Goal: Information Seeking & Learning: Find specific page/section

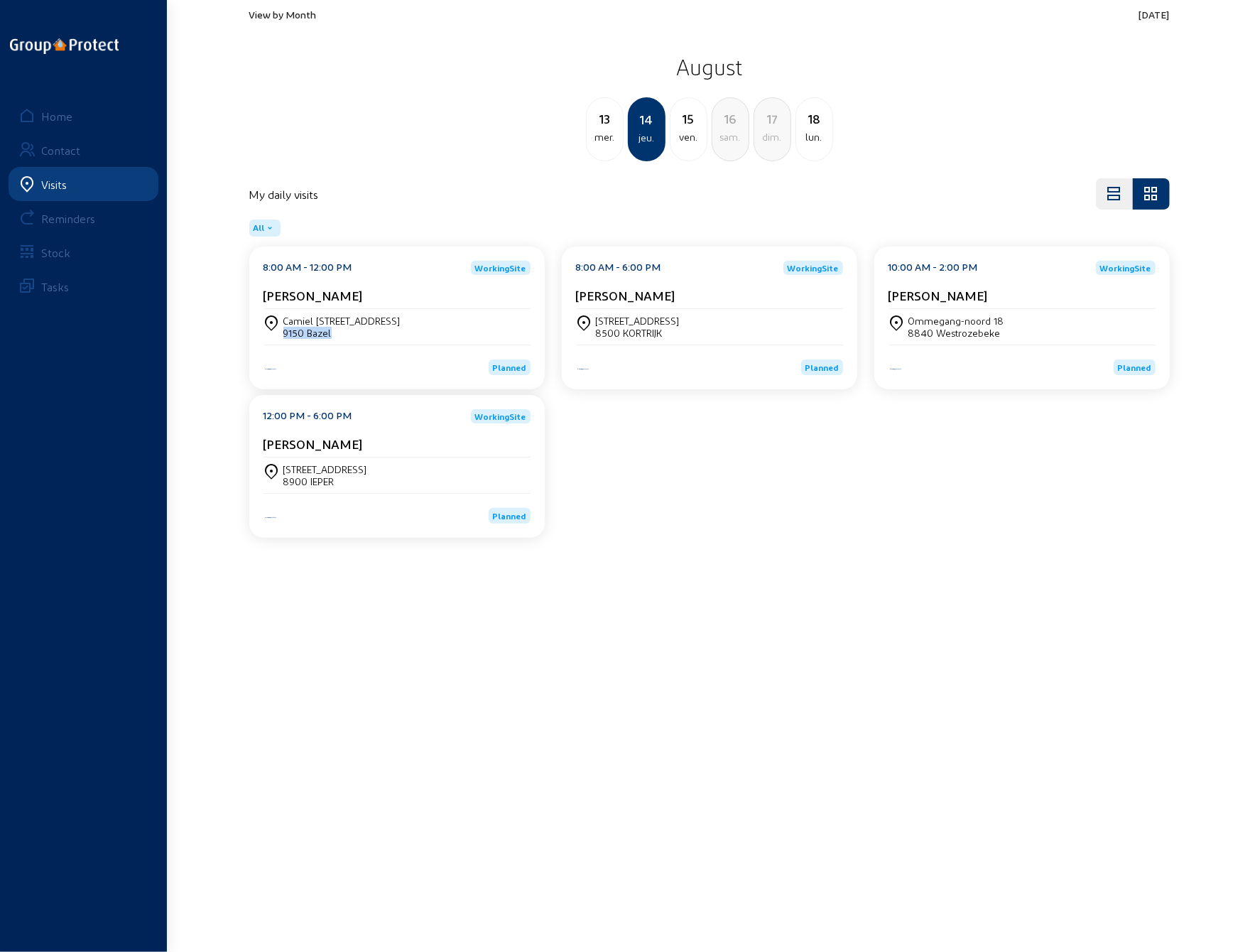
drag, startPoint x: 330, startPoint y: 335, endPoint x: 286, endPoint y: 336, distance: 44.0
click at [286, 336] on div "9150 Bazel" at bounding box center [342, 333] width 117 height 12
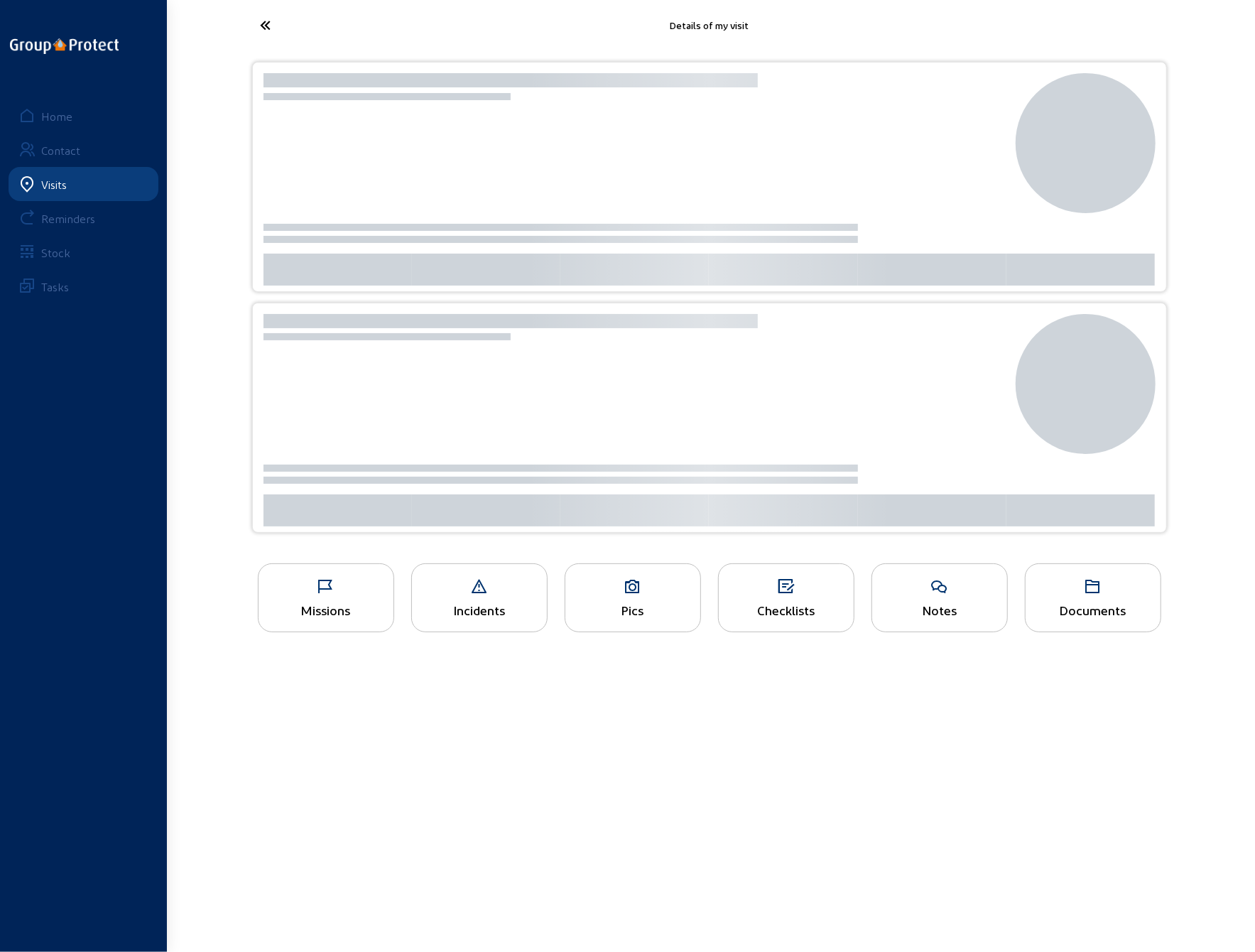
drag, startPoint x: 289, startPoint y: 335, endPoint x: 308, endPoint y: 369, distance: 38.9
click at [329, 748] on main "Details of my visit Missions Incidents Pics Checklists Notes Documents Home Con…" at bounding box center [627, 455] width 1255 height 910
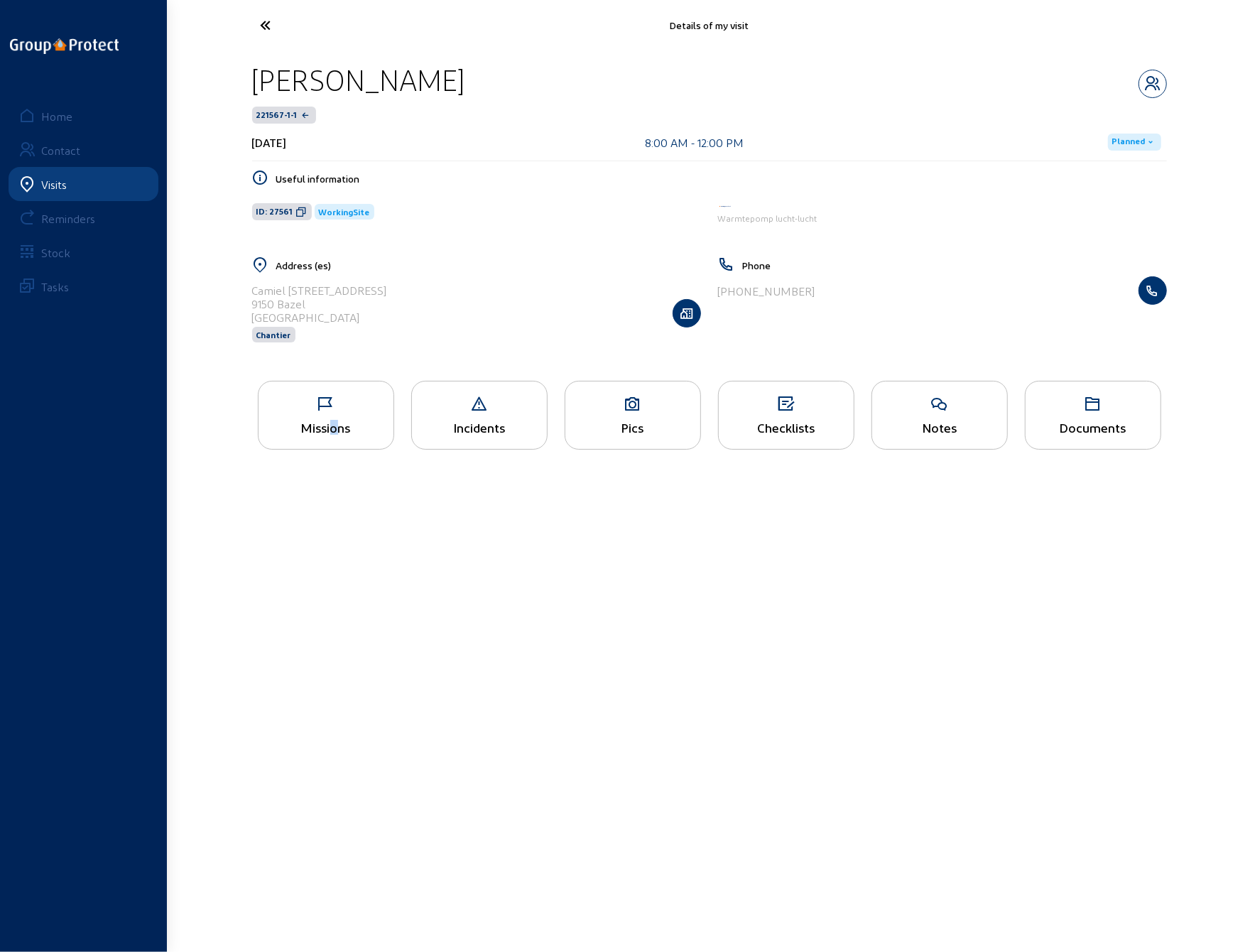
click at [263, 27] on icon at bounding box center [319, 25] width 131 height 25
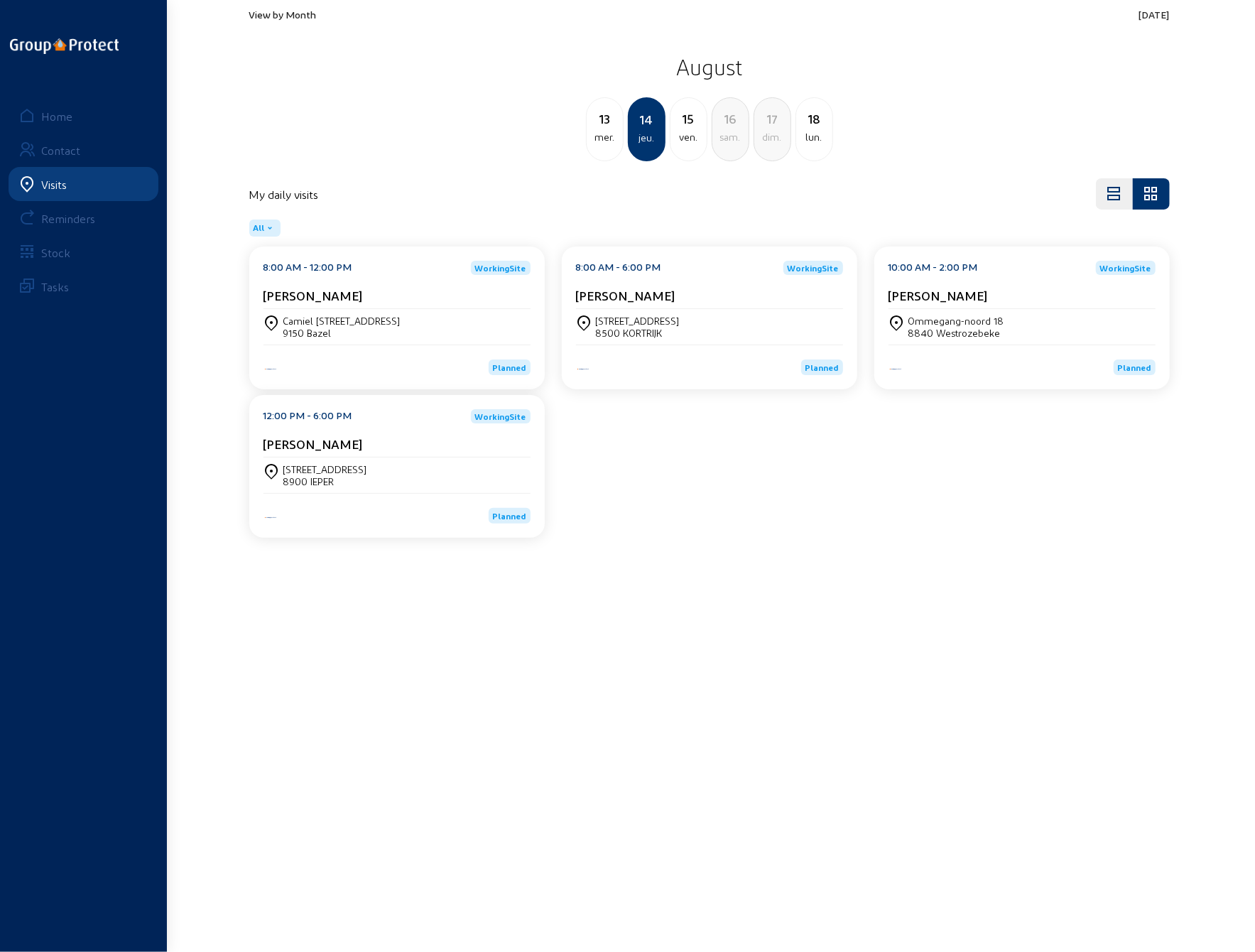
click at [324, 320] on div "Camiel [STREET_ADDRESS]" at bounding box center [342, 320] width 117 height 12
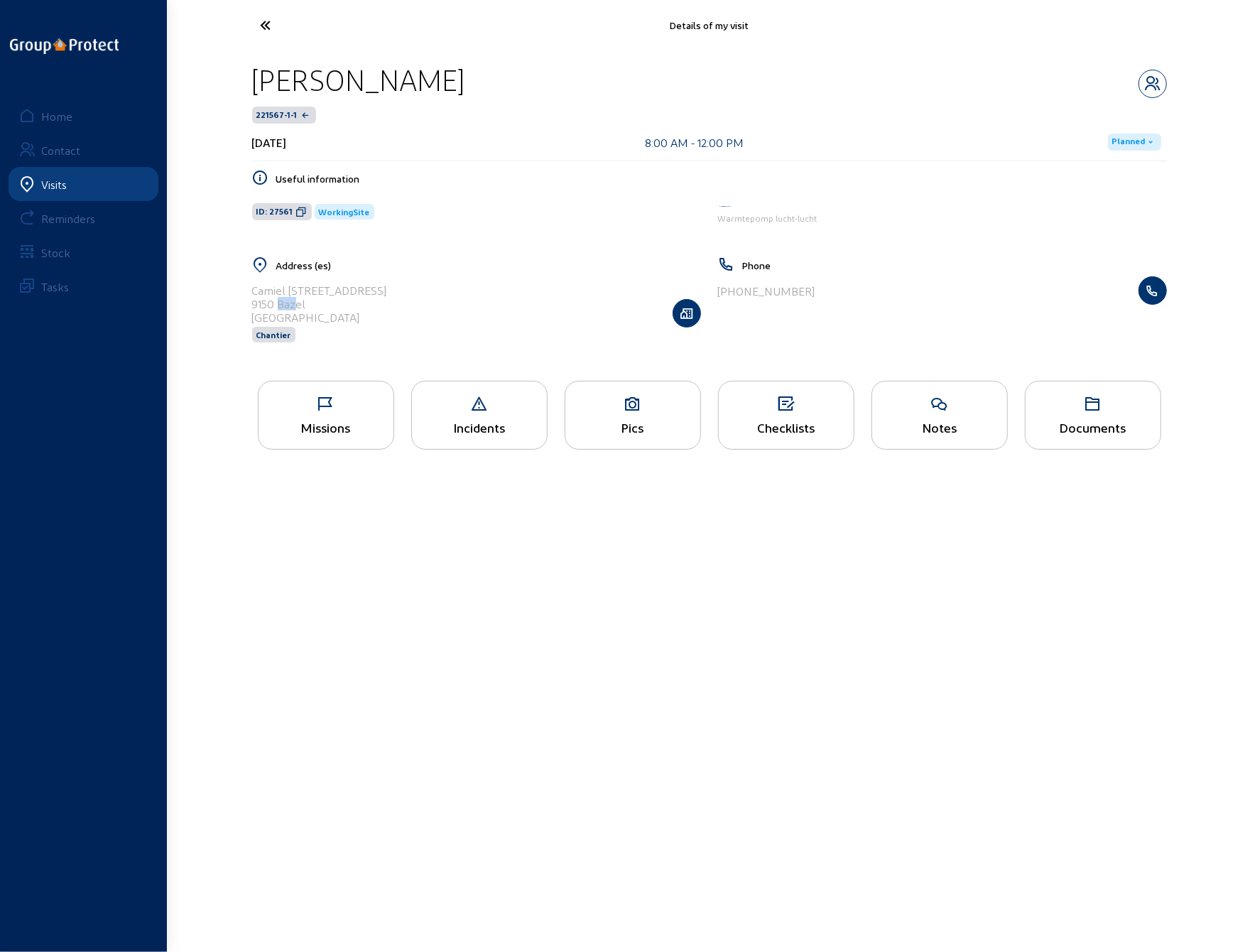
drag, startPoint x: 287, startPoint y: 298, endPoint x: 301, endPoint y: 306, distance: 16.1
click at [301, 306] on div "9150 Bazel" at bounding box center [320, 303] width 135 height 14
click at [318, 307] on div "9150 Bazel" at bounding box center [320, 303] width 135 height 14
drag, startPoint x: 310, startPoint y: 302, endPoint x: 251, endPoint y: 292, distance: 59.8
click at [251, 292] on div "Address (es) [PERSON_NAME][STREET_ADDRESS]" at bounding box center [476, 308] width 466 height 104
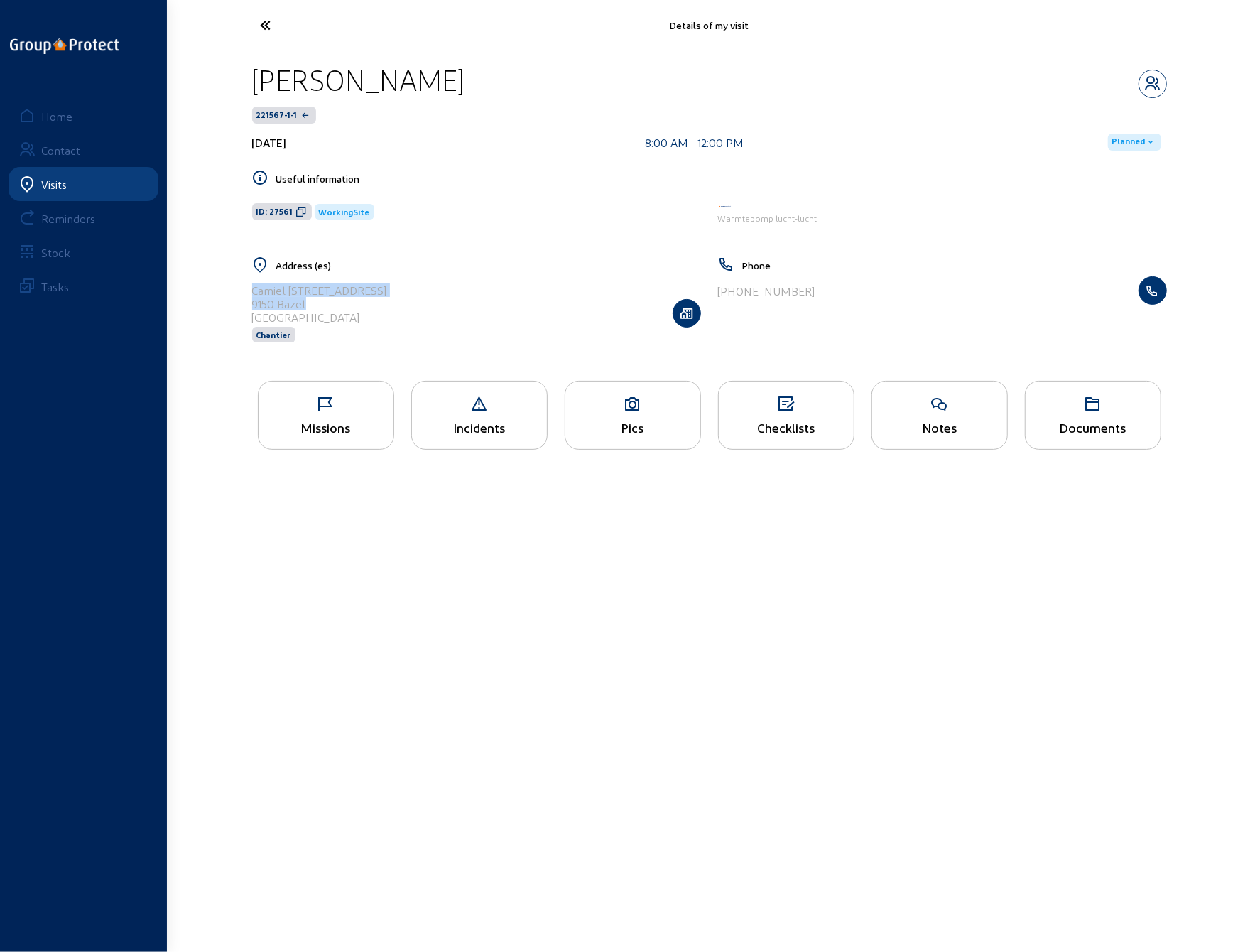
copy cam-list-title "Camiel [STREET_ADDRESS]"
click at [275, 28] on icon at bounding box center [319, 25] width 131 height 25
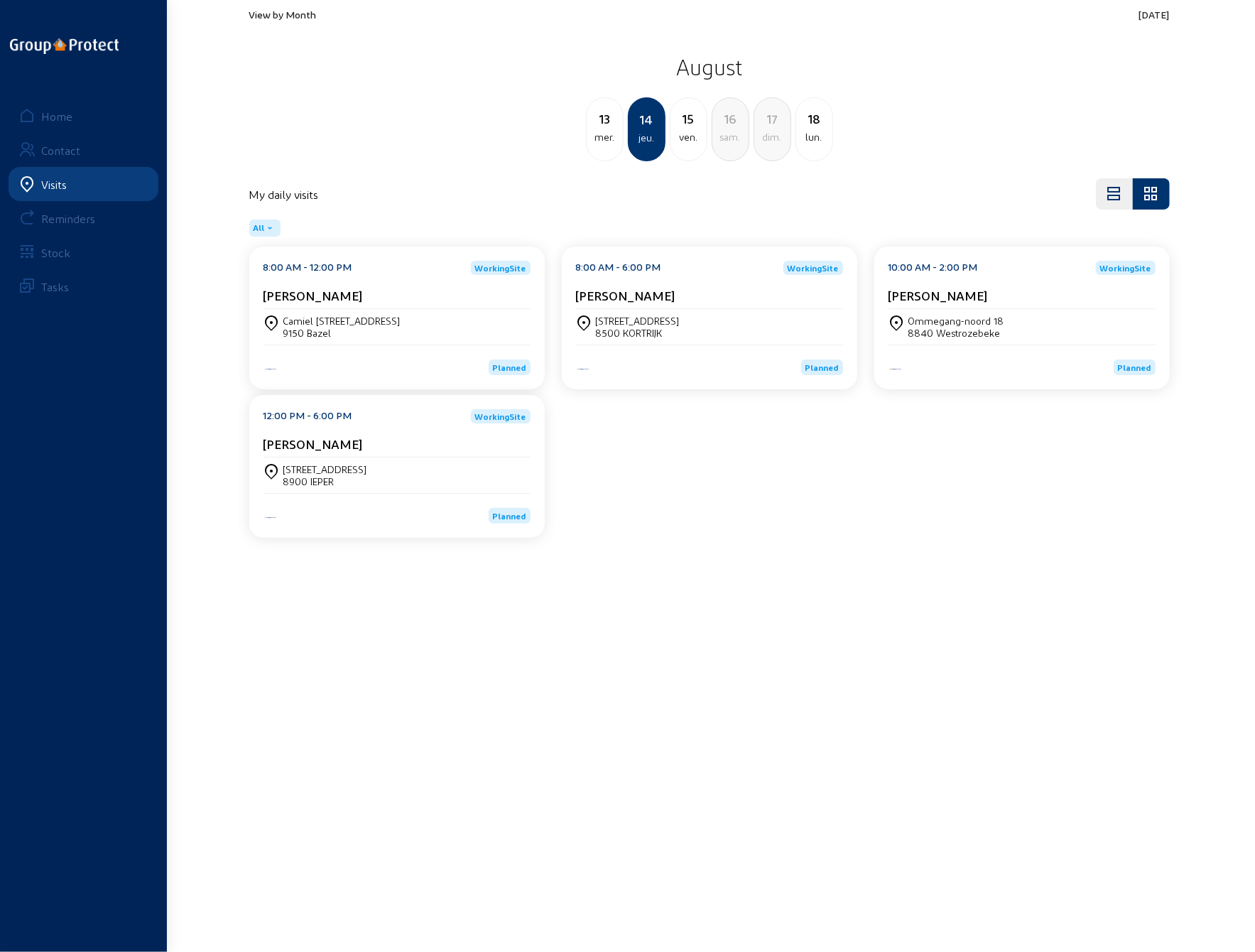
click at [647, 516] on div "8:00 AM - 12:00 PM WorkingSite [PERSON_NAME][GEOGRAPHIC_DATA][STREET_ADDRESS] P…" at bounding box center [709, 394] width 937 height 297
drag, startPoint x: 1006, startPoint y: 331, endPoint x: 912, endPoint y: 323, distance: 94.3
click at [912, 323] on div "Ommegang-noord 18 8840 [GEOGRAPHIC_DATA]" at bounding box center [1022, 327] width 267 height 24
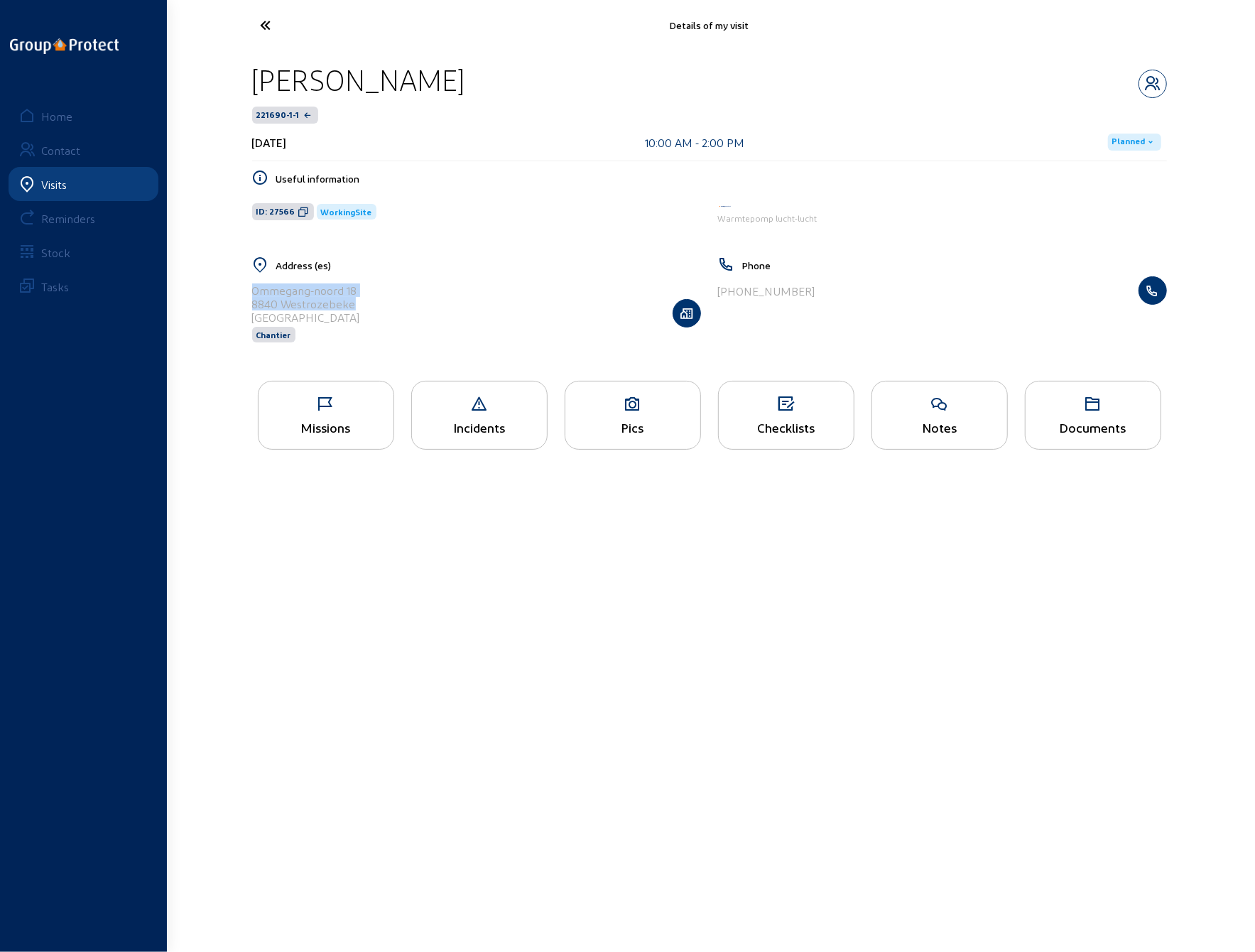
drag, startPoint x: 359, startPoint y: 303, endPoint x: 244, endPoint y: 295, distance: 115.3
click at [244, 295] on div "Address (es) Ommegang-noord 18 8840 Westrozebeke [GEOGRAPHIC_DATA] Chantier" at bounding box center [476, 308] width 466 height 104
copy cam-list-title "Ommegang-noord 18 8840 [GEOGRAPHIC_DATA]"
drag, startPoint x: 696, startPoint y: 580, endPoint x: 675, endPoint y: 568, distance: 24.2
click at [696, 580] on main "Details of my visit [PERSON_NAME] 221690-1-1 [DATE] 10:00 AM - 2:00 PM Planned …" at bounding box center [627, 455] width 1255 height 910
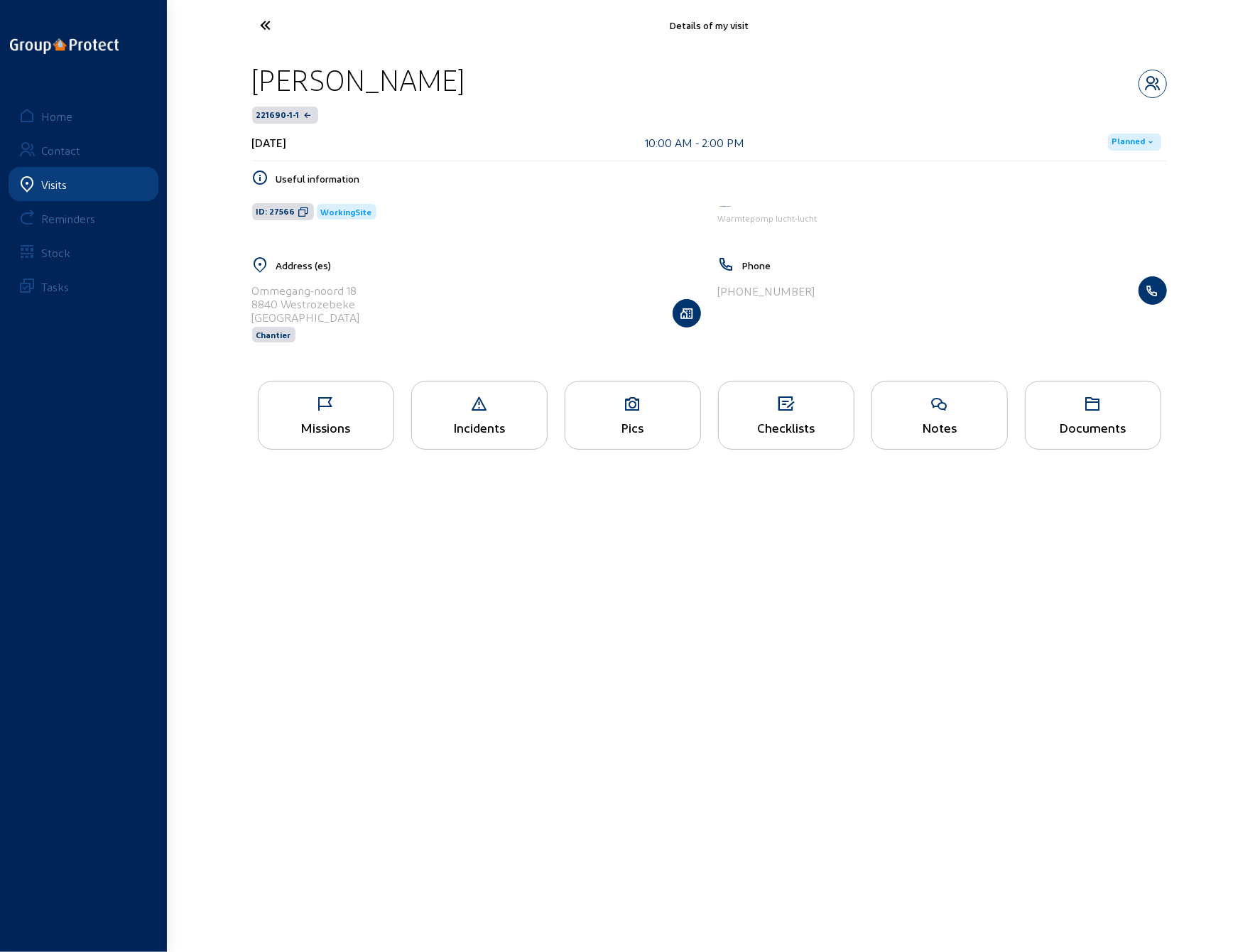
click at [272, 24] on icon at bounding box center [319, 25] width 131 height 25
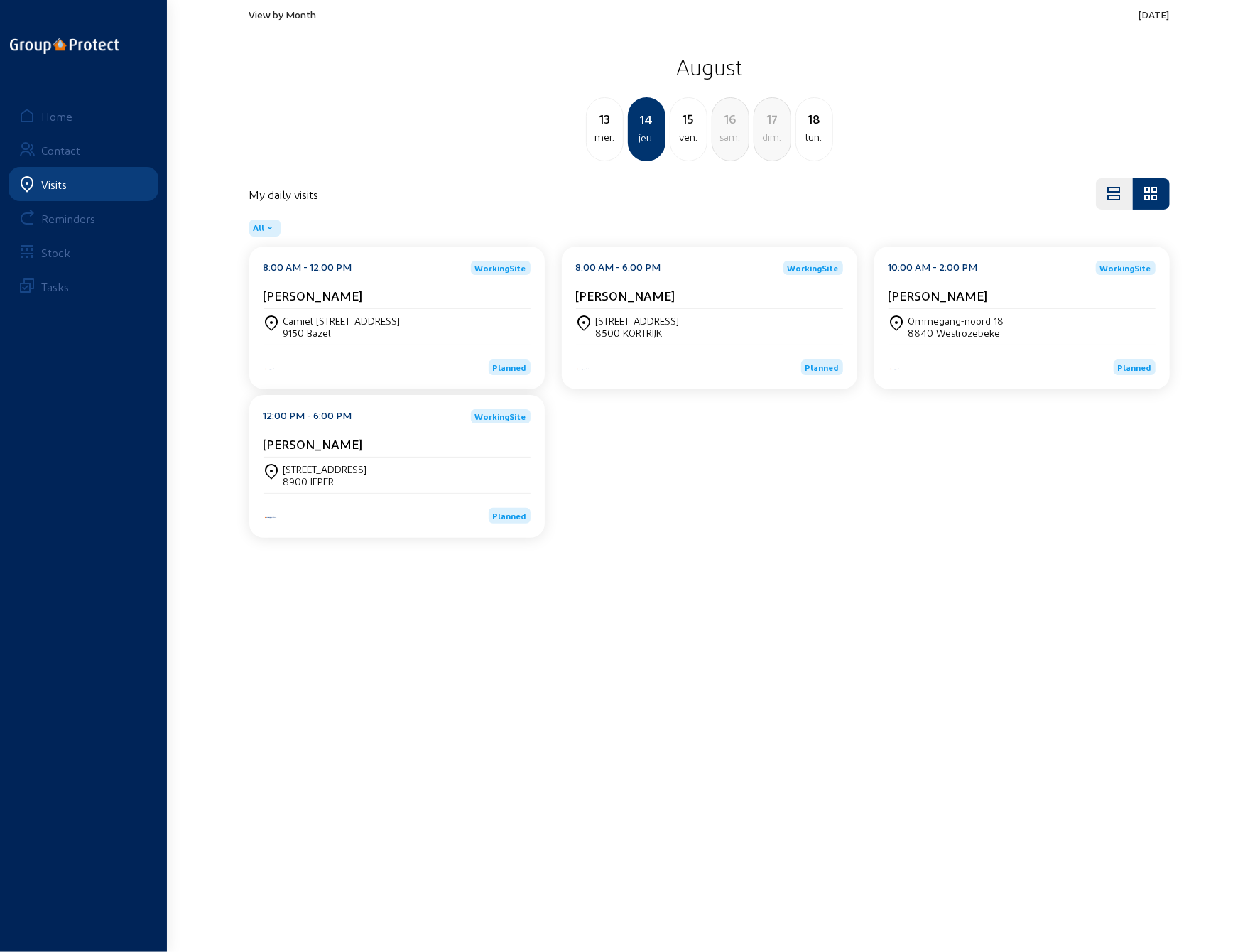
click at [300, 478] on div "8900 IEPER" at bounding box center [325, 481] width 84 height 12
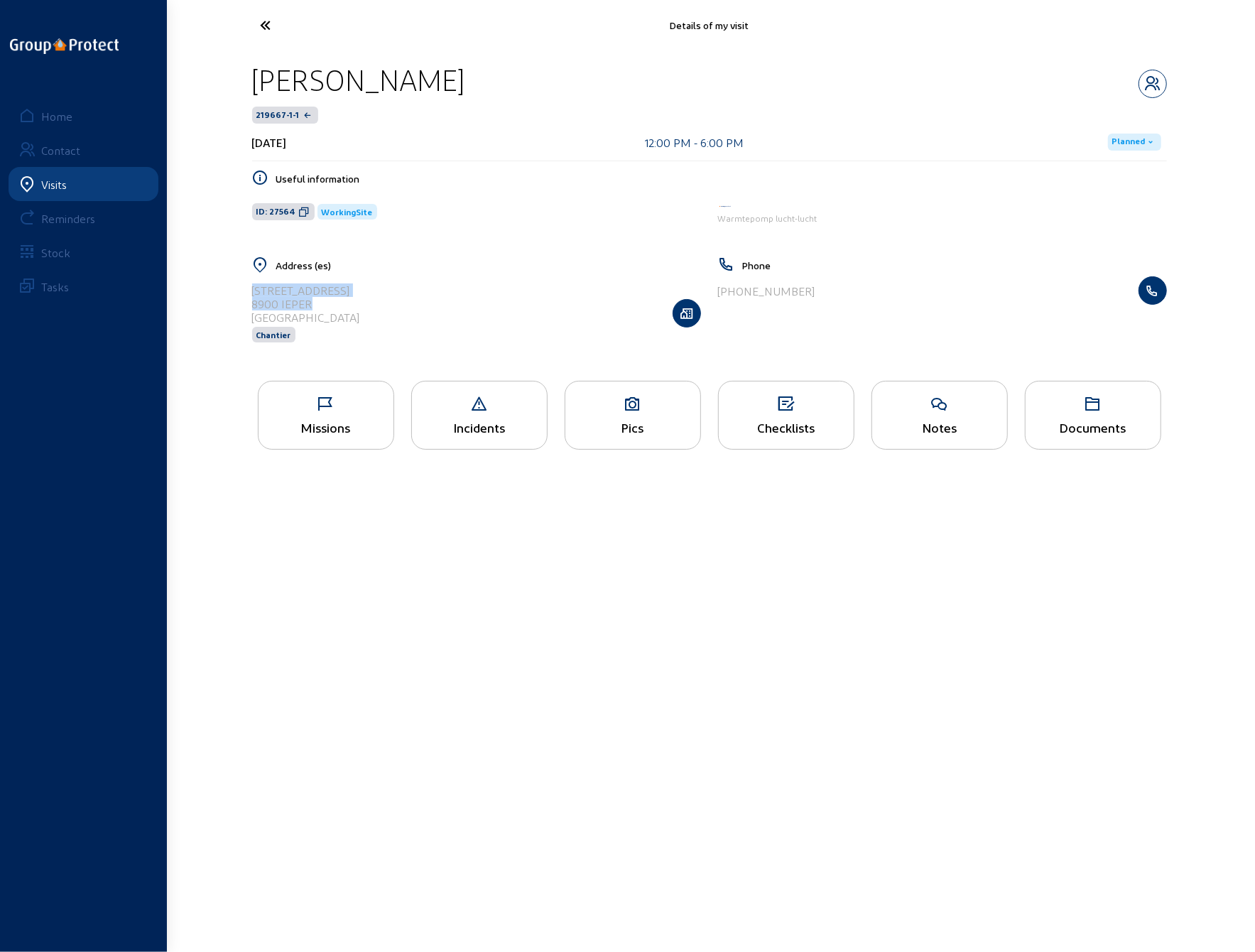
drag, startPoint x: 253, startPoint y: 289, endPoint x: 314, endPoint y: 304, distance: 62.8
click at [314, 304] on cam-list-title "[STREET_ADDRESS]" at bounding box center [306, 304] width 108 height 40
copy cam-list-title "[STREET_ADDRESS]"
click at [690, 496] on main "Details of my visit [PERSON_NAME] 219667-1-1 [DATE] 12:00 PM - 6:00 PM Planned …" at bounding box center [627, 455] width 1255 height 910
click at [269, 25] on icon at bounding box center [319, 25] width 131 height 25
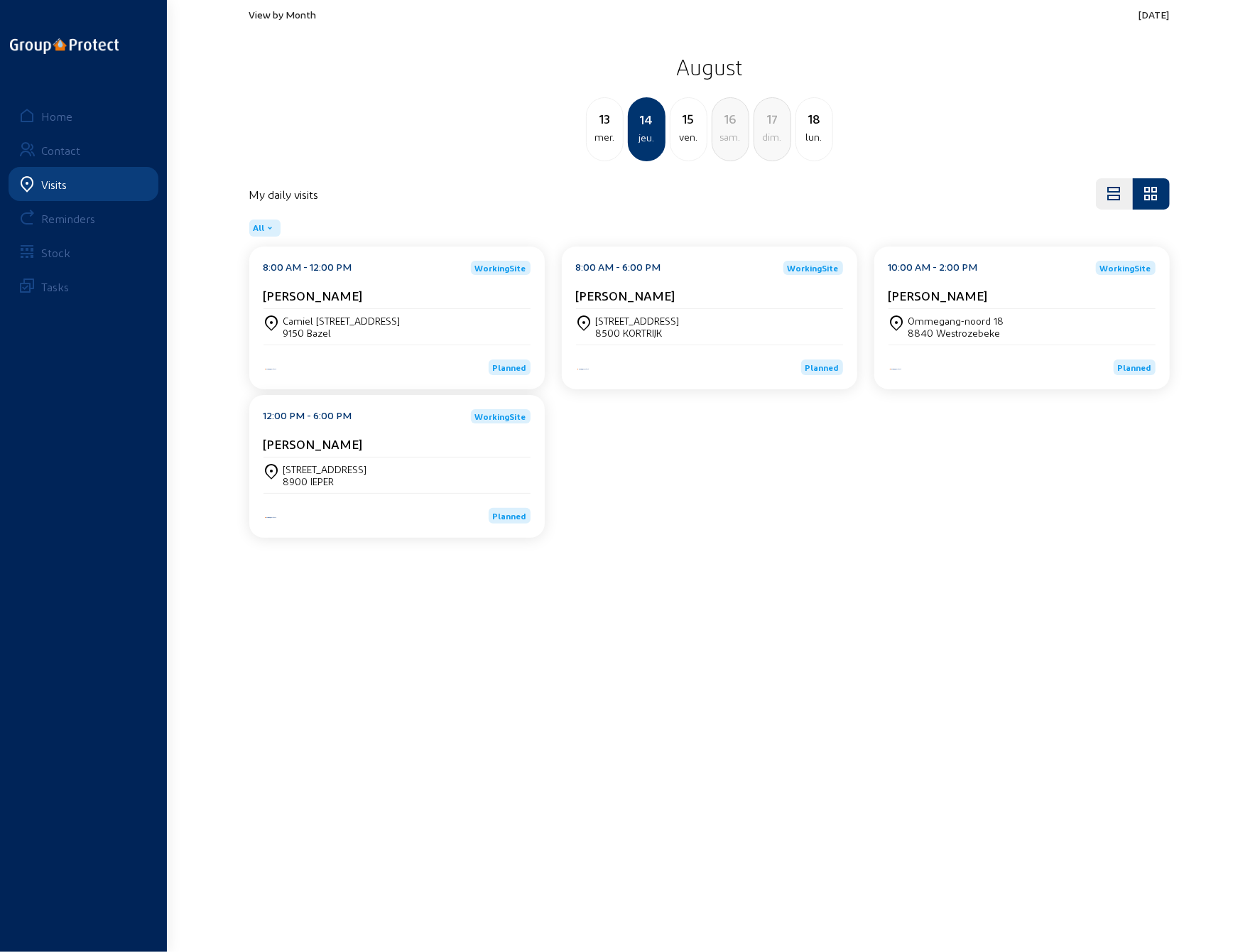
drag, startPoint x: 336, startPoint y: 332, endPoint x: 284, endPoint y: 320, distance: 53.4
click at [297, 328] on div "9150 Bazel" at bounding box center [342, 333] width 117 height 12
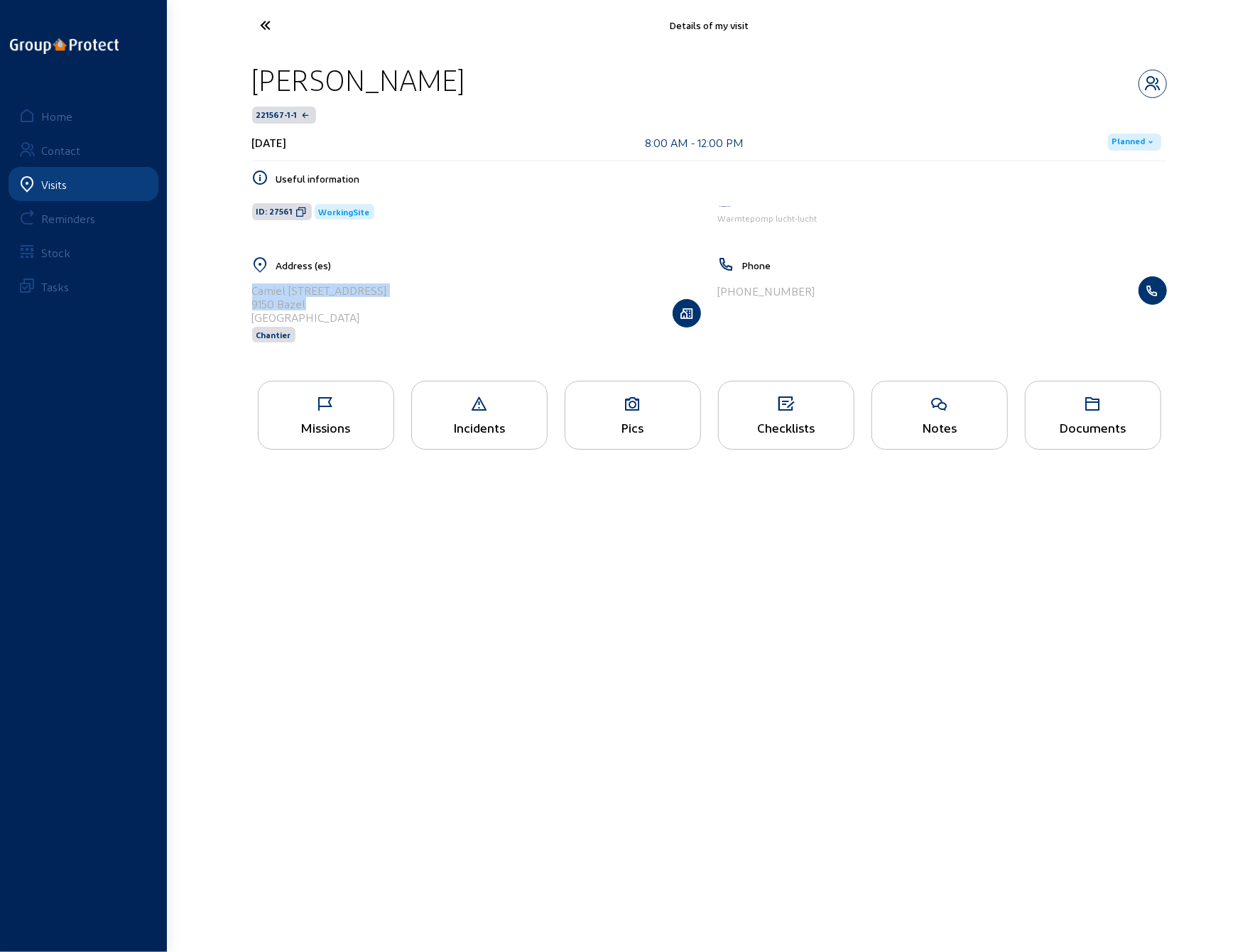
drag, startPoint x: 307, startPoint y: 303, endPoint x: 247, endPoint y: 288, distance: 61.8
click at [247, 288] on div "Address (es) [PERSON_NAME][STREET_ADDRESS]" at bounding box center [476, 308] width 466 height 104
copy cam-list-title "Camiel [STREET_ADDRESS]"
drag, startPoint x: 634, startPoint y: 569, endPoint x: 617, endPoint y: 565, distance: 17.5
click at [634, 569] on main "Details of my visit [PERSON_NAME] 221567-1-1 [DATE] 8:00 AM - 12:00 PM Planned …" at bounding box center [627, 455] width 1255 height 910
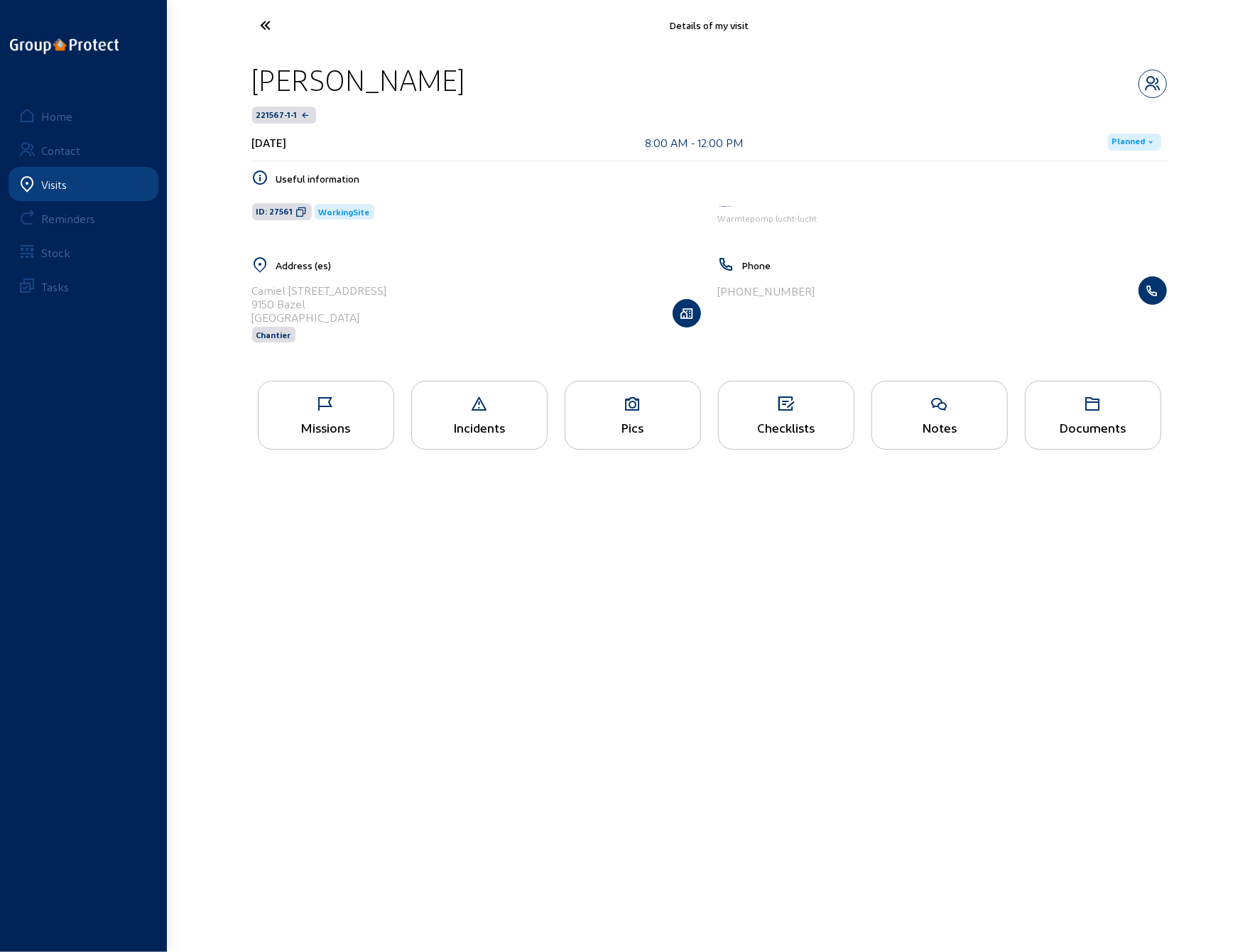
click at [261, 24] on icon at bounding box center [319, 25] width 131 height 25
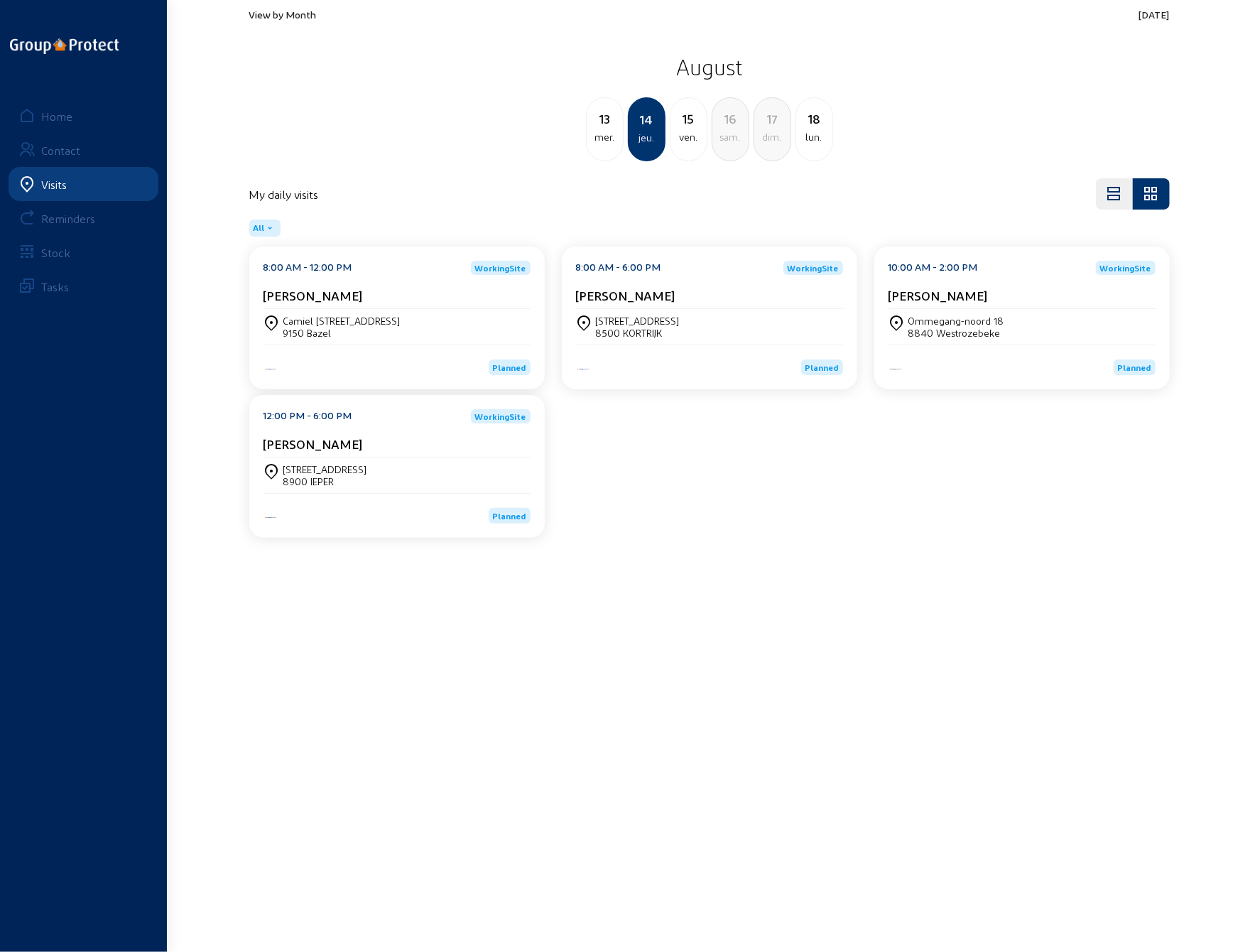
click at [379, 316] on div "Camiel [STREET_ADDRESS]" at bounding box center [342, 320] width 117 height 12
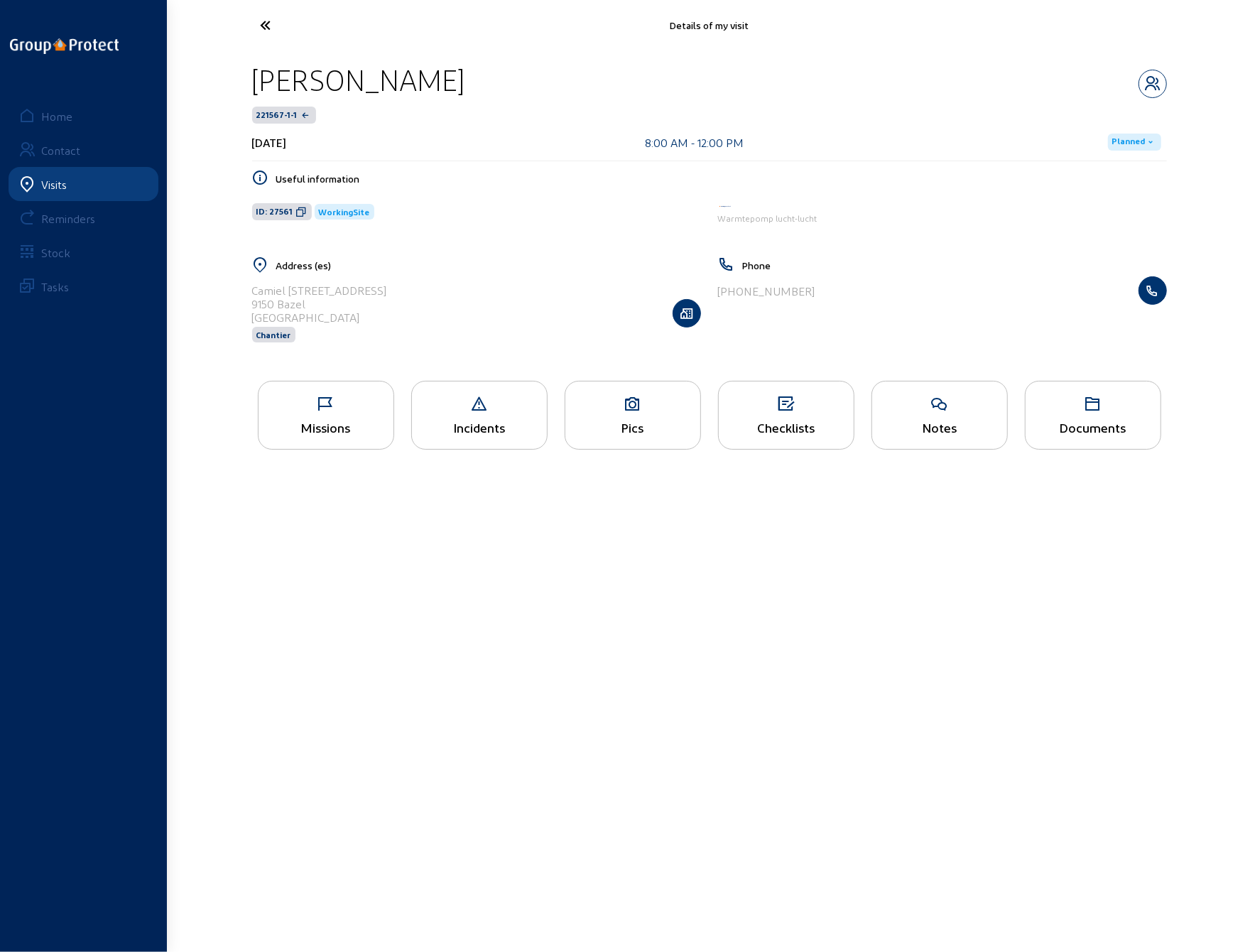
click at [325, 417] on div "Missions" at bounding box center [326, 415] width 136 height 69
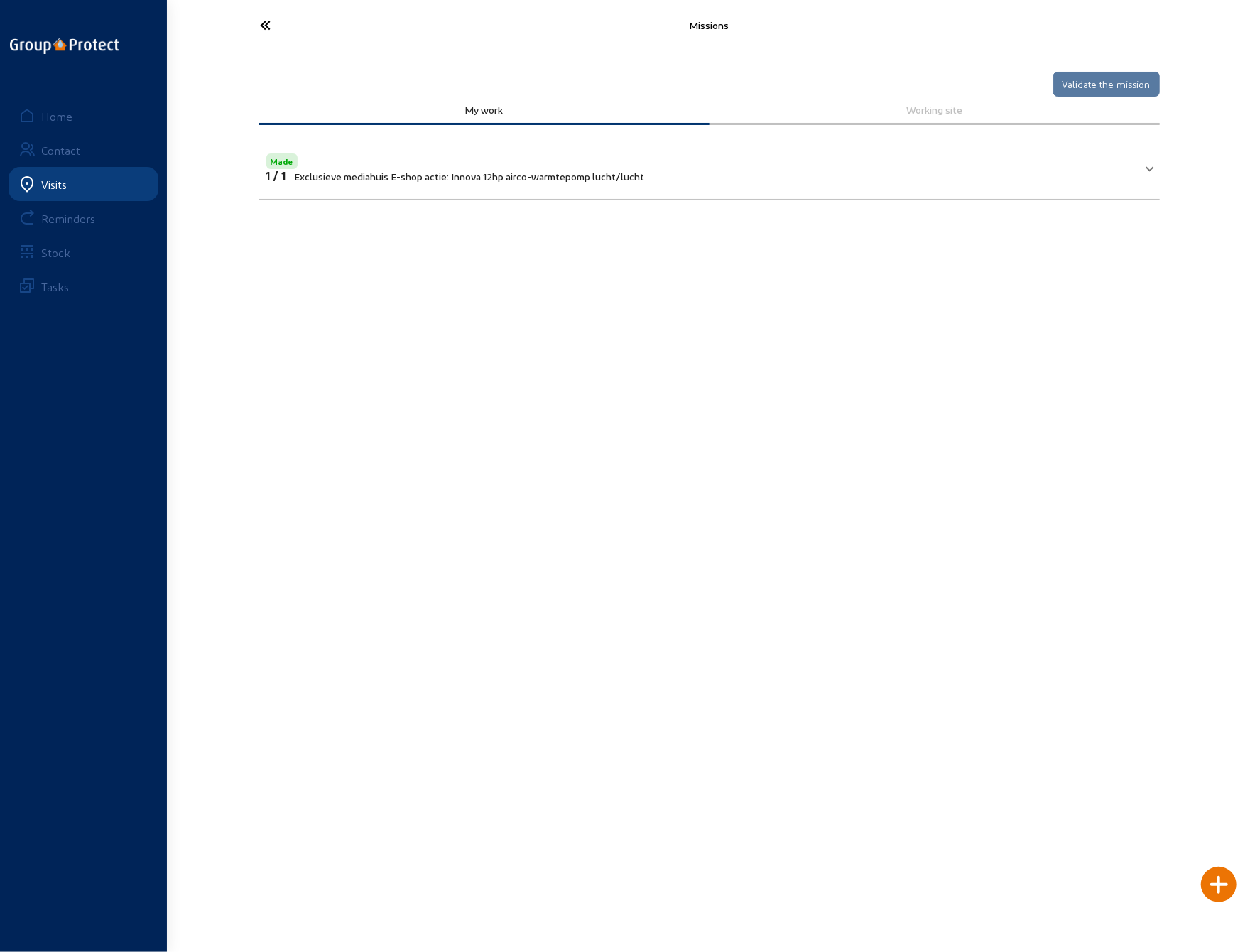
click at [1134, 168] on mat-panel-title "Made 1 / 1 Exclusieve mediahuis E-shop actie: Innova 12hp airco-warmtepomp luch…" at bounding box center [701, 167] width 869 height 32
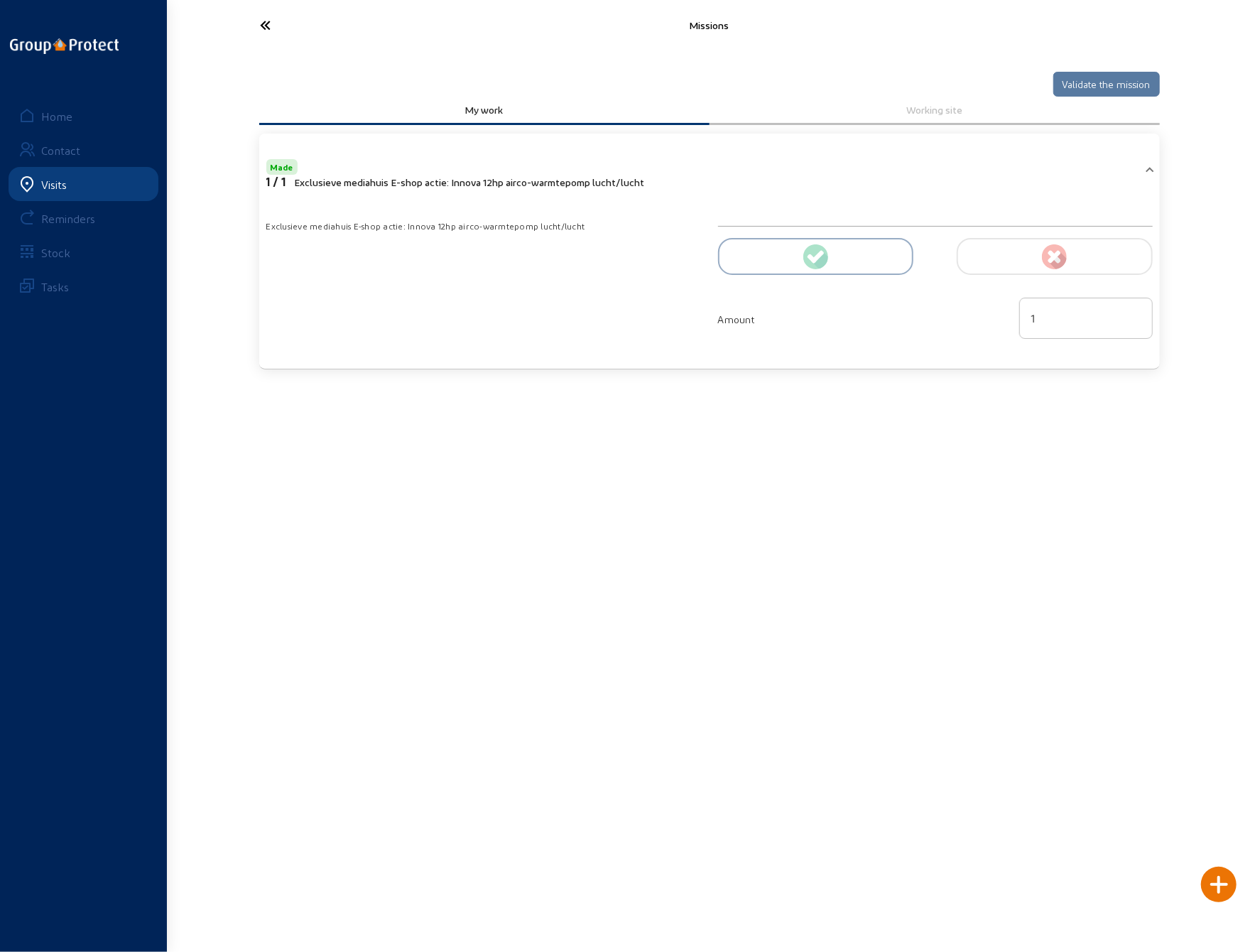
click at [266, 29] on icon at bounding box center [319, 25] width 131 height 25
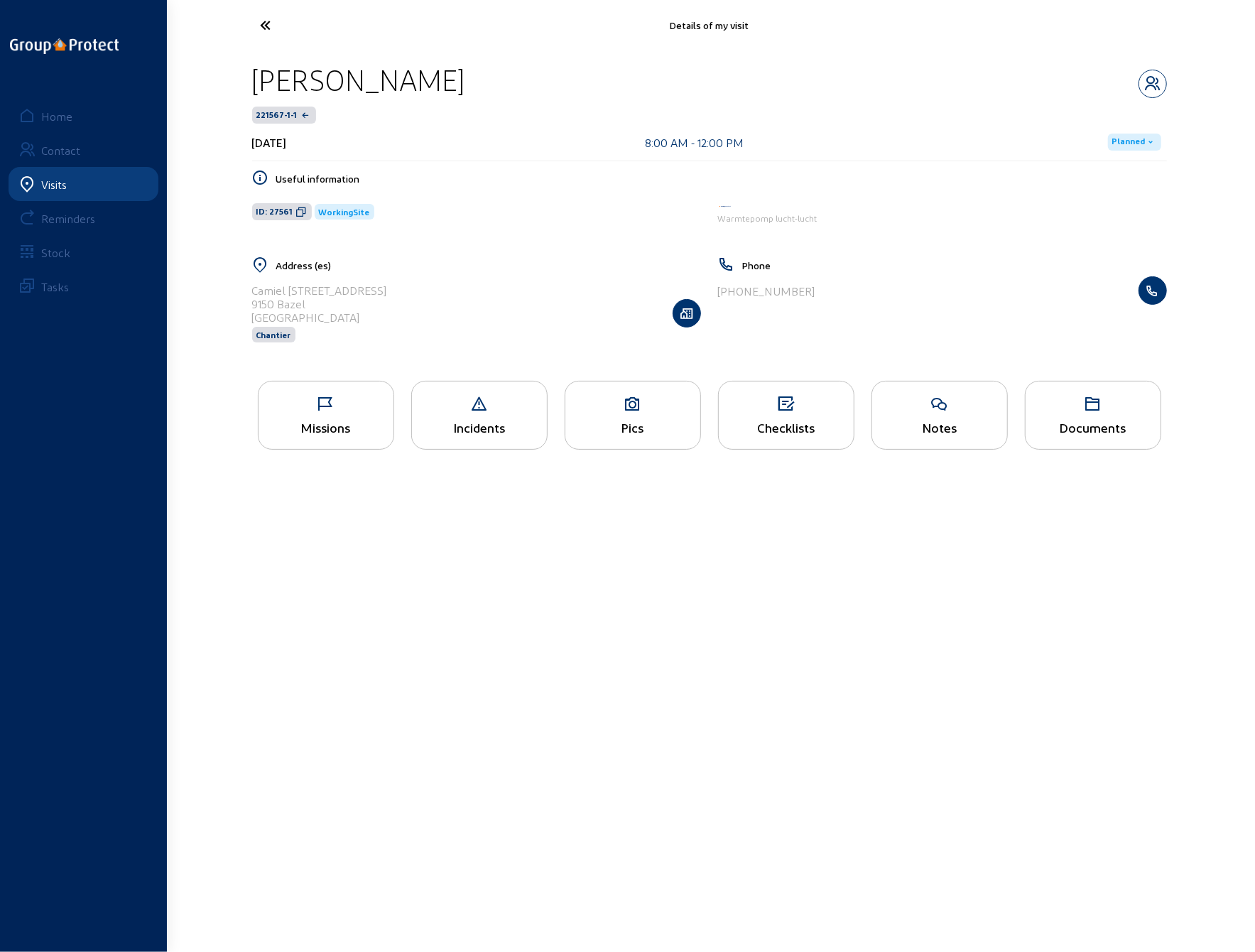
click at [631, 424] on div "Pics" at bounding box center [633, 427] width 135 height 15
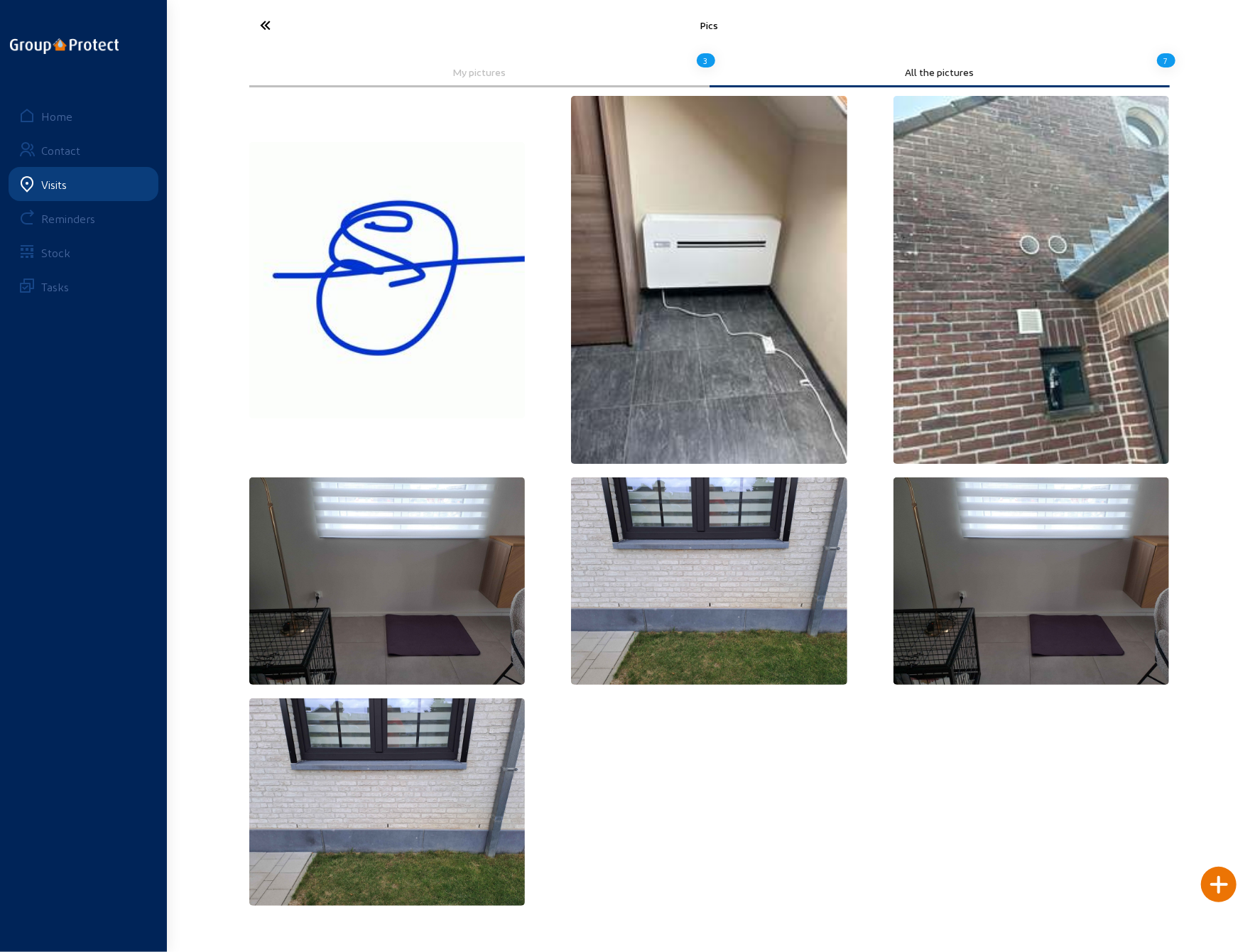
click at [1001, 285] on img at bounding box center [1032, 279] width 277 height 368
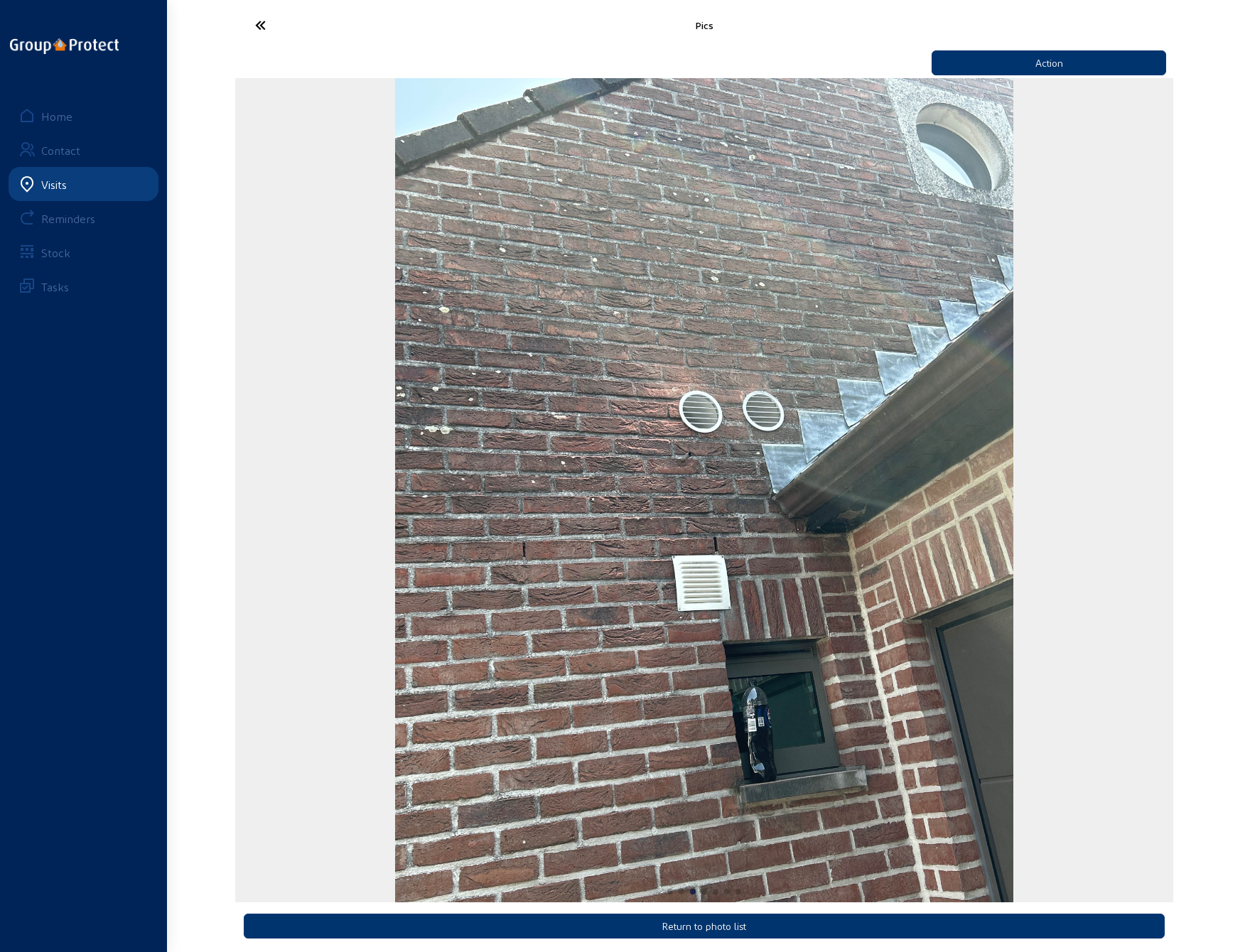
click at [269, 22] on icon at bounding box center [313, 25] width 131 height 25
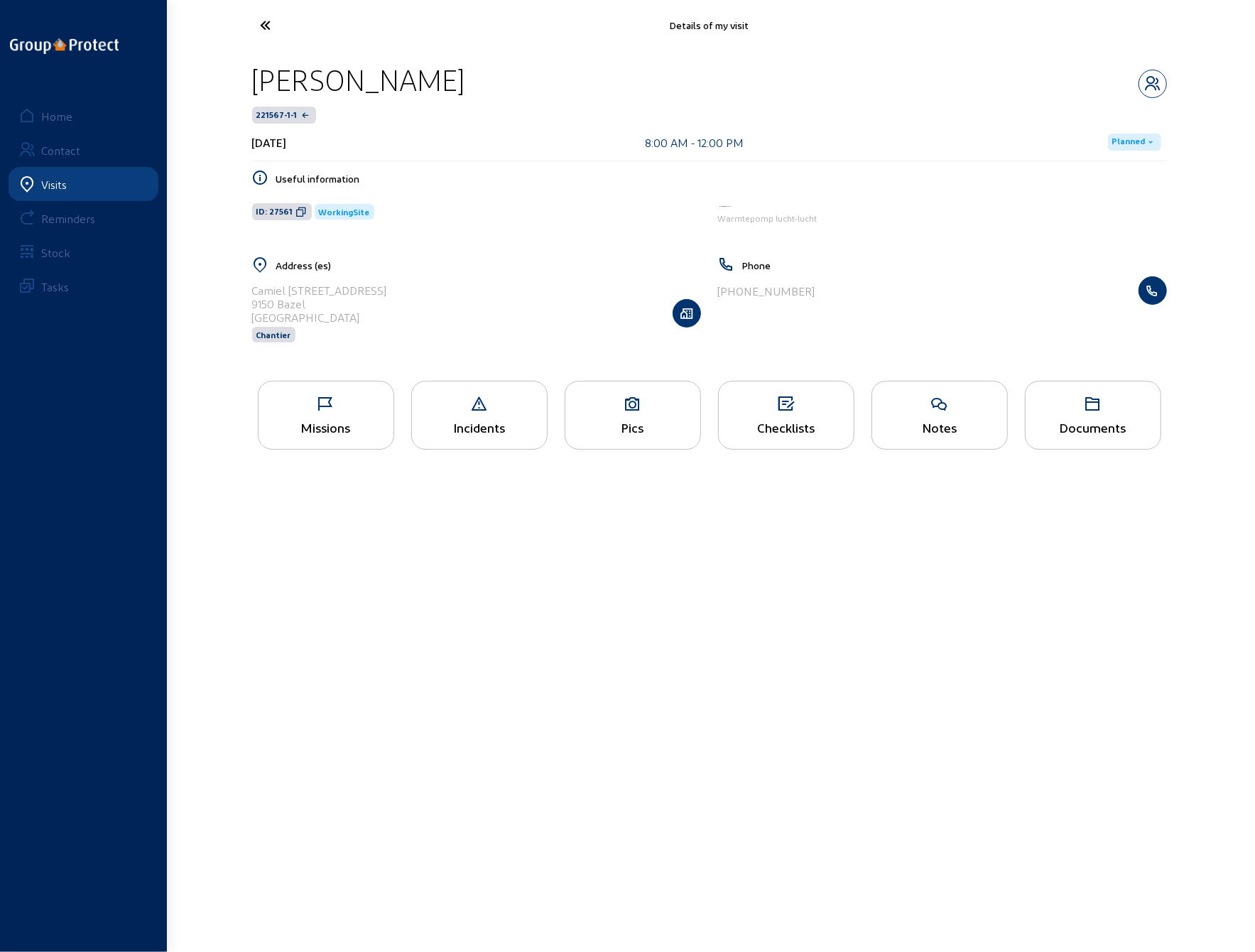
click at [782, 413] on div "Checklists" at bounding box center [787, 415] width 136 height 69
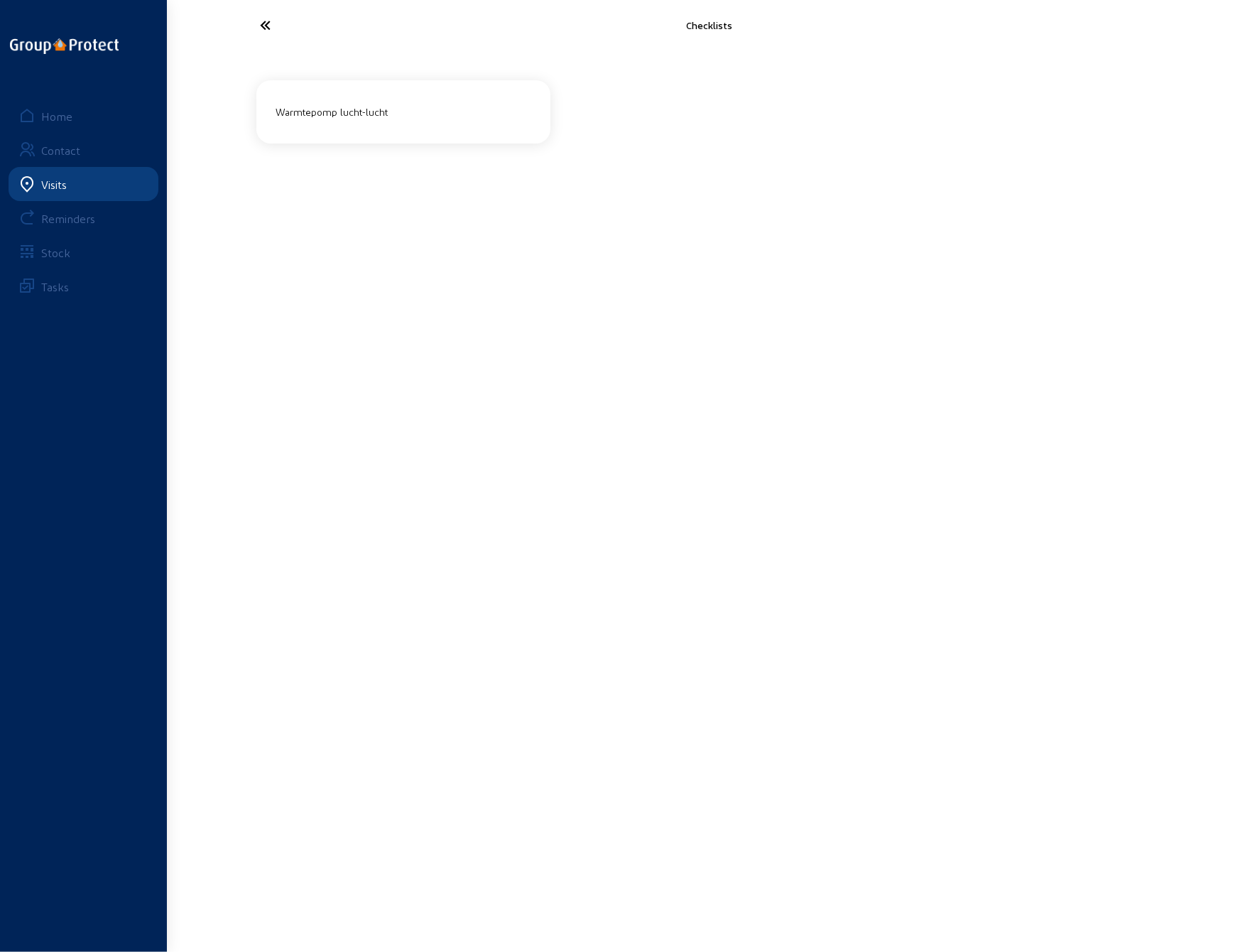
click at [346, 107] on div "Warmtepomp lucht-lucht" at bounding box center [404, 111] width 267 height 24
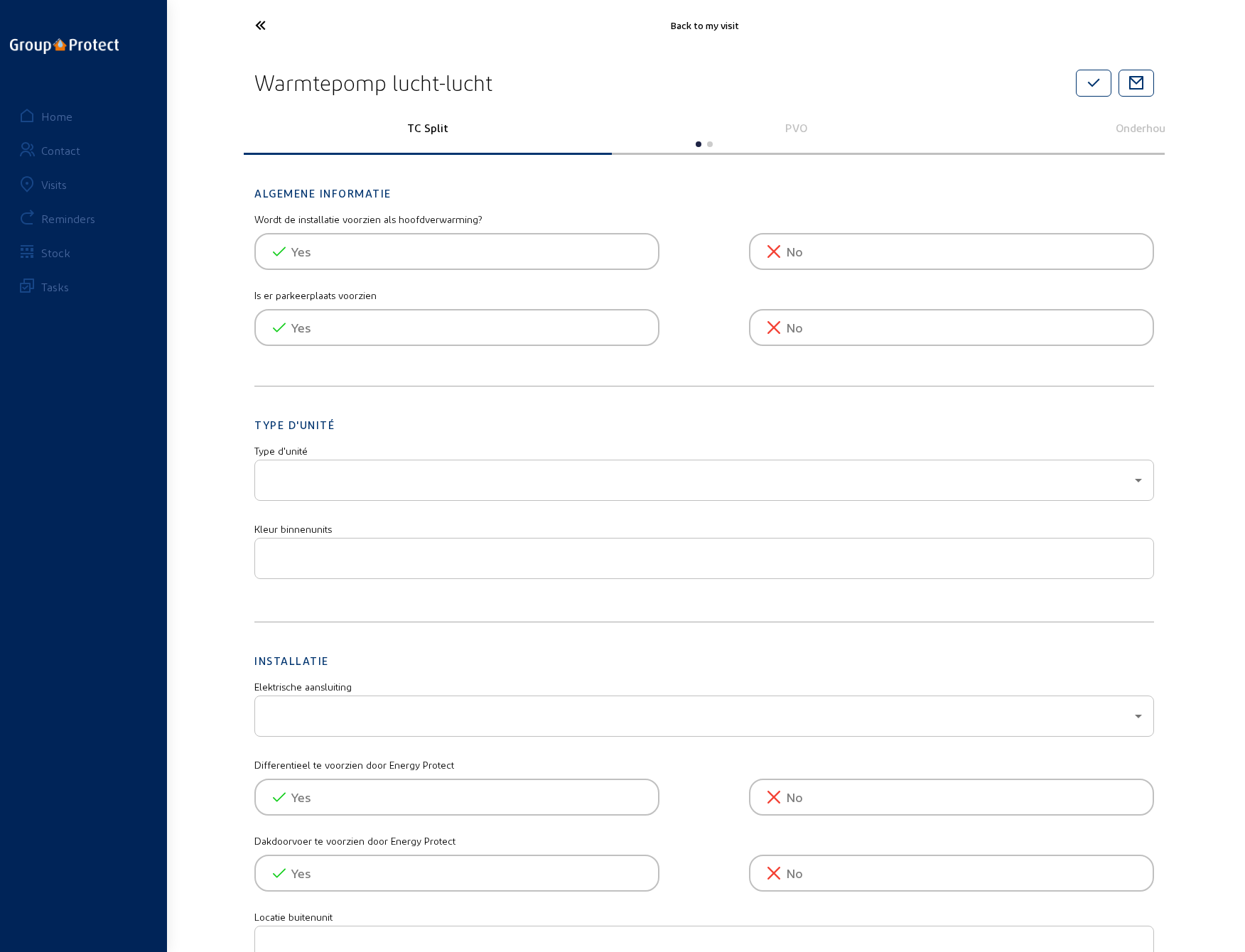
click at [801, 131] on p "PVO" at bounding box center [795, 127] width 348 height 14
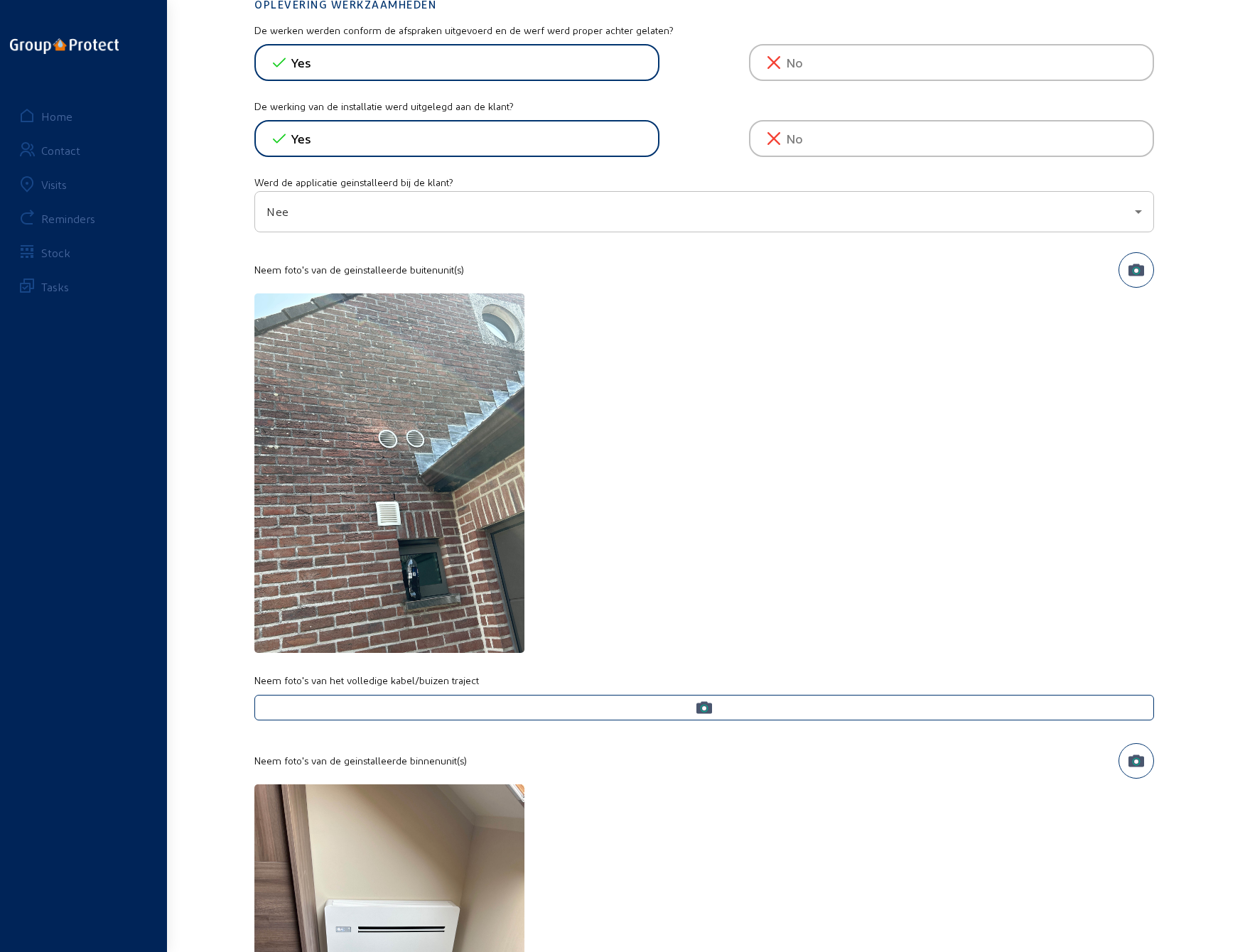
scroll to position [639, 0]
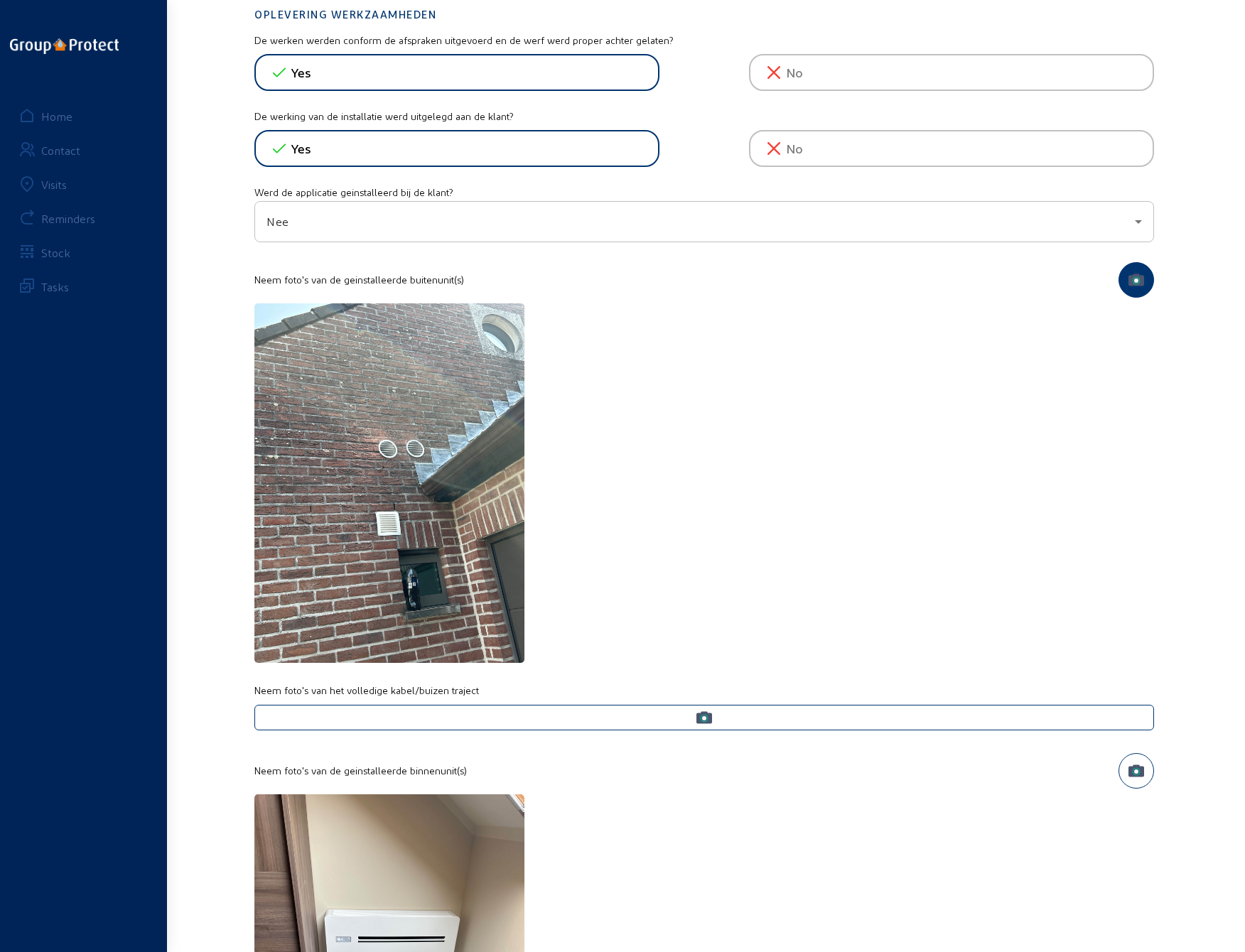
click at [1131, 274] on icon "button" at bounding box center [1136, 279] width 16 height 12
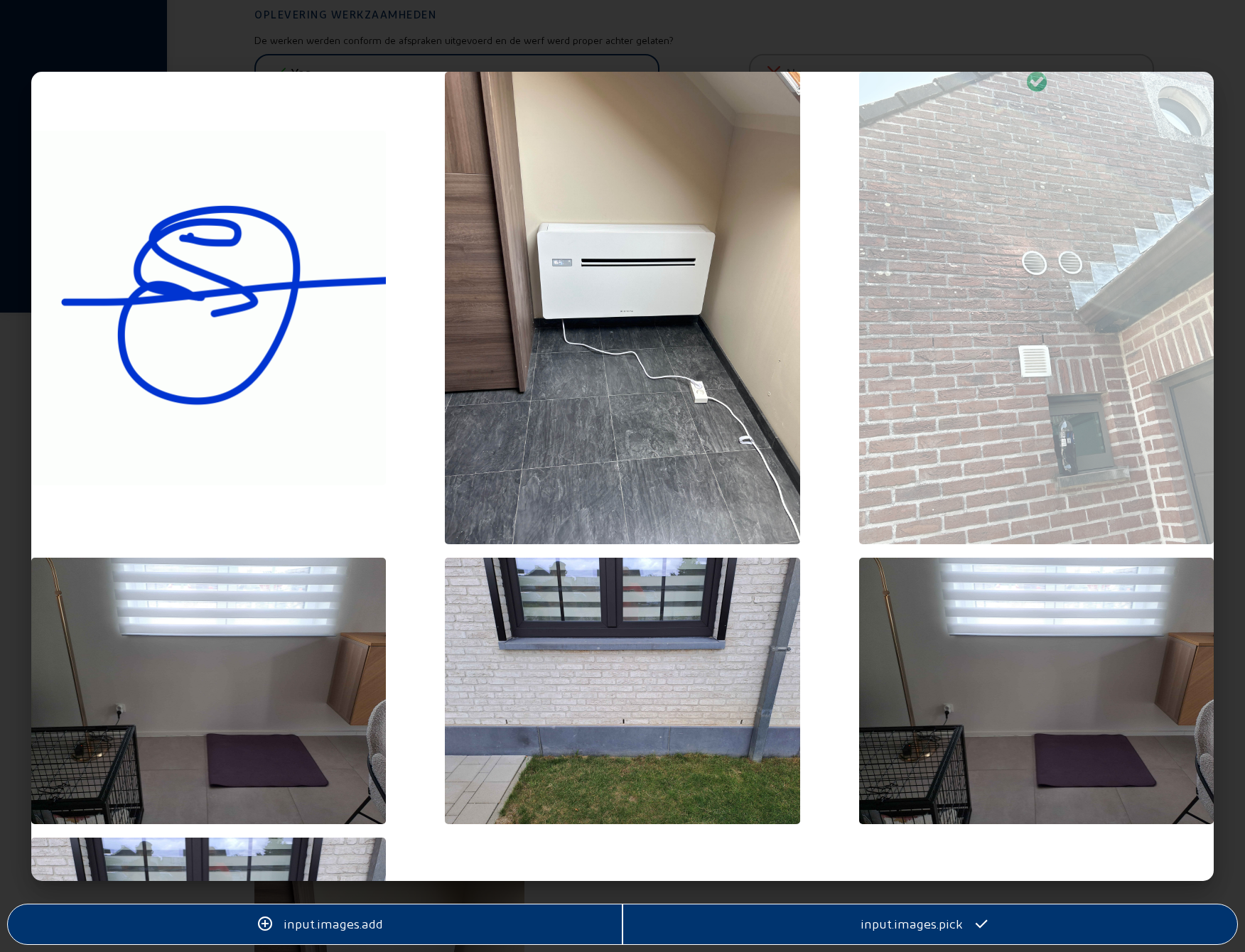
scroll to position [0, 0]
click at [1030, 143] on div at bounding box center [1036, 310] width 354 height 476
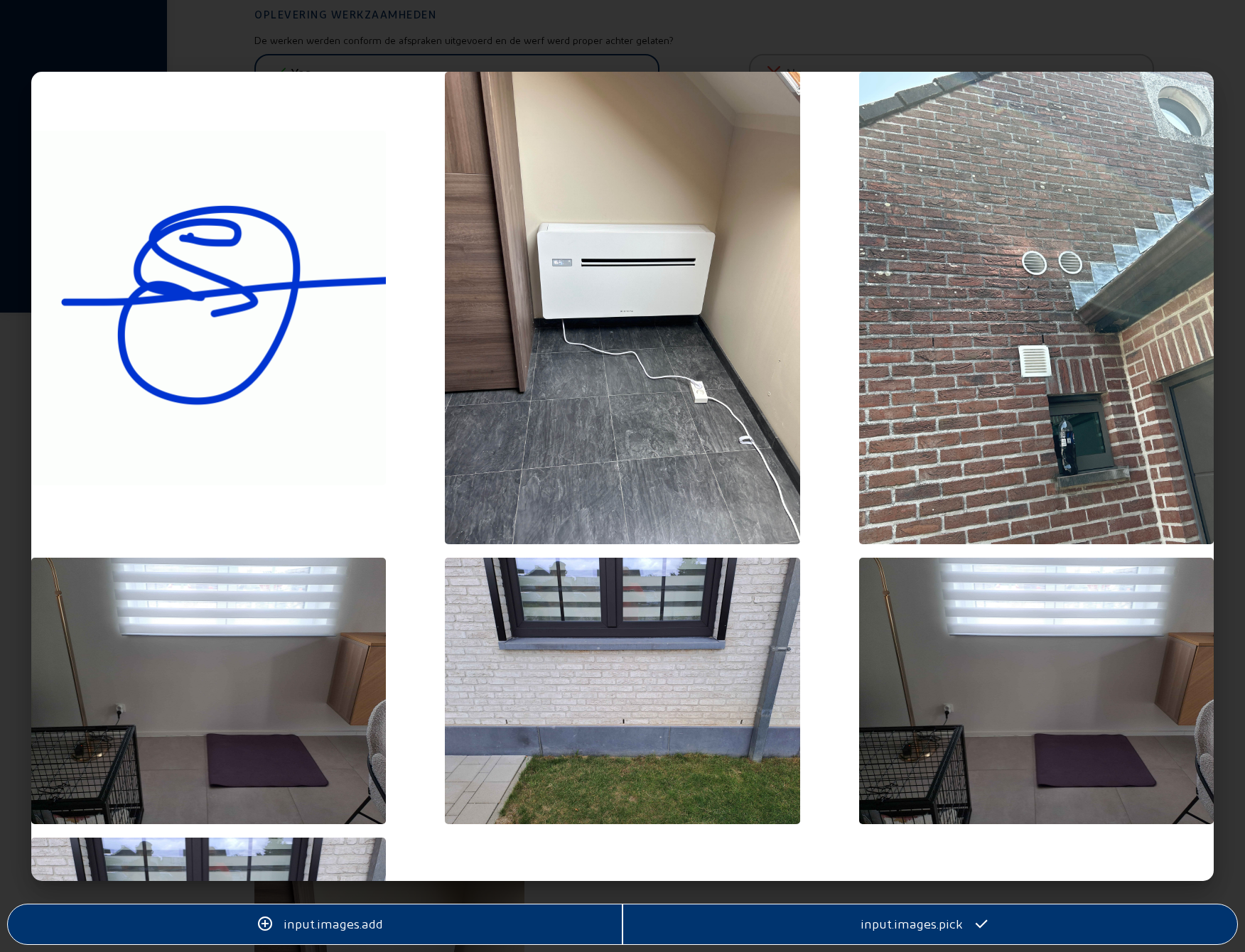
click at [395, 22] on div at bounding box center [622, 476] width 1245 height 952
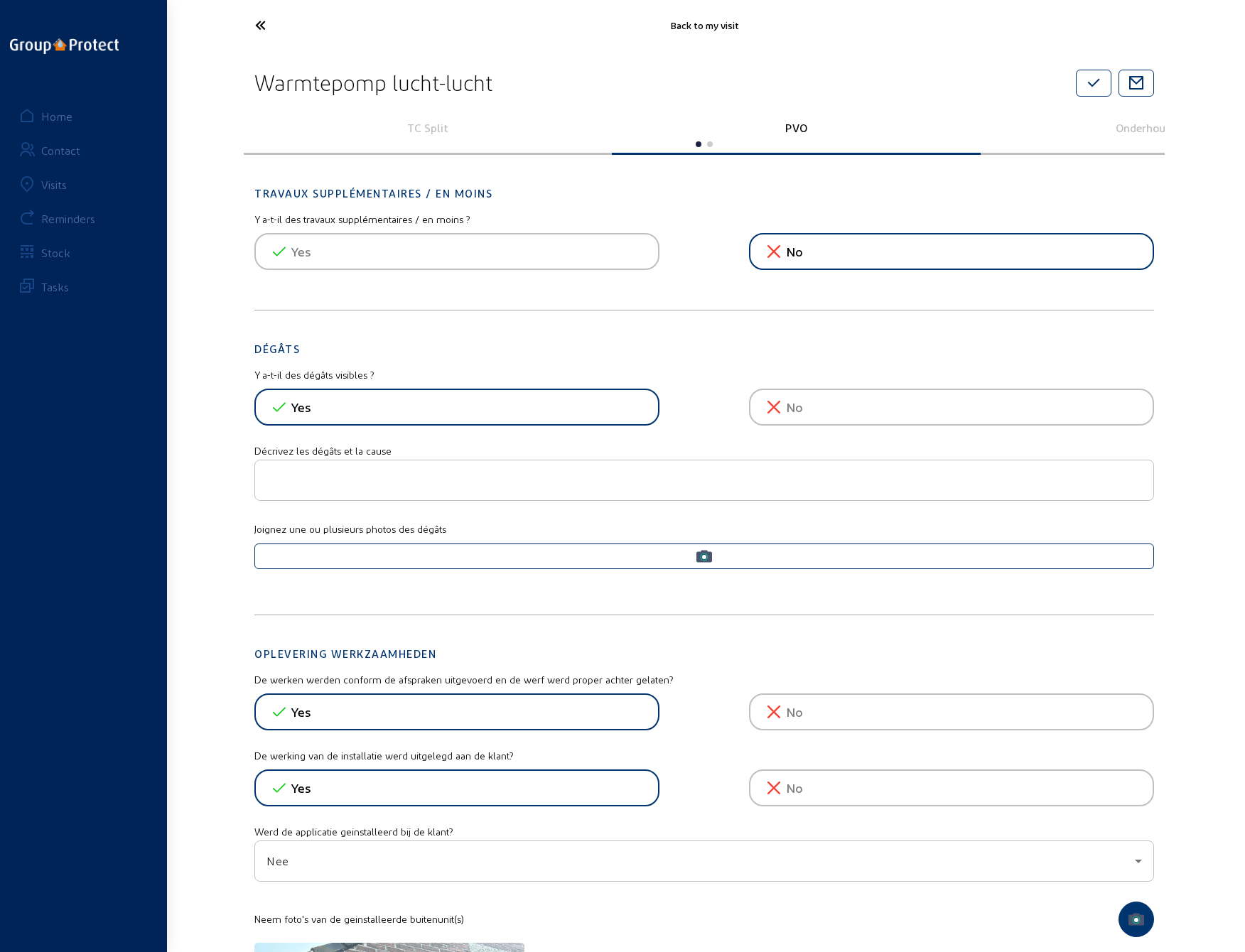
scroll to position [639, 0]
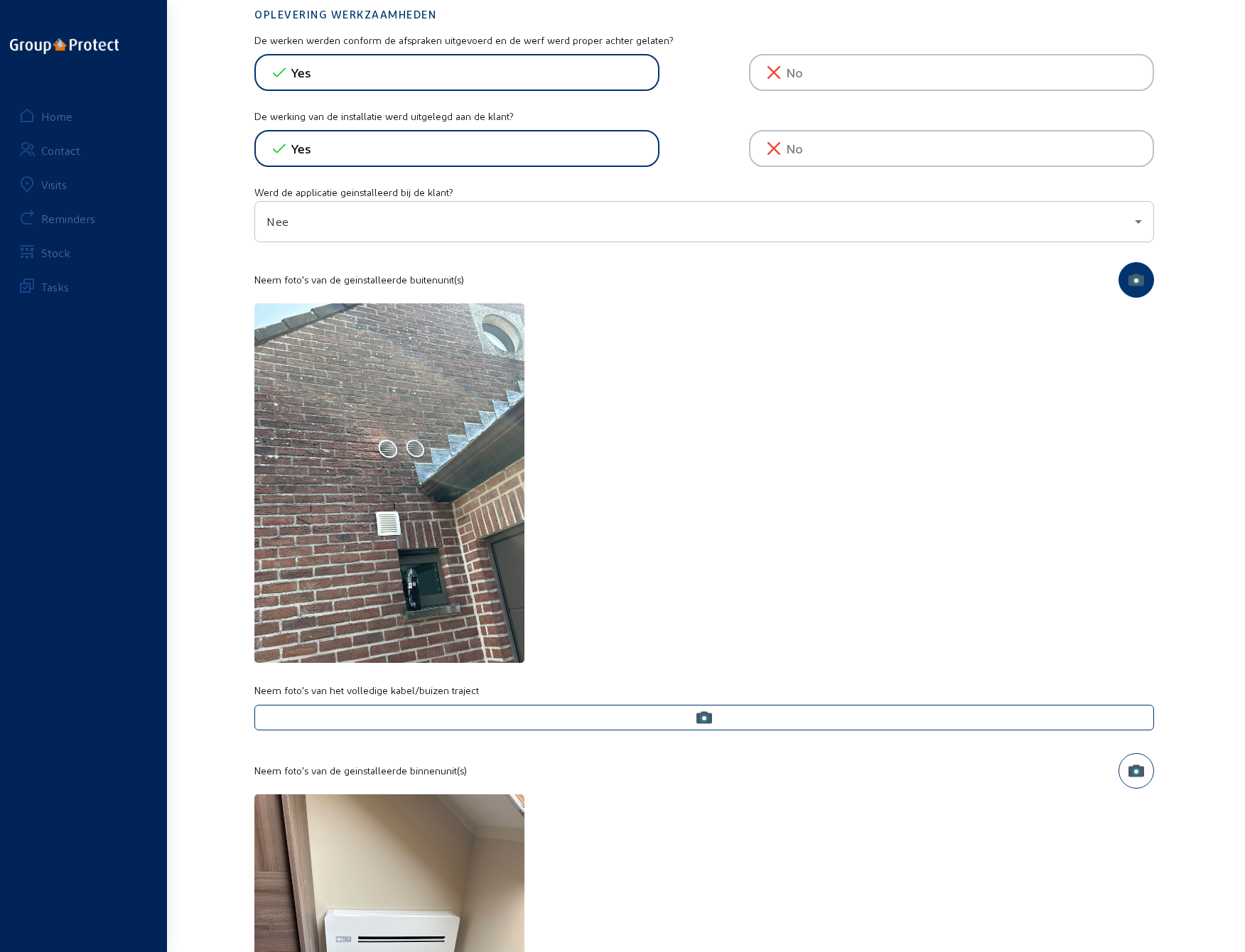
drag, startPoint x: 722, startPoint y: 579, endPoint x: 698, endPoint y: 556, distance: 33.2
click at [721, 579] on div at bounding box center [704, 484] width 899 height 361
click at [1128, 275] on icon "button" at bounding box center [1136, 279] width 16 height 12
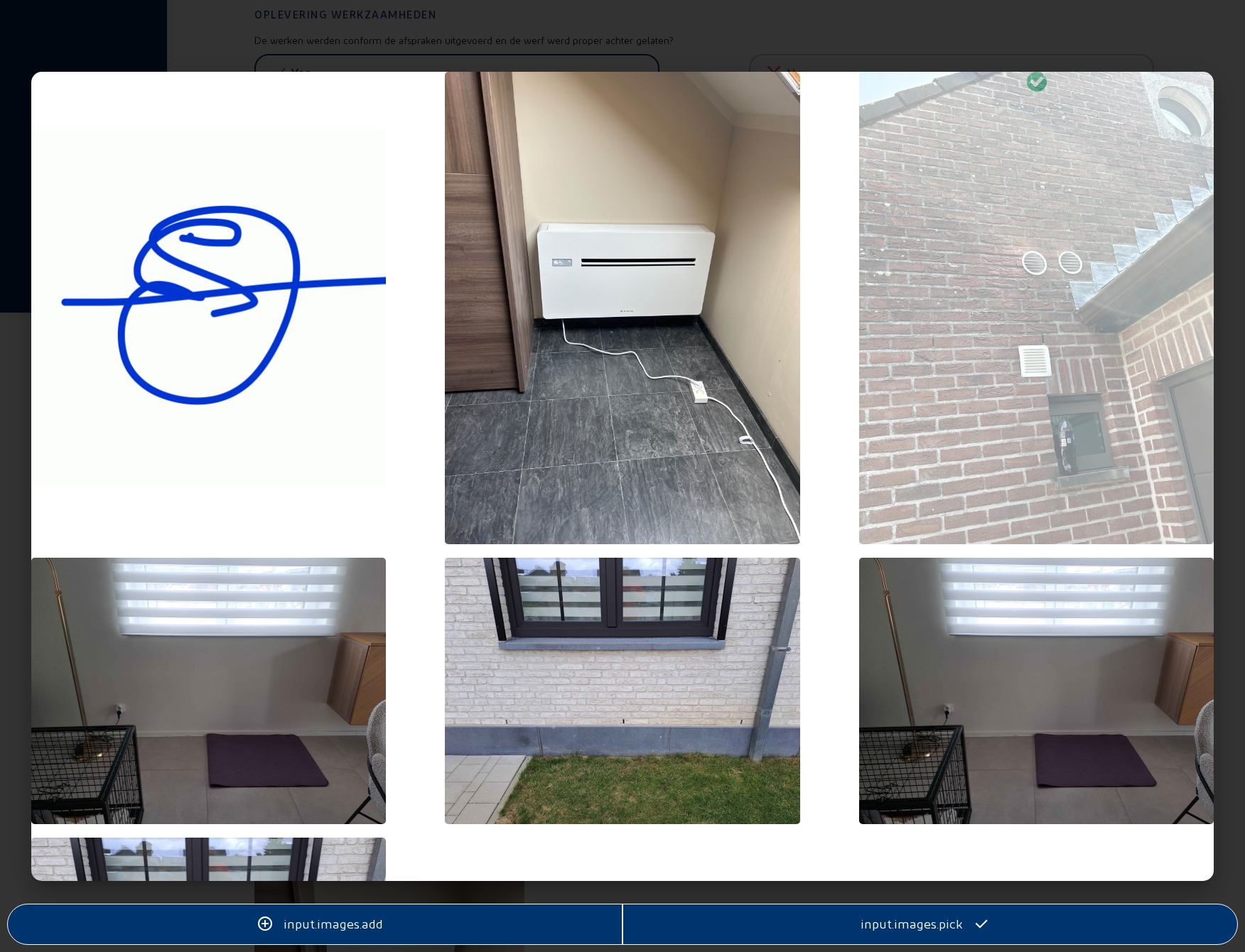
scroll to position [0, 0]
click at [1029, 81] on icon at bounding box center [1033, 83] width 7 height 7
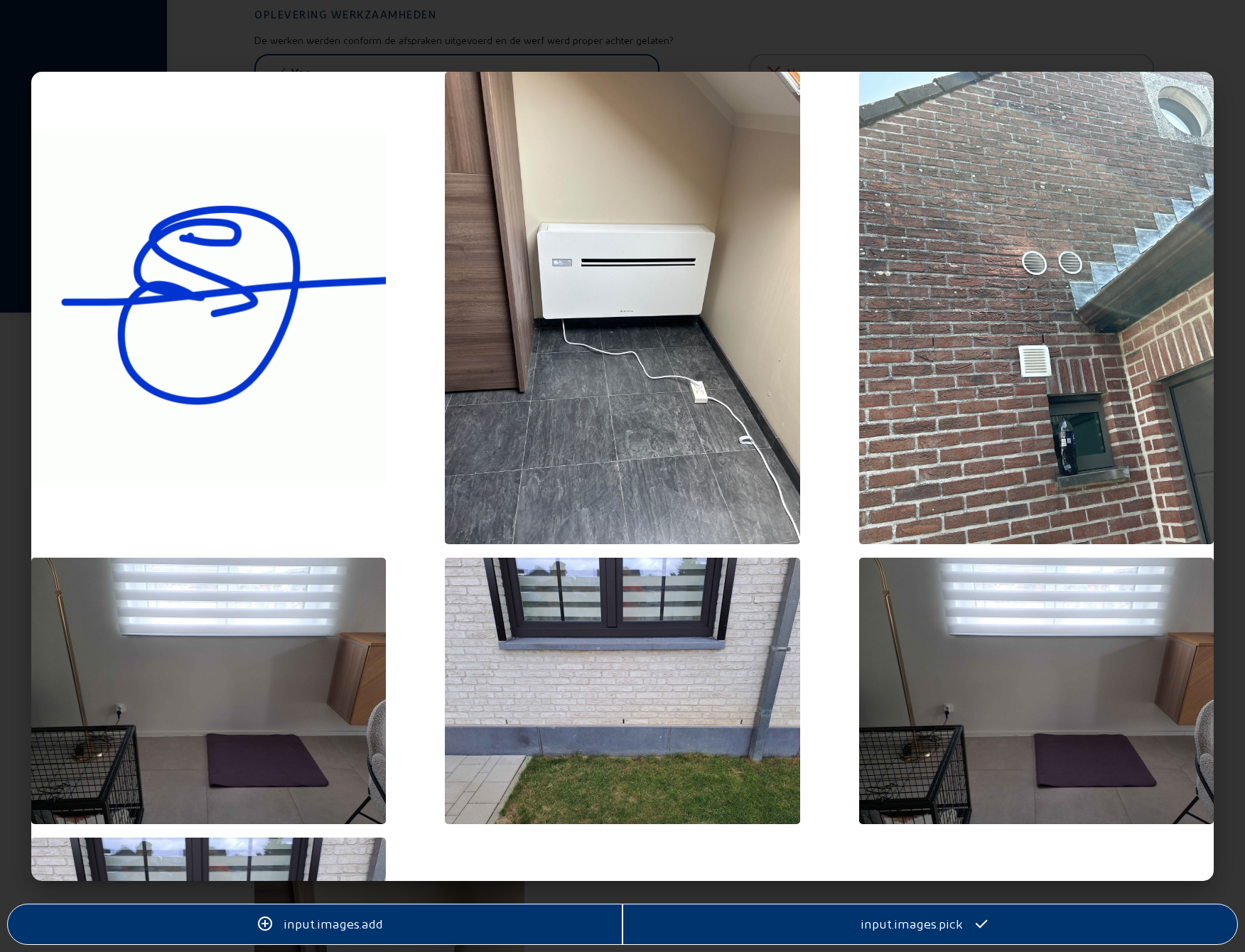
click at [897, 930] on span "input.images.pick" at bounding box center [912, 925] width 102 height 17
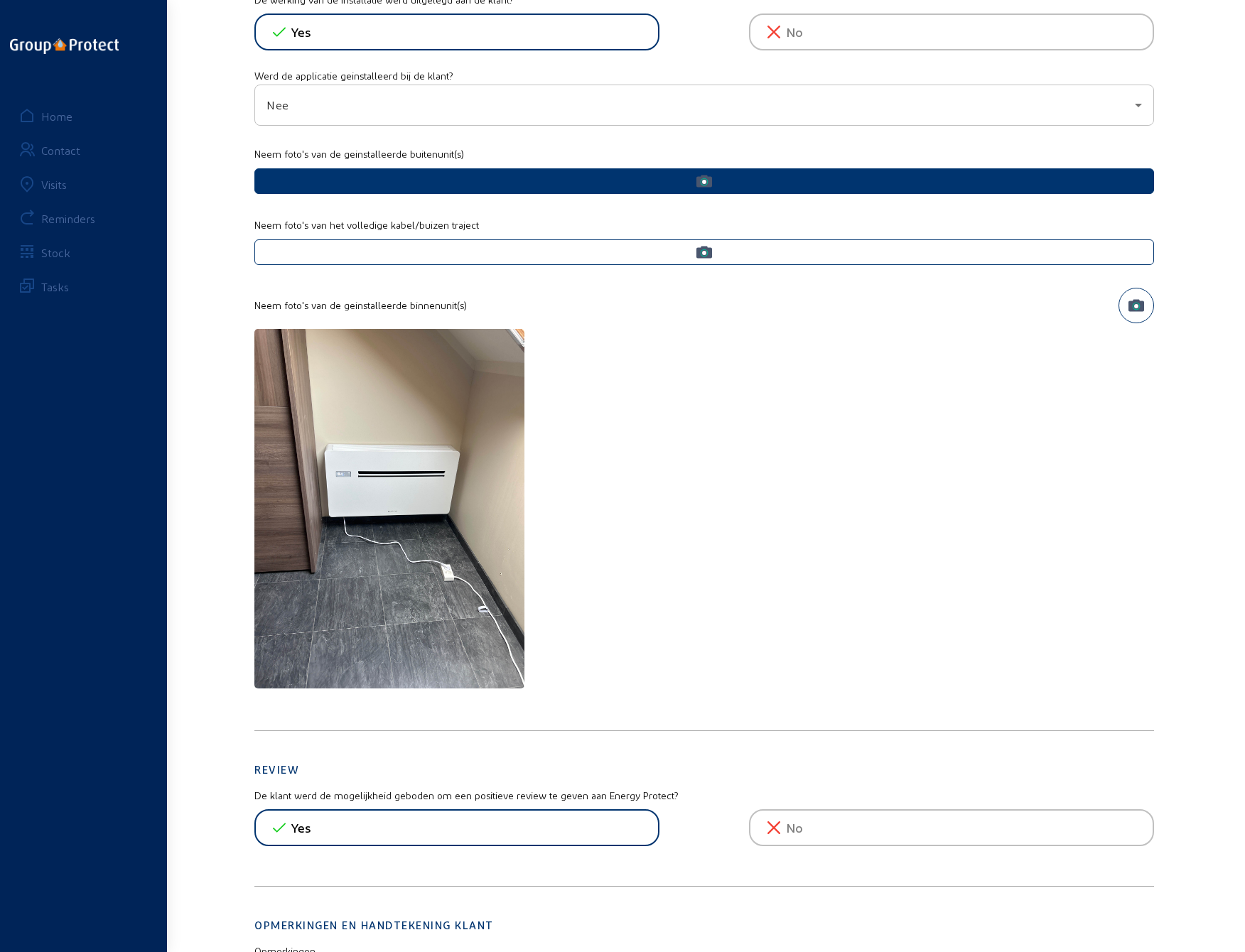
scroll to position [782, 0]
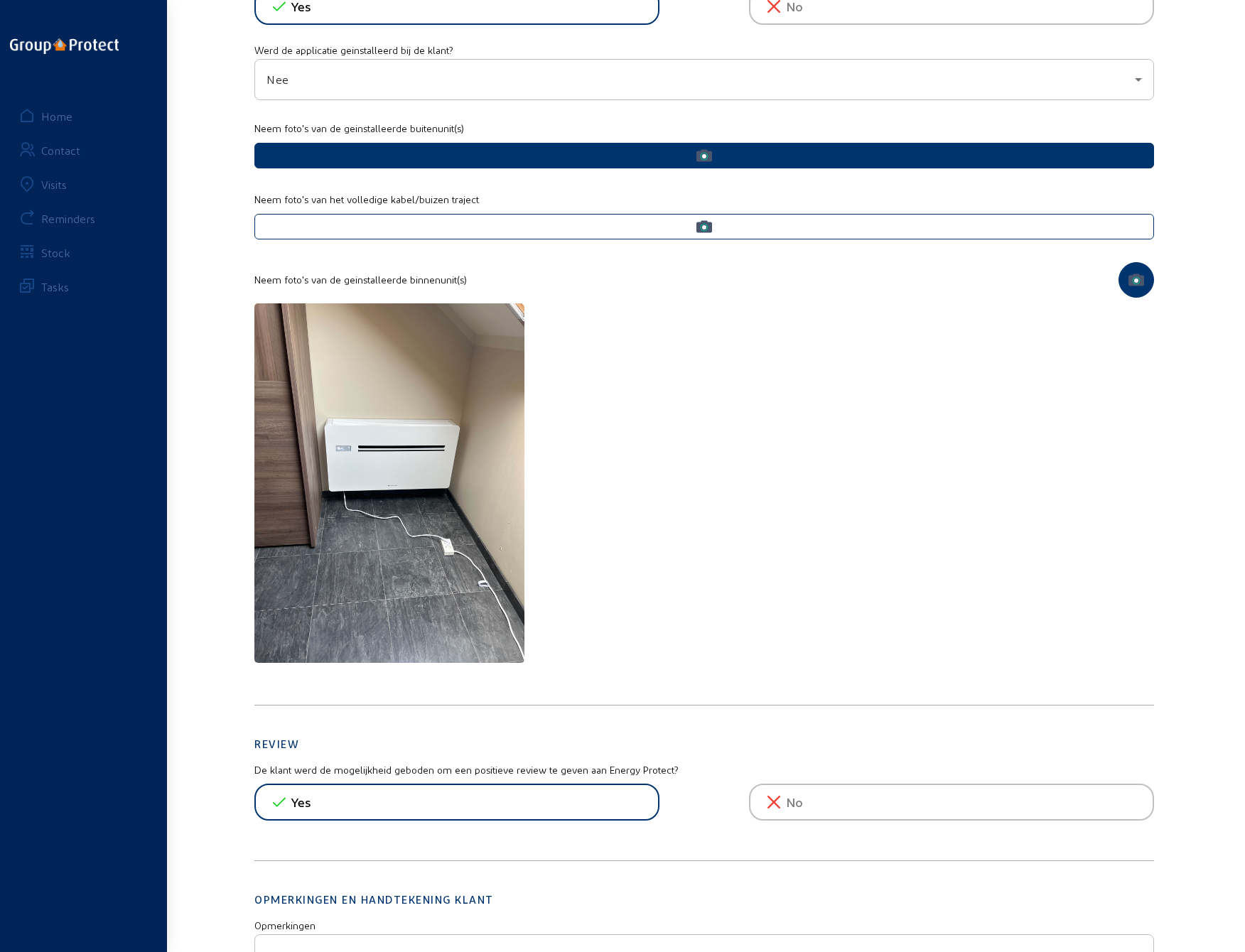
click at [1137, 274] on icon "button" at bounding box center [1136, 279] width 16 height 12
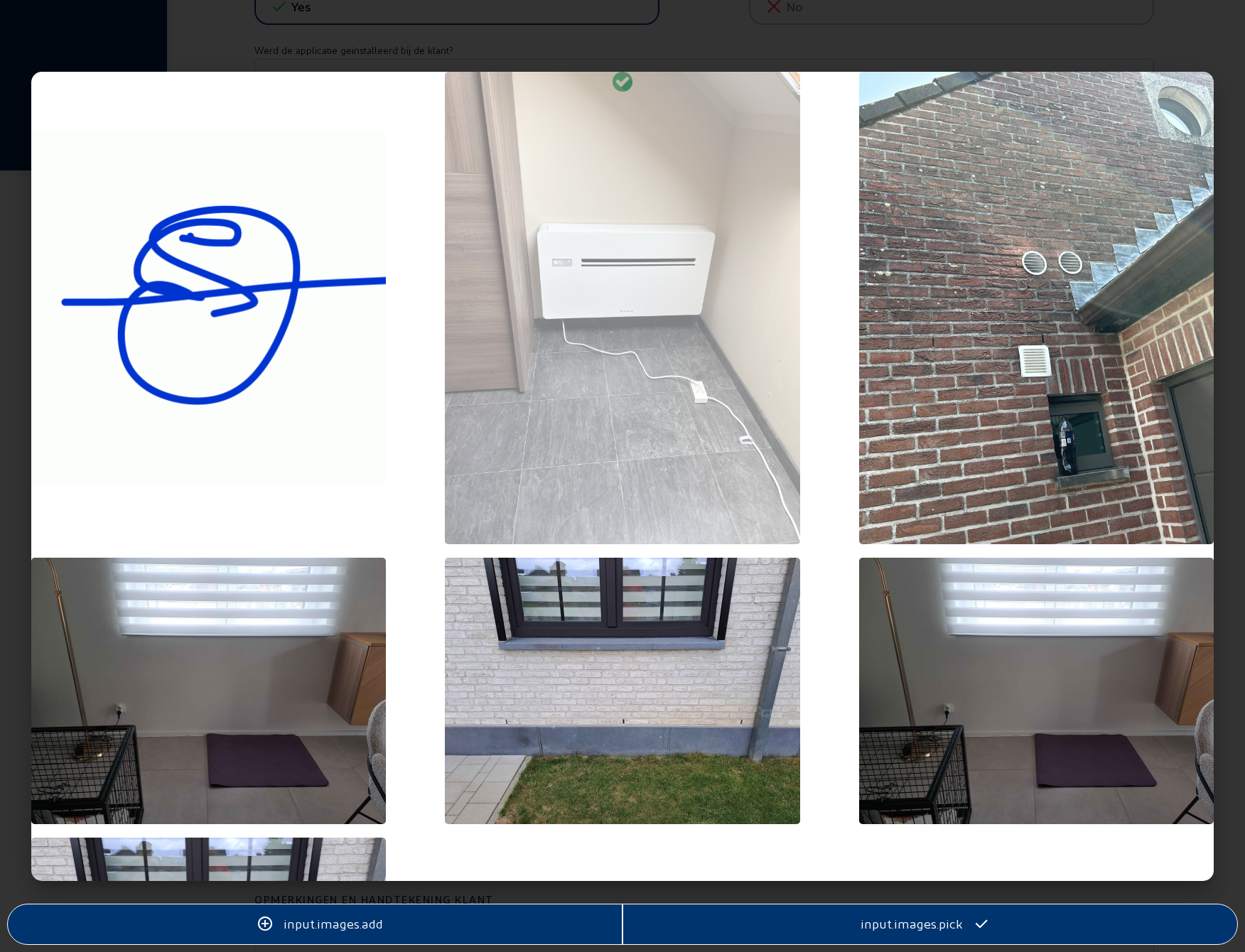
click at [659, 310] on div at bounding box center [621, 310] width 354 height 476
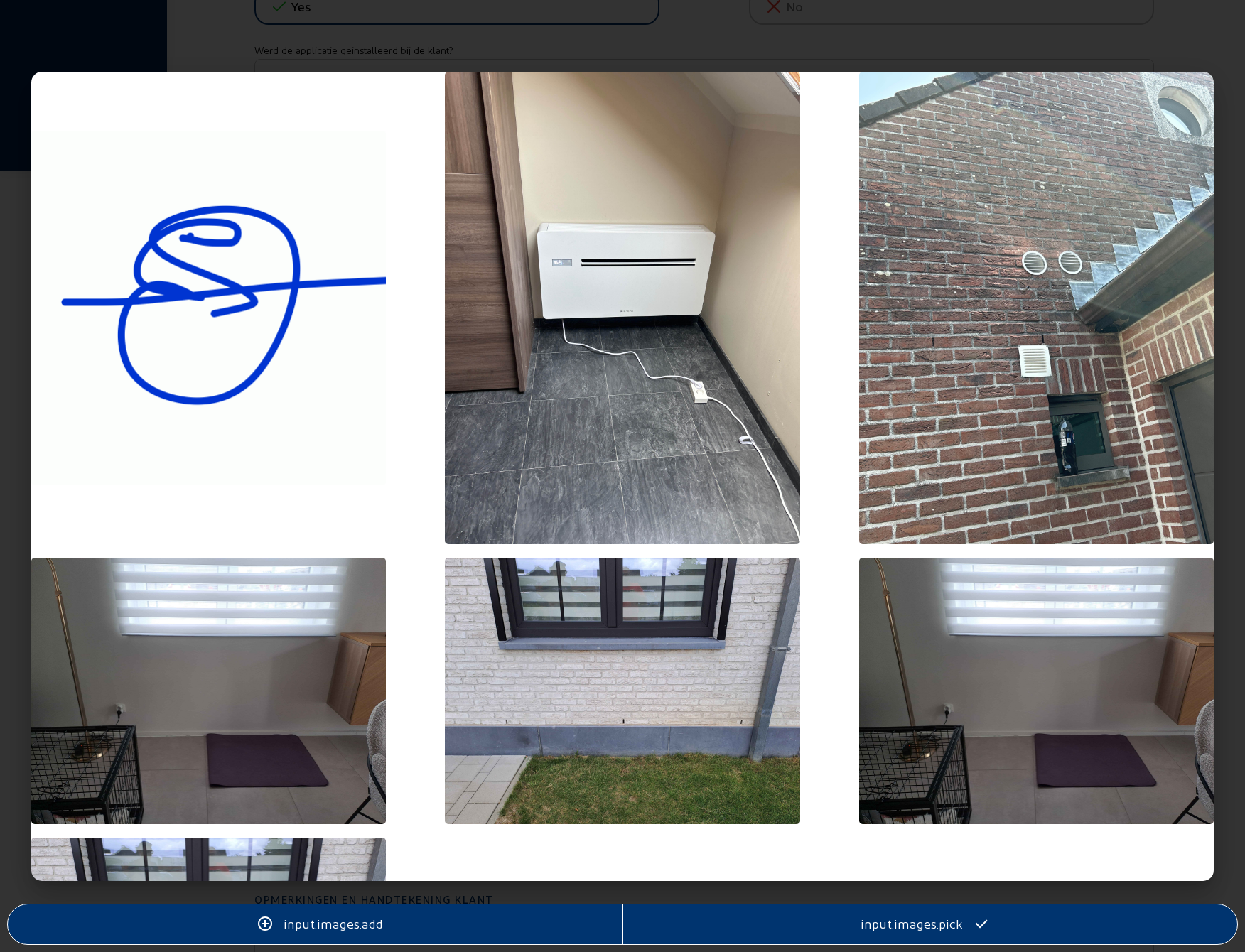
click at [887, 935] on div "input.images.pick" at bounding box center [929, 924] width 614 height 40
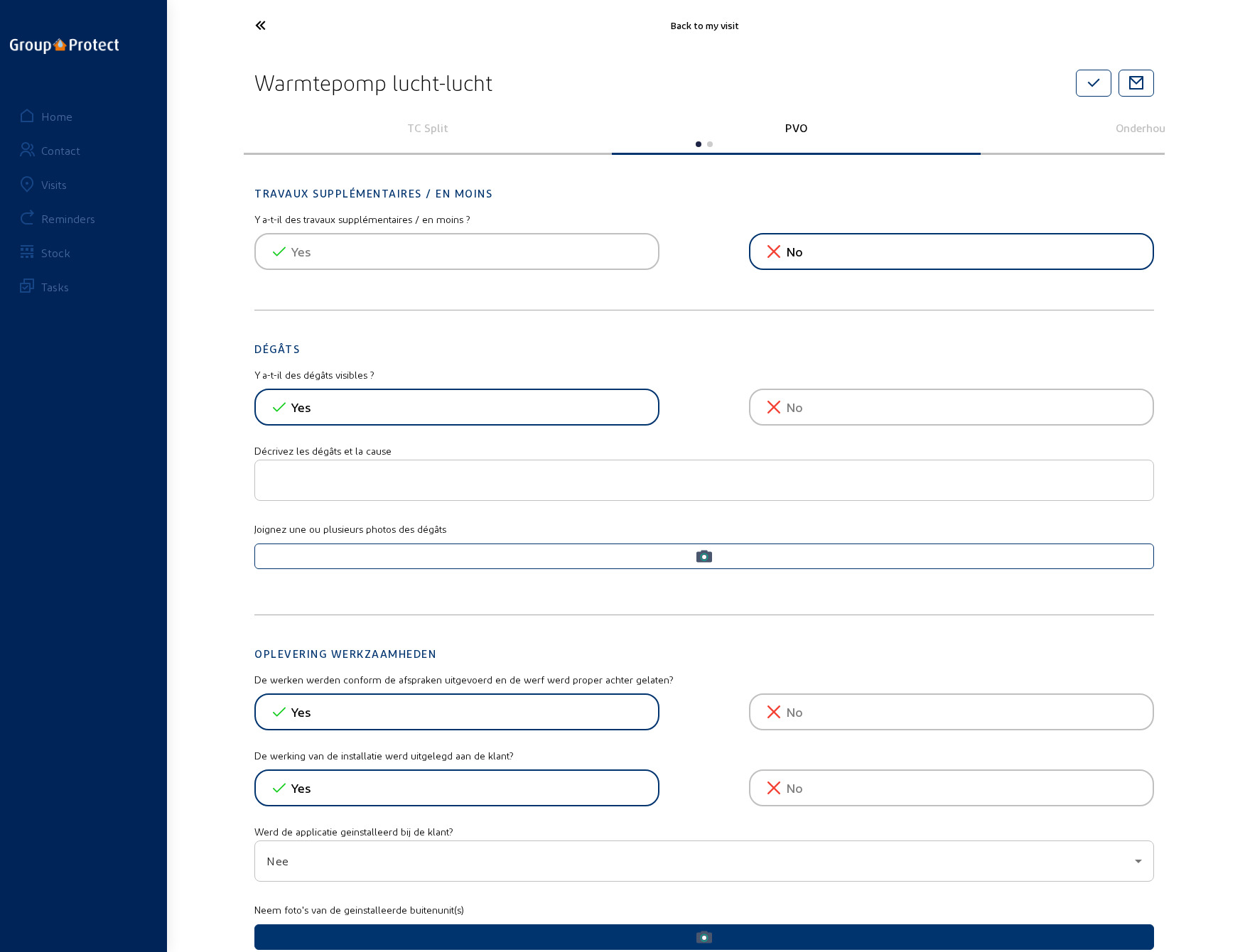
scroll to position [782, 0]
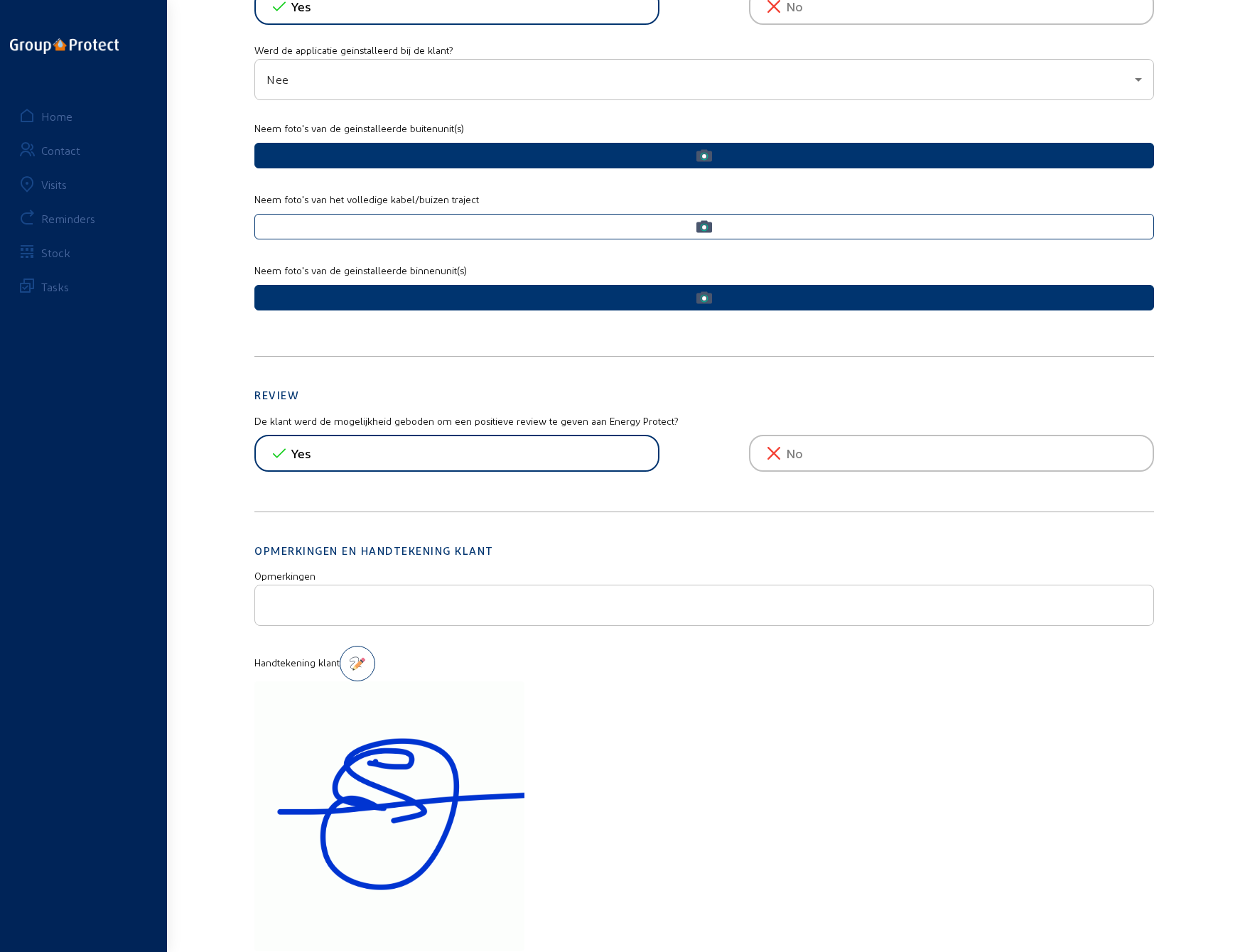
click at [402, 770] on img at bounding box center [389, 816] width 270 height 270
click at [693, 292] on cam-local-icon "button" at bounding box center [704, 297] width 881 height 16
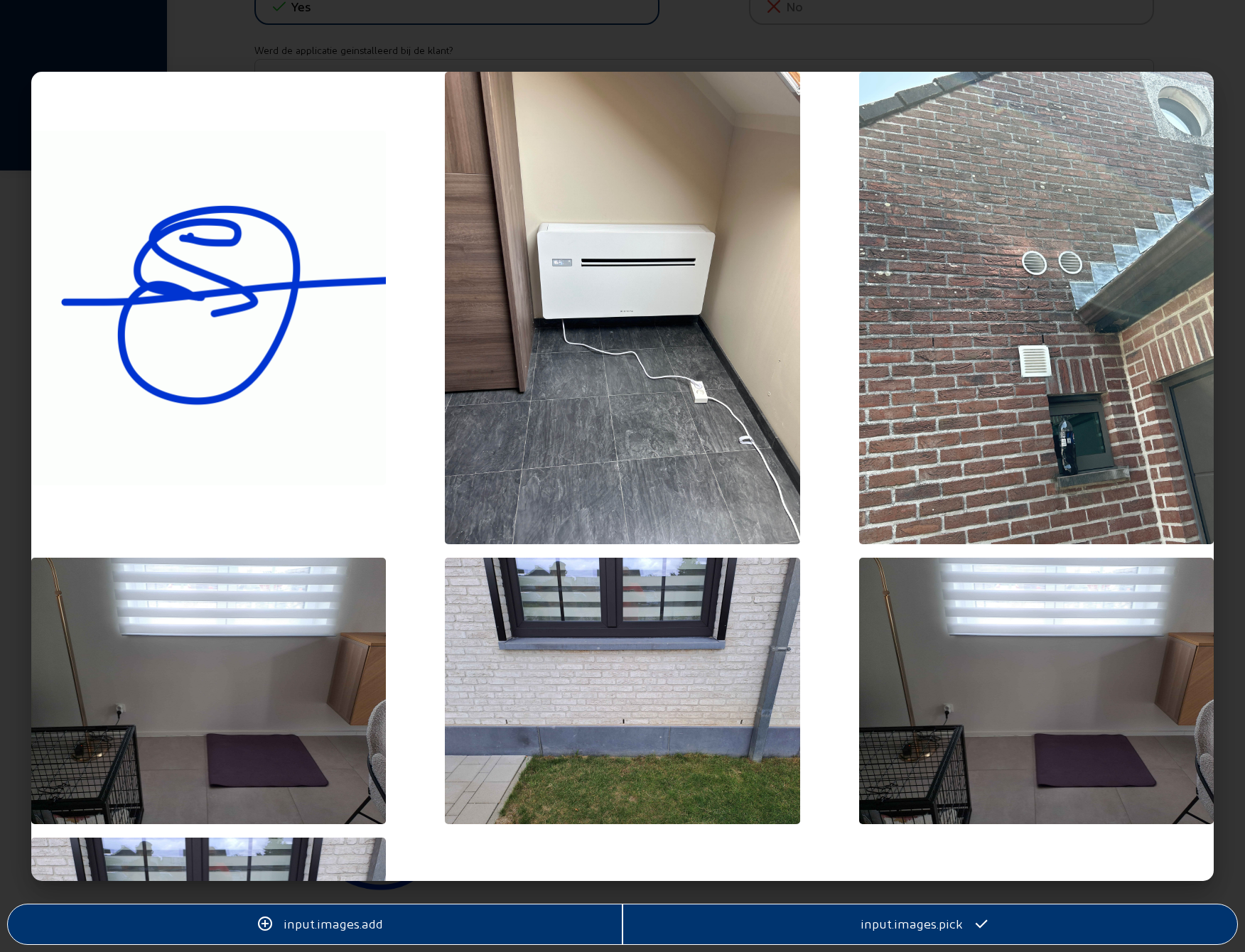
drag, startPoint x: 954, startPoint y: 918, endPoint x: 942, endPoint y: 917, distance: 12.0
click at [954, 918] on span "input.images.pick" at bounding box center [912, 925] width 102 height 17
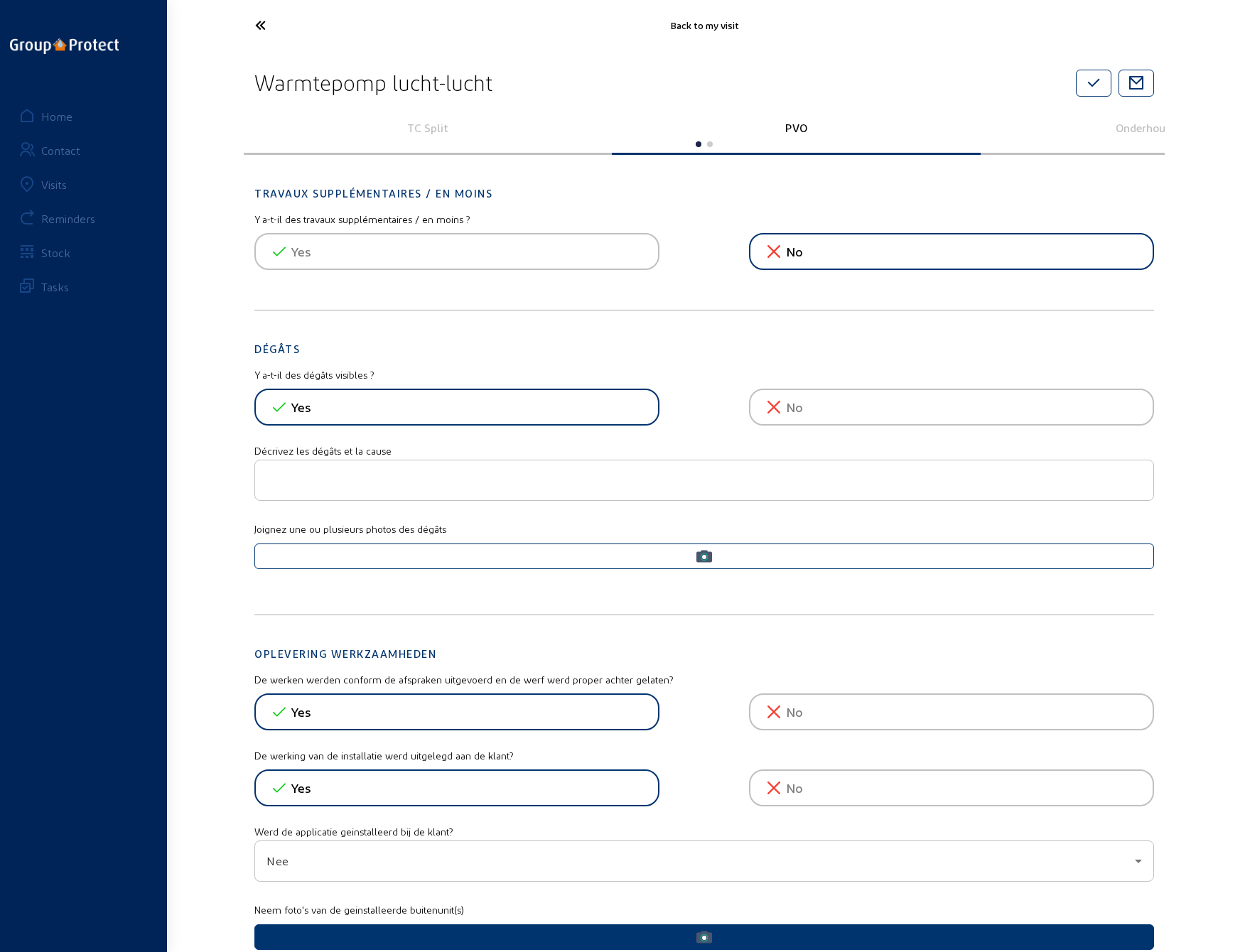
click at [259, 24] on icon at bounding box center [313, 25] width 131 height 25
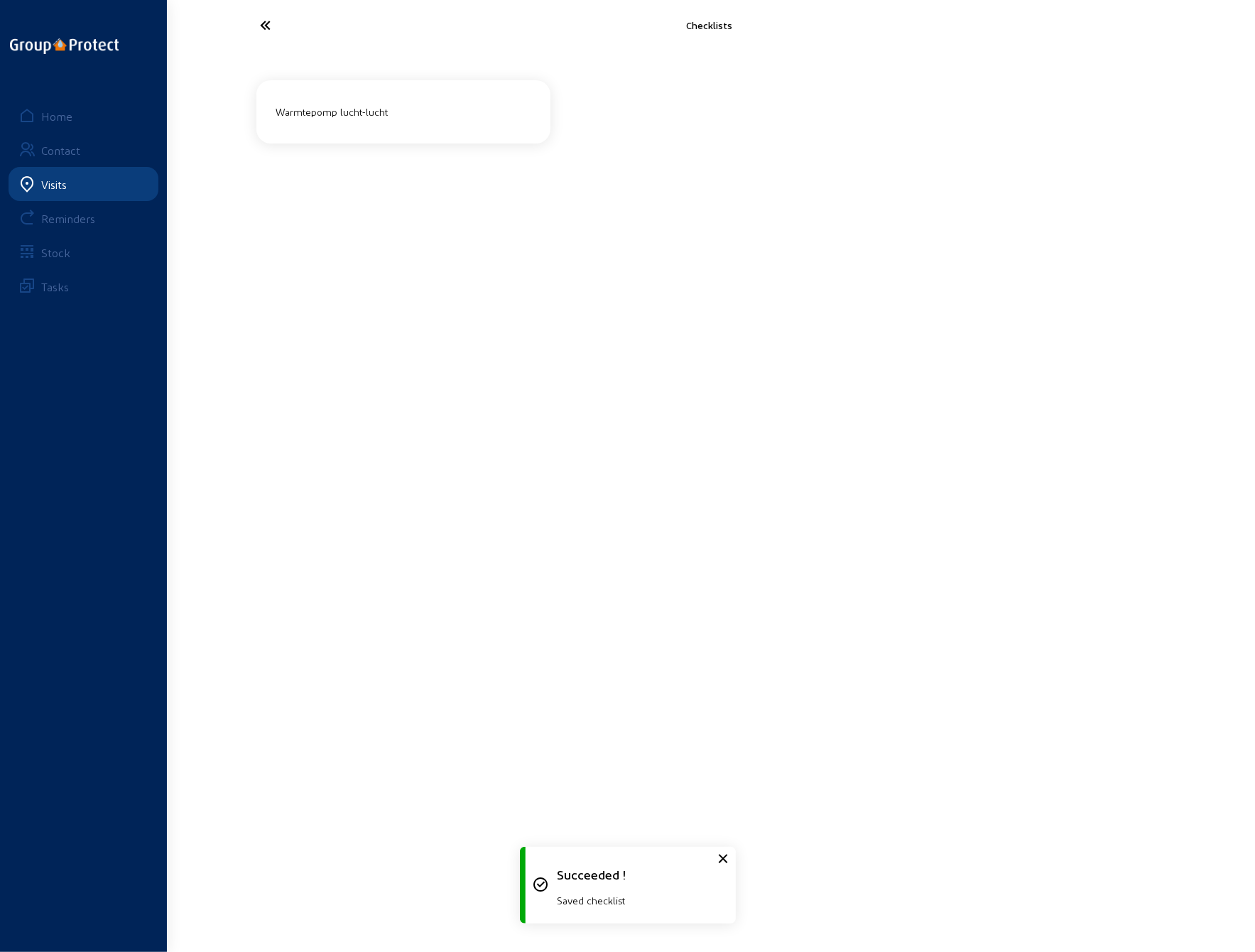
click at [259, 24] on icon at bounding box center [319, 25] width 131 height 25
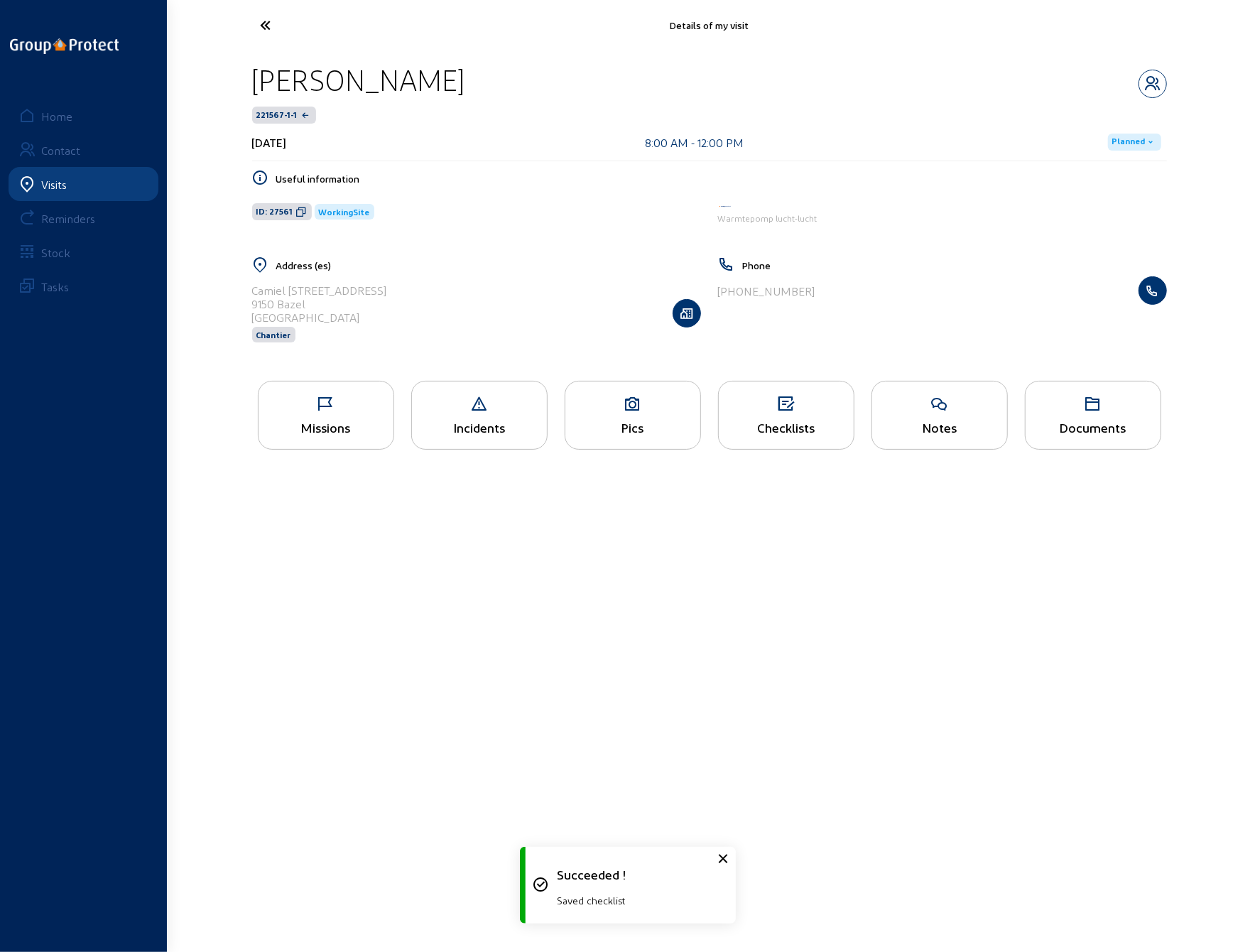
click at [259, 24] on icon at bounding box center [319, 25] width 131 height 25
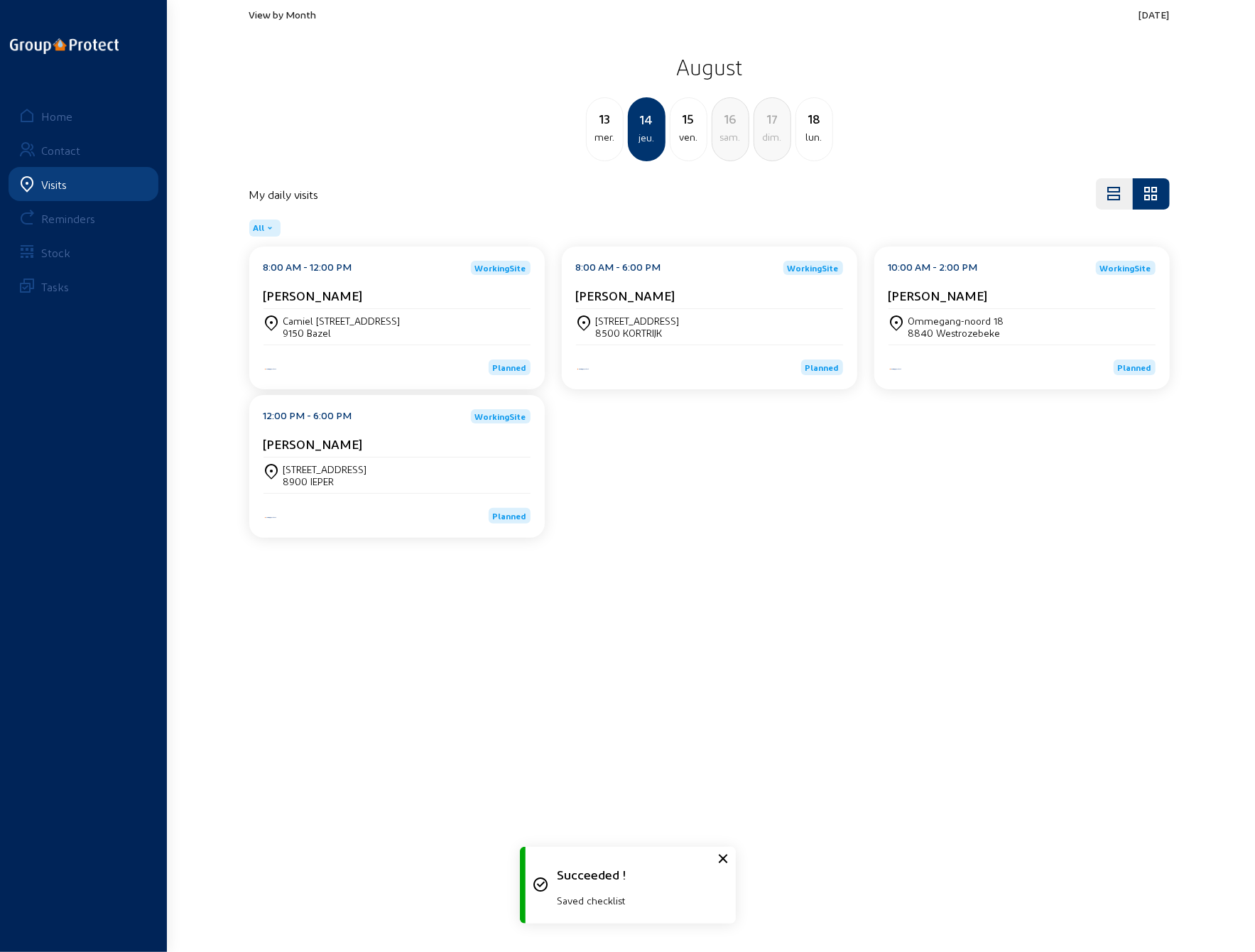
click at [604, 131] on div "mer." at bounding box center [605, 137] width 36 height 17
click at [324, 318] on div "[PERSON_NAME][STREET_ADDRESS]" at bounding box center [362, 320] width 157 height 12
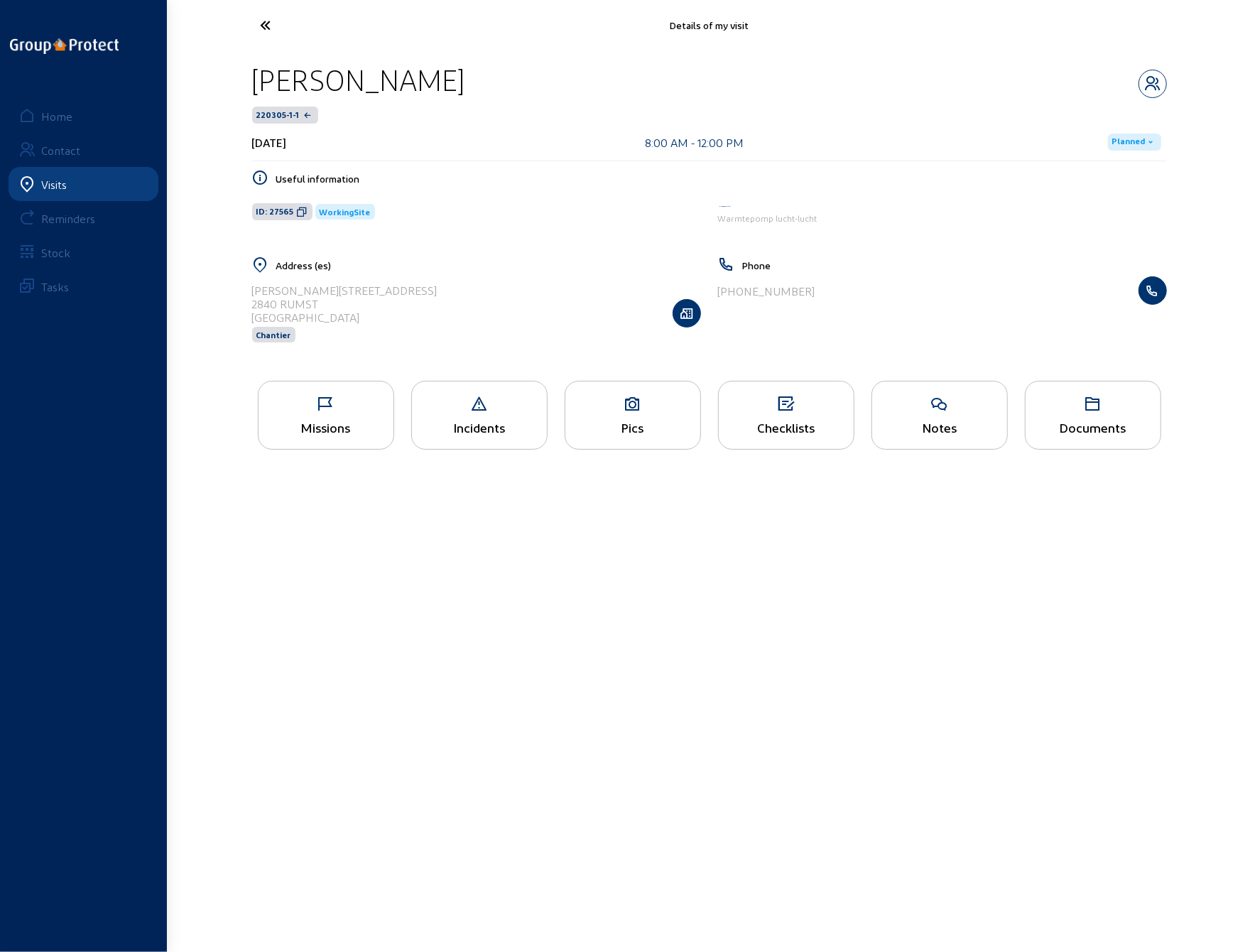
click at [316, 421] on div "Missions" at bounding box center [326, 427] width 135 height 15
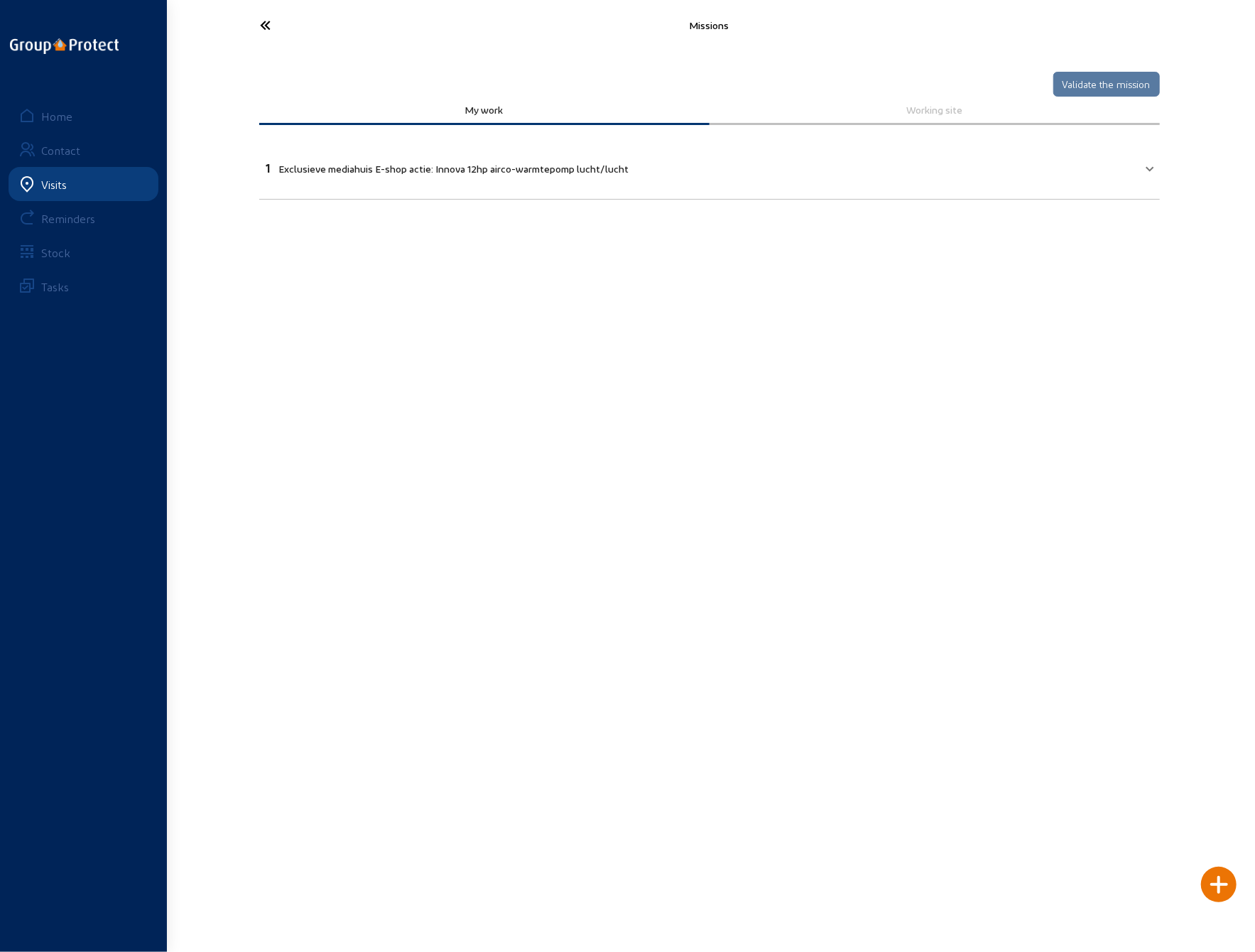
click at [1143, 167] on span "1 Exclusieve mediahuis E-shop actie: Innova 12hp airco-warmtepomp lucht/lucht" at bounding box center [707, 167] width 881 height 17
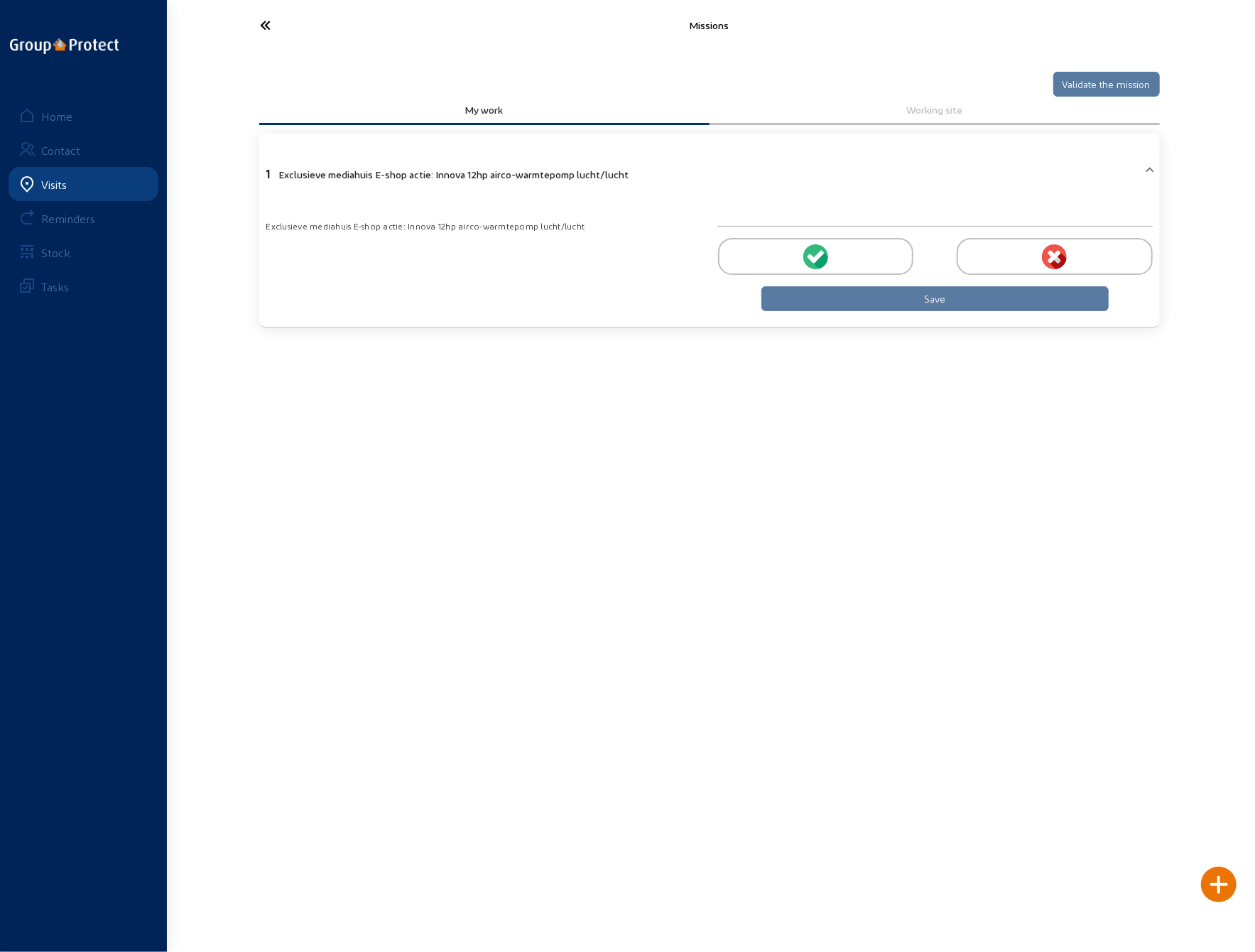
click at [822, 254] on icon at bounding box center [820, 260] width 16 height 17
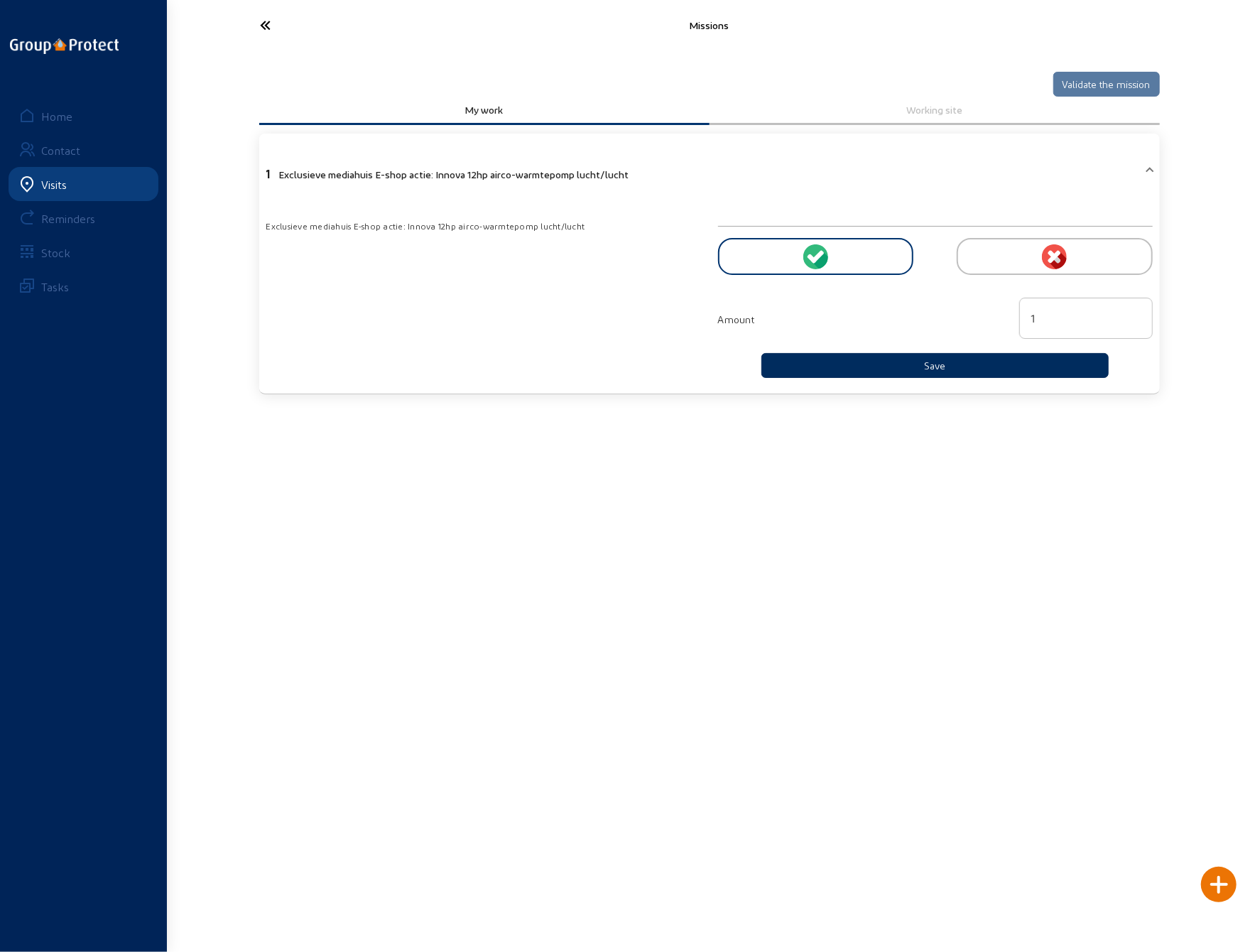
click at [897, 366] on button "Save" at bounding box center [935, 365] width 348 height 25
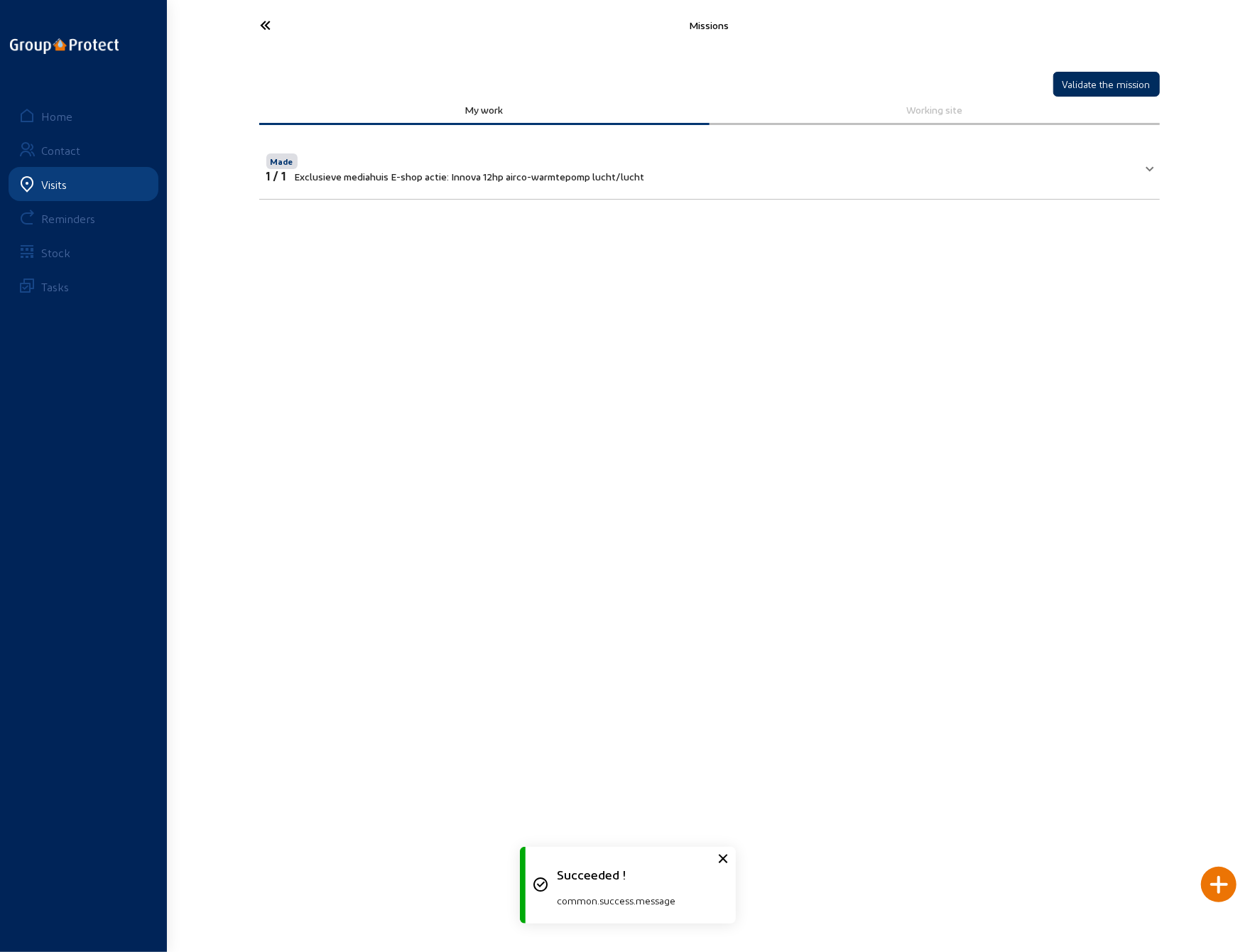
click at [1103, 80] on button "Validate the mission" at bounding box center [1107, 84] width 106 height 25
click at [266, 24] on icon at bounding box center [319, 25] width 131 height 25
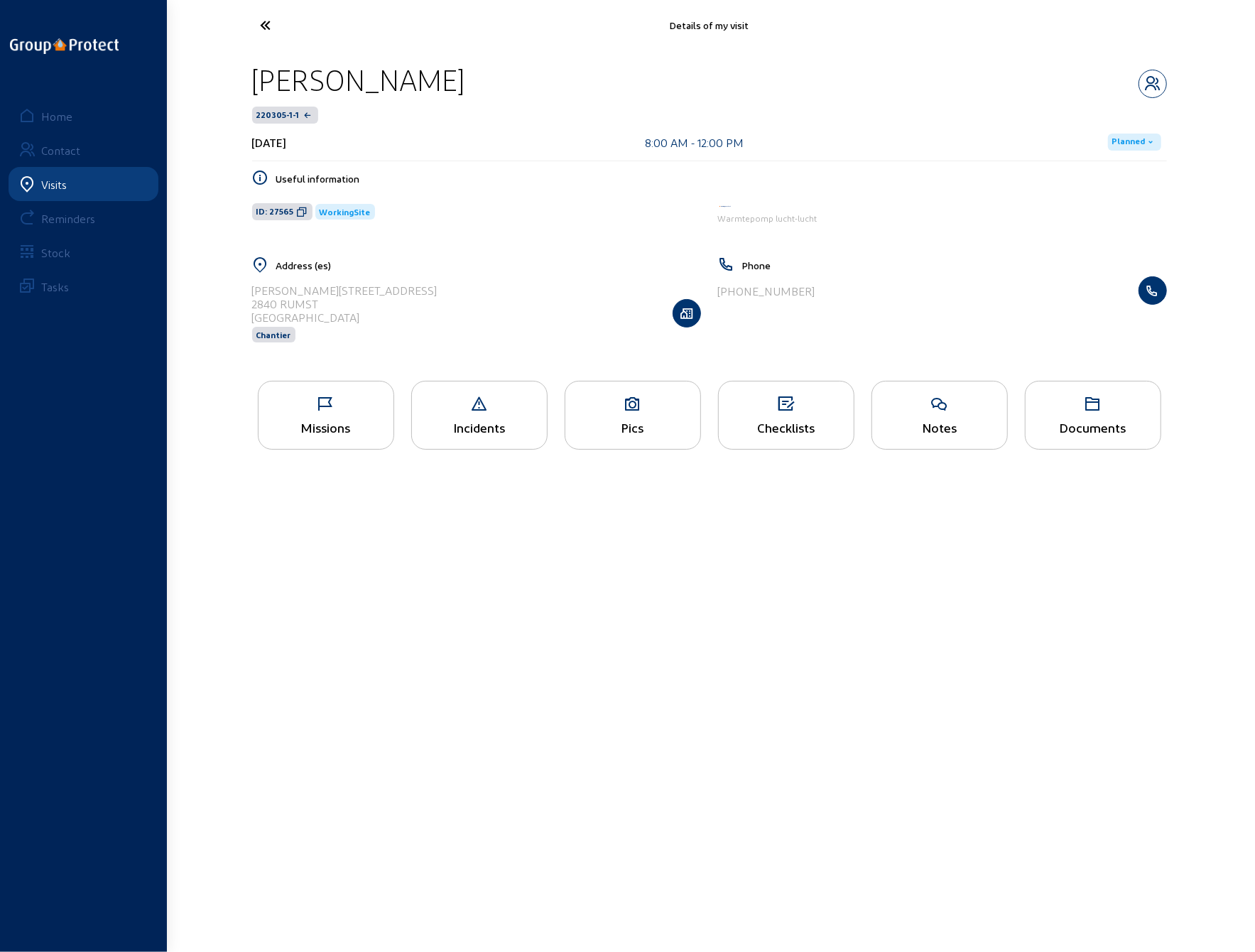
click at [790, 417] on div "Checklists" at bounding box center [787, 415] width 136 height 69
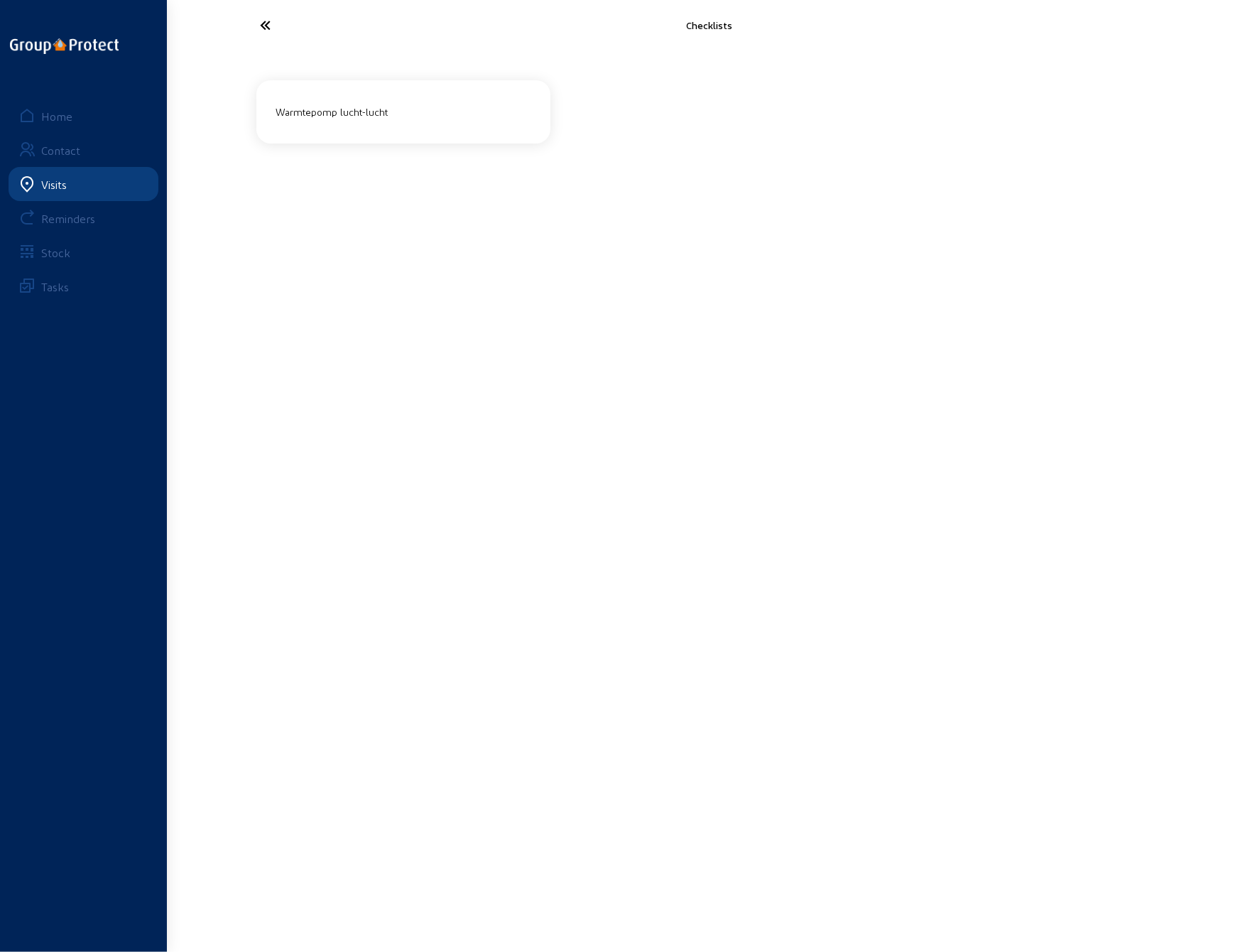
click at [398, 113] on div "Warmtepomp lucht-lucht" at bounding box center [404, 111] width 267 height 24
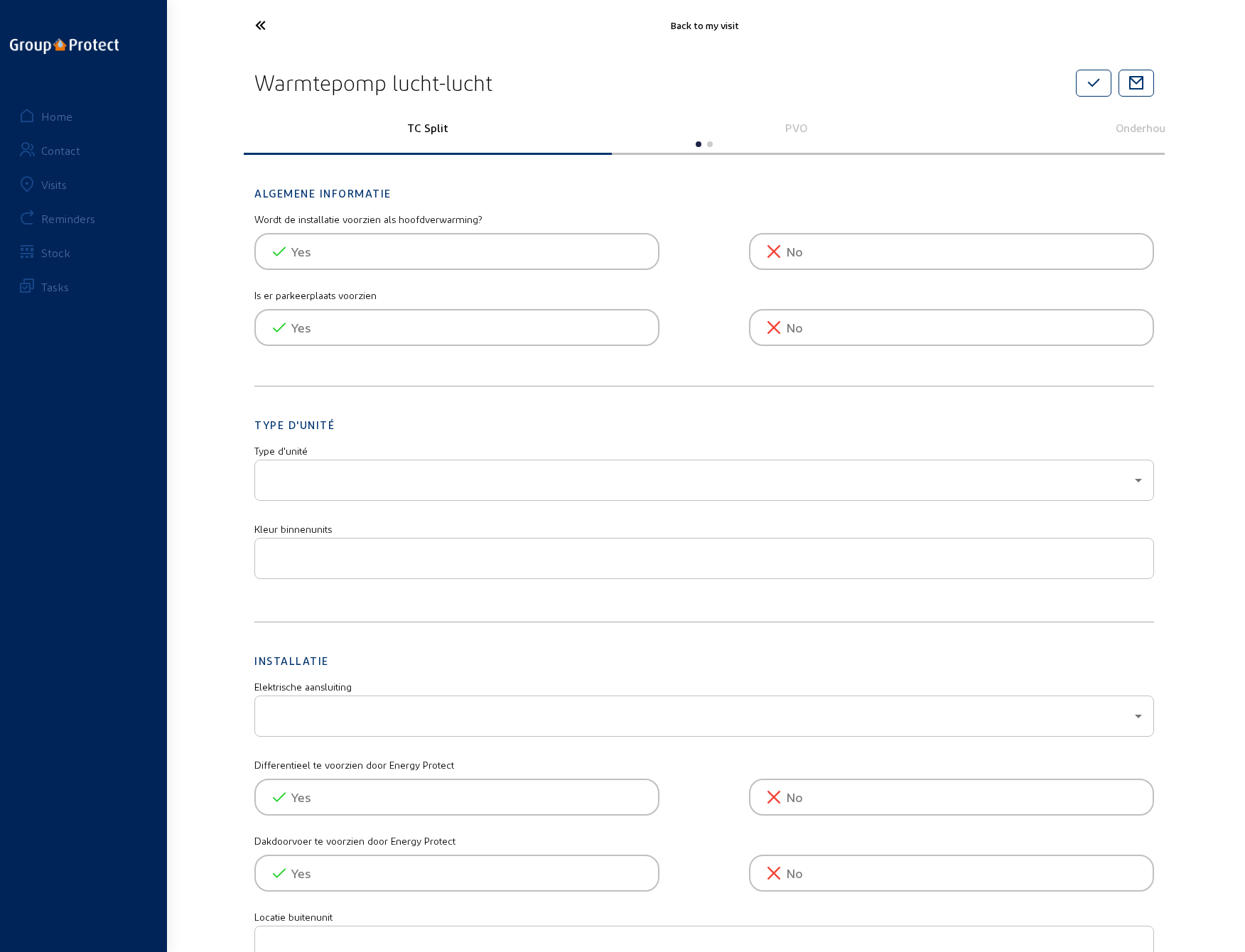
click at [1134, 126] on p "Onderhoudsbezoek" at bounding box center [1164, 127] width 348 height 14
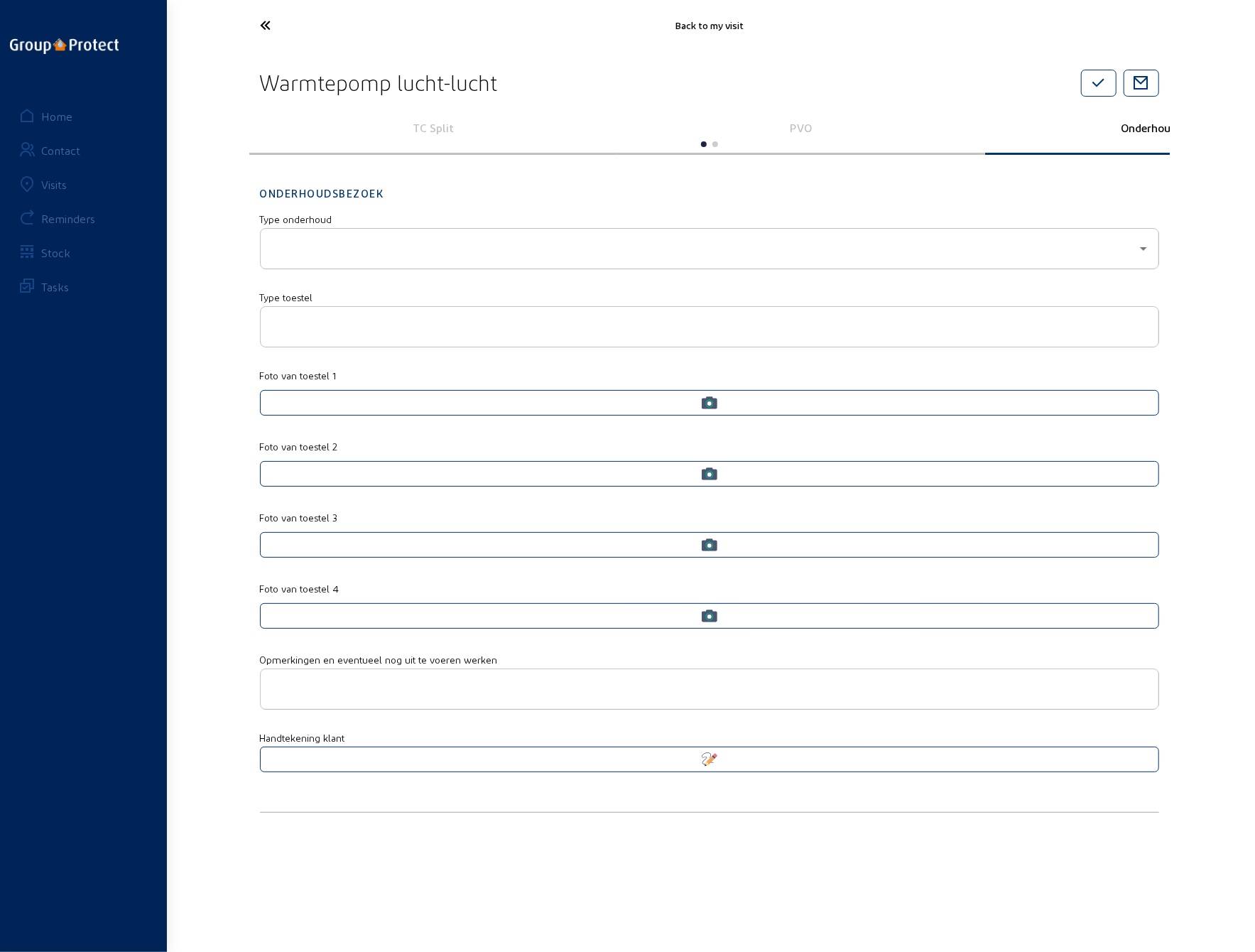
click at [439, 234] on div at bounding box center [710, 248] width 875 height 40
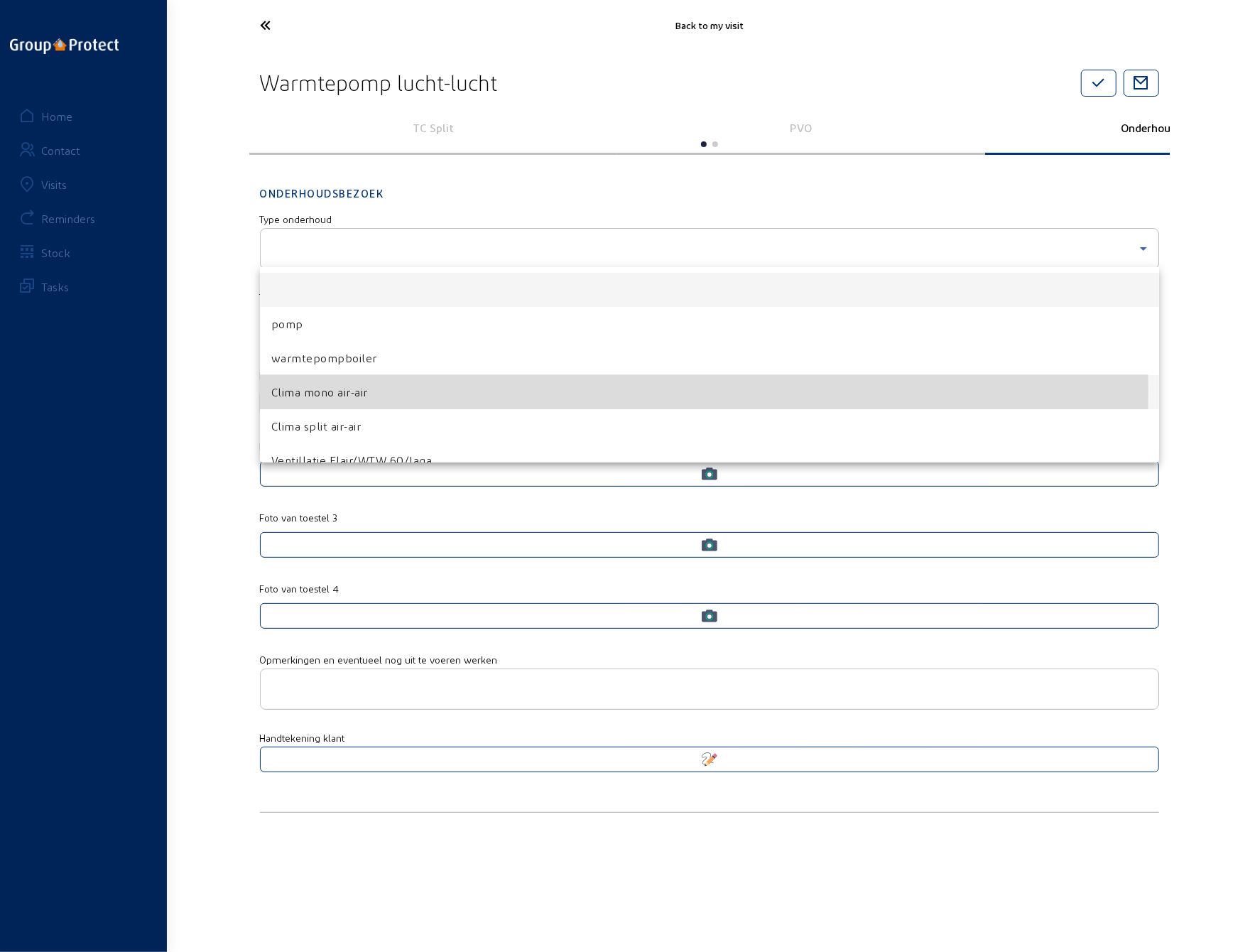
click at [351, 390] on span "Clima mono air-air" at bounding box center [320, 392] width 96 height 17
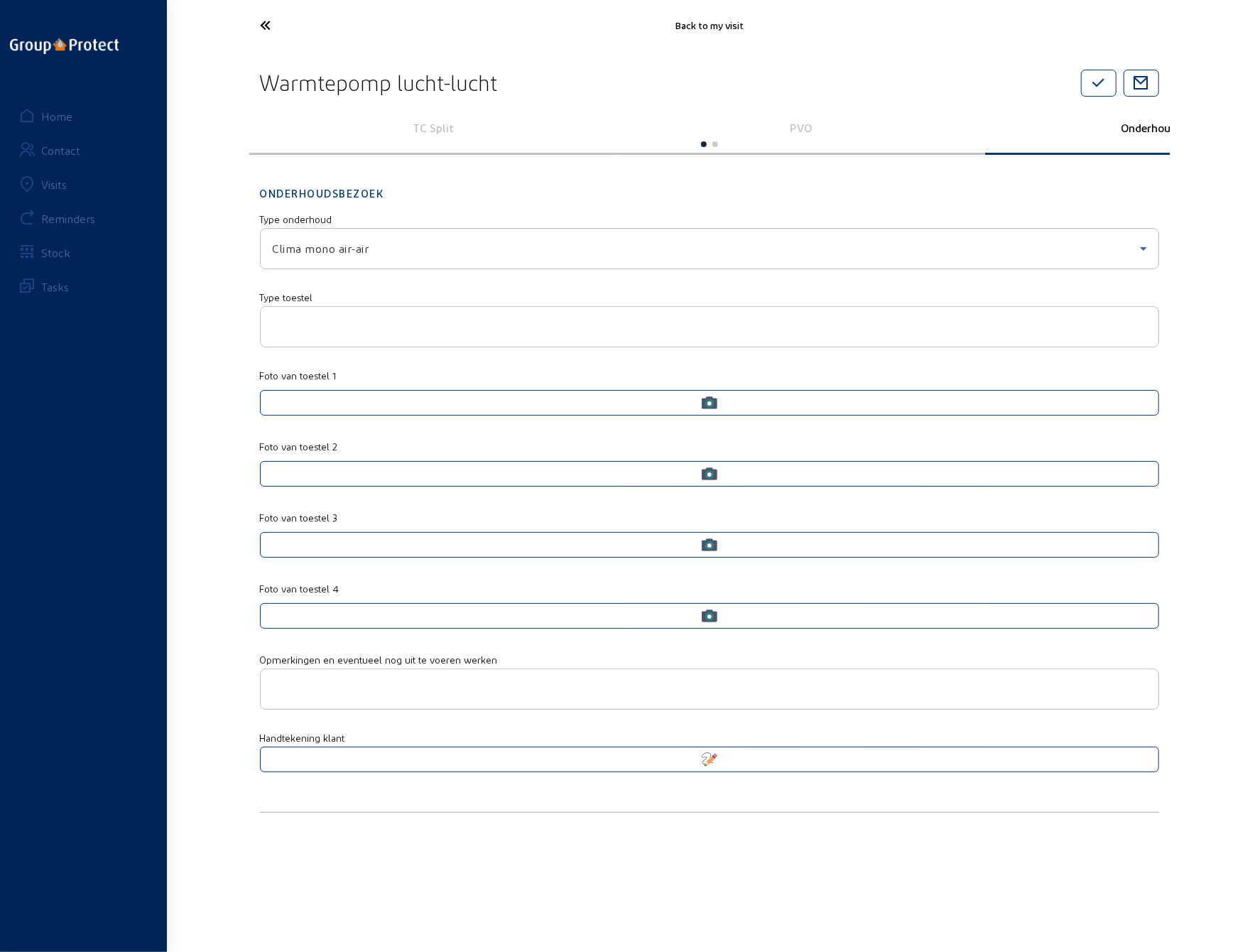
click at [340, 322] on input "text" at bounding box center [710, 327] width 875 height 17
click at [264, 21] on icon at bounding box center [319, 25] width 131 height 25
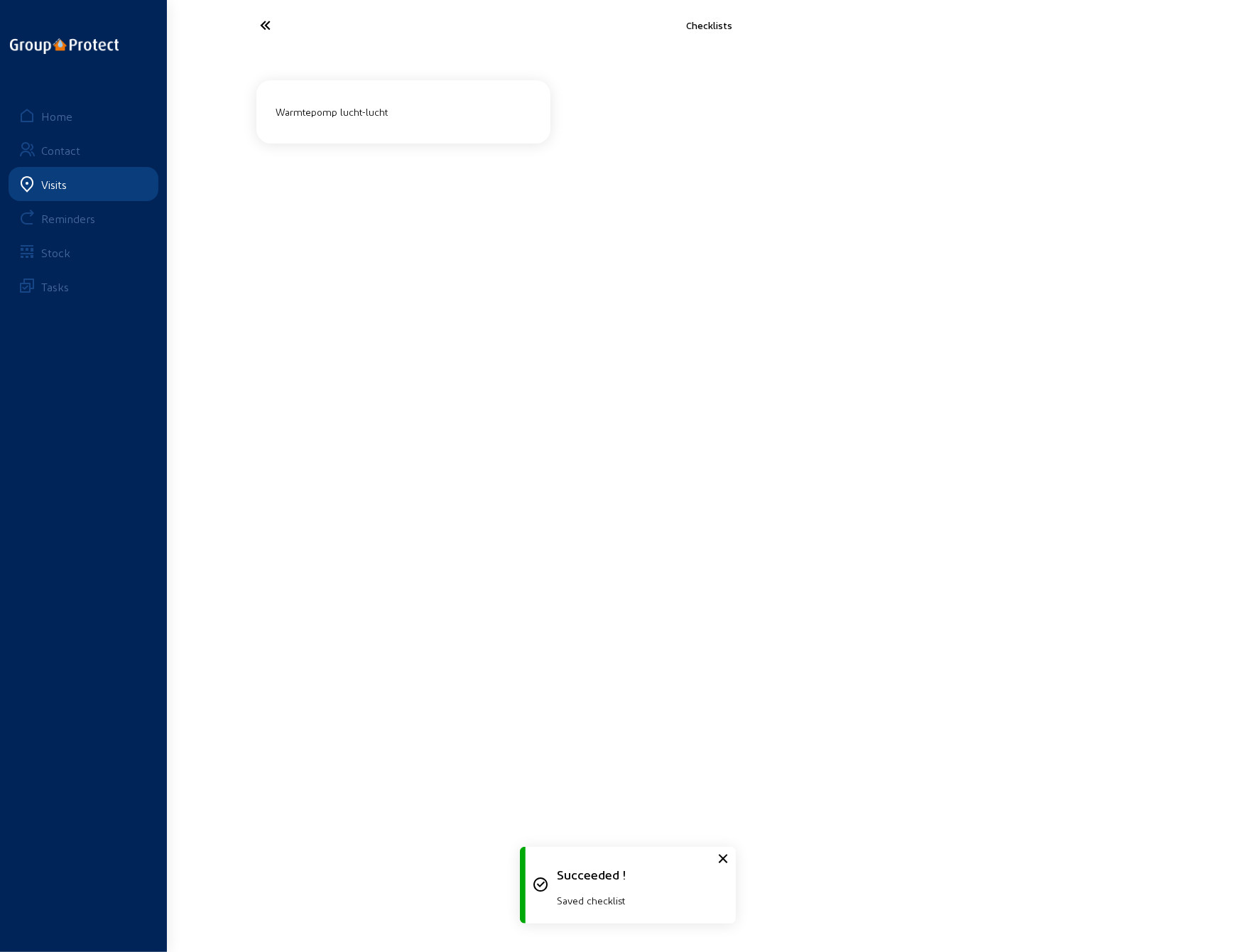
click at [264, 21] on icon at bounding box center [319, 25] width 131 height 25
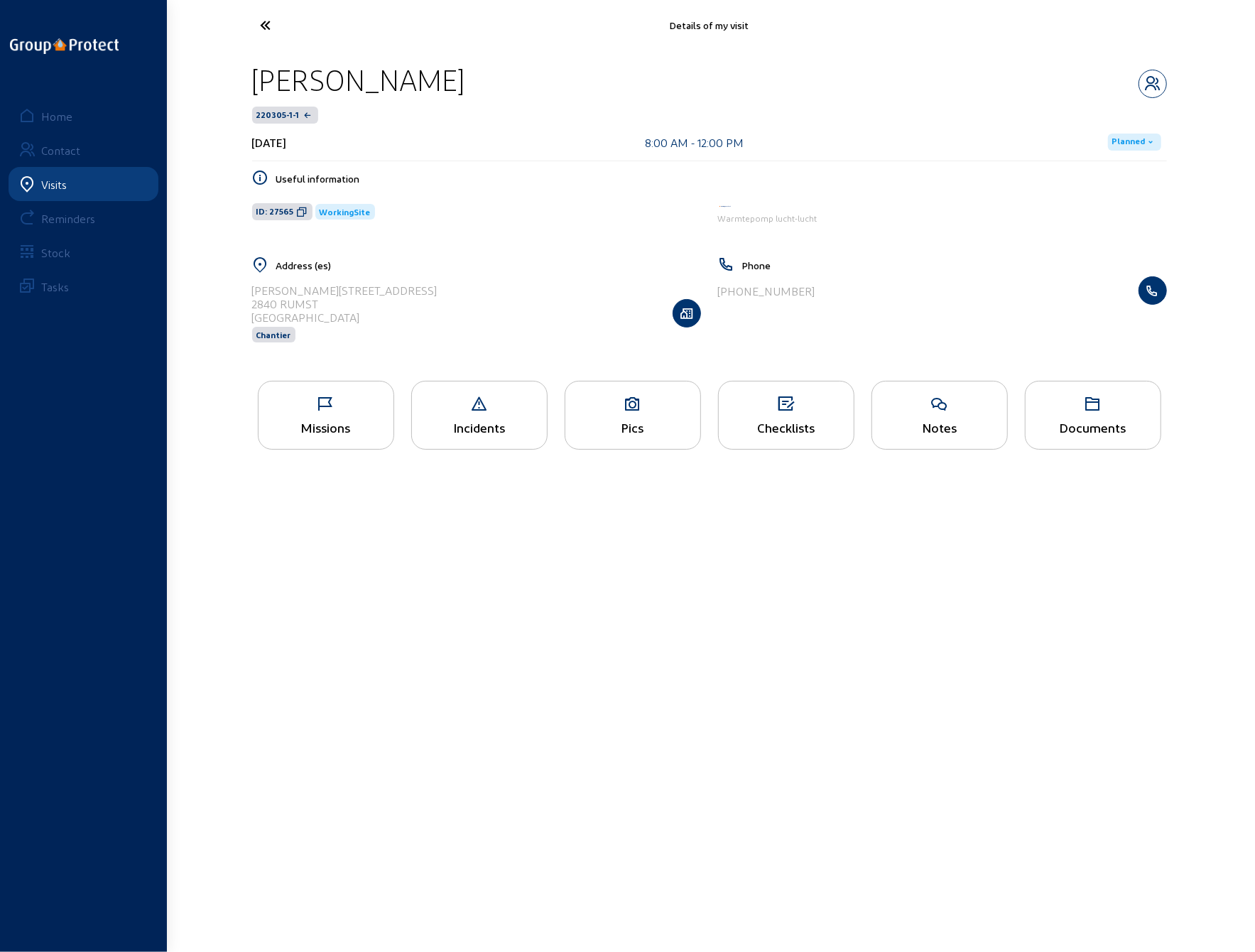
click at [937, 414] on div "Notes" at bounding box center [940, 415] width 136 height 69
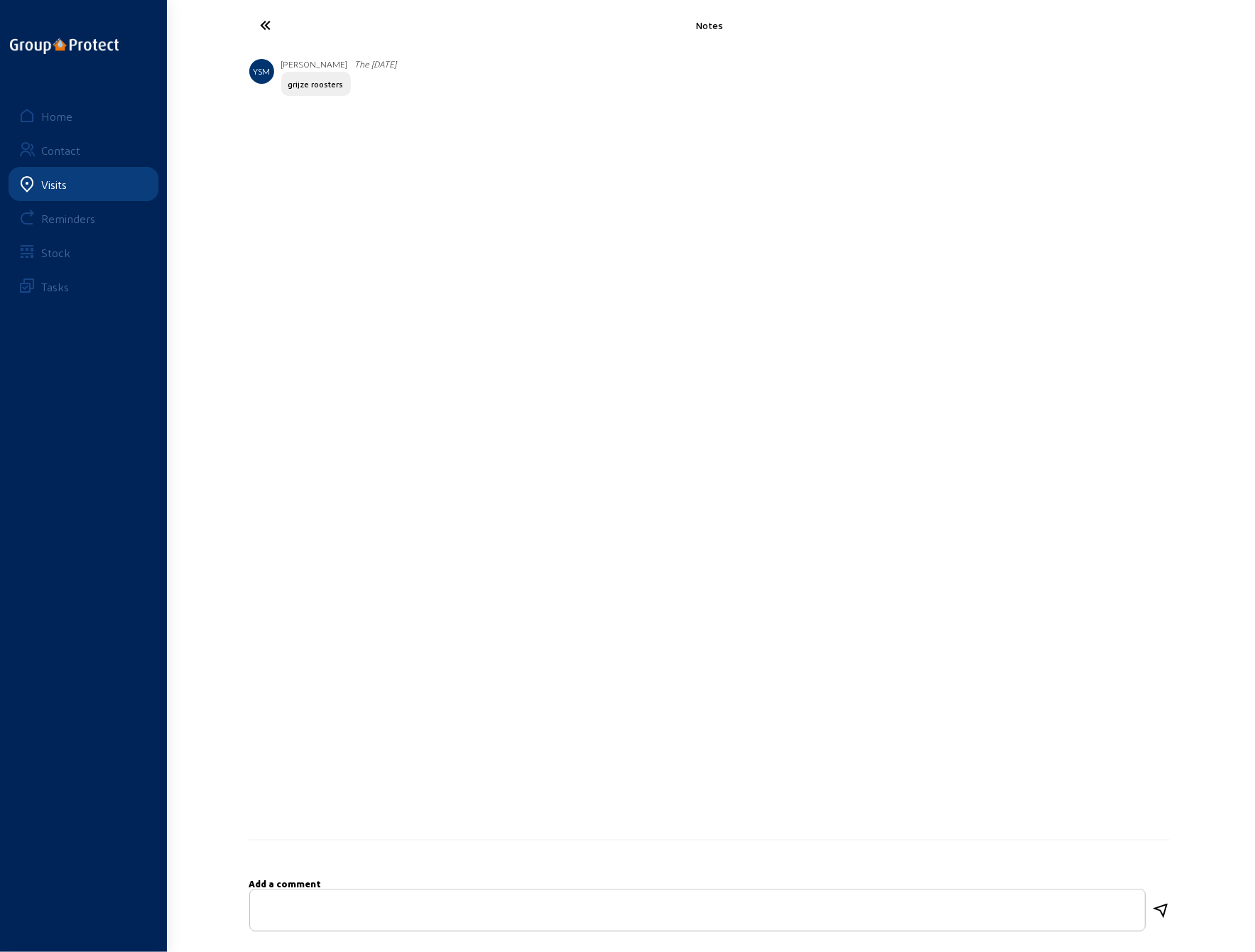
click at [263, 21] on icon at bounding box center [319, 25] width 131 height 25
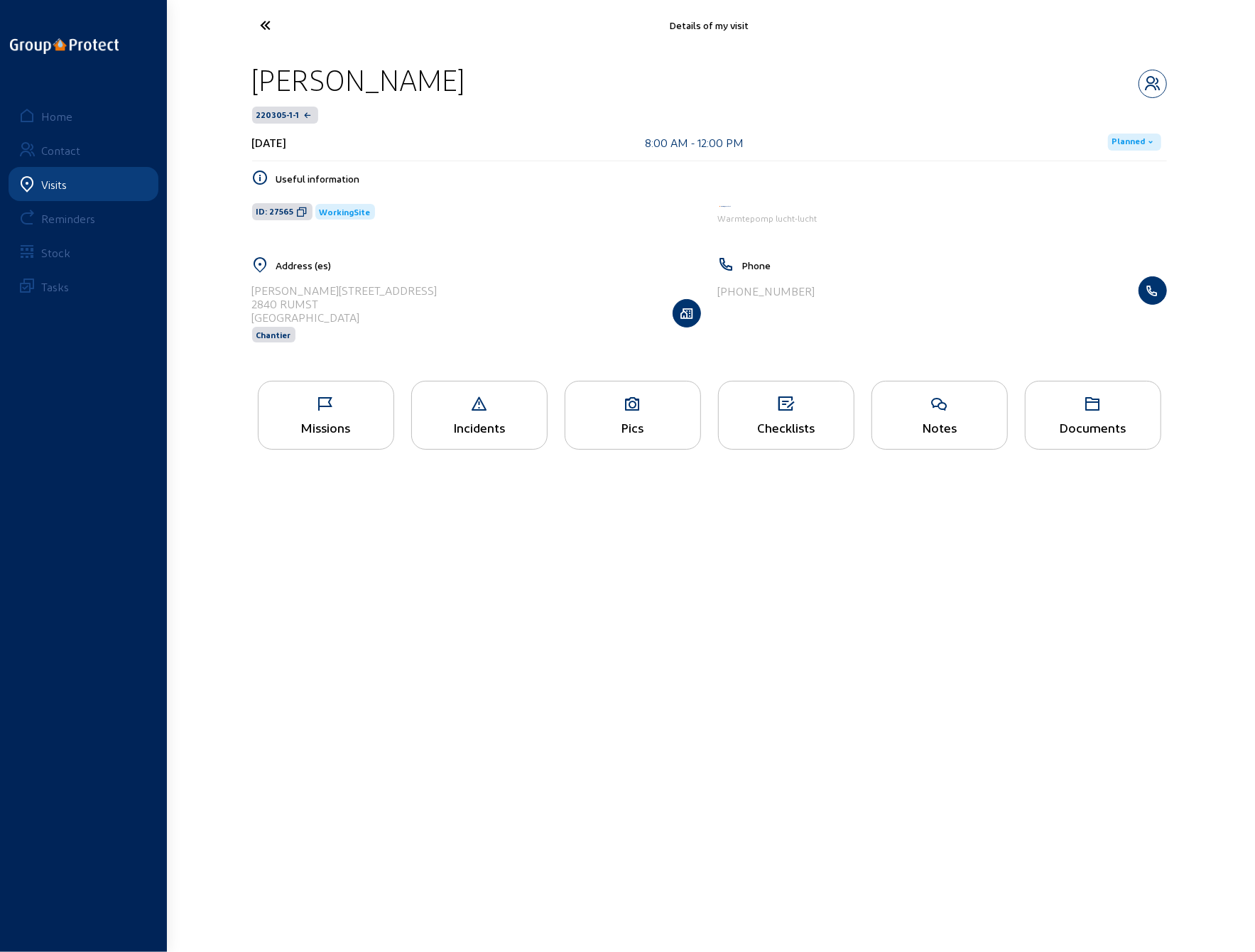
click at [1088, 409] on icon at bounding box center [1093, 405] width 135 height 17
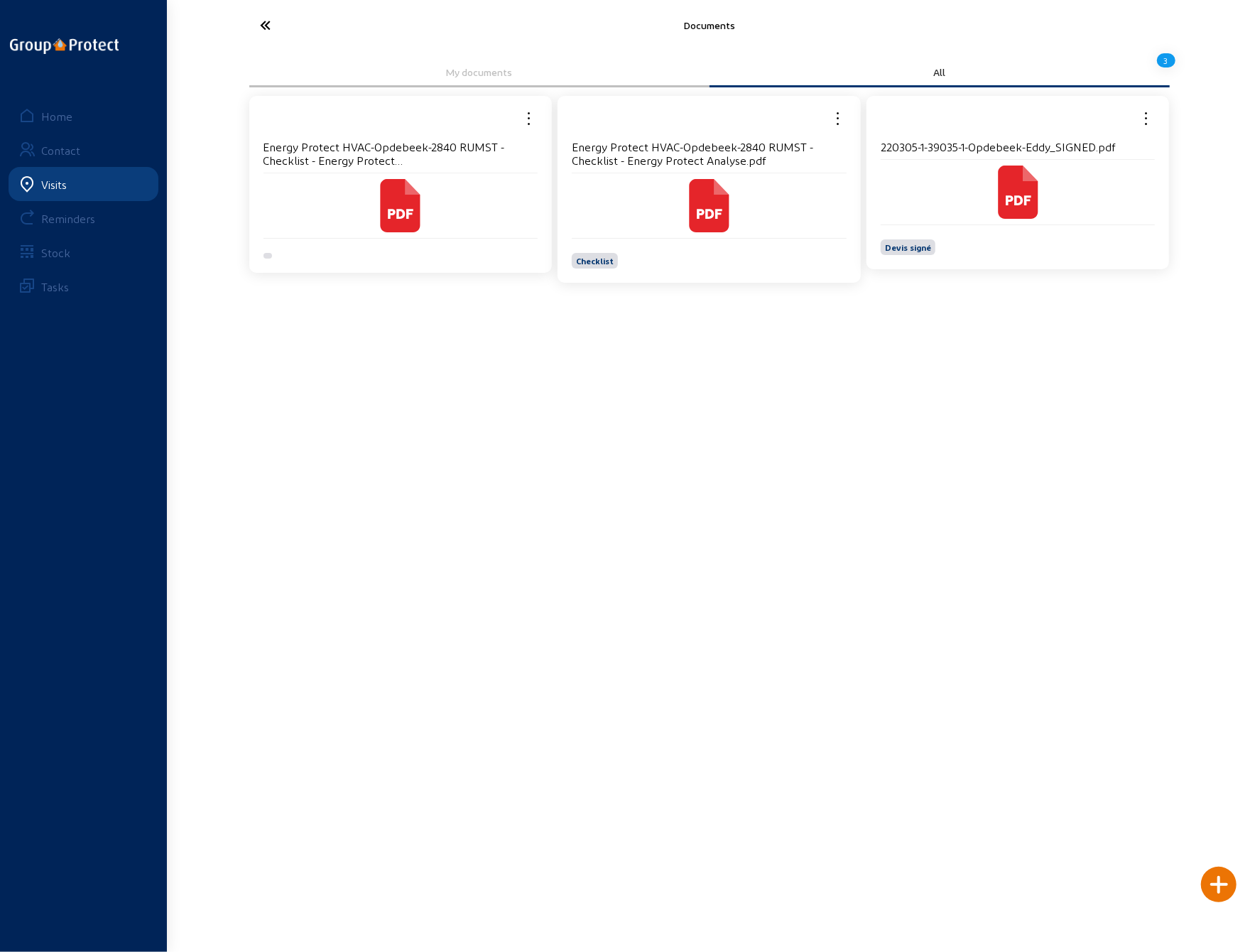
click at [264, 24] on icon at bounding box center [319, 25] width 131 height 25
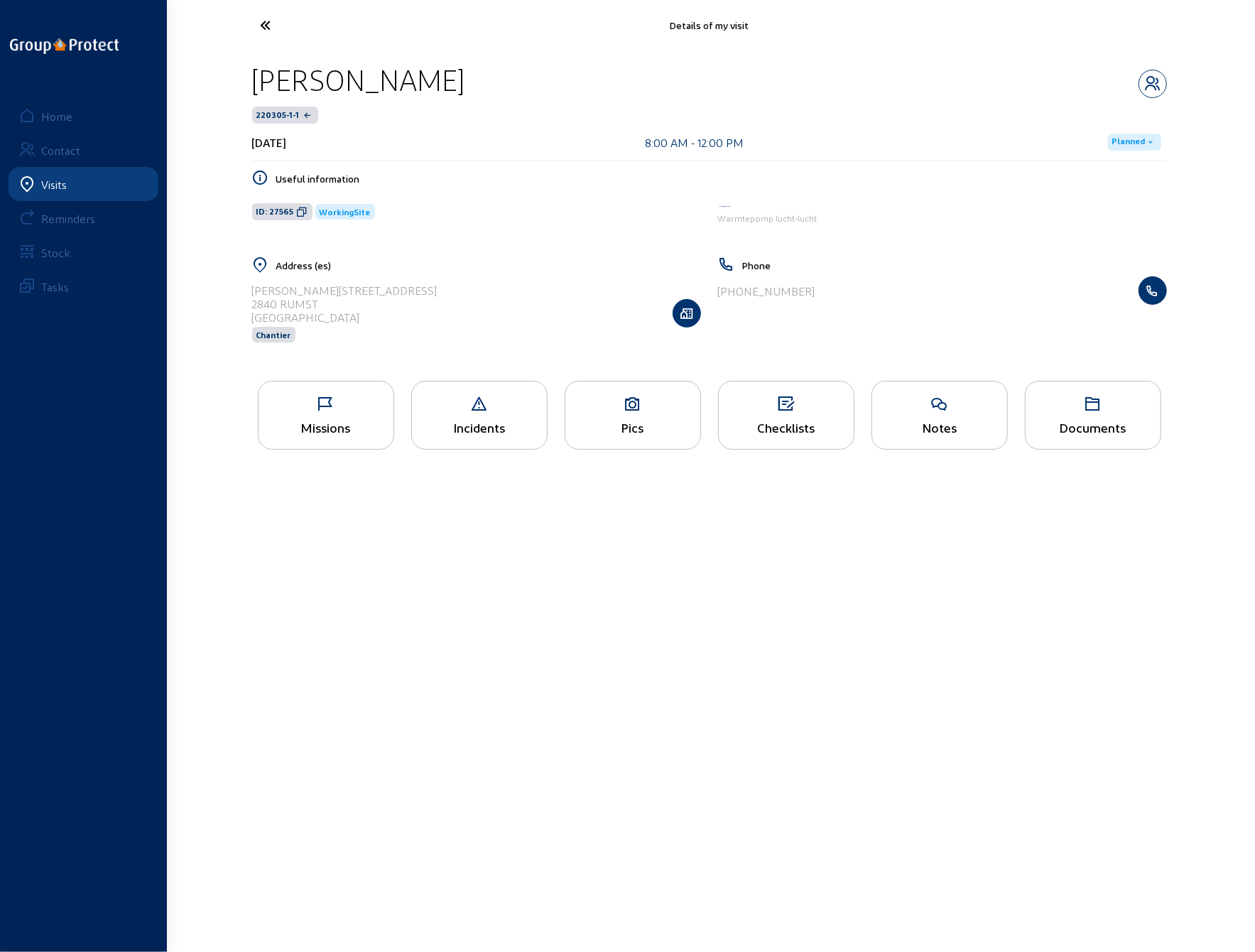
click at [265, 28] on icon at bounding box center [319, 25] width 131 height 25
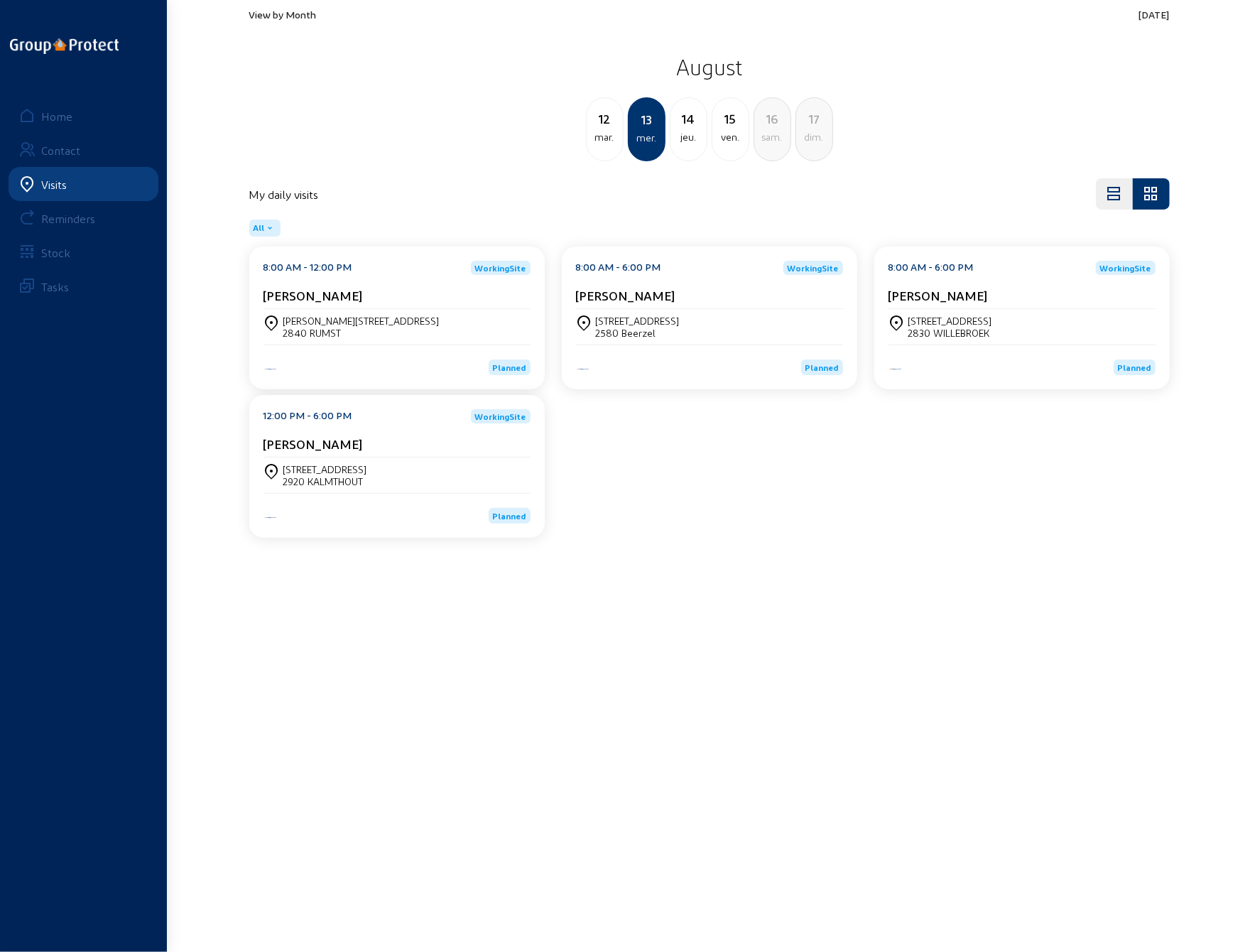
click at [652, 322] on div "[STREET_ADDRESS]" at bounding box center [638, 320] width 84 height 12
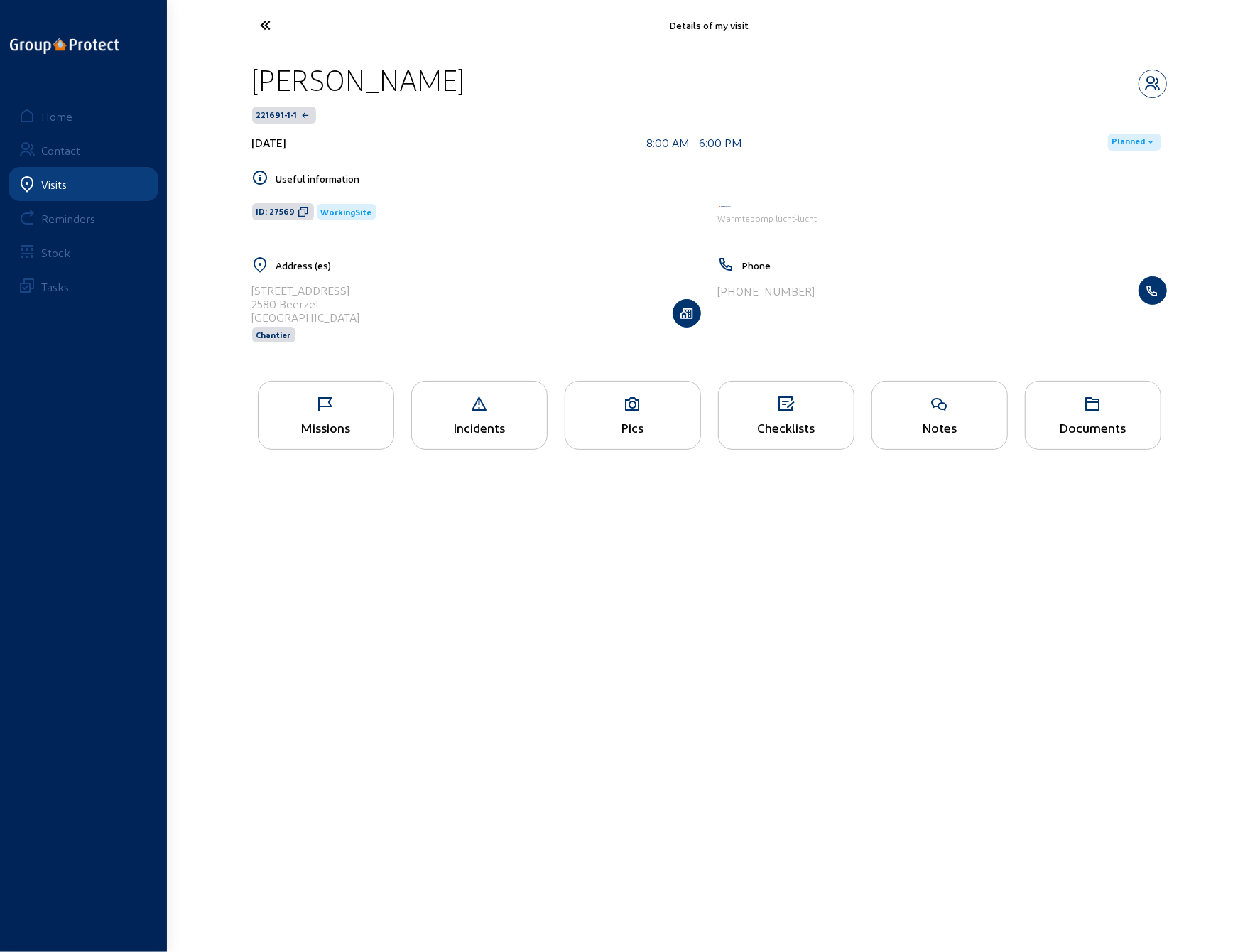
click at [328, 410] on icon at bounding box center [326, 405] width 135 height 17
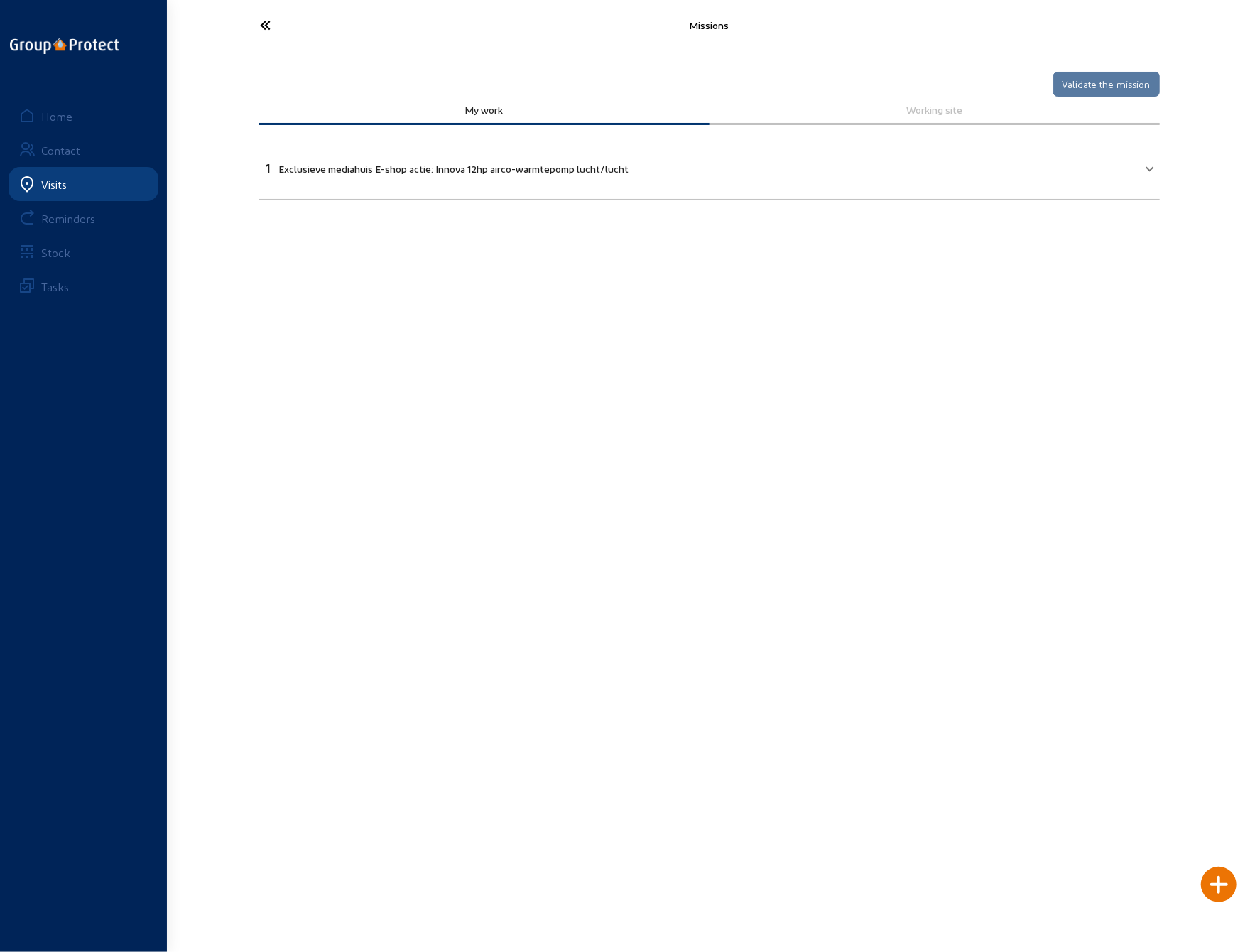
click at [552, 161] on div "1 Exclusieve mediahuis E-shop actie: Innova 12hp airco-warmtepomp lucht/lucht" at bounding box center [448, 167] width 363 height 14
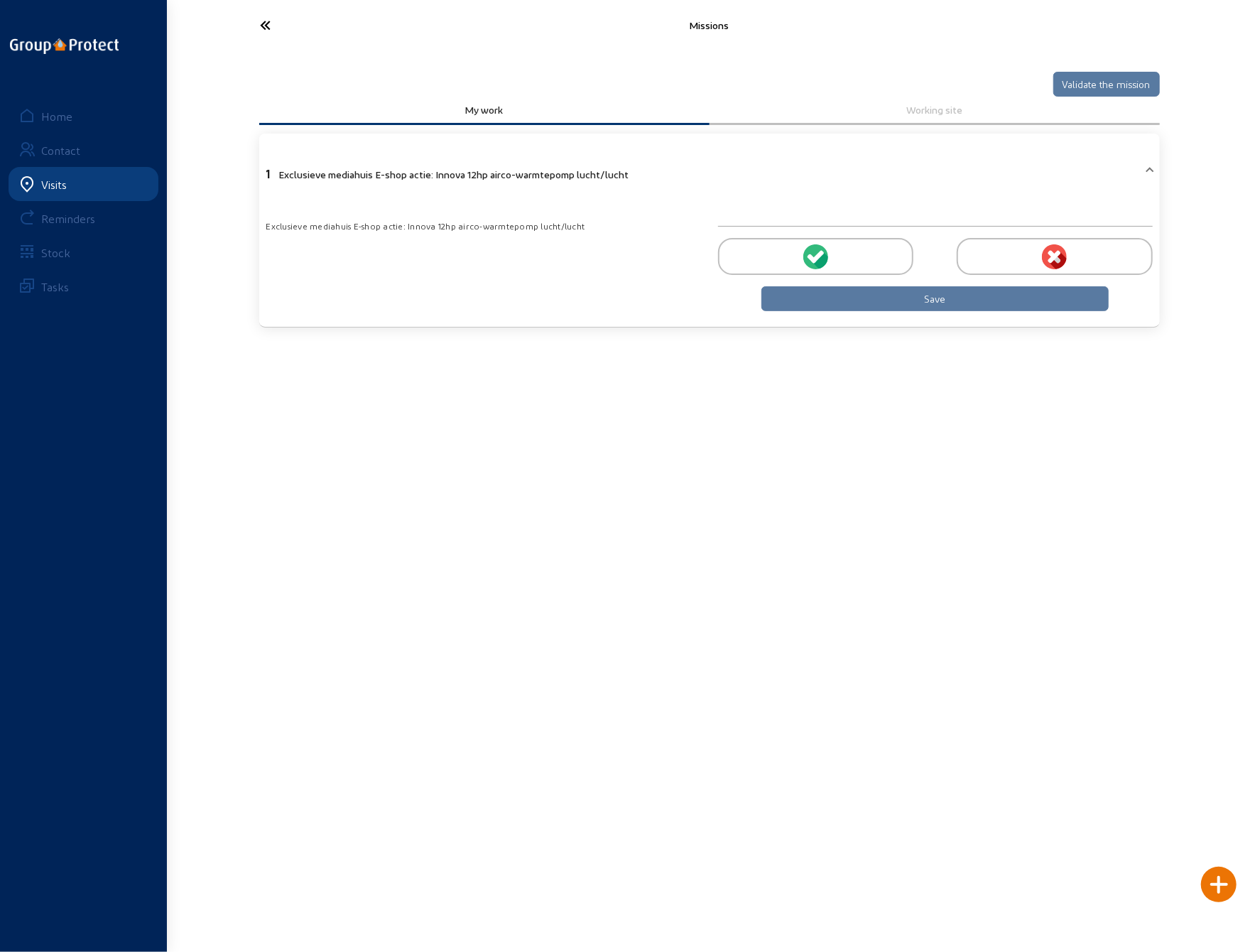
click at [807, 257] on circle at bounding box center [815, 257] width 25 height 25
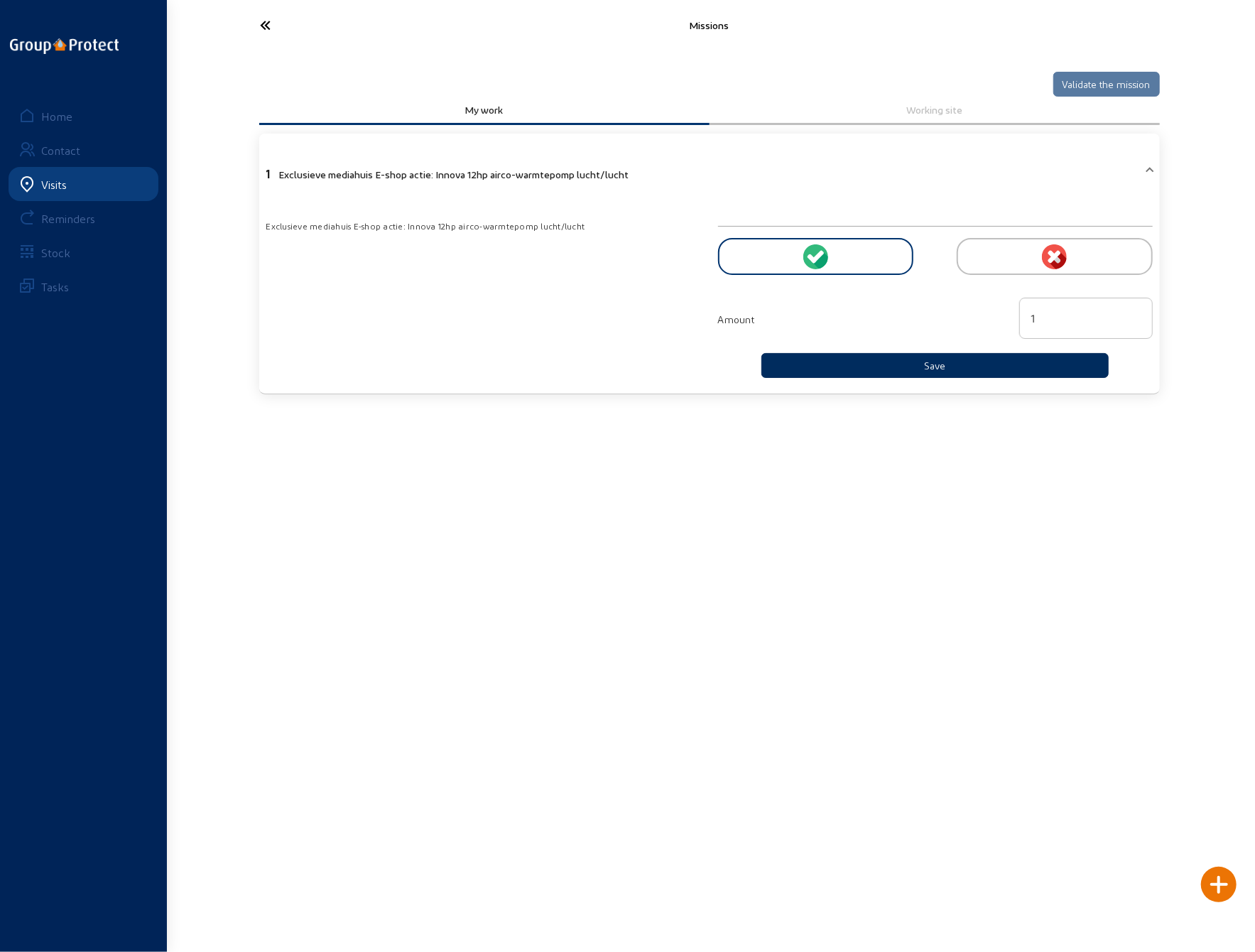
click at [868, 361] on button "Save" at bounding box center [935, 365] width 348 height 25
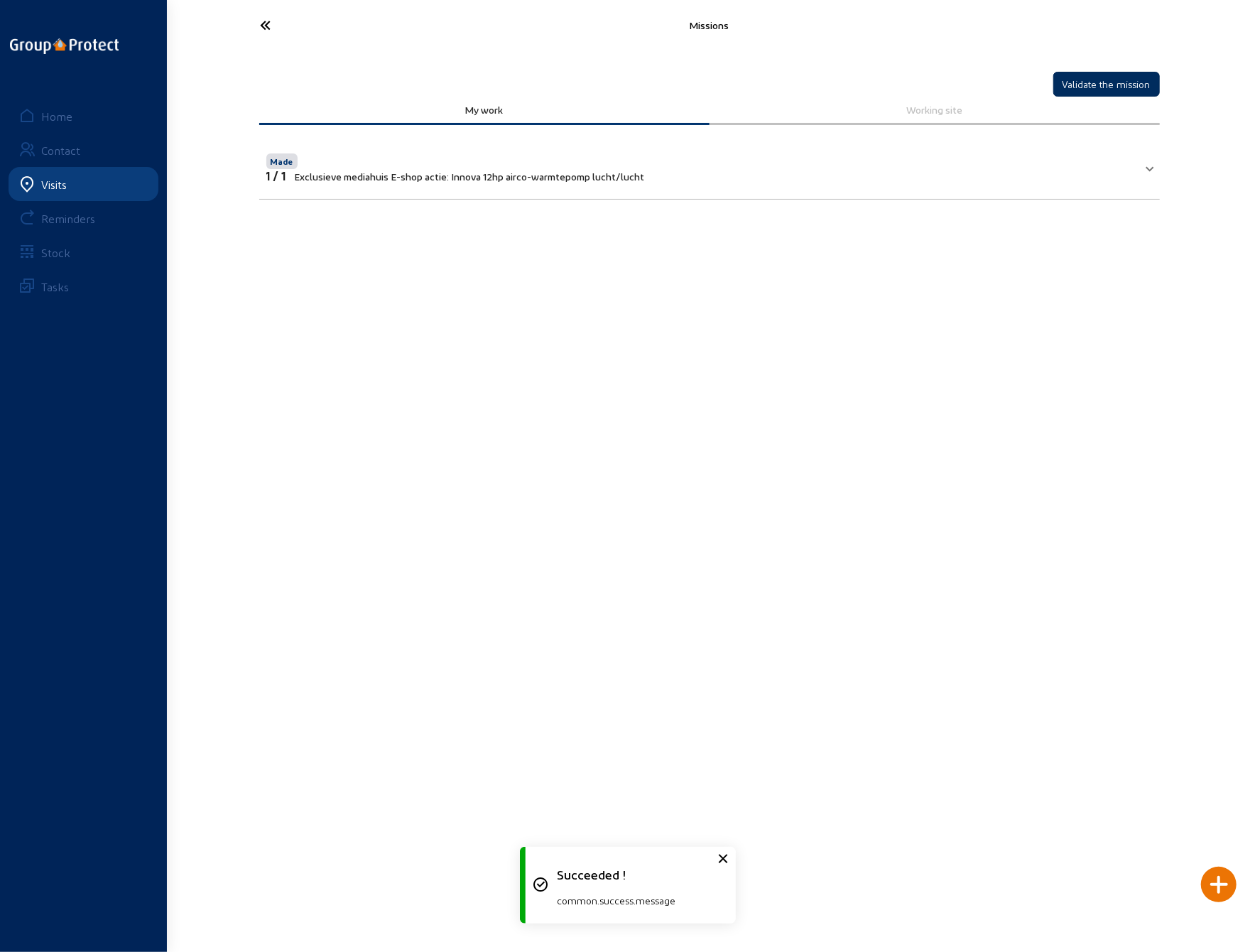
click at [1098, 79] on button "Validate the mission" at bounding box center [1107, 84] width 106 height 25
click at [266, 24] on icon at bounding box center [319, 25] width 131 height 25
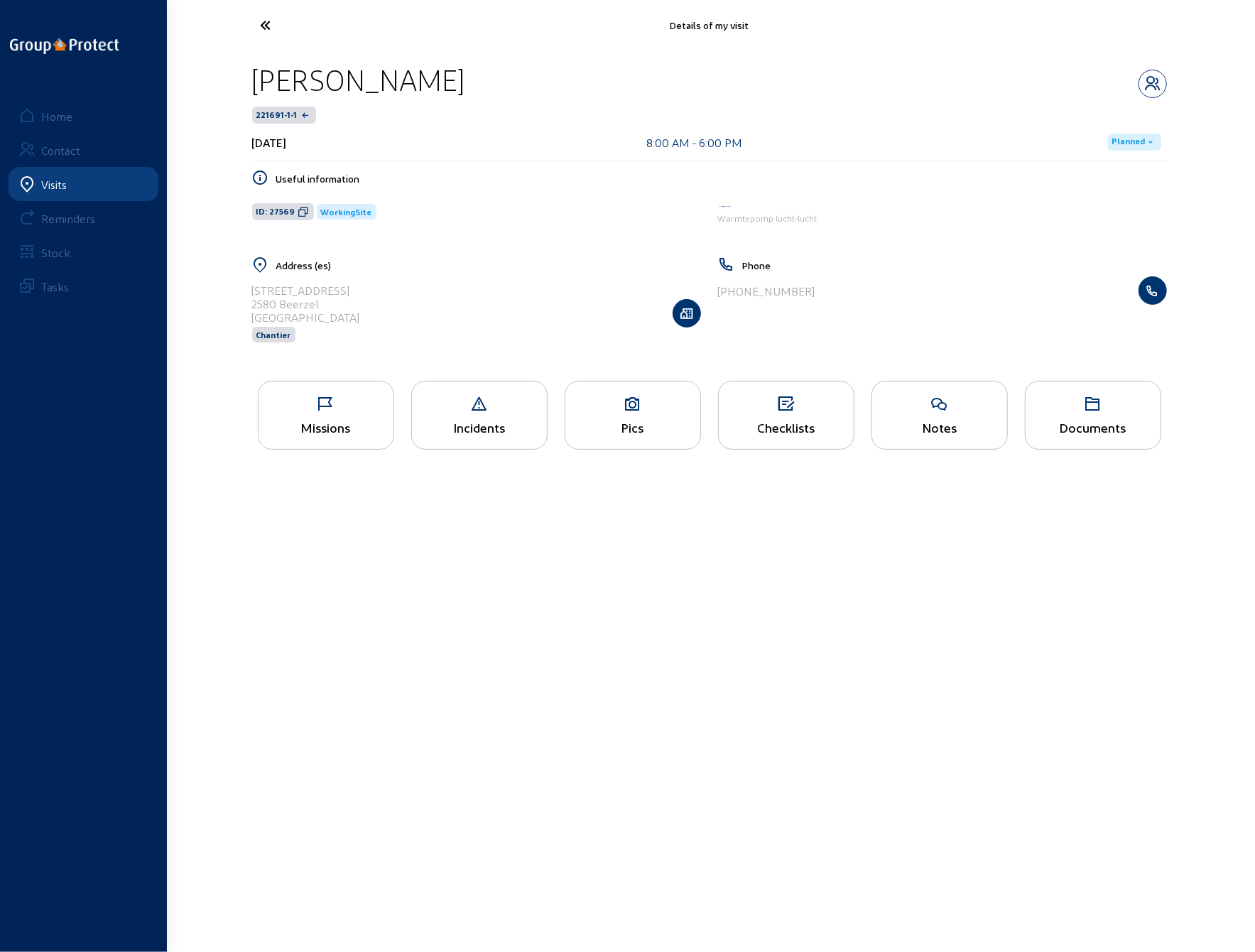
click at [264, 25] on icon at bounding box center [319, 25] width 131 height 25
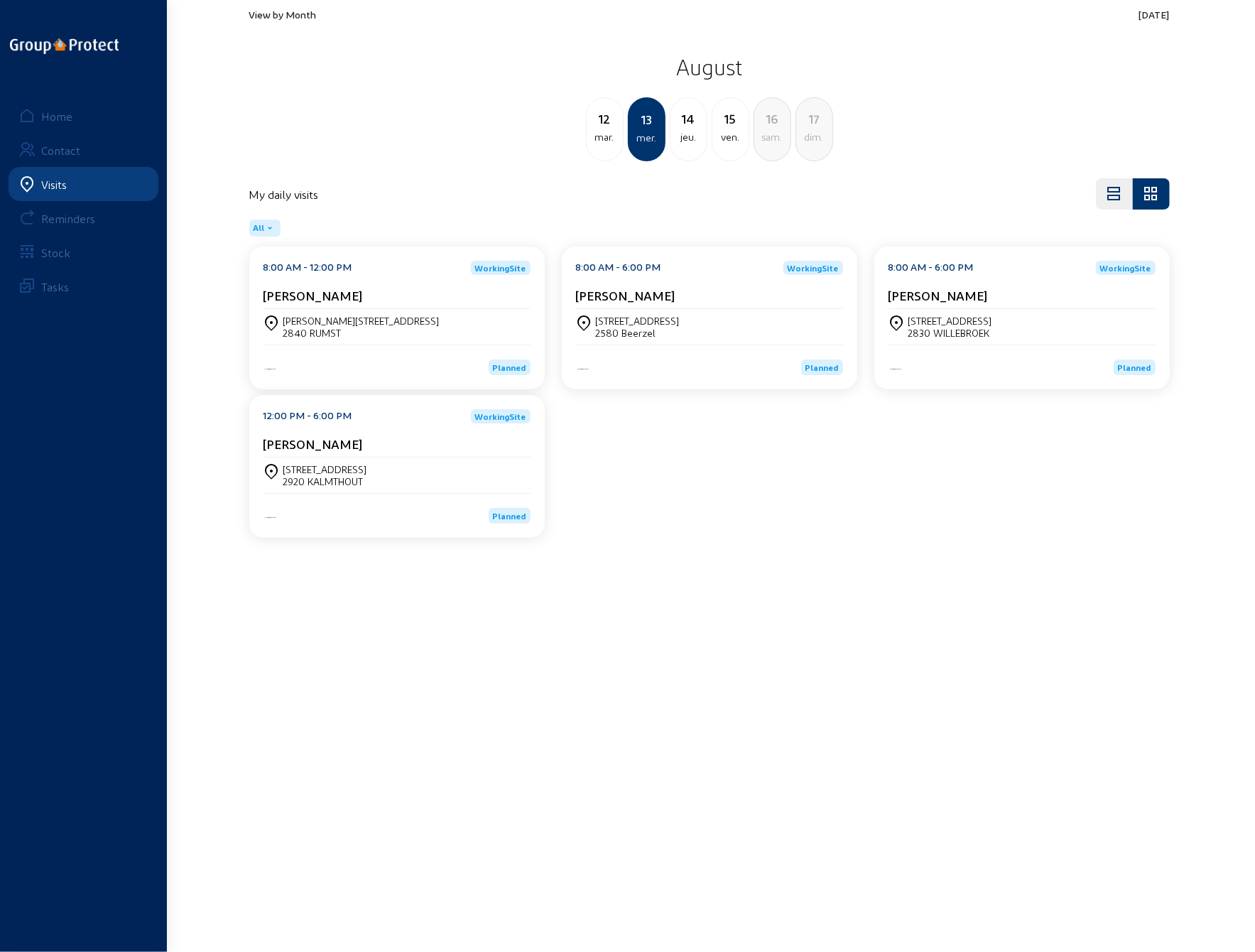
click at [977, 320] on div "[STREET_ADDRESS]" at bounding box center [950, 320] width 84 height 12
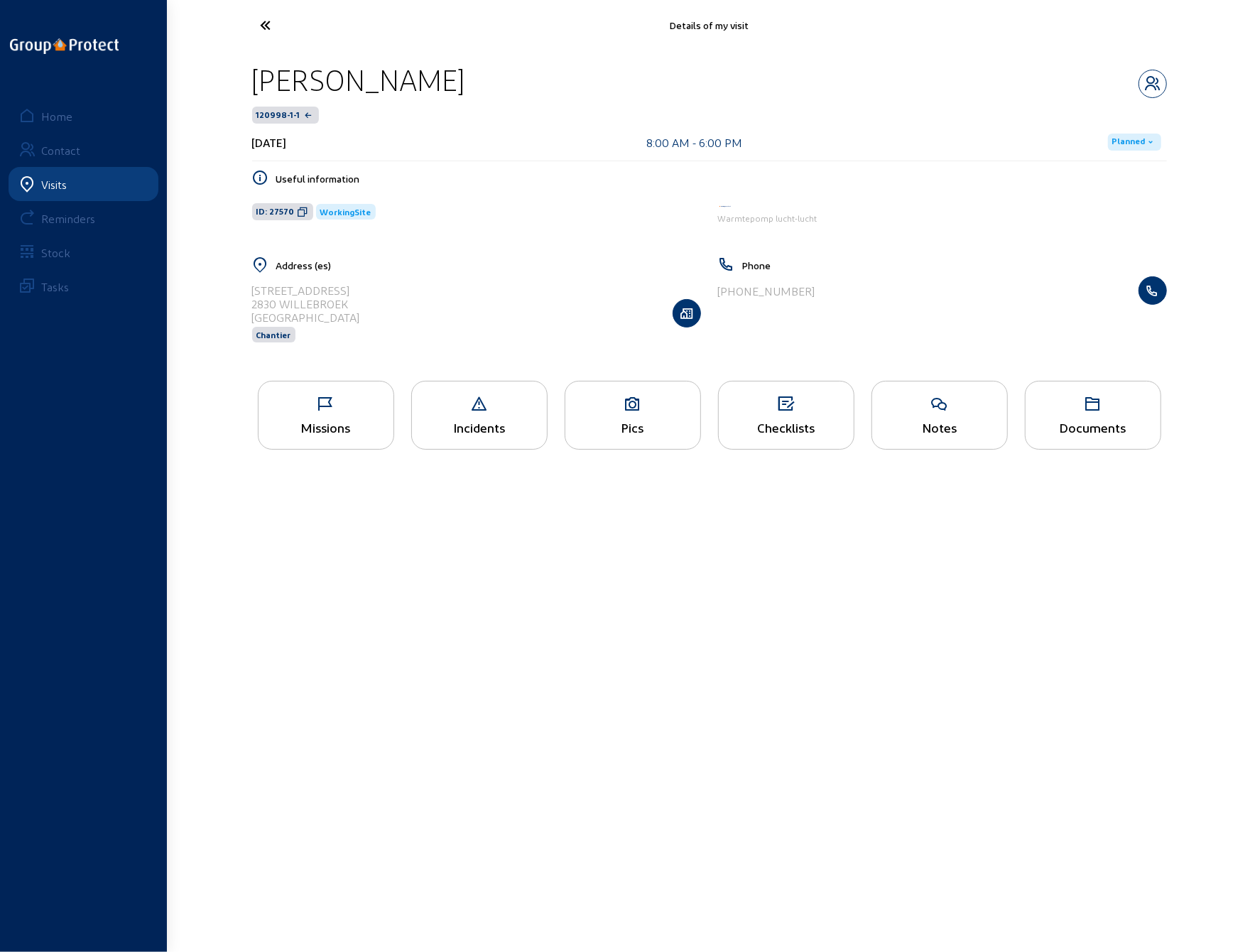
click at [329, 415] on div "Missions" at bounding box center [326, 415] width 136 height 69
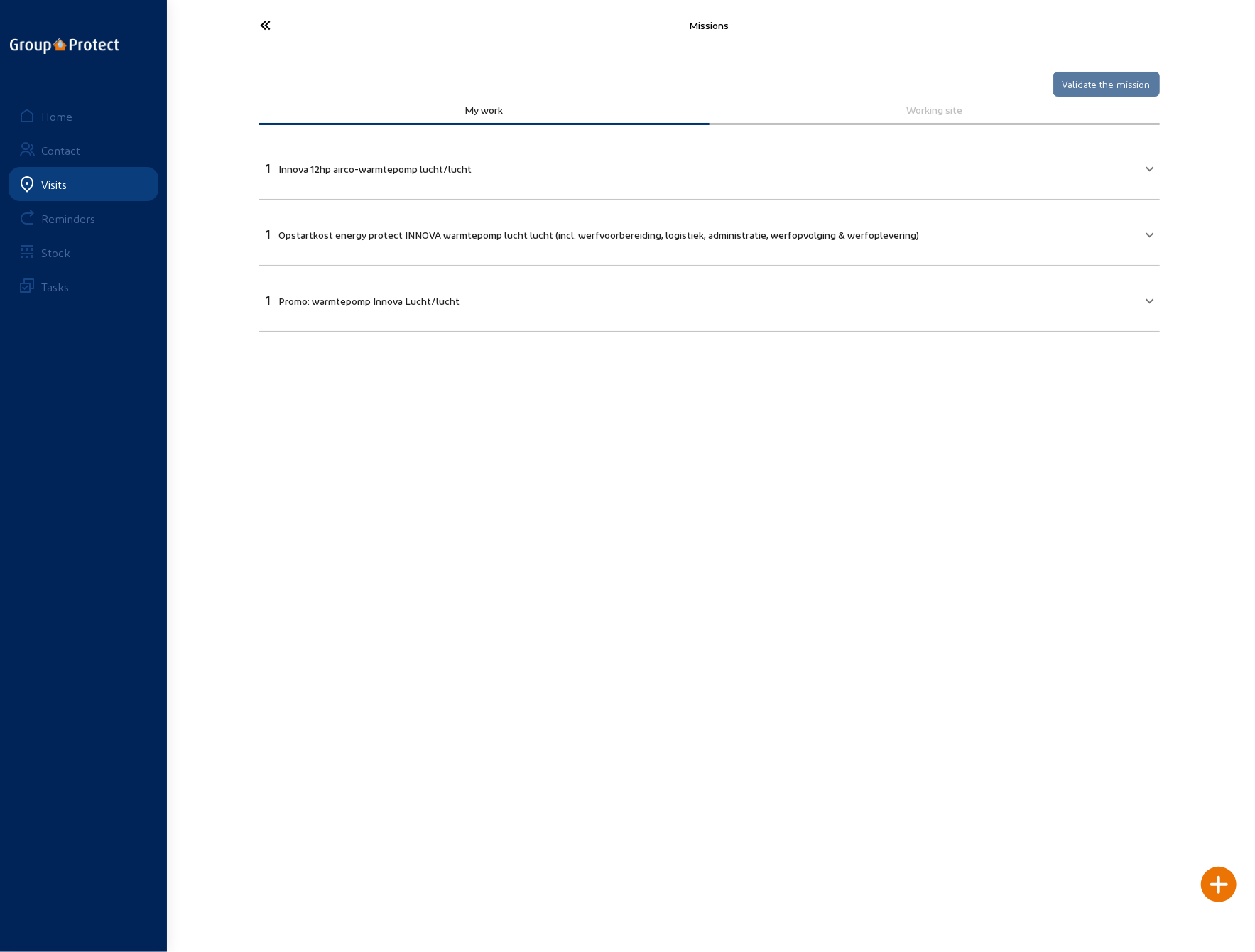
click at [1152, 167] on mat-expansion-panel-header "1 Innova 12hp airco-warmtepomp lucht/lucht" at bounding box center [710, 166] width 901 height 48
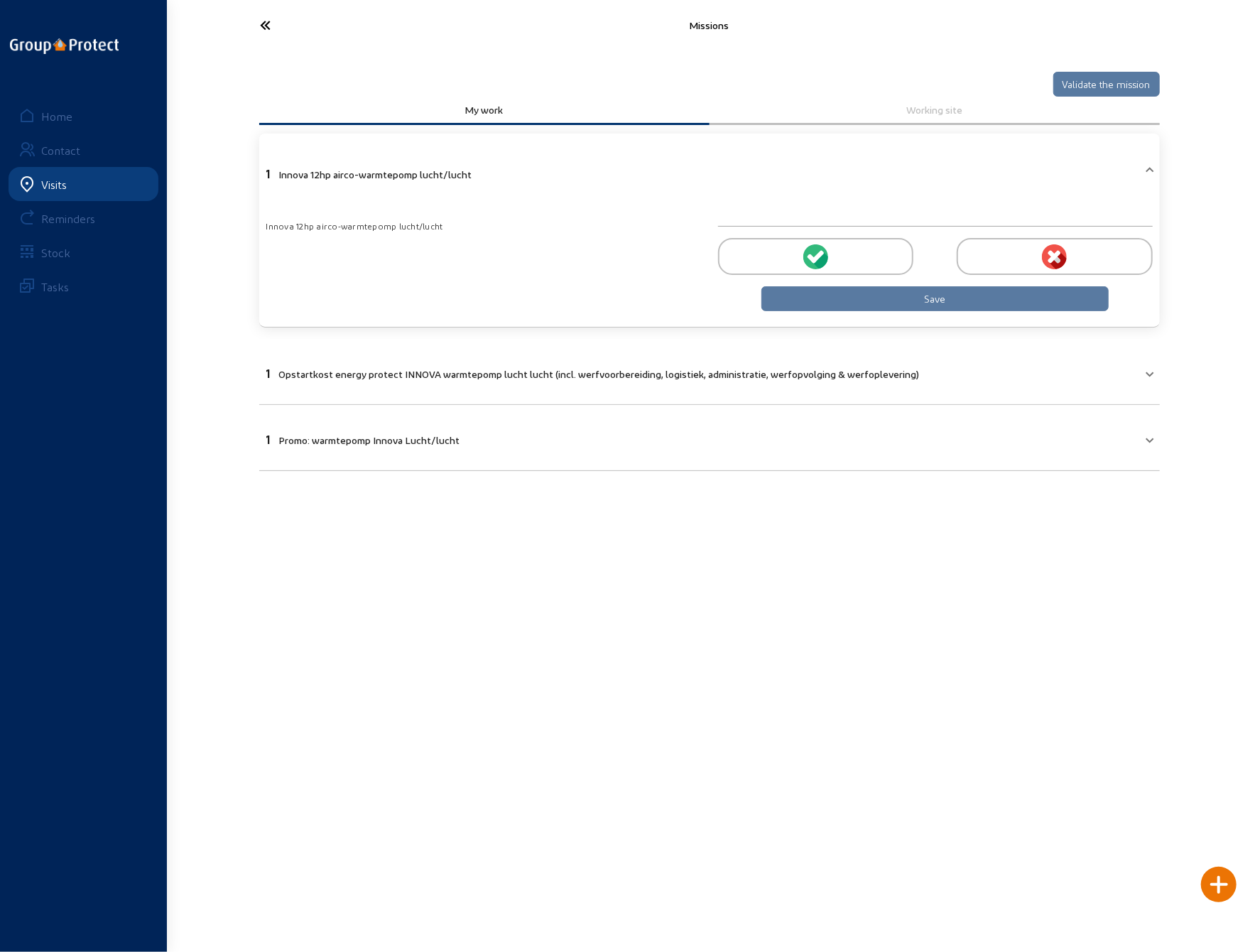
click at [820, 254] on icon at bounding box center [818, 257] width 13 height 13
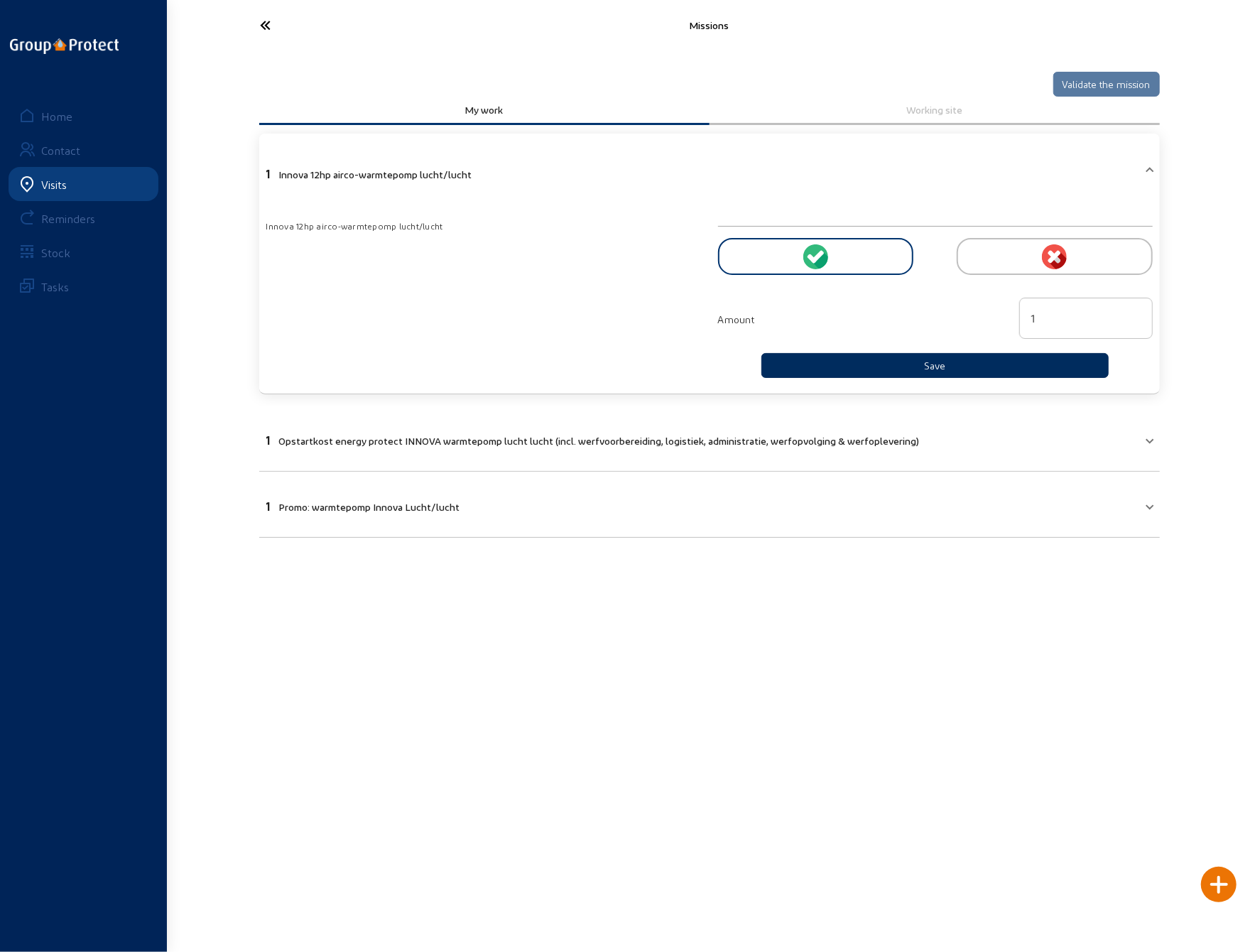
click at [863, 368] on button "Save" at bounding box center [935, 365] width 348 height 25
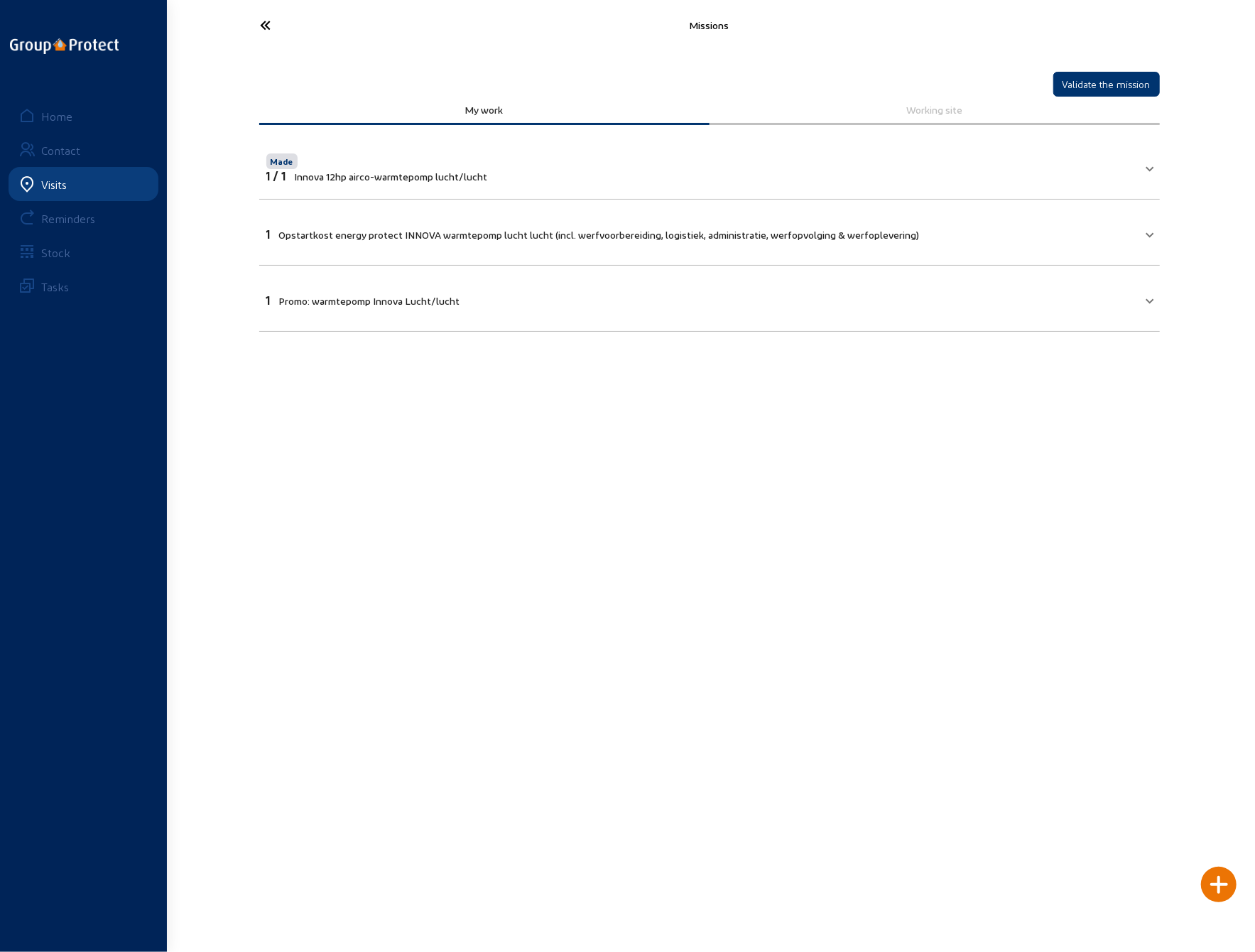
click at [808, 229] on span "Opstartkost energy protect INNOVA warmtepomp lucht lucht (incl. werfvoorbereidi…" at bounding box center [600, 234] width 641 height 12
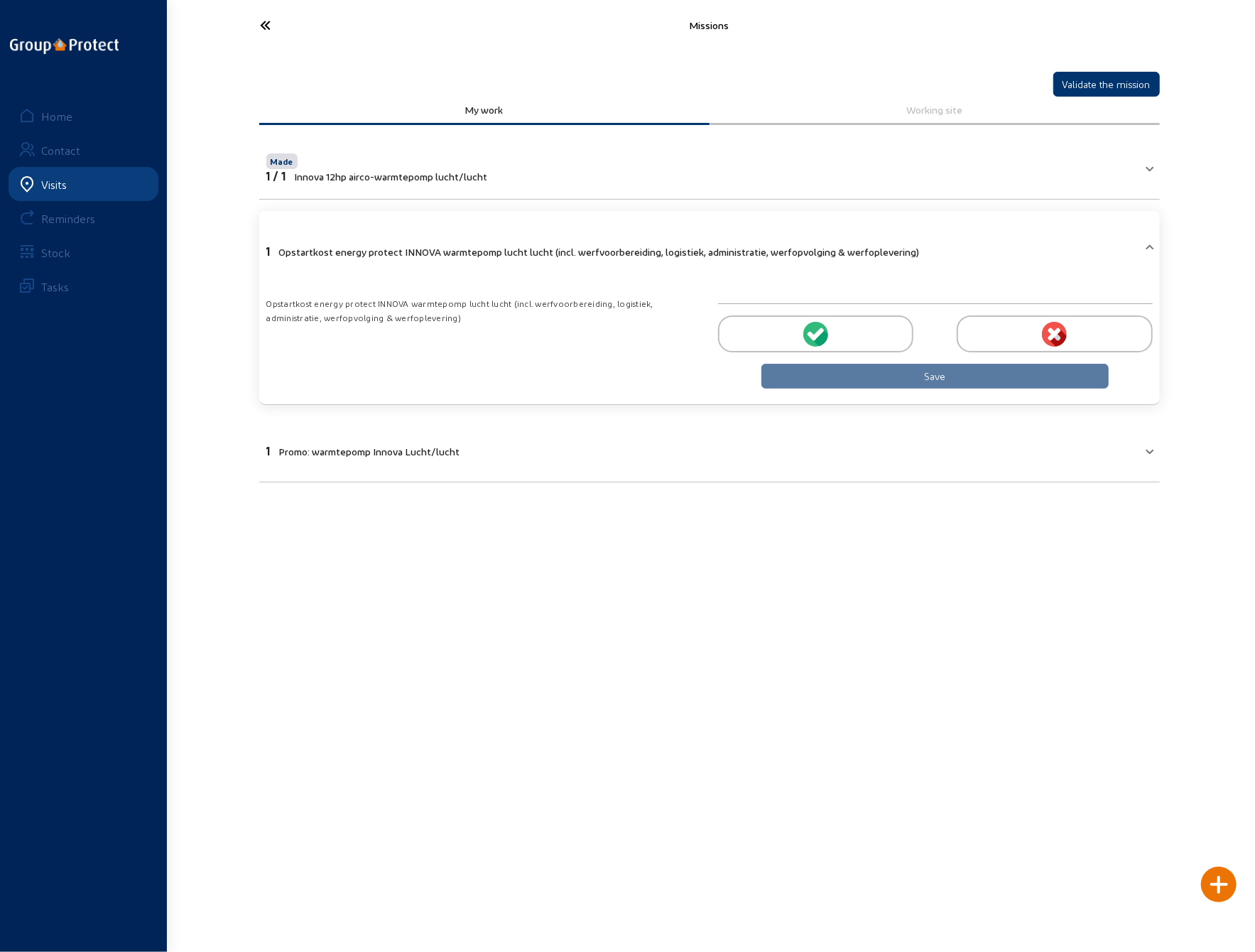
click at [808, 327] on circle at bounding box center [815, 334] width 25 height 25
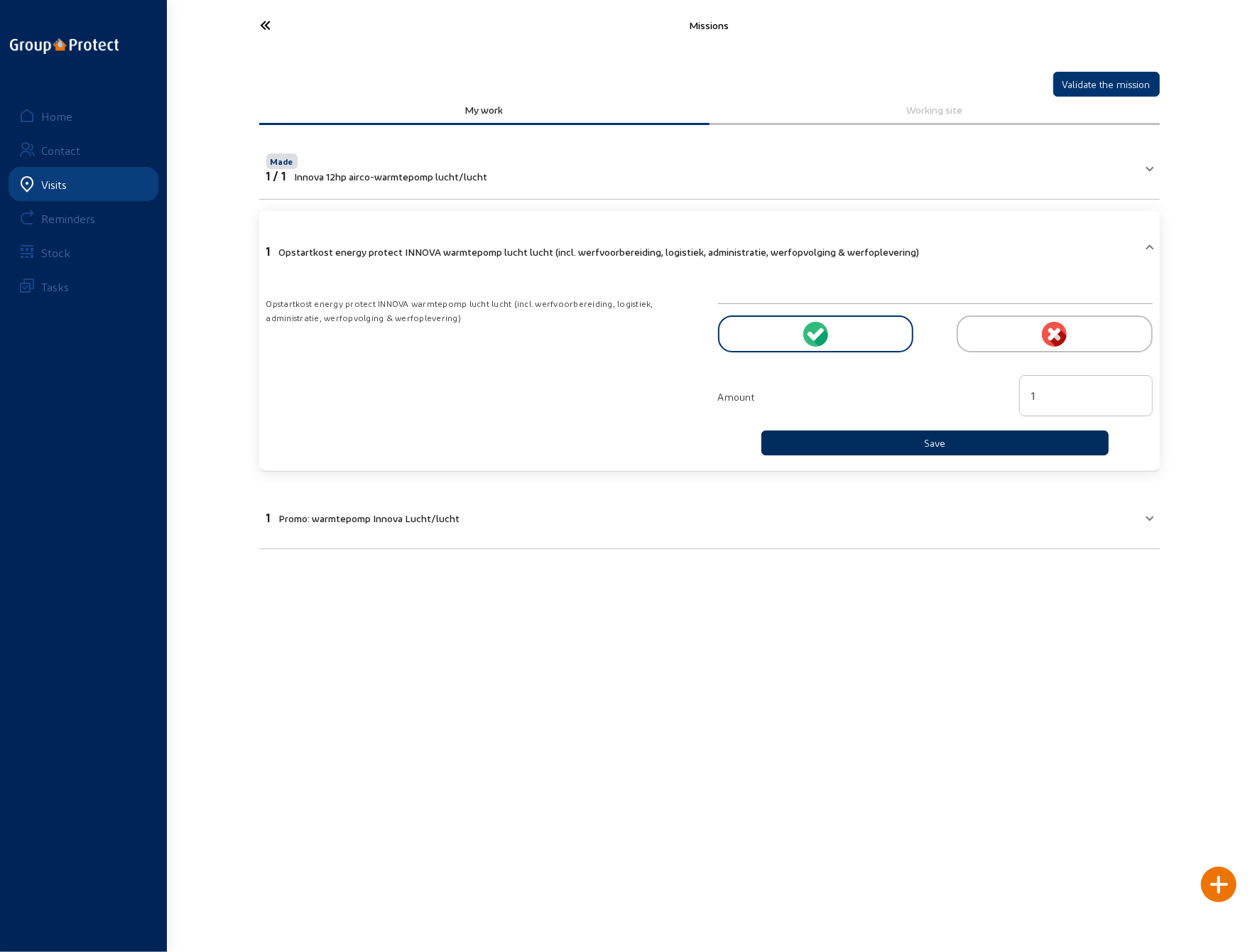
click at [881, 440] on button "Save" at bounding box center [935, 443] width 348 height 25
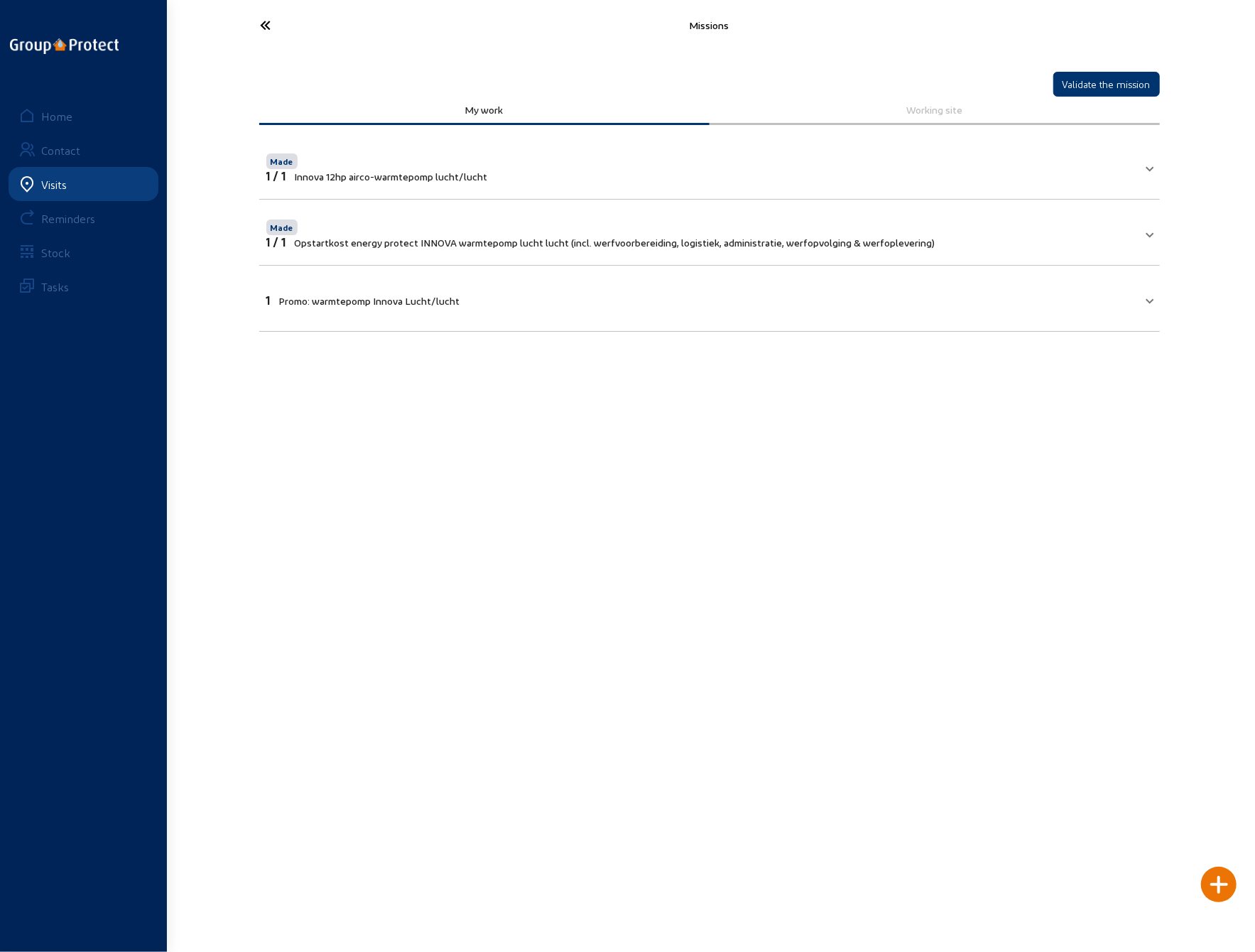
click at [600, 300] on mat-panel-title "1 Promo: warmtepomp Innova Lucht/lucht" at bounding box center [701, 298] width 869 height 17
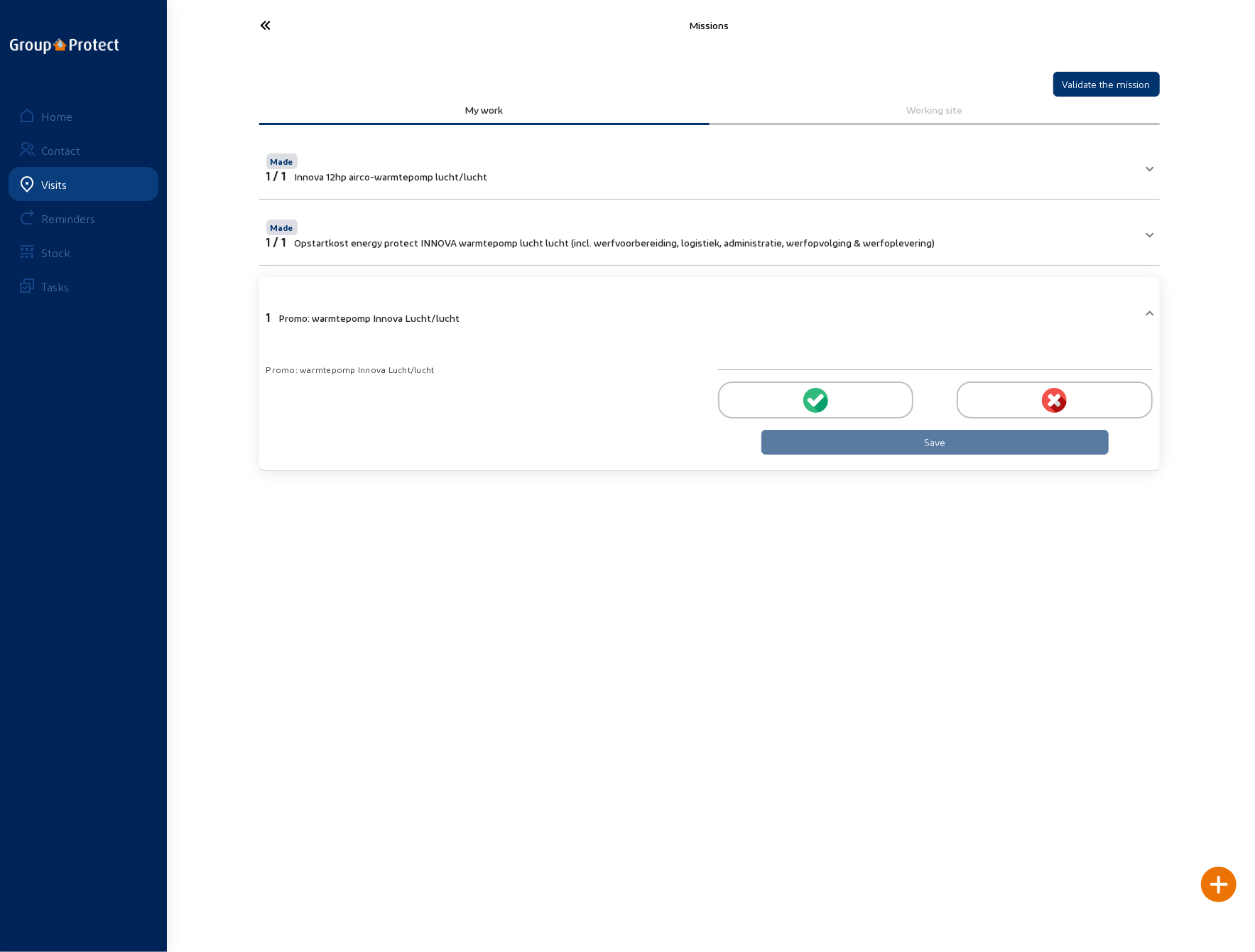
click at [774, 394] on div at bounding box center [816, 399] width 195 height 37
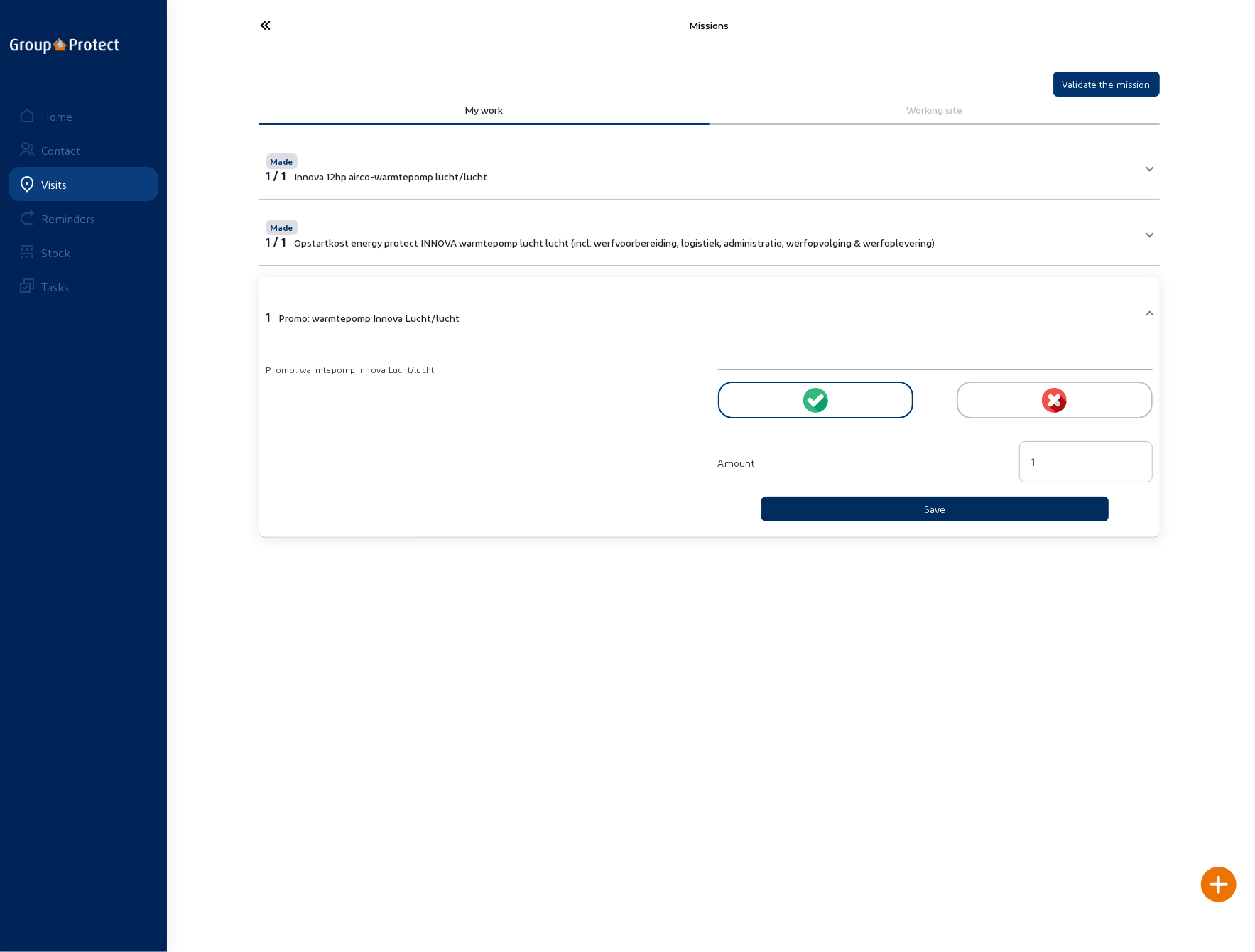
click at [894, 511] on button "Save" at bounding box center [935, 509] width 348 height 25
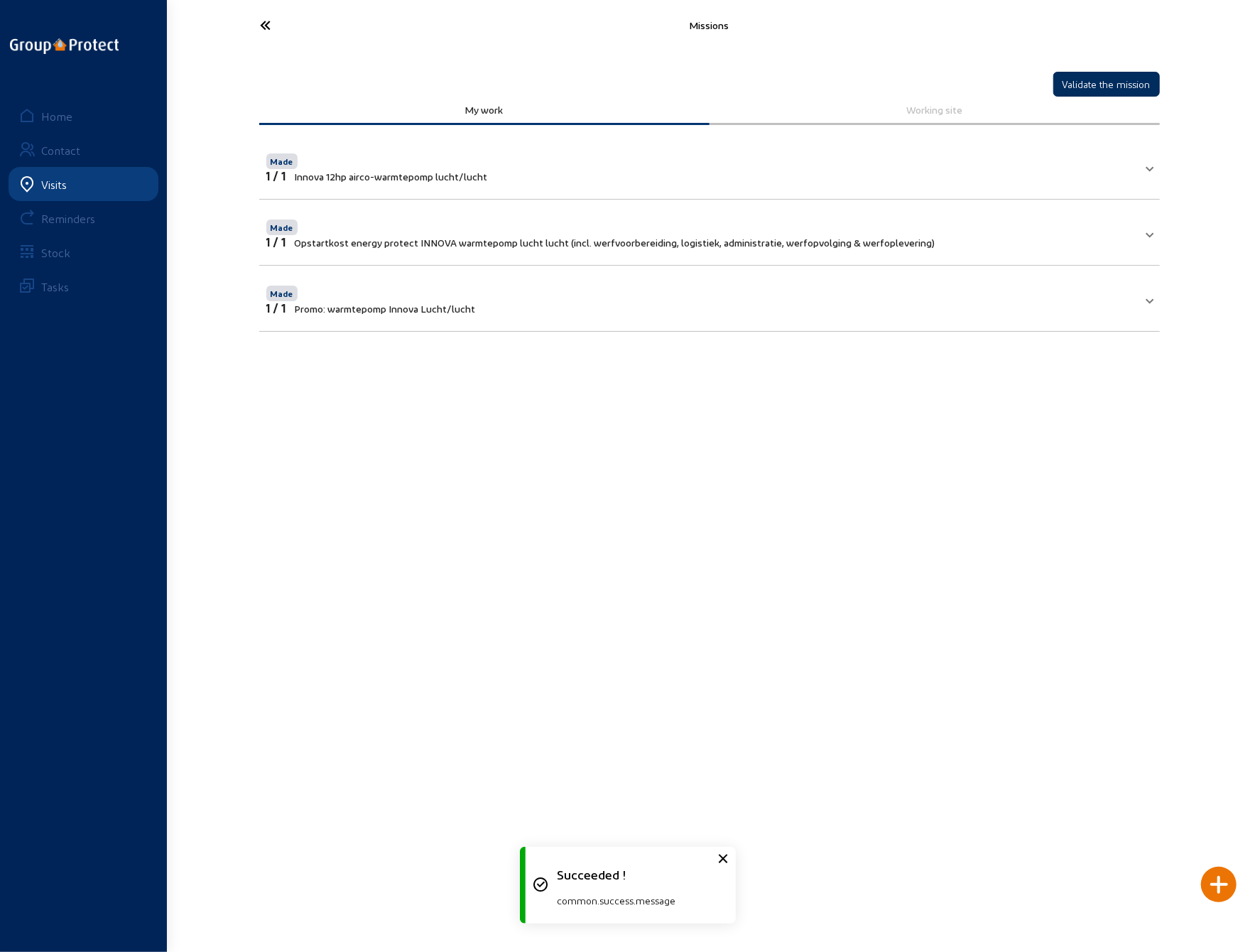
click at [1090, 82] on button "Validate the mission" at bounding box center [1107, 84] width 106 height 25
click at [265, 20] on icon at bounding box center [319, 25] width 131 height 25
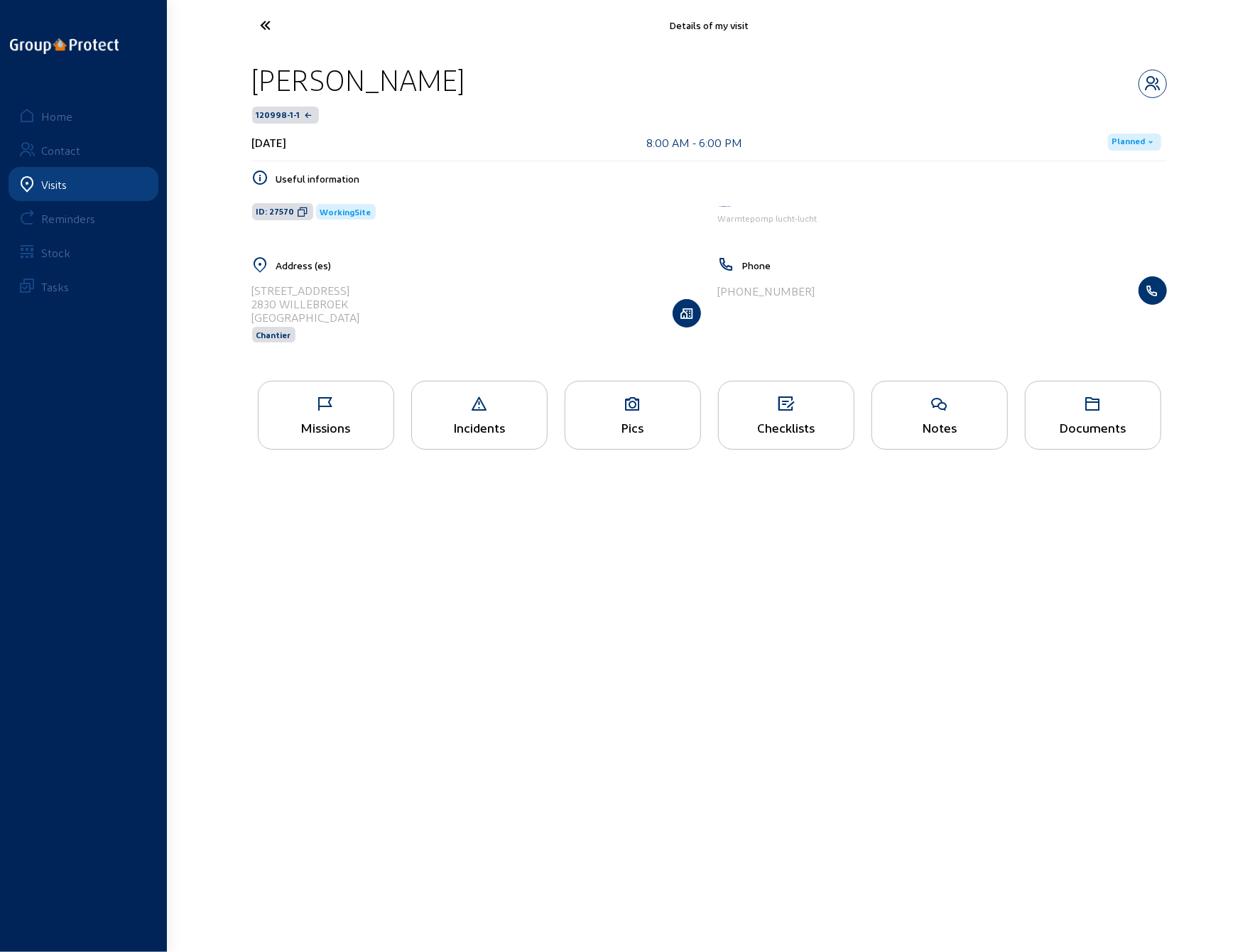
click at [266, 21] on icon at bounding box center [319, 25] width 131 height 25
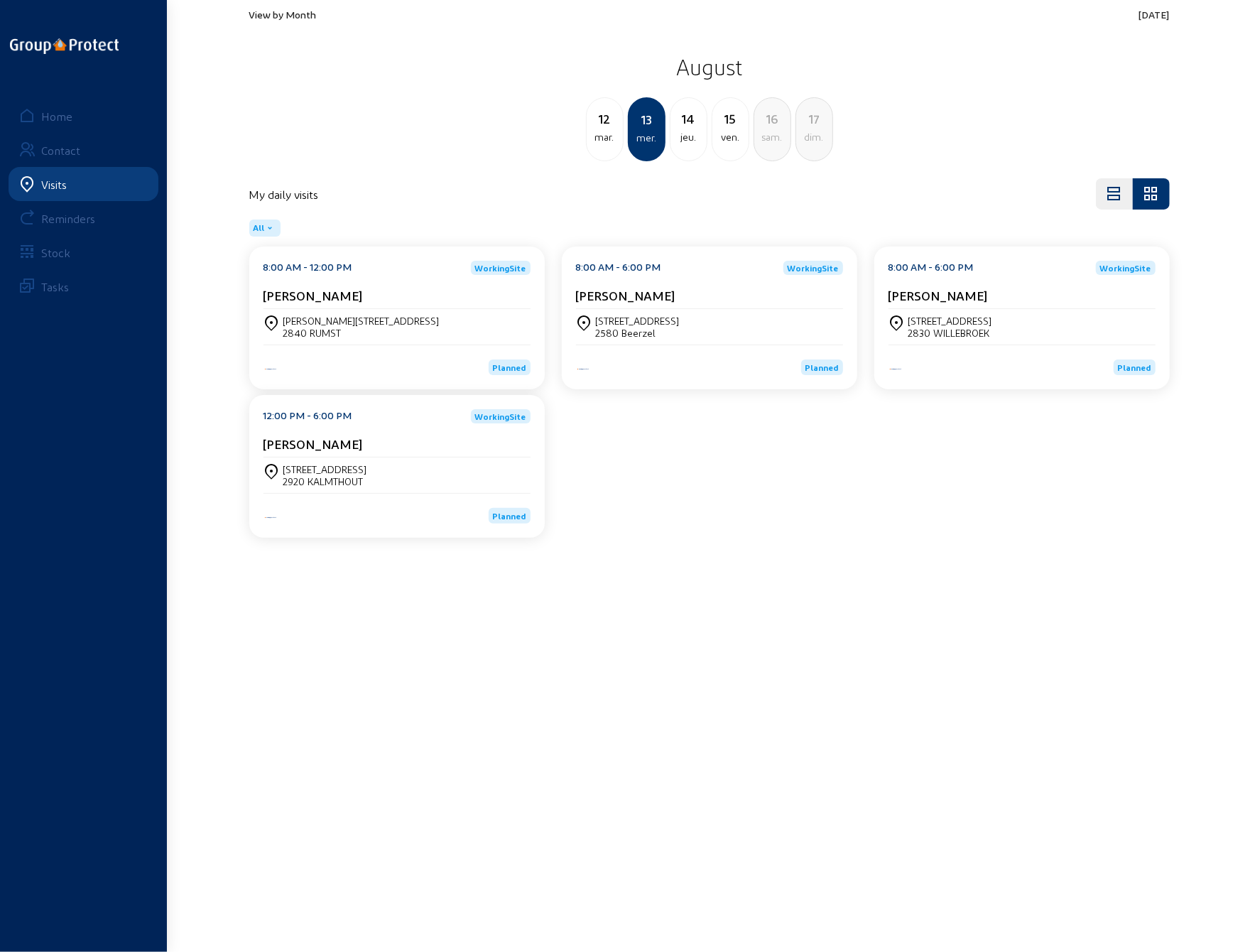
click at [335, 450] on div "[PERSON_NAME]" at bounding box center [397, 447] width 267 height 22
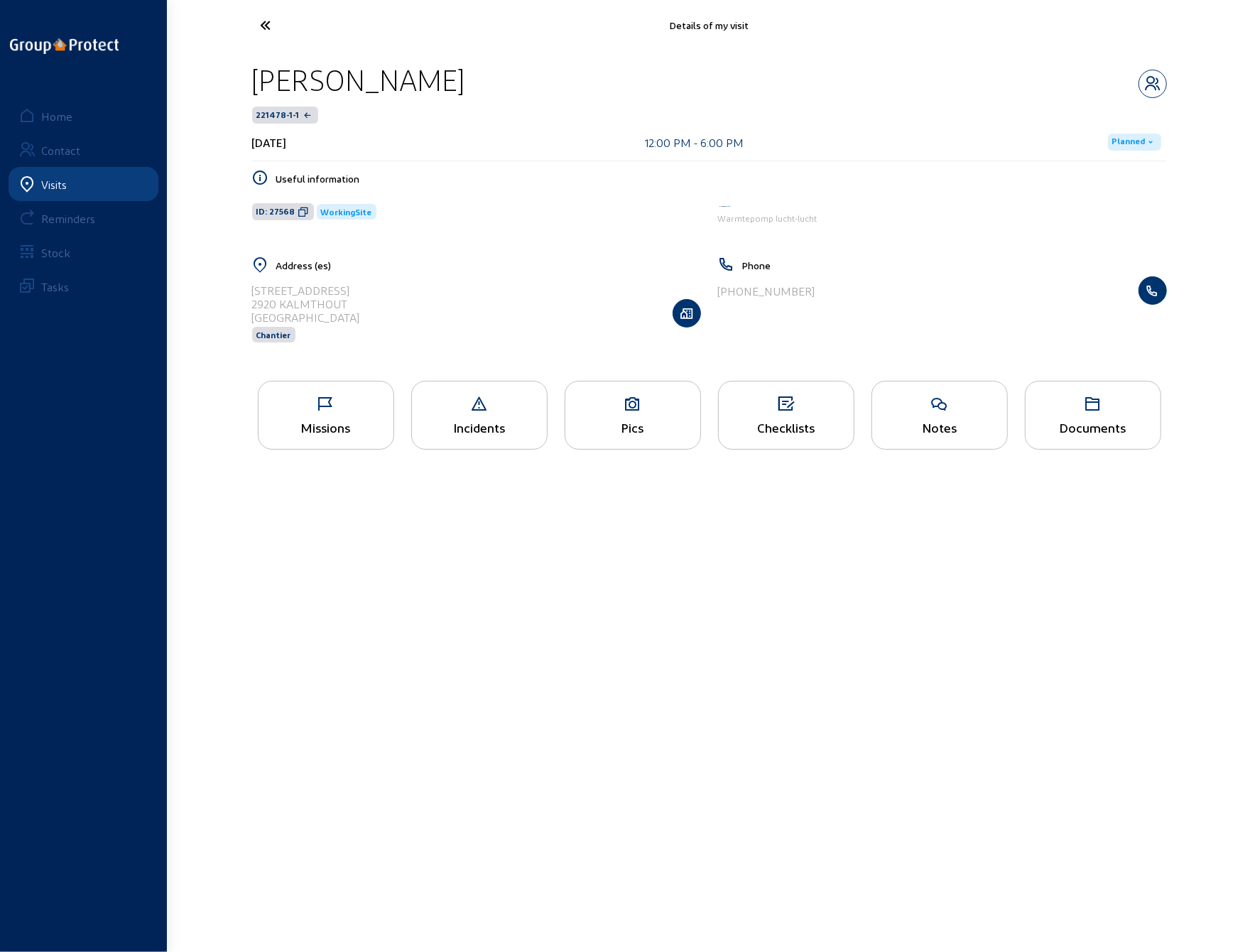
click at [312, 410] on icon at bounding box center [326, 405] width 135 height 17
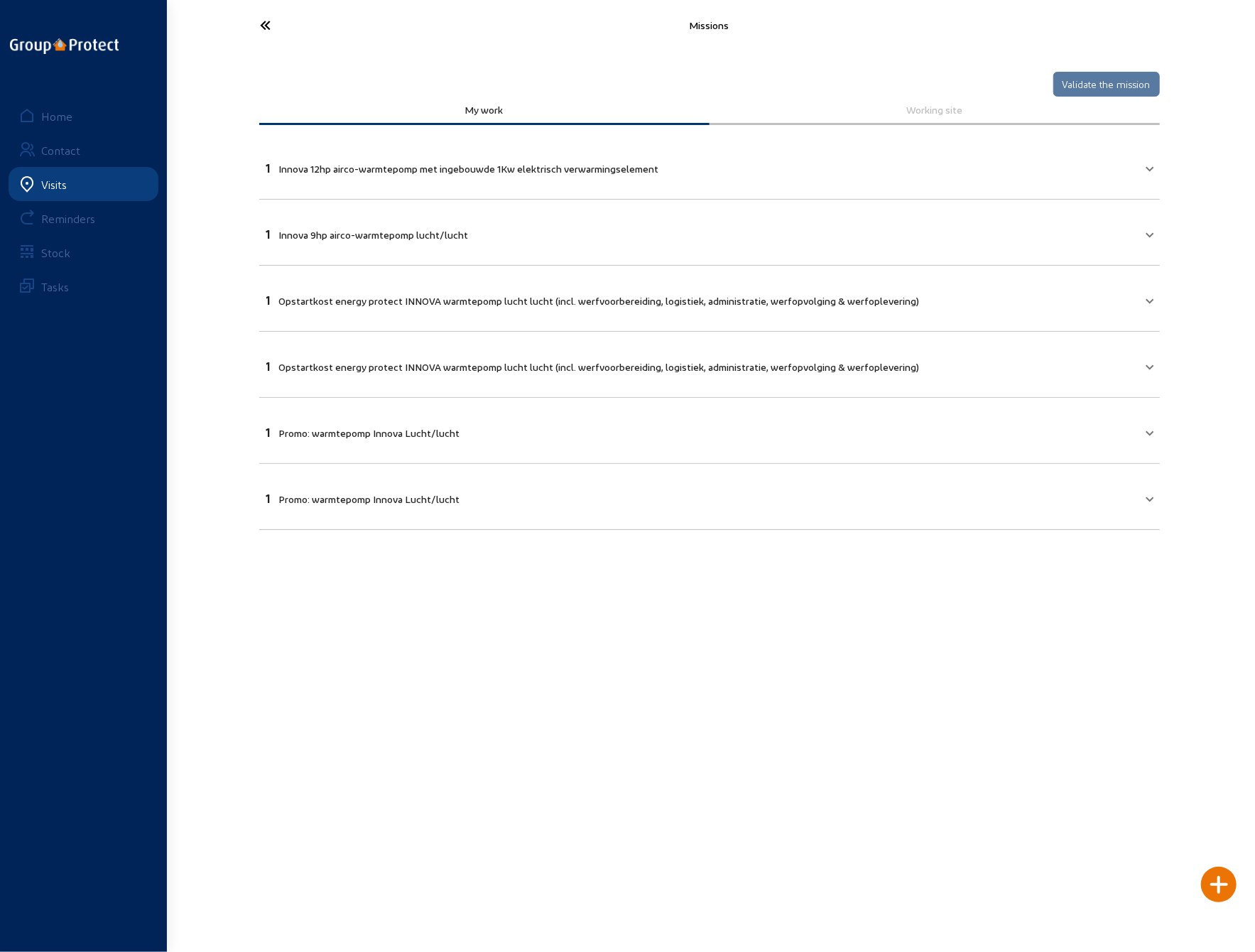
click at [1003, 162] on mat-panel-title "1 Innova 12hp airco-warmtepomp met ingebouwde 1Kw elektrisch verwarmingselement" at bounding box center [701, 167] width 869 height 17
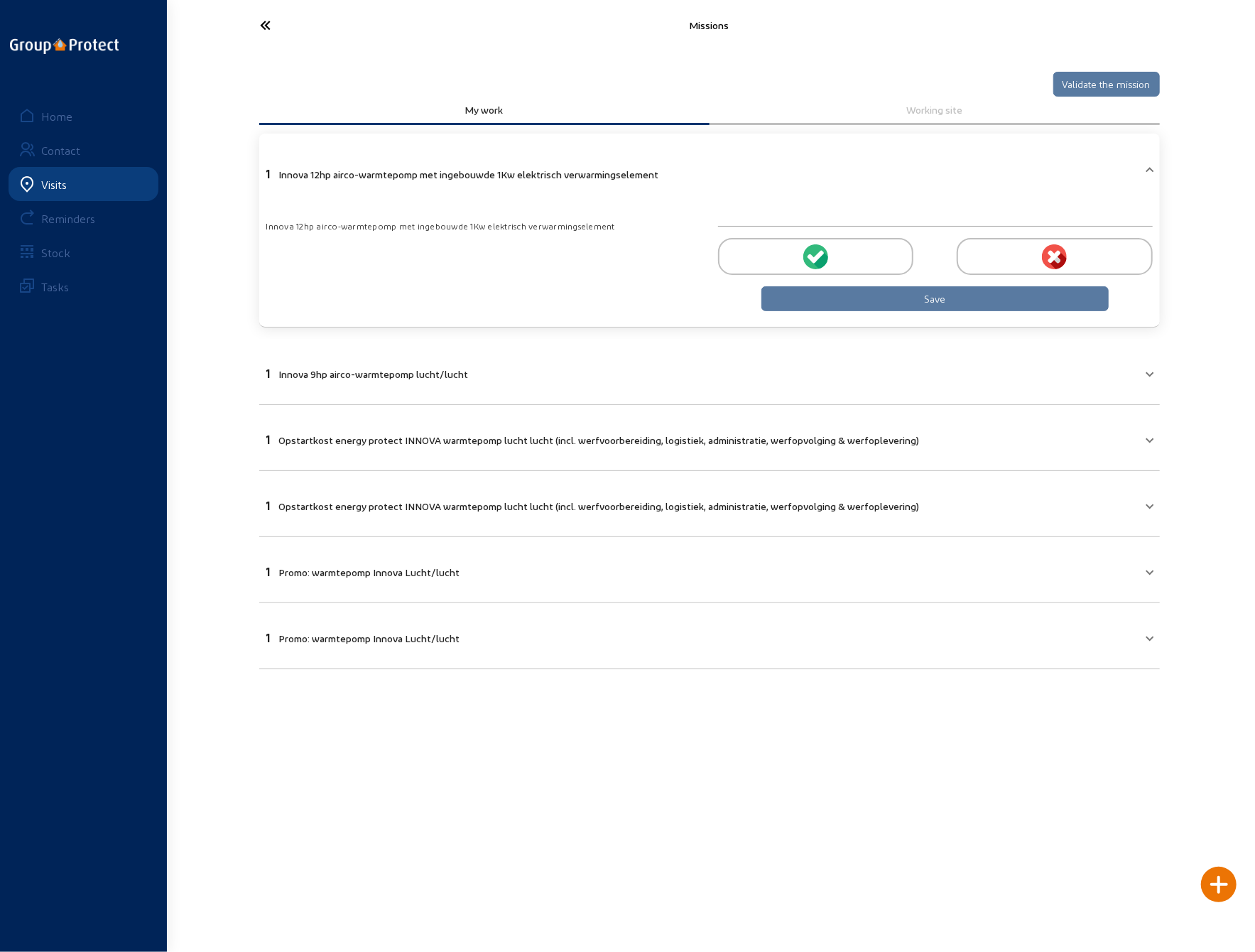
click at [815, 252] on circle at bounding box center [815, 257] width 25 height 25
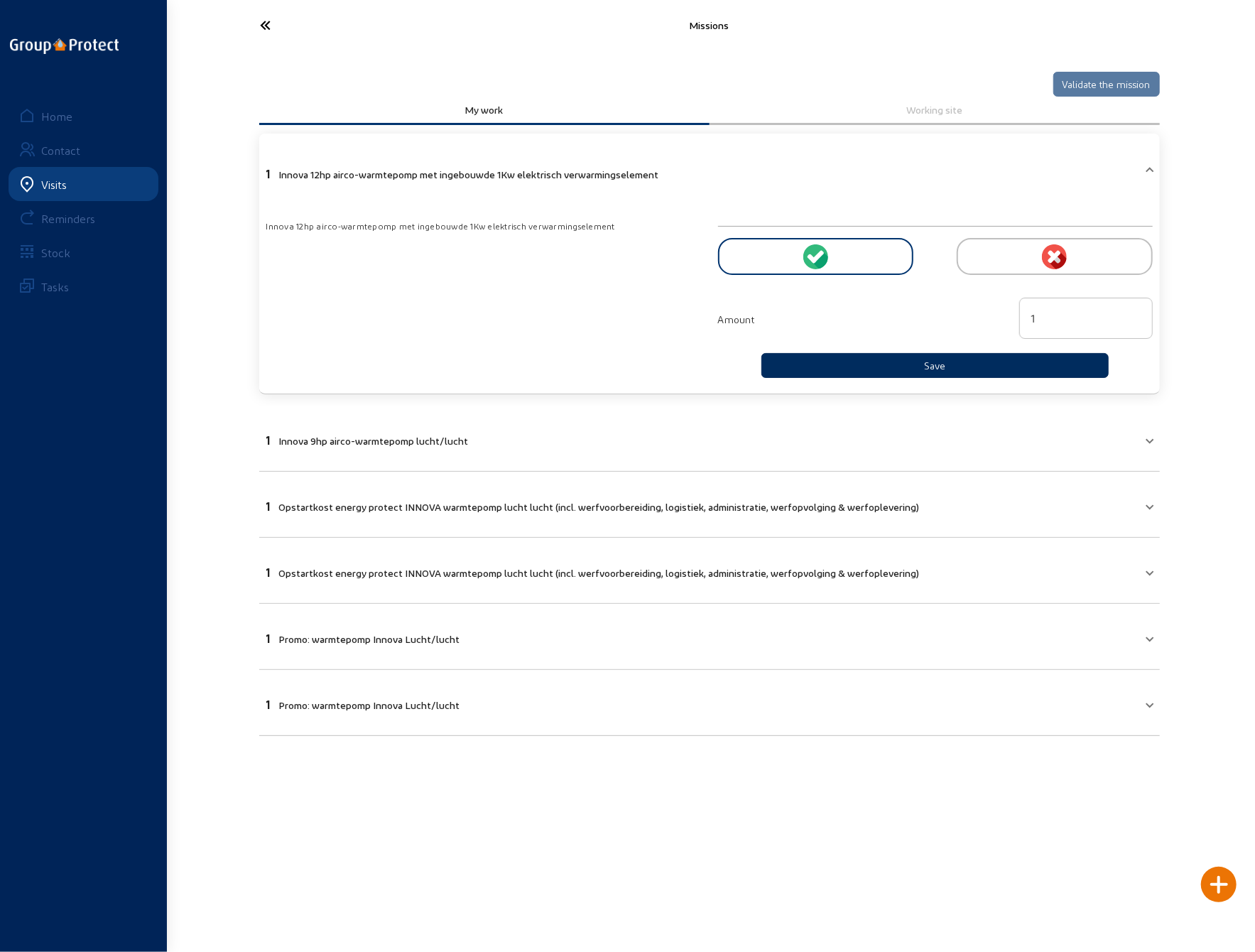
click at [856, 356] on button "Save" at bounding box center [935, 365] width 348 height 25
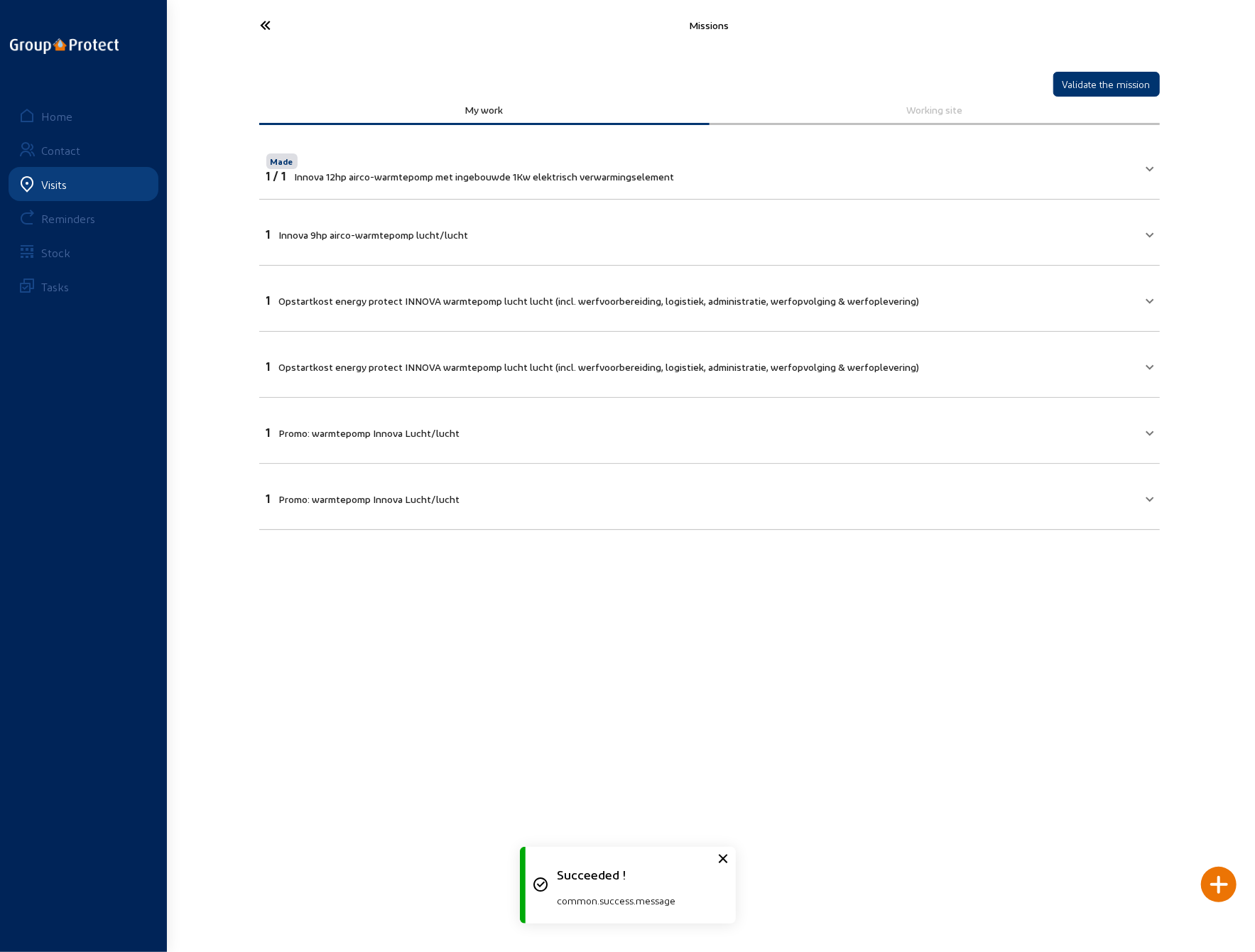
click at [494, 231] on mat-panel-title "1 Innova 9hp airco-warmtepomp lucht/lucht" at bounding box center [701, 232] width 869 height 17
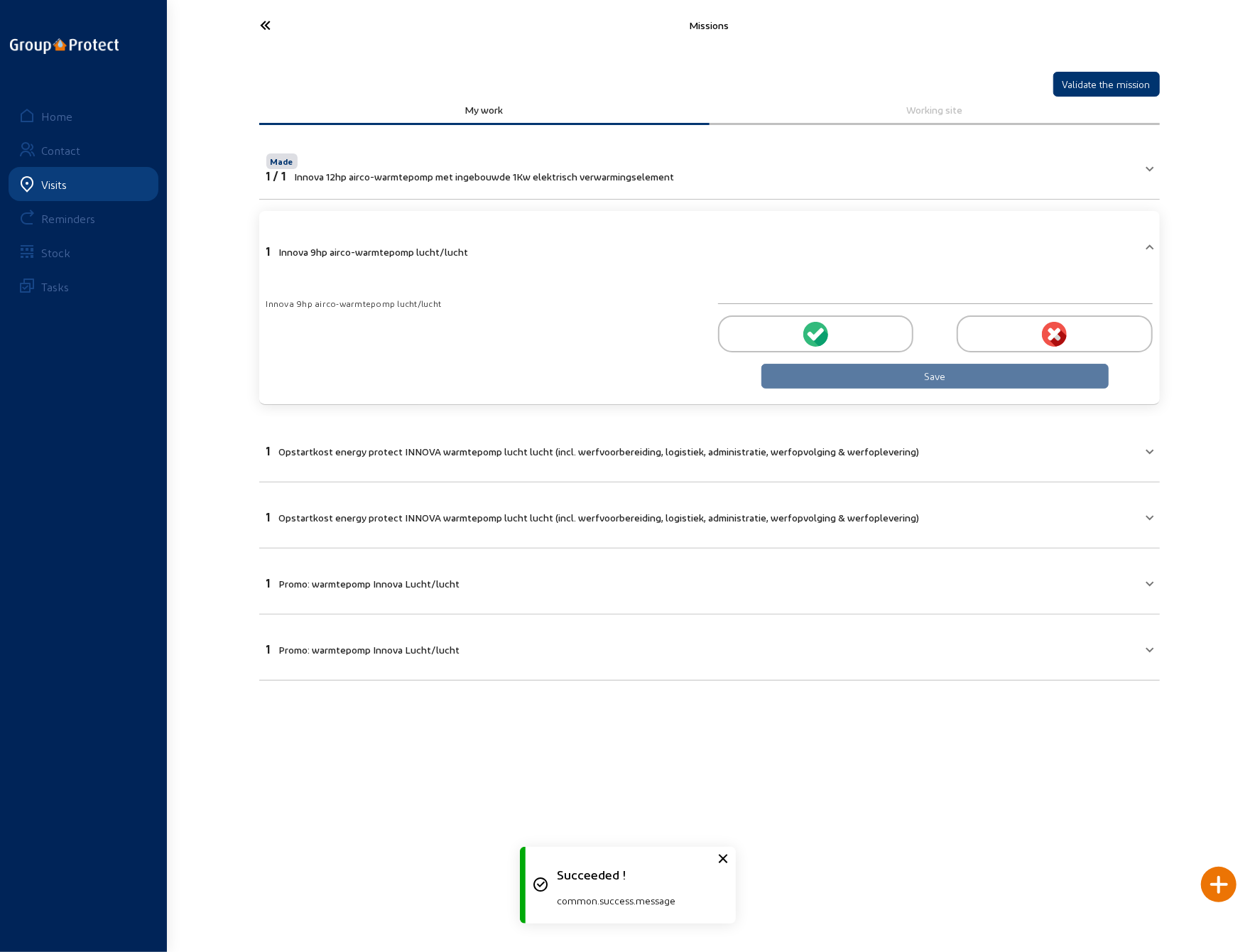
click at [797, 318] on div at bounding box center [816, 333] width 195 height 37
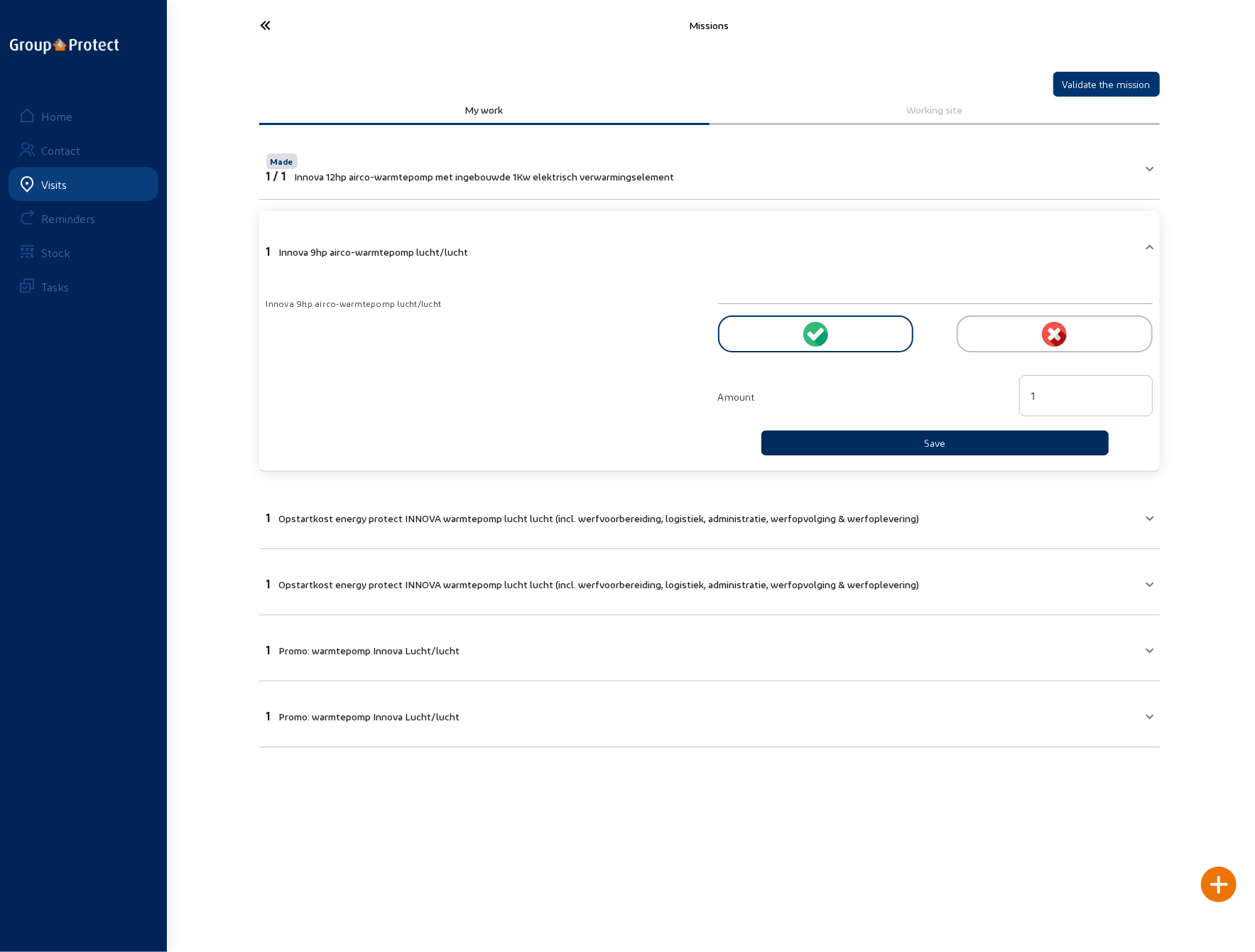
click at [856, 435] on button "Save" at bounding box center [935, 443] width 348 height 25
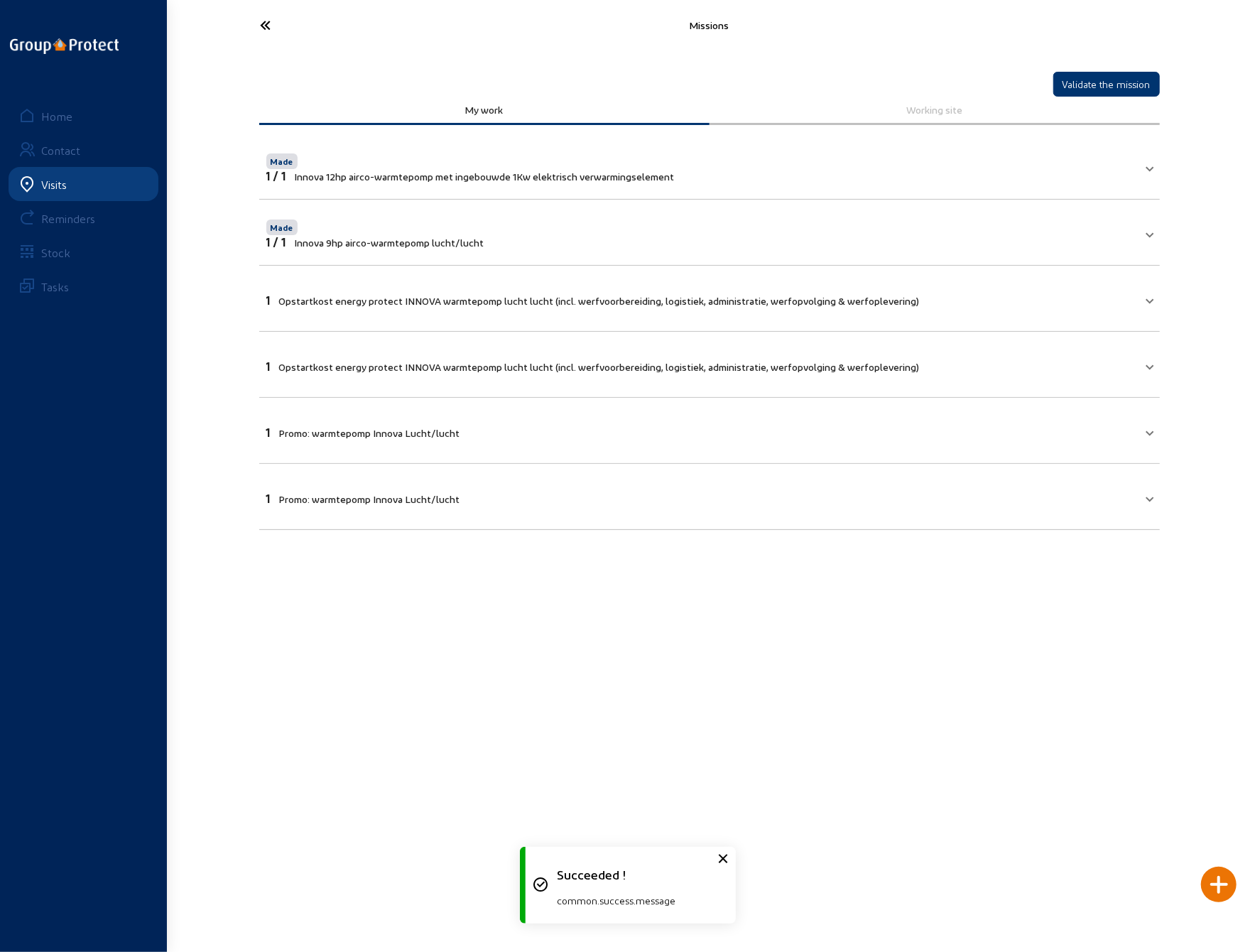
click at [493, 299] on span "Opstartkost energy protect INNOVA warmtepomp lucht lucht (incl. werfvoorbereidi…" at bounding box center [600, 300] width 641 height 12
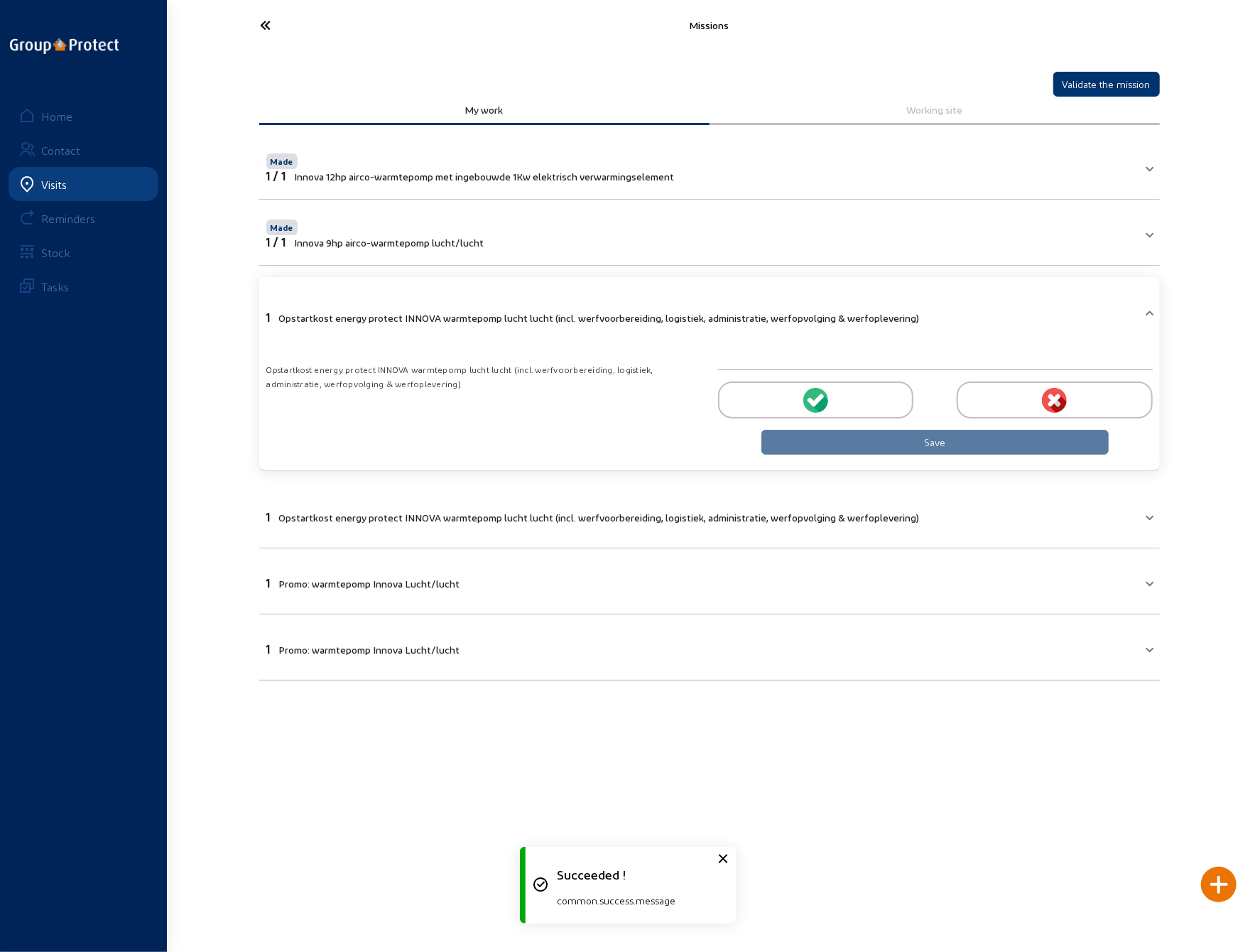
click at [799, 393] on div at bounding box center [816, 399] width 195 height 37
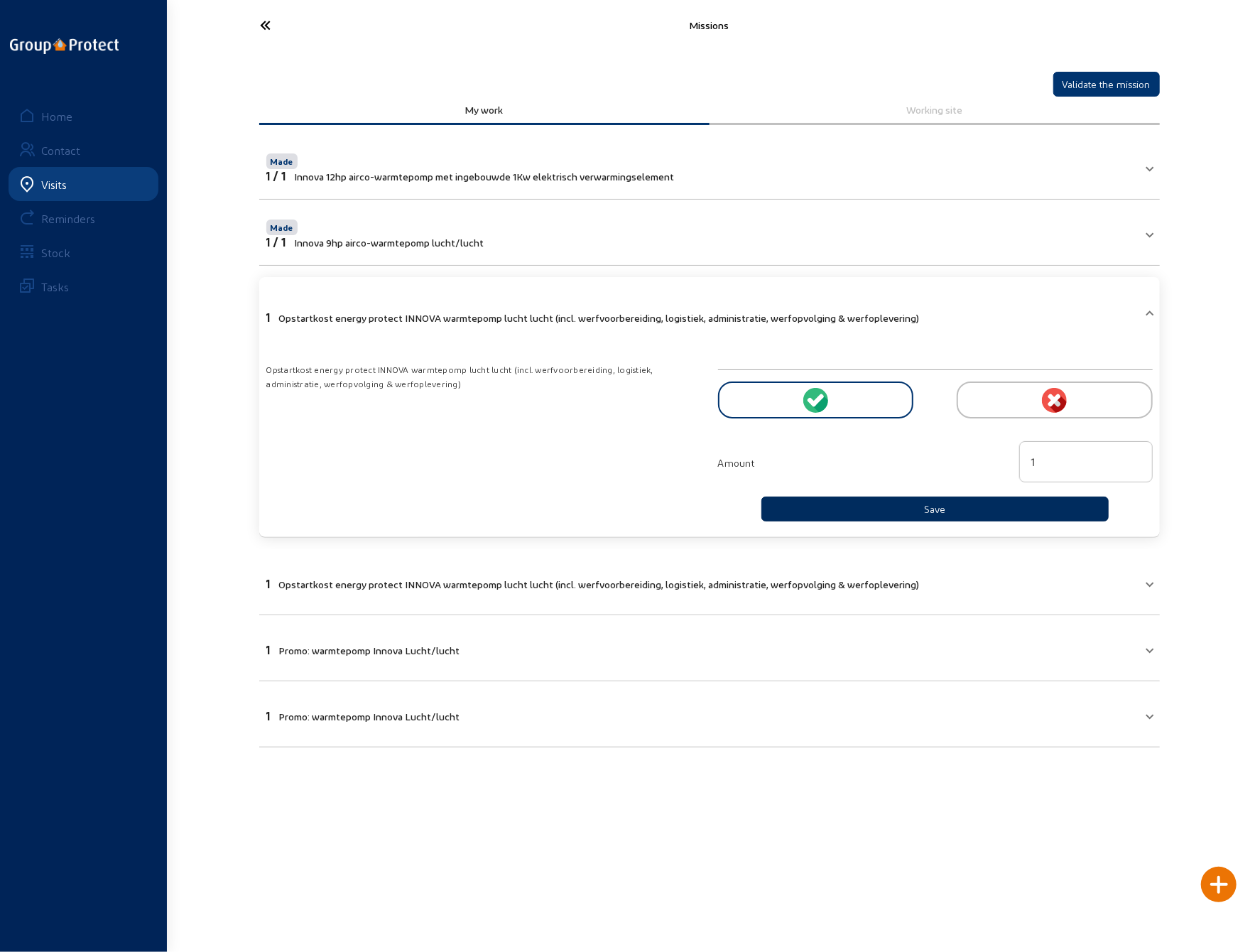
click at [863, 504] on button "Save" at bounding box center [935, 509] width 348 height 25
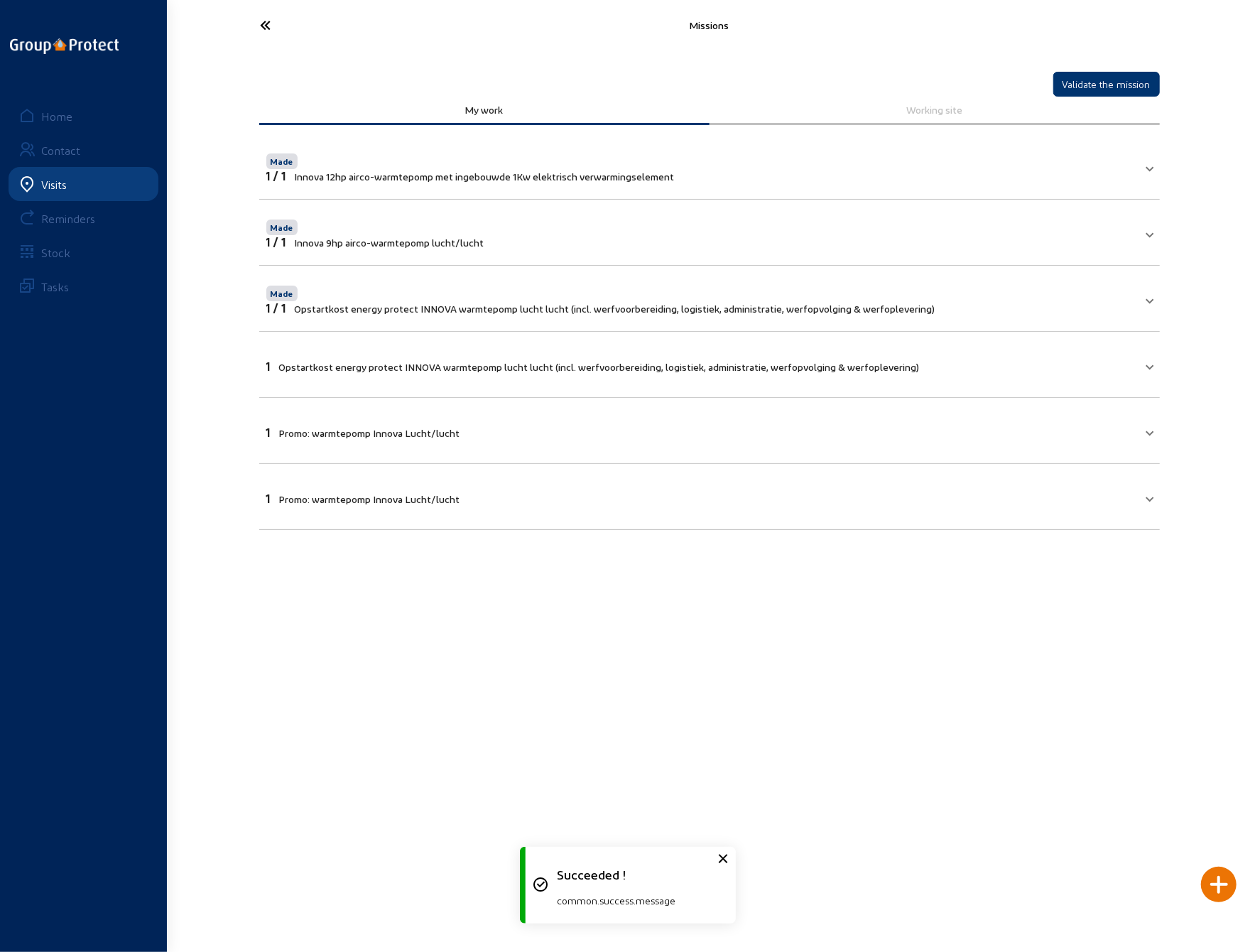
click at [450, 362] on span "Opstartkost energy protect INNOVA warmtepomp lucht lucht (incl. werfvoorbereidi…" at bounding box center [600, 366] width 641 height 12
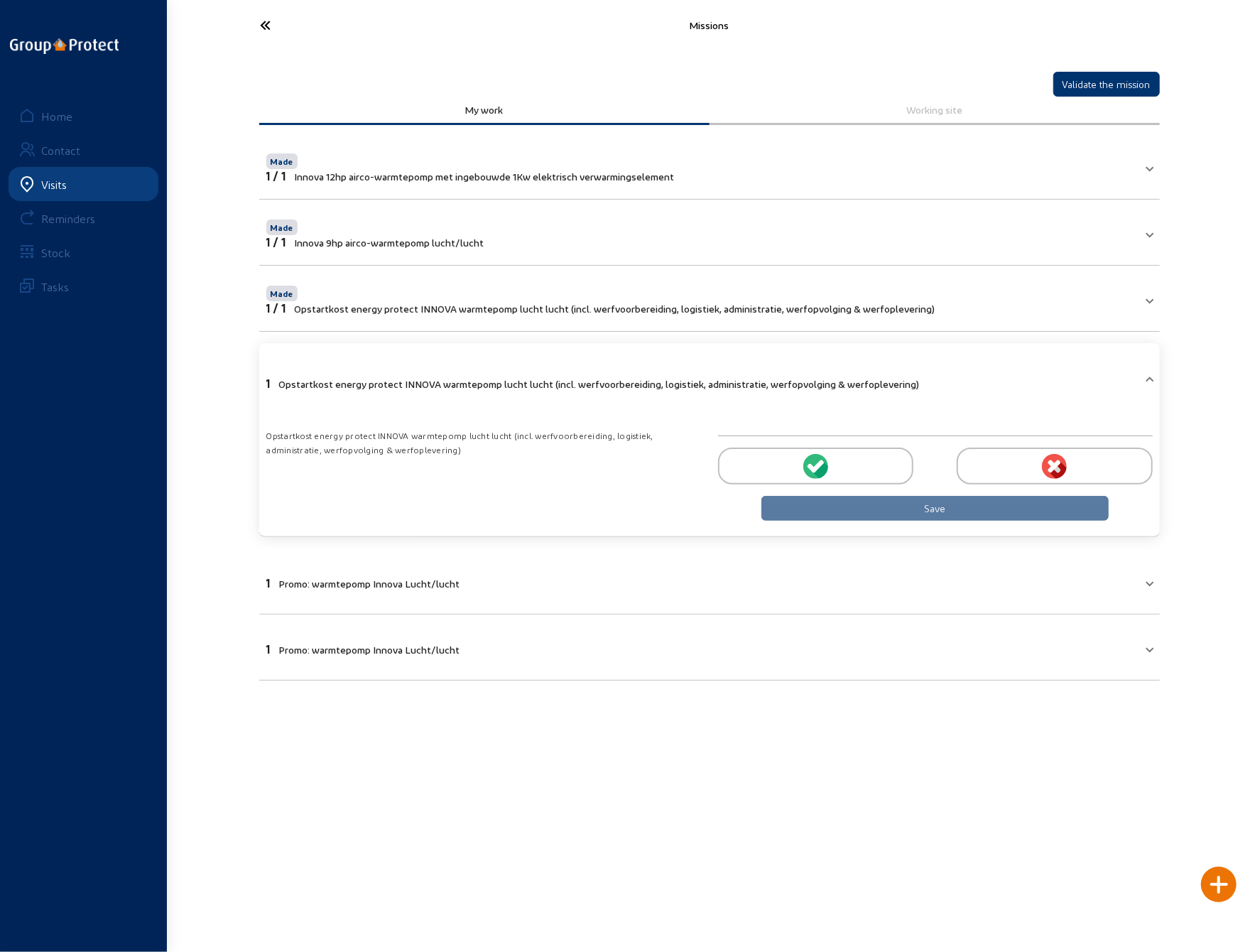
click at [824, 466] on icon at bounding box center [820, 470] width 16 height 17
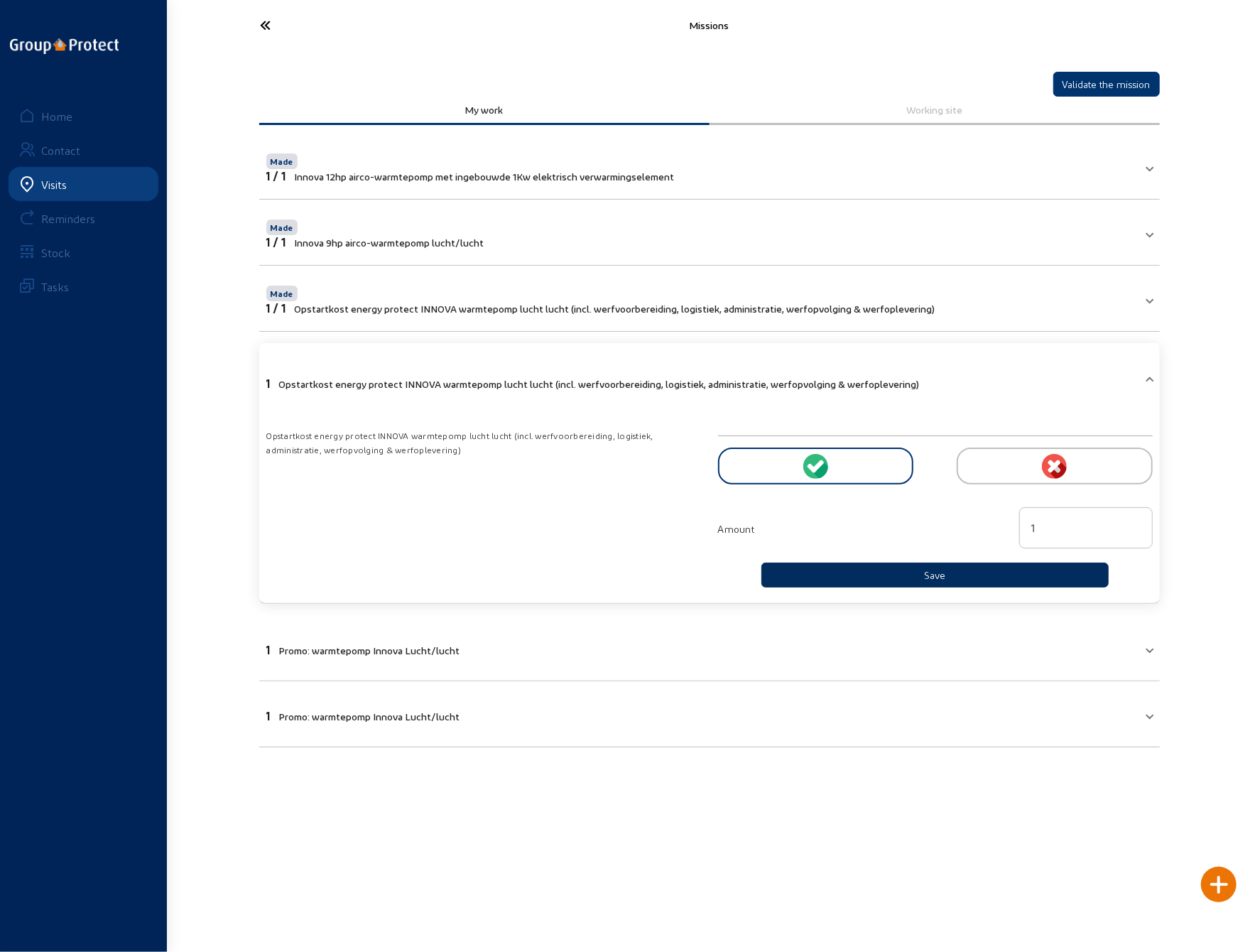
click at [889, 568] on button "Save" at bounding box center [935, 575] width 348 height 25
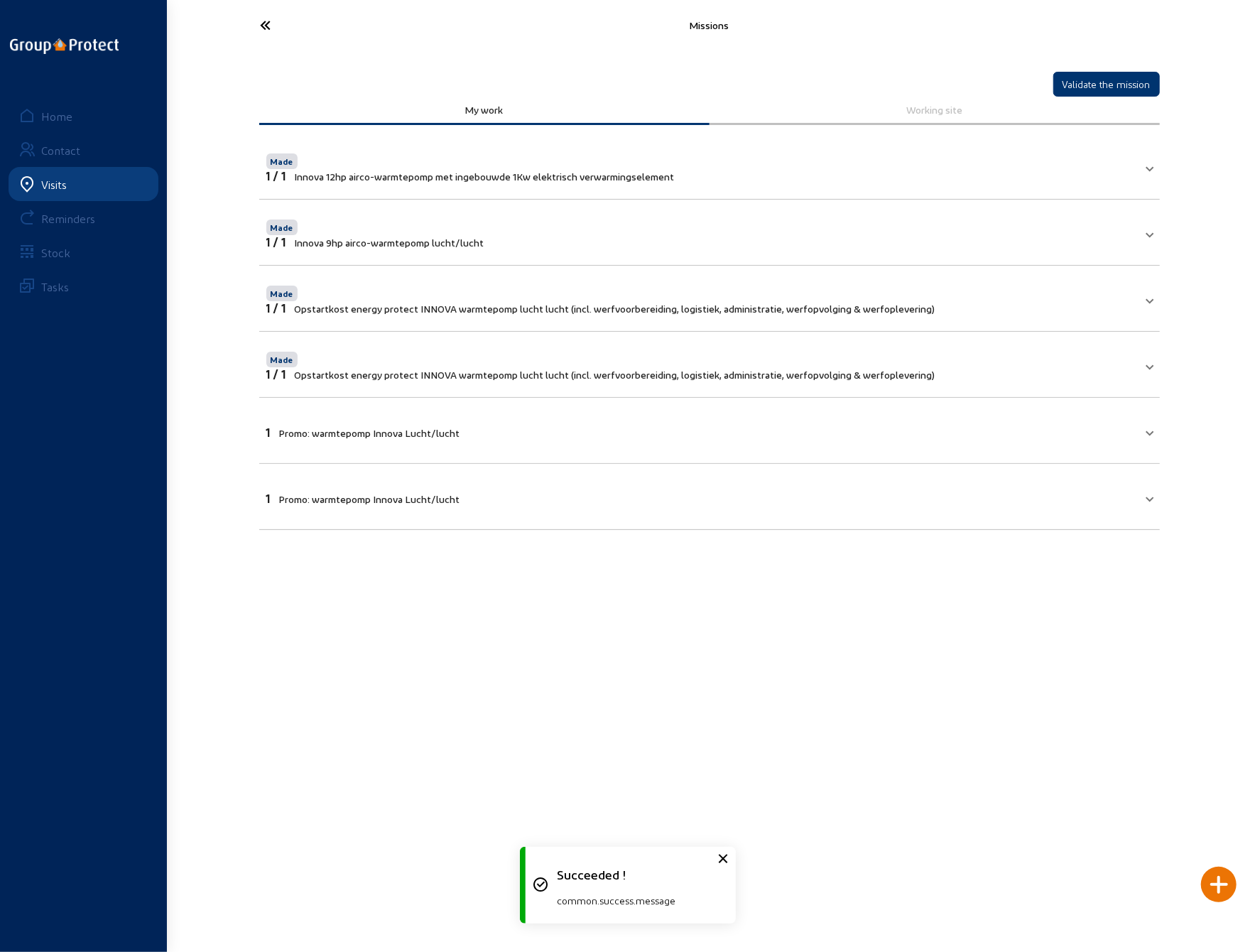
click at [594, 437] on mat-expansion-panel-header "1 Promo: warmtepomp Innova Lucht/lucht" at bounding box center [710, 430] width 901 height 48
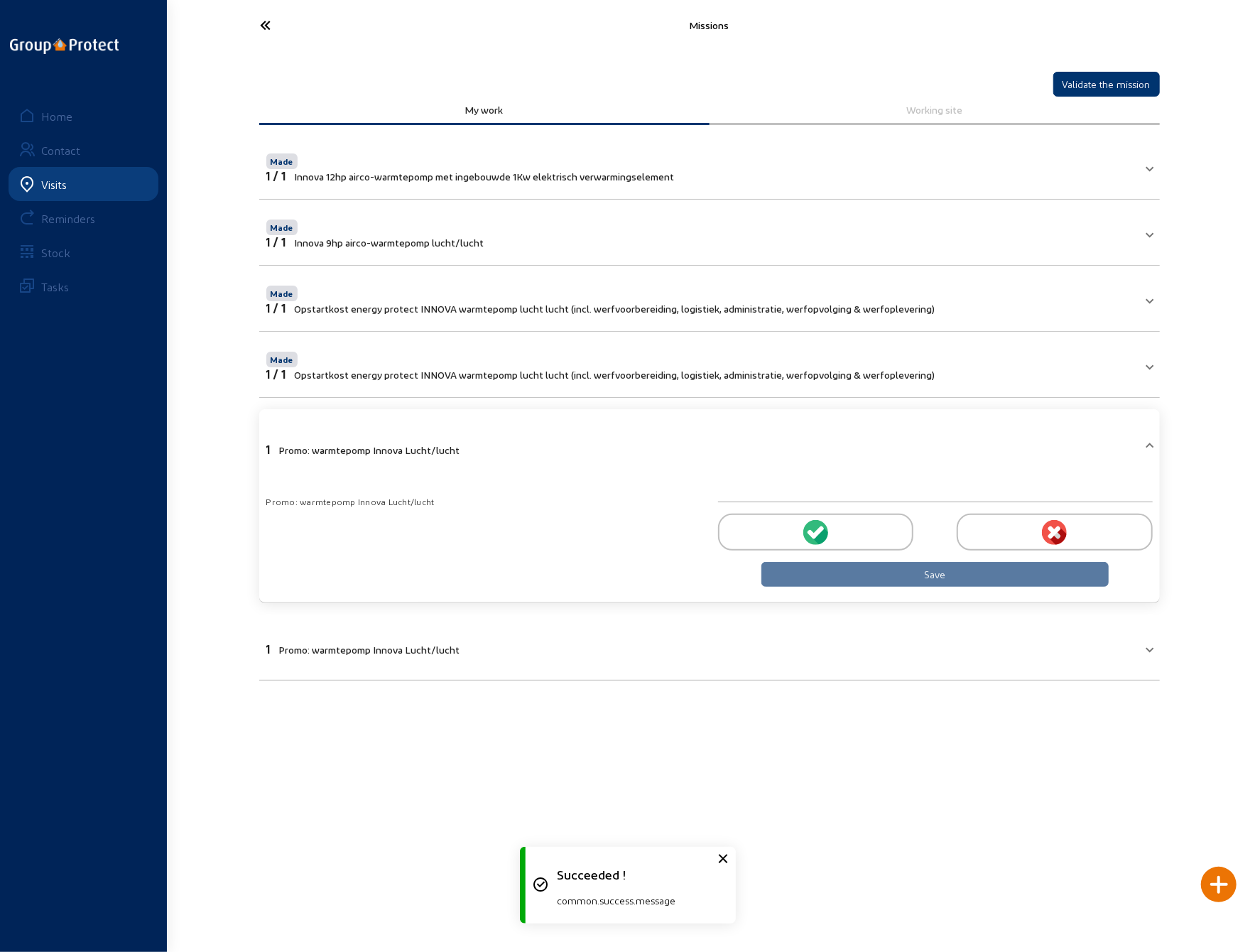
click at [799, 528] on div at bounding box center [816, 532] width 195 height 37
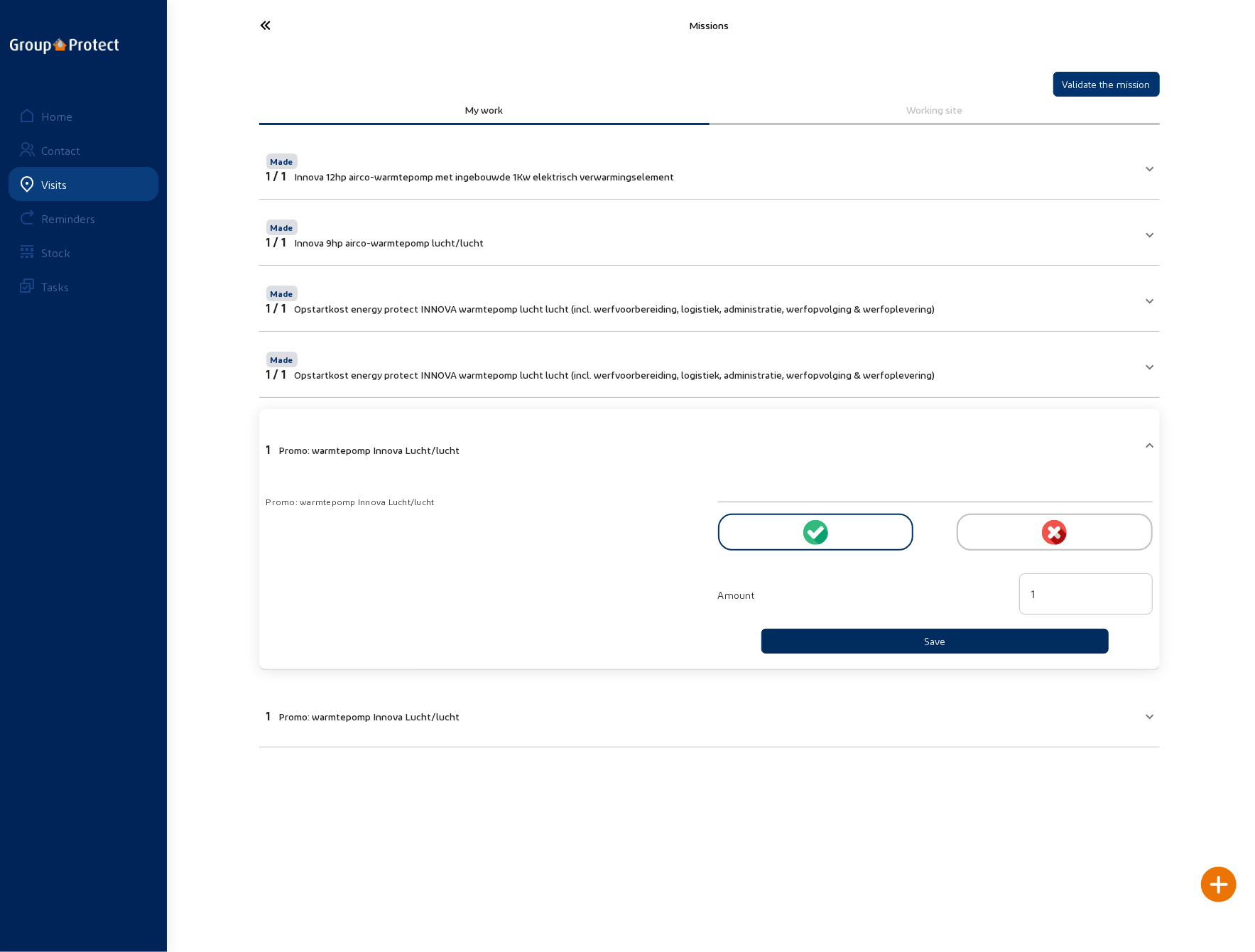
click at [892, 639] on button "Save" at bounding box center [935, 641] width 348 height 25
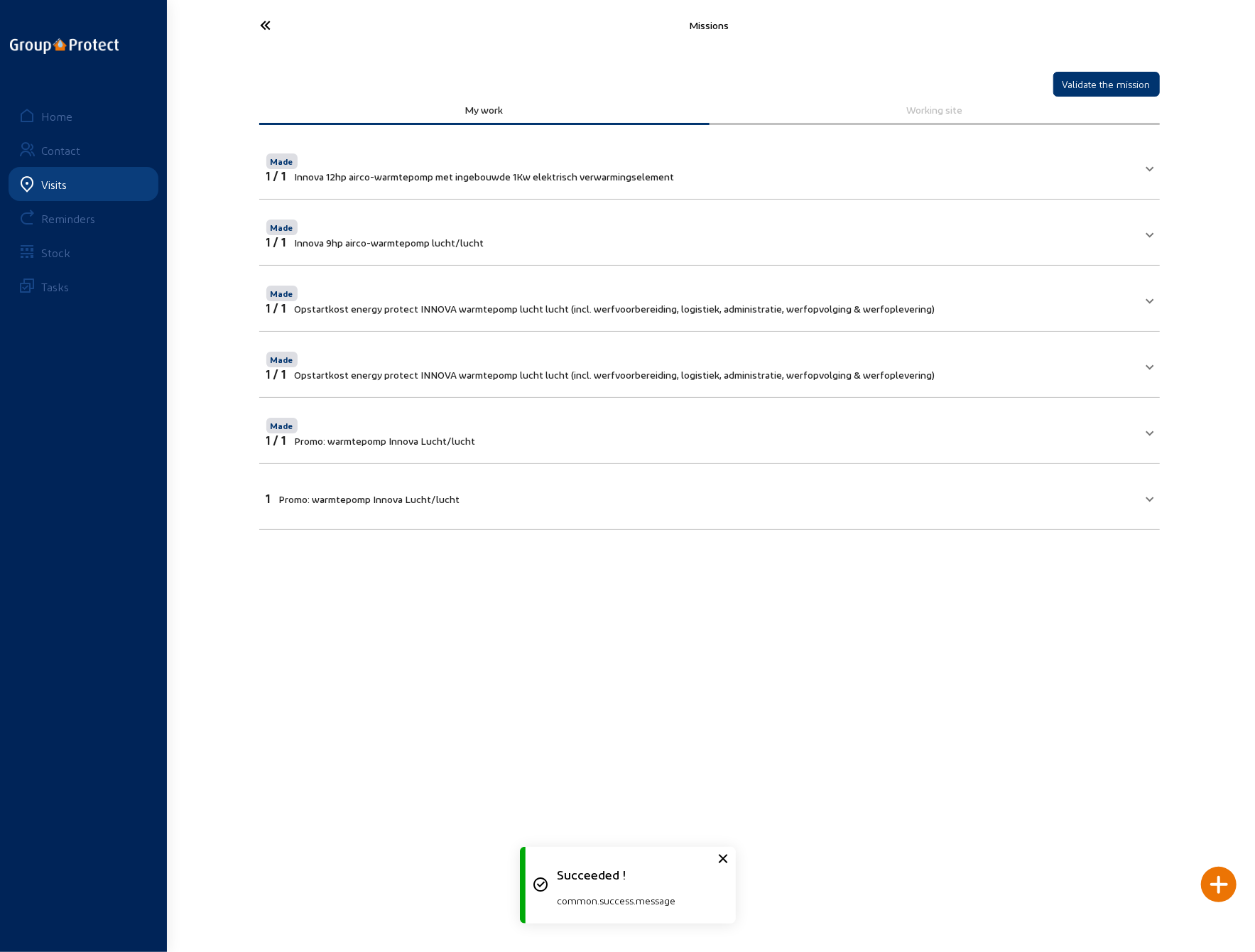
click at [493, 489] on mat-panel-title "1 Promo: warmtepomp Innova Lucht/lucht" at bounding box center [701, 496] width 869 height 17
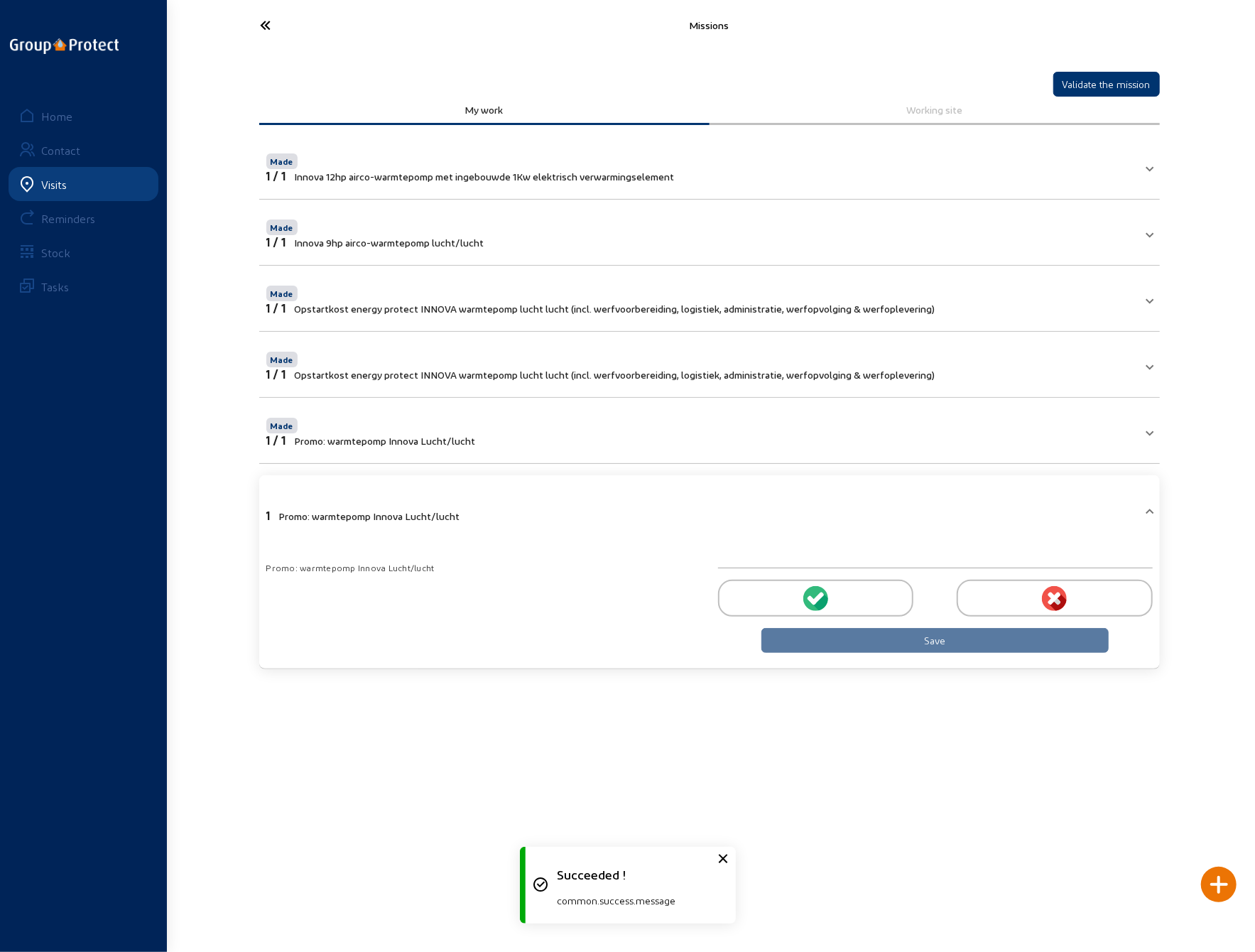
click at [818, 592] on circle at bounding box center [815, 599] width 25 height 25
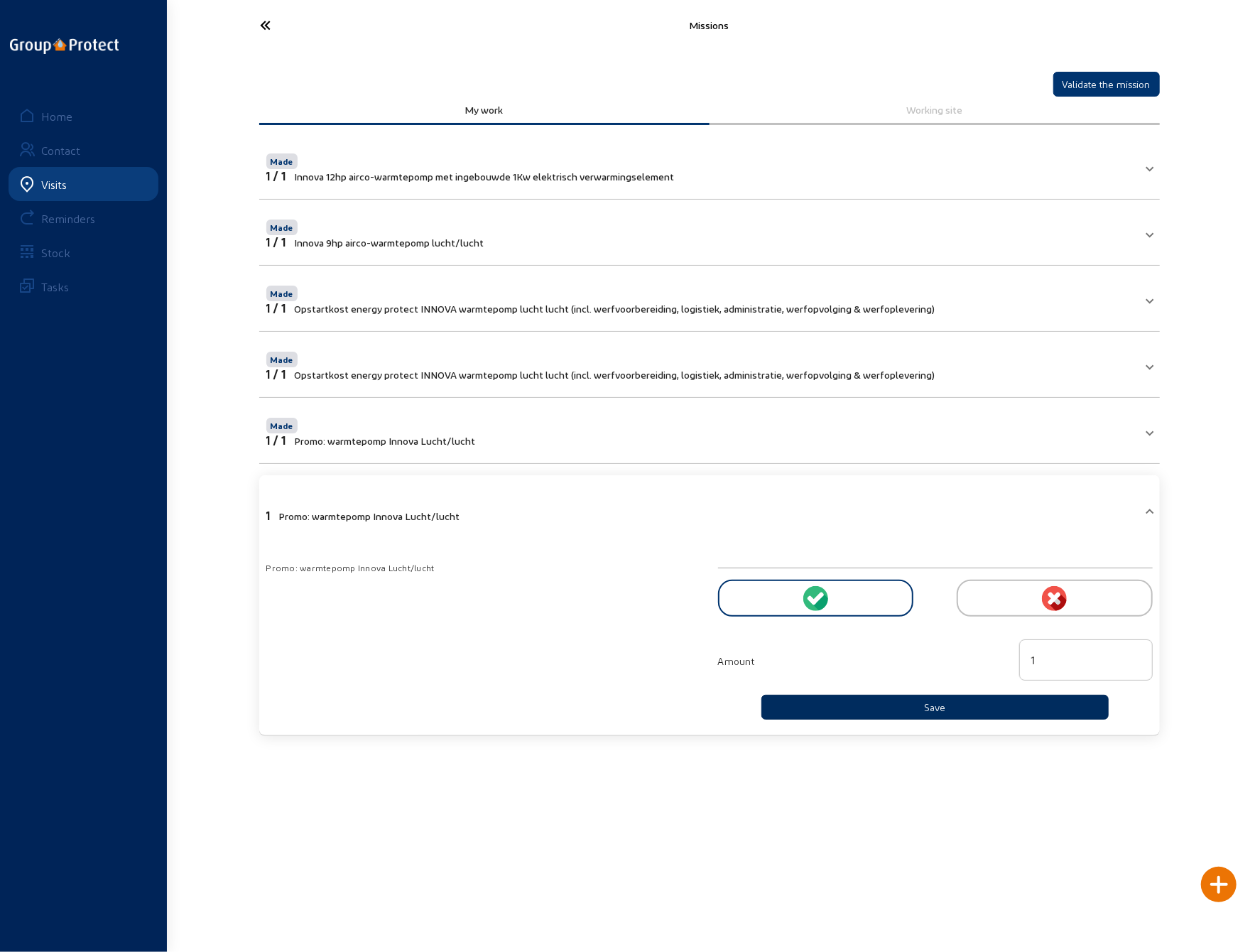
click at [894, 702] on button "Save" at bounding box center [935, 707] width 348 height 25
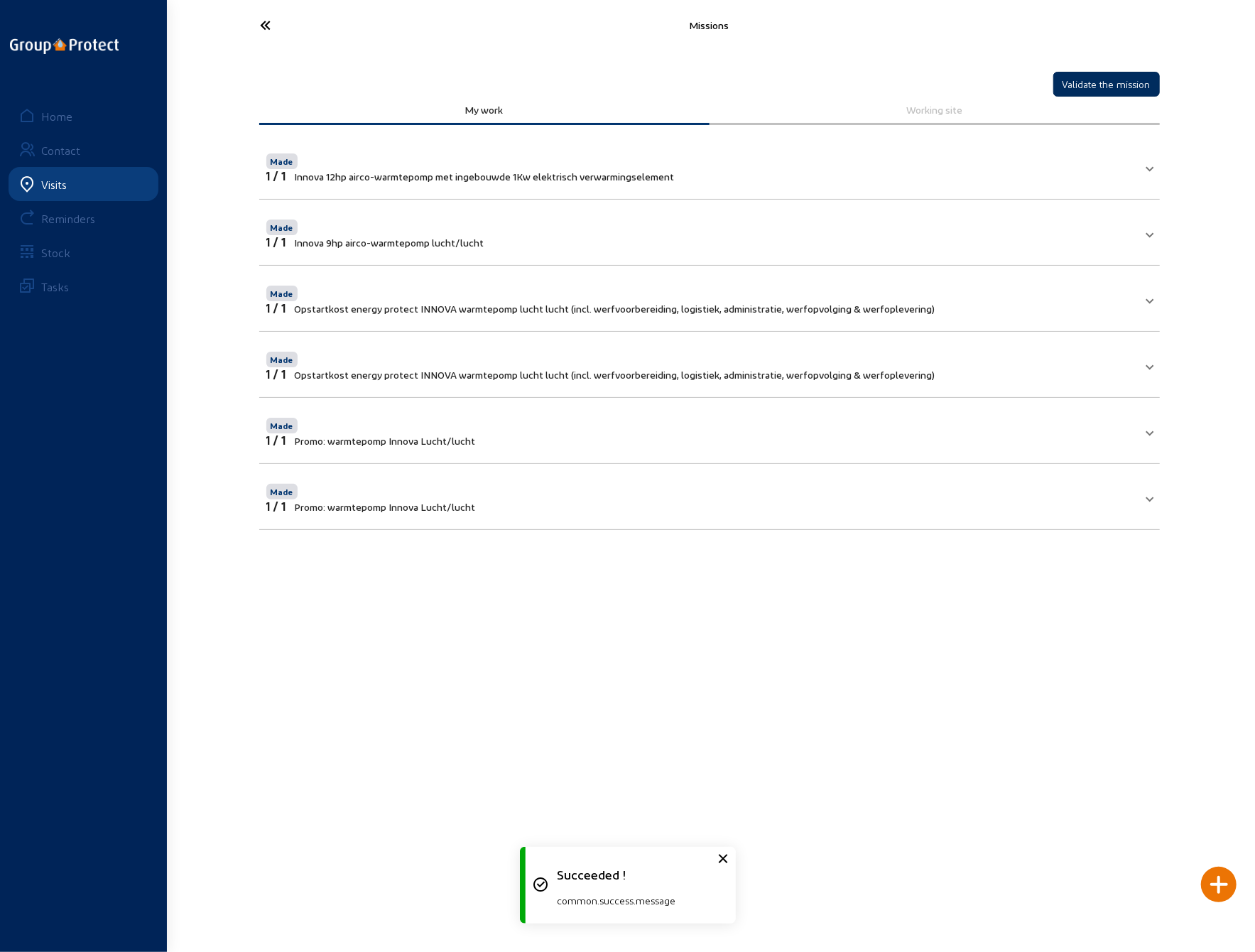
click at [1090, 82] on button "Validate the mission" at bounding box center [1107, 84] width 106 height 25
click at [265, 24] on icon at bounding box center [319, 25] width 131 height 25
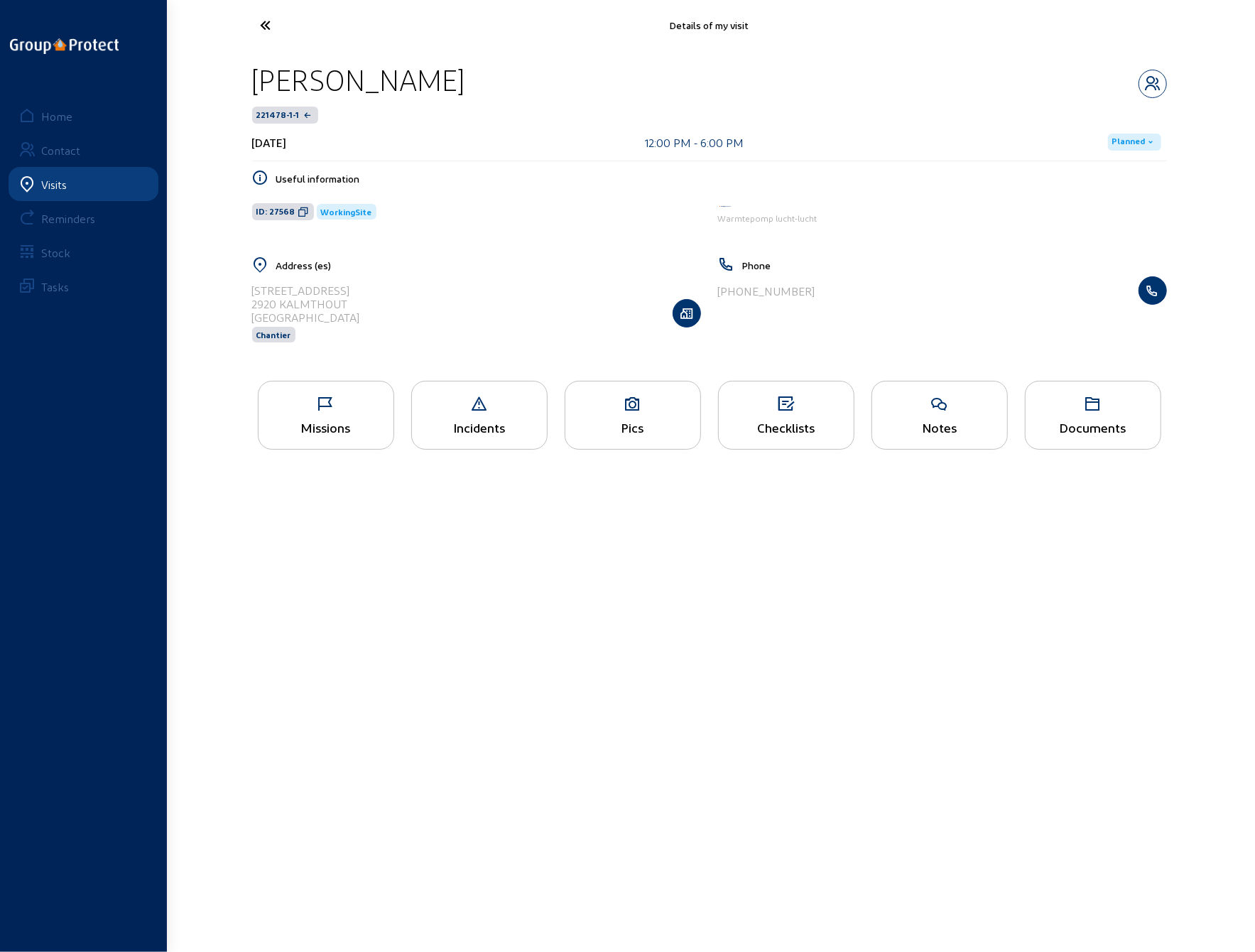
click at [621, 430] on div "Pics" at bounding box center [633, 427] width 135 height 15
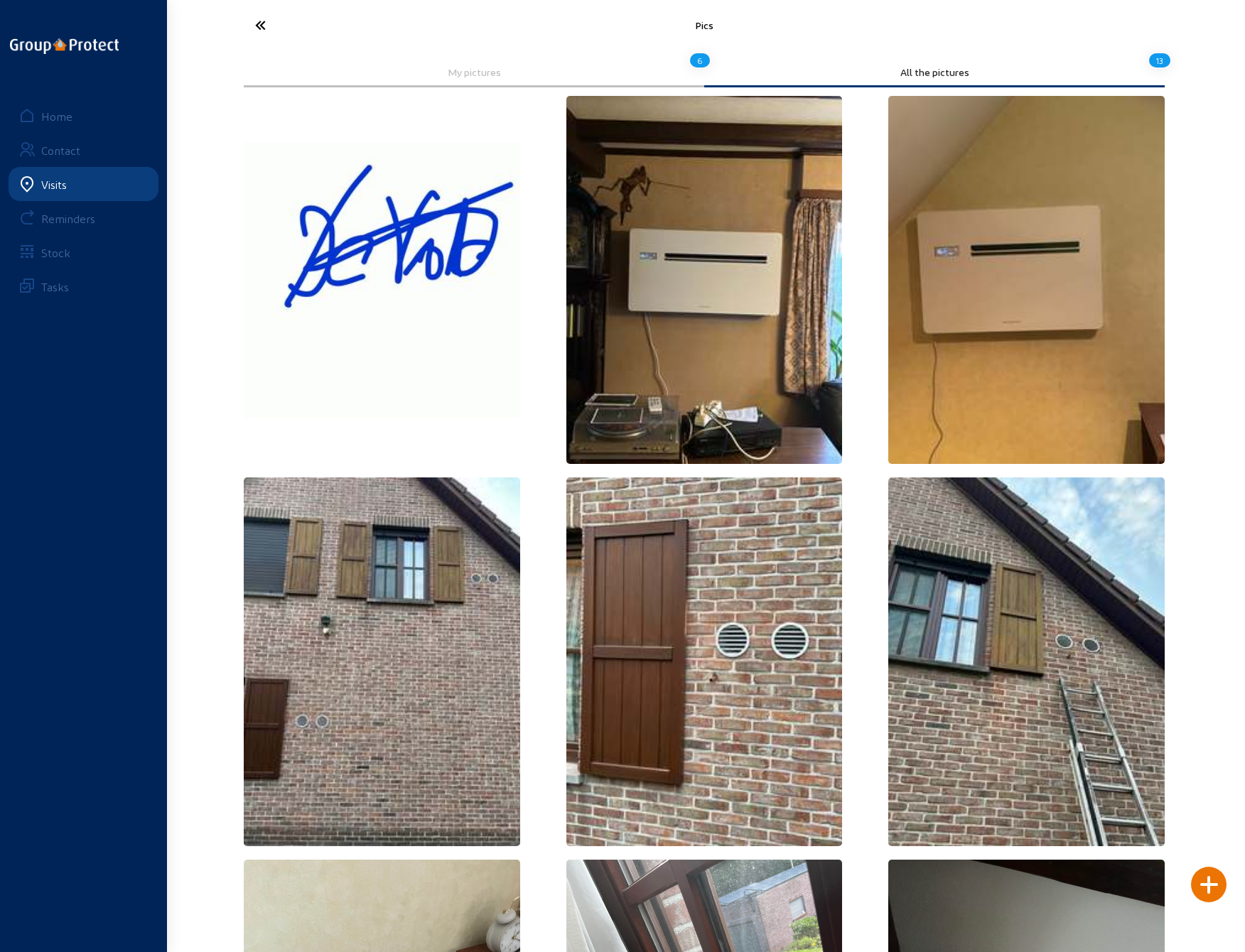
click at [262, 27] on icon at bounding box center [313, 25] width 131 height 25
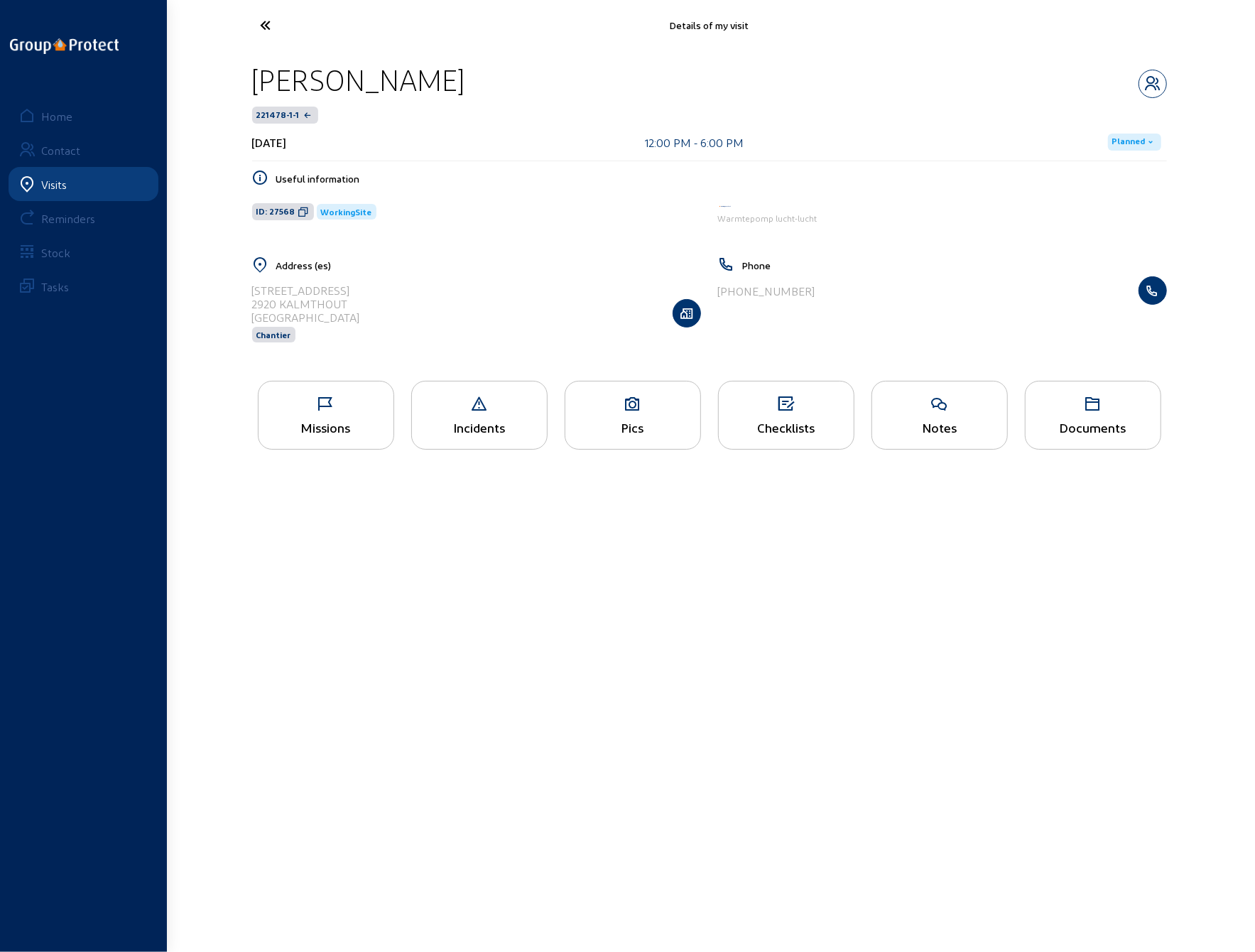
click at [776, 410] on icon at bounding box center [787, 405] width 135 height 17
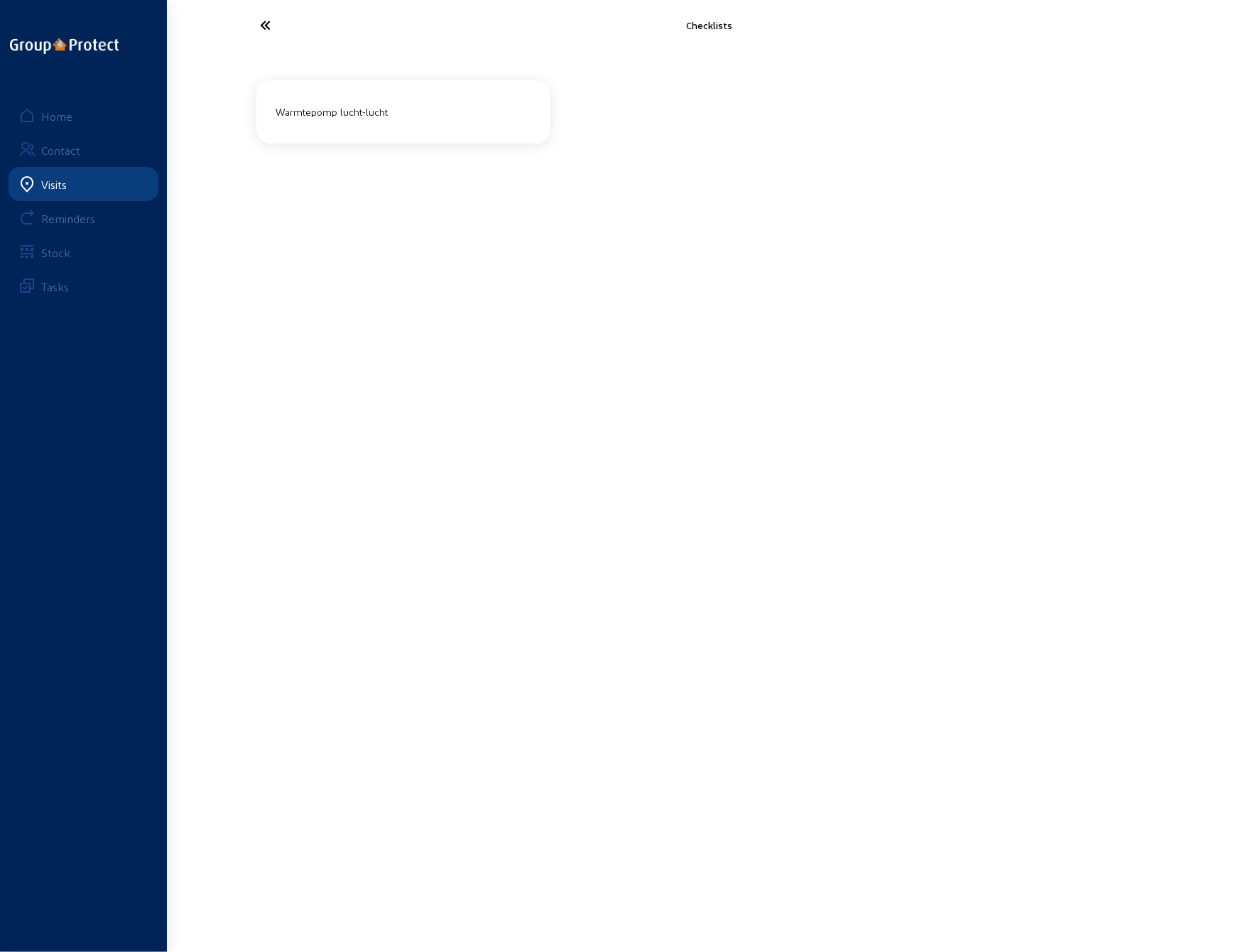
click at [381, 109] on div "Warmtepomp lucht-lucht" at bounding box center [404, 111] width 267 height 24
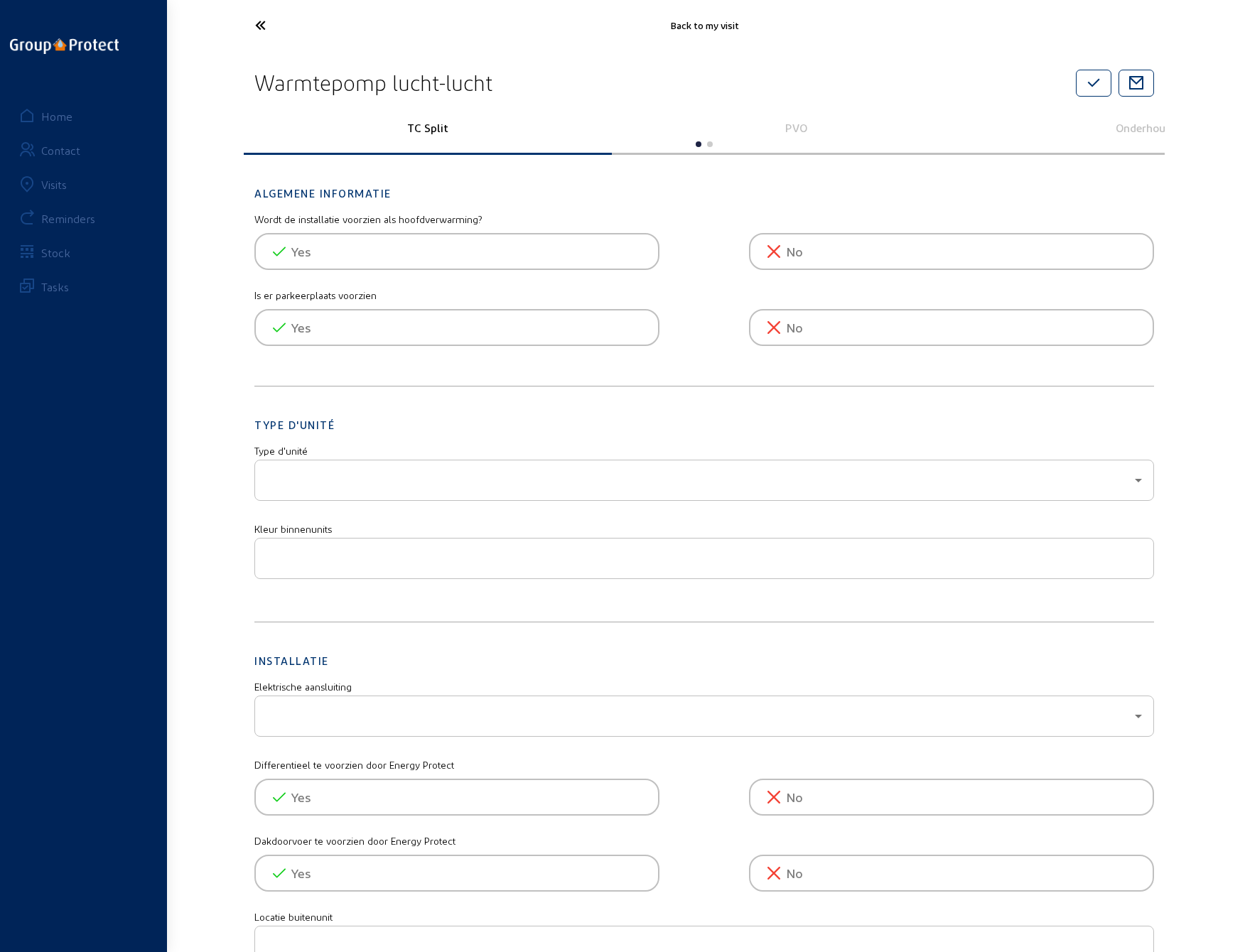
click at [795, 124] on p "PVO" at bounding box center [795, 127] width 348 height 14
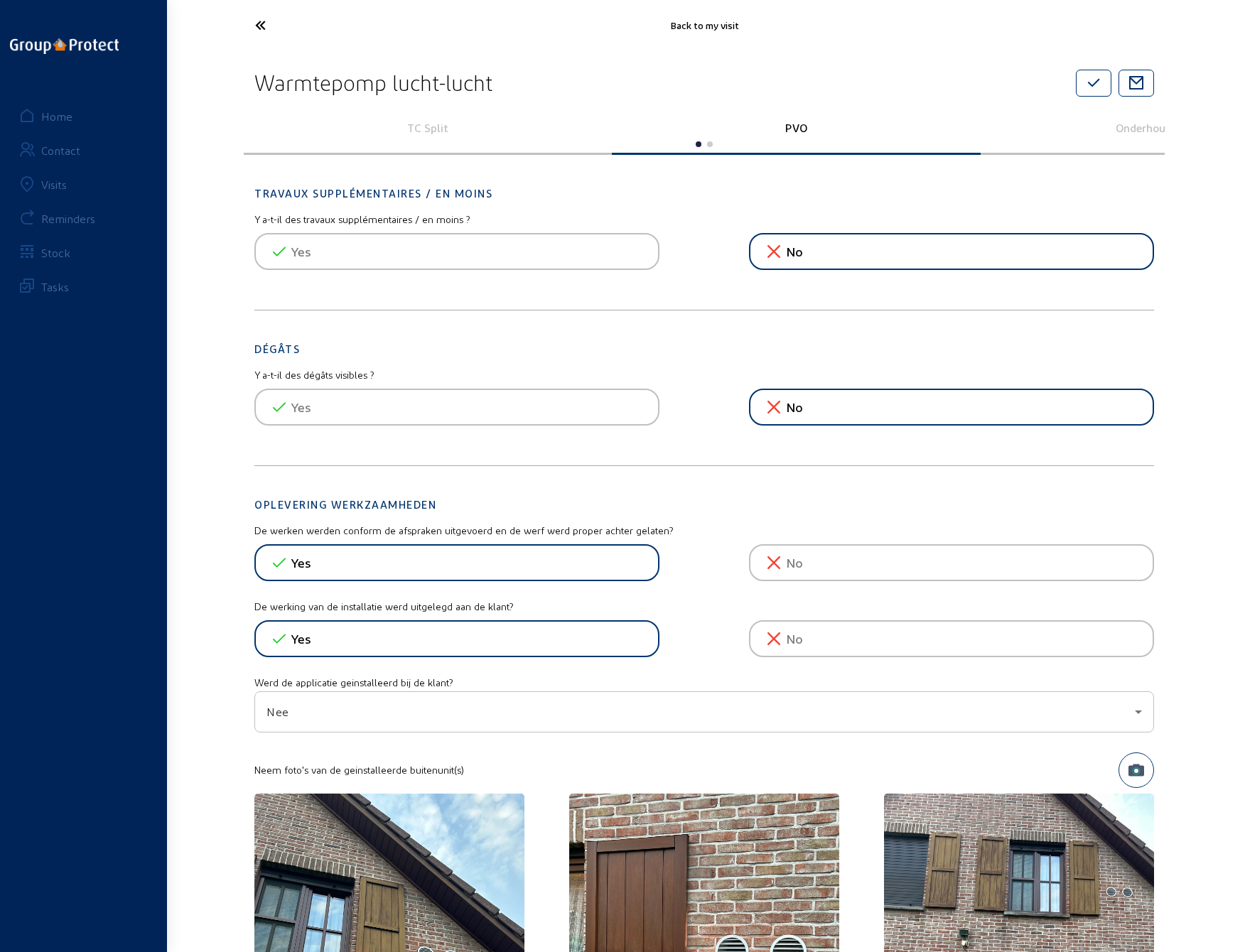
click at [263, 25] on icon at bounding box center [313, 25] width 131 height 25
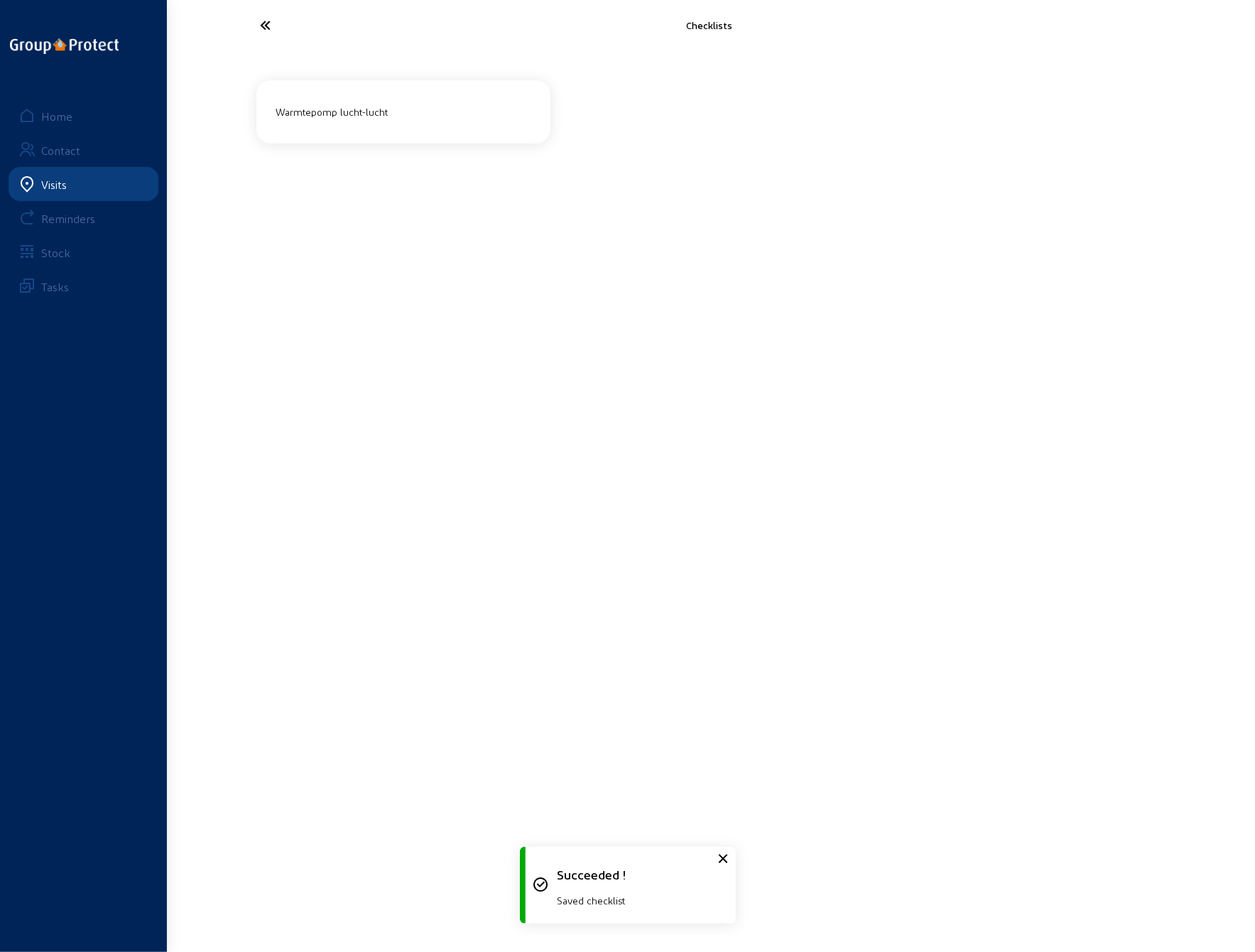
click at [255, 19] on icon at bounding box center [319, 25] width 131 height 25
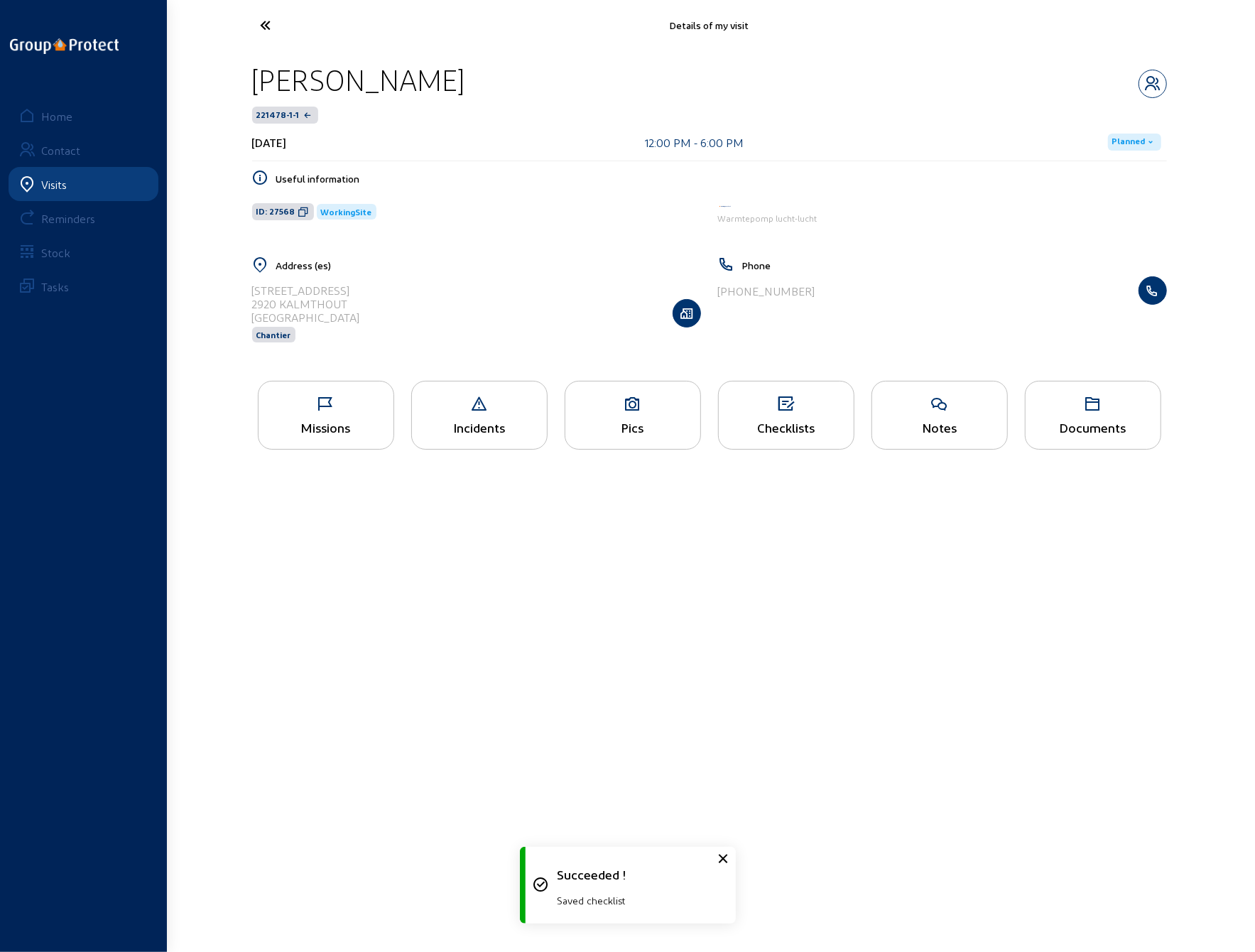
click at [277, 26] on icon at bounding box center [319, 25] width 131 height 25
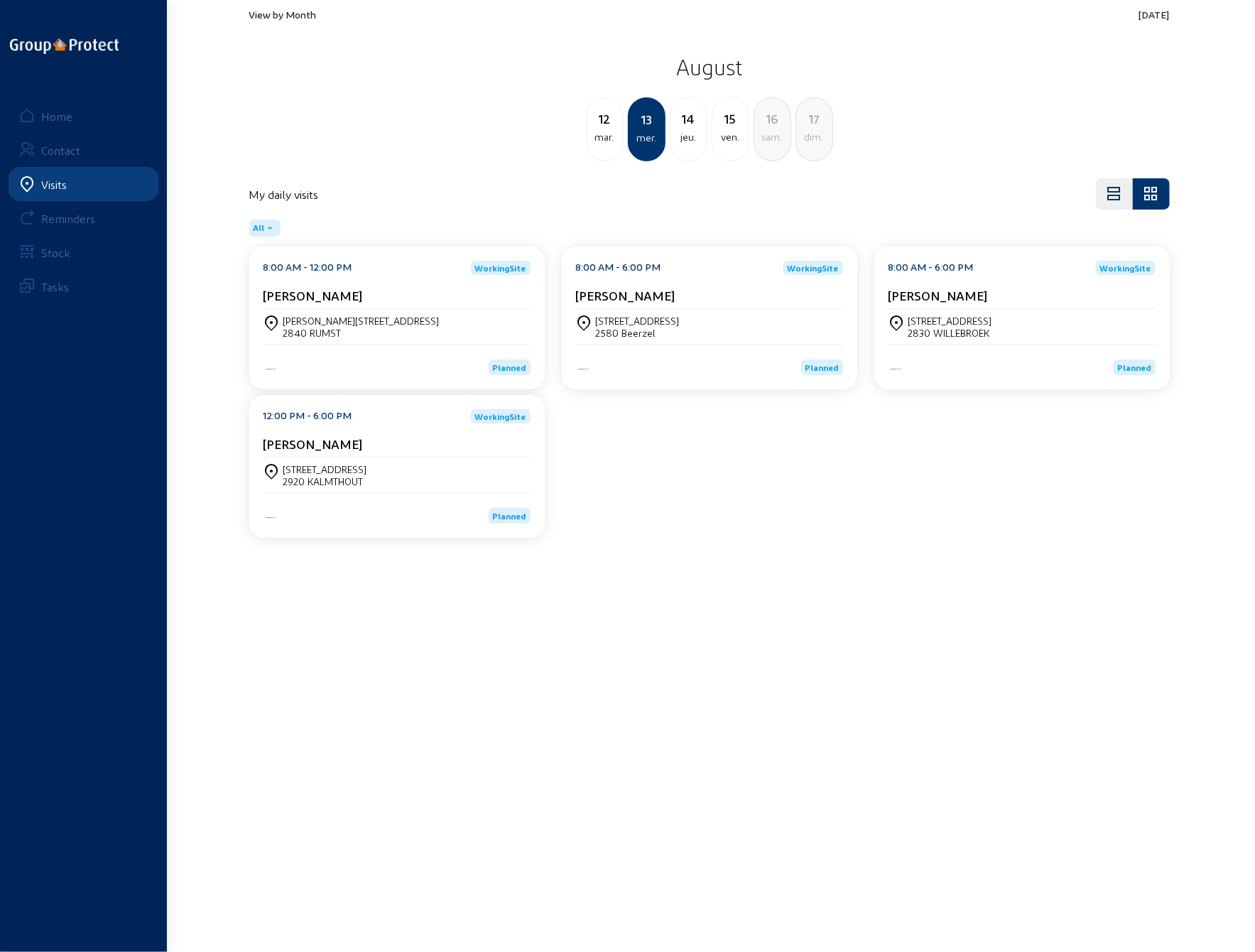
click at [950, 323] on div "[STREET_ADDRESS]" at bounding box center [950, 320] width 84 height 12
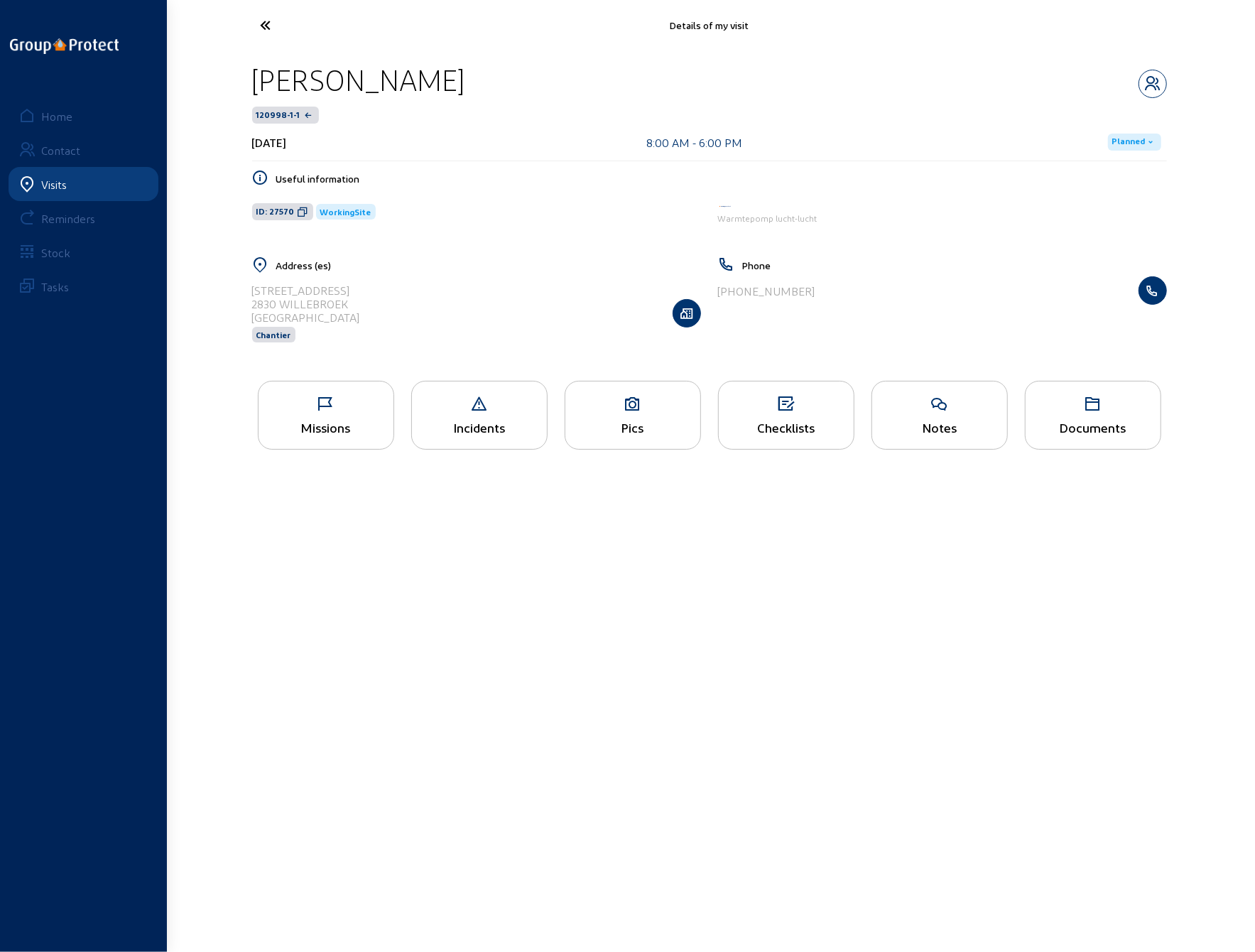
click at [777, 410] on icon at bounding box center [787, 405] width 135 height 17
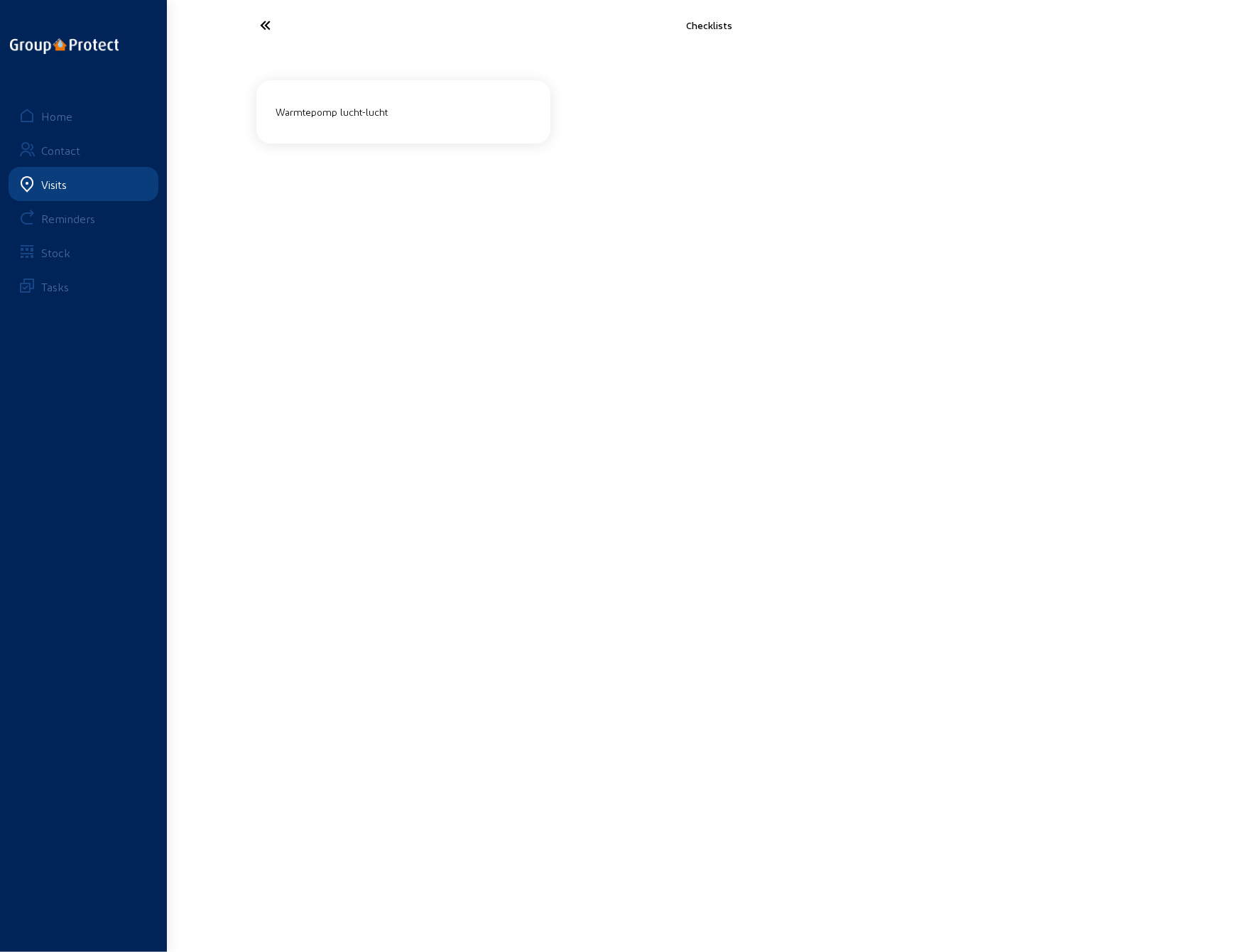
click at [317, 108] on div "Warmtepomp lucht-lucht" at bounding box center [404, 111] width 267 height 24
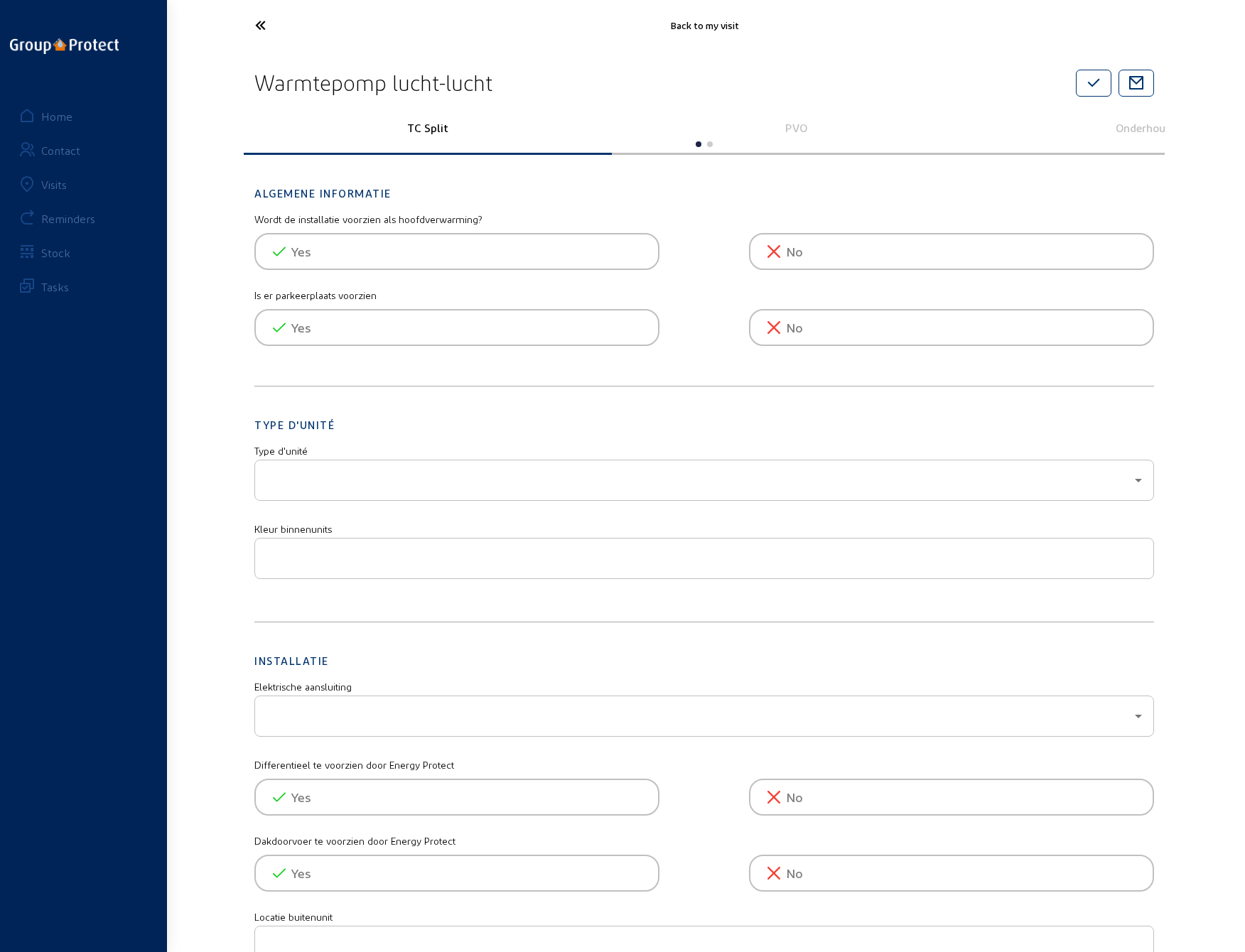
click at [791, 130] on p "PVO" at bounding box center [795, 127] width 348 height 14
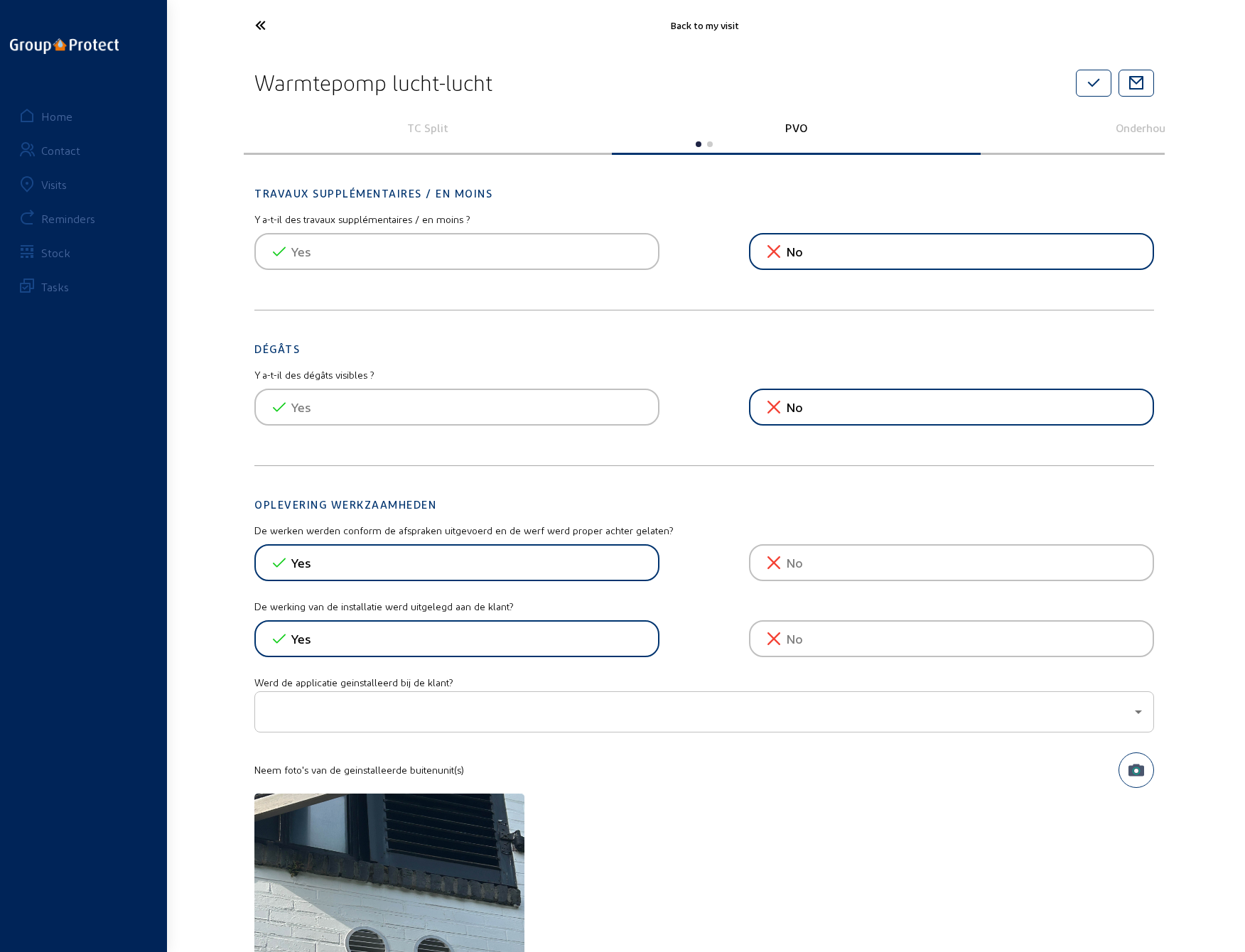
click at [263, 28] on icon at bounding box center [313, 25] width 131 height 25
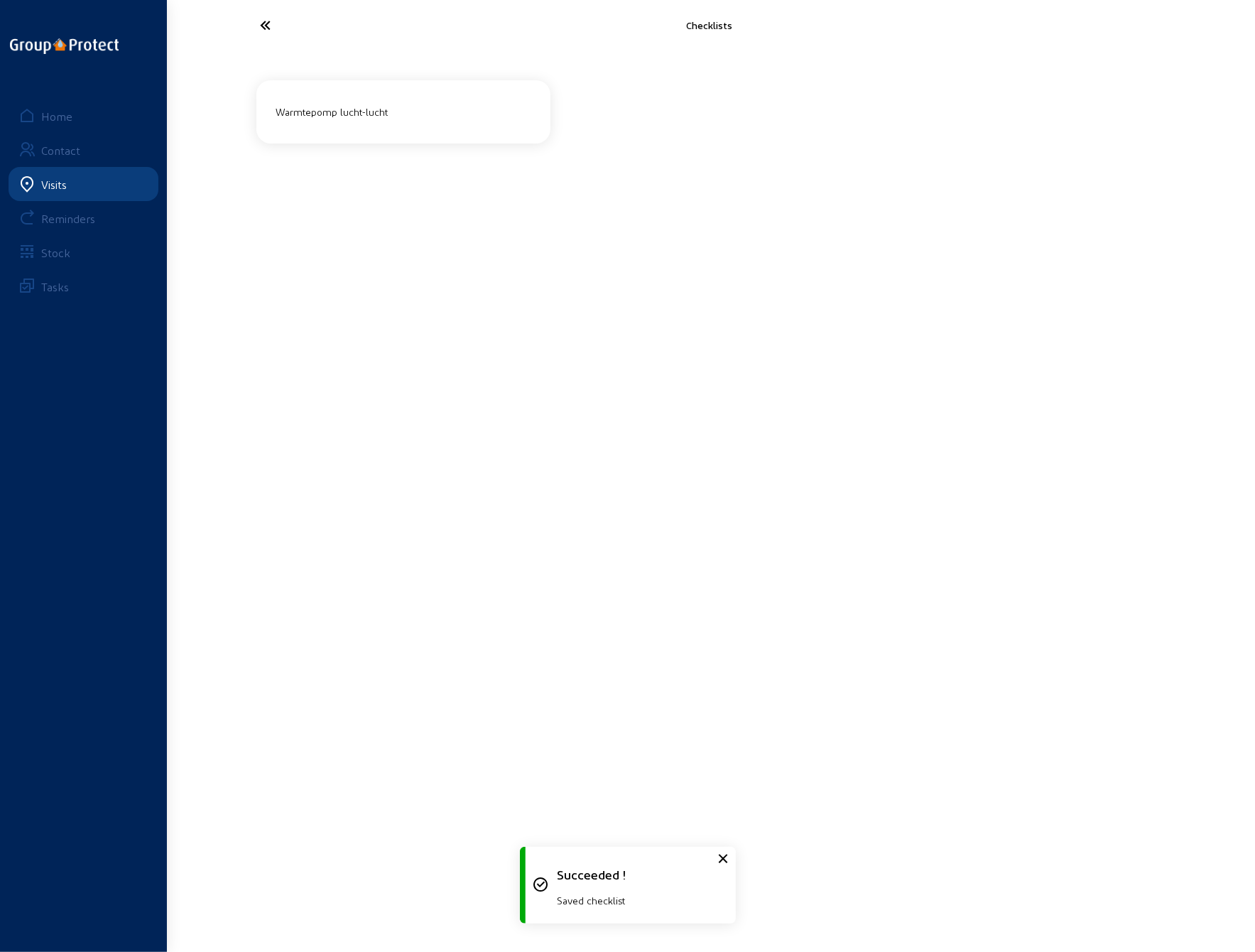
click at [262, 26] on icon at bounding box center [319, 25] width 131 height 25
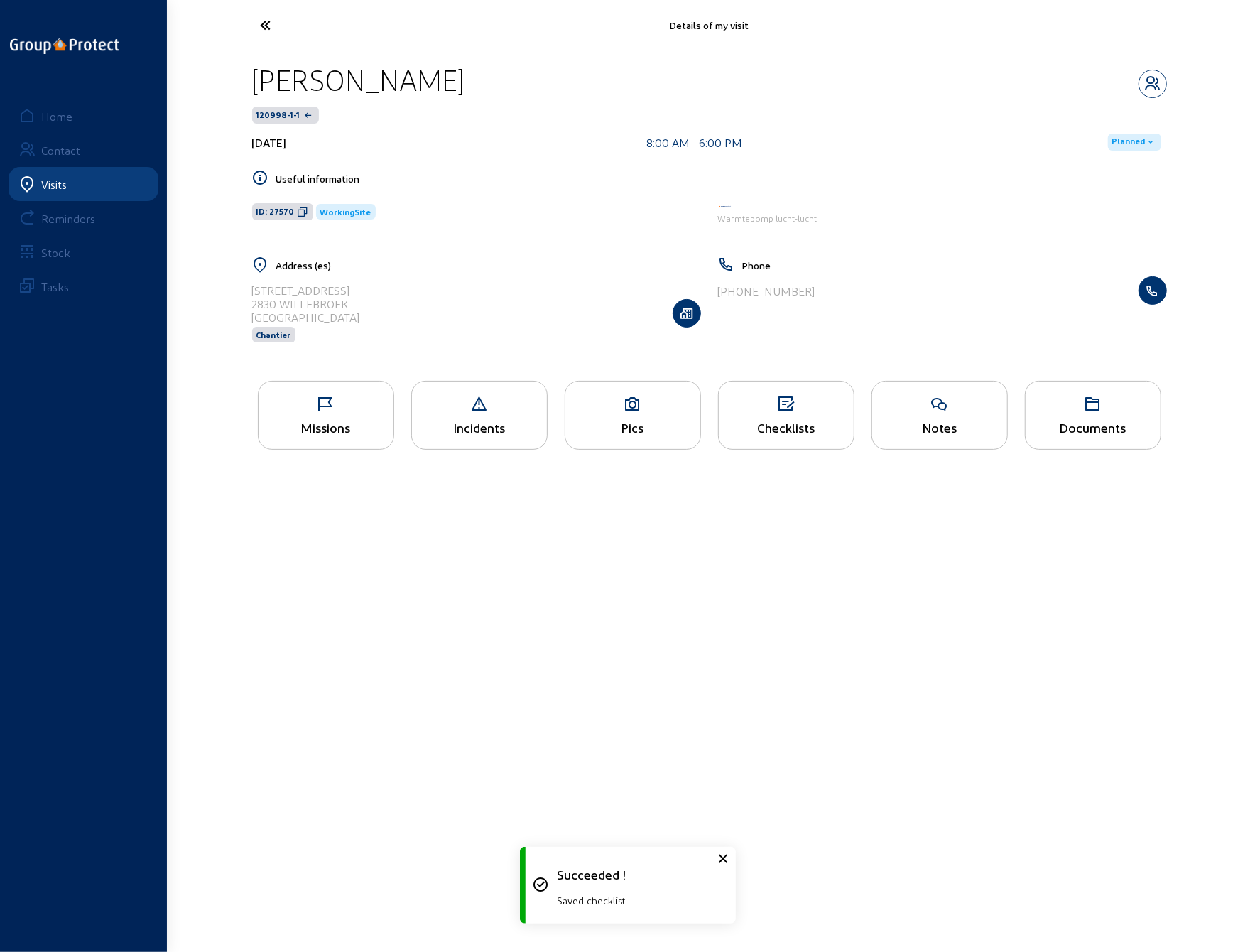
click at [262, 26] on icon at bounding box center [319, 25] width 131 height 25
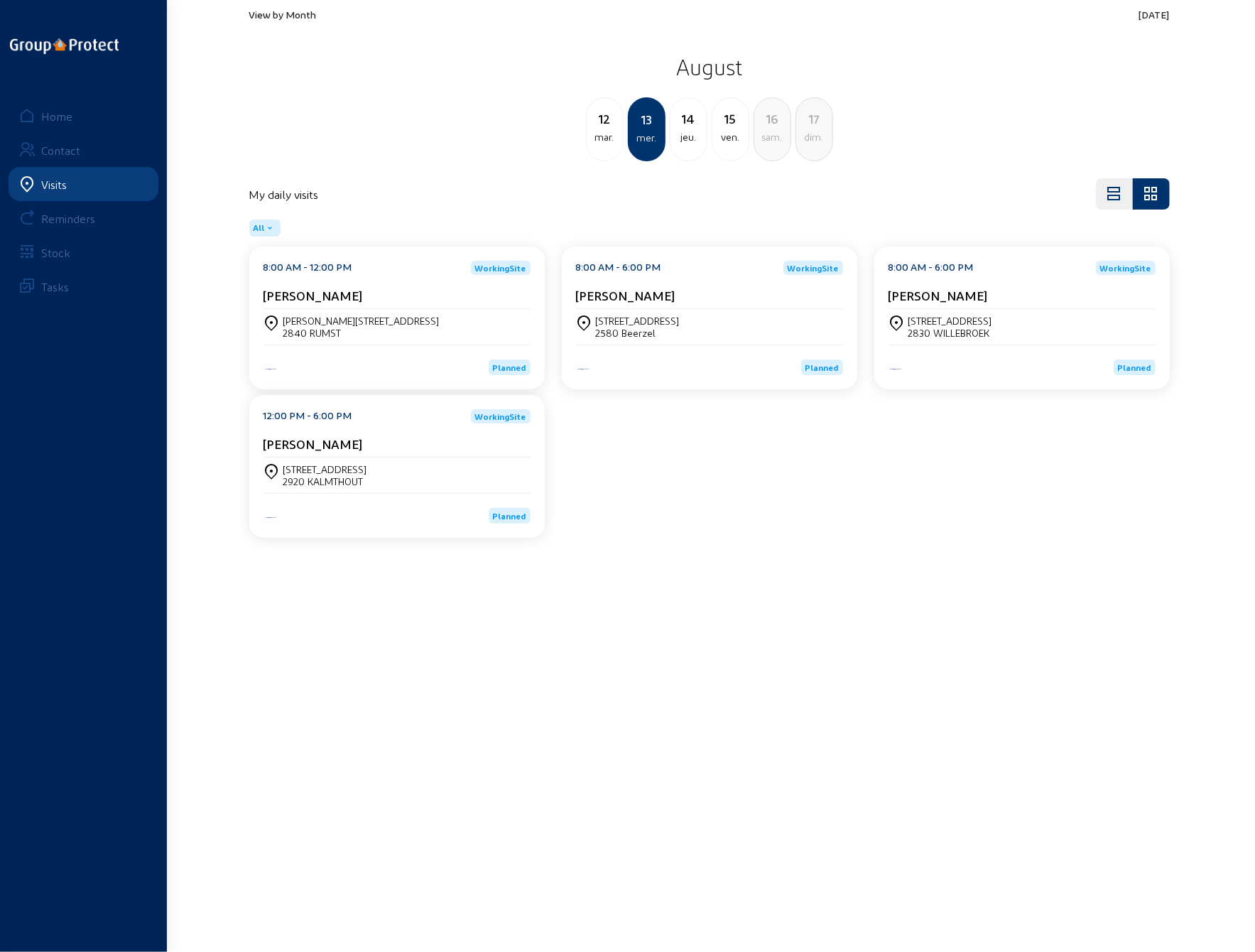
click at [363, 309] on div "[PERSON_NAME][STREET_ADDRESS]" at bounding box center [397, 326] width 267 height 35
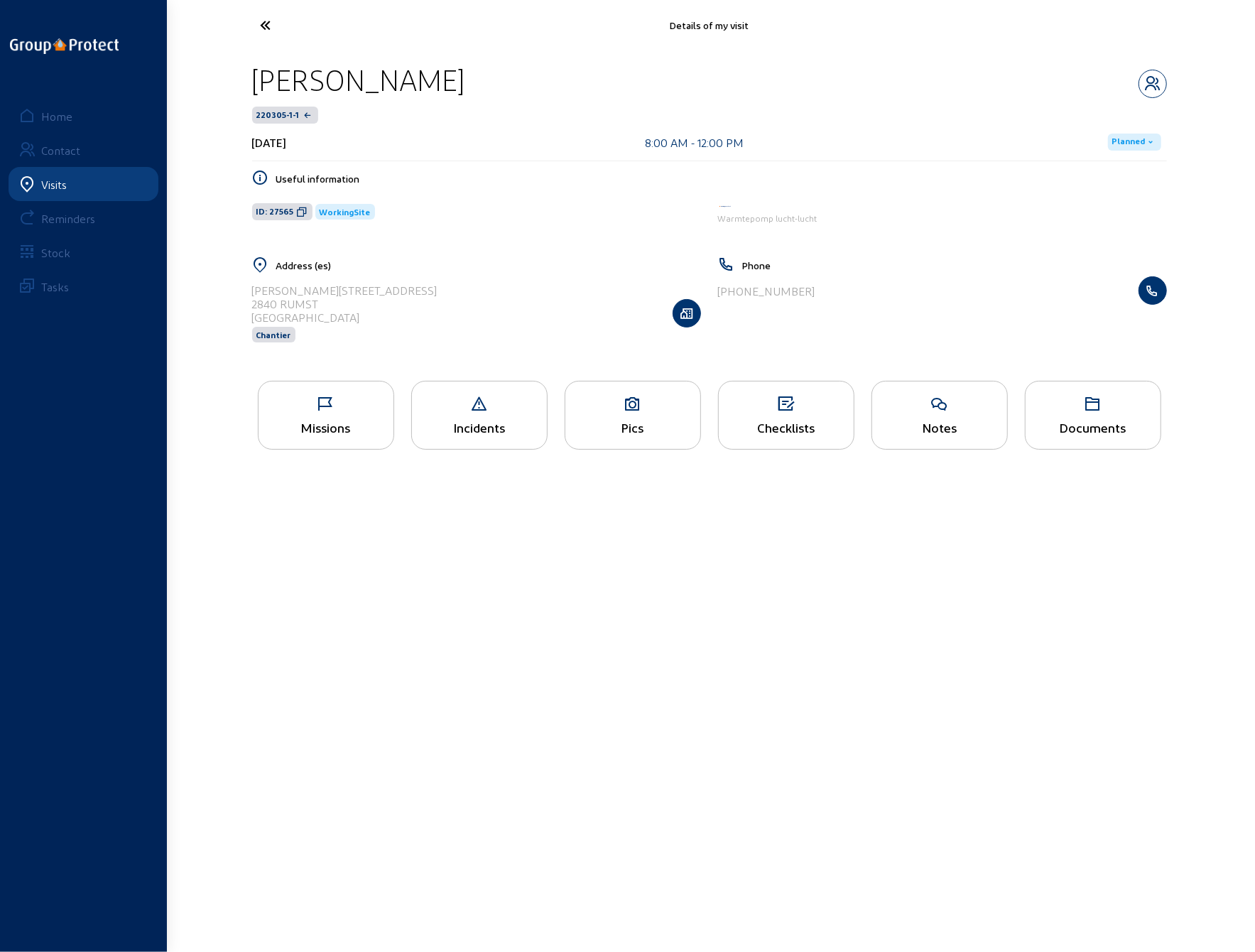
click at [797, 421] on div "Checklists" at bounding box center [787, 427] width 135 height 15
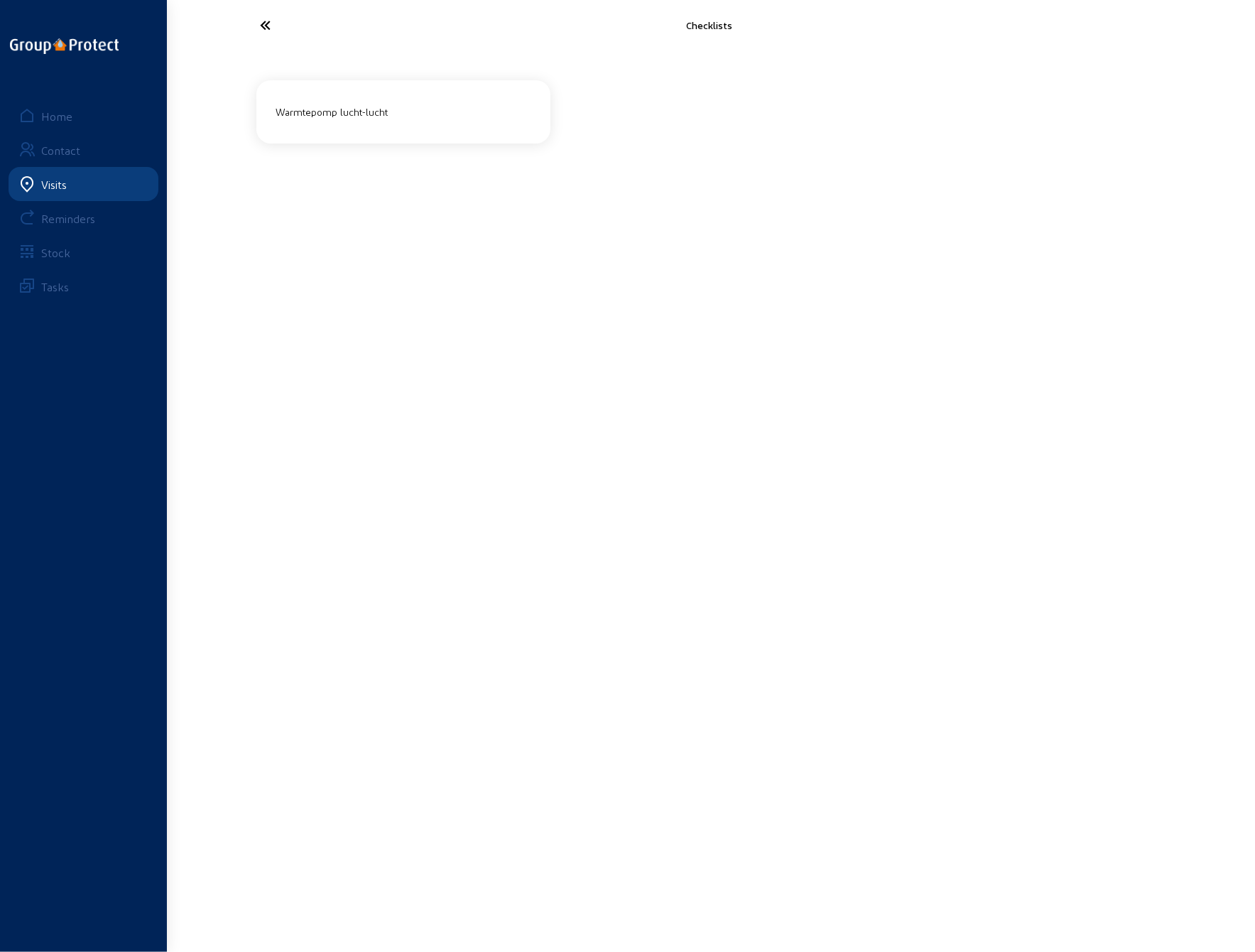
click at [374, 121] on div "Warmtepomp lucht-lucht" at bounding box center [404, 111] width 267 height 24
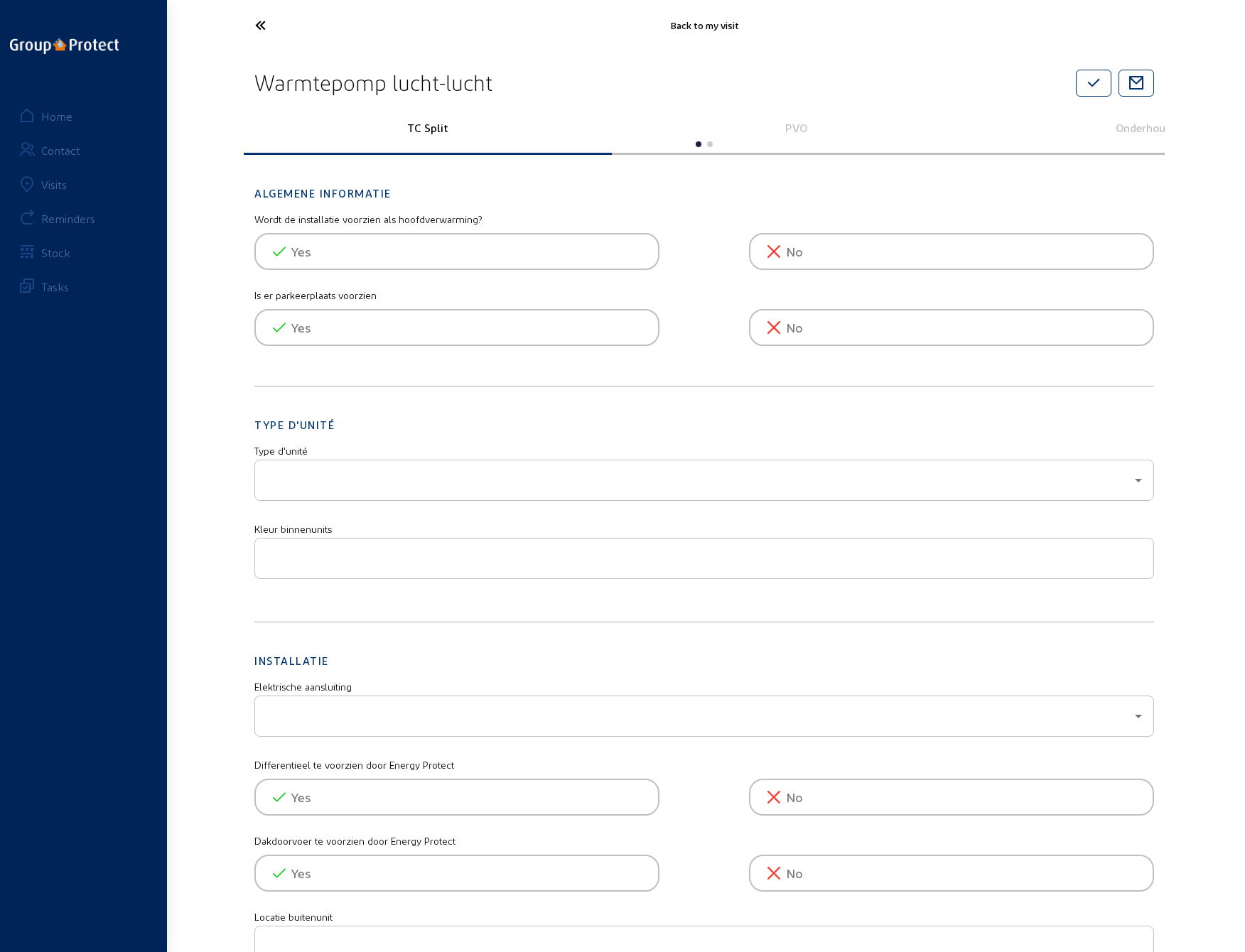
click at [790, 128] on p "PVO" at bounding box center [795, 127] width 348 height 14
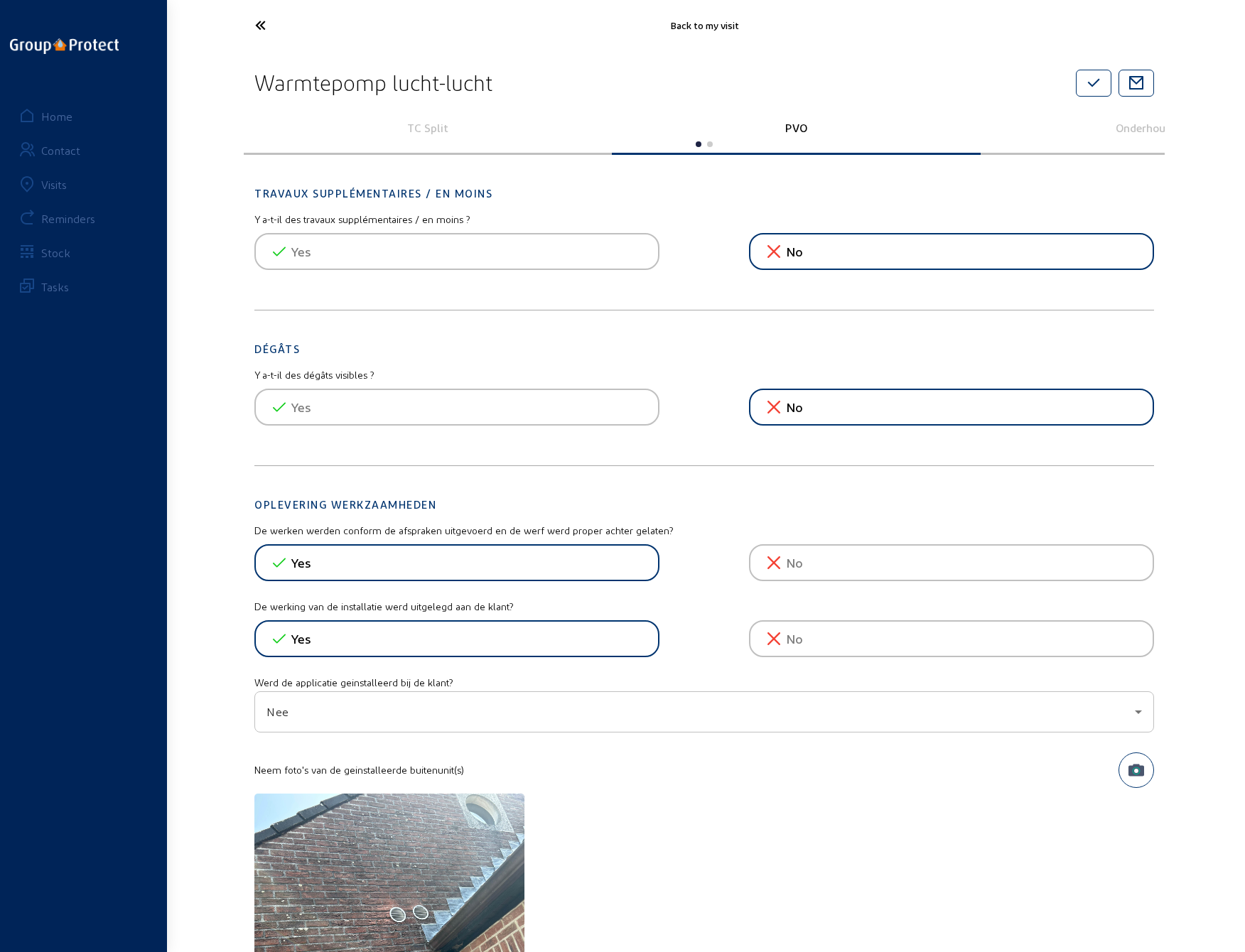
click at [259, 20] on icon at bounding box center [313, 25] width 131 height 25
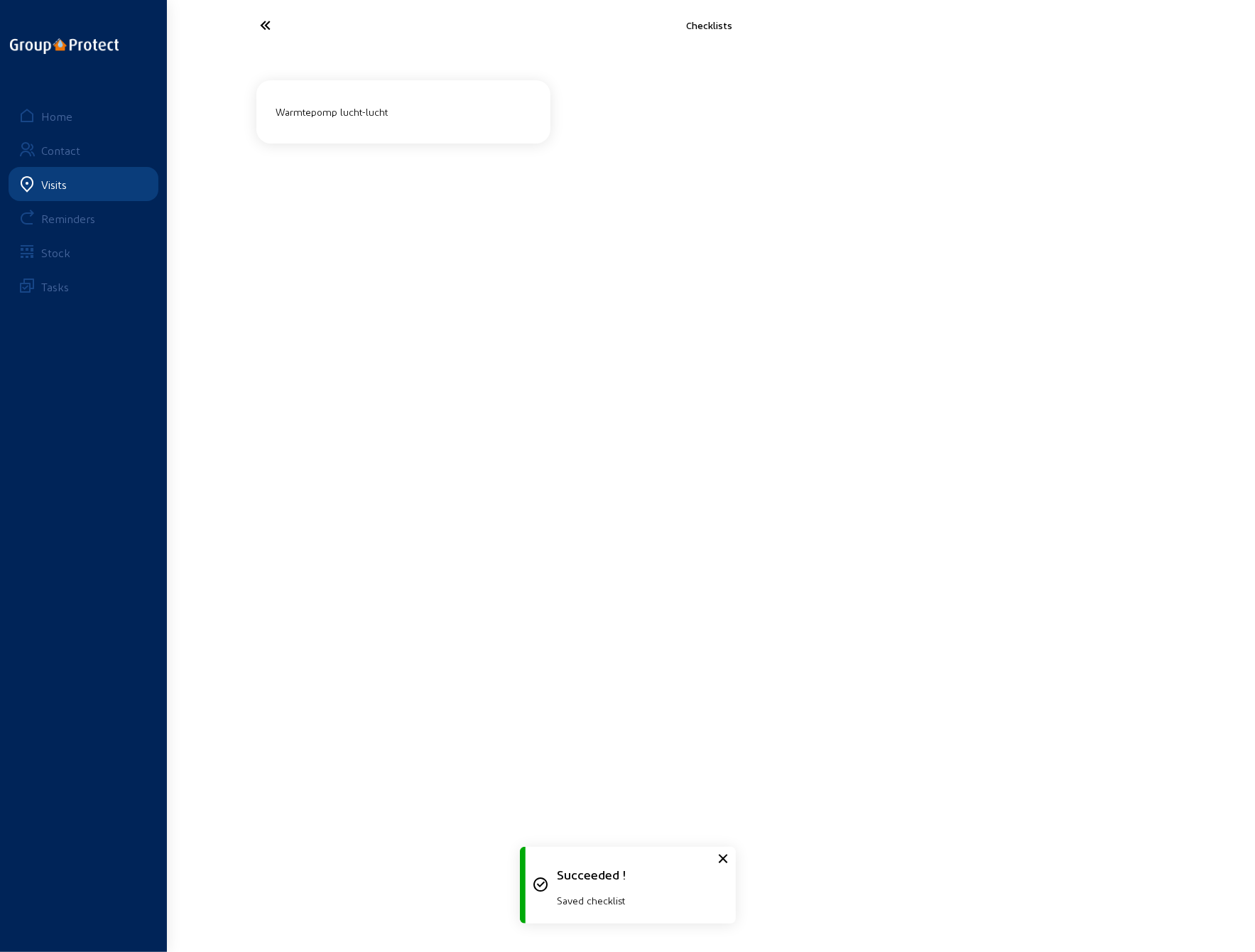
click at [272, 26] on icon at bounding box center [319, 25] width 131 height 25
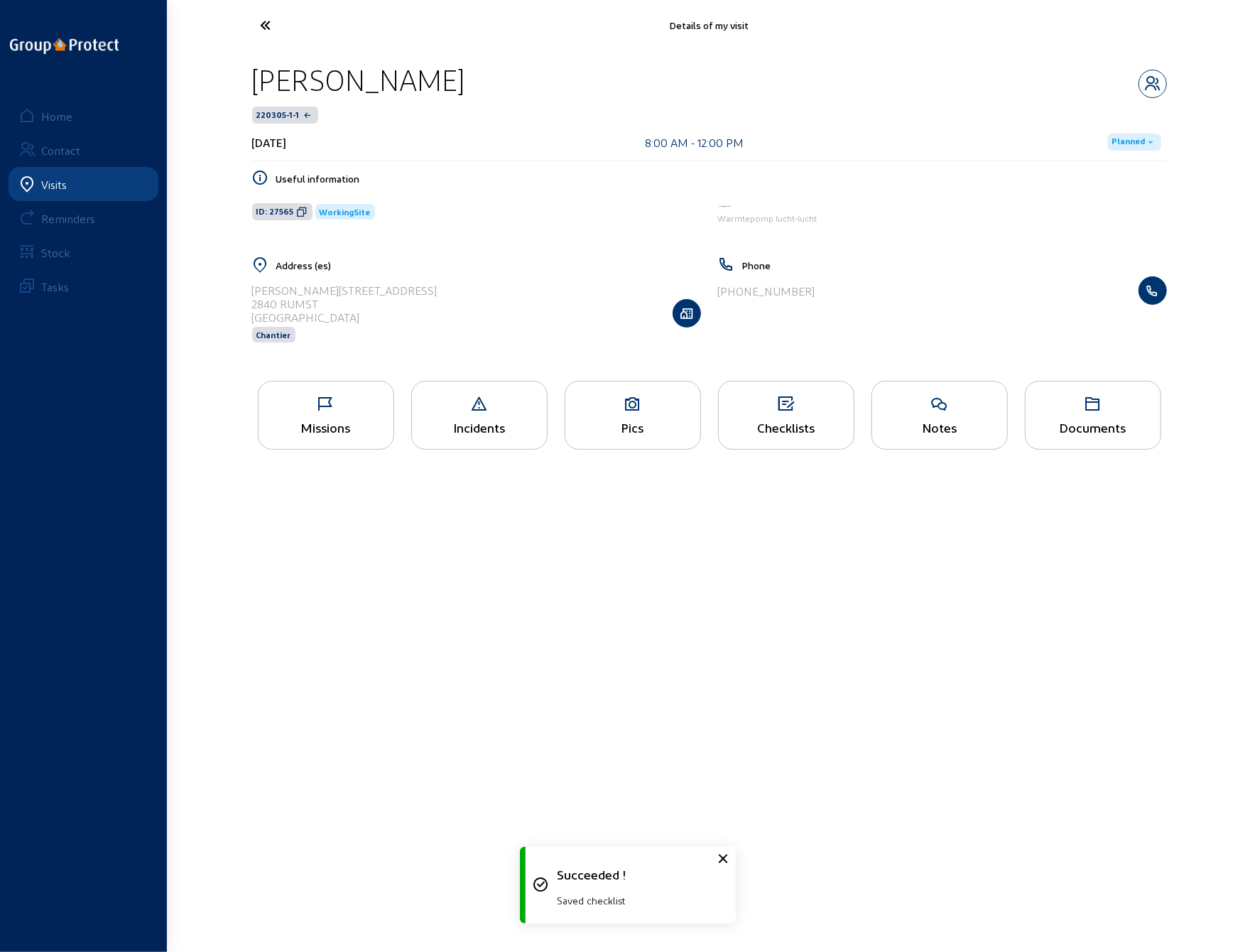
click at [275, 25] on icon at bounding box center [319, 25] width 131 height 25
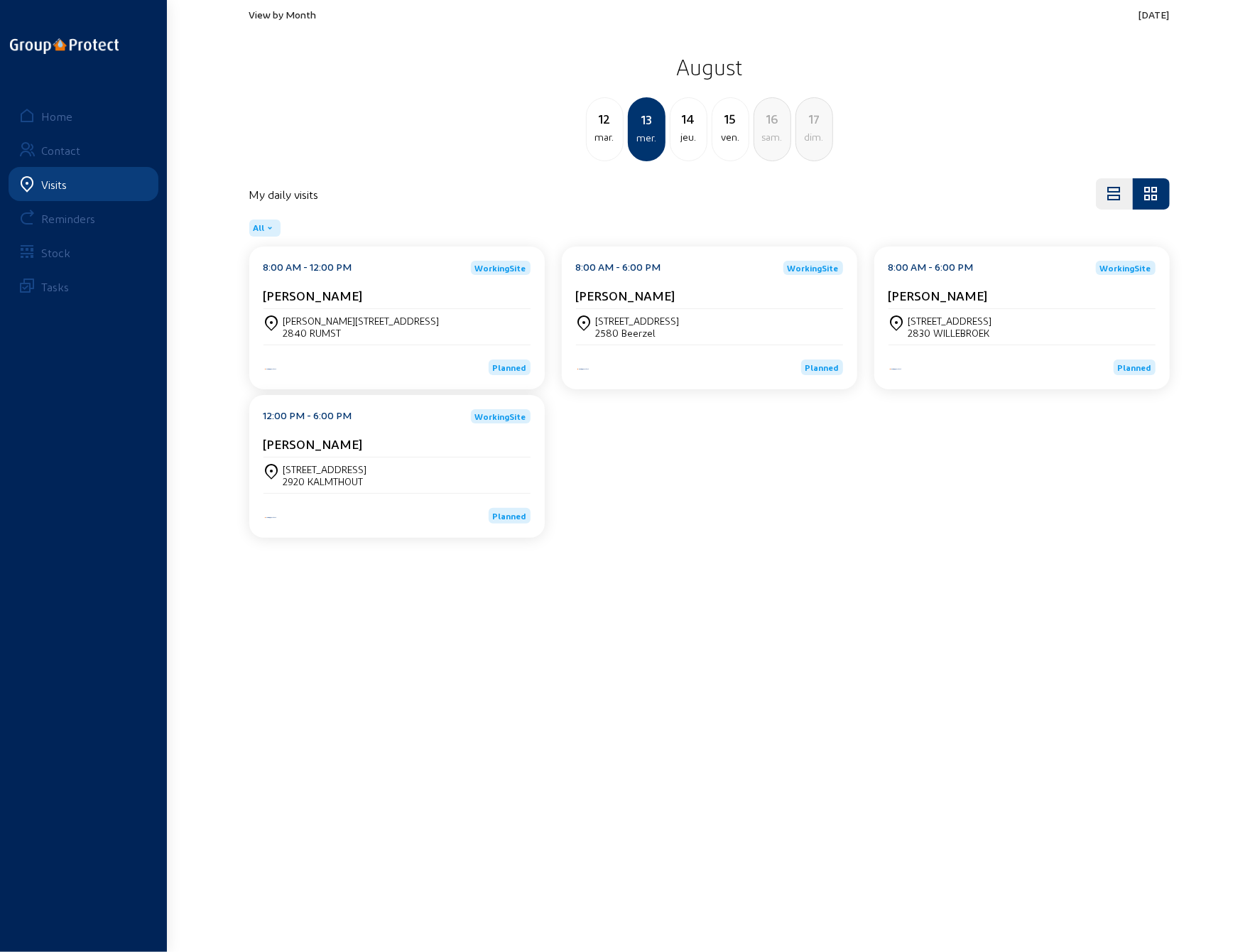
click at [705, 302] on div "[PERSON_NAME]" at bounding box center [710, 298] width 267 height 22
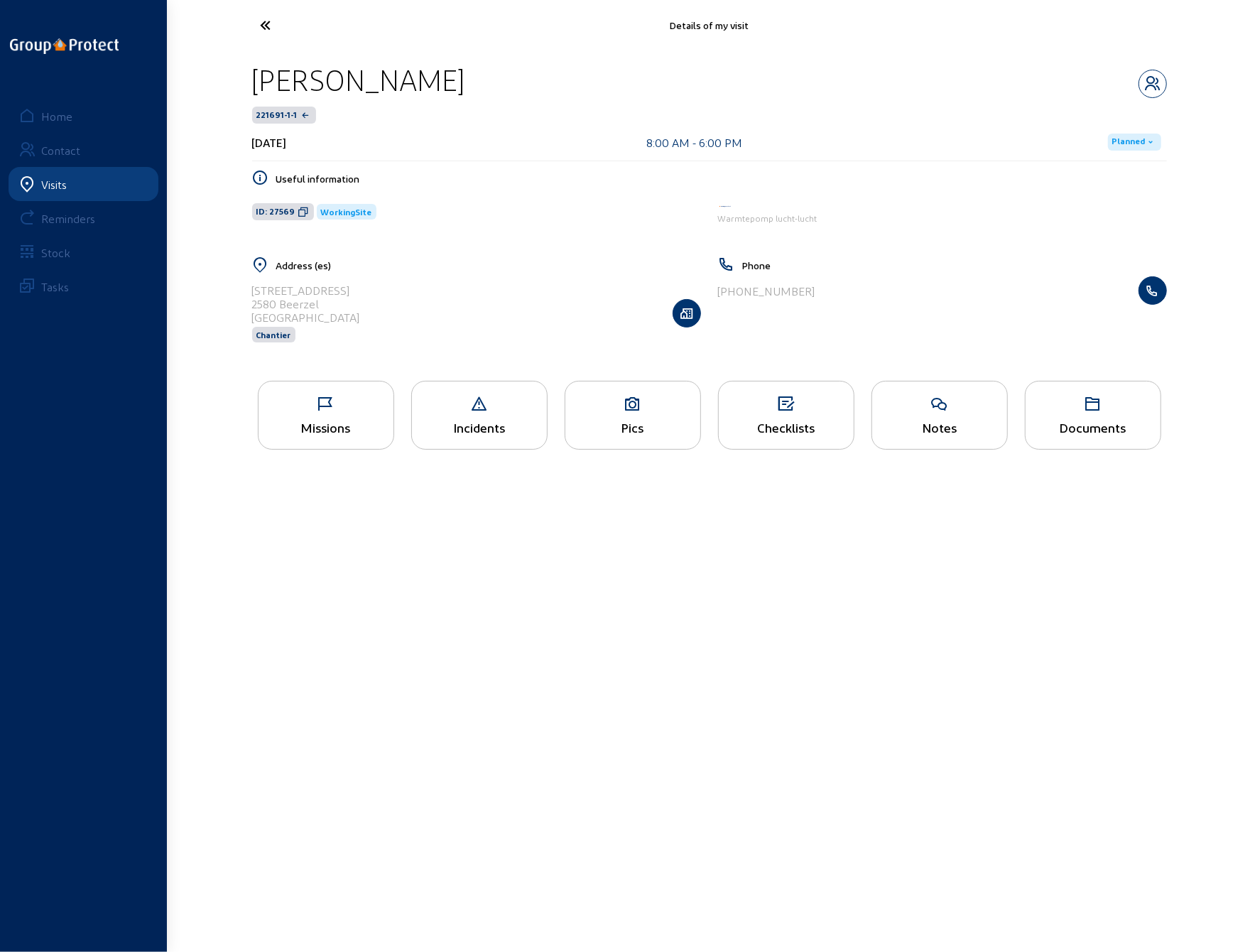
click at [769, 410] on icon at bounding box center [787, 405] width 135 height 17
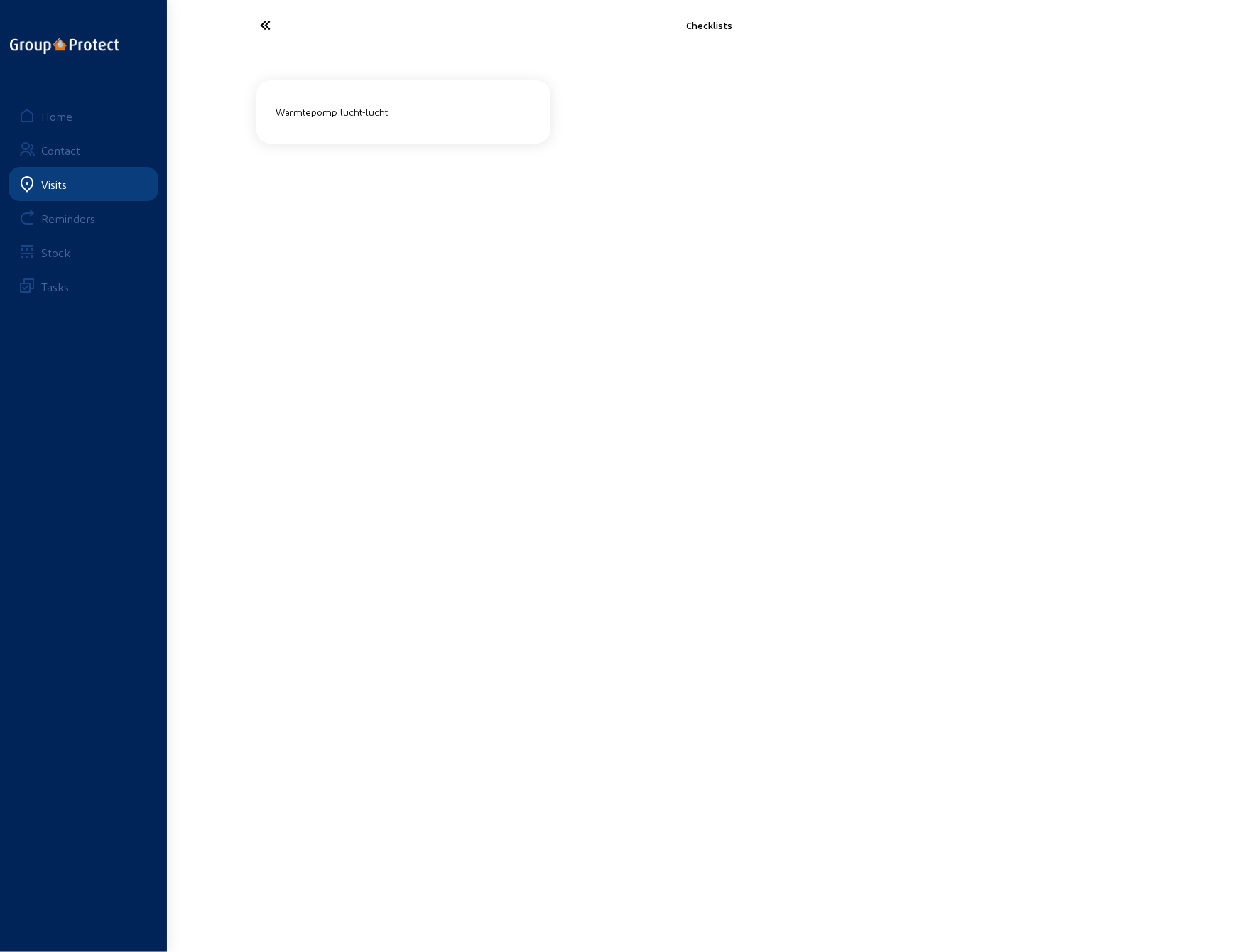
click at [344, 109] on div "Warmtepomp lucht-lucht" at bounding box center [404, 111] width 267 height 24
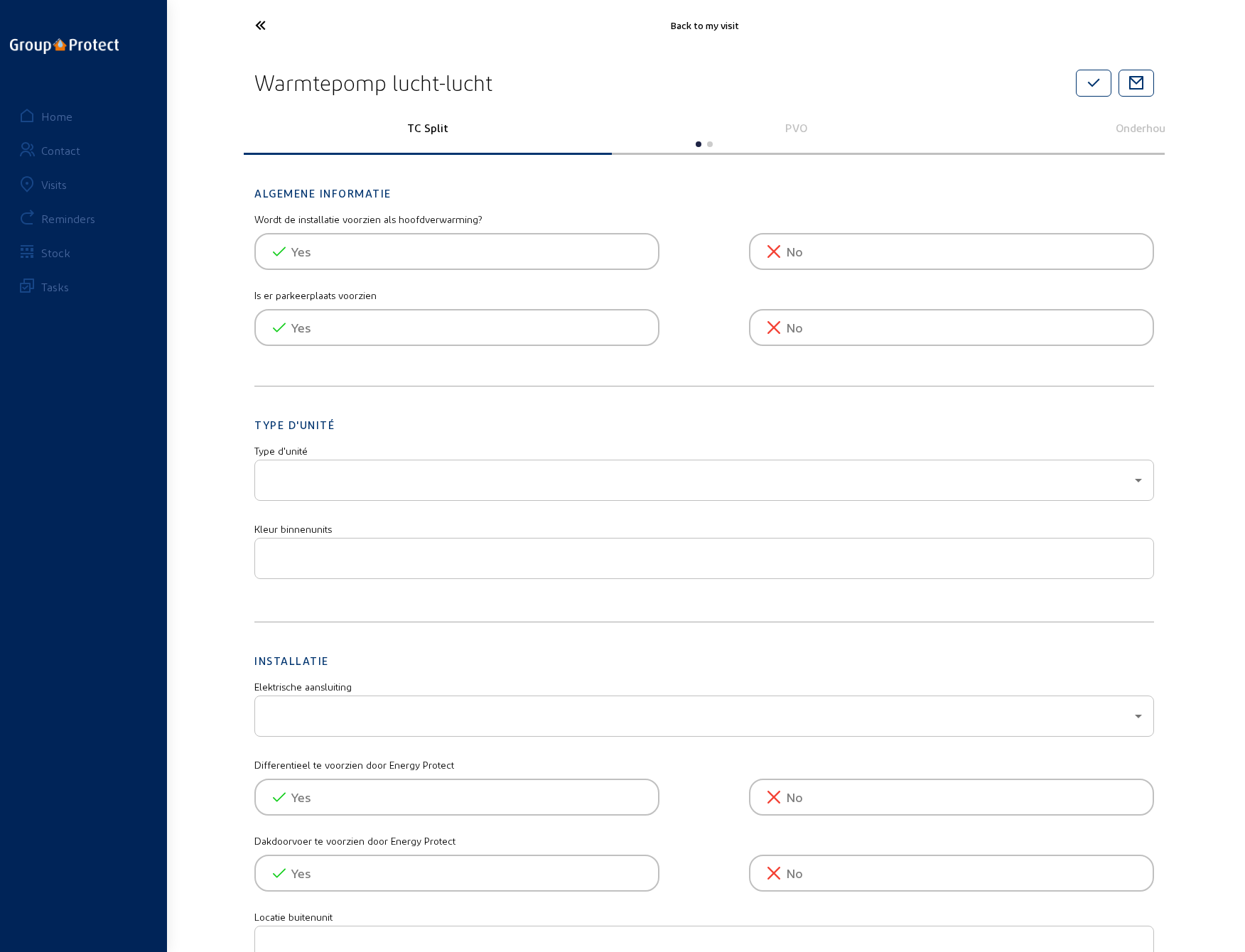
click at [788, 130] on p "PVO" at bounding box center [795, 127] width 348 height 14
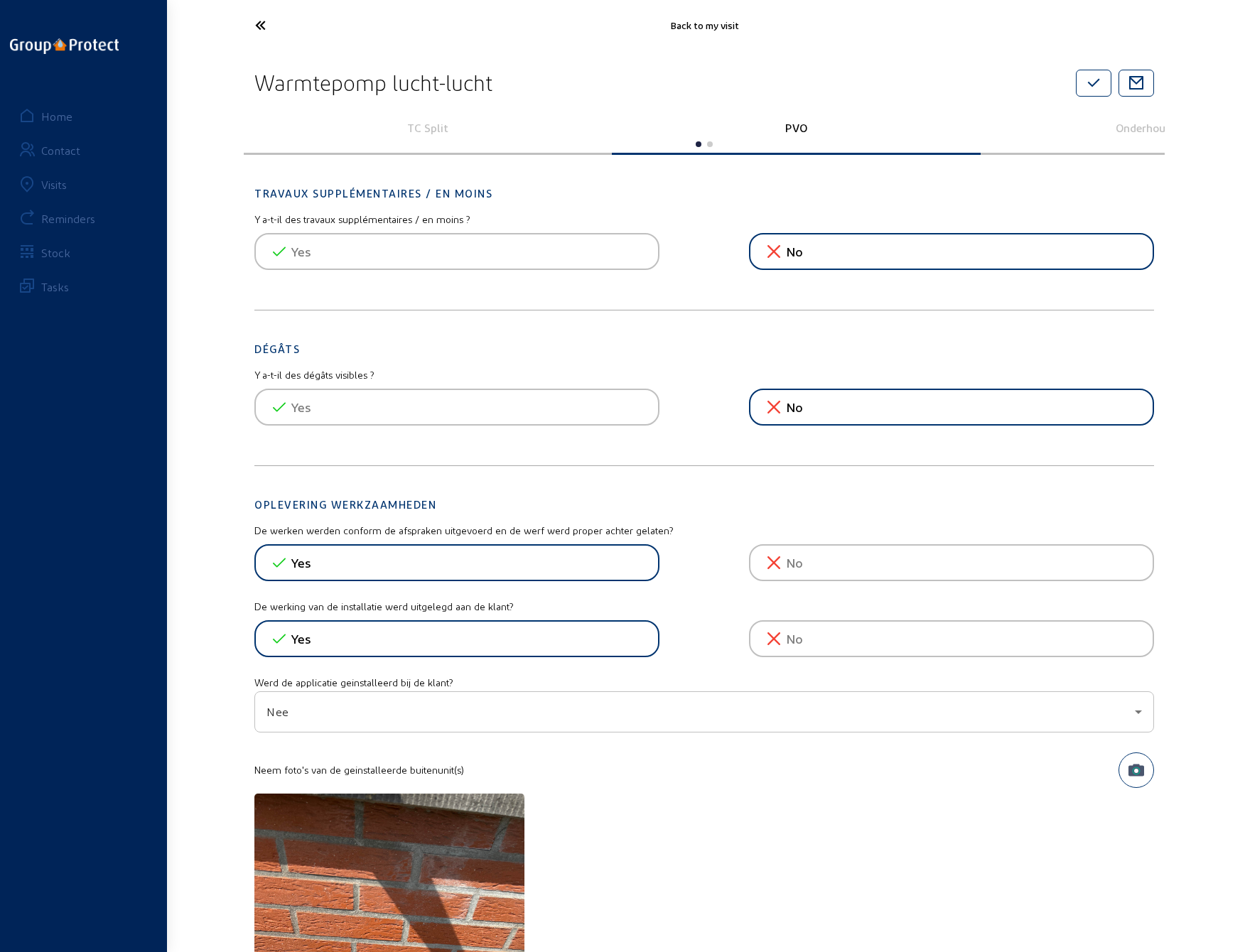
click at [263, 27] on icon at bounding box center [313, 25] width 131 height 25
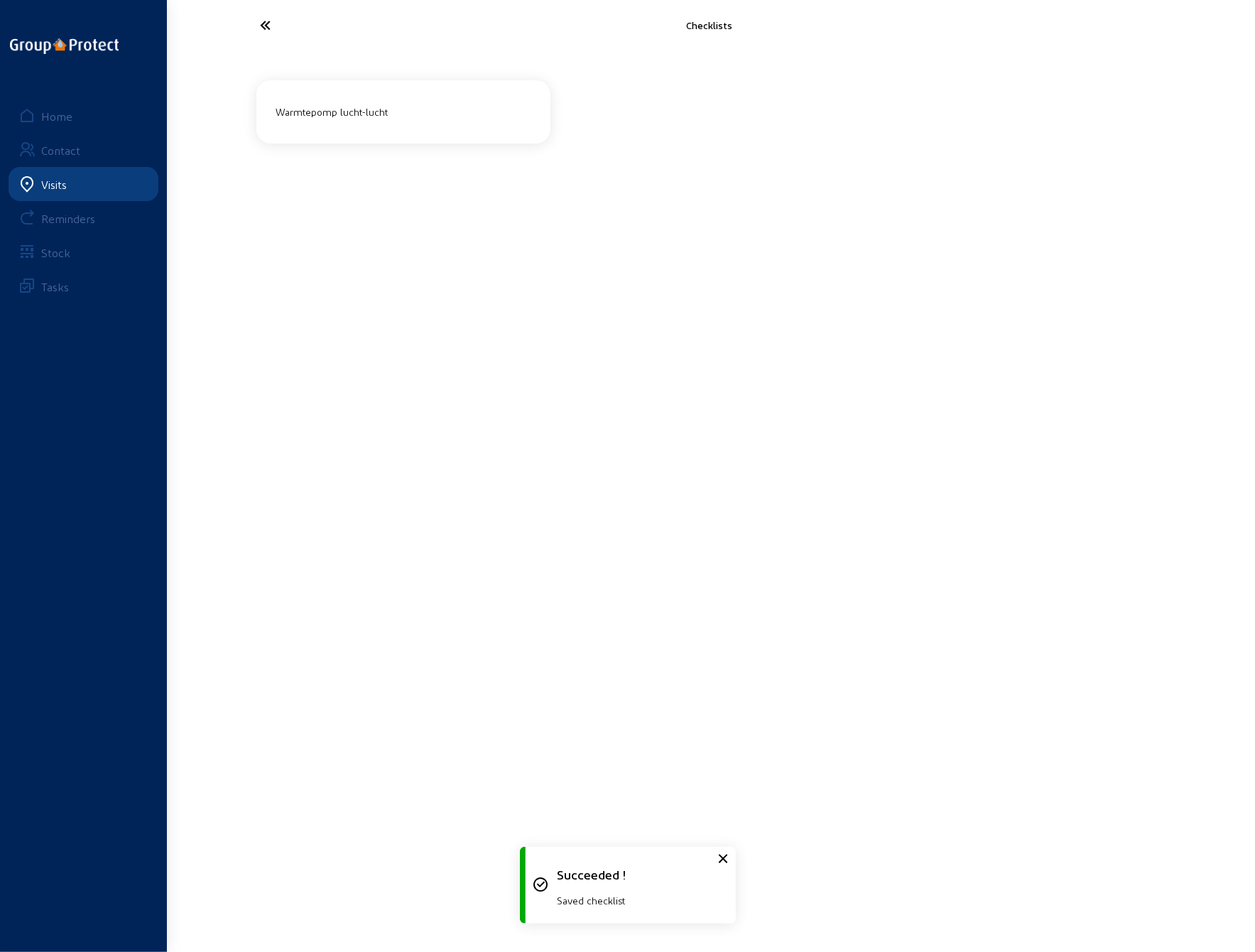
click at [262, 27] on icon at bounding box center [319, 25] width 131 height 25
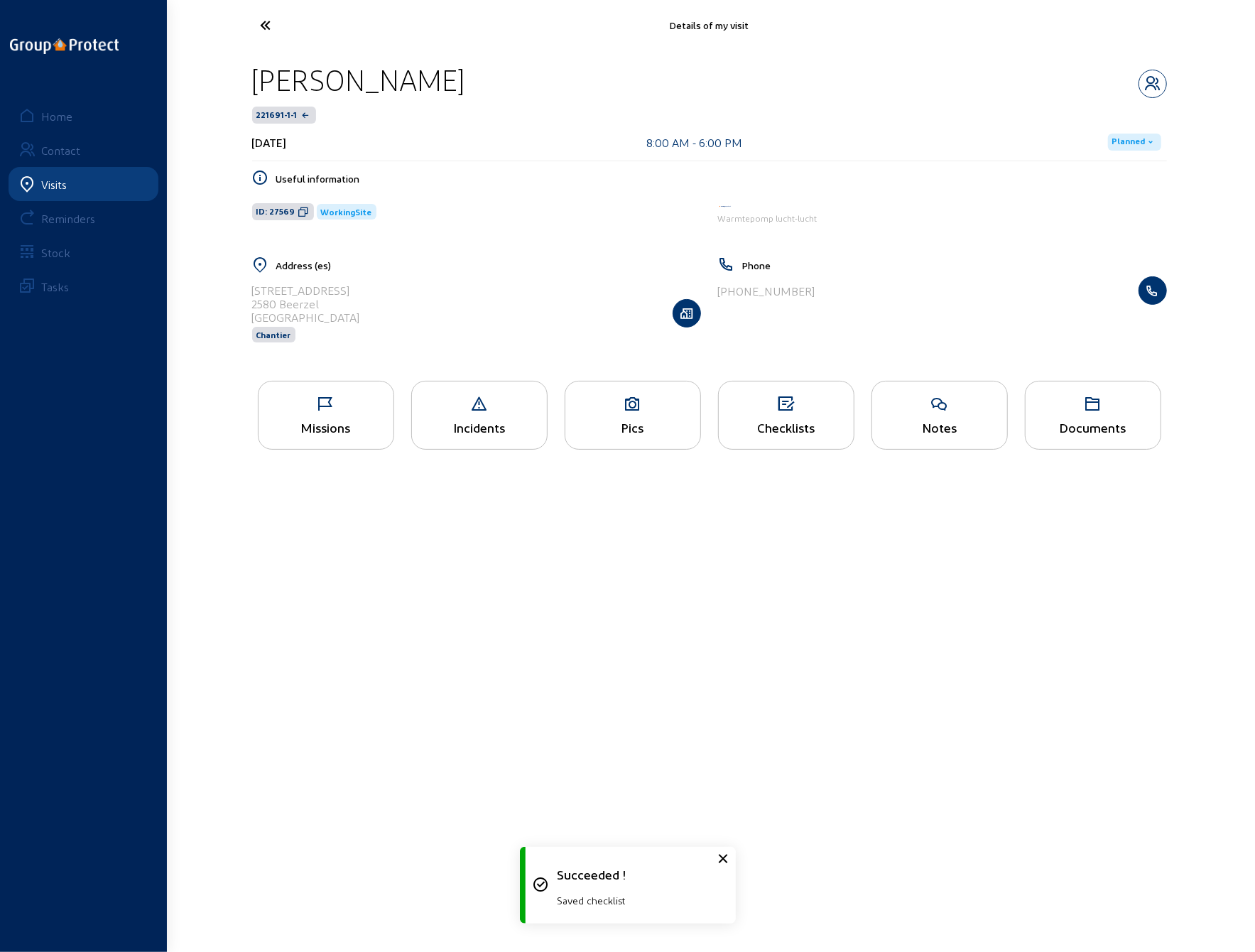
click at [267, 21] on icon at bounding box center [319, 25] width 131 height 25
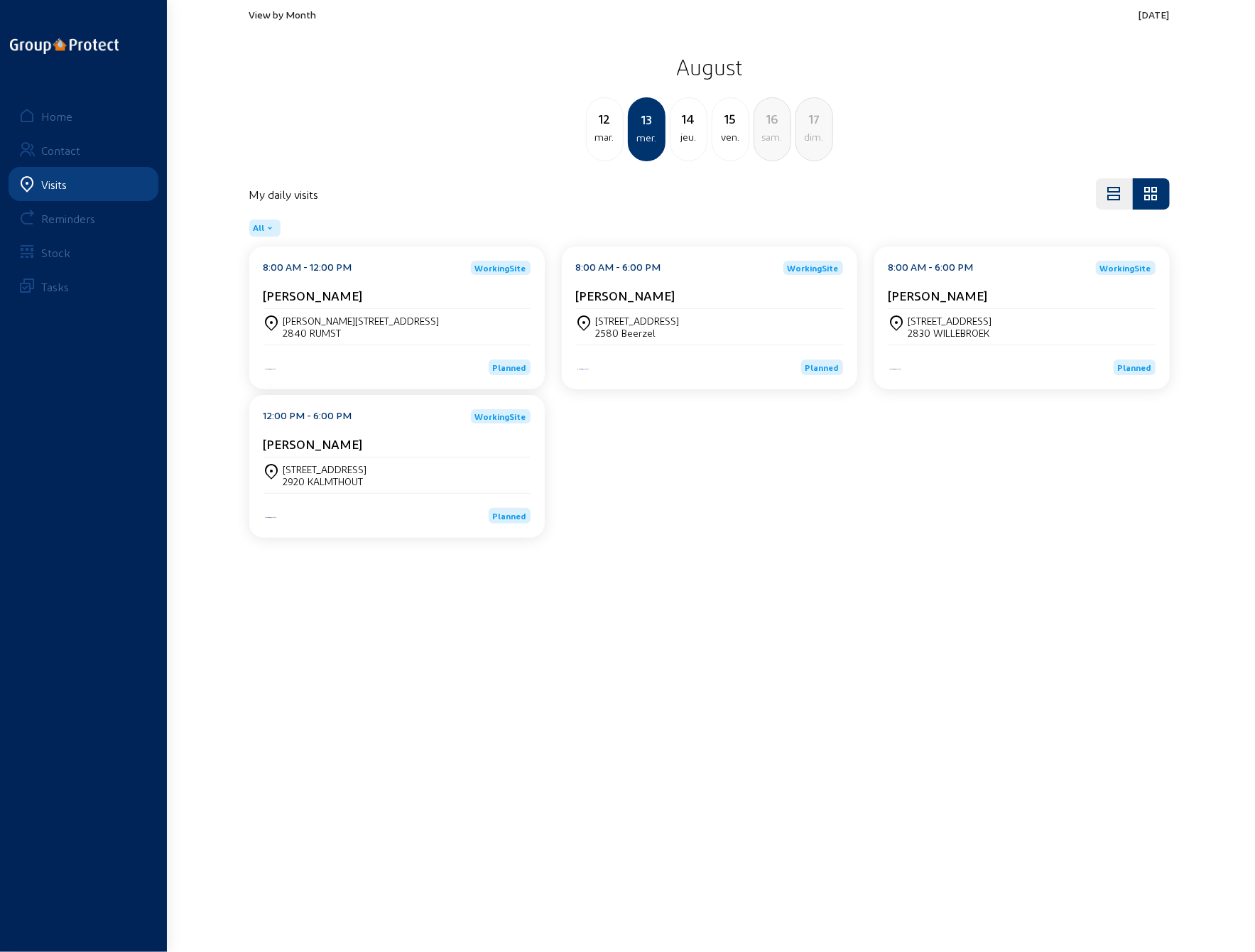
click at [686, 127] on div "14" at bounding box center [689, 119] width 36 height 20
click at [313, 324] on div "Camiel [STREET_ADDRESS]" at bounding box center [342, 320] width 117 height 12
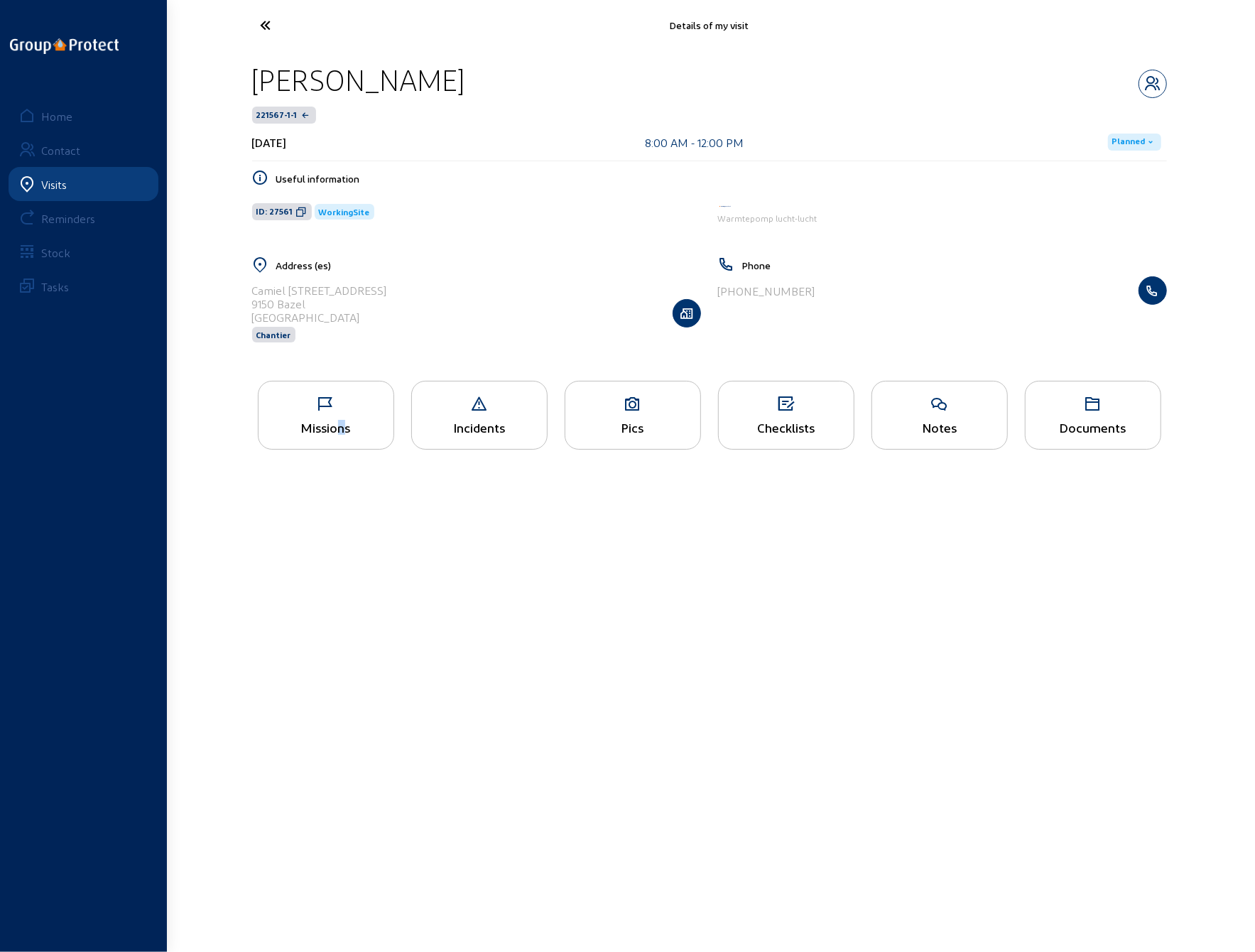
click at [333, 425] on div "Missions" at bounding box center [326, 427] width 135 height 15
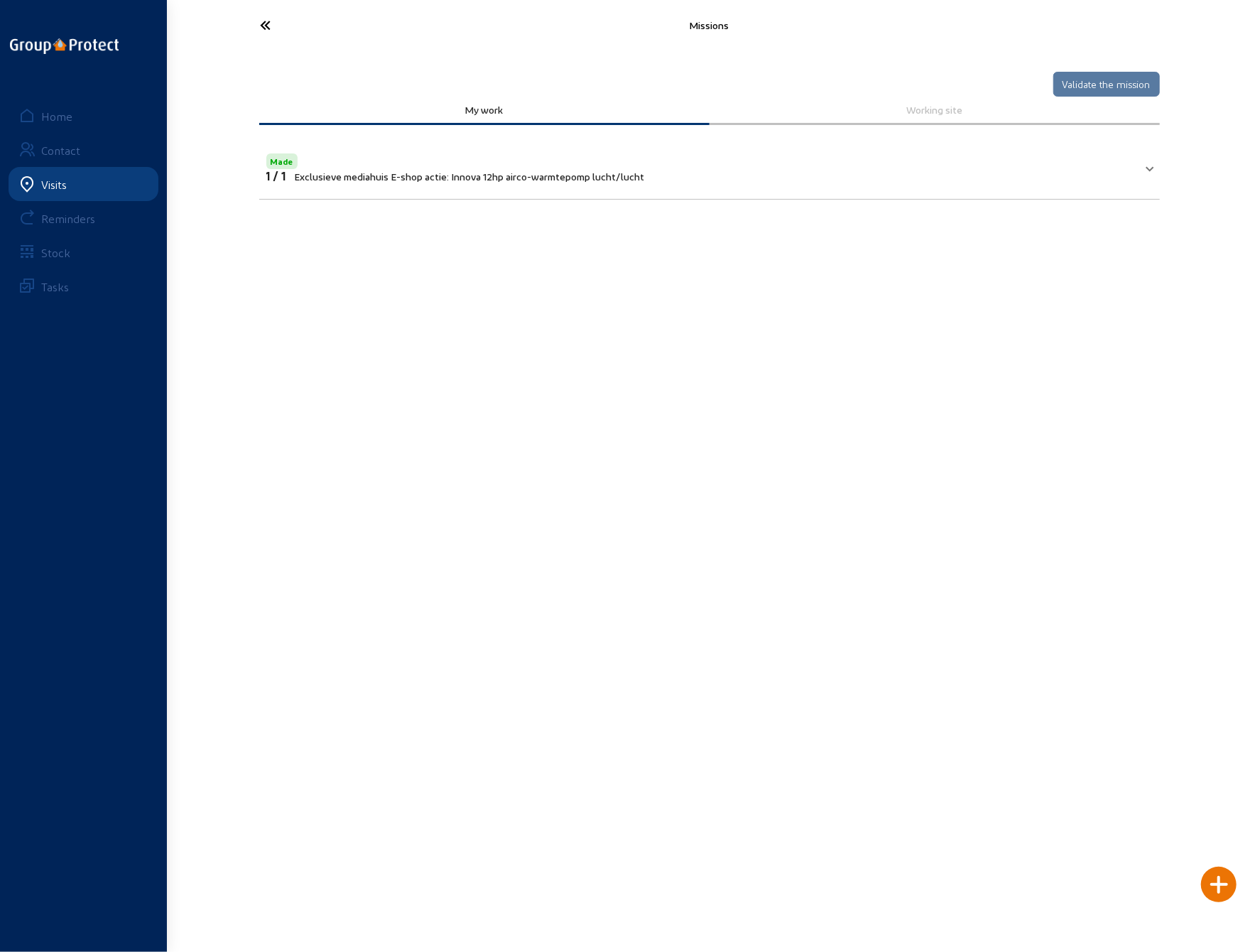
click at [272, 27] on icon at bounding box center [319, 25] width 131 height 25
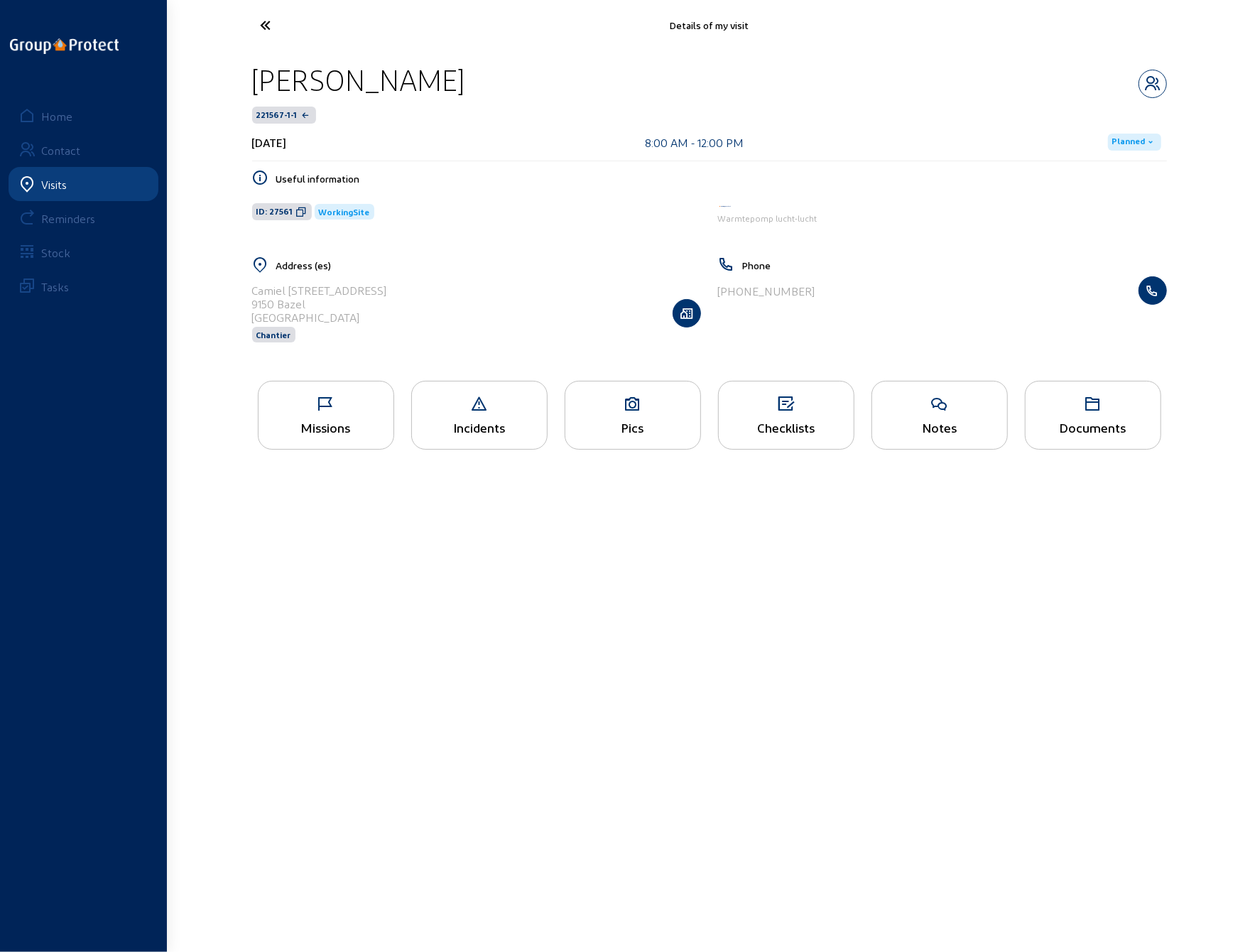
click at [270, 27] on icon at bounding box center [319, 25] width 131 height 25
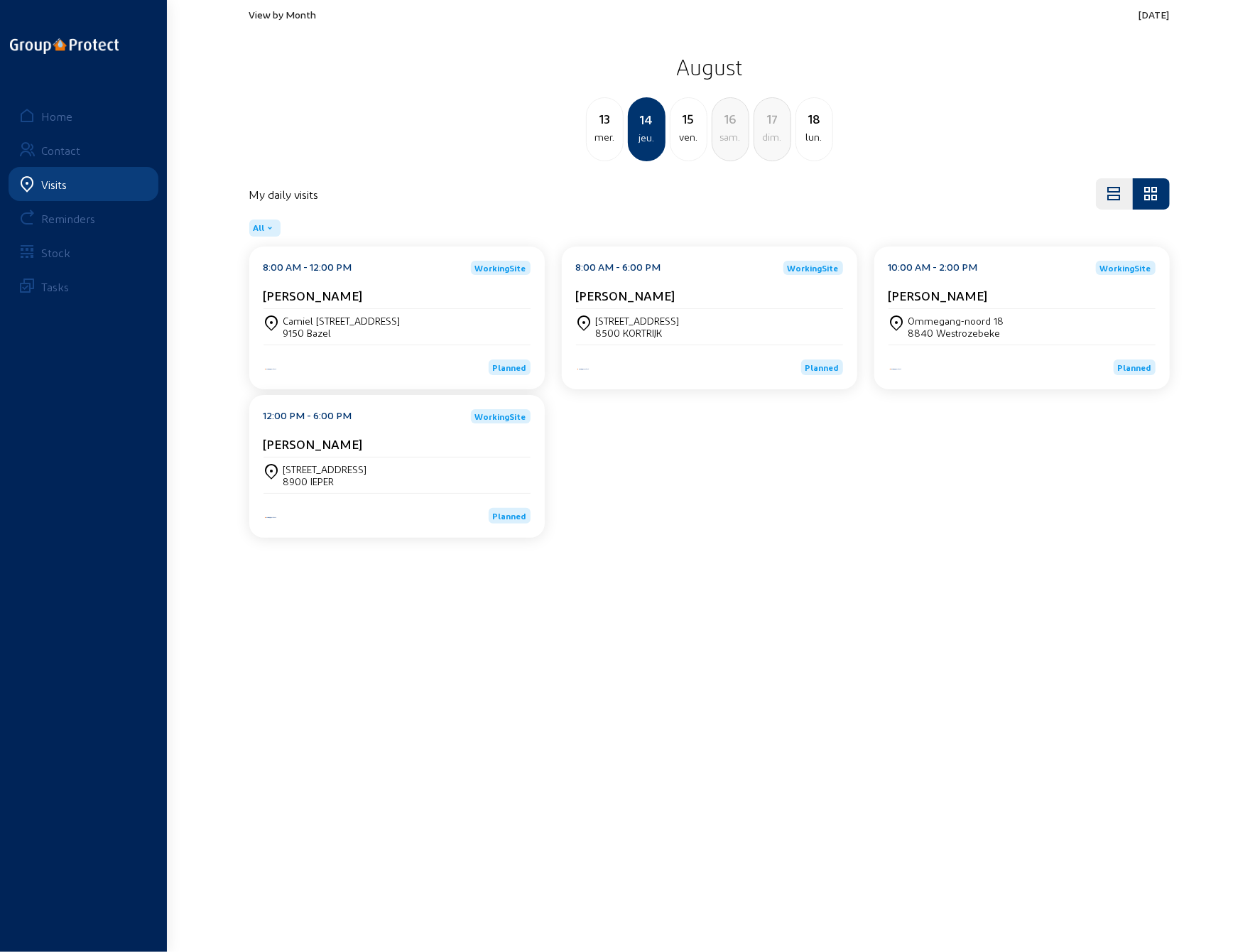
click at [675, 299] on cam-card-title "[PERSON_NAME]" at bounding box center [626, 295] width 99 height 15
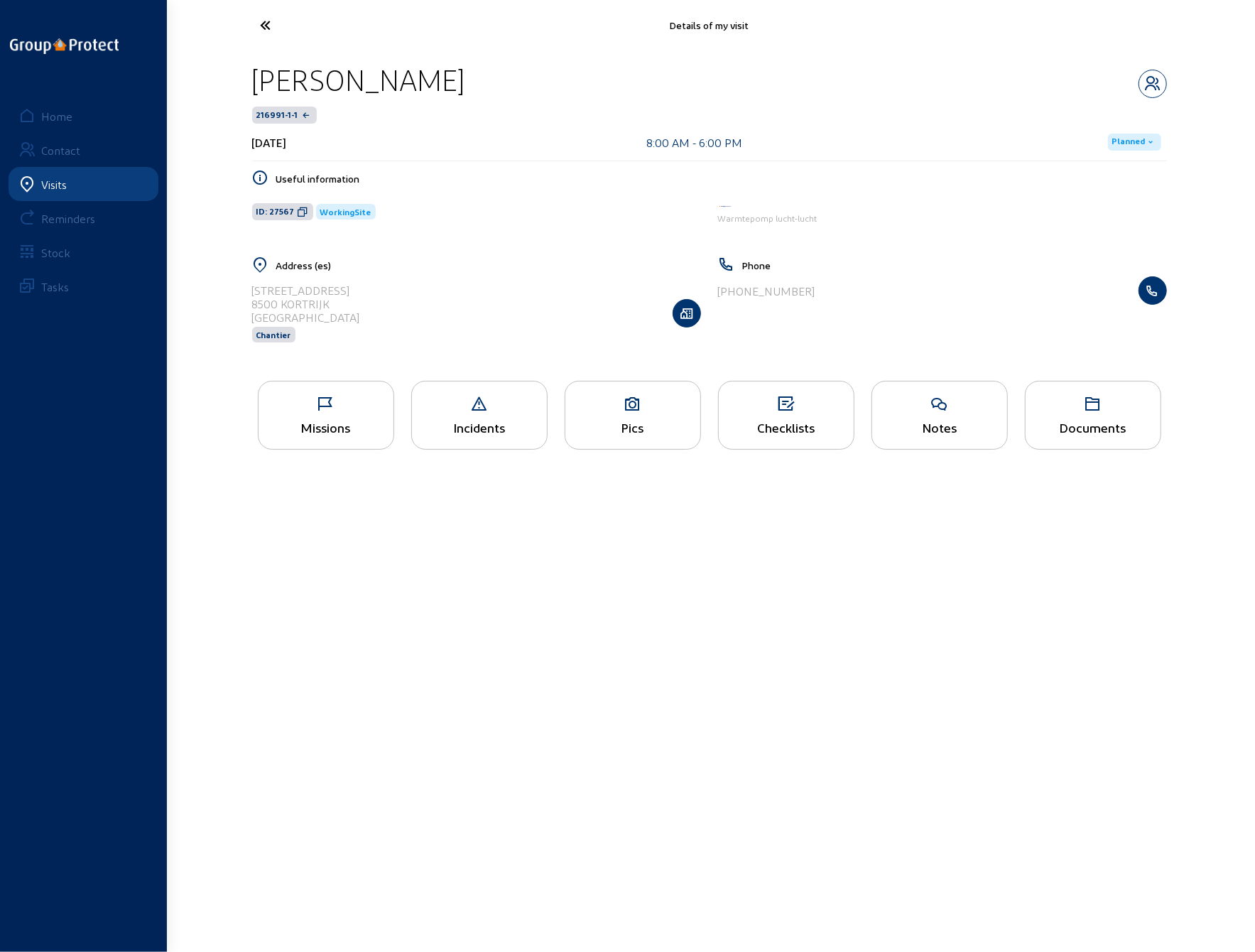
click at [331, 420] on div "Missions" at bounding box center [326, 427] width 135 height 15
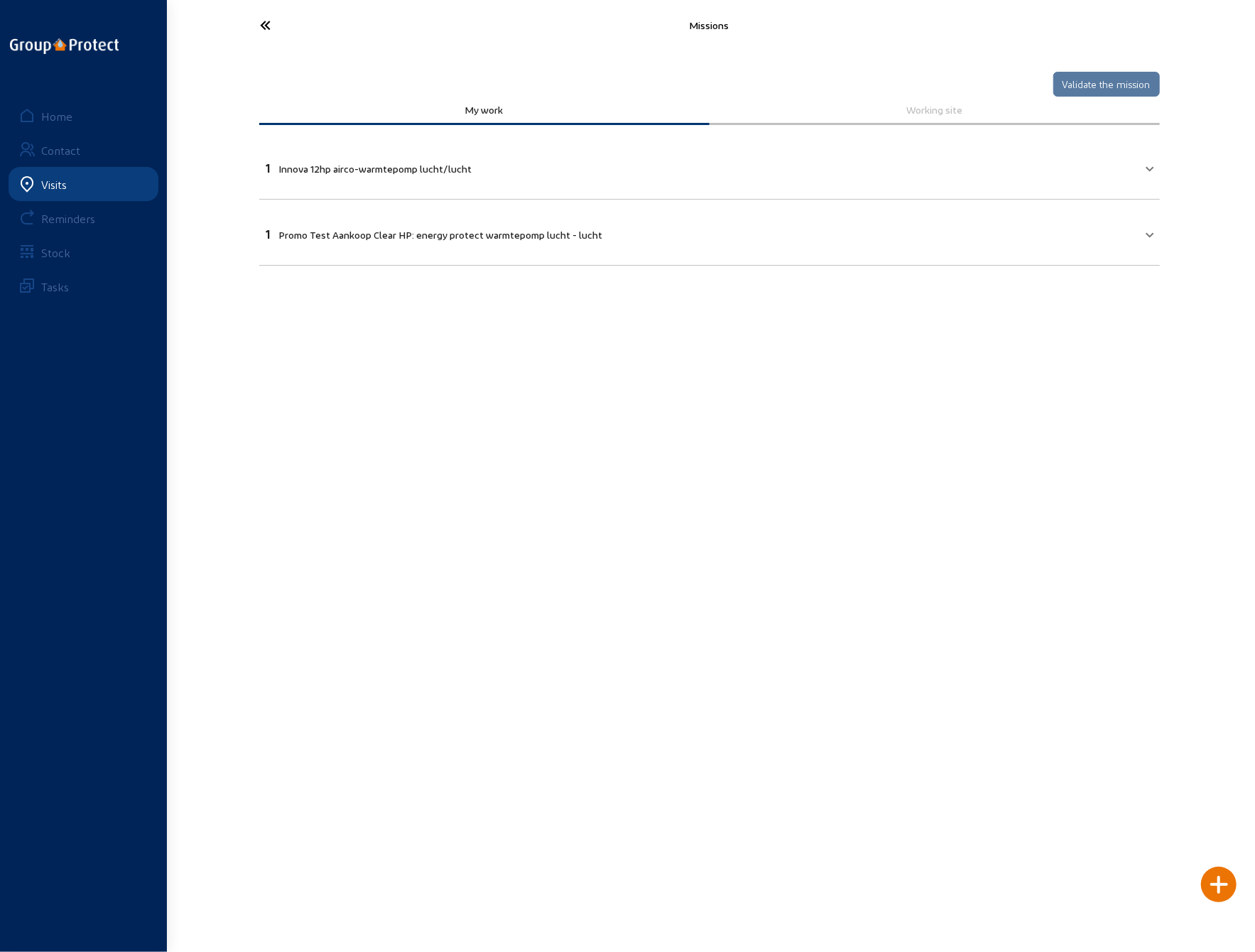
click at [267, 23] on icon at bounding box center [319, 25] width 131 height 25
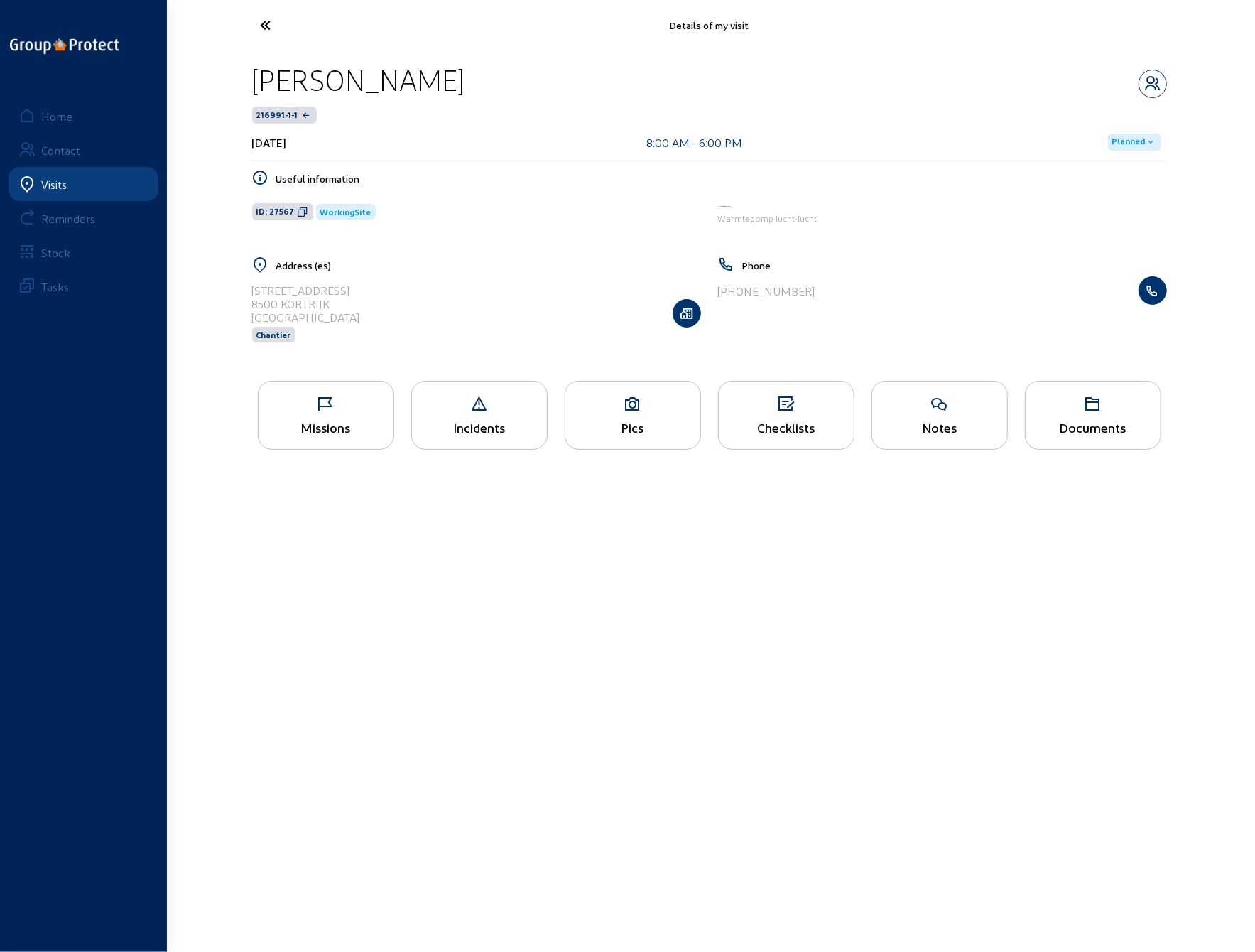
click at [267, 23] on icon at bounding box center [319, 25] width 131 height 25
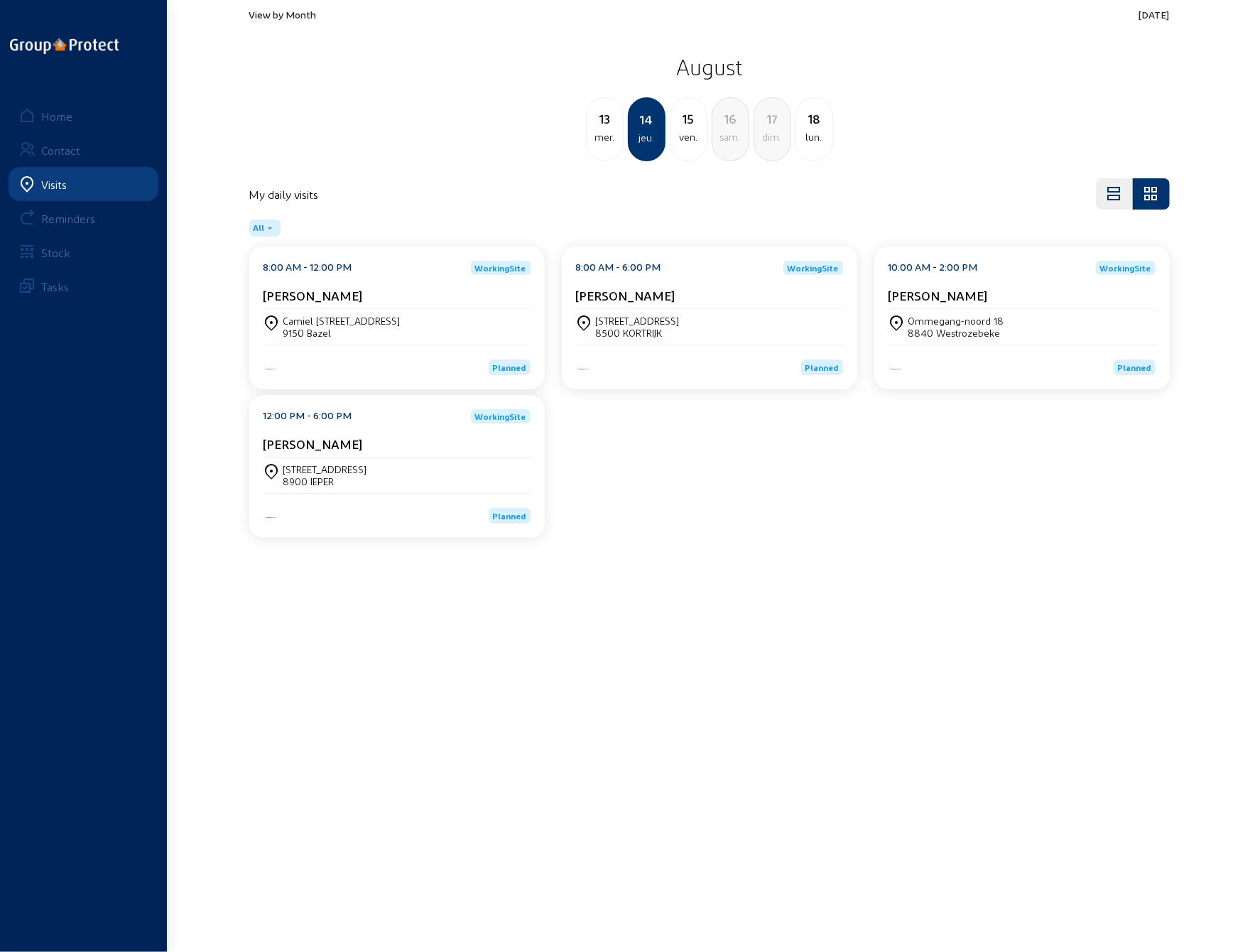
click at [968, 323] on div "Ommegang-noord 18" at bounding box center [956, 320] width 96 height 12
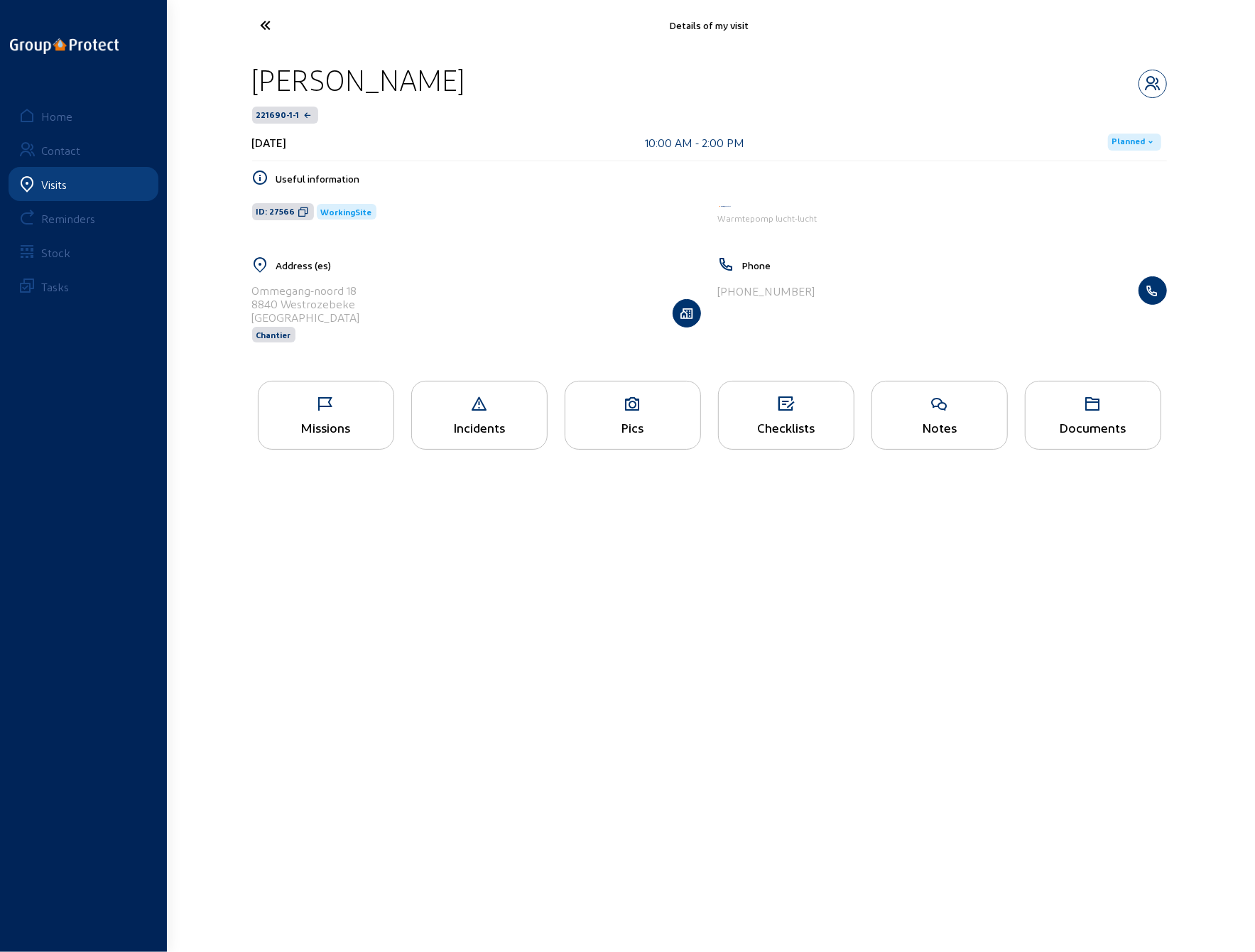
click at [333, 399] on icon at bounding box center [326, 405] width 135 height 17
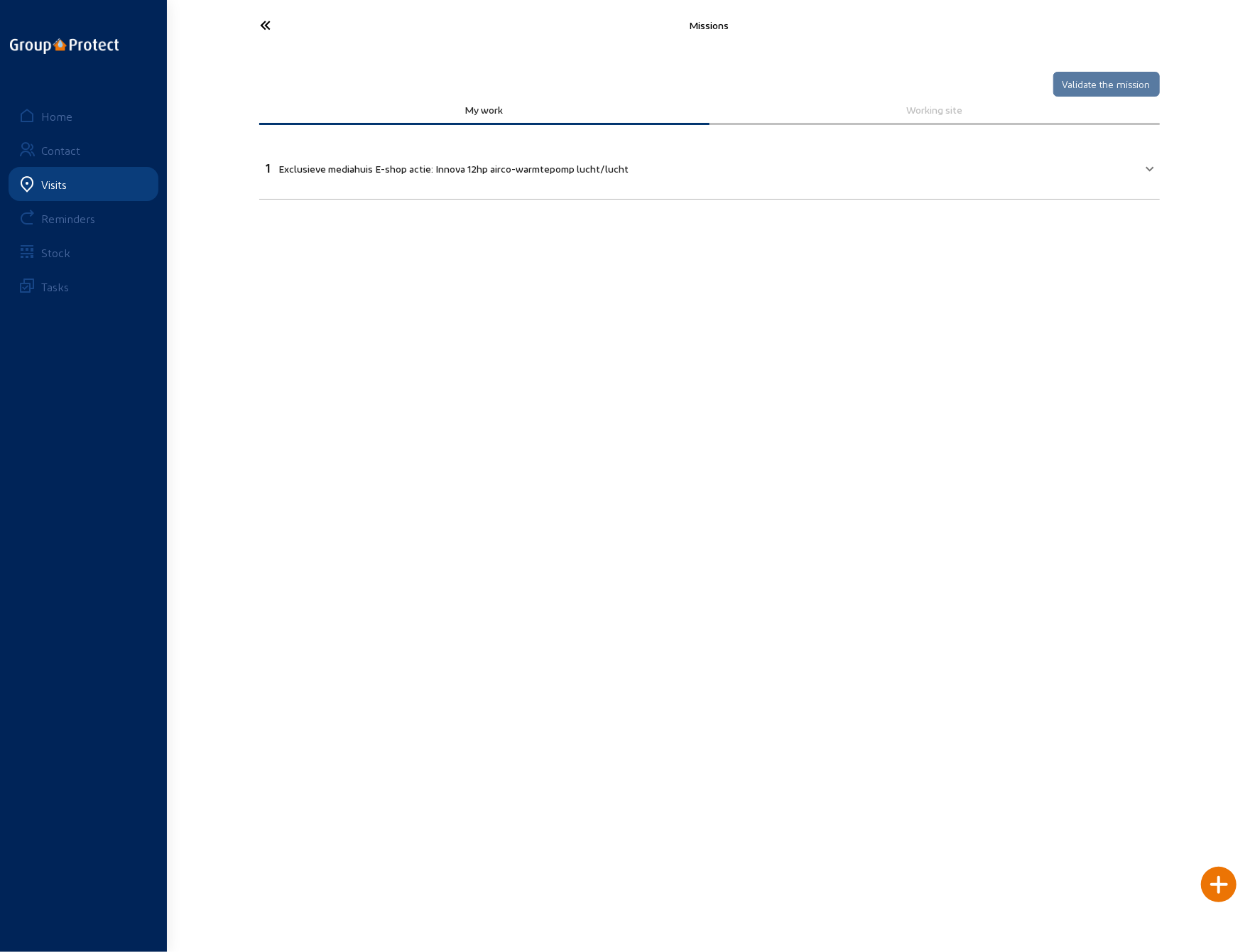
click at [267, 26] on icon at bounding box center [319, 25] width 131 height 25
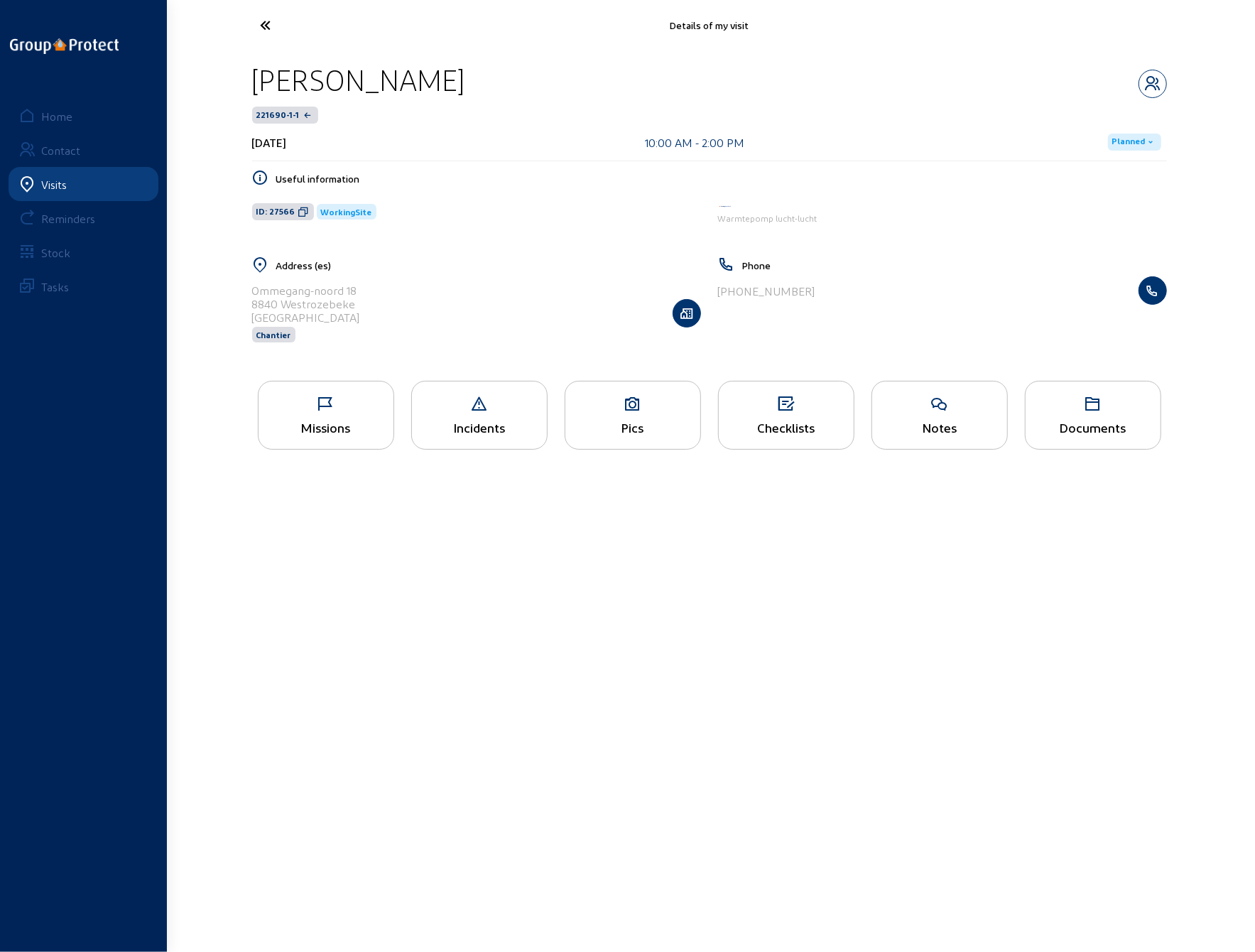
click at [266, 21] on icon at bounding box center [319, 25] width 131 height 25
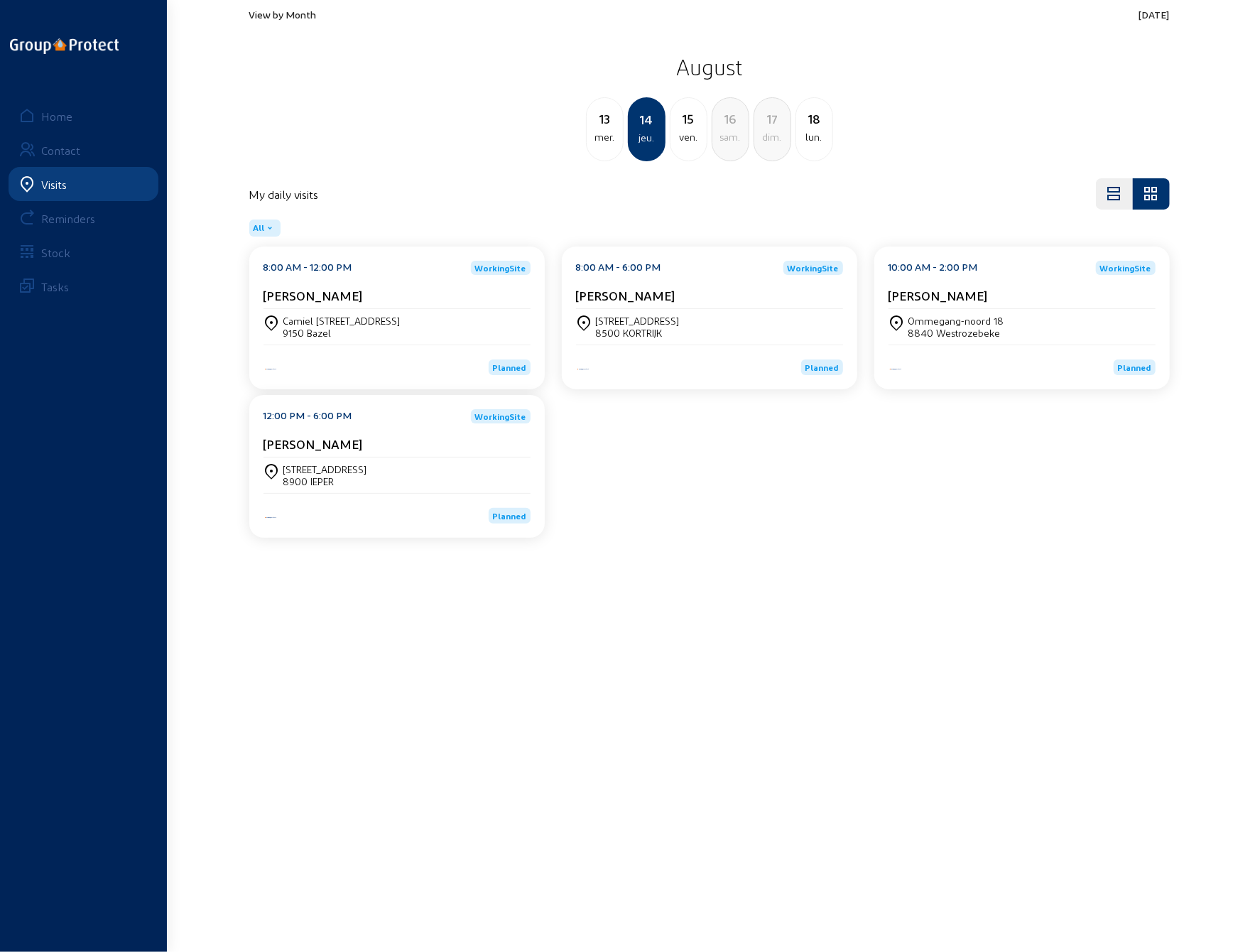
click at [330, 476] on div "8900 IEPER" at bounding box center [325, 481] width 84 height 12
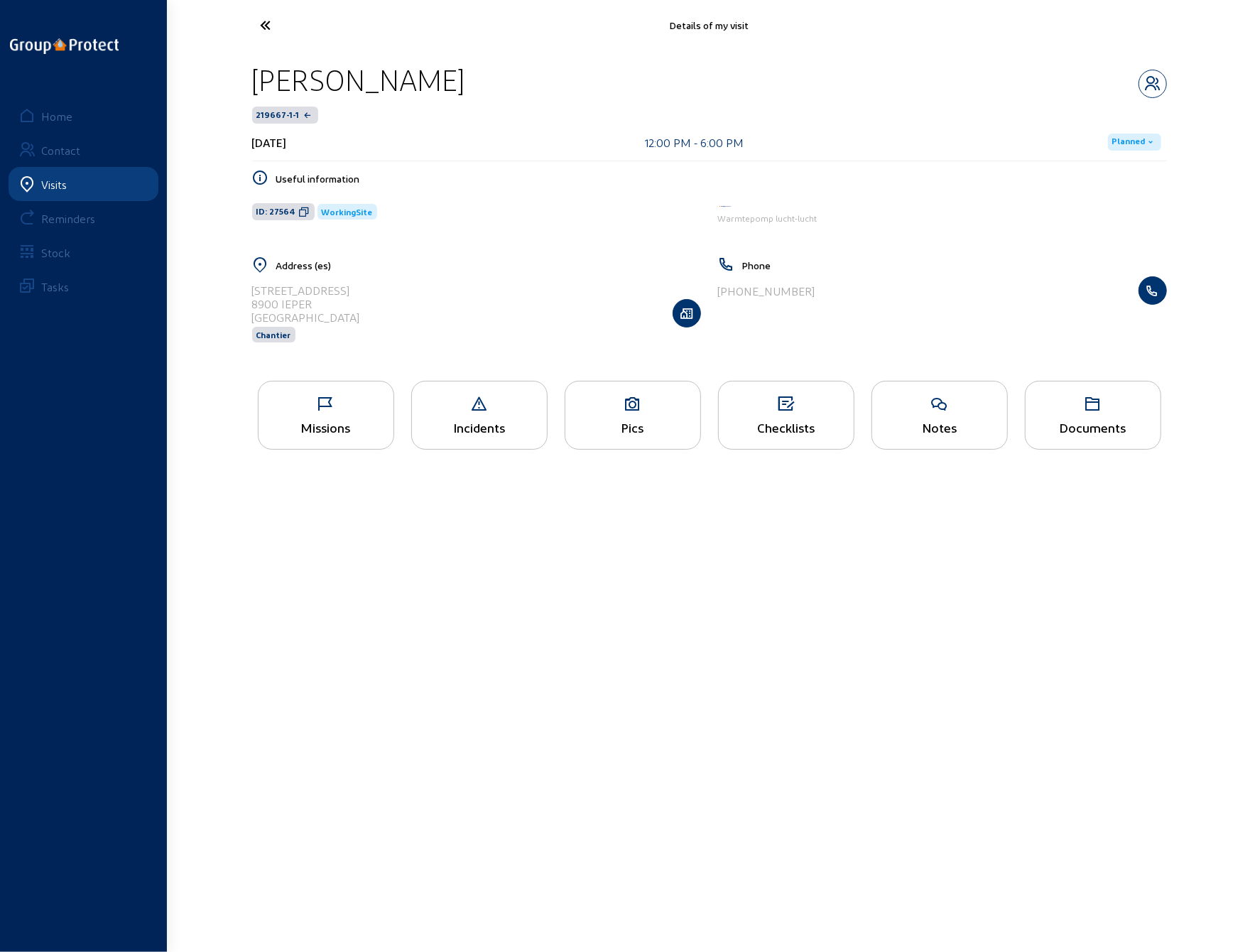
click at [325, 402] on icon at bounding box center [326, 405] width 135 height 17
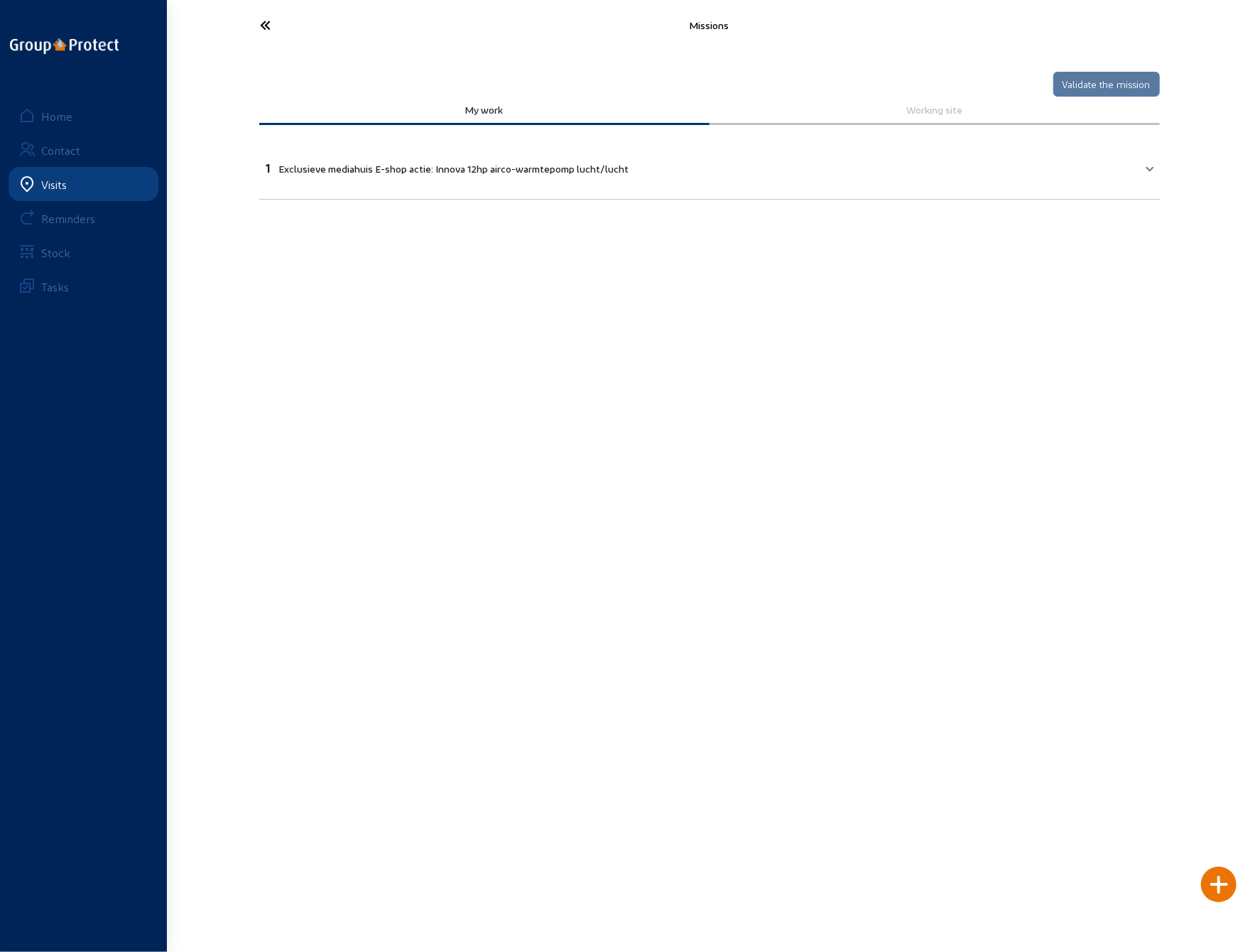
click at [376, 162] on div "1 Exclusieve mediahuis E-shop actie: Innova 12hp airco-warmtepomp lucht/lucht" at bounding box center [448, 167] width 363 height 14
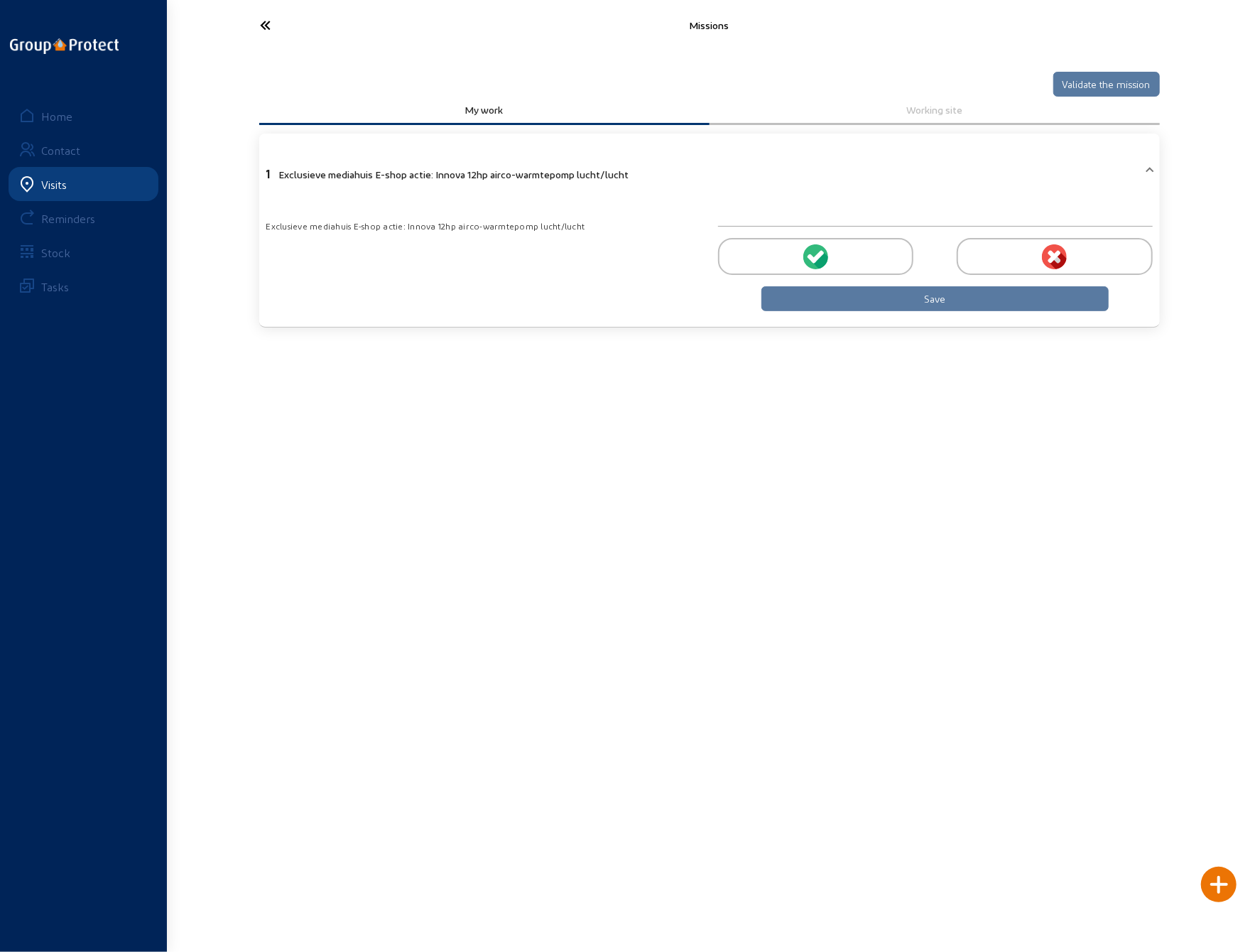
click at [264, 25] on icon at bounding box center [319, 25] width 131 height 25
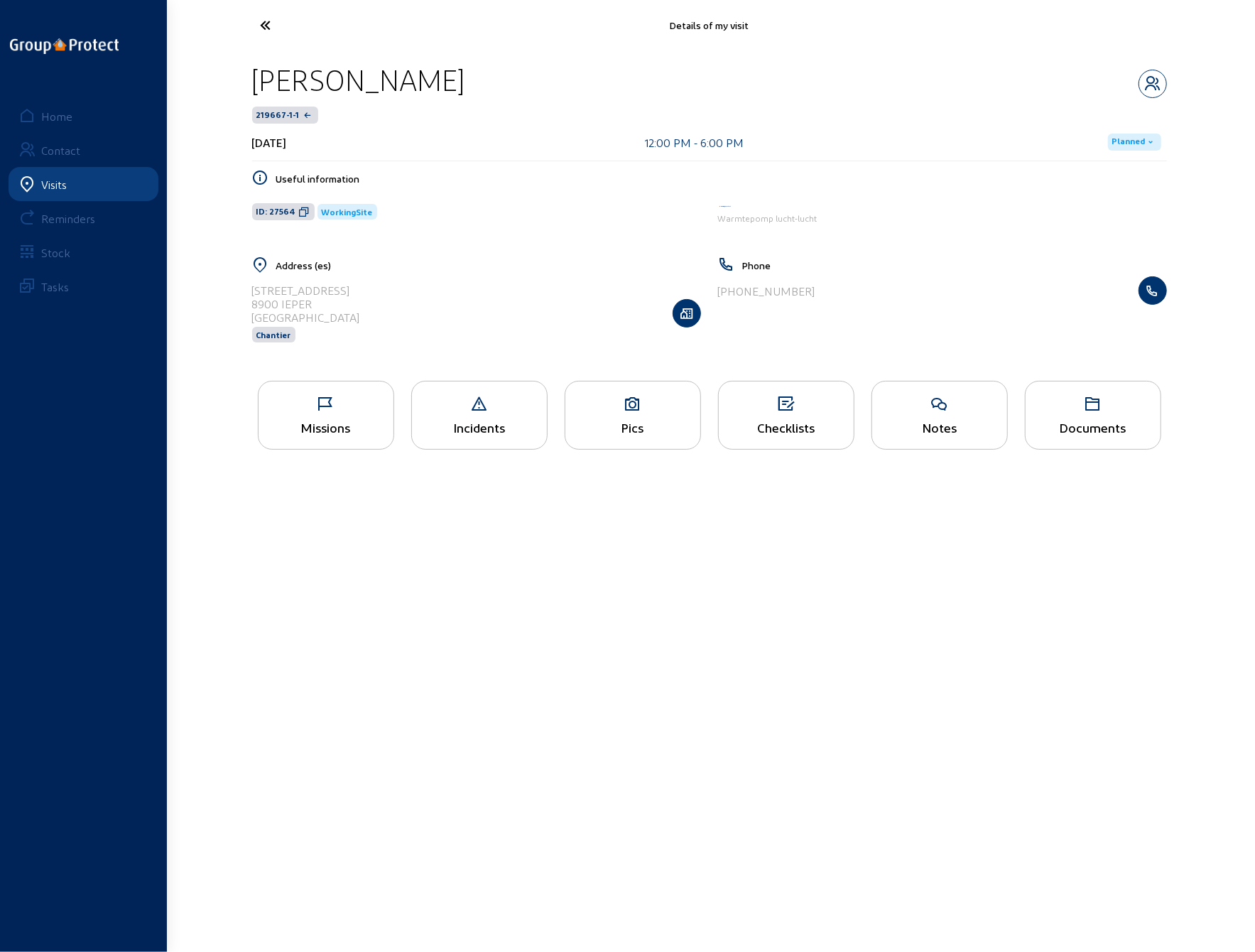
drag, startPoint x: 632, startPoint y: 404, endPoint x: 621, endPoint y: 403, distance: 11.0
click at [631, 406] on icon at bounding box center [633, 405] width 135 height 17
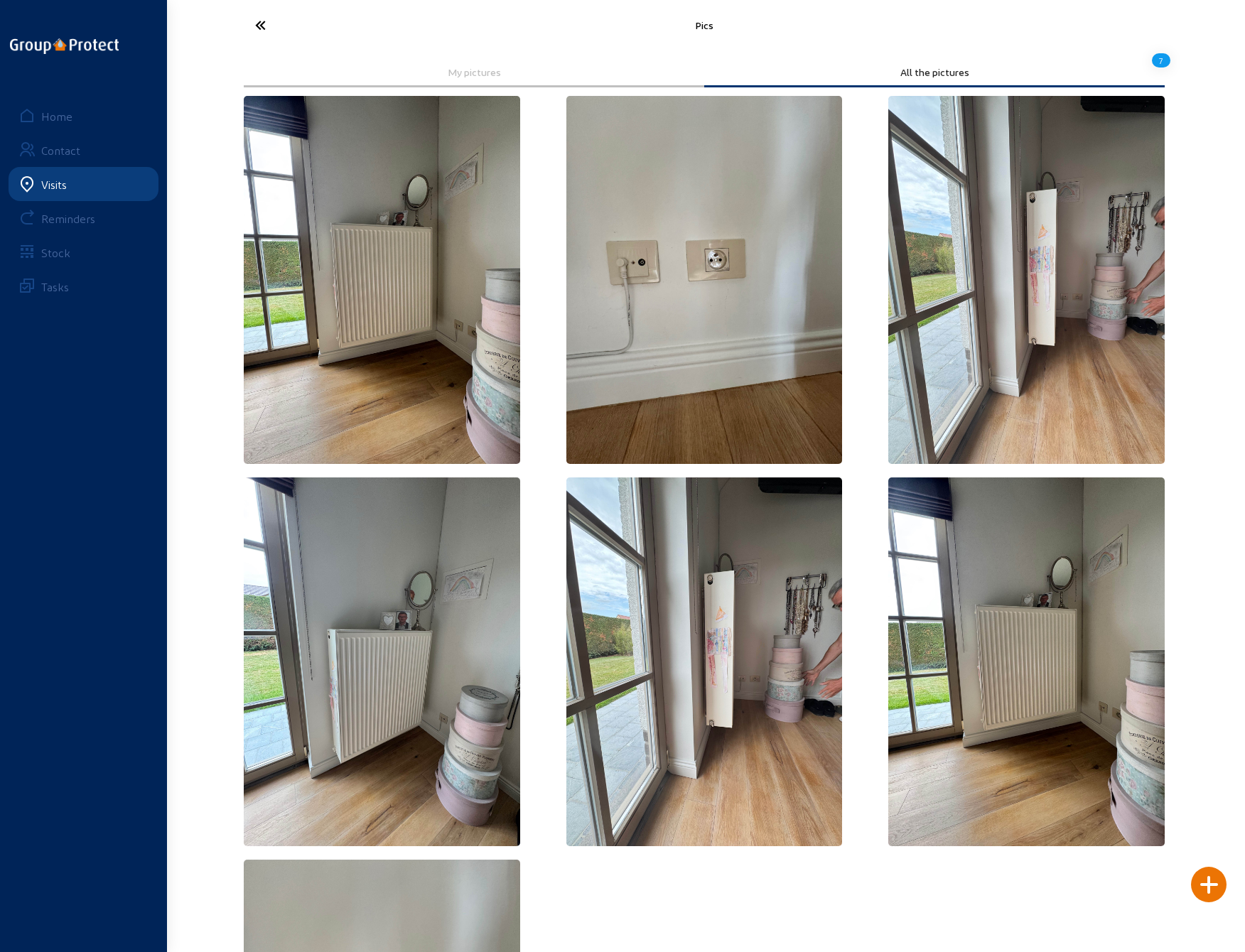
click at [259, 25] on icon at bounding box center [313, 25] width 131 height 25
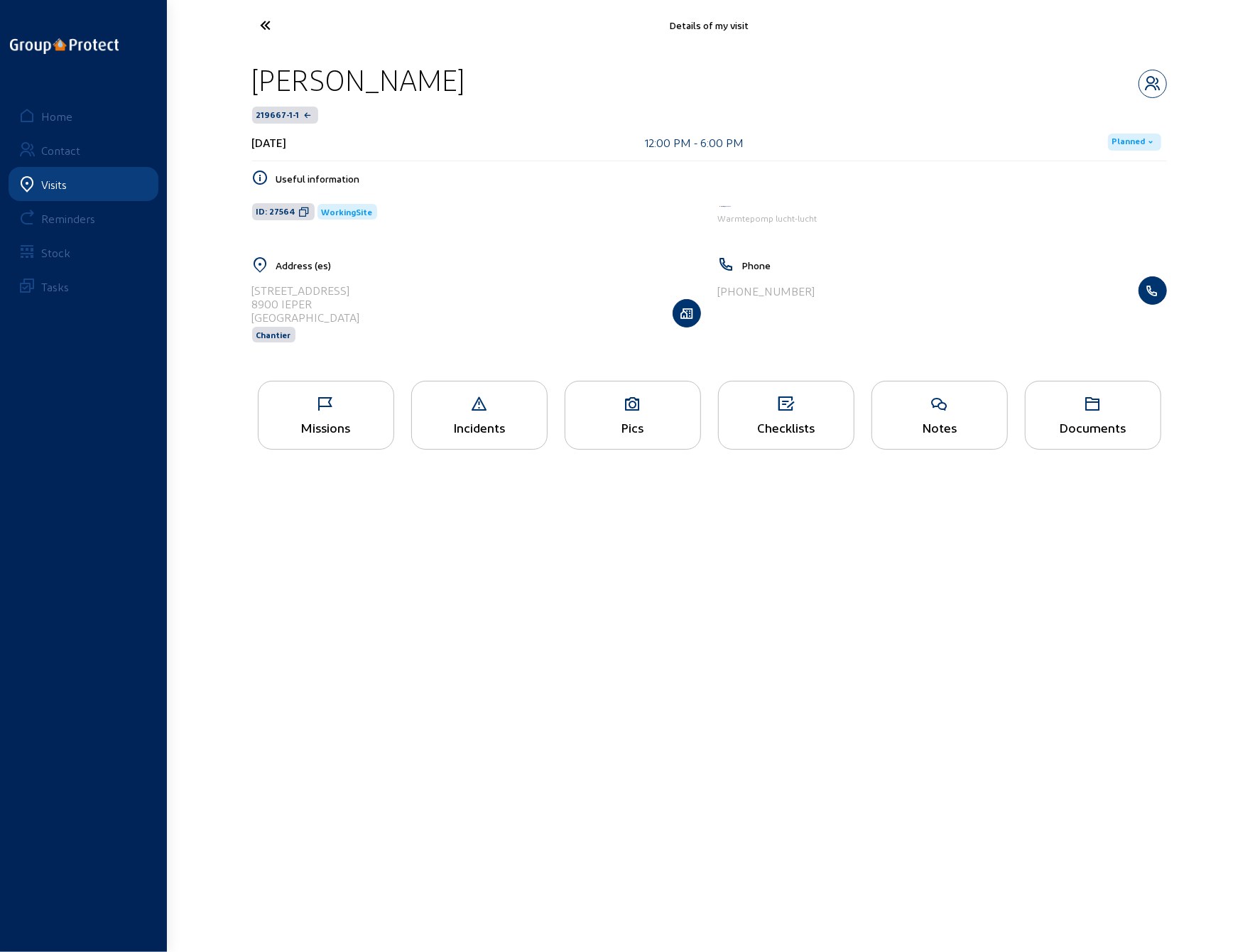
click at [259, 25] on icon at bounding box center [319, 25] width 131 height 25
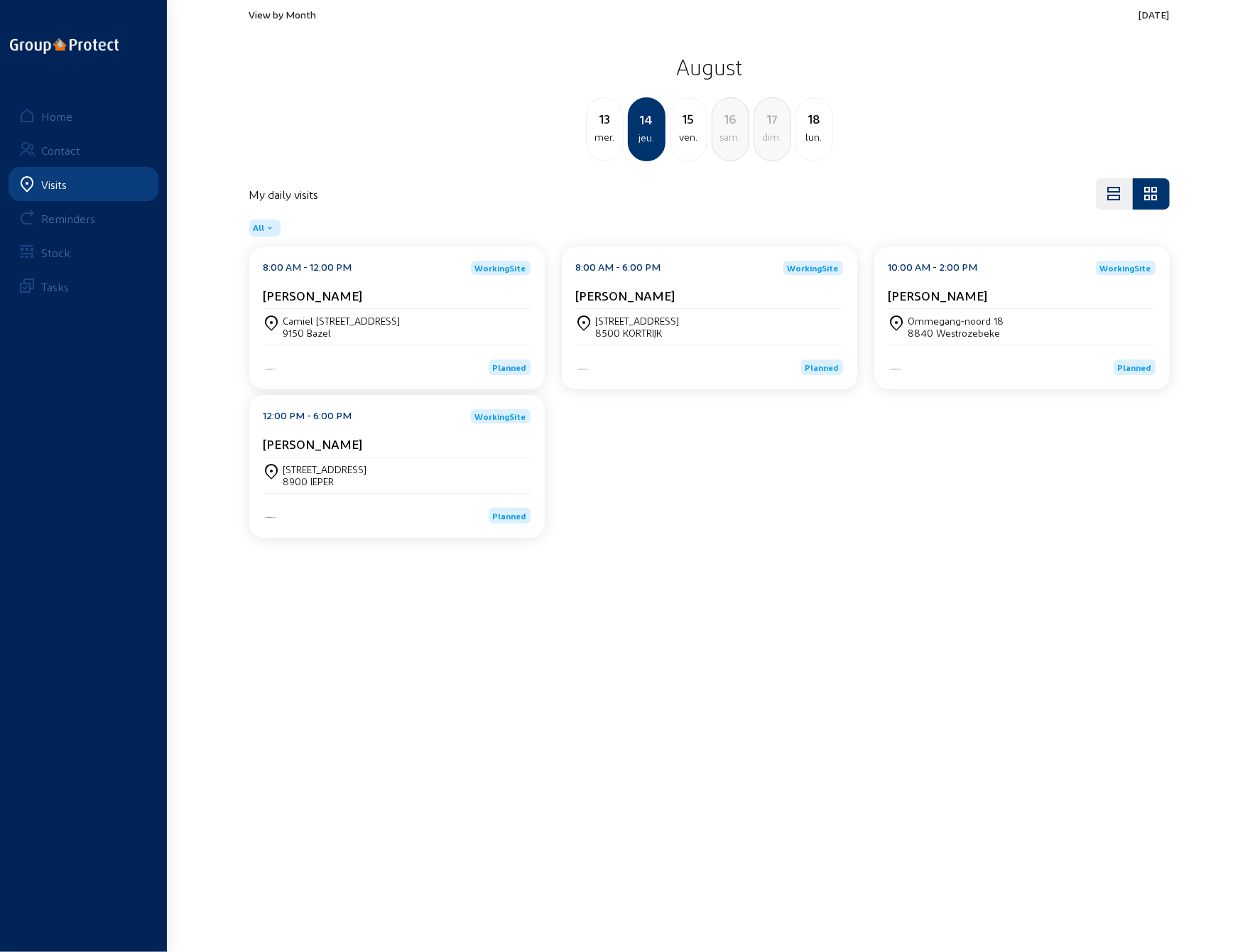
click at [1003, 323] on div "Ommegang-noord 18 8840 [GEOGRAPHIC_DATA]" at bounding box center [1022, 327] width 267 height 24
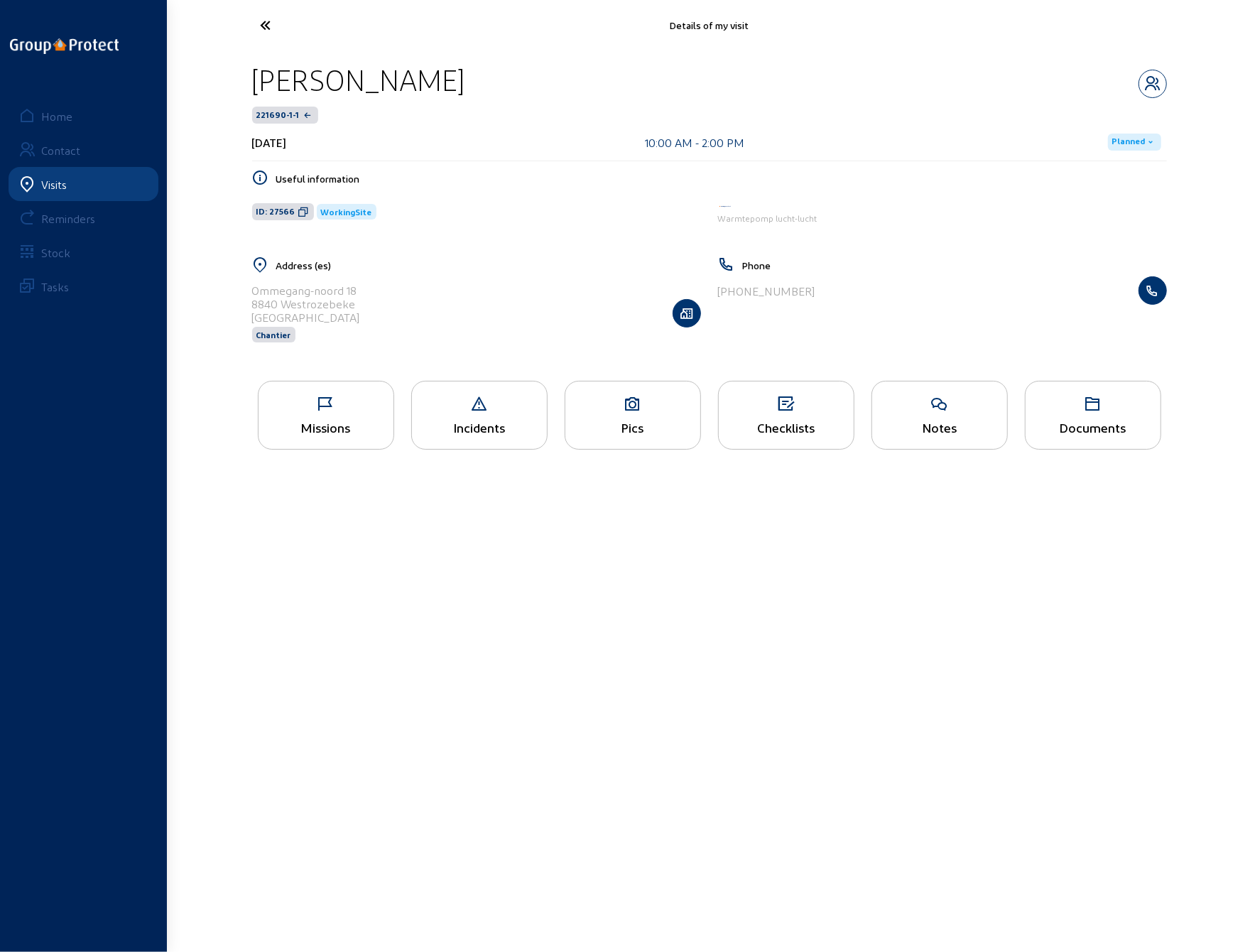
click at [629, 417] on div "Pics" at bounding box center [633, 415] width 136 height 69
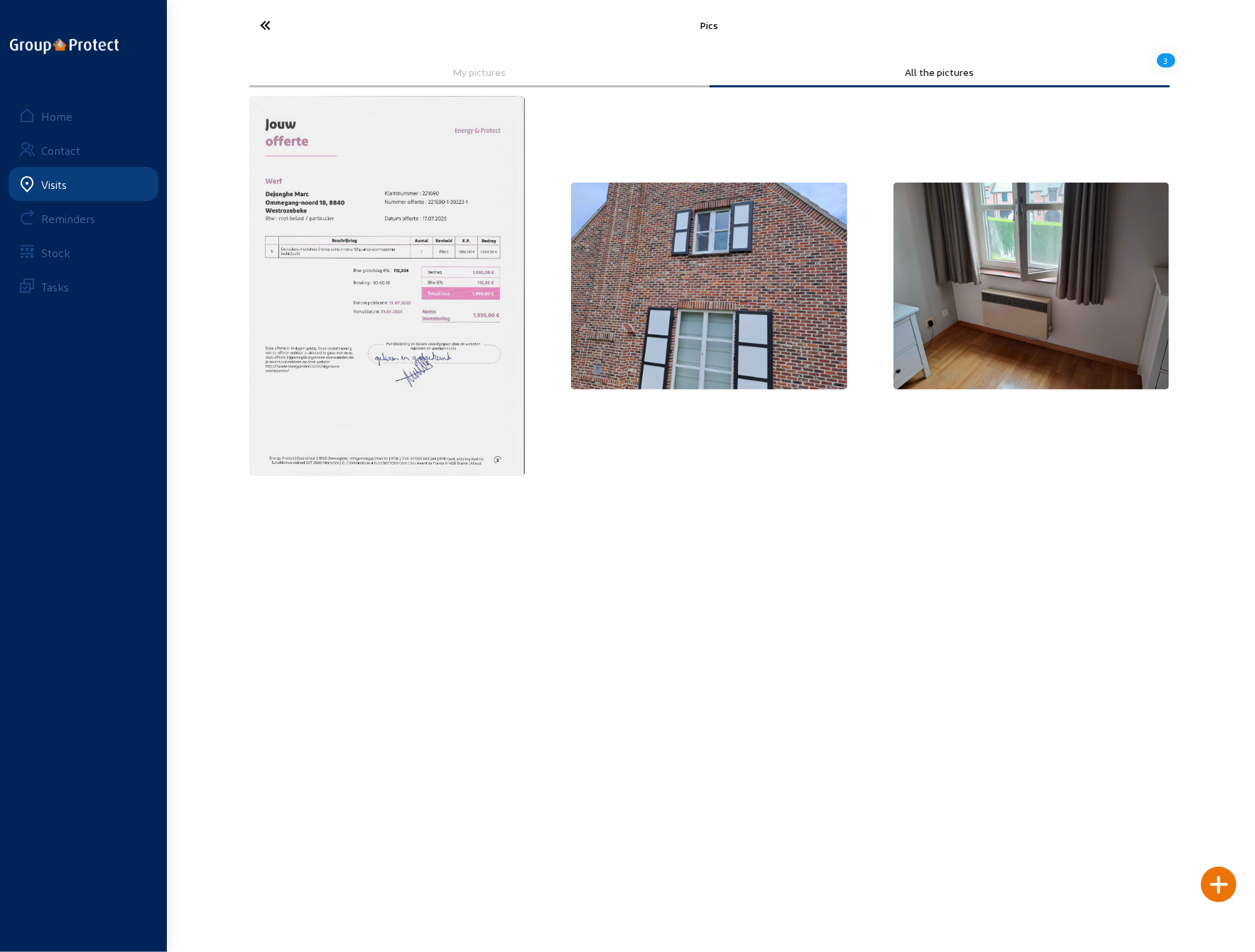
click at [460, 330] on img at bounding box center [387, 285] width 277 height 380
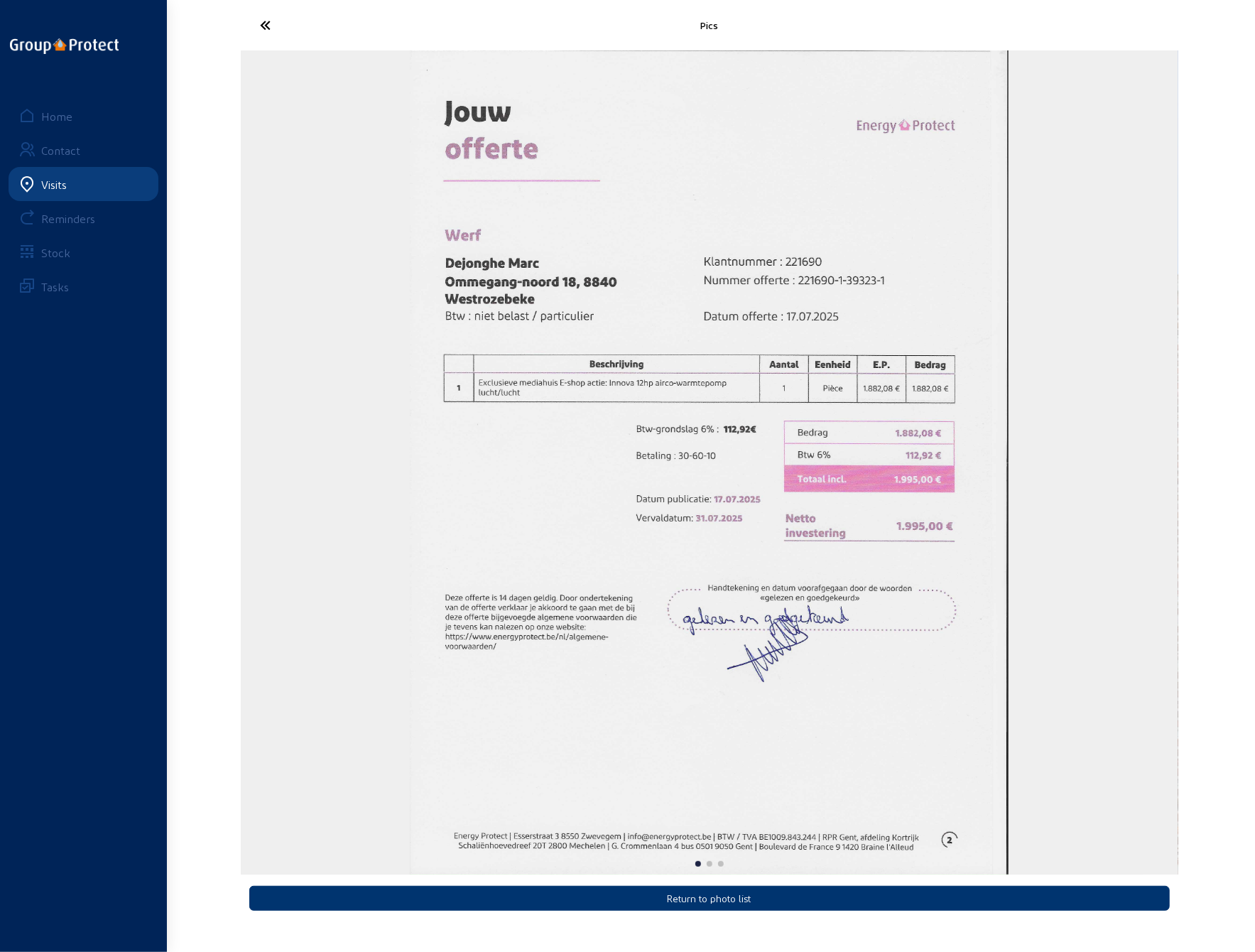
click at [265, 24] on icon at bounding box center [319, 25] width 131 height 25
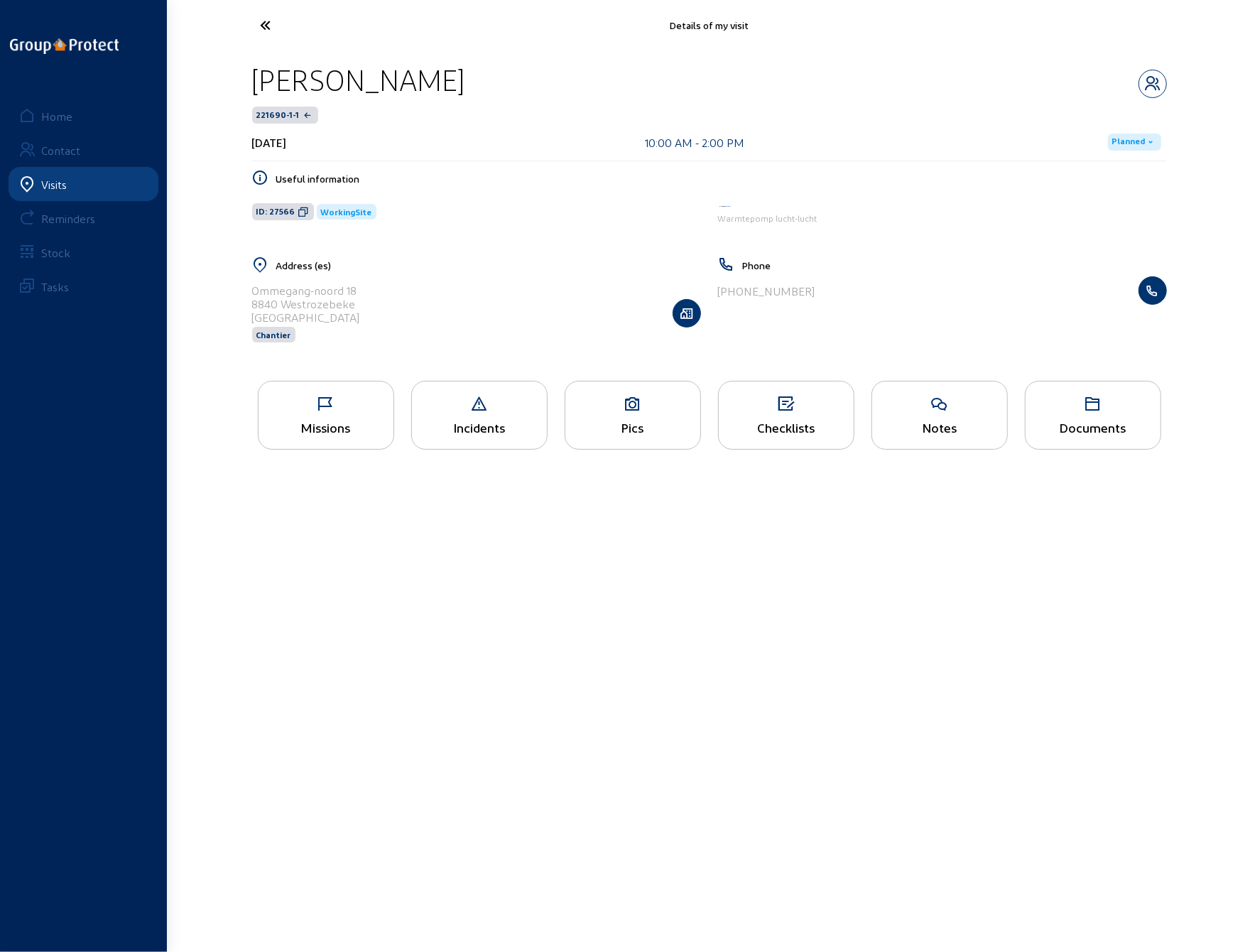
click at [636, 406] on icon at bounding box center [633, 405] width 135 height 17
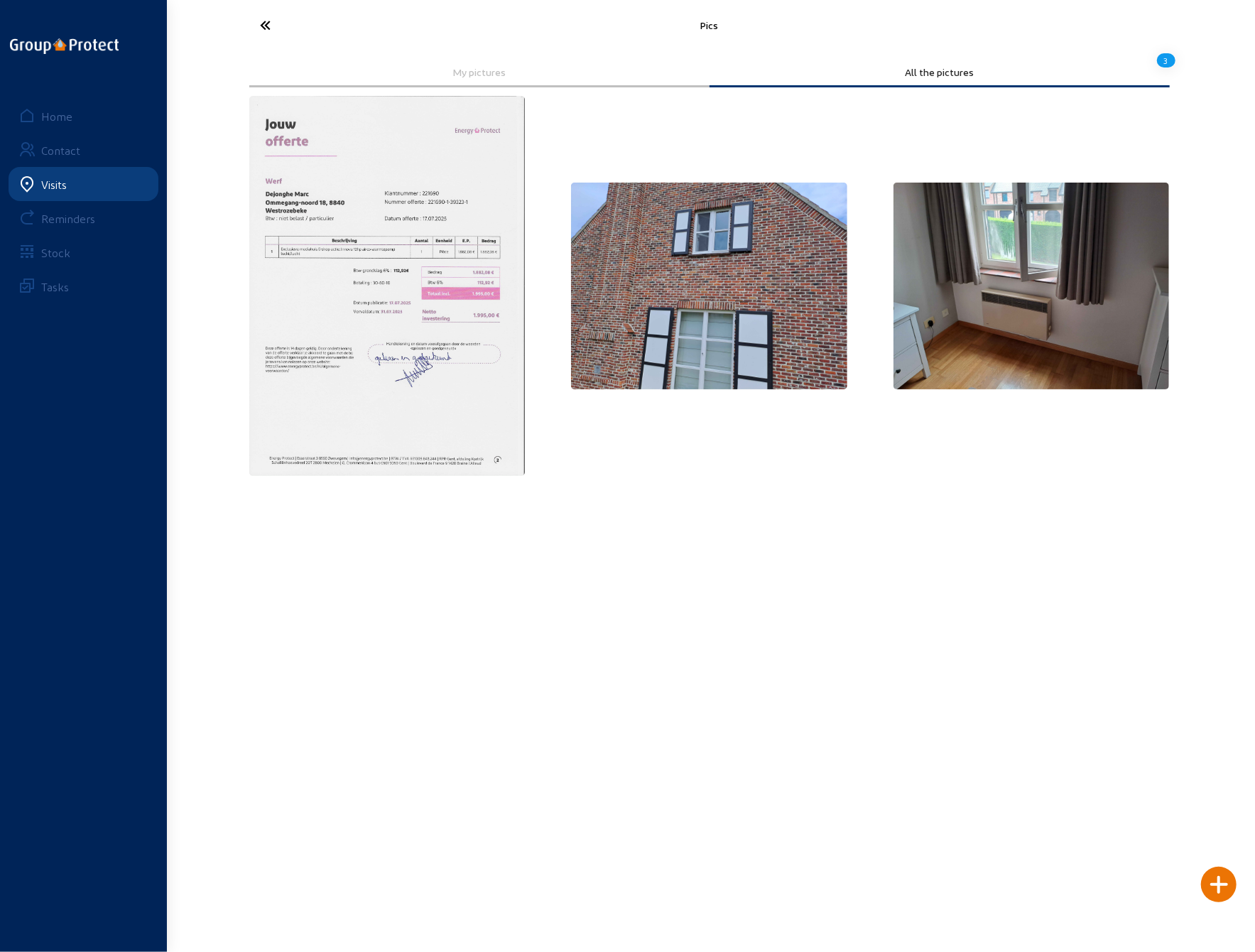
click at [1009, 297] on img at bounding box center [1032, 286] width 277 height 208
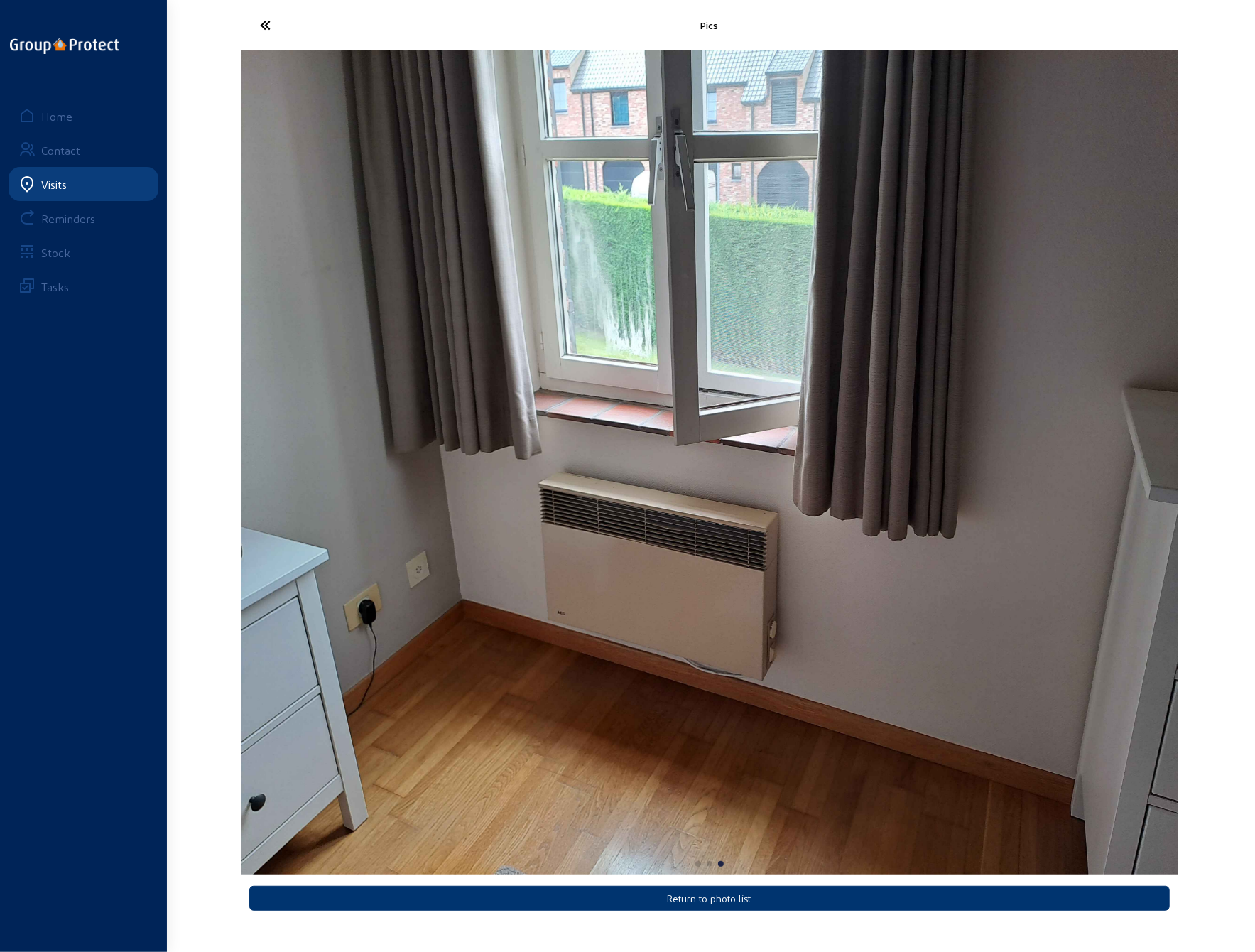
click at [261, 18] on icon at bounding box center [319, 25] width 131 height 25
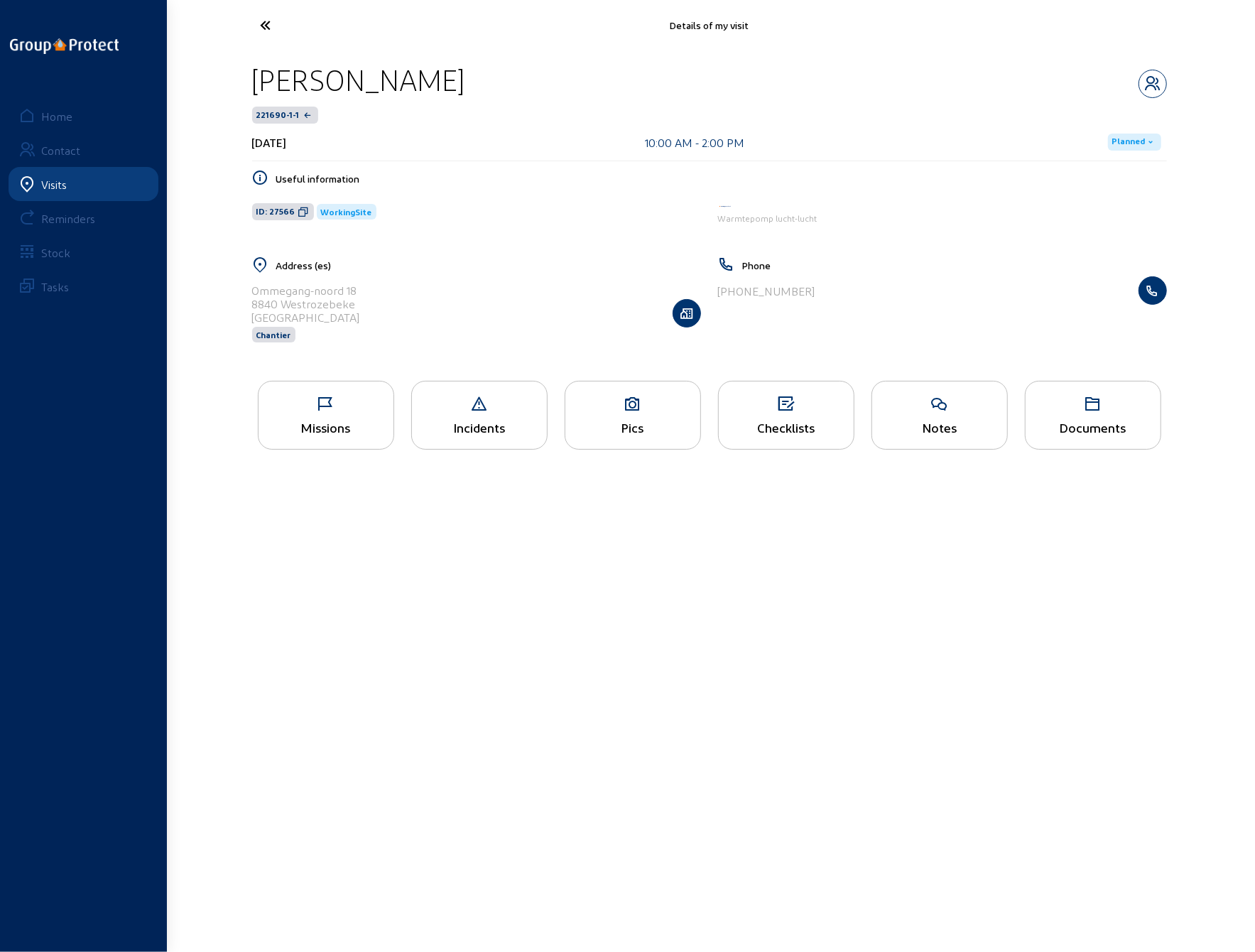
click at [617, 407] on icon at bounding box center [633, 405] width 135 height 17
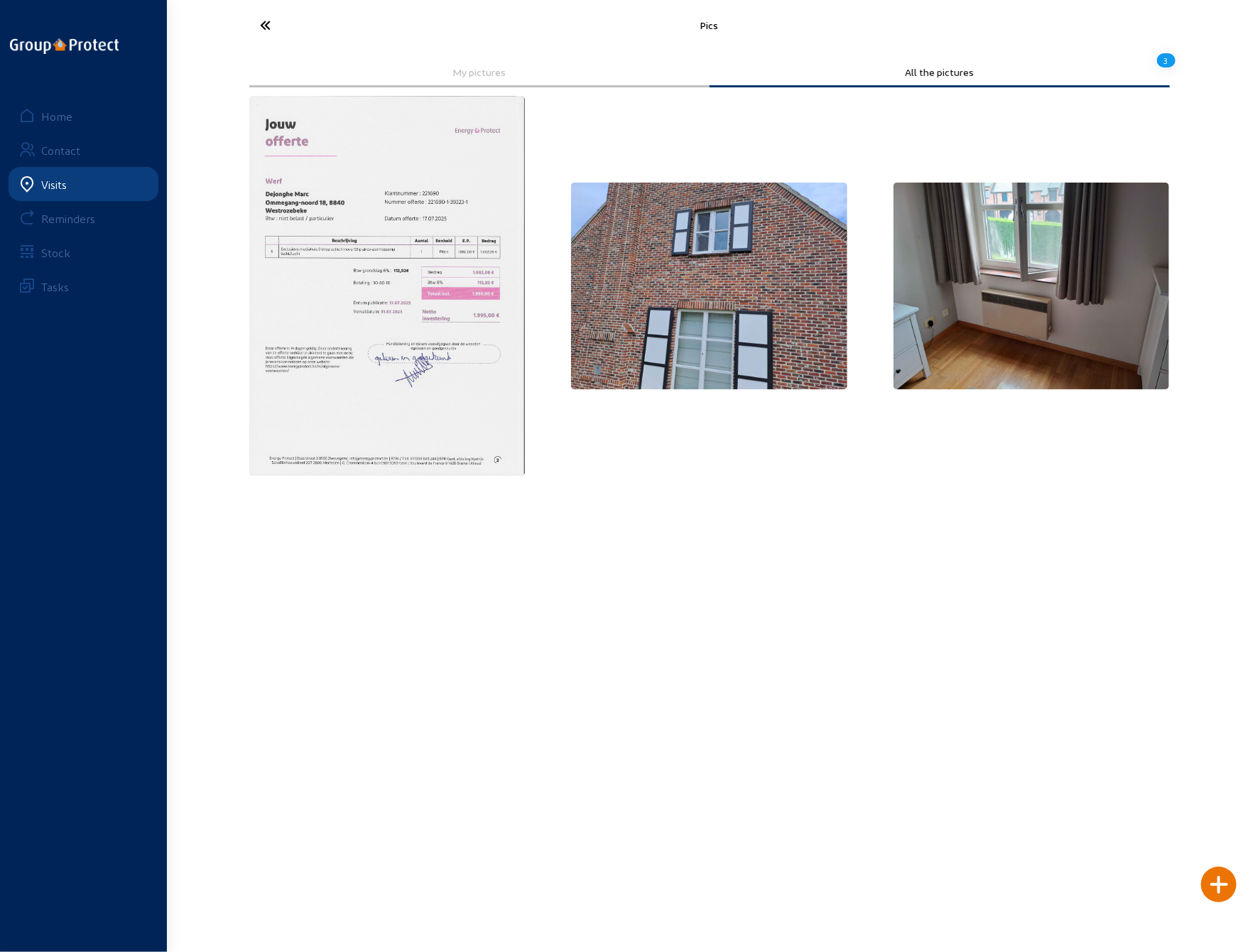
click at [698, 290] on img at bounding box center [709, 286] width 277 height 208
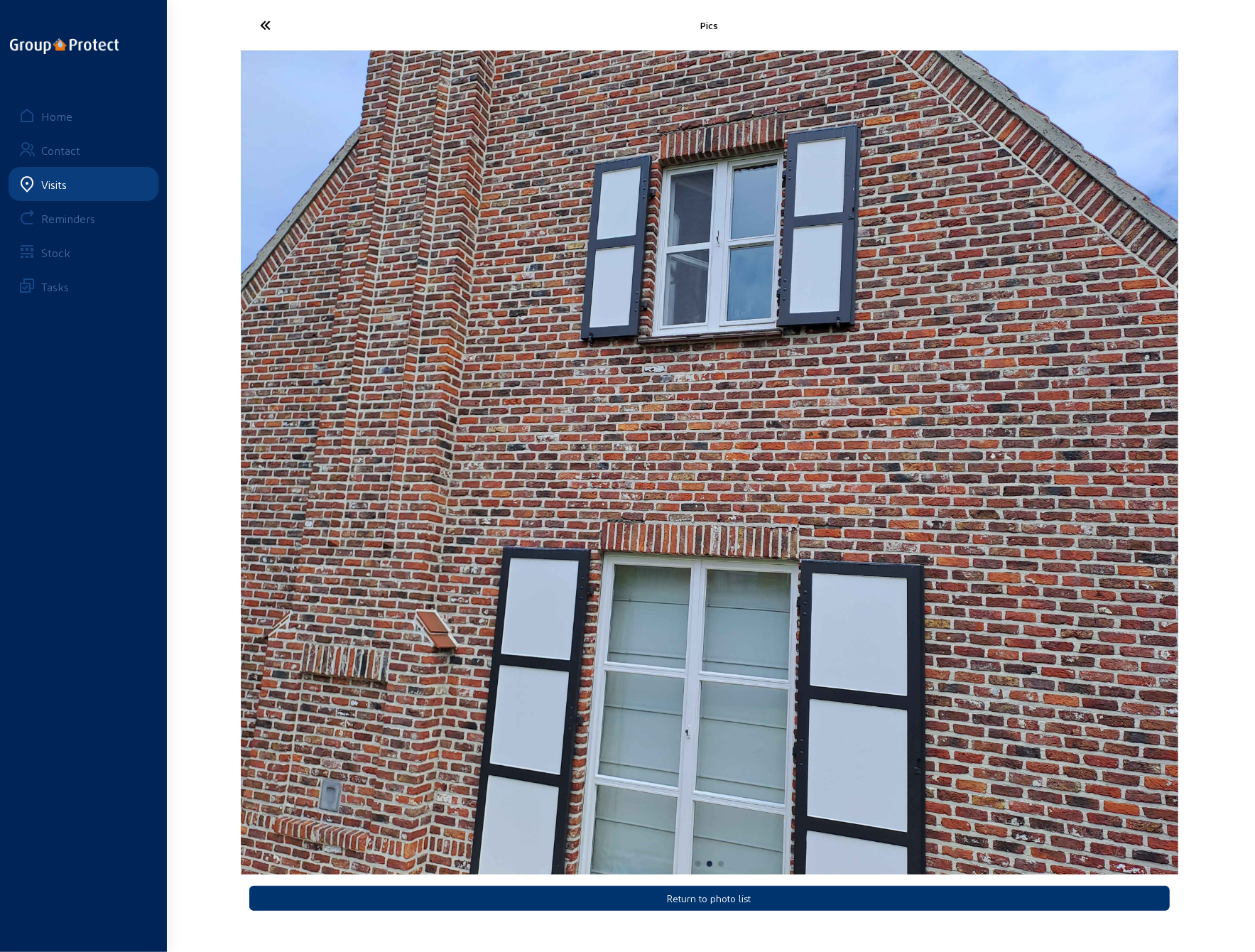
click at [264, 19] on icon at bounding box center [319, 25] width 131 height 25
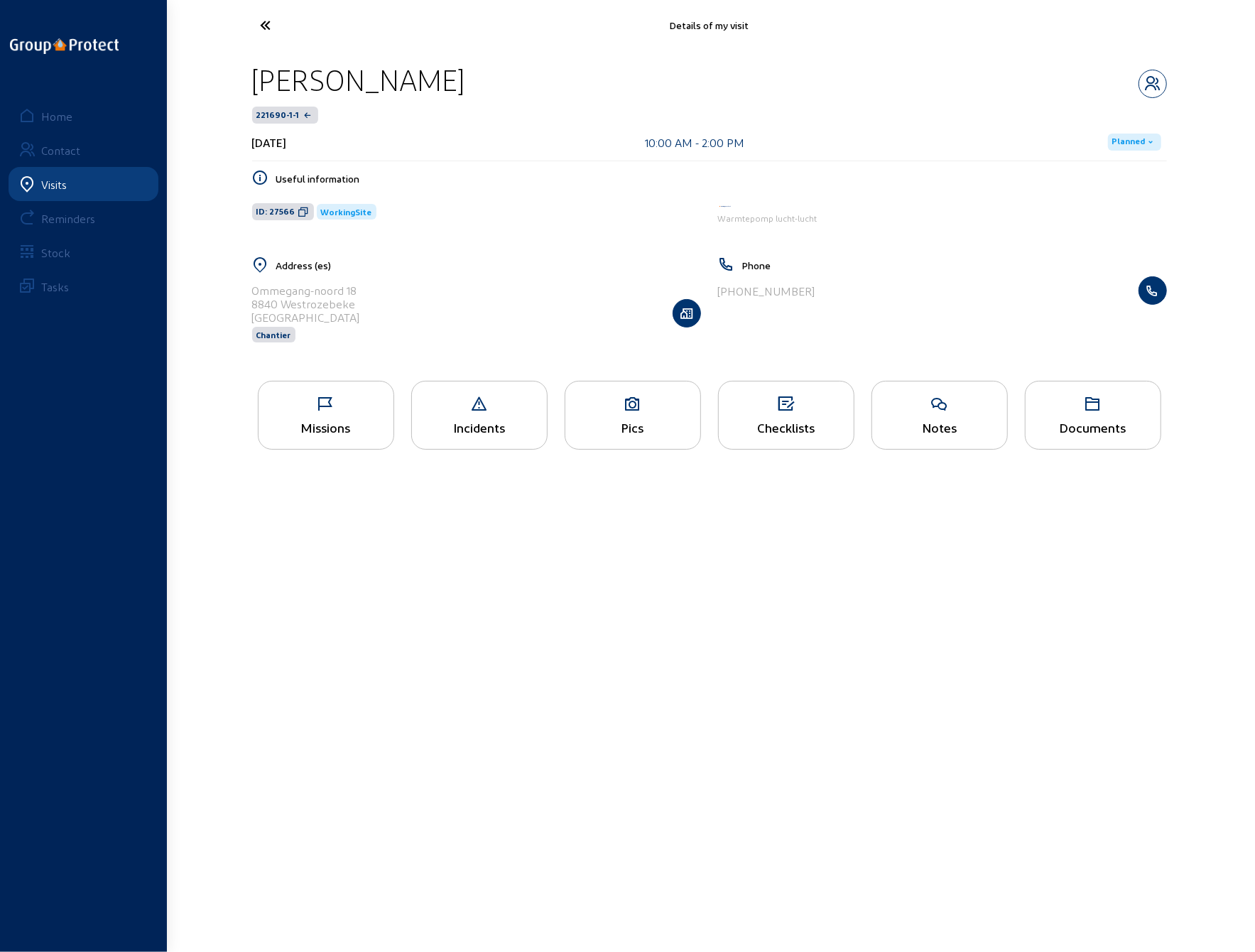
click at [264, 19] on icon at bounding box center [319, 25] width 131 height 25
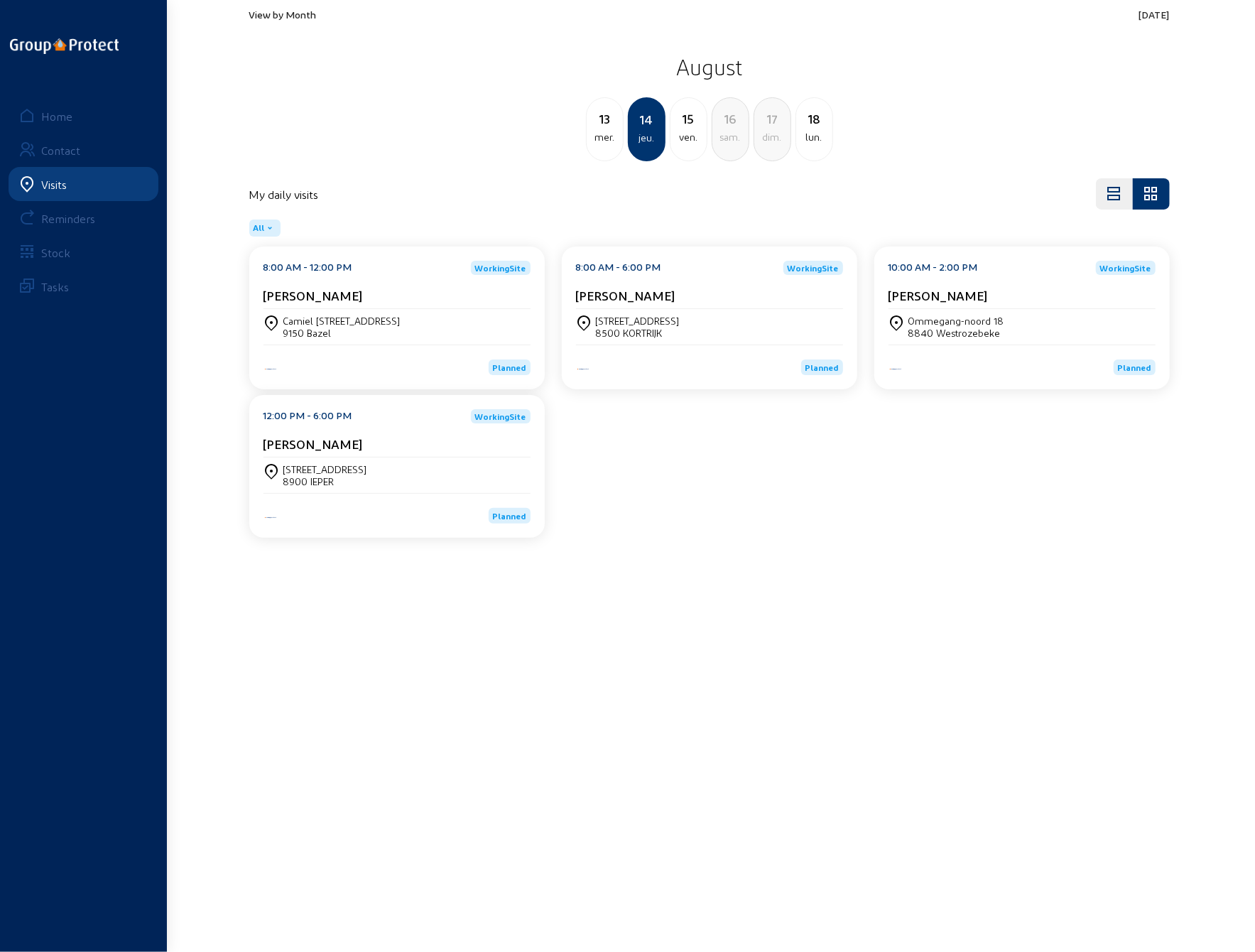
click at [632, 320] on div "[STREET_ADDRESS]" at bounding box center [638, 320] width 84 height 12
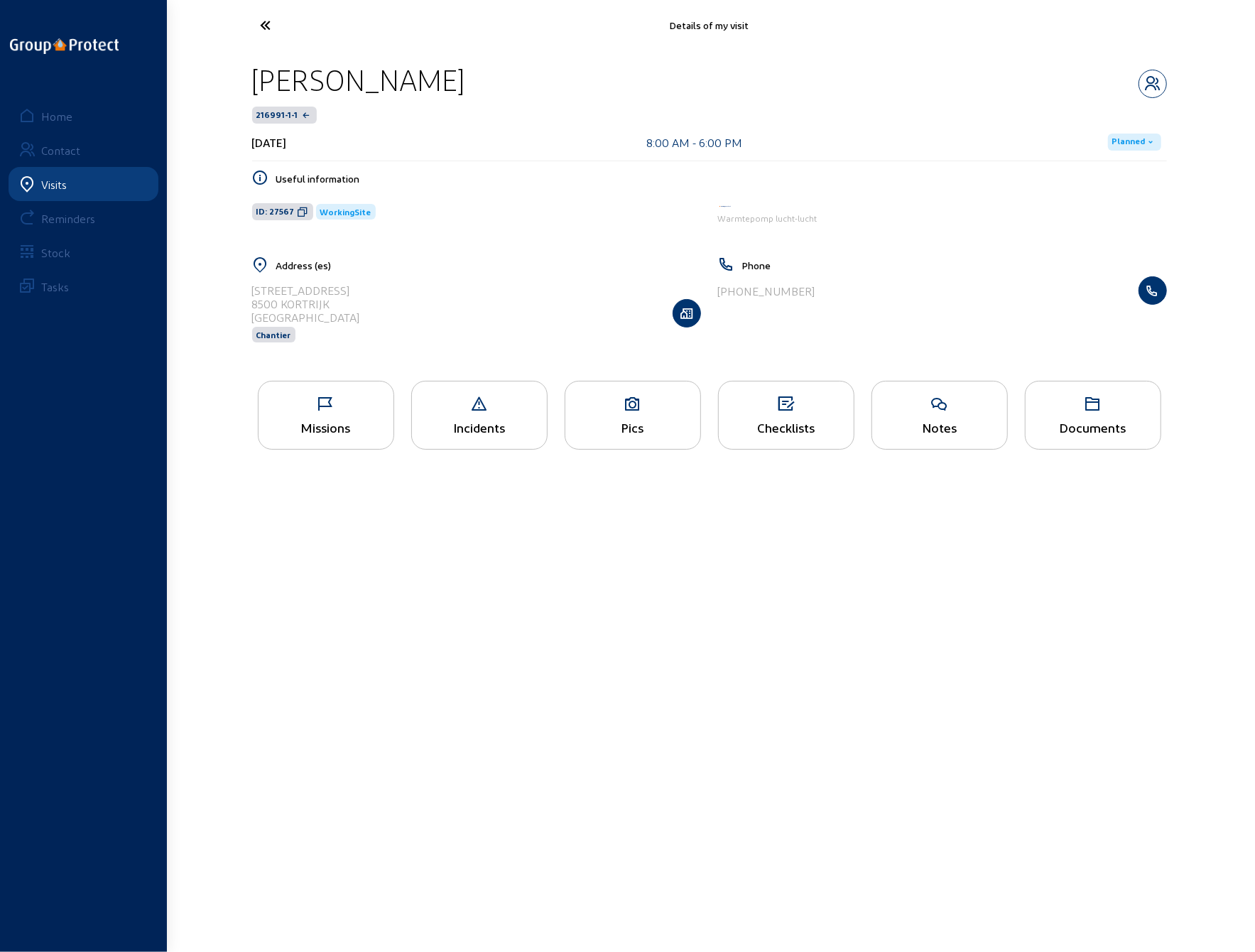
click at [621, 412] on div "Pics" at bounding box center [633, 415] width 136 height 69
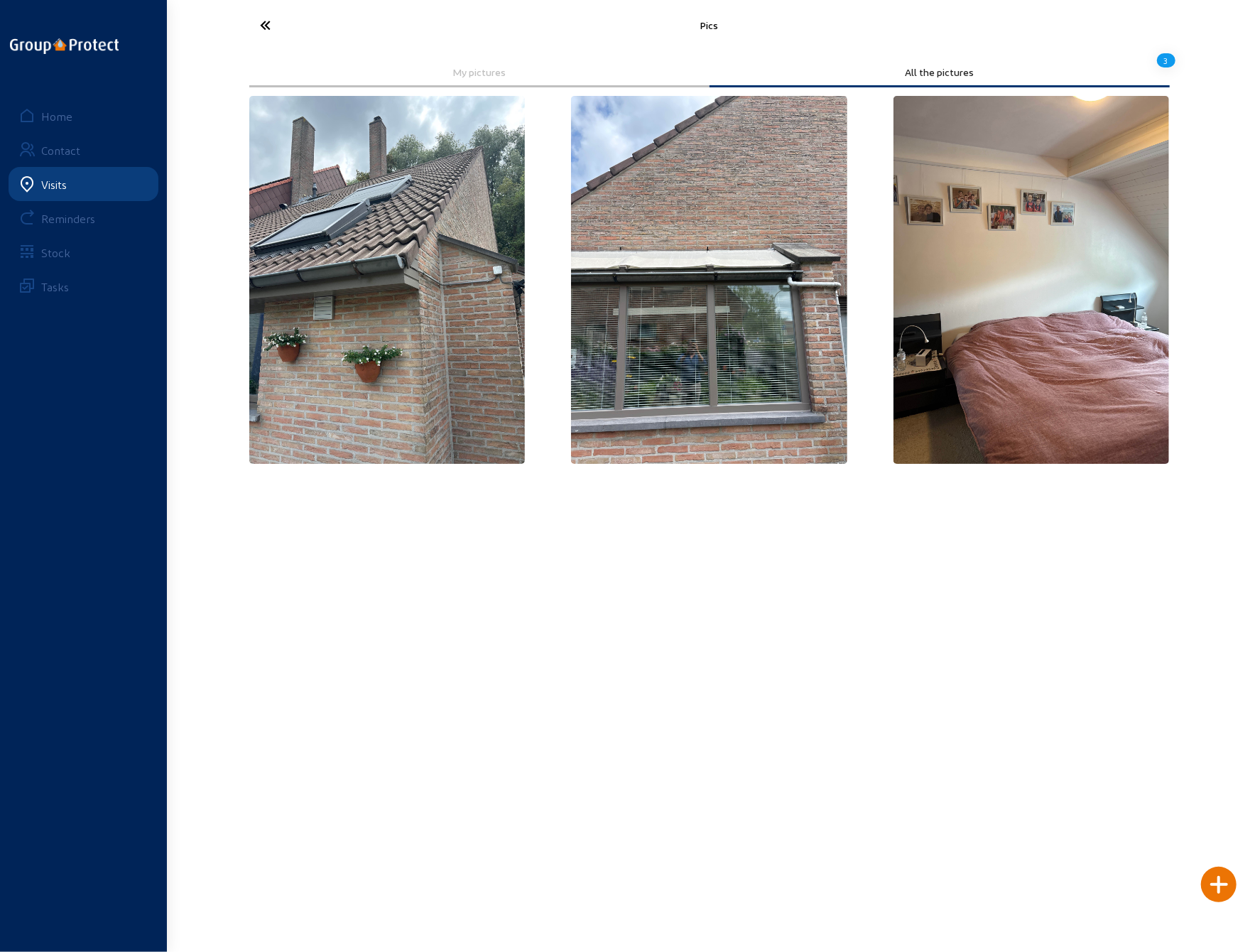
click at [261, 28] on icon at bounding box center [319, 25] width 131 height 25
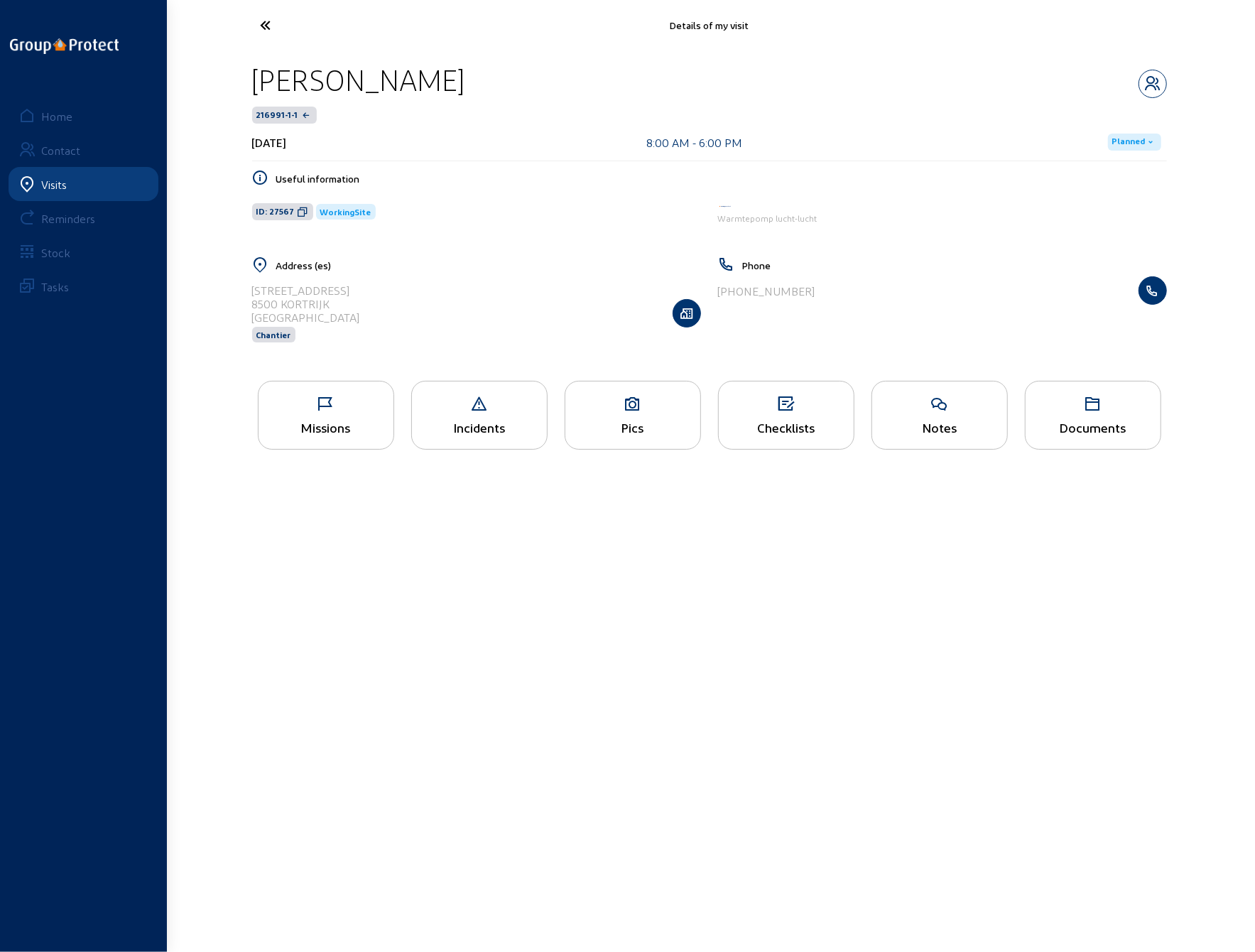
click at [270, 19] on icon at bounding box center [319, 25] width 131 height 25
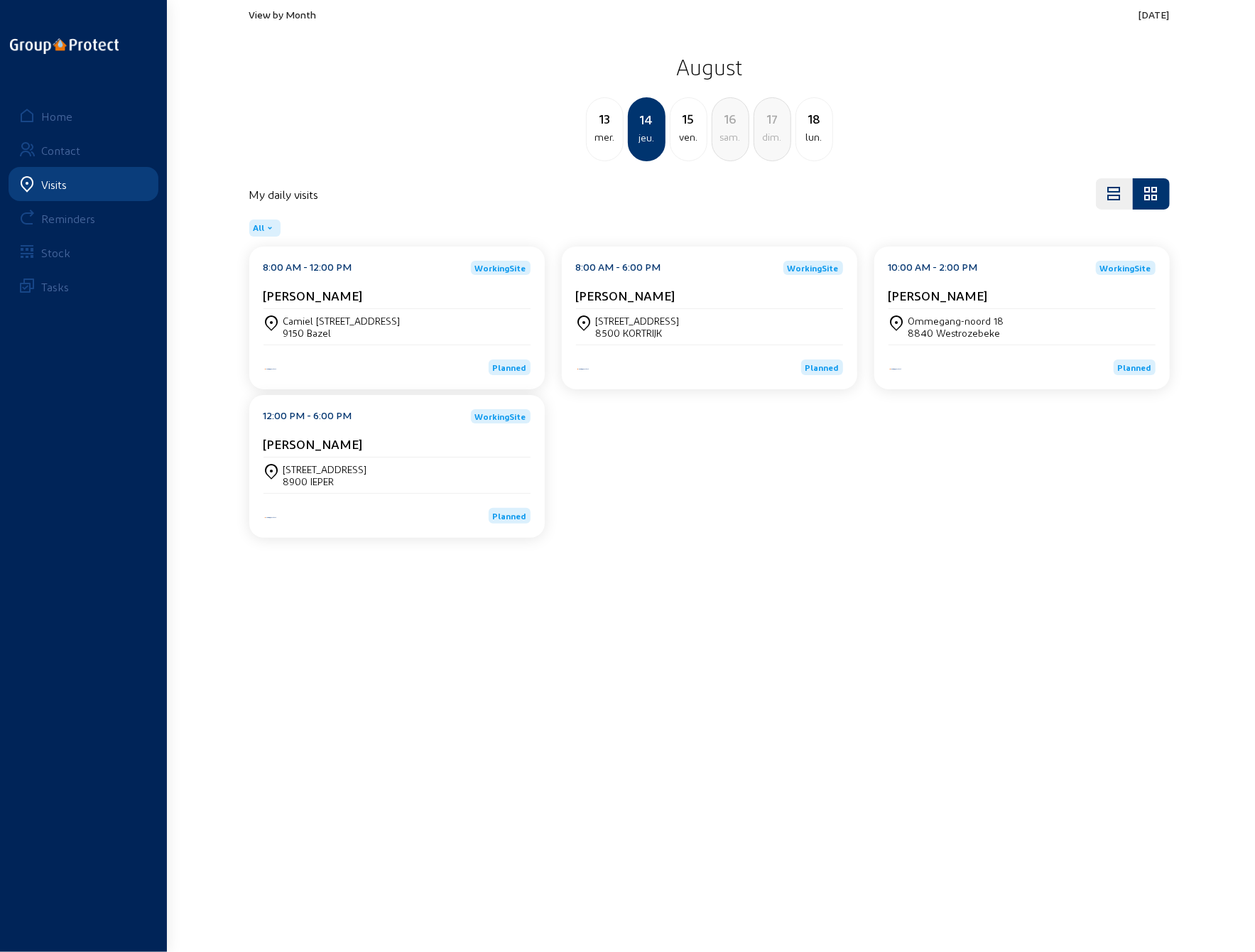
click at [346, 331] on div "9150 Bazel" at bounding box center [342, 333] width 117 height 12
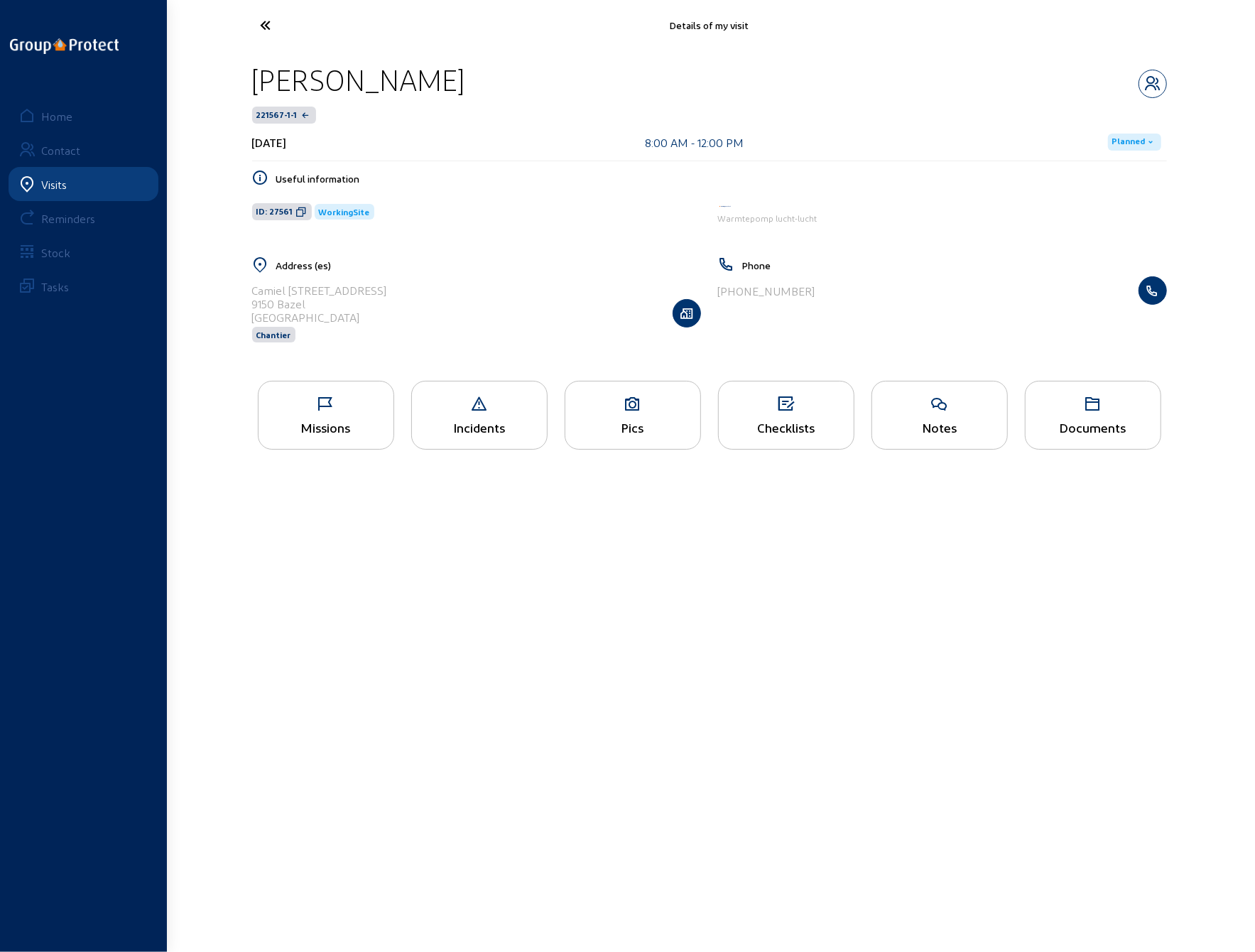
click at [628, 410] on icon at bounding box center [633, 405] width 135 height 17
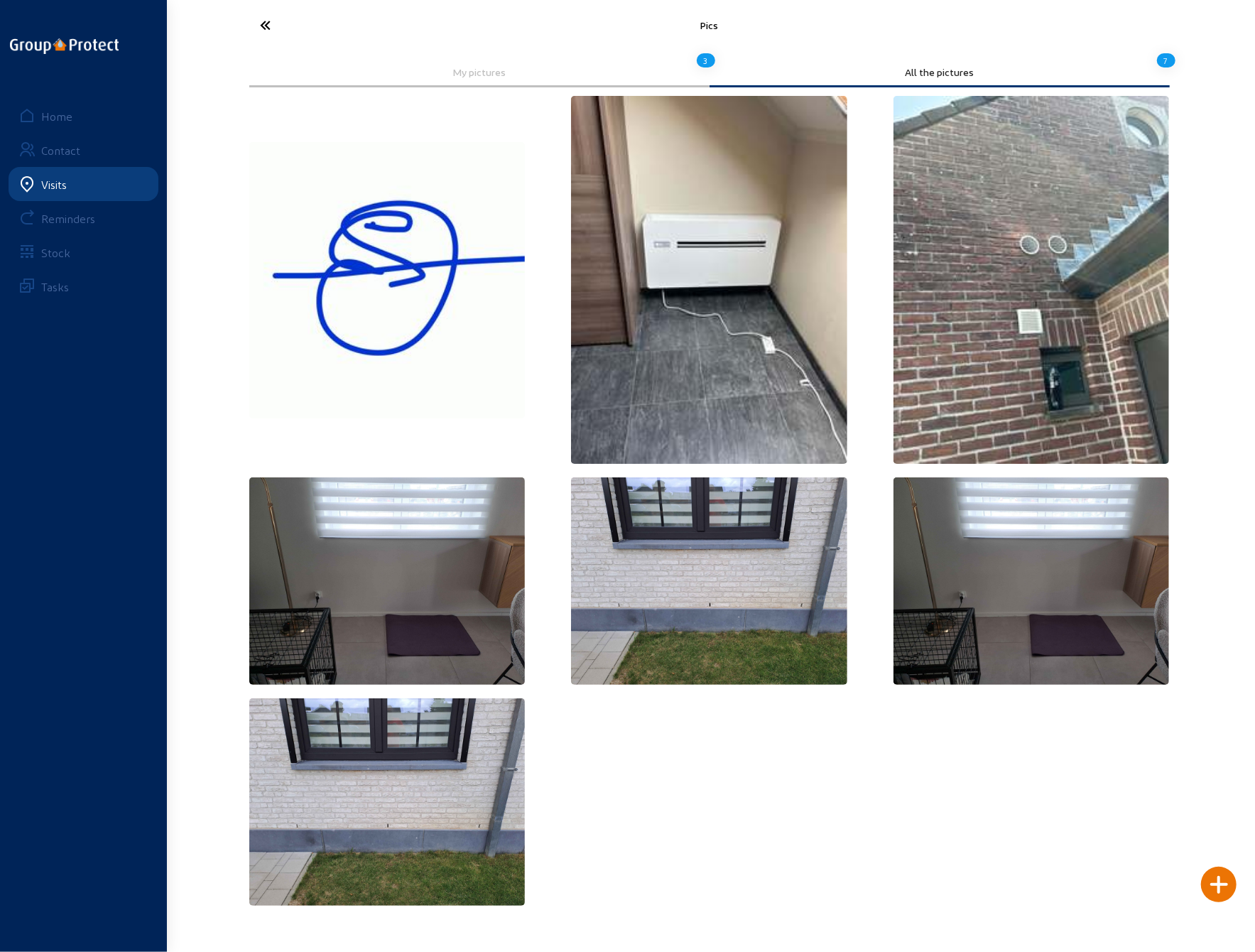
click at [696, 339] on img at bounding box center [709, 279] width 277 height 368
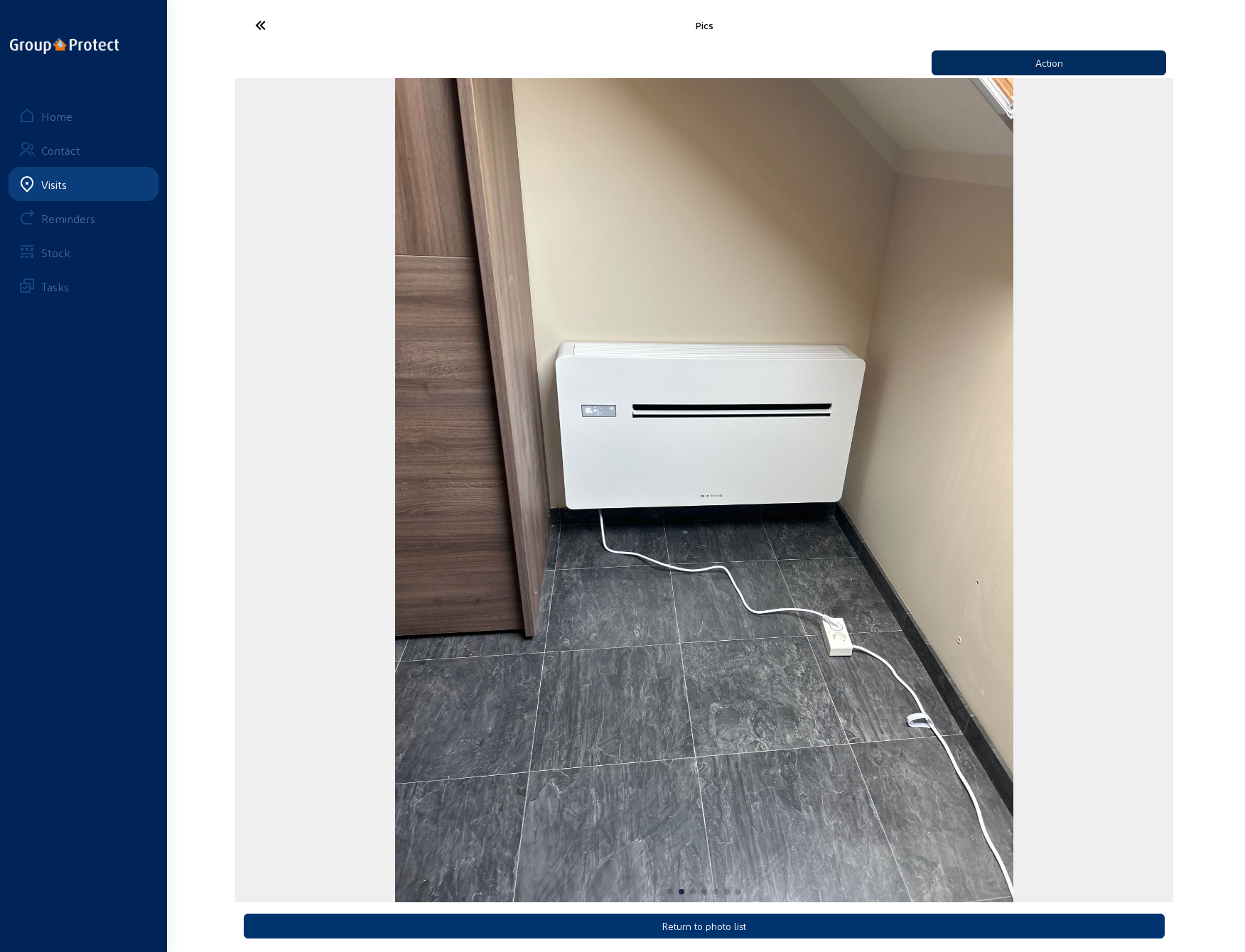
click at [1065, 66] on button "Action" at bounding box center [1048, 63] width 234 height 25
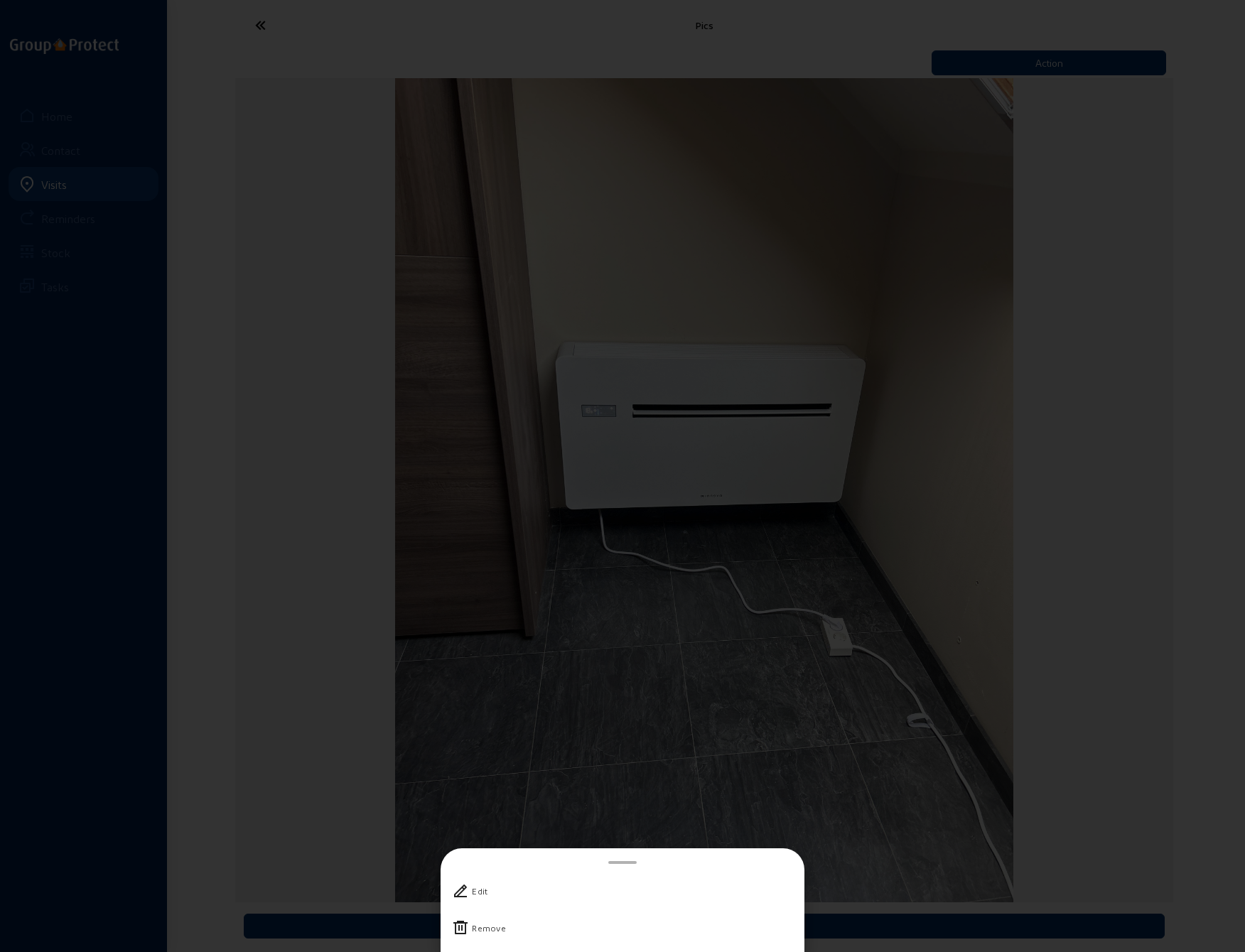
click at [481, 927] on div "Remove" at bounding box center [489, 928] width 34 height 14
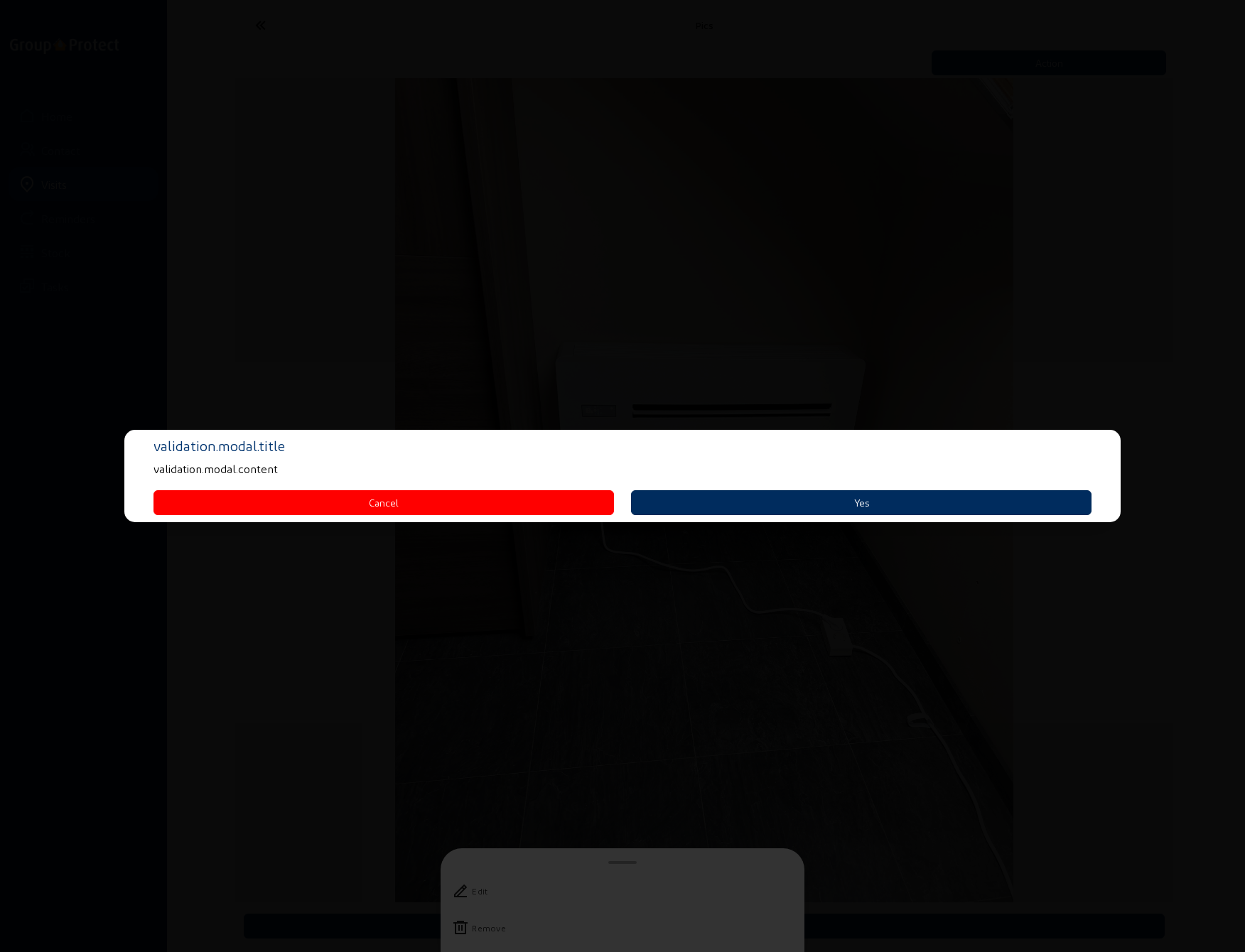
click at [750, 502] on button "Yes" at bounding box center [861, 502] width 460 height 25
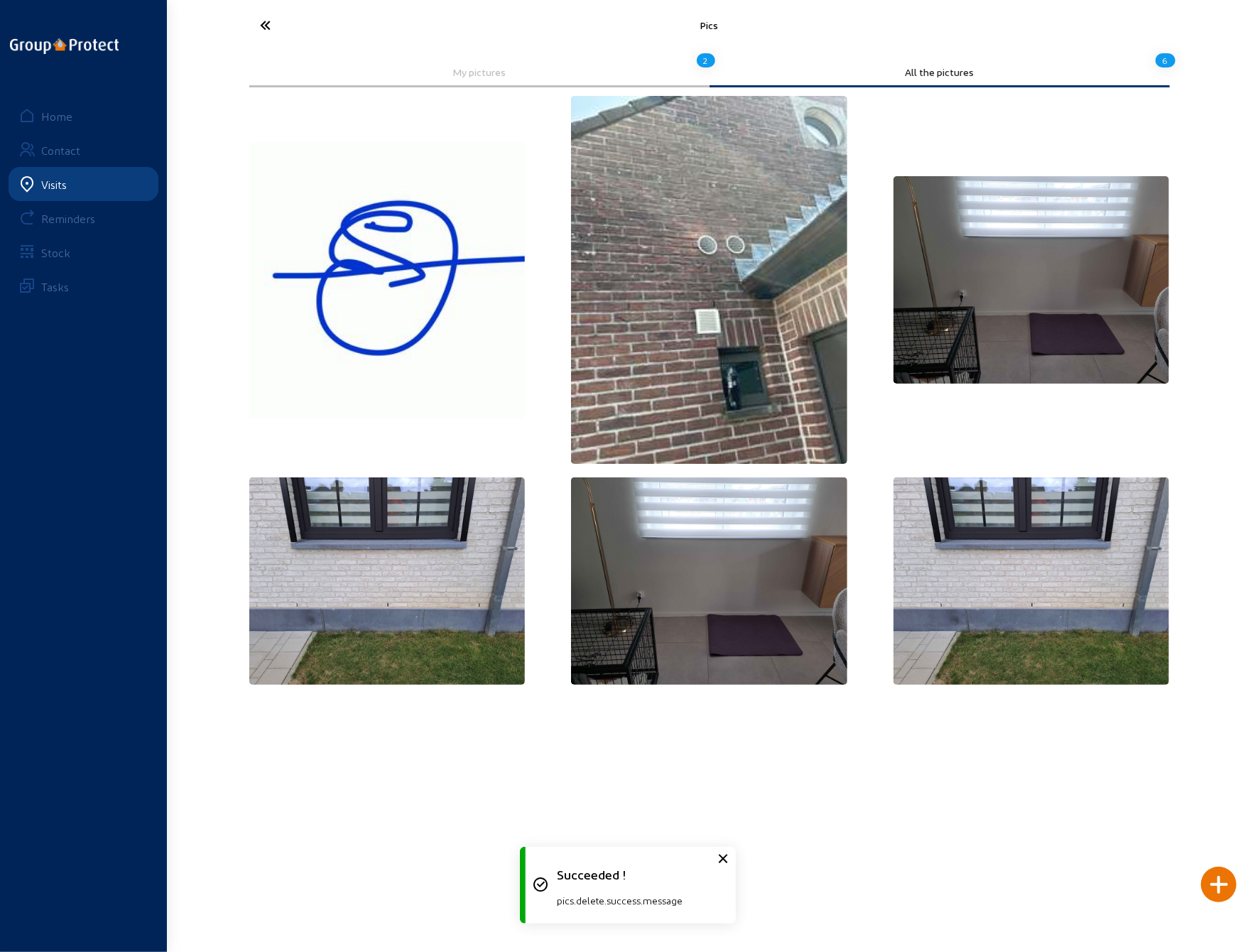
click at [728, 313] on img at bounding box center [709, 279] width 277 height 368
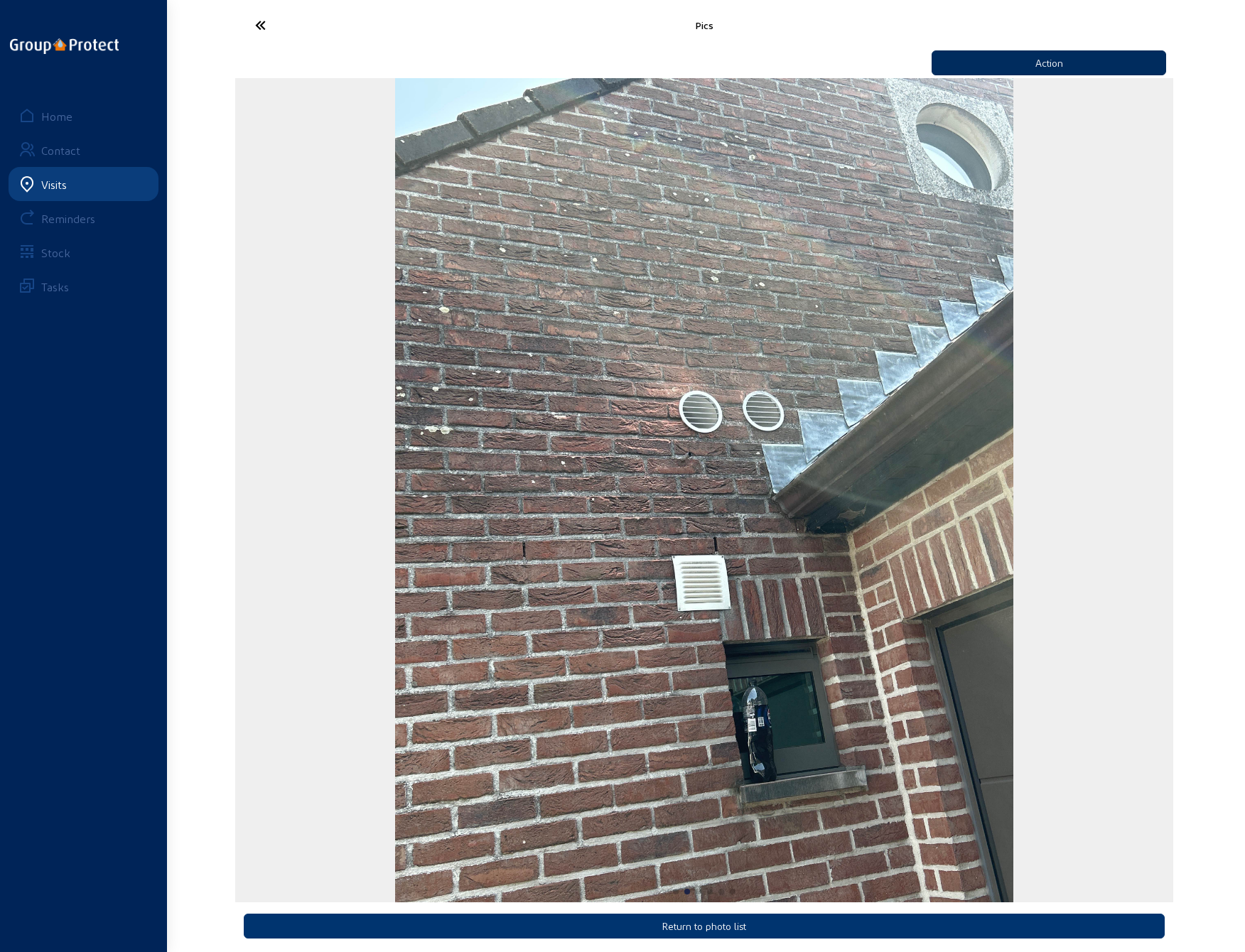
click at [1060, 59] on button "Action" at bounding box center [1048, 63] width 234 height 25
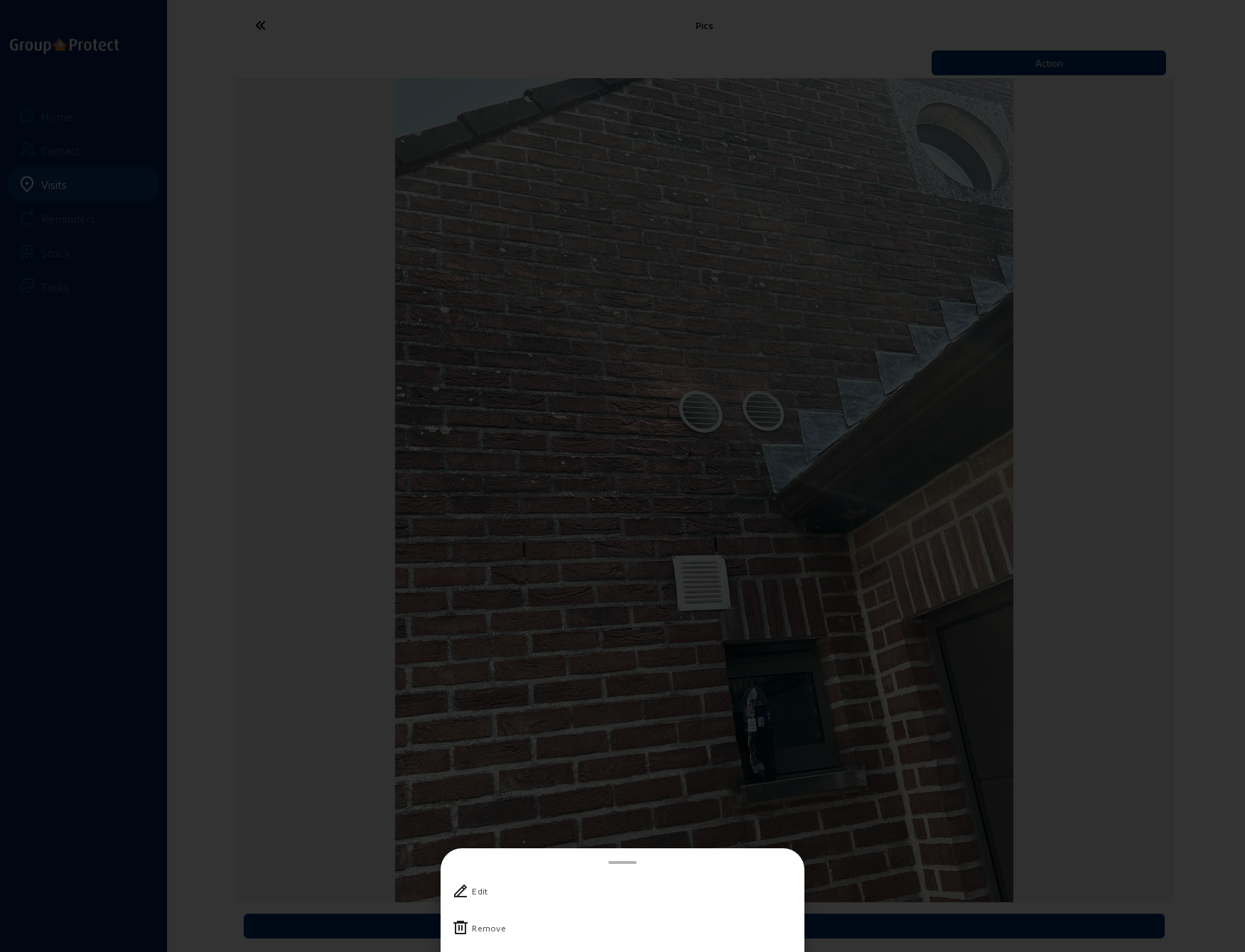
click at [481, 928] on div "Remove" at bounding box center [489, 928] width 34 height 14
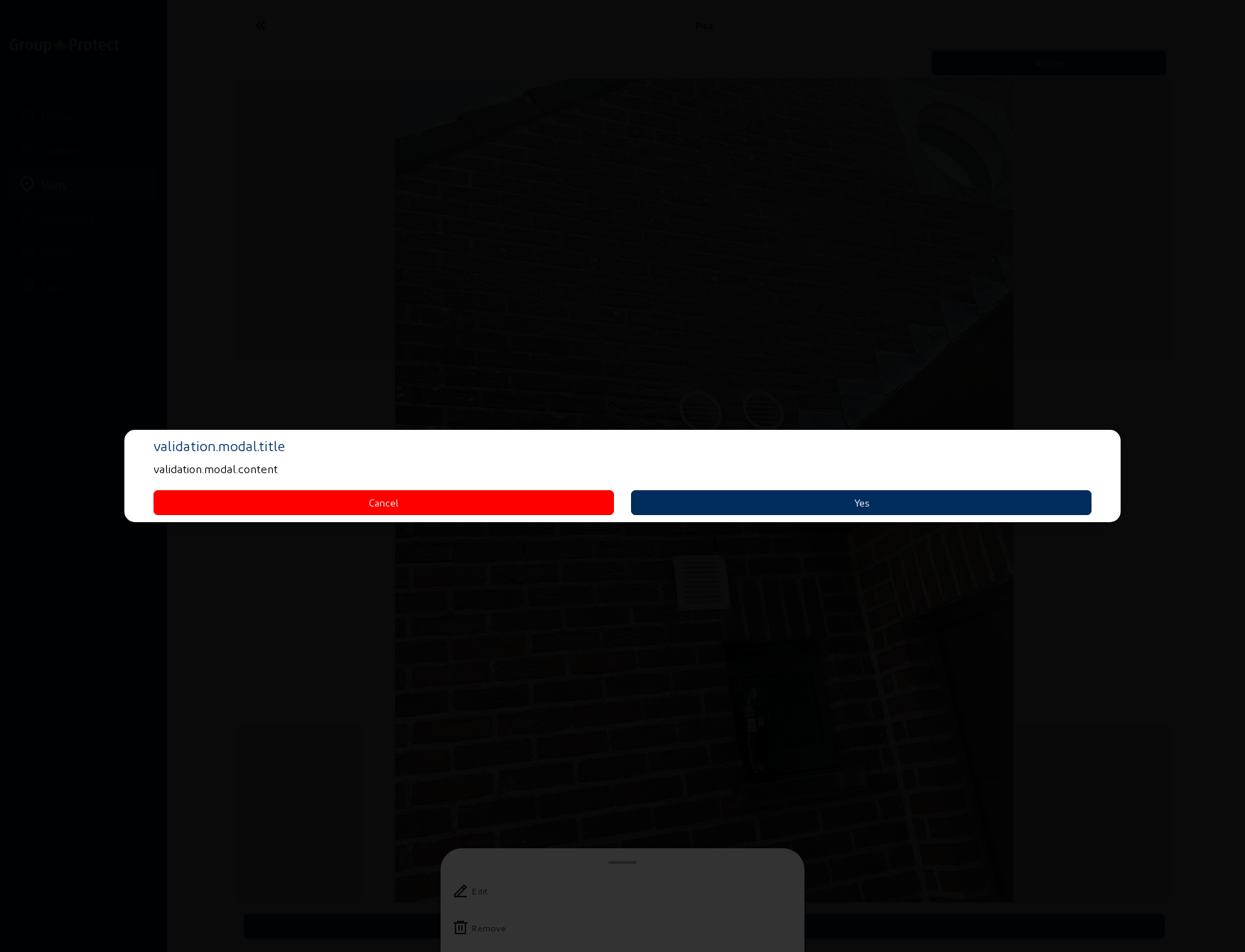
click at [739, 504] on button "Yes" at bounding box center [861, 502] width 460 height 25
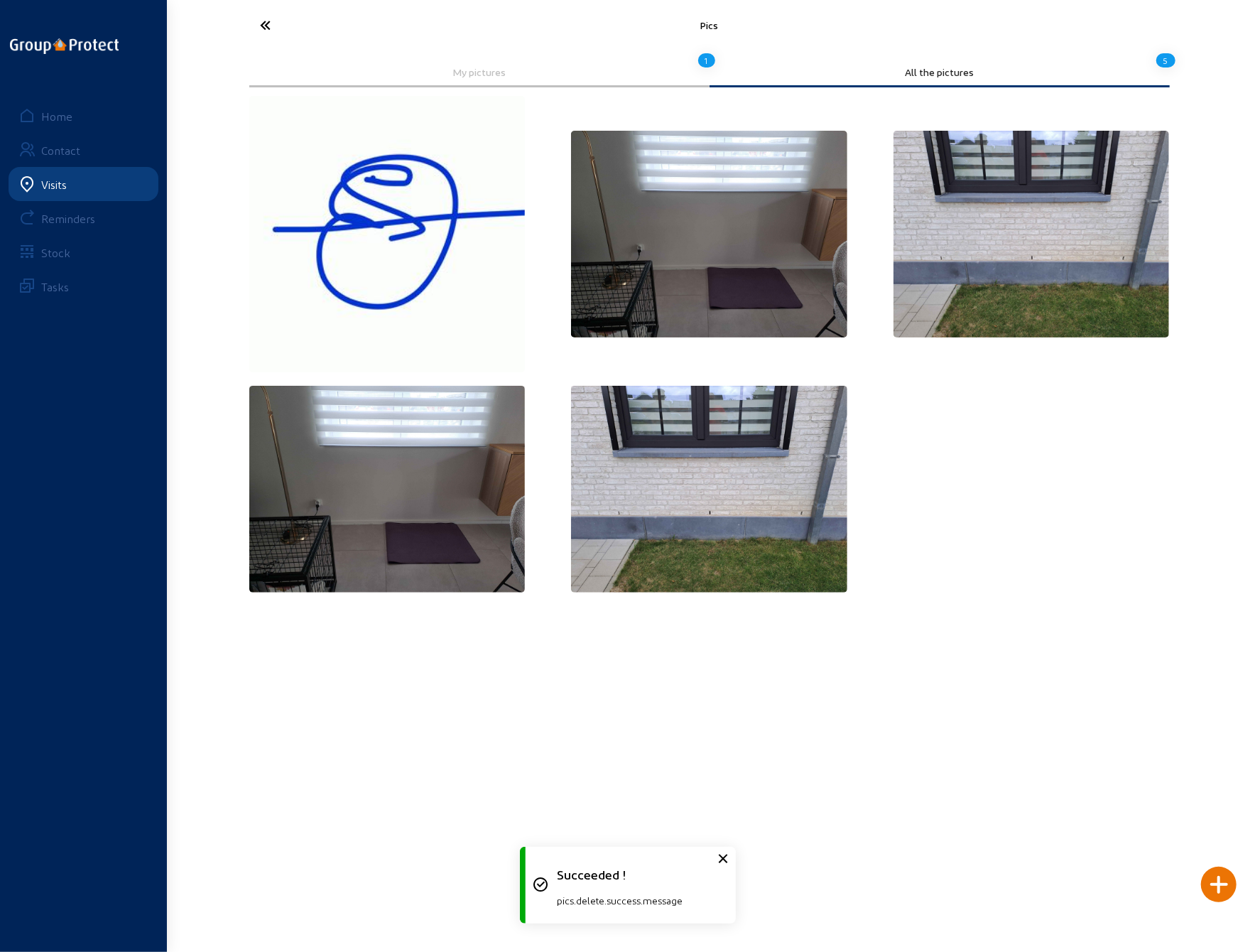
click at [392, 249] on img at bounding box center [387, 234] width 277 height 277
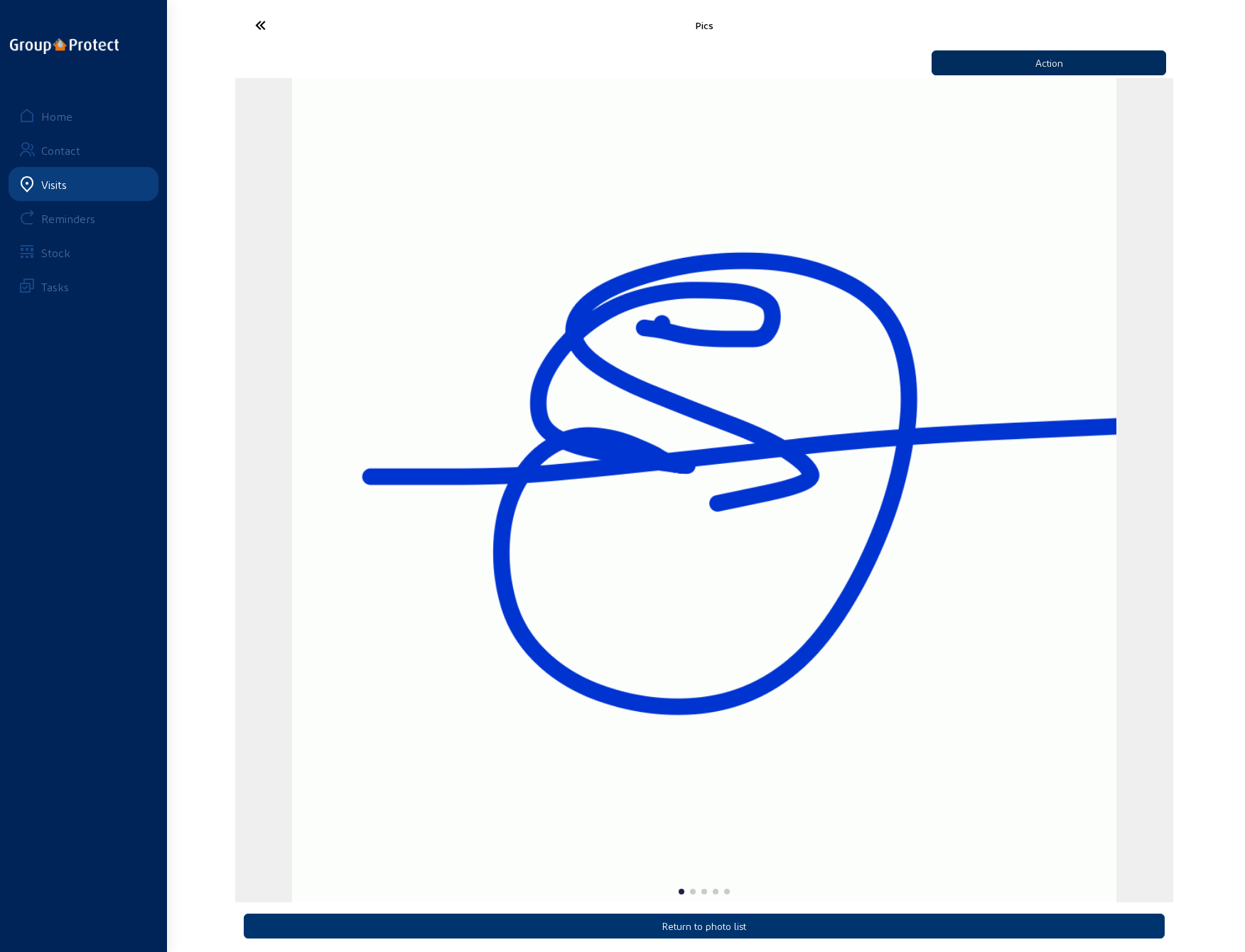
click at [1038, 62] on button "Action" at bounding box center [1048, 63] width 234 height 25
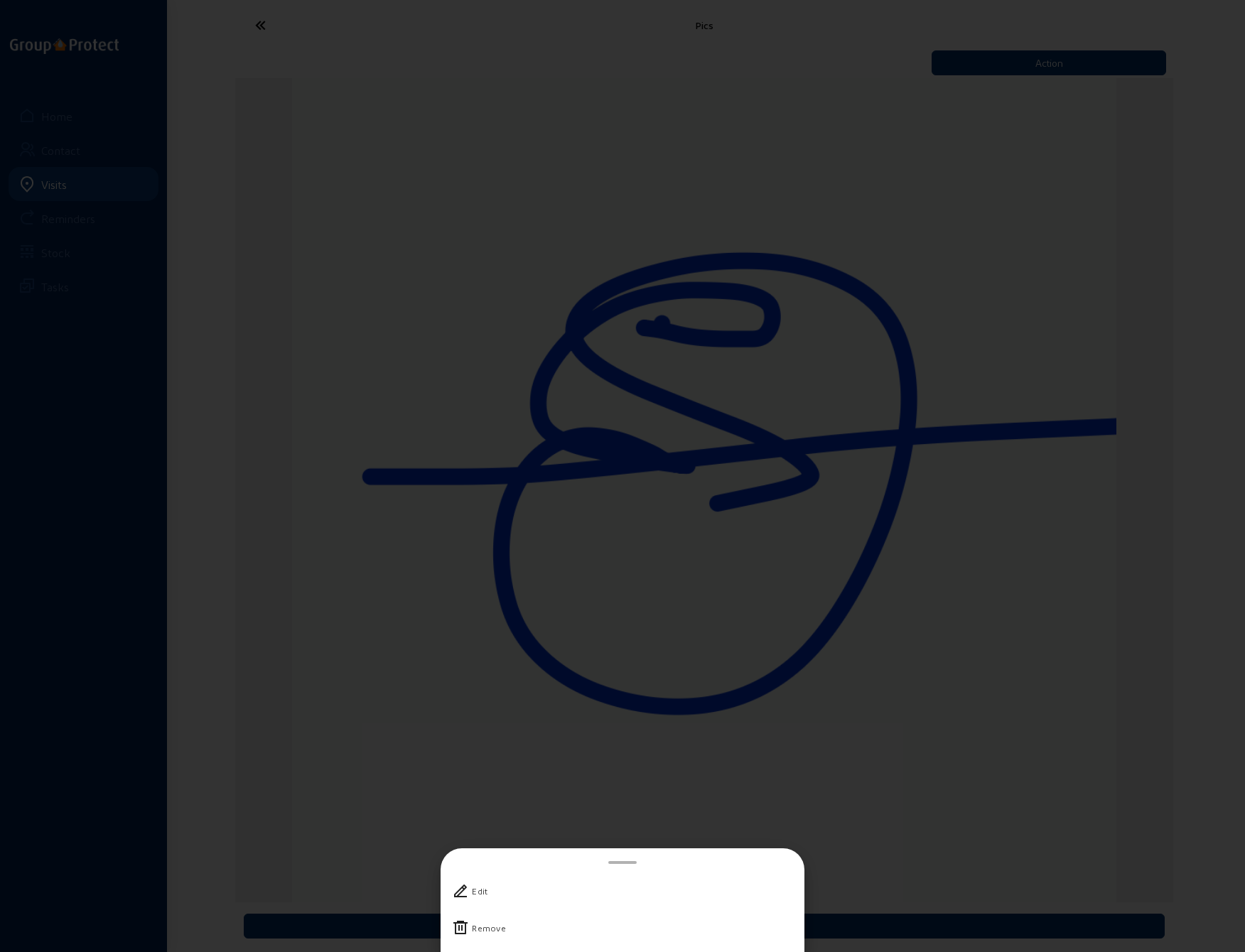
click at [487, 928] on div "Remove" at bounding box center [489, 928] width 34 height 14
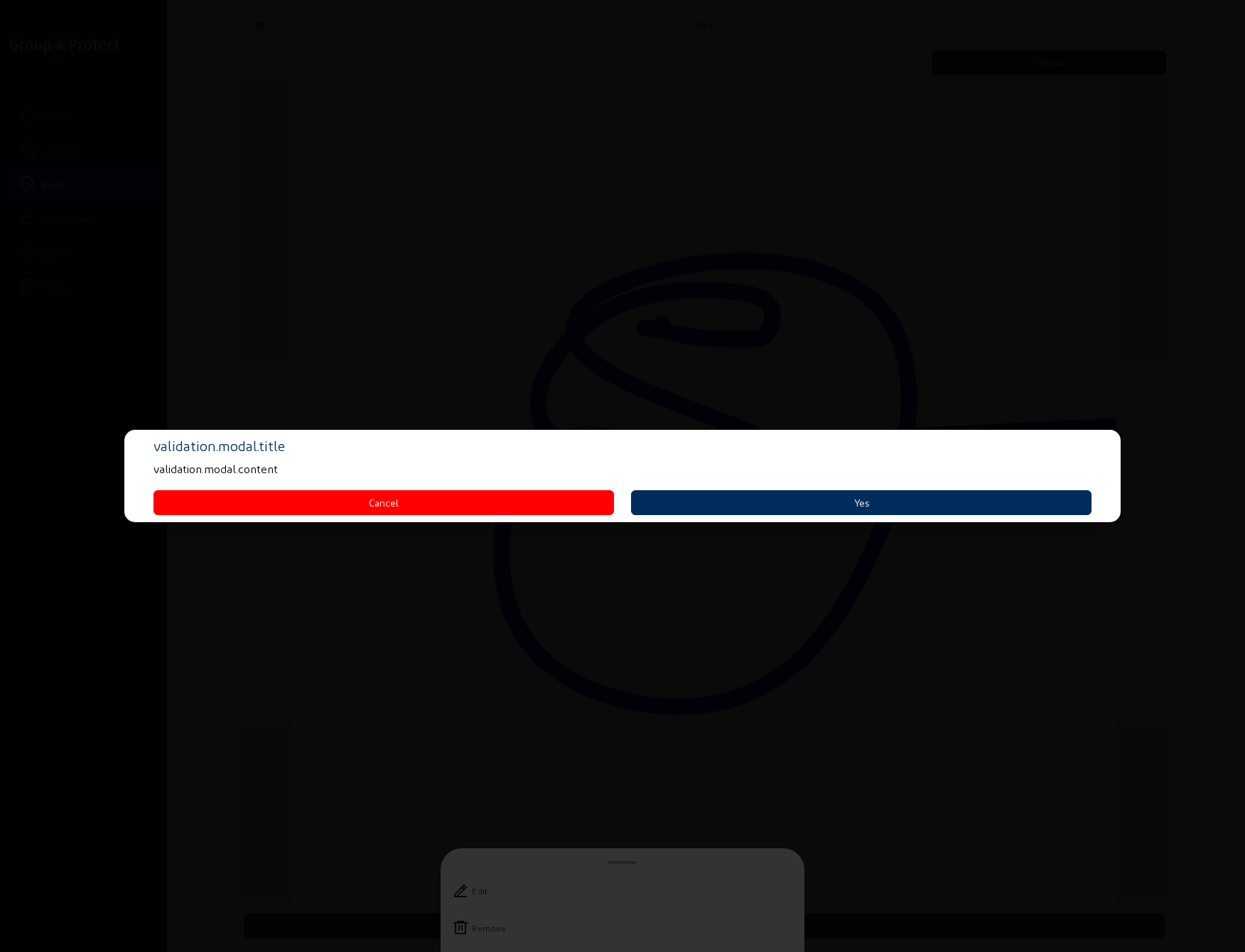
click at [780, 502] on button "Yes" at bounding box center [861, 502] width 460 height 25
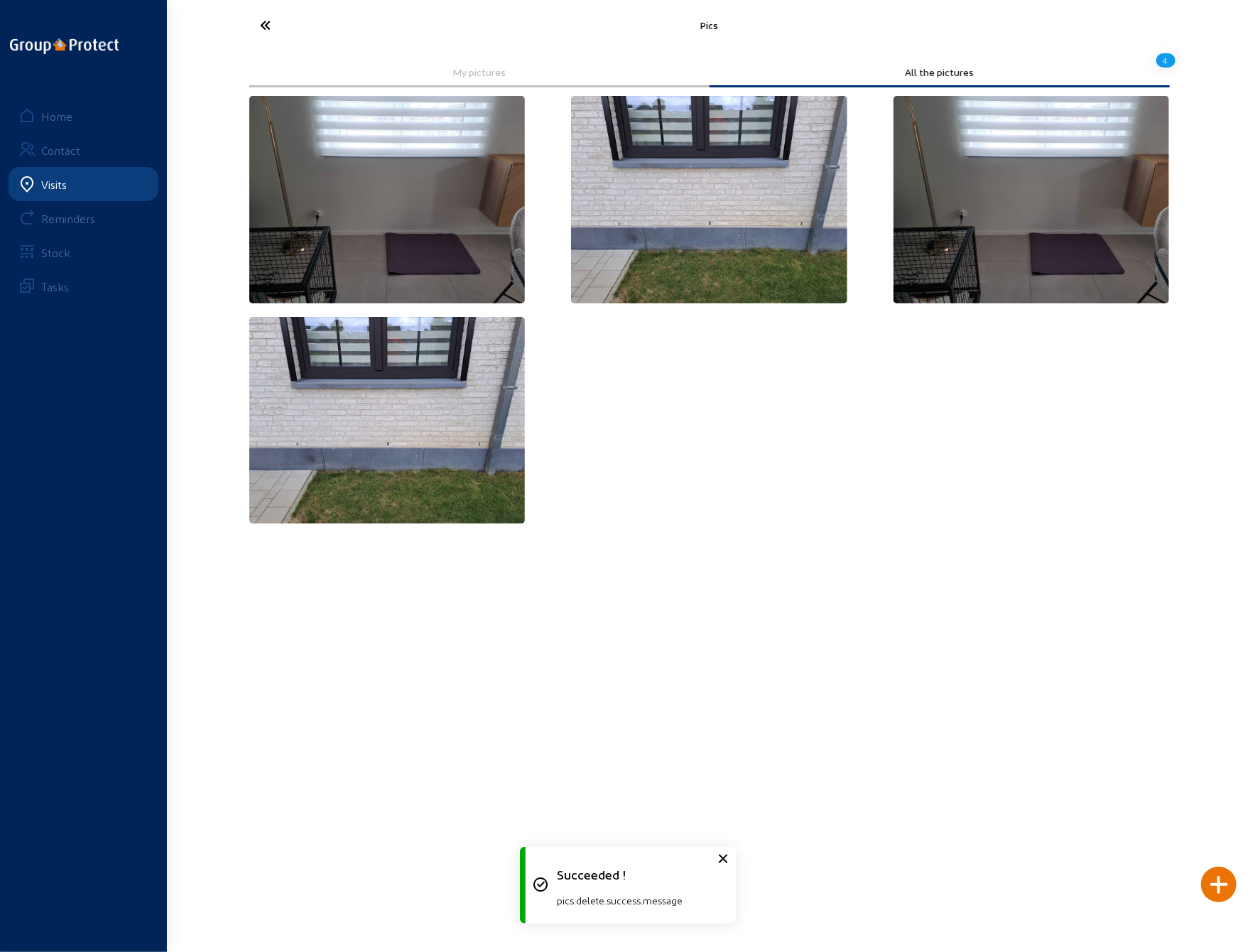
click at [269, 22] on icon at bounding box center [319, 25] width 131 height 25
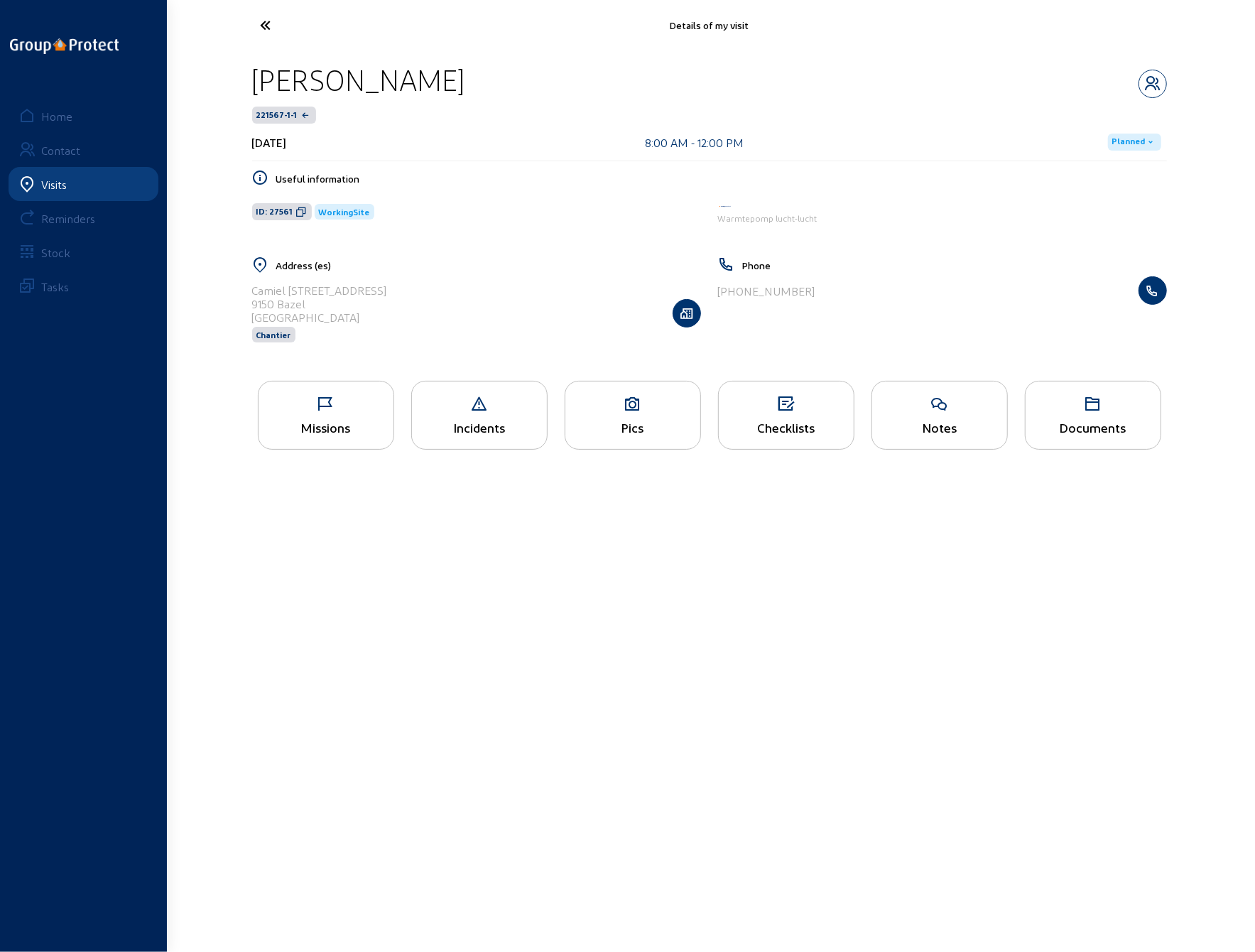
click at [267, 22] on icon at bounding box center [319, 25] width 131 height 25
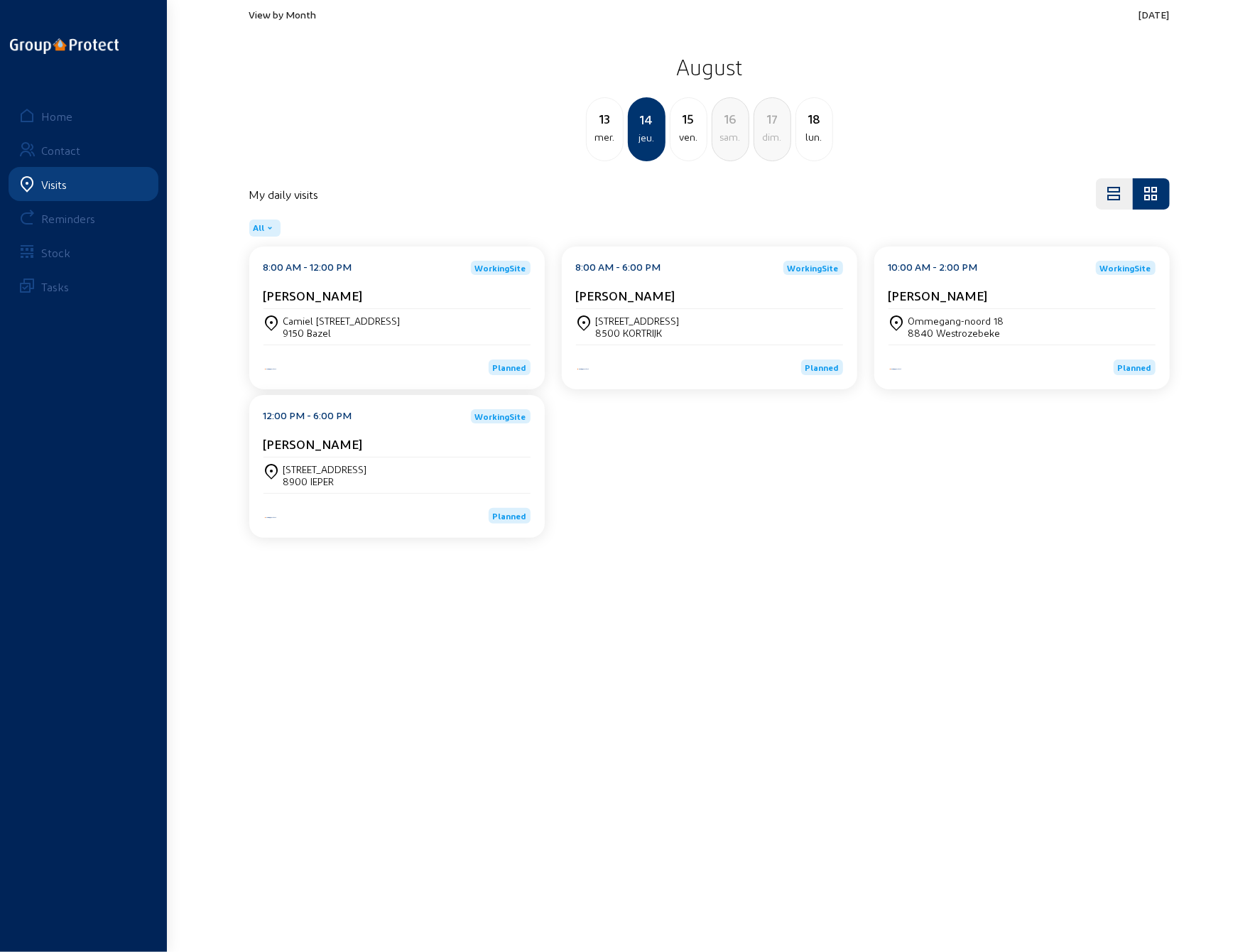
click at [683, 129] on div "ven." at bounding box center [689, 137] width 36 height 17
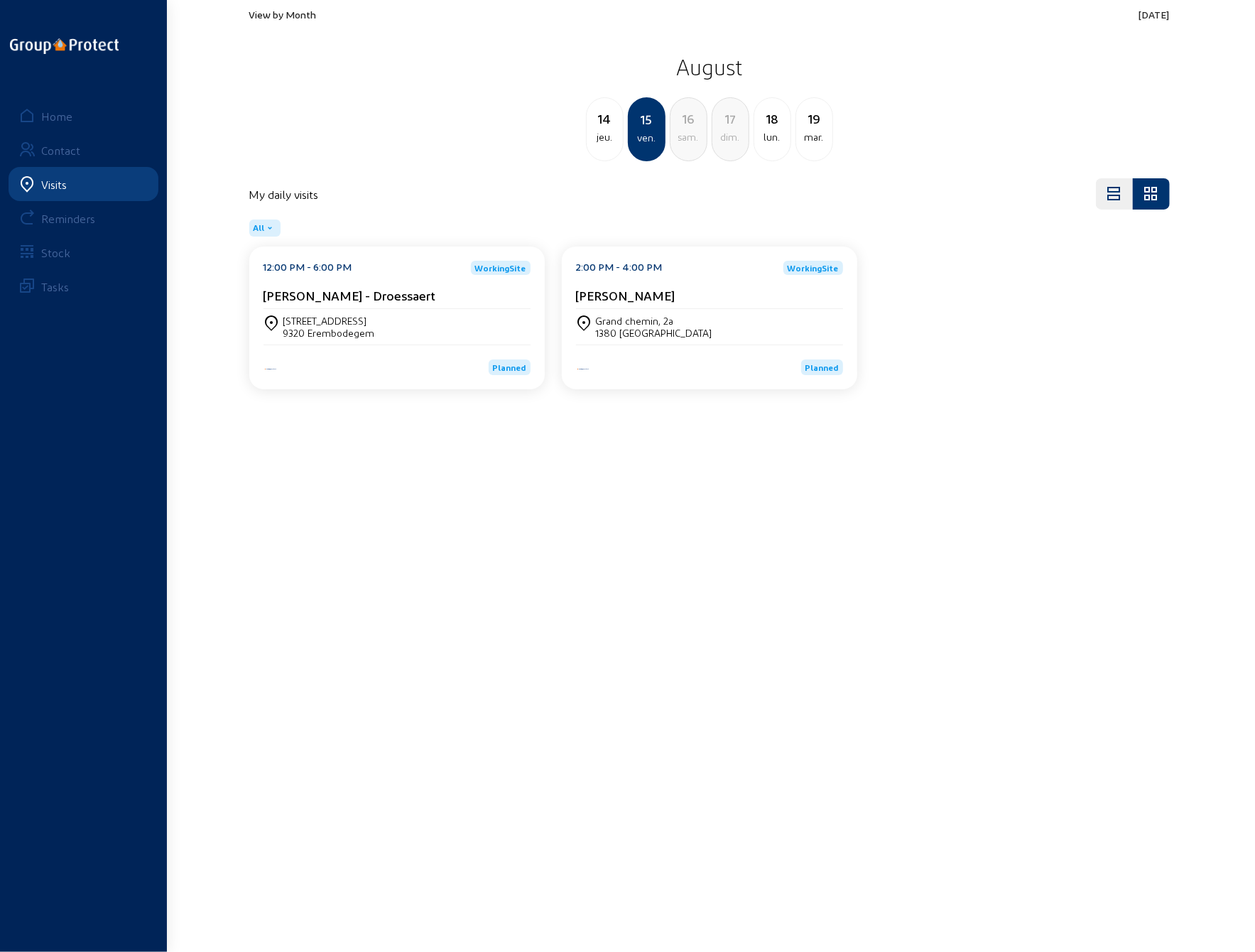
click at [771, 124] on div "18" at bounding box center [772, 119] width 36 height 20
click at [349, 323] on div "[STREET_ADDRESS] bus 1 -" at bounding box center [341, 320] width 115 height 12
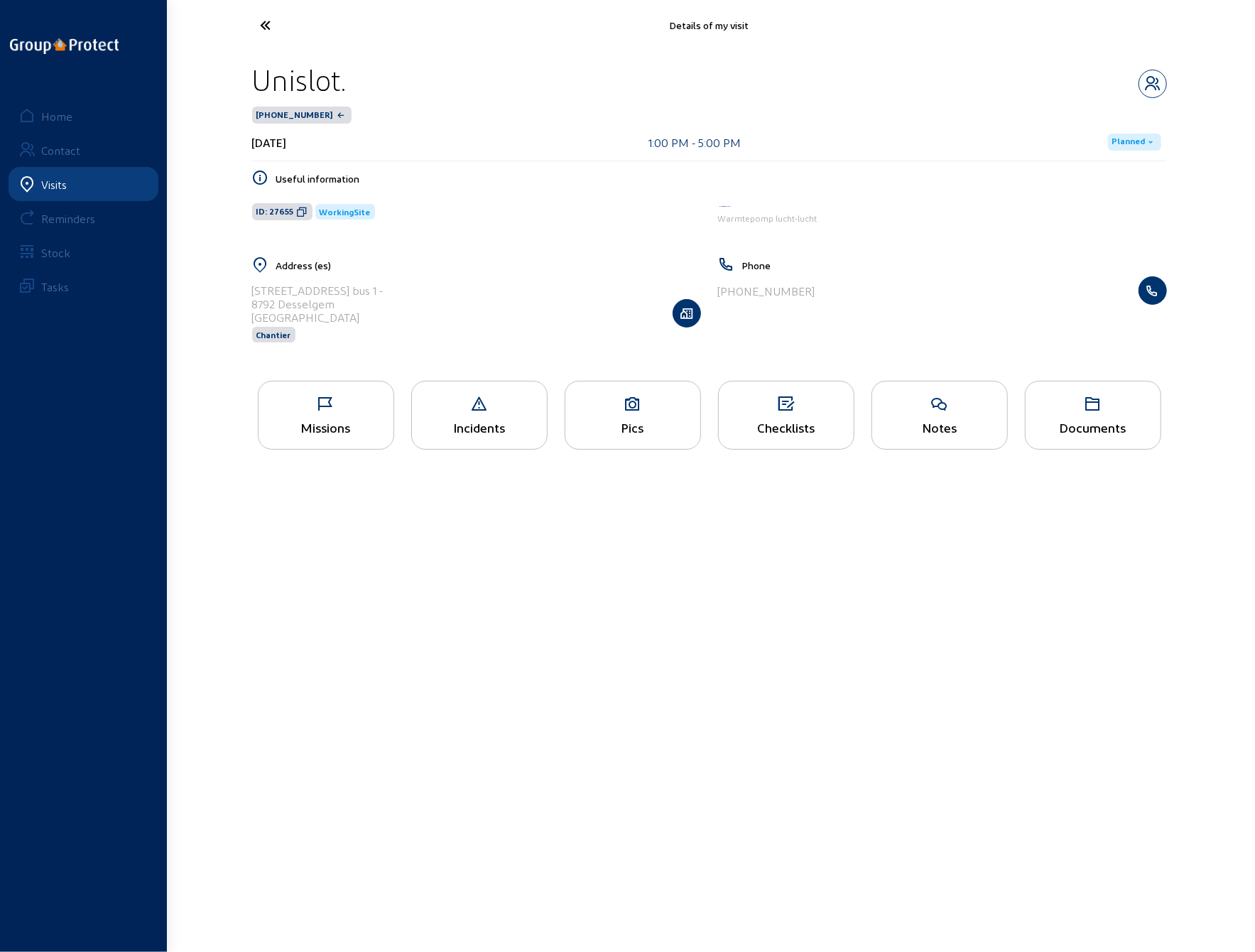
click at [314, 410] on icon at bounding box center [326, 405] width 135 height 17
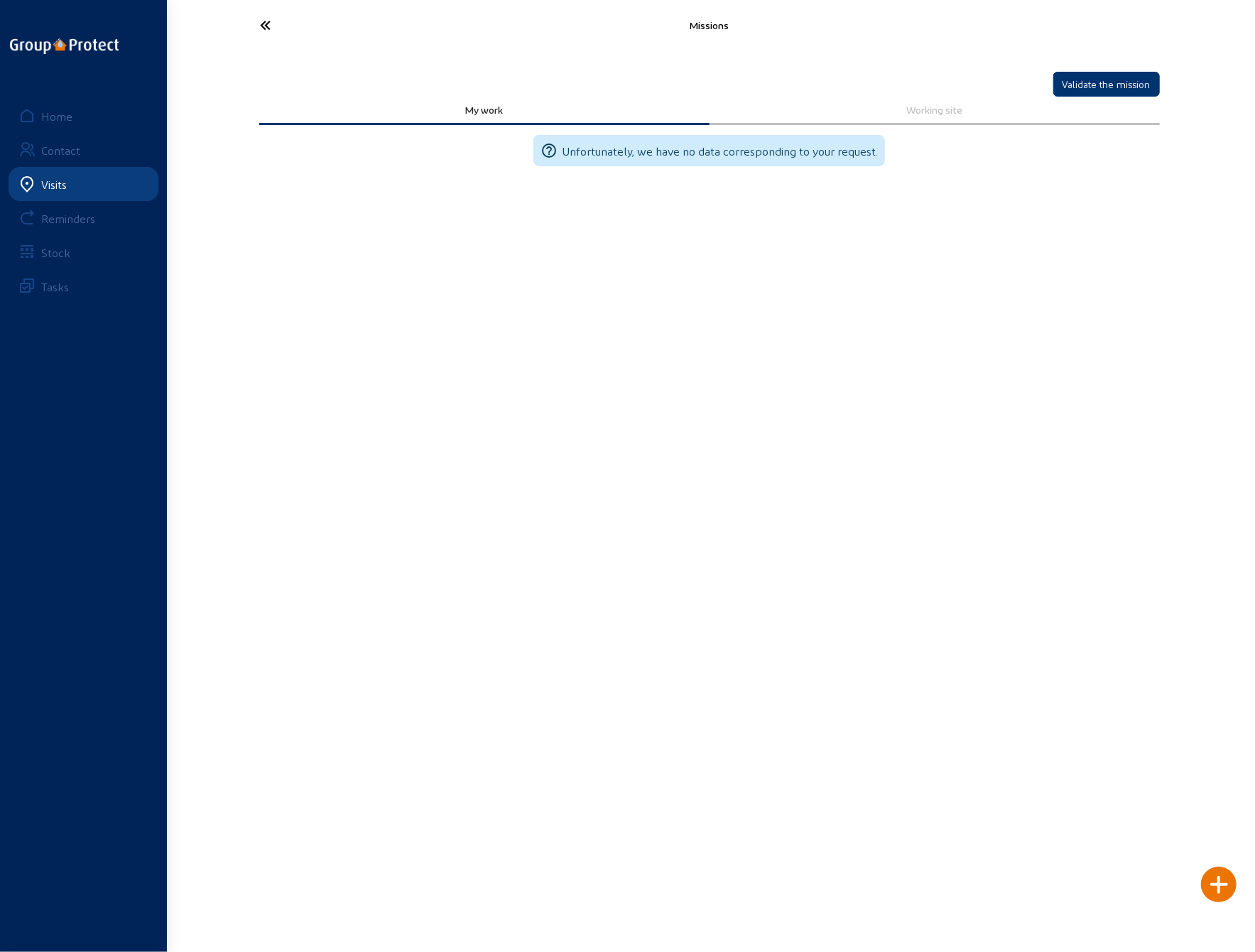
click at [268, 22] on icon at bounding box center [319, 25] width 131 height 25
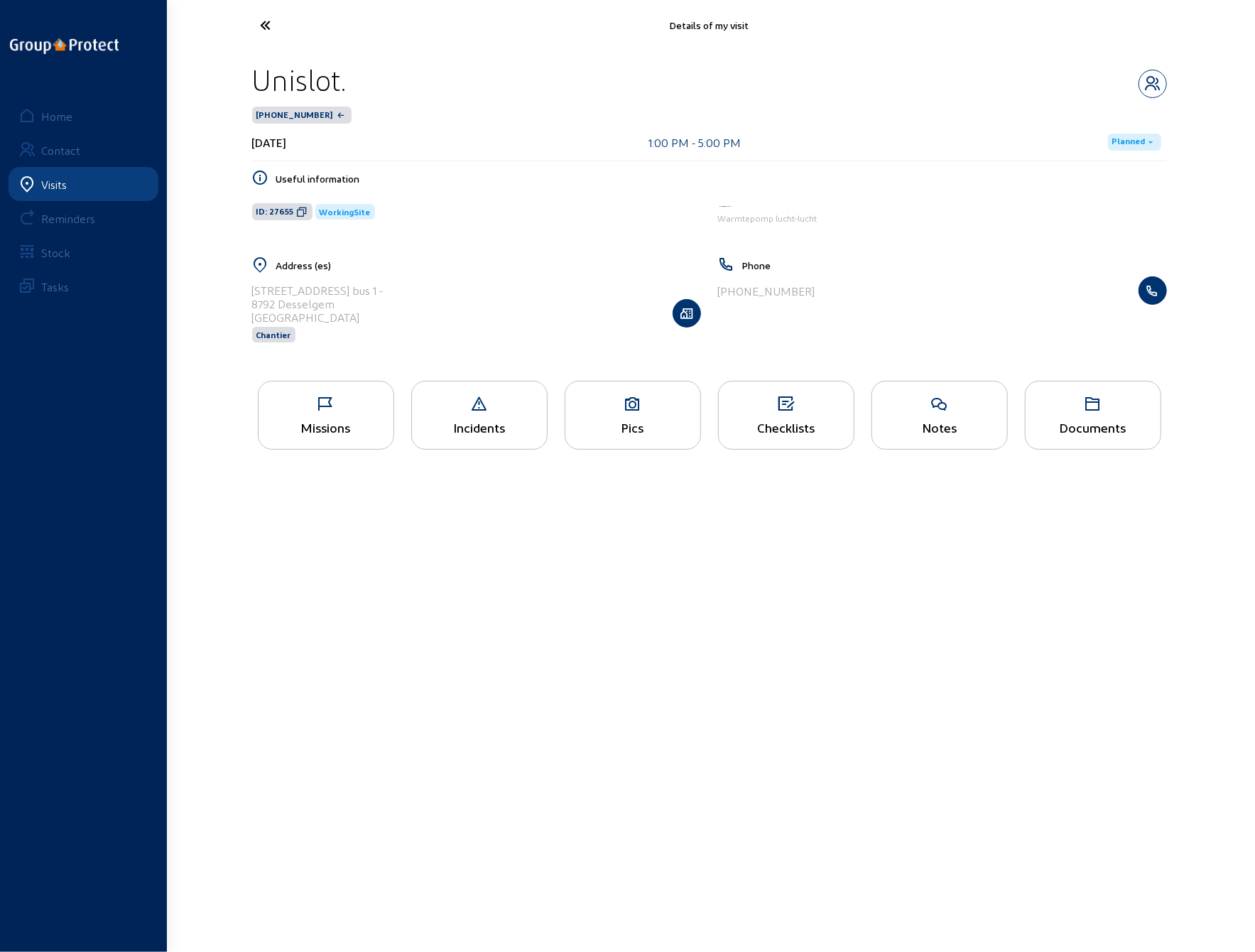
drag, startPoint x: 644, startPoint y: 413, endPoint x: 636, endPoint y: 412, distance: 8.1
click at [644, 413] on div "Pics" at bounding box center [633, 415] width 136 height 69
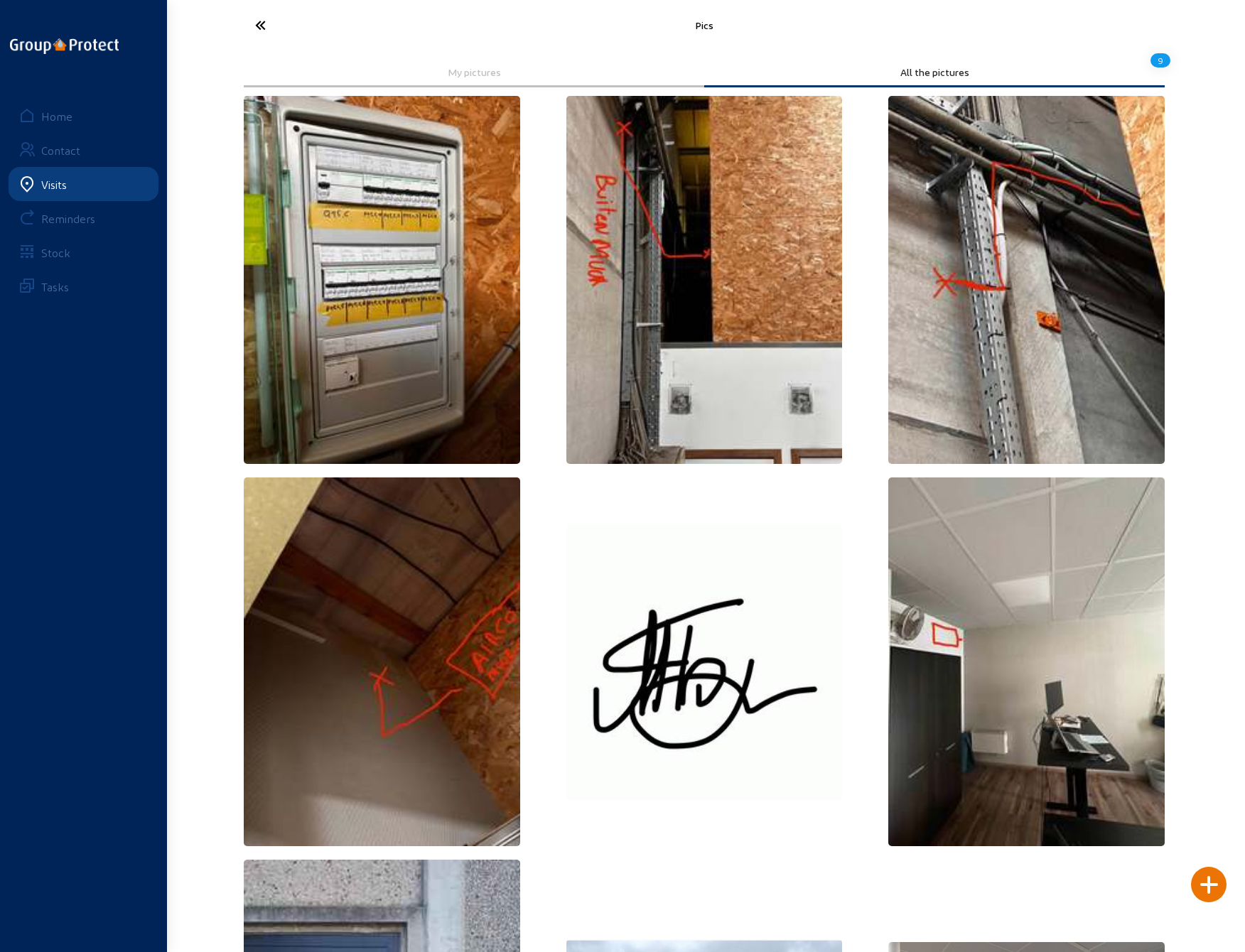
click at [257, 27] on icon at bounding box center [313, 25] width 131 height 25
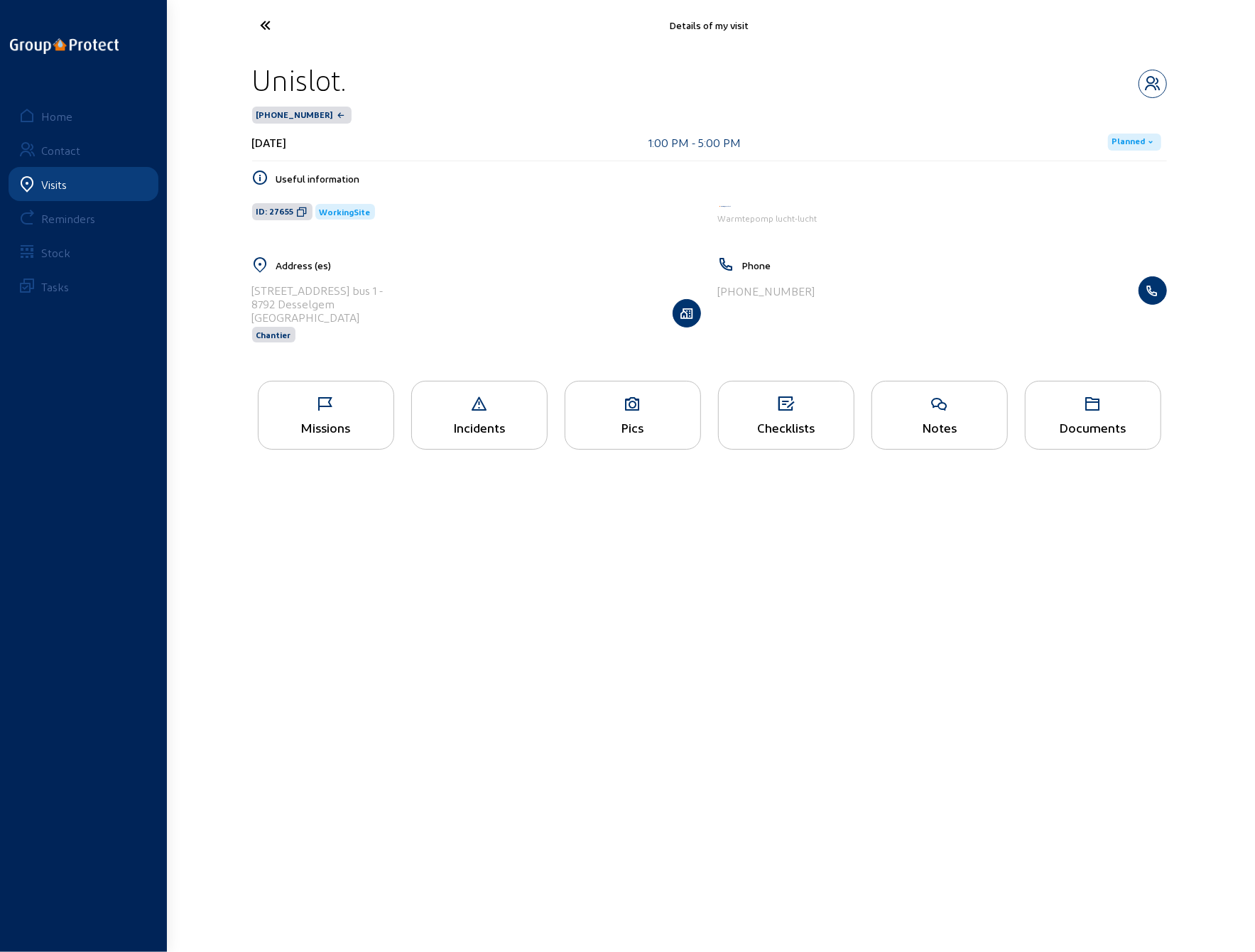
click at [257, 27] on icon at bounding box center [319, 25] width 131 height 25
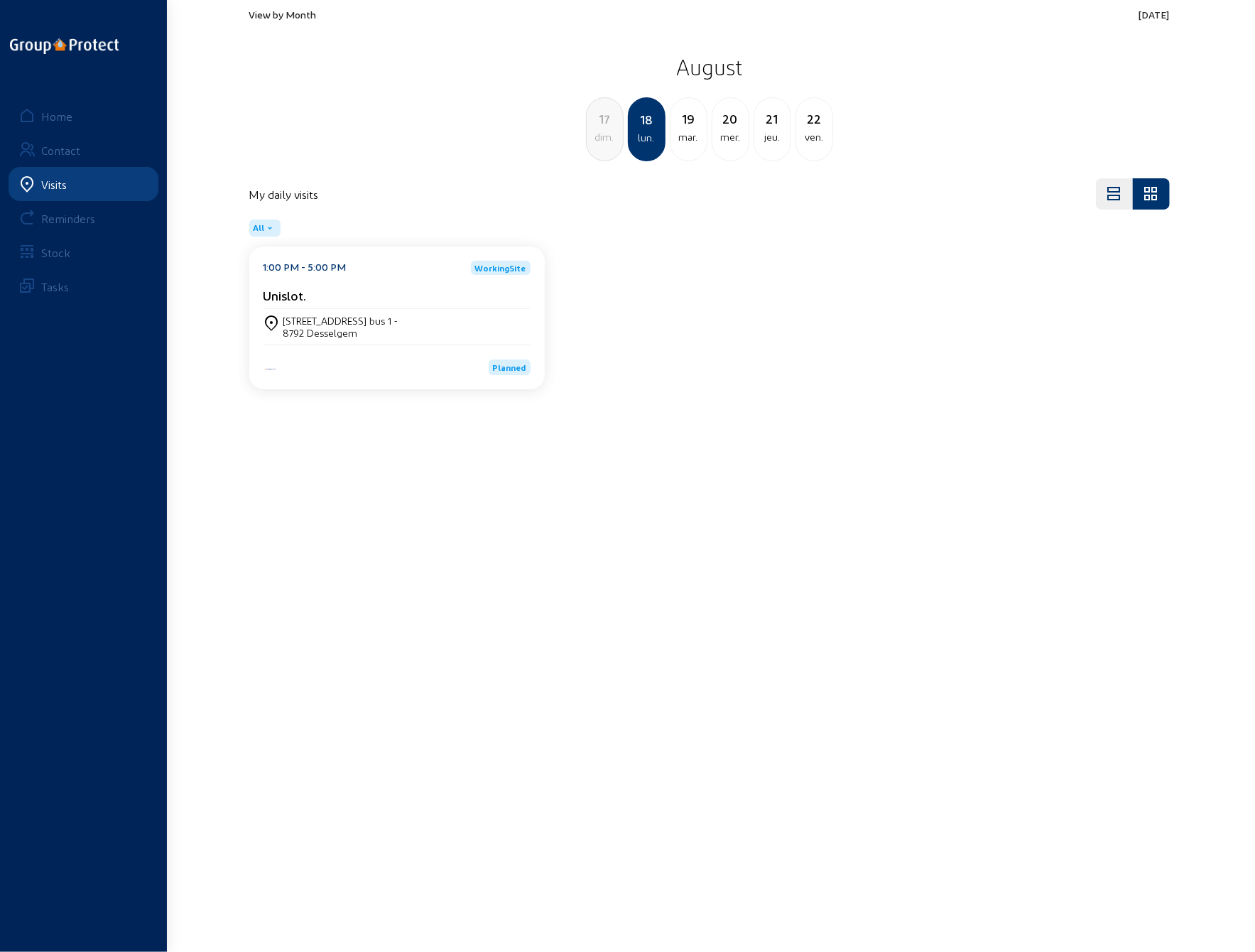
click at [686, 127] on div "19" at bounding box center [689, 119] width 36 height 20
click at [338, 322] on div "[STREET_ADDRESS]" at bounding box center [325, 320] width 84 height 12
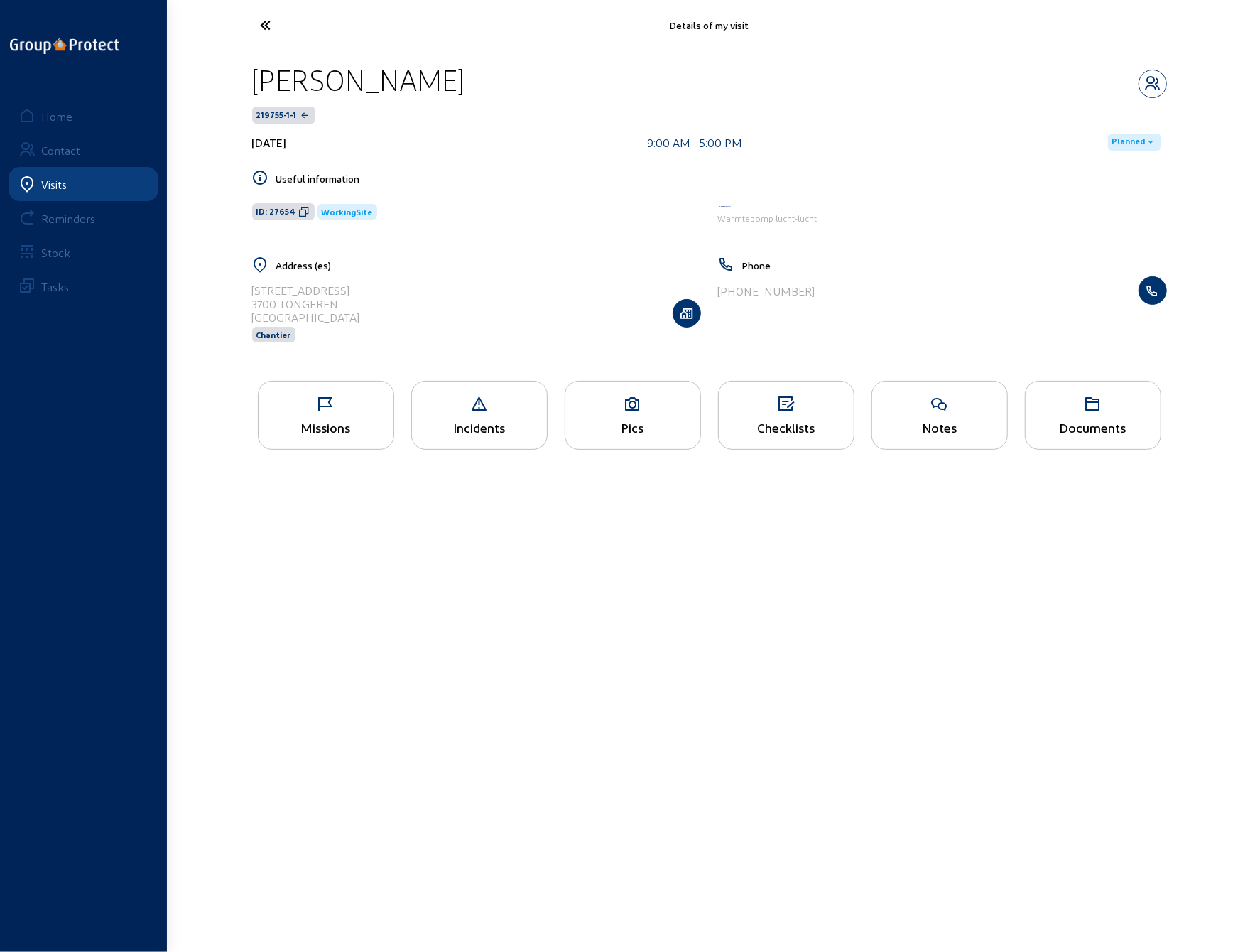
click at [325, 400] on icon at bounding box center [326, 405] width 135 height 17
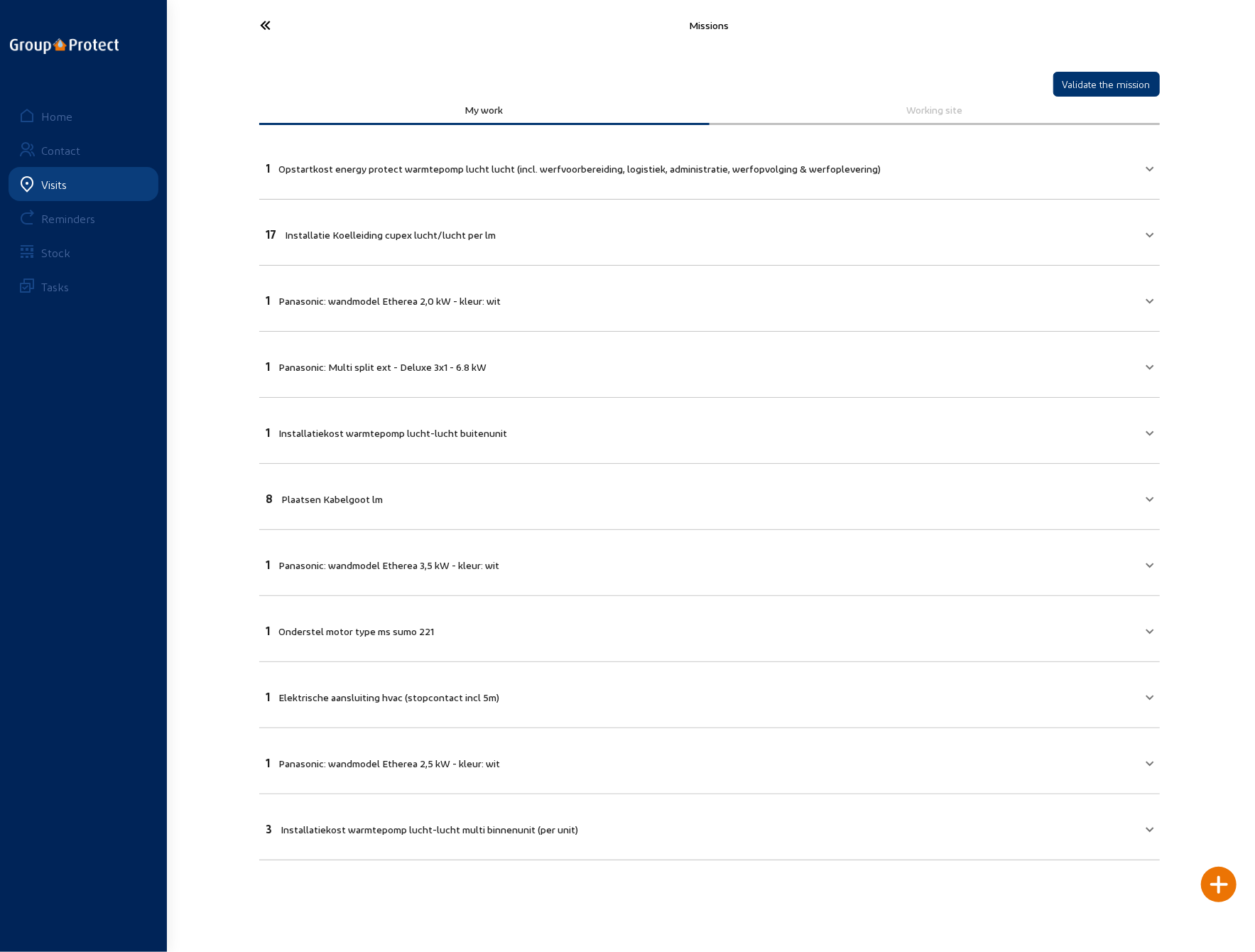
click at [265, 20] on icon at bounding box center [319, 25] width 131 height 25
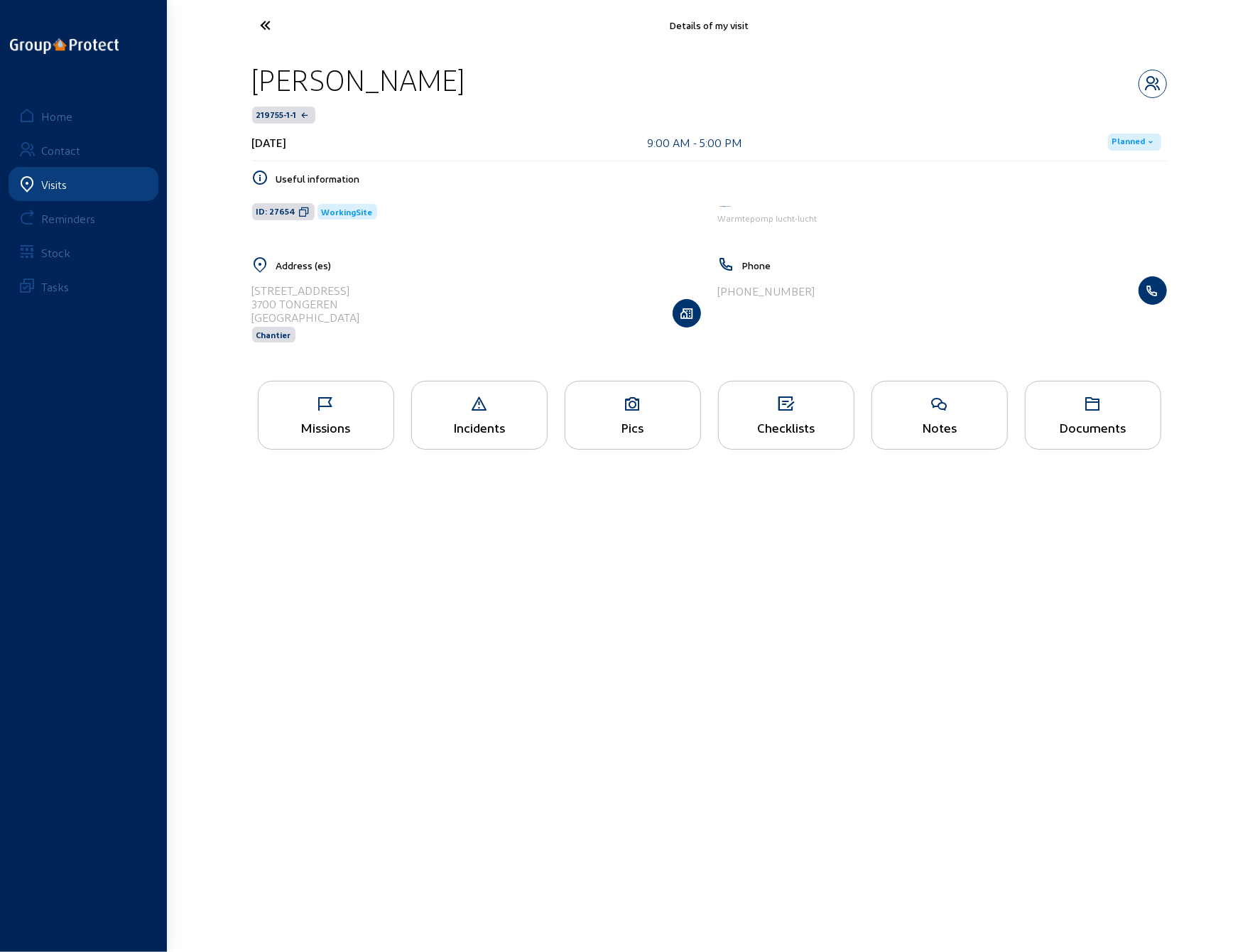
click at [608, 425] on div "Pics" at bounding box center [633, 427] width 135 height 15
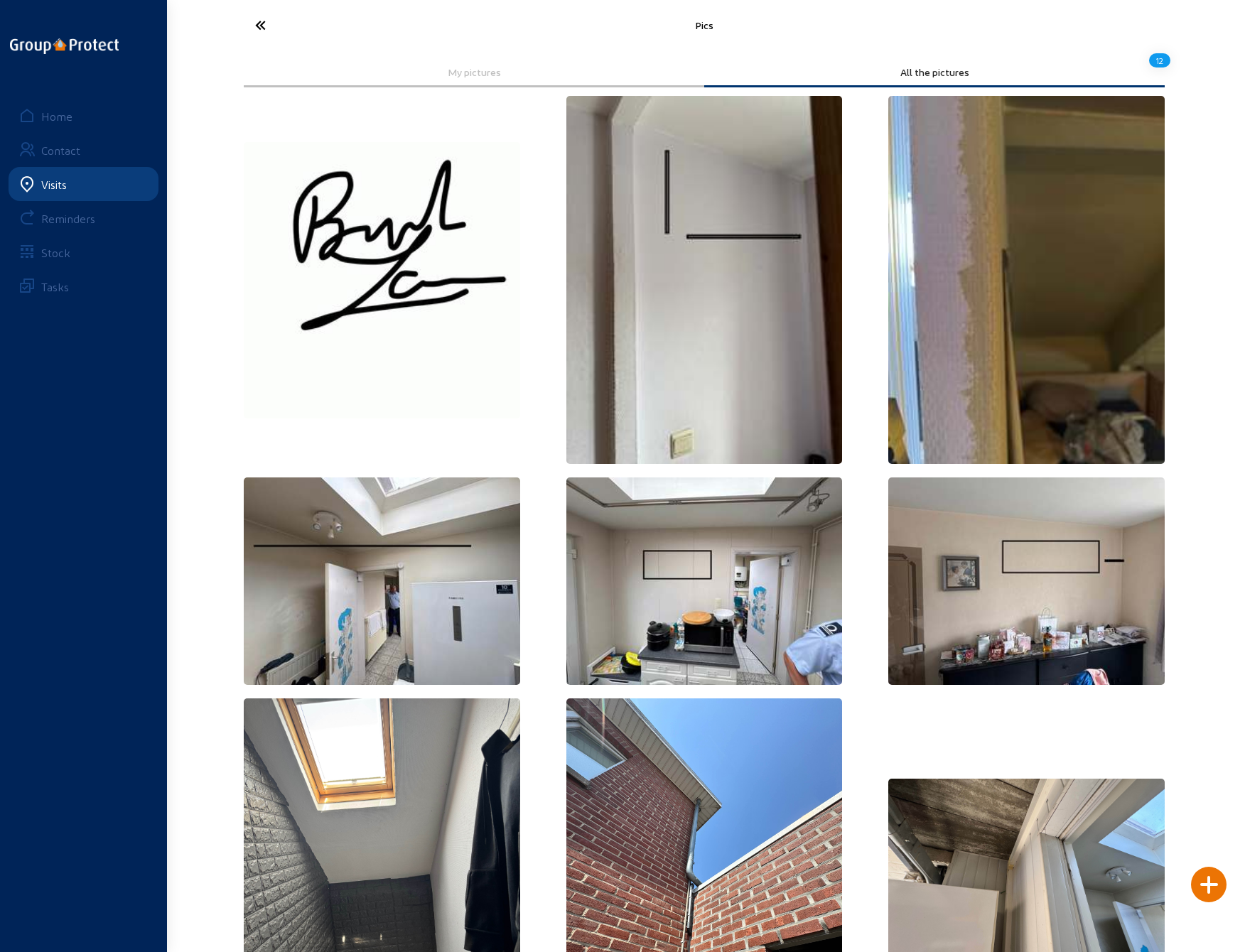
click at [264, 17] on icon at bounding box center [313, 25] width 131 height 25
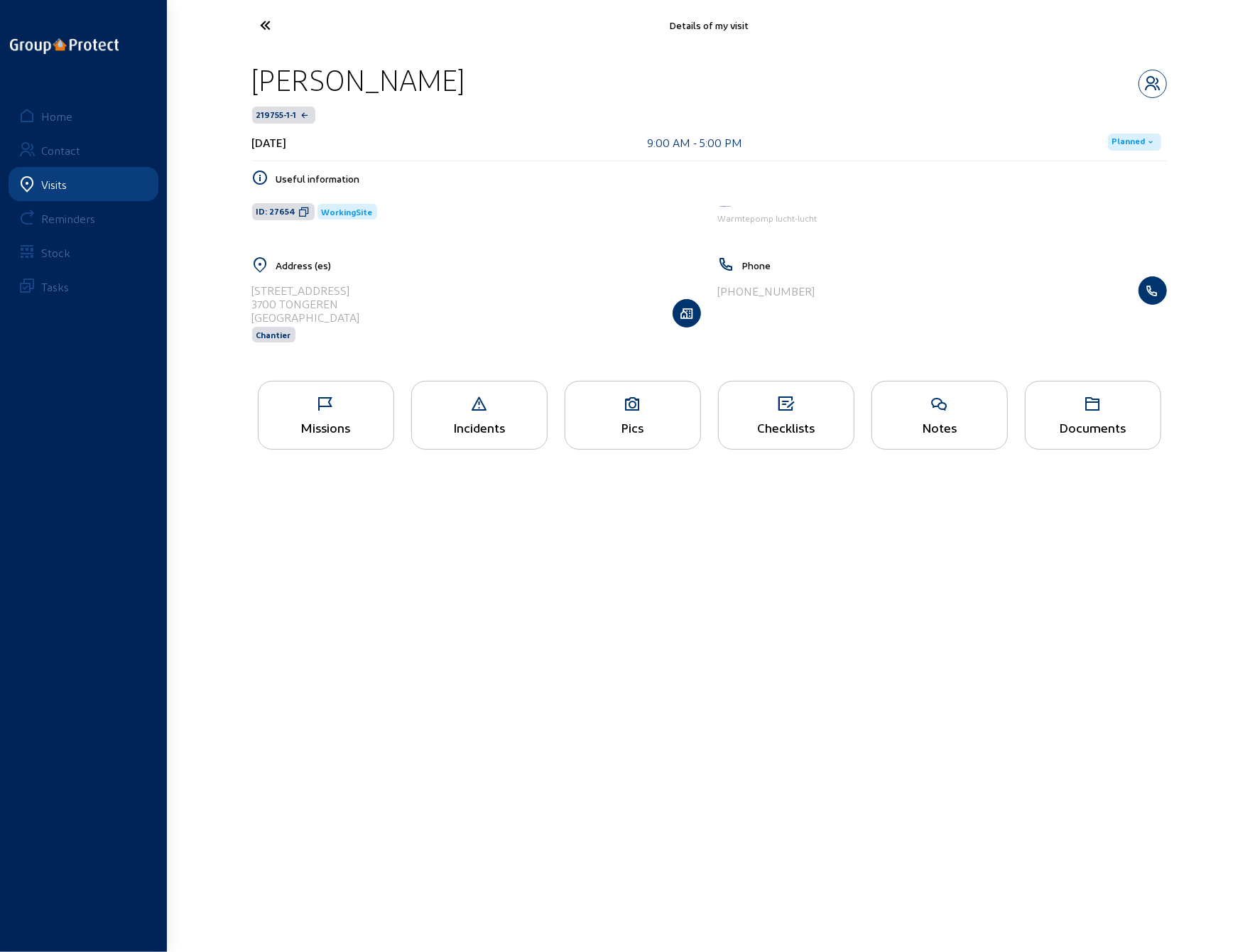
click at [264, 17] on icon at bounding box center [319, 25] width 131 height 25
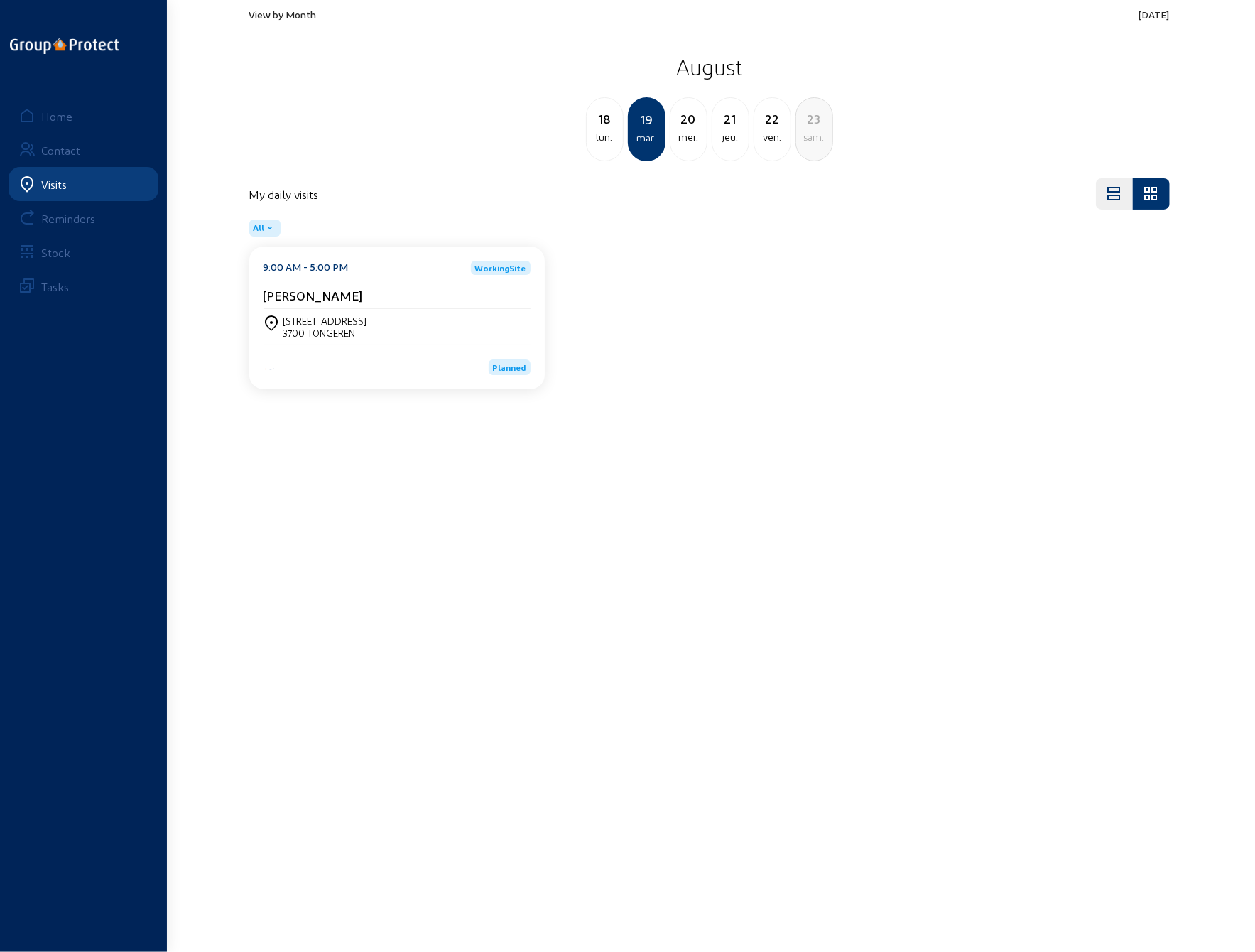
click at [687, 123] on div "20" at bounding box center [689, 119] width 36 height 20
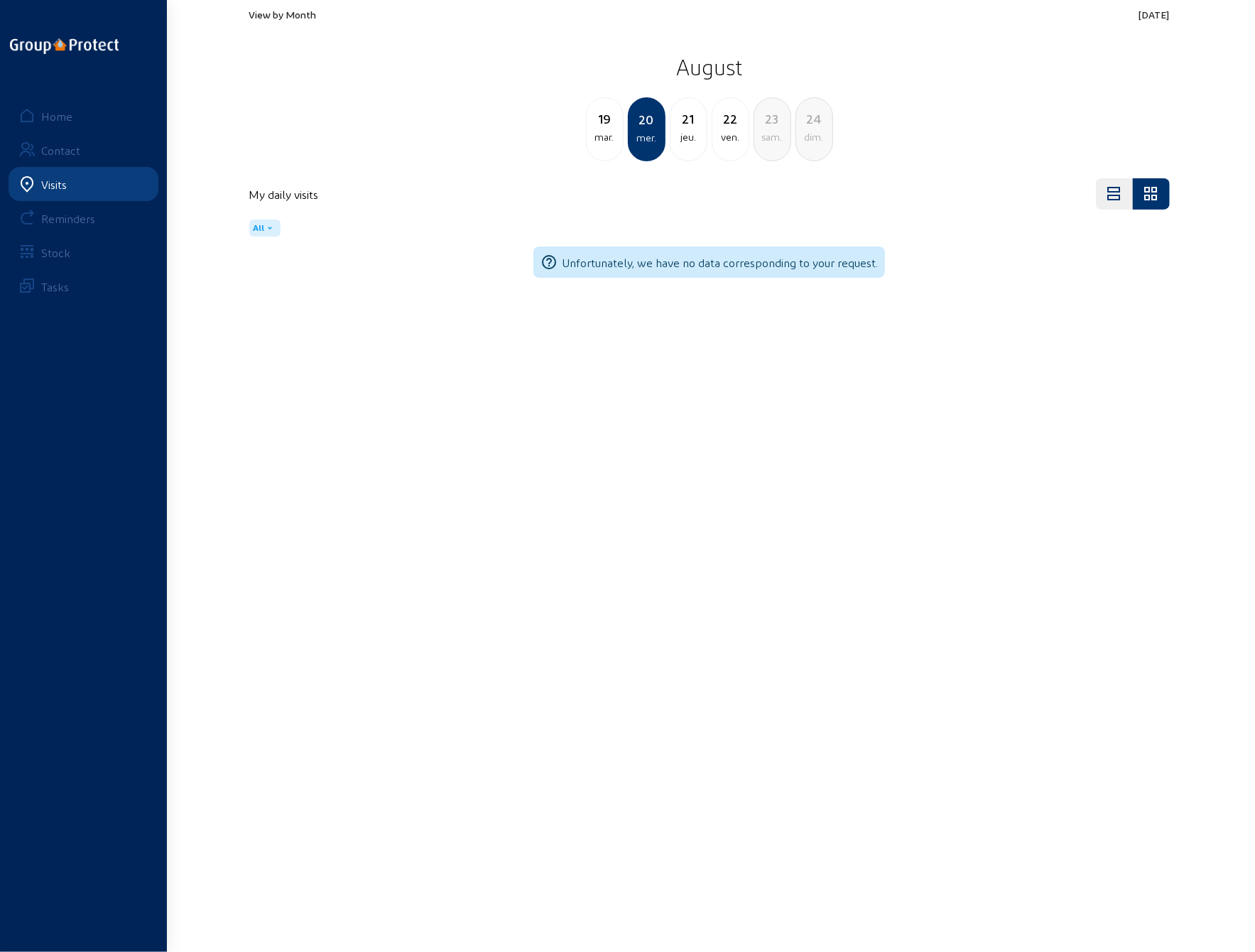
click at [692, 127] on div "21" at bounding box center [689, 119] width 36 height 20
click at [693, 126] on div "22" at bounding box center [689, 119] width 36 height 20
click at [773, 130] on div "lun." at bounding box center [772, 137] width 36 height 17
click at [682, 129] on div "mar." at bounding box center [689, 137] width 36 height 17
click at [281, 14] on span "View by Month" at bounding box center [283, 14] width 68 height 12
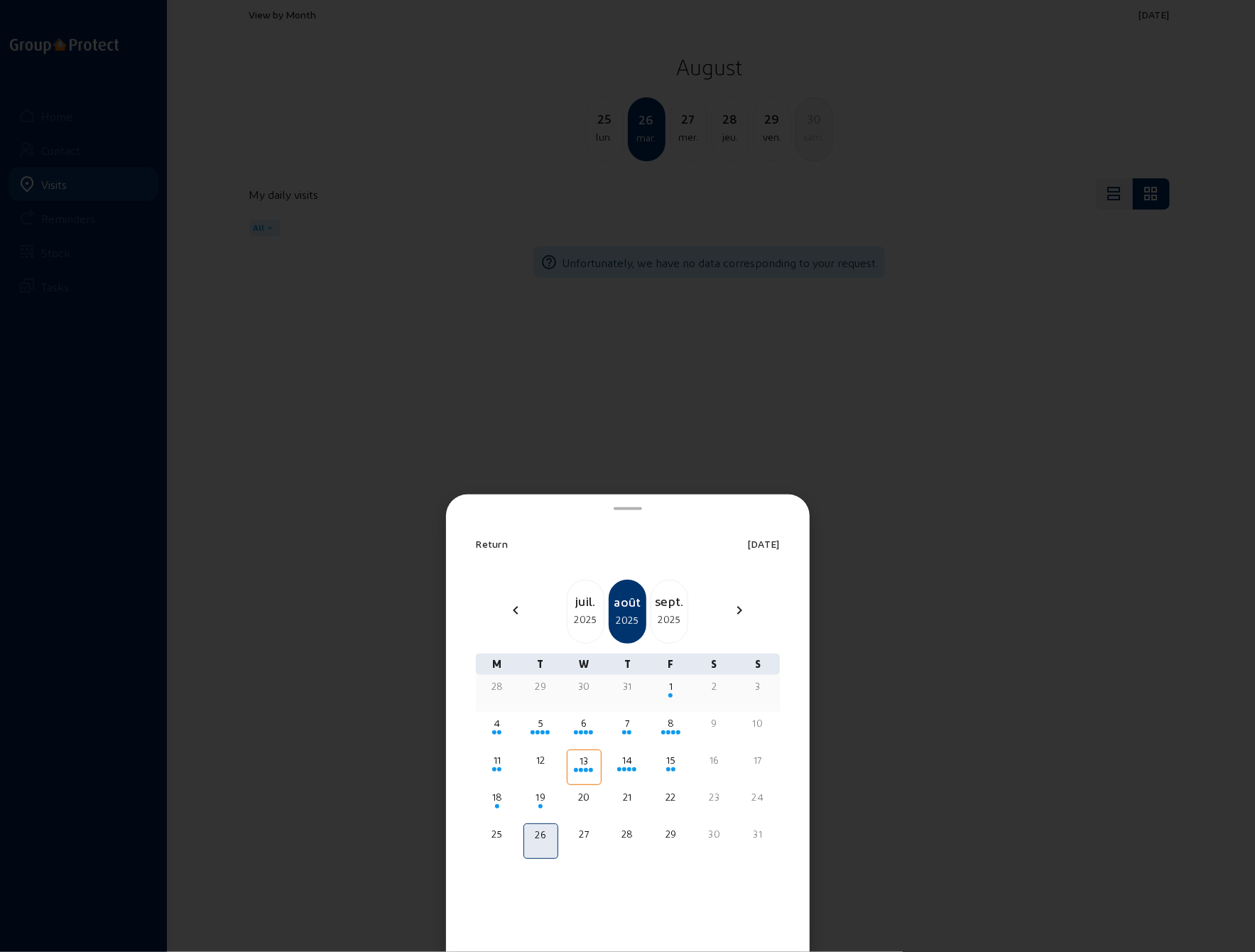
drag, startPoint x: 622, startPoint y: 762, endPoint x: 632, endPoint y: 742, distance: 22.4
click at [623, 762] on div "14" at bounding box center [627, 760] width 32 height 14
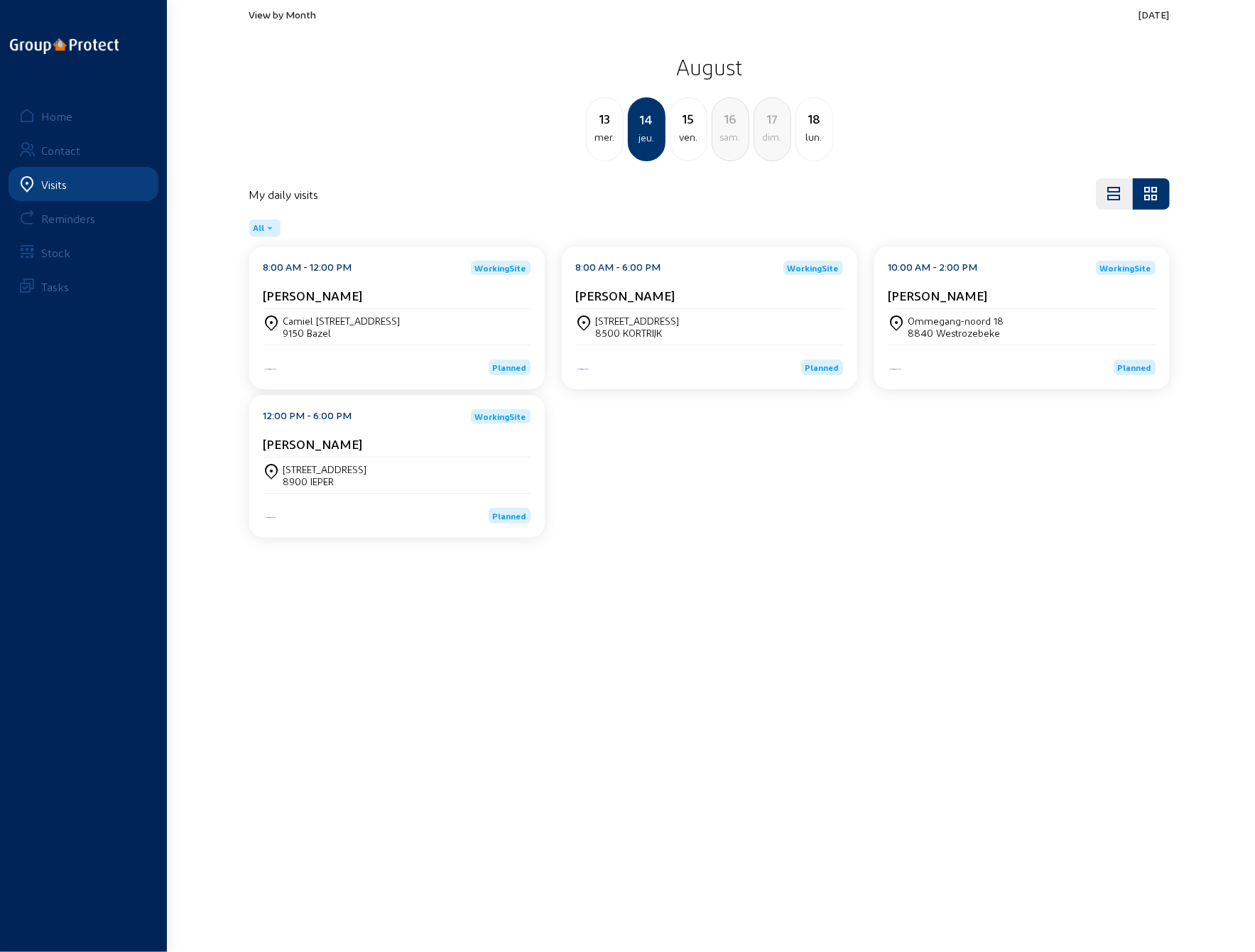
click at [602, 126] on div "13" at bounding box center [605, 119] width 36 height 20
click at [385, 323] on div "[PERSON_NAME][STREET_ADDRESS]" at bounding box center [397, 327] width 267 height 24
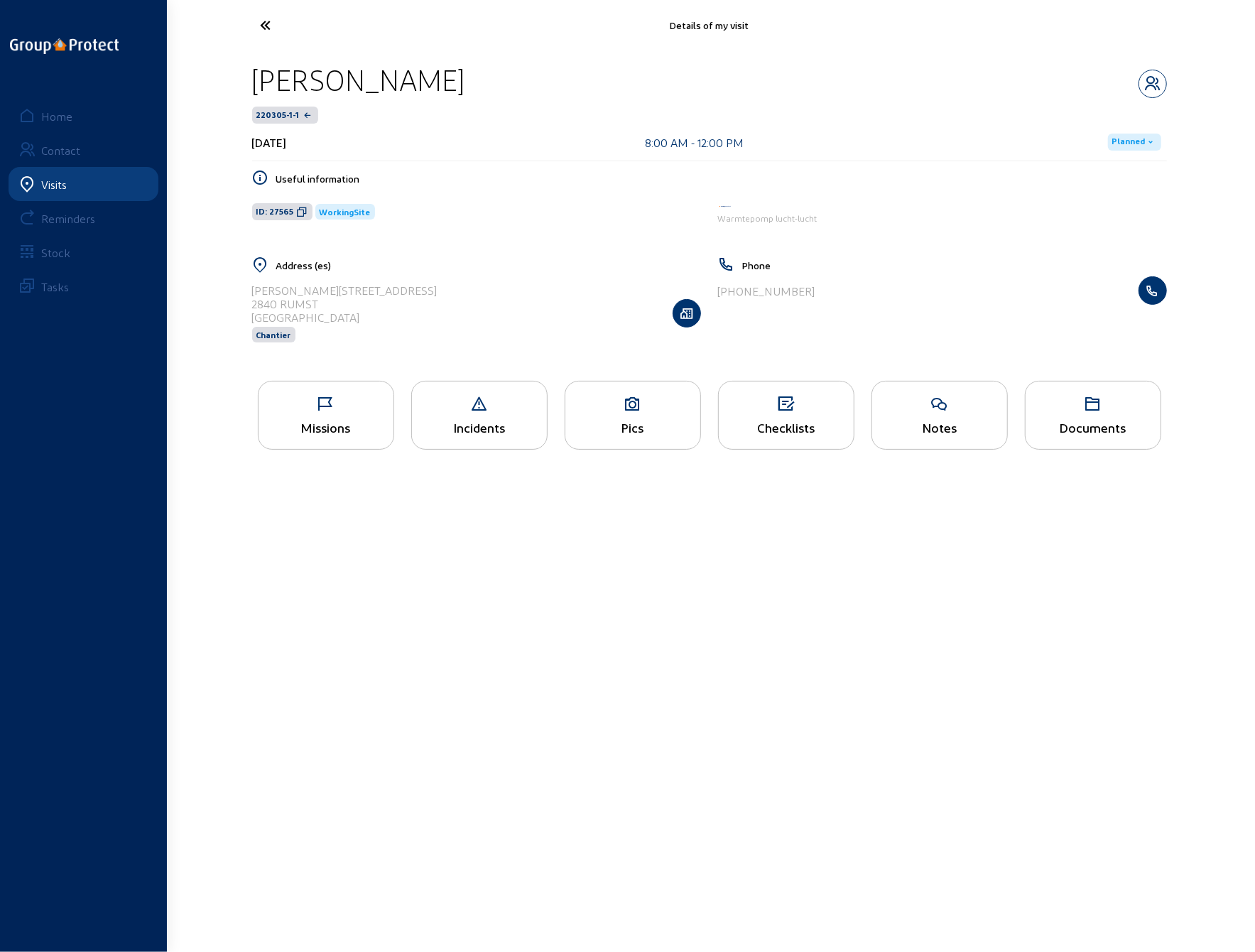
drag, startPoint x: 456, startPoint y: 80, endPoint x: 255, endPoint y: 76, distance: 201.0
click at [255, 76] on div "[PERSON_NAME]" at bounding box center [710, 80] width 915 height 36
copy div "[PERSON_NAME]"
drag, startPoint x: 254, startPoint y: 289, endPoint x: 341, endPoint y: 292, distance: 87.1
click at [341, 292] on div "[PERSON_NAME][STREET_ADDRESS]" at bounding box center [345, 290] width 185 height 14
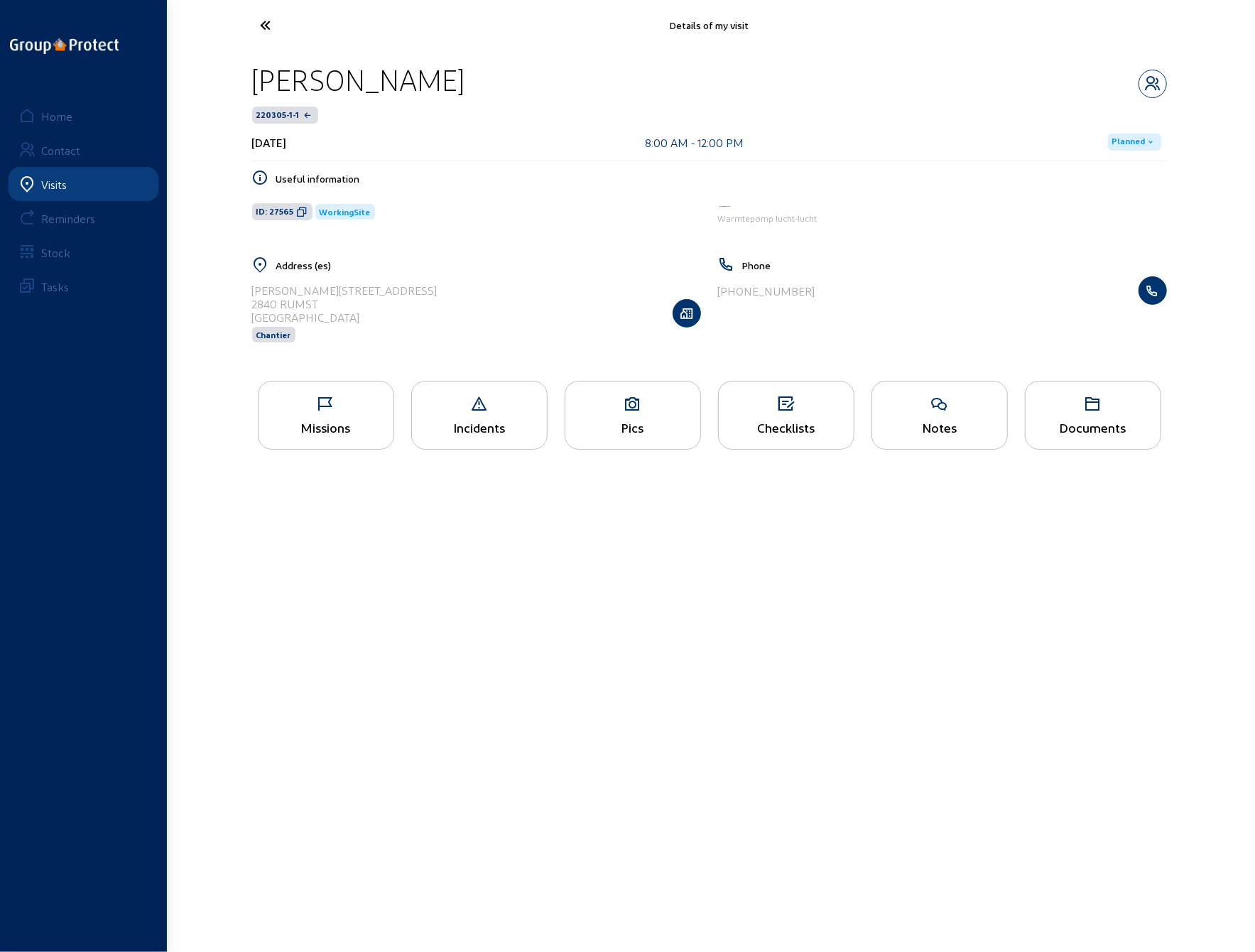
copy div "[PERSON_NAME][STREET_ADDRESS]"
click at [269, 24] on icon at bounding box center [319, 25] width 131 height 25
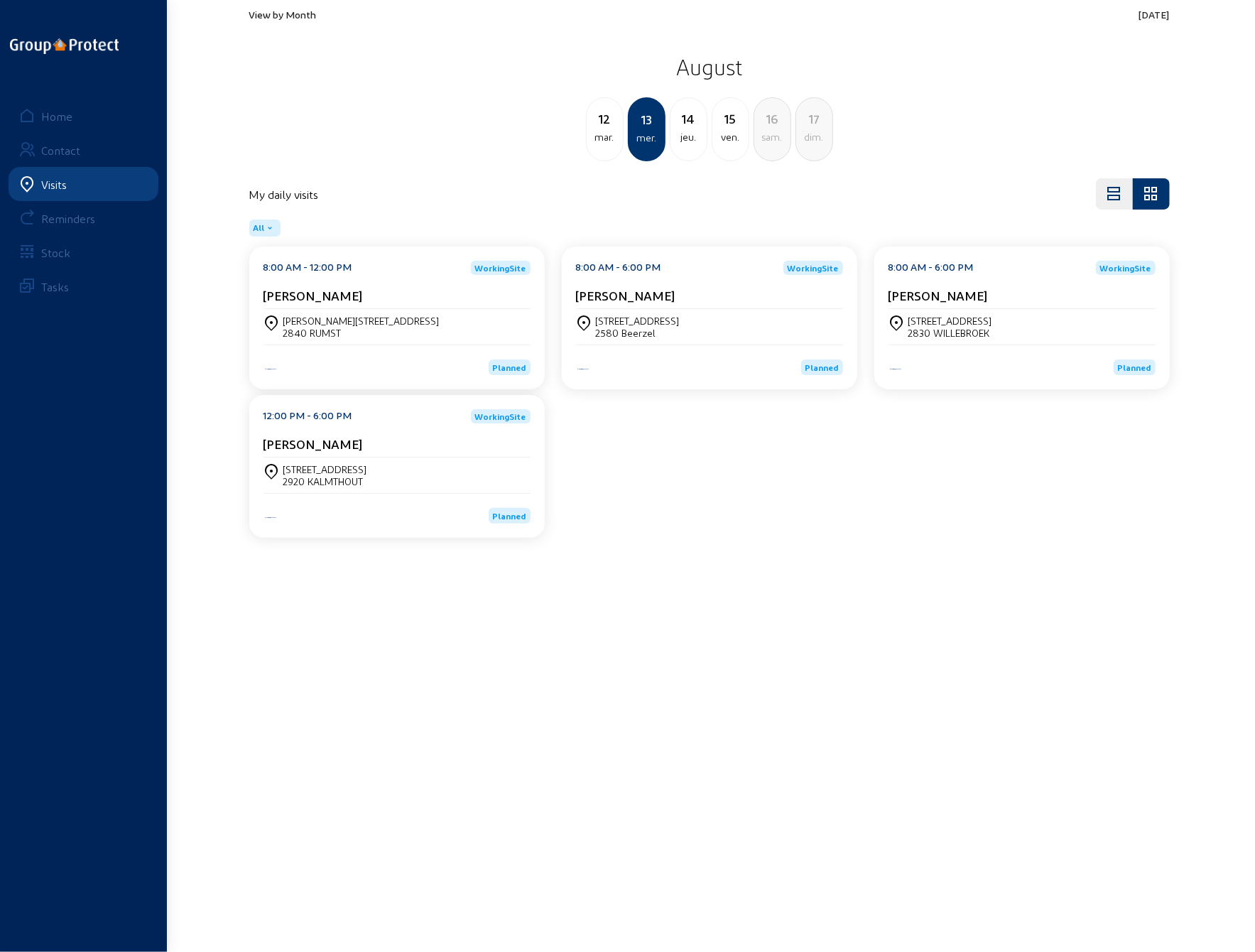
click at [691, 305] on div "[PERSON_NAME]" at bounding box center [710, 298] width 267 height 22
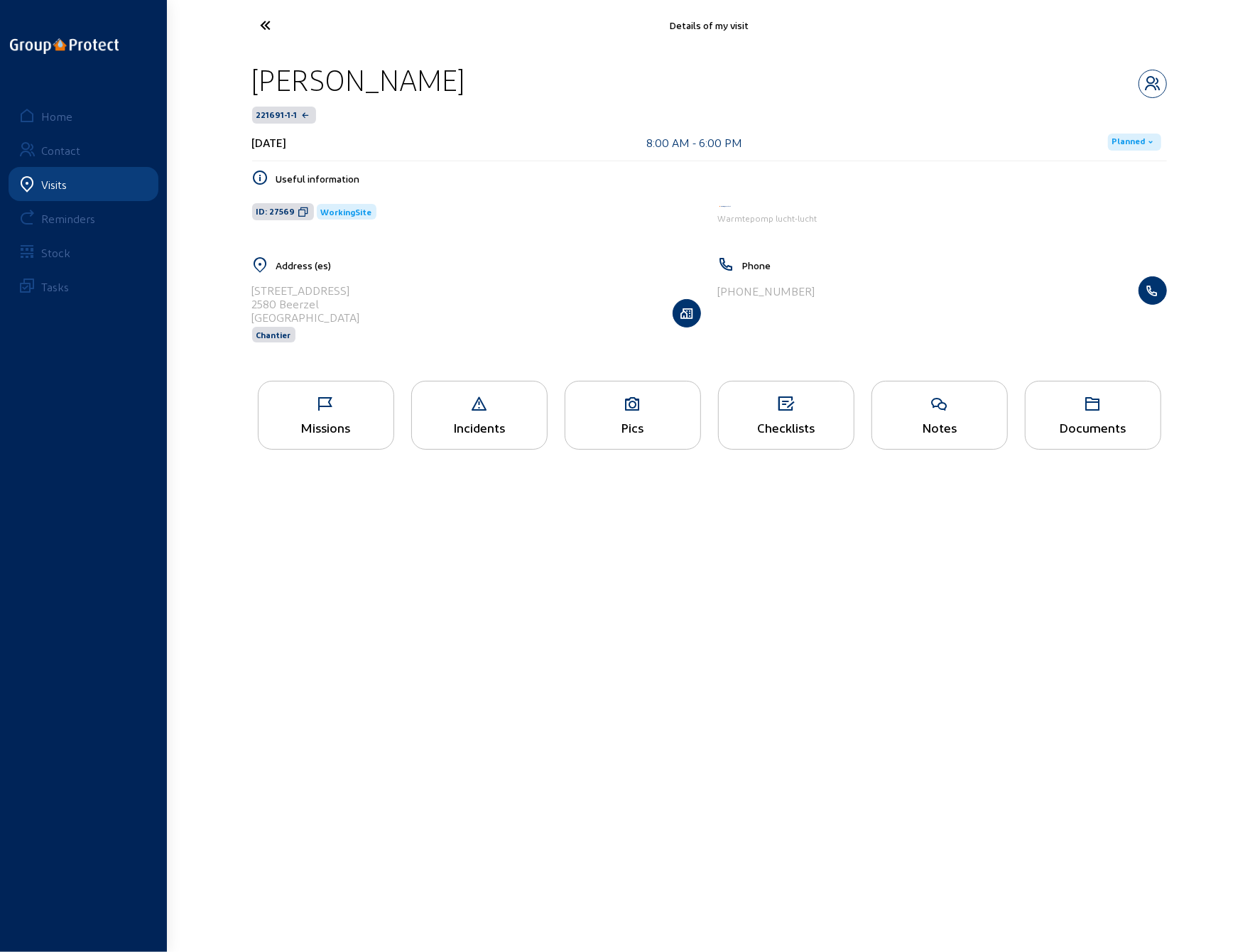
drag, startPoint x: 382, startPoint y: 85, endPoint x: 256, endPoint y: 76, distance: 126.3
click at [256, 76] on div "[PERSON_NAME]" at bounding box center [710, 80] width 915 height 36
copy div "[PERSON_NAME]"
drag, startPoint x: 254, startPoint y: 289, endPoint x: 387, endPoint y: 289, distance: 133.0
click at [387, 289] on div "[STREET_ADDRESS] Chantier" at bounding box center [476, 313] width 449 height 73
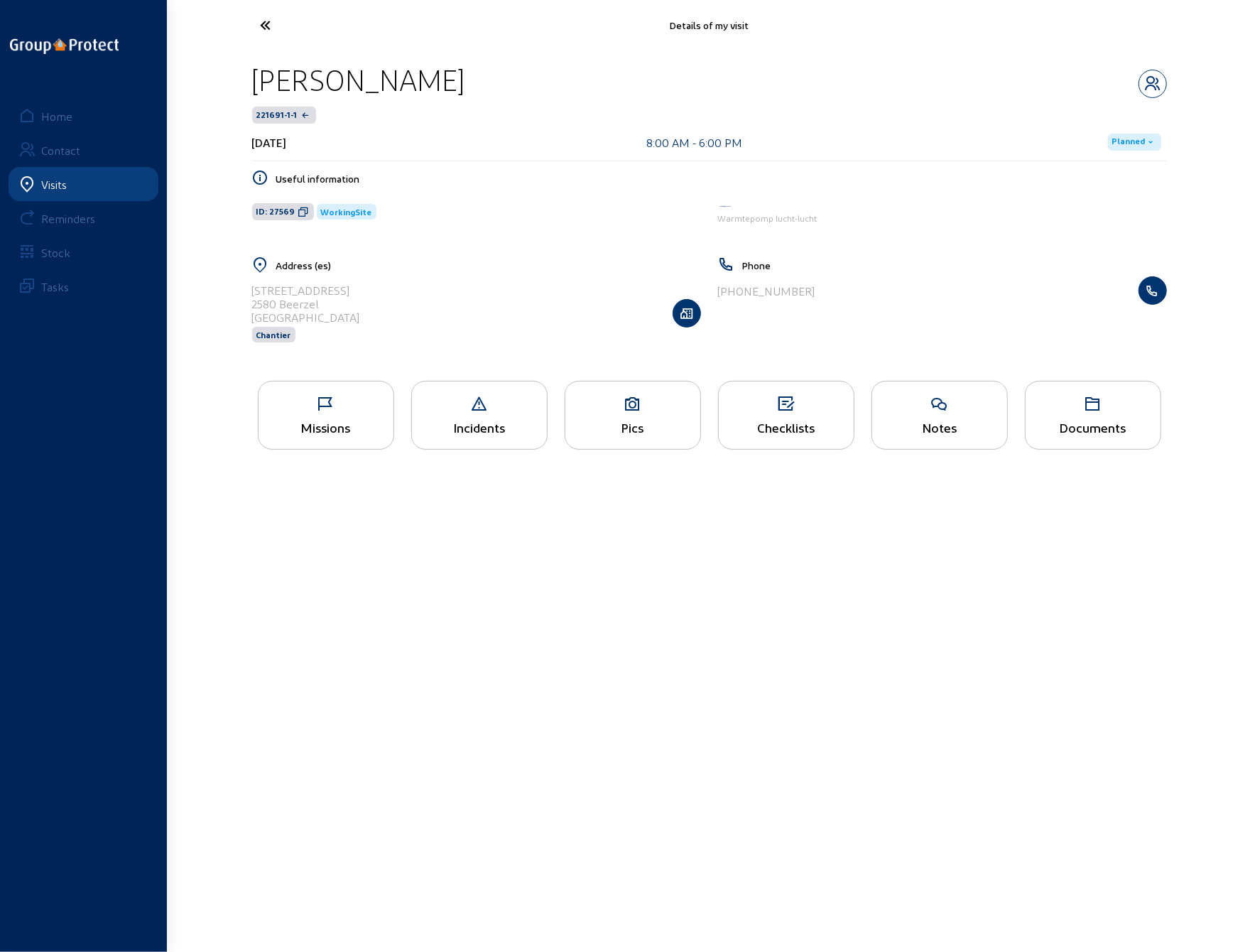
copy div "[STREET_ADDRESS]"
click at [261, 27] on icon at bounding box center [319, 25] width 131 height 25
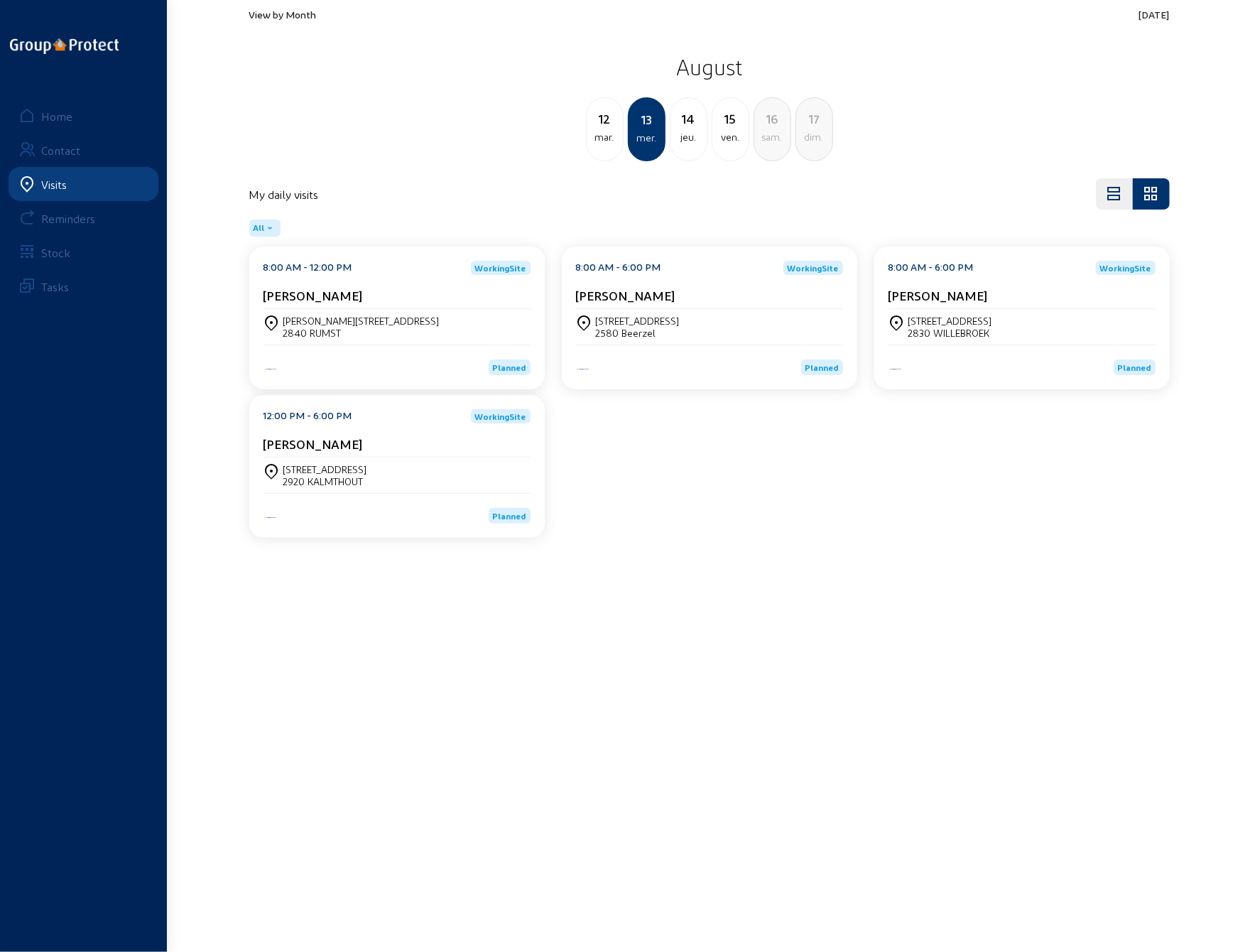
click at [958, 322] on div "[STREET_ADDRESS]" at bounding box center [950, 320] width 84 height 12
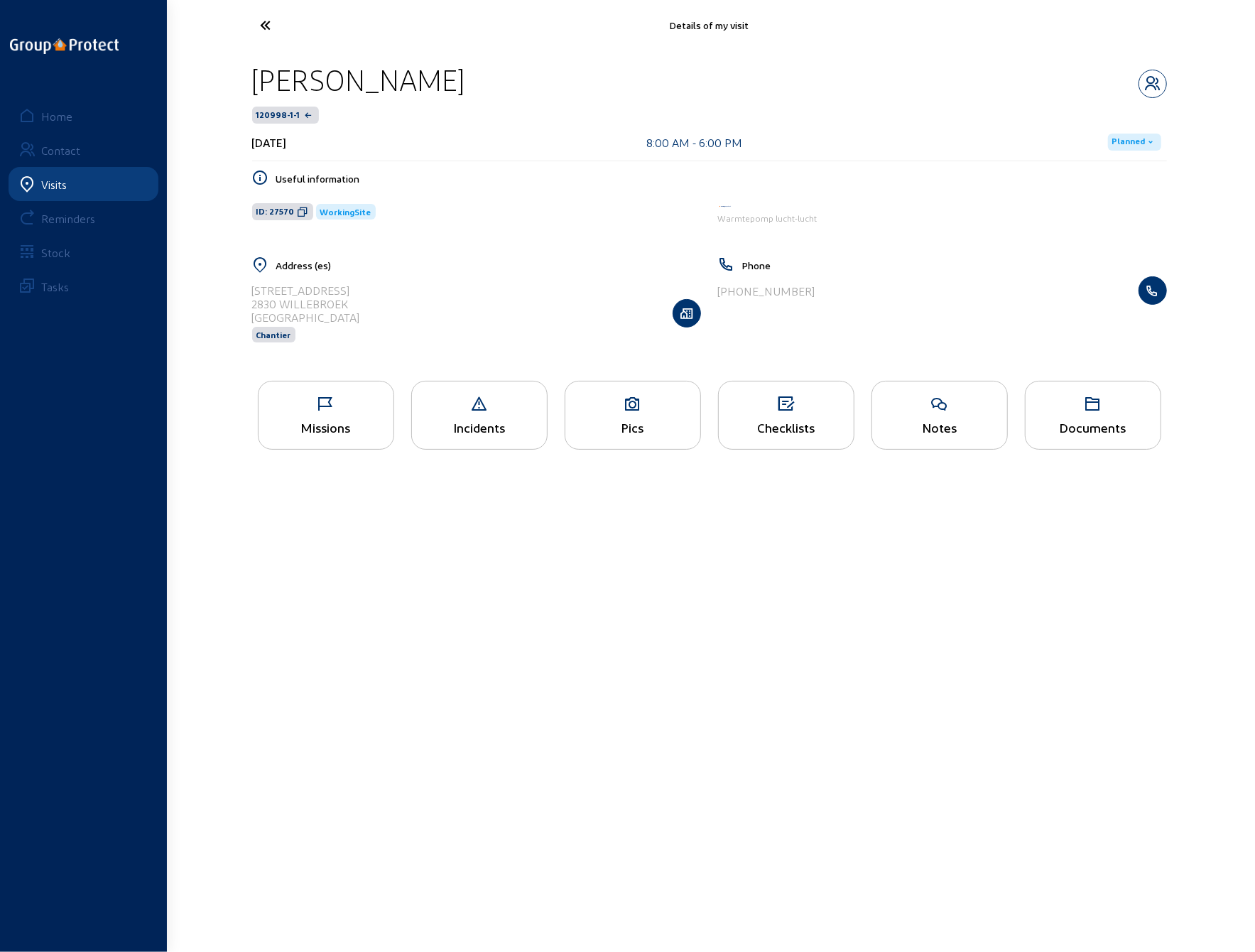
drag, startPoint x: 254, startPoint y: 78, endPoint x: 458, endPoint y: 88, distance: 204.2
click at [458, 88] on div "[PERSON_NAME]" at bounding box center [710, 80] width 915 height 36
copy div "[PERSON_NAME]"
drag, startPoint x: 436, startPoint y: 251, endPoint x: 406, endPoint y: 277, distance: 39.7
click at [436, 251] on div "Useful information ID: 27570 WorkingSite Warmtepomp lucht-lucht" at bounding box center [710, 213] width 915 height 87
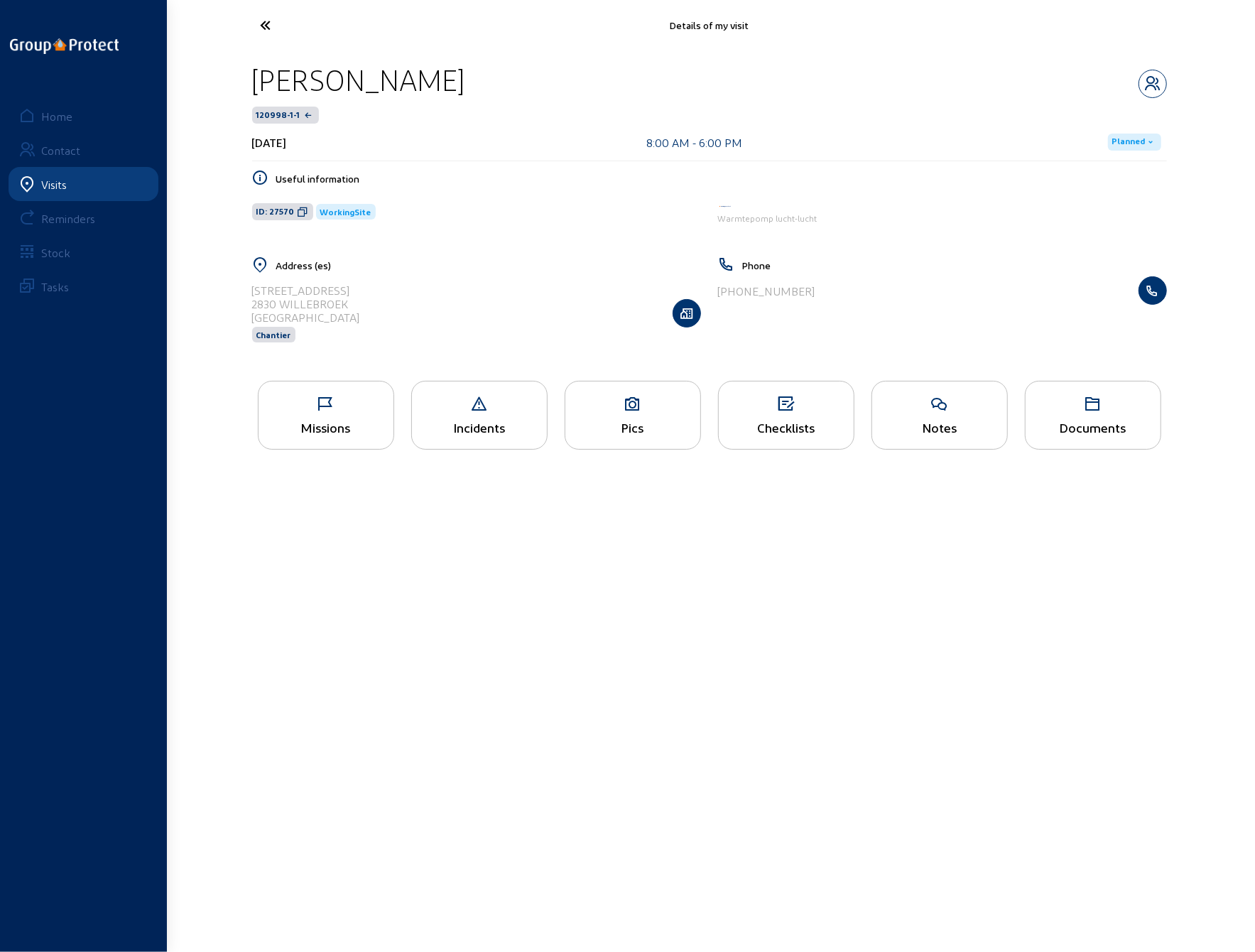
drag, startPoint x: 372, startPoint y: 287, endPoint x: 254, endPoint y: 287, distance: 118.0
click at [254, 287] on div "[STREET_ADDRESS] Belgique Chantier" at bounding box center [476, 313] width 449 height 73
copy div "[STREET_ADDRESS]"
drag, startPoint x: 353, startPoint y: 305, endPoint x: 249, endPoint y: 301, distance: 104.1
click at [249, 301] on div "Address (es) [STREET_ADDRESS] [GEOGRAPHIC_DATA] Chantier" at bounding box center [476, 308] width 466 height 104
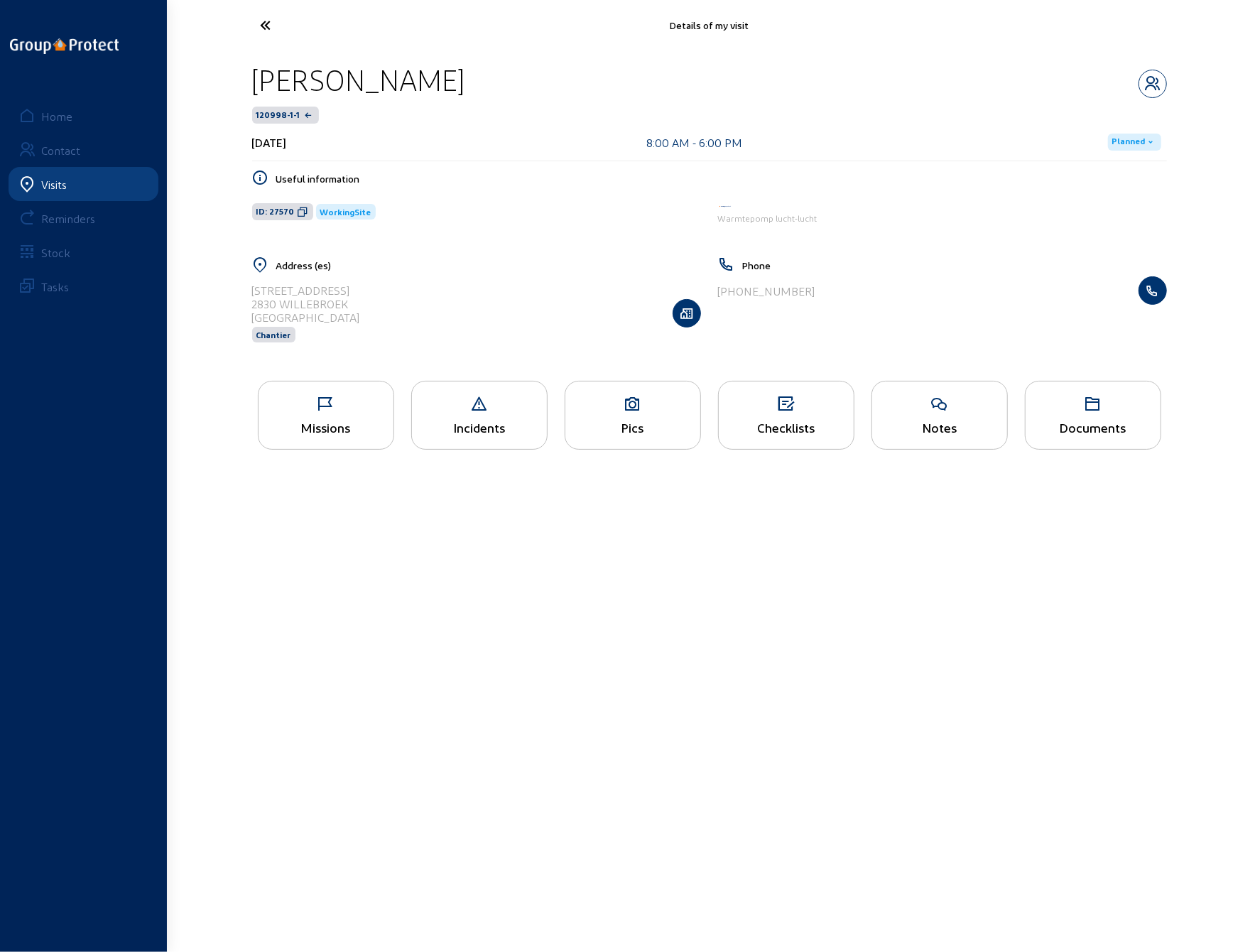
click at [267, 24] on icon at bounding box center [319, 25] width 131 height 25
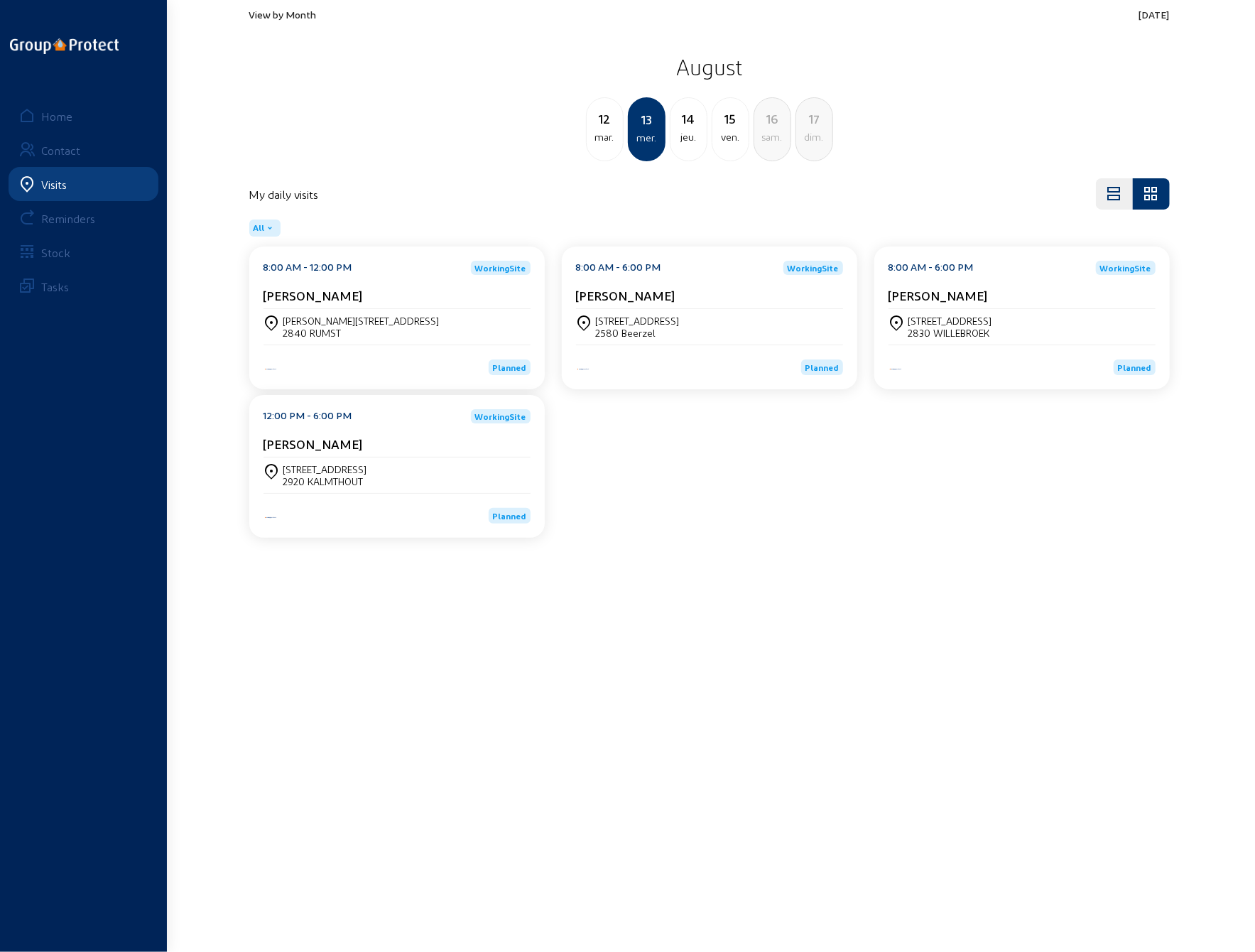
click at [345, 450] on cam-card-title "[PERSON_NAME]" at bounding box center [313, 443] width 99 height 15
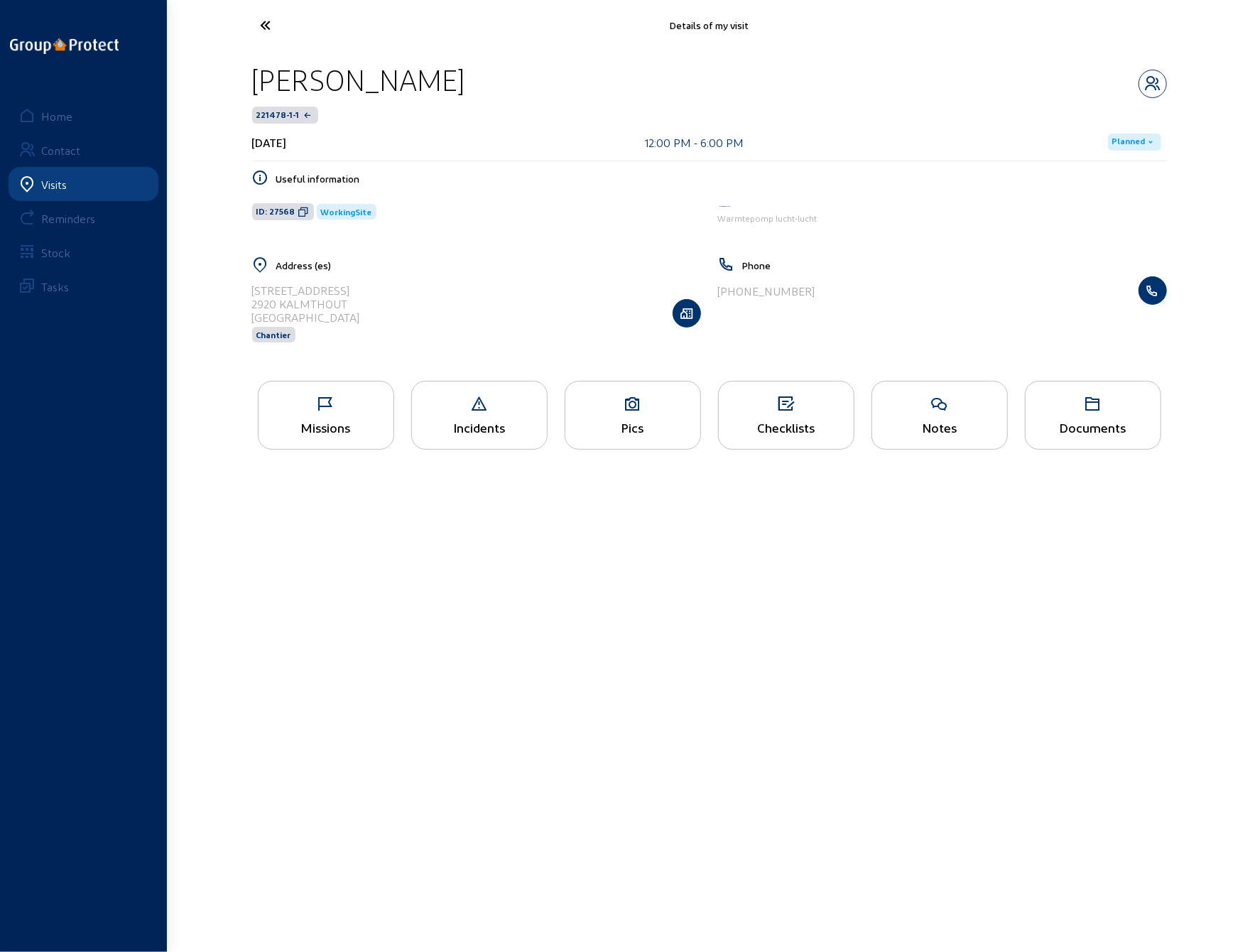
drag, startPoint x: 255, startPoint y: 81, endPoint x: 527, endPoint y: 95, distance: 272.4
click at [527, 95] on div "[PERSON_NAME]" at bounding box center [710, 80] width 915 height 36
drag, startPoint x: 254, startPoint y: 288, endPoint x: 340, endPoint y: 289, distance: 86.0
click at [340, 289] on div "[STREET_ADDRESS]" at bounding box center [306, 290] width 108 height 14
drag, startPoint x: 352, startPoint y: 302, endPoint x: 250, endPoint y: 305, distance: 102.0
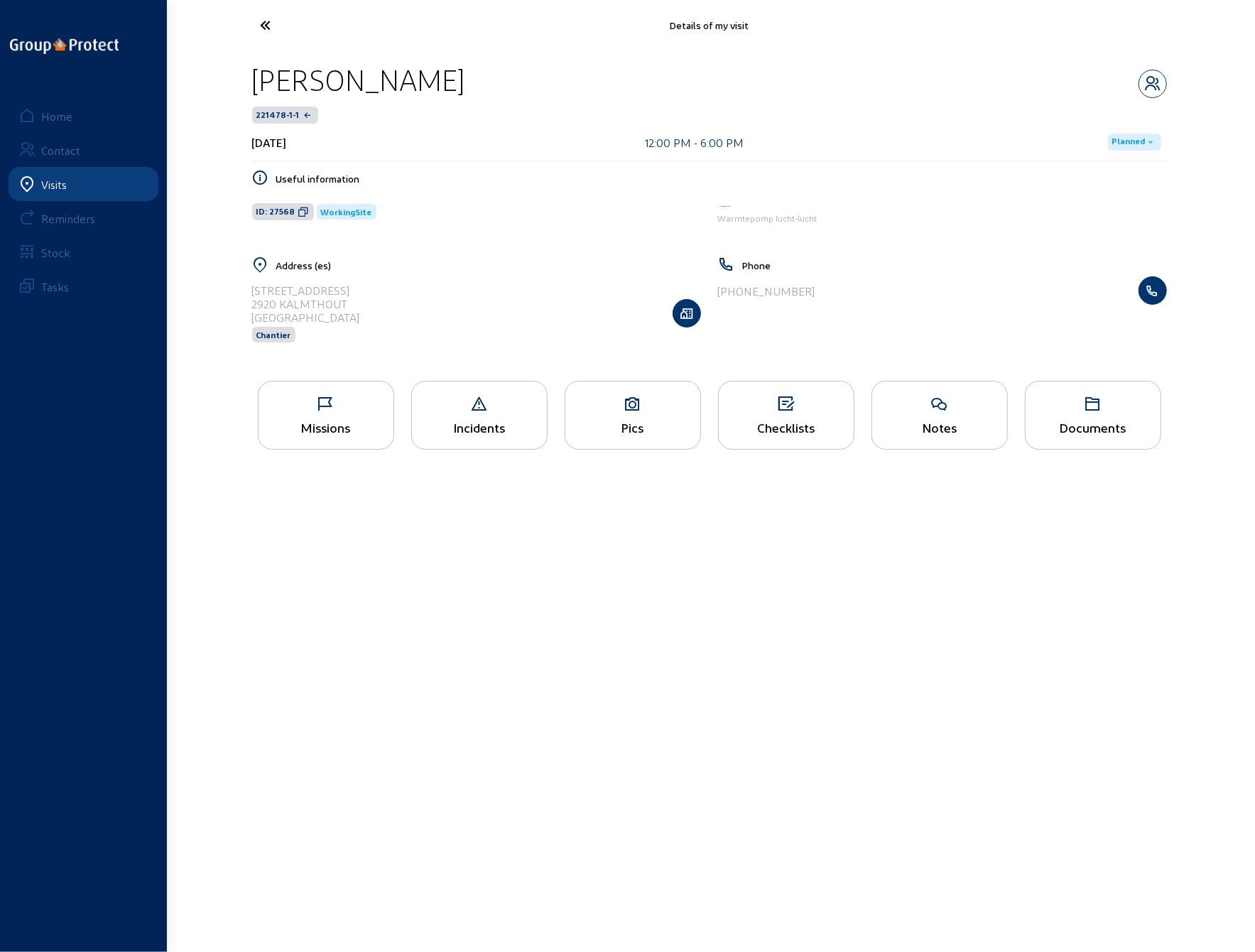
click at [250, 305] on div "Address ([GEOGRAPHIC_DATA]) [STREET_ADDRESS] Chantier" at bounding box center [476, 308] width 466 height 104
click at [260, 22] on icon at bounding box center [319, 25] width 131 height 25
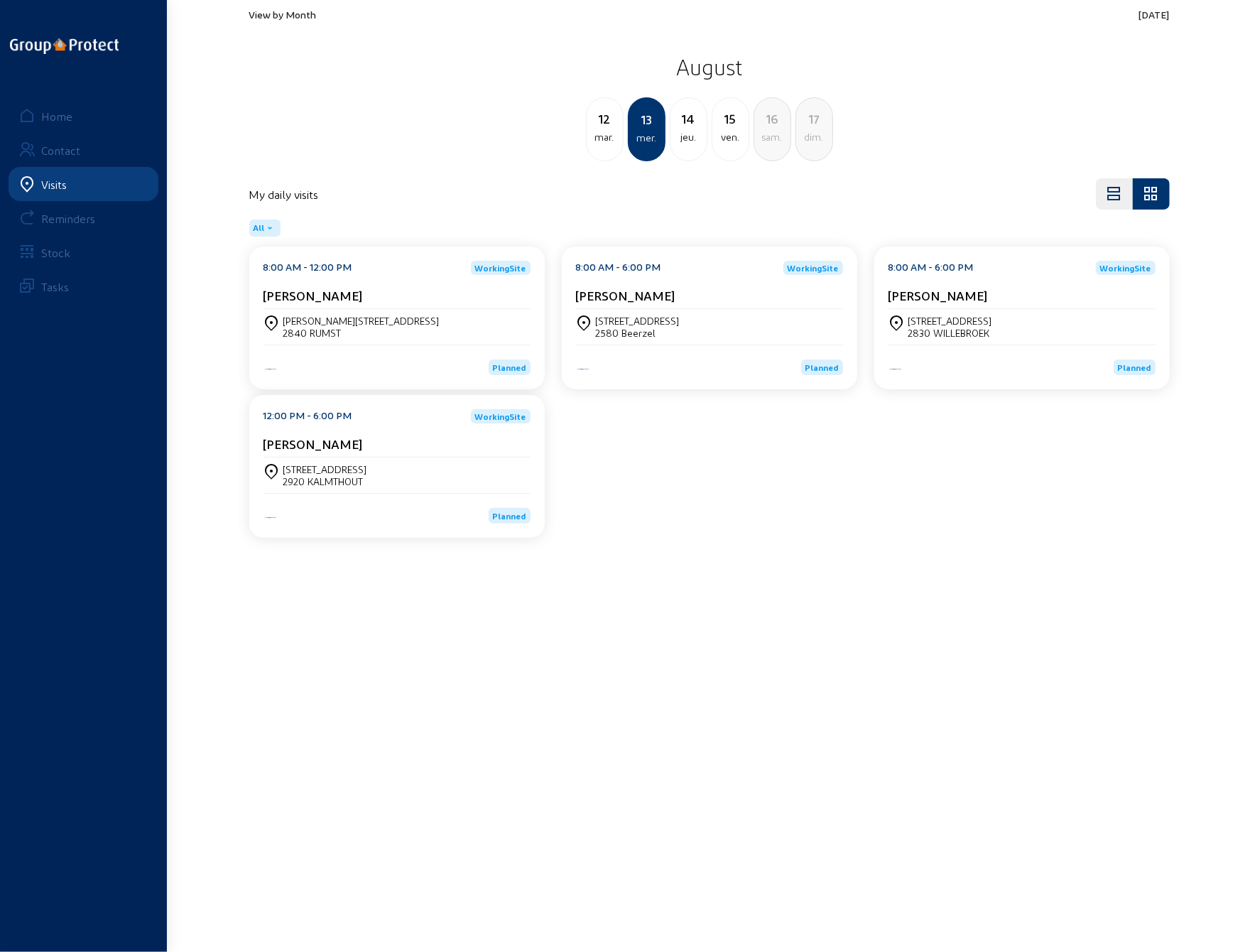
click at [693, 139] on div "jeu." at bounding box center [689, 137] width 36 height 17
drag, startPoint x: 270, startPoint y: 296, endPoint x: 384, endPoint y: 281, distance: 115.0
click at [384, 281] on div "8:00 AM - 12:00 PM WorkingSite [PERSON_NAME]" at bounding box center [397, 285] width 267 height 48
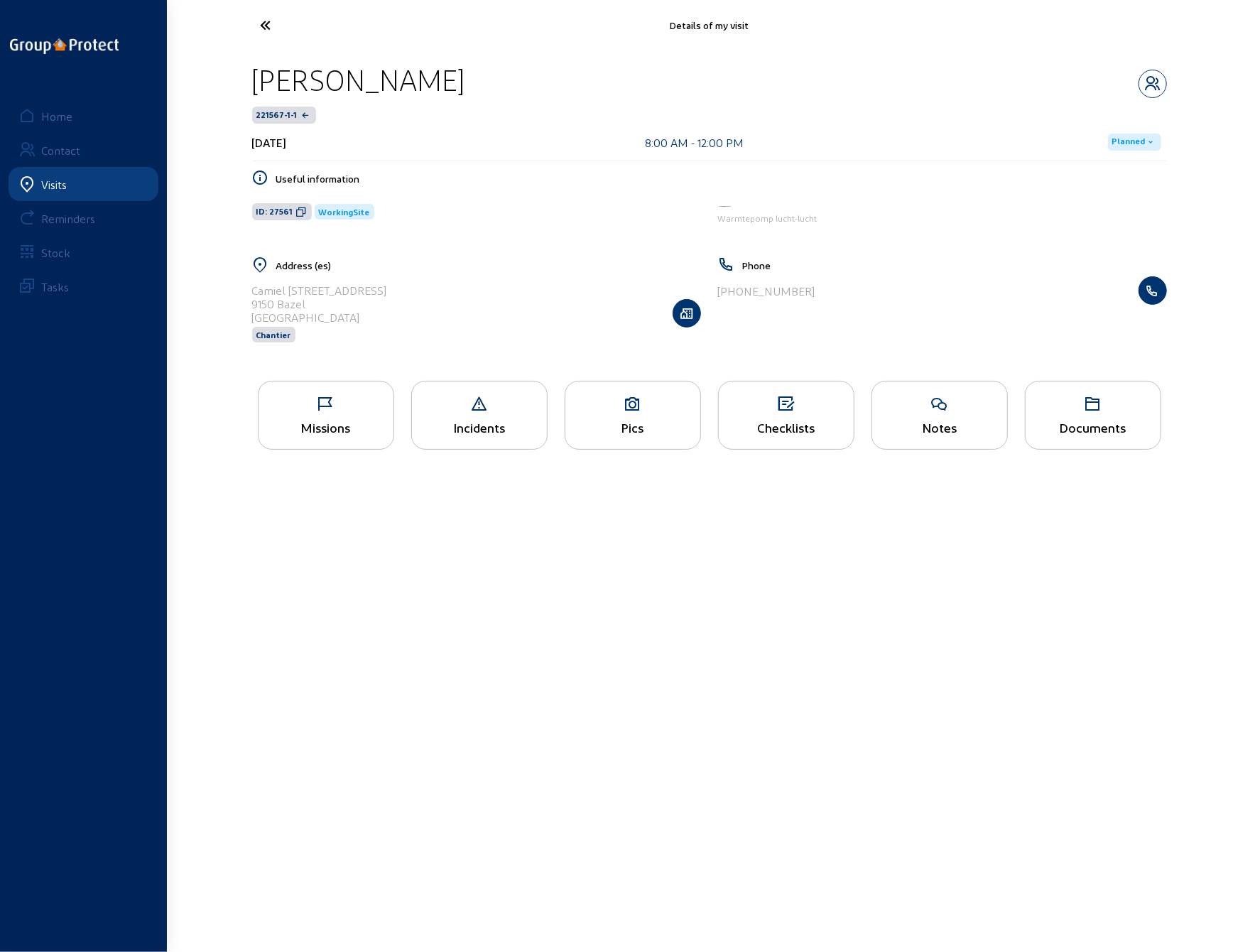
drag, startPoint x: 444, startPoint y: 86, endPoint x: 246, endPoint y: 92, distance: 198.1
click at [246, 92] on div "[PERSON_NAME] 221567-1-1 [DATE] 8:00 AM - 12:00 PM Planned Useful information I…" at bounding box center [709, 211] width 937 height 322
drag, startPoint x: 253, startPoint y: 289, endPoint x: 399, endPoint y: 284, distance: 146.1
click at [399, 284] on div "Camiel [STREET_ADDRESS] Chantier" at bounding box center [476, 313] width 449 height 73
click at [306, 302] on div "9150 Bazel" at bounding box center [320, 303] width 135 height 14
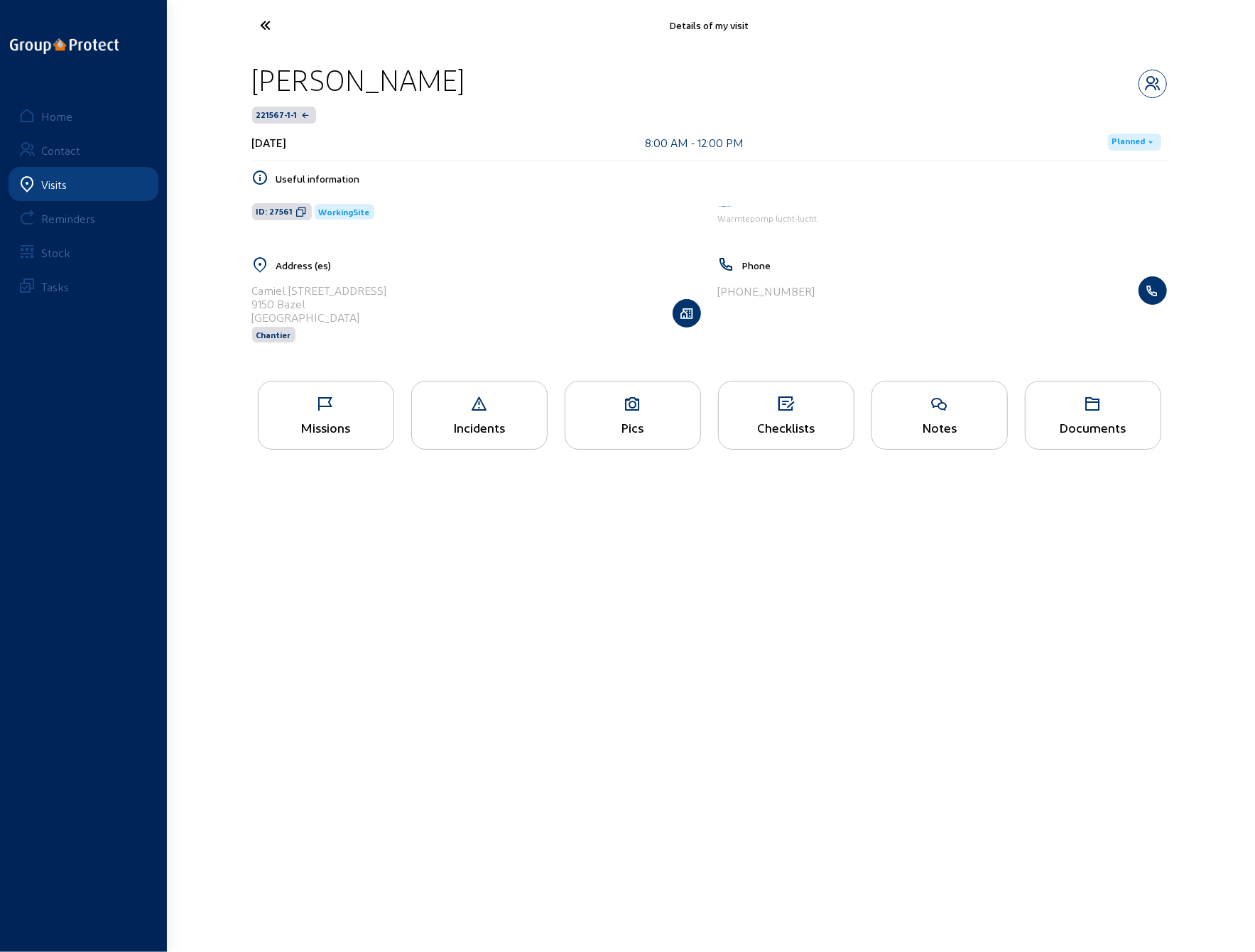
drag, startPoint x: 305, startPoint y: 302, endPoint x: 254, endPoint y: 302, distance: 51.0
click at [254, 302] on div "9150 Bazel" at bounding box center [320, 303] width 135 height 14
click at [264, 21] on icon at bounding box center [319, 25] width 131 height 25
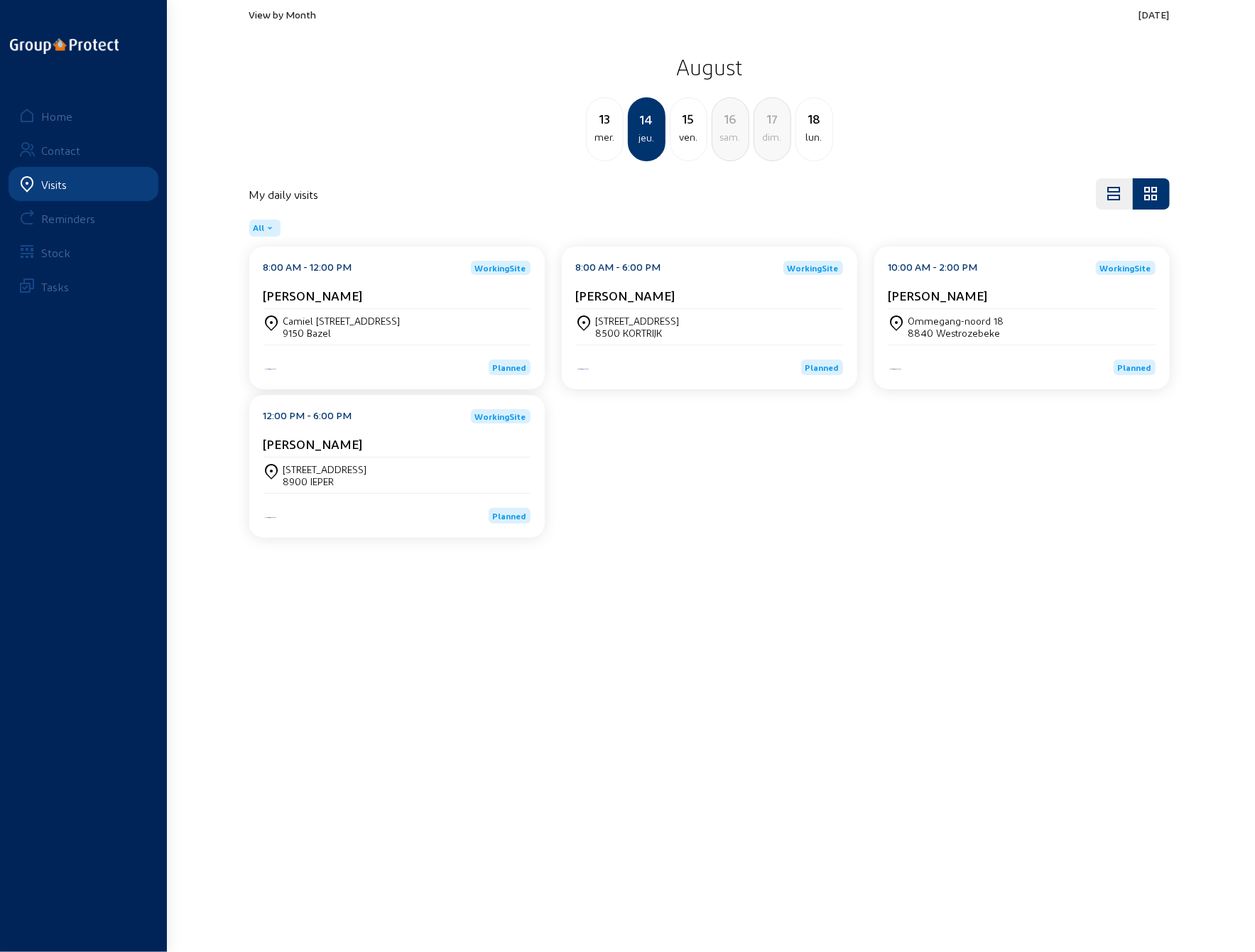
click at [716, 335] on div "[STREET_ADDRESS]" at bounding box center [710, 327] width 267 height 24
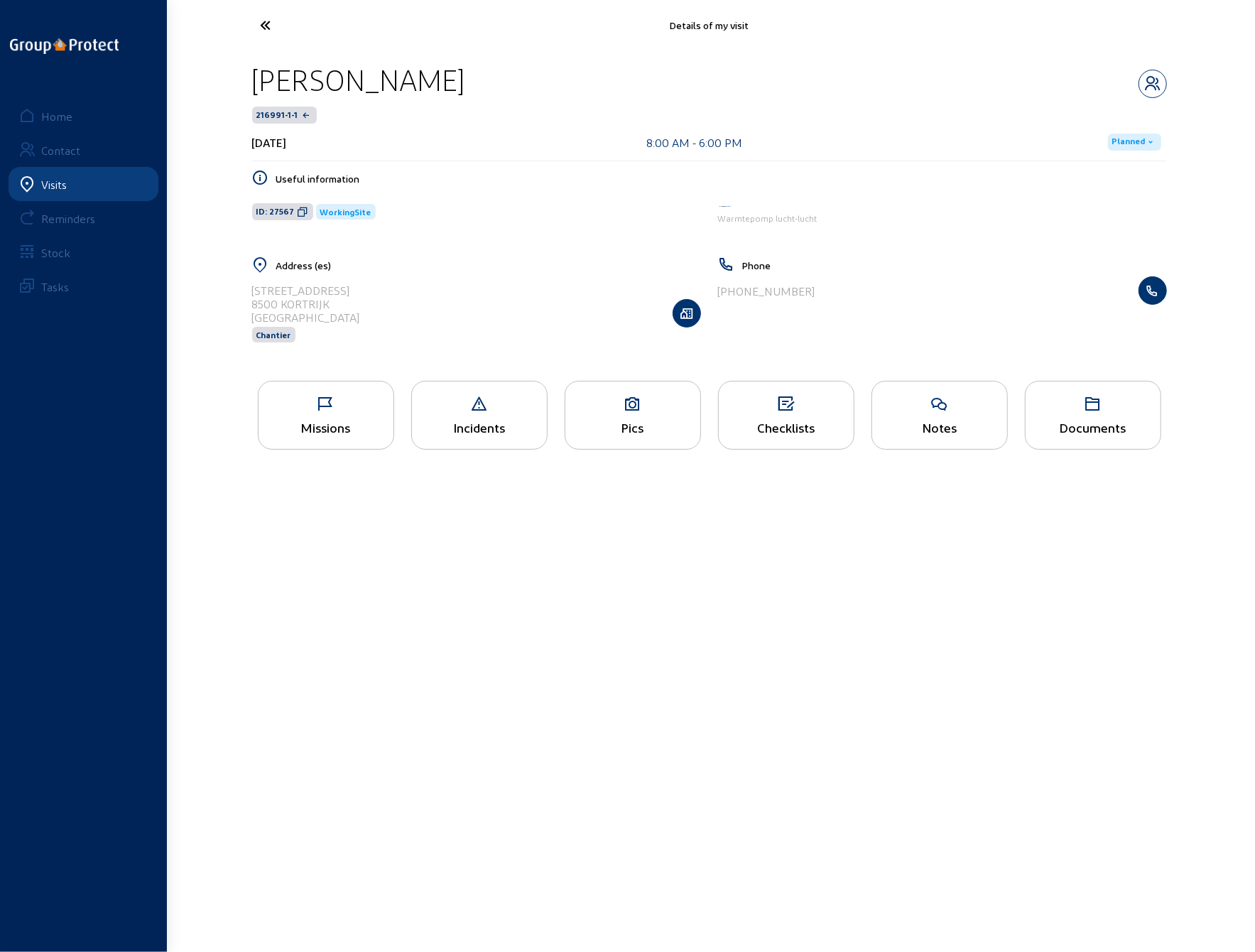
drag, startPoint x: 348, startPoint y: 287, endPoint x: 253, endPoint y: 287, distance: 95.0
click at [253, 287] on div "[STREET_ADDRESS] Chantier" at bounding box center [476, 313] width 449 height 73
drag, startPoint x: 333, startPoint y: 302, endPoint x: 250, endPoint y: 296, distance: 83.2
click at [250, 296] on div "Address ([GEOGRAPHIC_DATA]) [STREET_ADDRESS] Chantier" at bounding box center [476, 308] width 466 height 104
drag, startPoint x: 501, startPoint y: 88, endPoint x: 251, endPoint y: 86, distance: 250.0
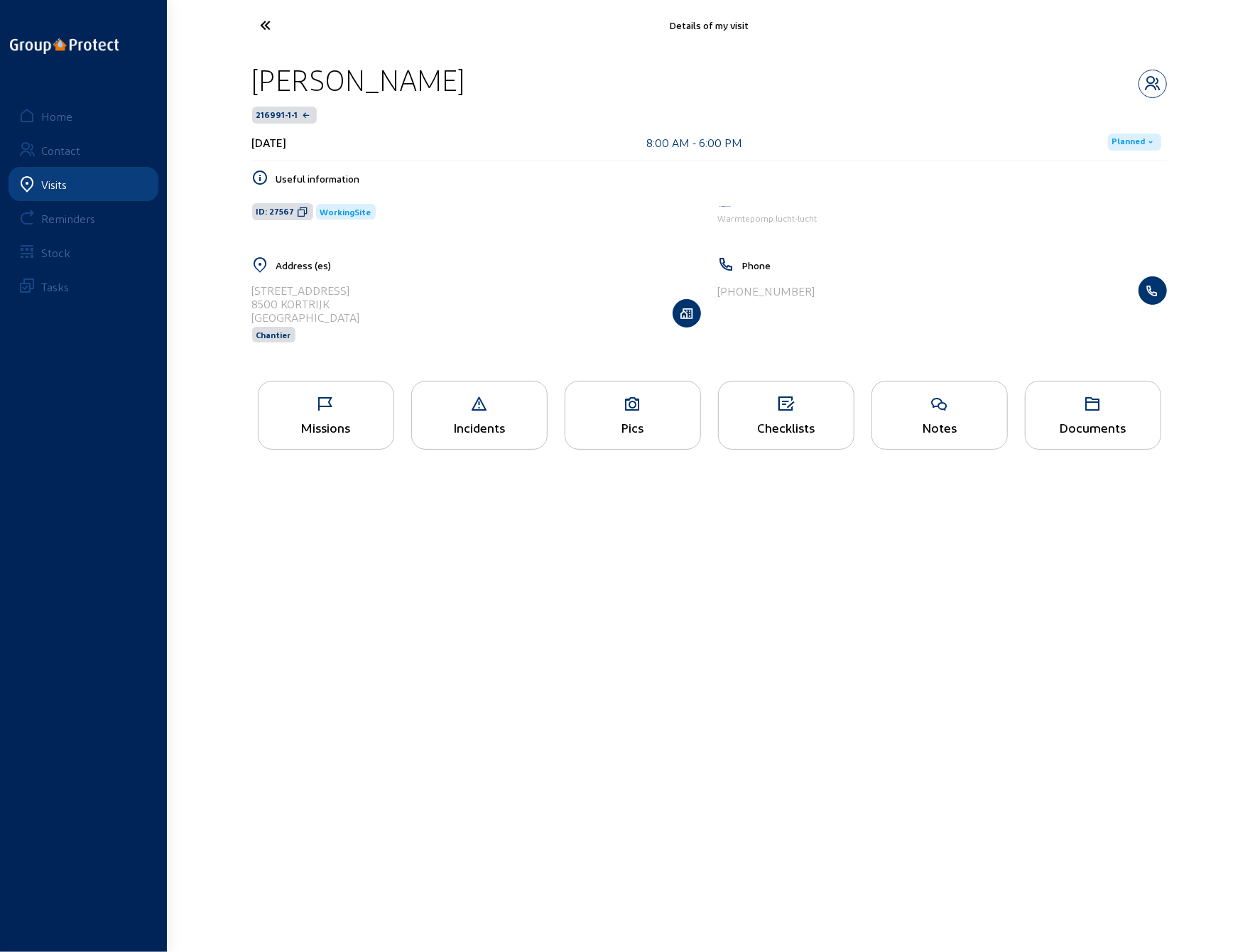
click at [252, 86] on div "[PERSON_NAME]" at bounding box center [710, 80] width 915 height 36
click at [266, 20] on icon at bounding box center [319, 25] width 131 height 25
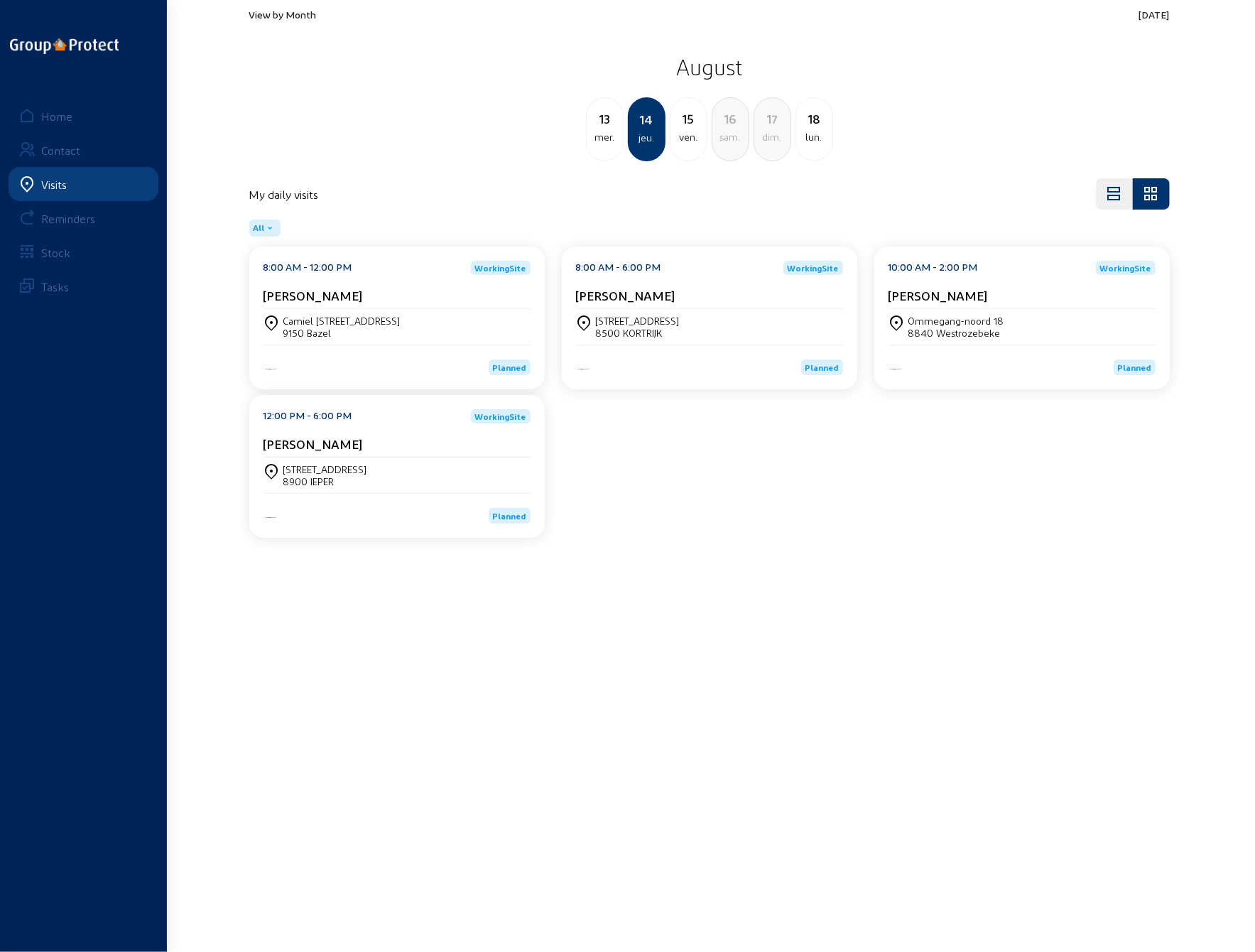
click at [933, 325] on div "Ommegang-noord 18" at bounding box center [956, 320] width 96 height 12
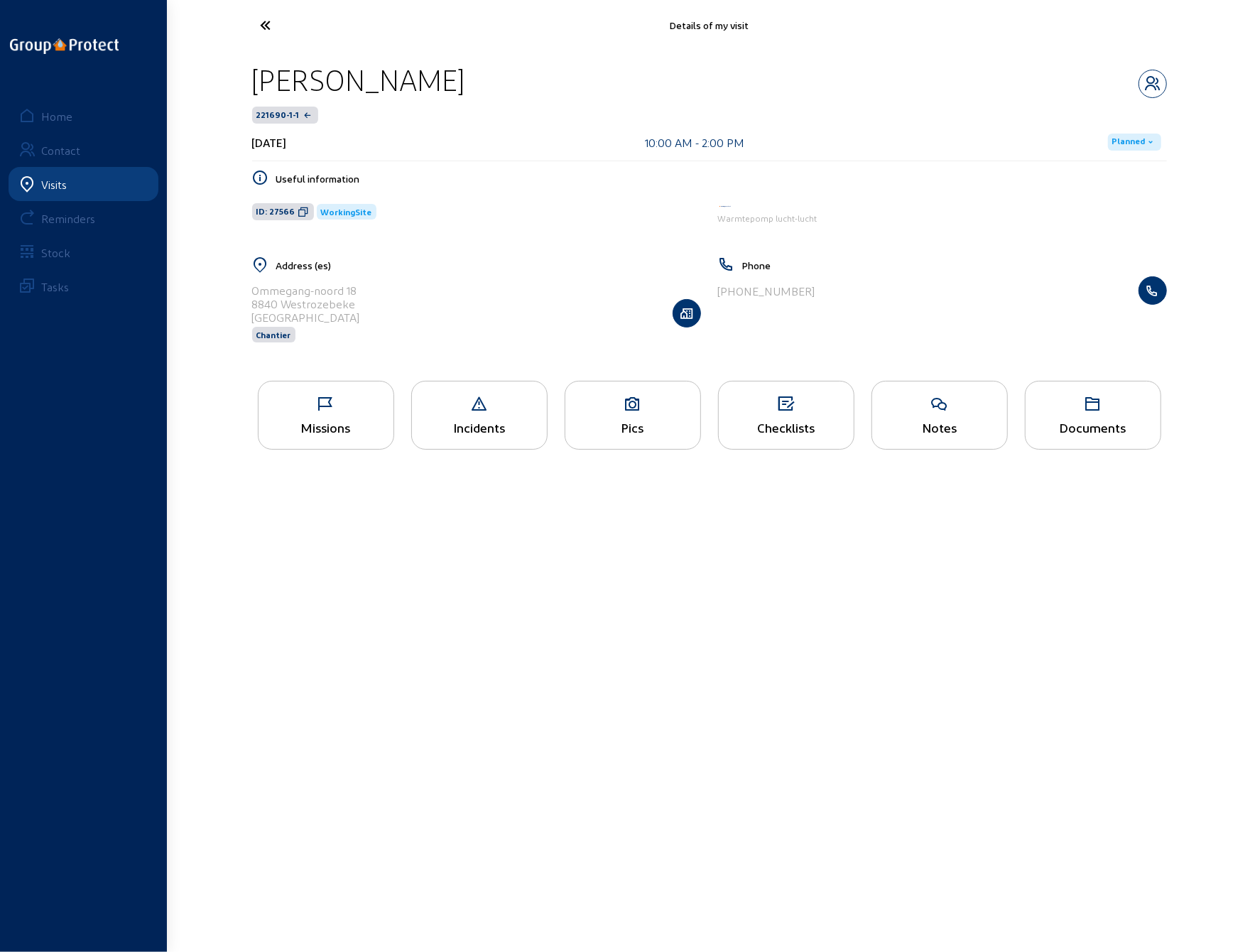
drag, startPoint x: 432, startPoint y: 83, endPoint x: 257, endPoint y: 75, distance: 175.2
click at [257, 75] on div "[PERSON_NAME]" at bounding box center [710, 80] width 915 height 36
drag, startPoint x: 363, startPoint y: 288, endPoint x: 236, endPoint y: 287, distance: 127.0
click at [236, 287] on div "Details of my visit [PERSON_NAME] 221690-1-1 [DATE] 10:00 AM - 2:00 PM Planned …" at bounding box center [627, 239] width 1255 height 477
drag, startPoint x: 356, startPoint y: 305, endPoint x: 253, endPoint y: 302, distance: 103.0
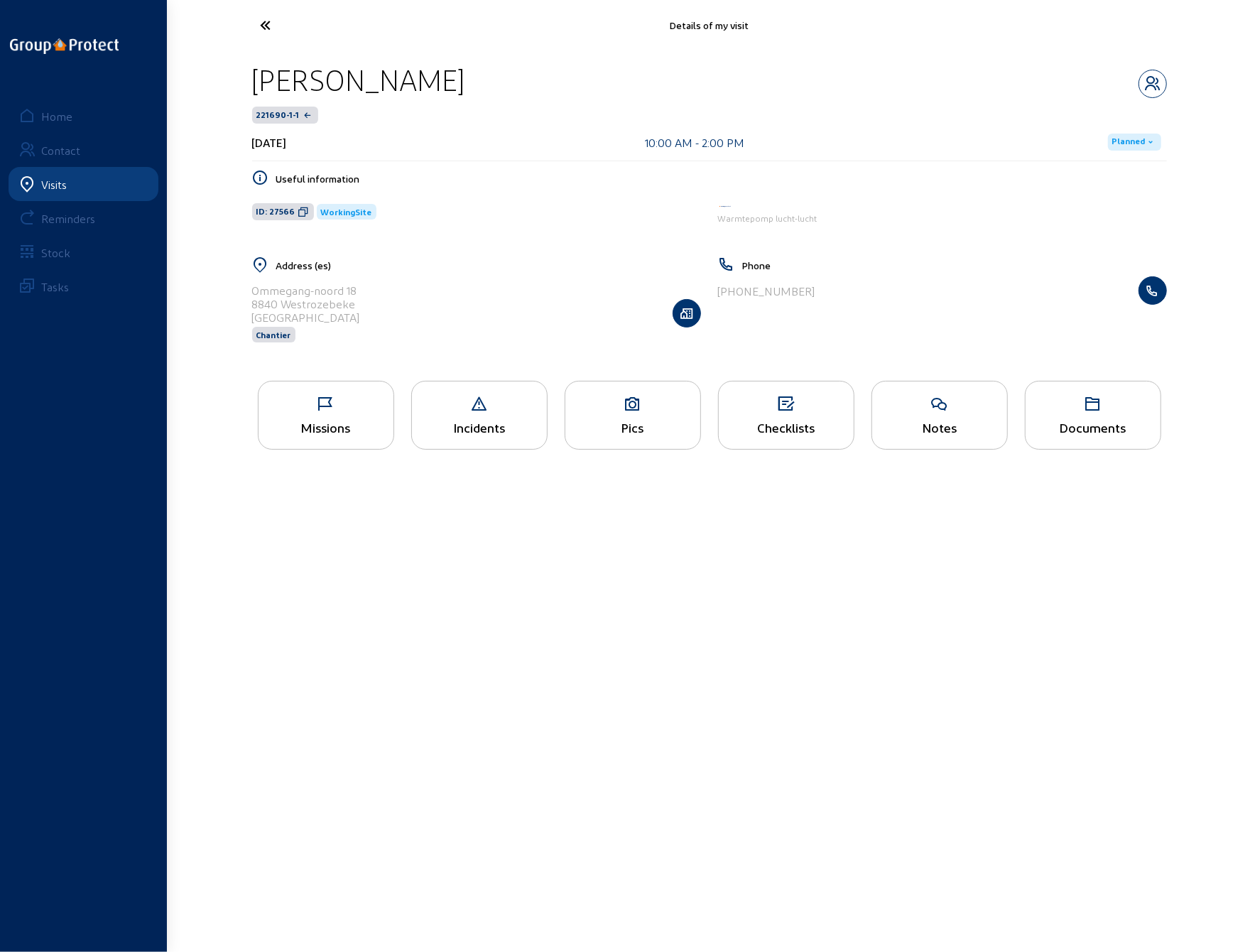
click at [253, 302] on div "8840 Westrozebeke" at bounding box center [306, 303] width 108 height 14
click at [266, 21] on icon at bounding box center [319, 25] width 131 height 25
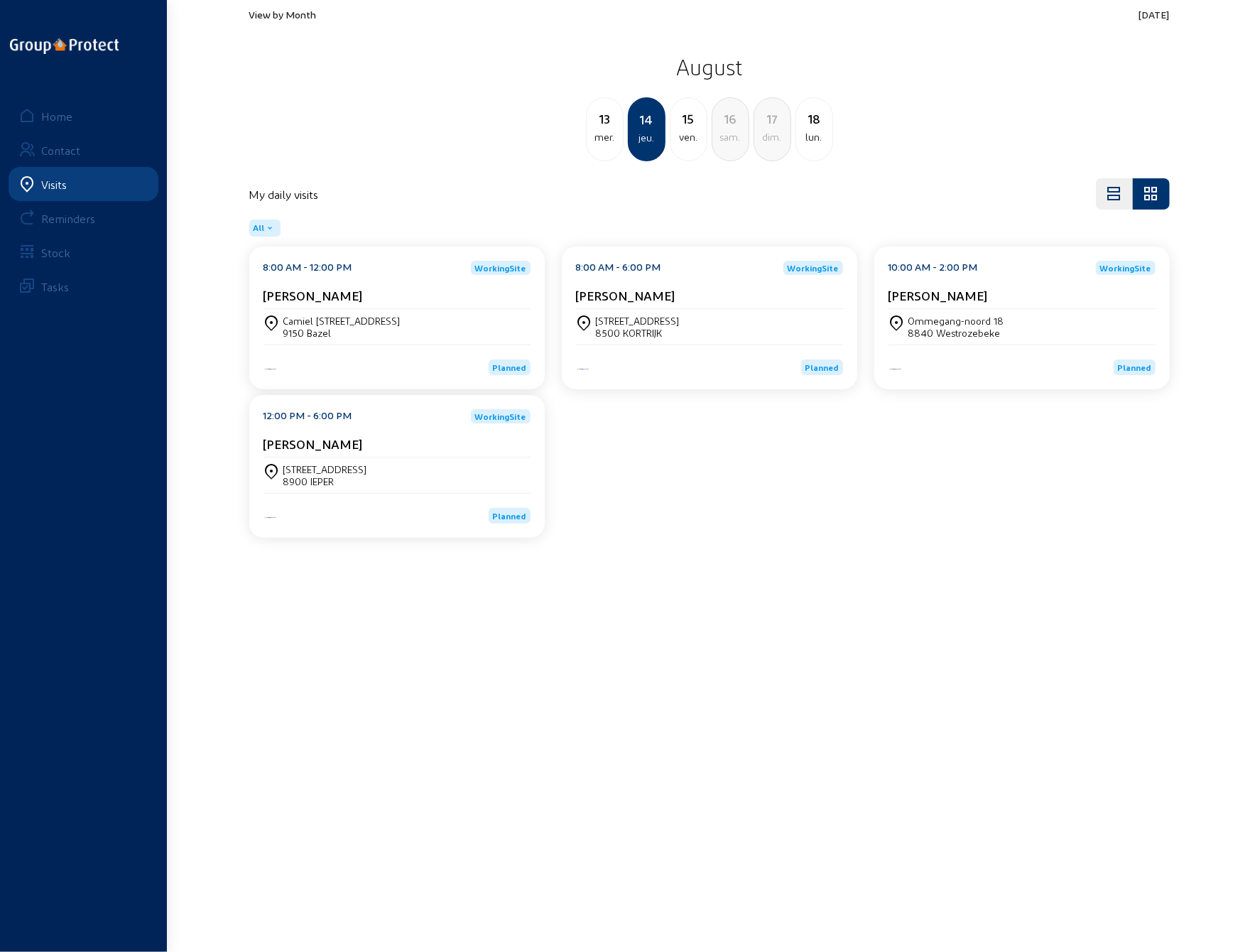
click at [357, 460] on div "[STREET_ADDRESS]" at bounding box center [397, 475] width 267 height 35
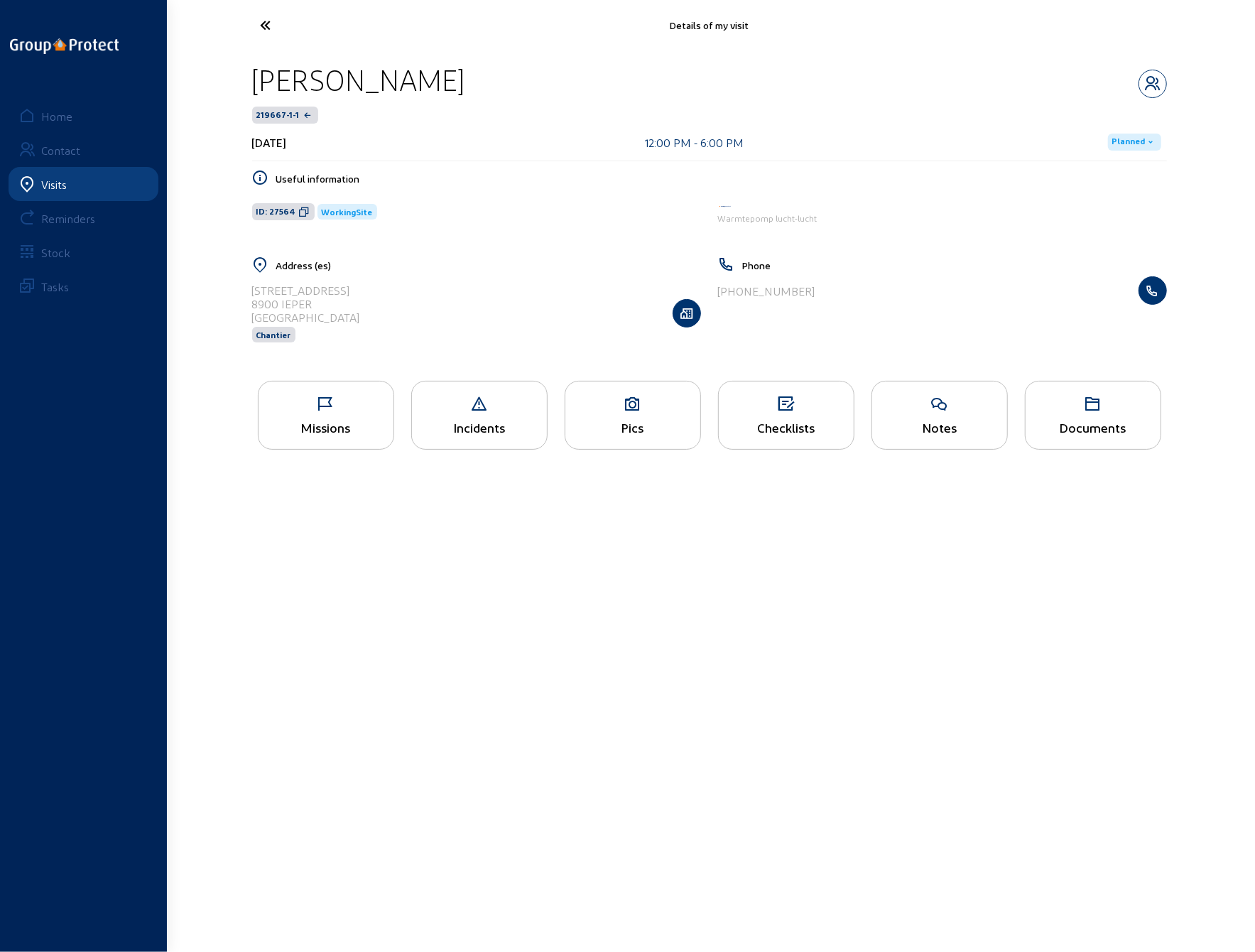
drag, startPoint x: 428, startPoint y: 84, endPoint x: 252, endPoint y: 75, distance: 176.2
click at [252, 75] on div "[PERSON_NAME]" at bounding box center [710, 80] width 915 height 36
drag, startPoint x: 333, startPoint y: 290, endPoint x: 249, endPoint y: 287, distance: 84.1
click at [249, 287] on div "Address ([GEOGRAPHIC_DATA][STREET_ADDRESS] Chantier" at bounding box center [476, 308] width 466 height 104
drag, startPoint x: 312, startPoint y: 300, endPoint x: 250, endPoint y: 297, distance: 62.1
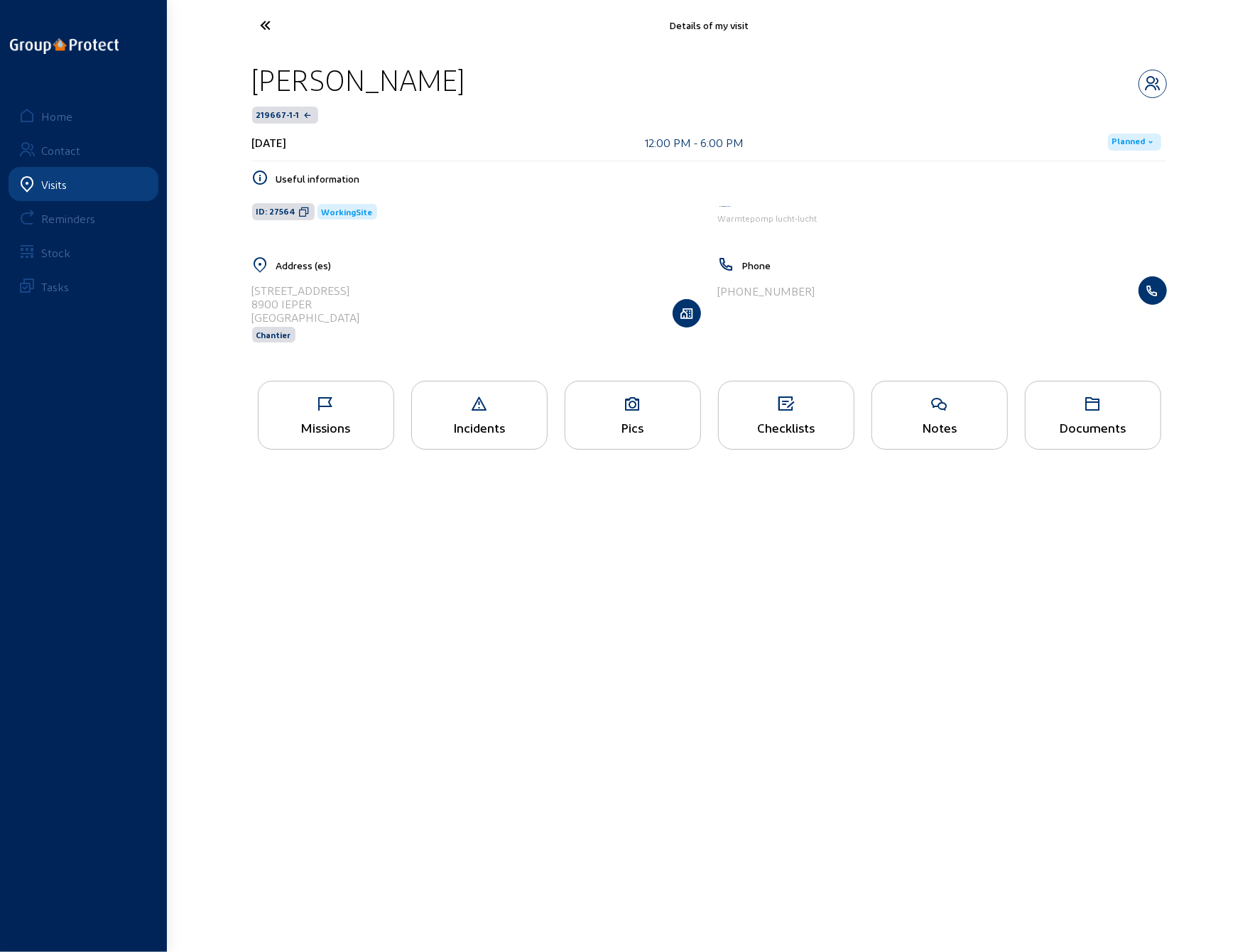
click at [250, 297] on div "Address ([GEOGRAPHIC_DATA][STREET_ADDRESS] Chantier" at bounding box center [476, 308] width 466 height 104
click at [266, 27] on icon at bounding box center [319, 25] width 131 height 25
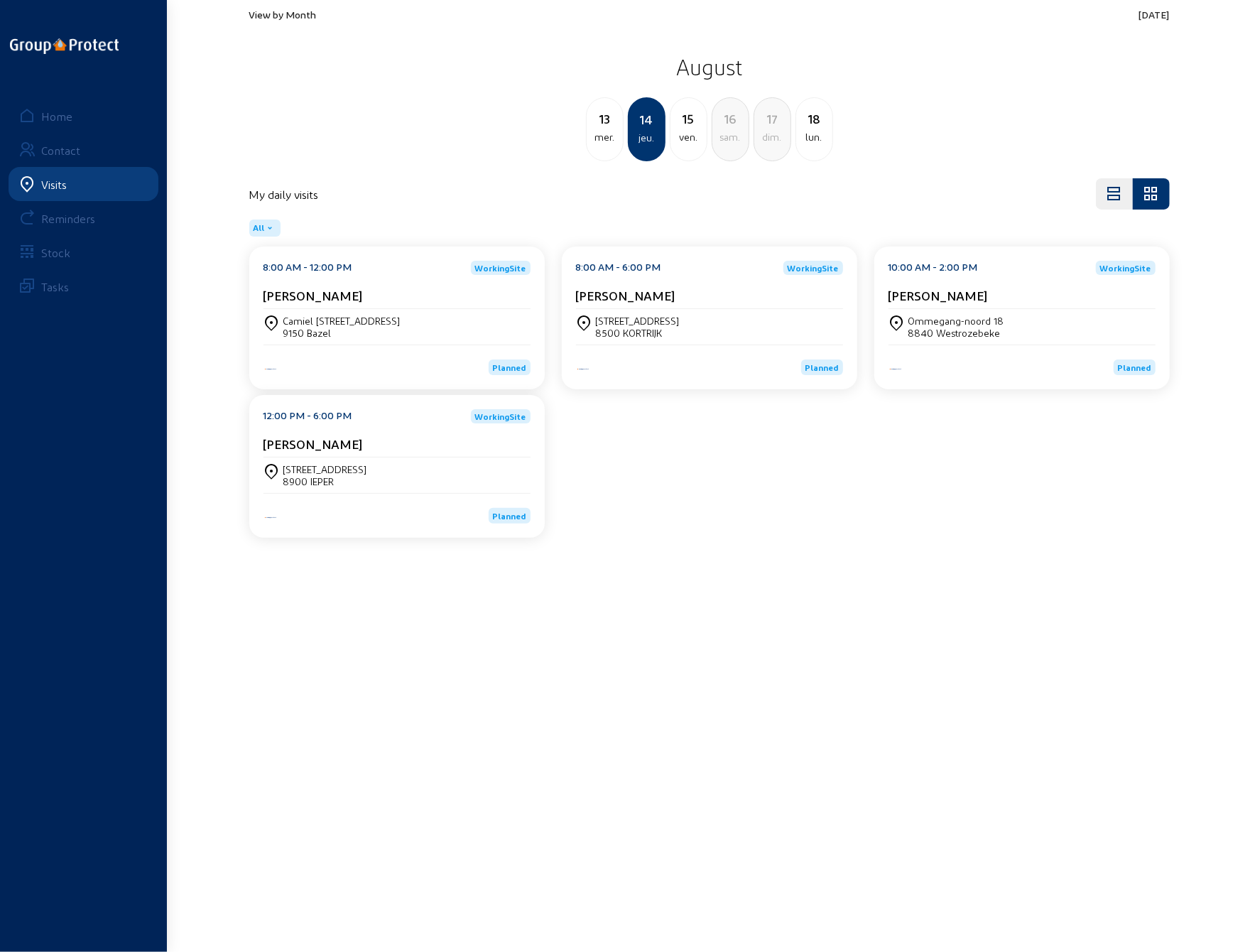
click at [692, 129] on div "ven." at bounding box center [689, 137] width 36 height 17
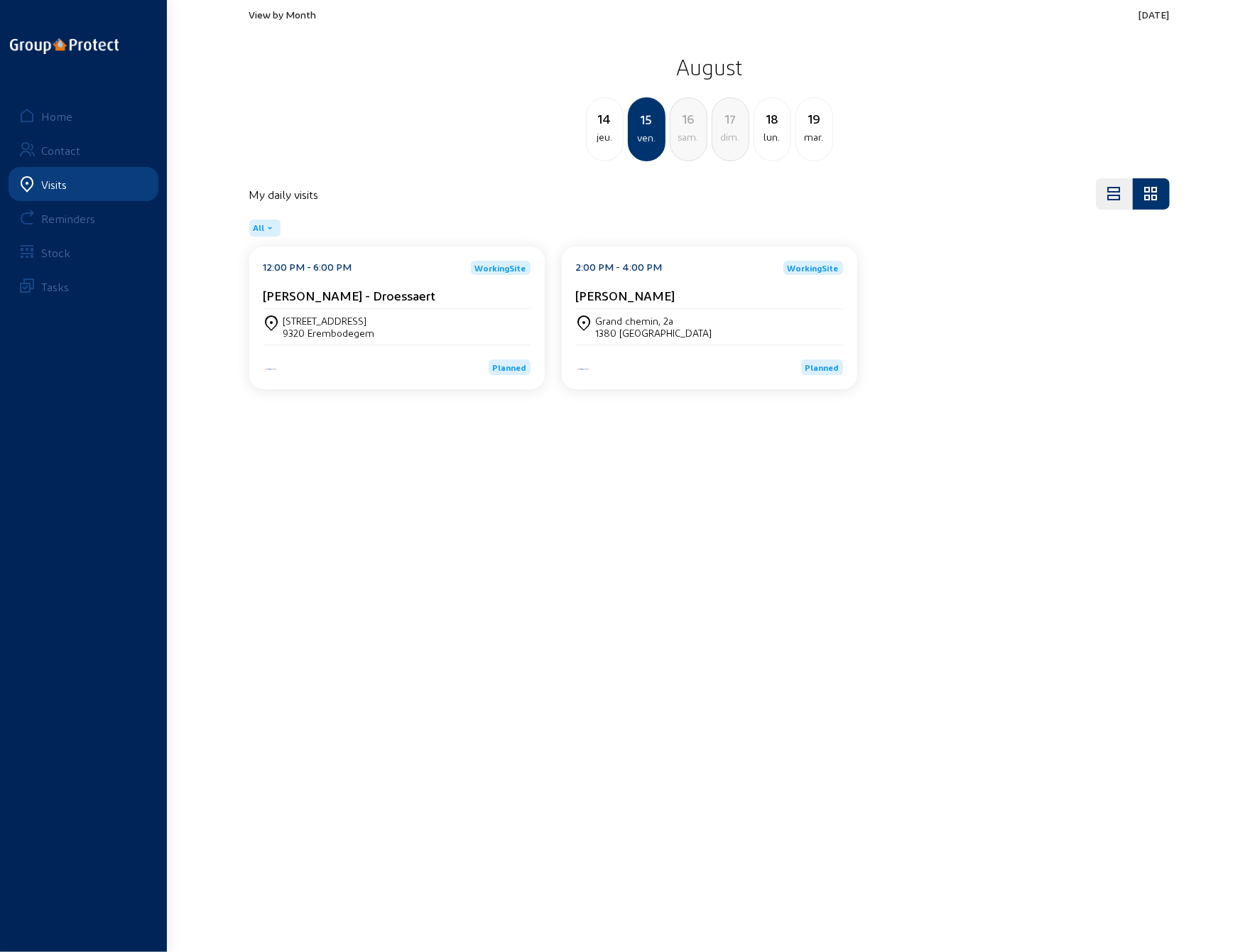
drag, startPoint x: 475, startPoint y: 296, endPoint x: 259, endPoint y: 296, distance: 216.0
click at [259, 296] on div "12:00 PM - 6:00 PM WorkingSite Mark - Lieve Uytterhaegen - Droessaert [STREET_A…" at bounding box center [397, 318] width 295 height 143
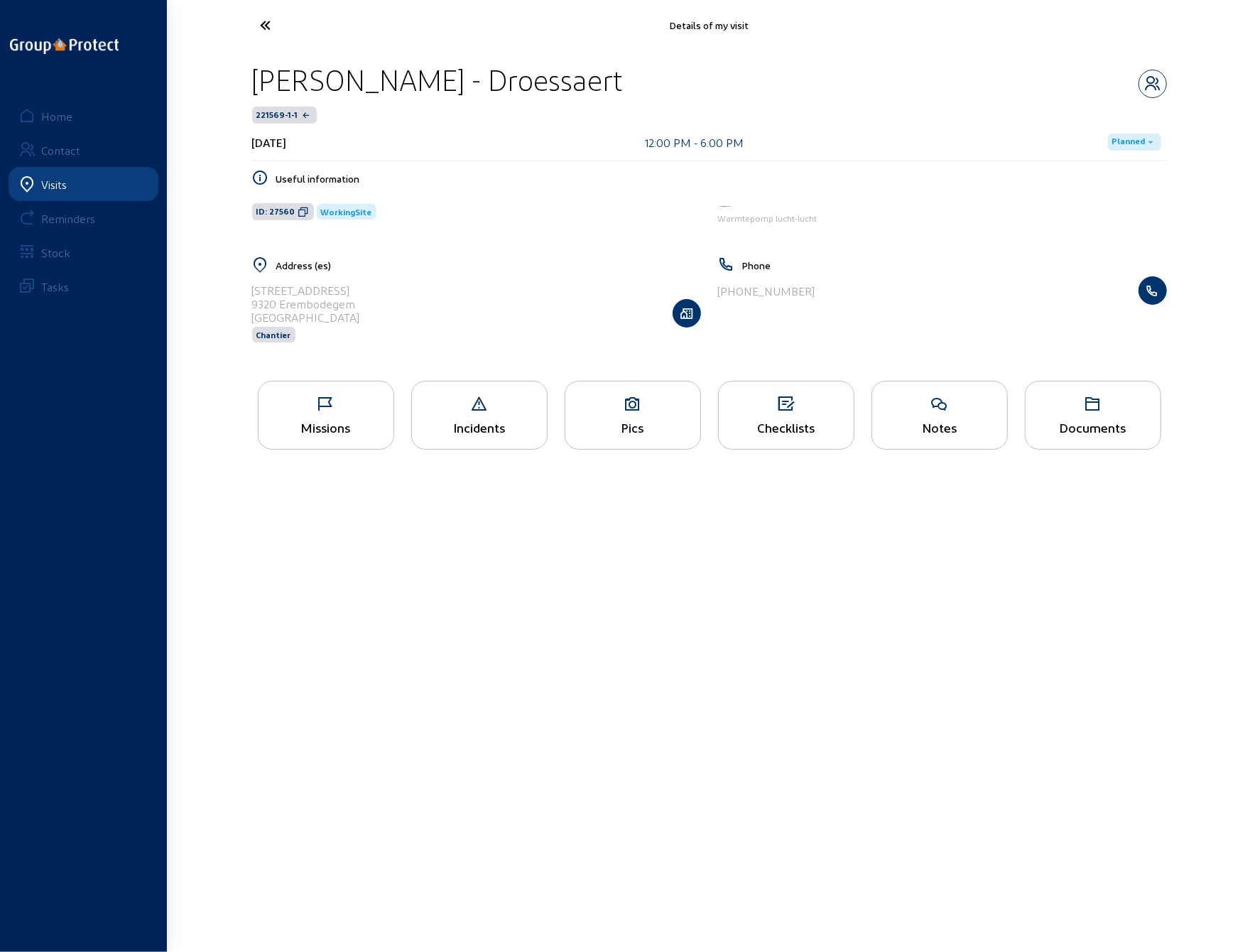
drag, startPoint x: 755, startPoint y: 78, endPoint x: 252, endPoint y: 77, distance: 503.0
click at [252, 77] on div "[PERSON_NAME] - Droessaert" at bounding box center [710, 80] width 915 height 36
drag, startPoint x: 330, startPoint y: 290, endPoint x: 251, endPoint y: 287, distance: 79.1
click at [251, 287] on div "Address (es) [STREET_ADDRESS] Chantier" at bounding box center [476, 308] width 466 height 104
drag, startPoint x: 361, startPoint y: 302, endPoint x: 250, endPoint y: 302, distance: 111.0
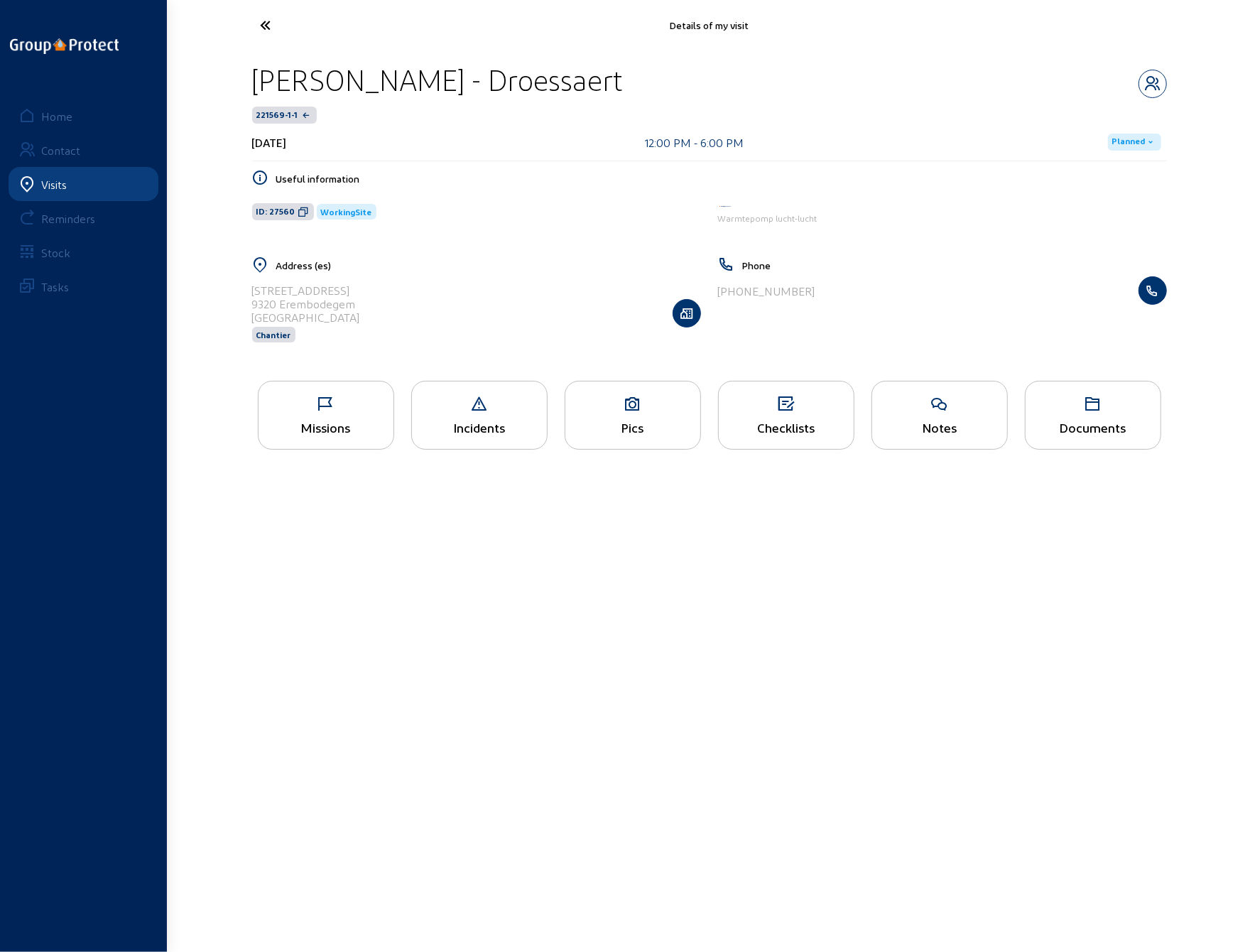
click at [250, 302] on div "Address (es) [STREET_ADDRESS] Chantier" at bounding box center [476, 308] width 466 height 104
click at [263, 19] on icon at bounding box center [319, 25] width 131 height 25
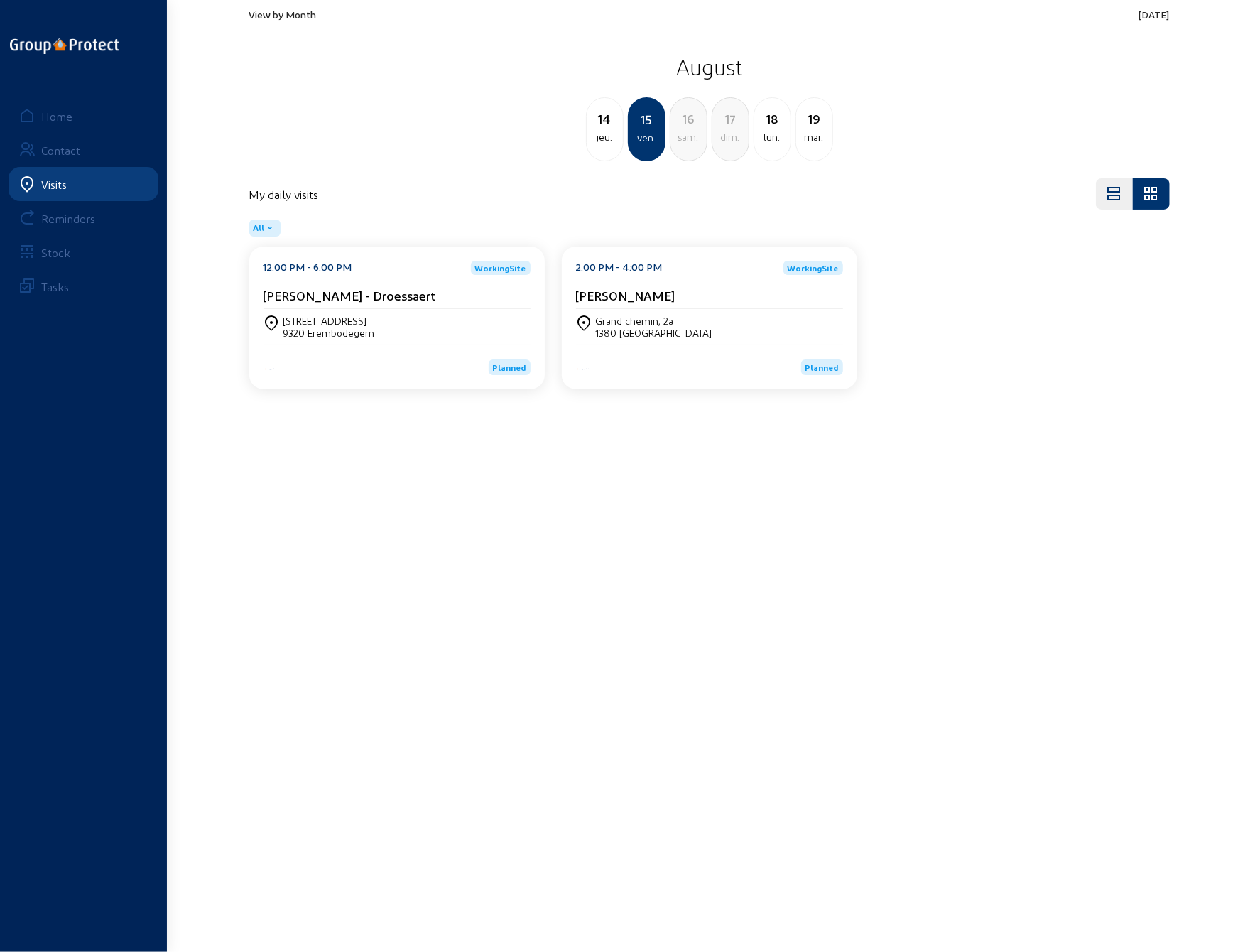
click at [616, 321] on div "Grand chemin, 2a" at bounding box center [654, 320] width 116 height 12
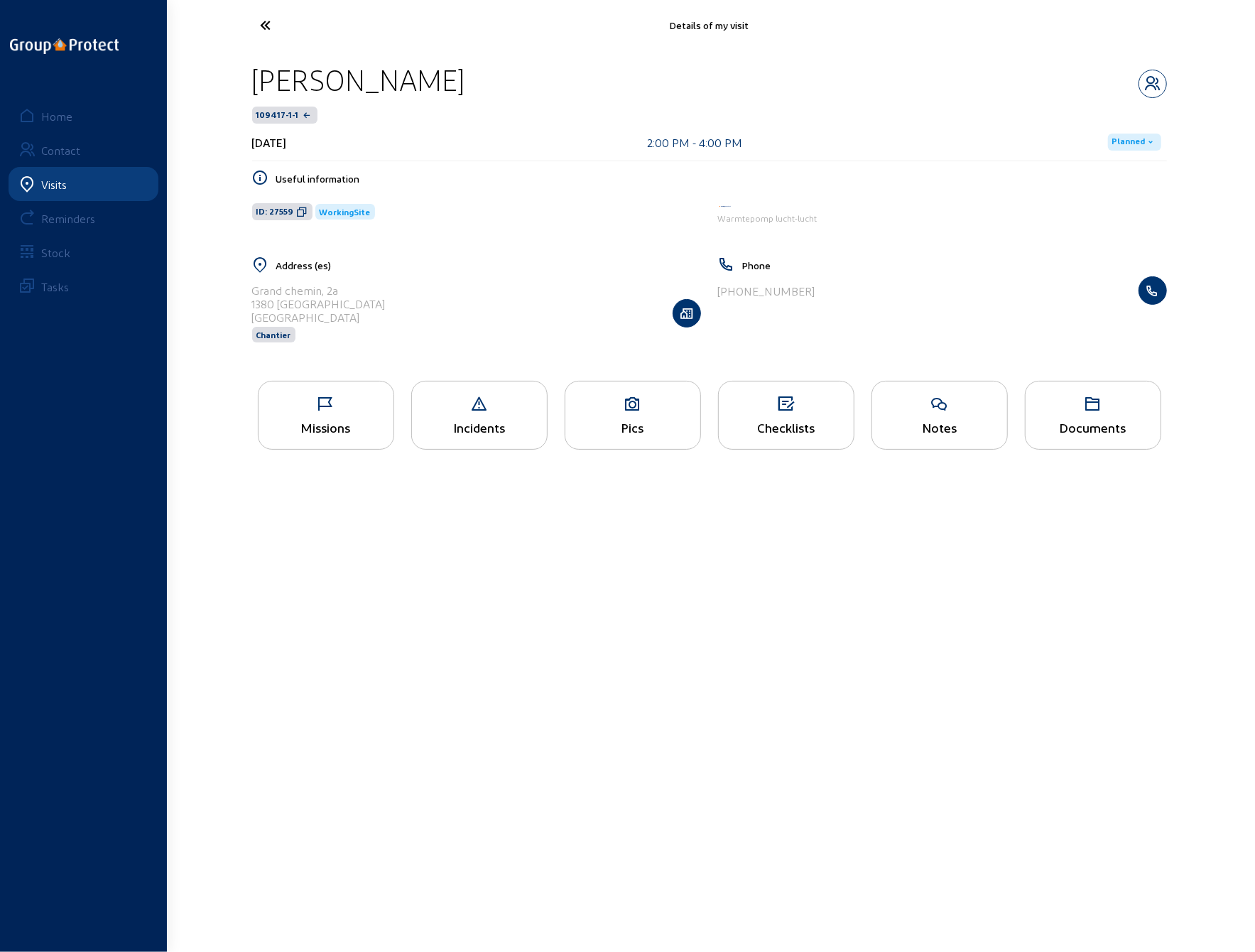
drag, startPoint x: 450, startPoint y: 82, endPoint x: 248, endPoint y: 86, distance: 202.0
click at [248, 86] on div "[PERSON_NAME] 109417-1-1 [DATE] 2:00 PM - 4:00 PM Planned Useful information ID…" at bounding box center [709, 211] width 937 height 322
drag, startPoint x: 253, startPoint y: 290, endPoint x: 340, endPoint y: 295, distance: 87.1
click at [340, 295] on div "Grand chemin, 2a" at bounding box center [319, 290] width 134 height 14
drag, startPoint x: 253, startPoint y: 302, endPoint x: 305, endPoint y: 303, distance: 52.0
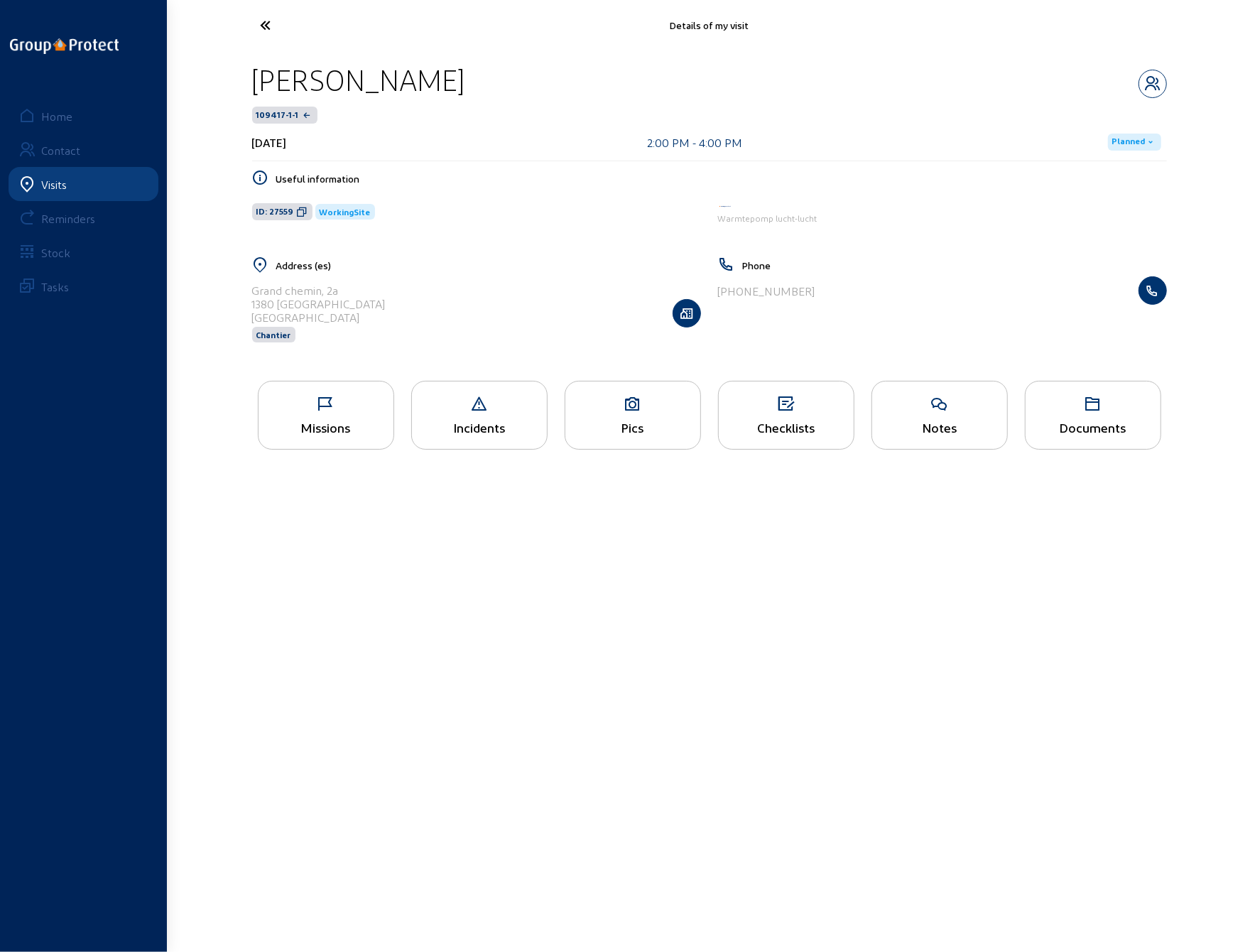
click at [305, 303] on div "1380 [GEOGRAPHIC_DATA]" at bounding box center [319, 303] width 134 height 14
click at [324, 423] on div "Missions" at bounding box center [326, 427] width 135 height 15
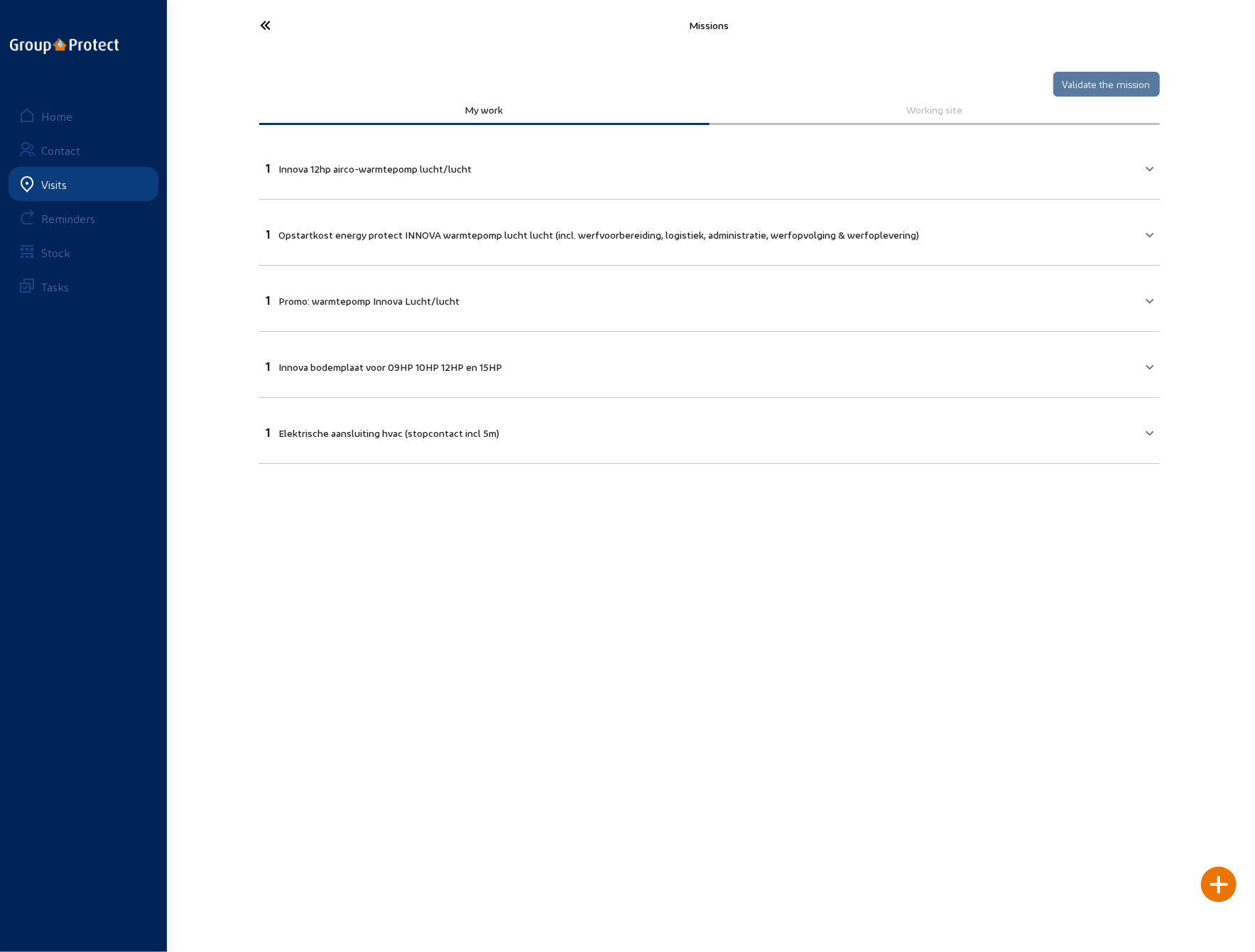
click at [258, 30] on icon at bounding box center [319, 25] width 131 height 25
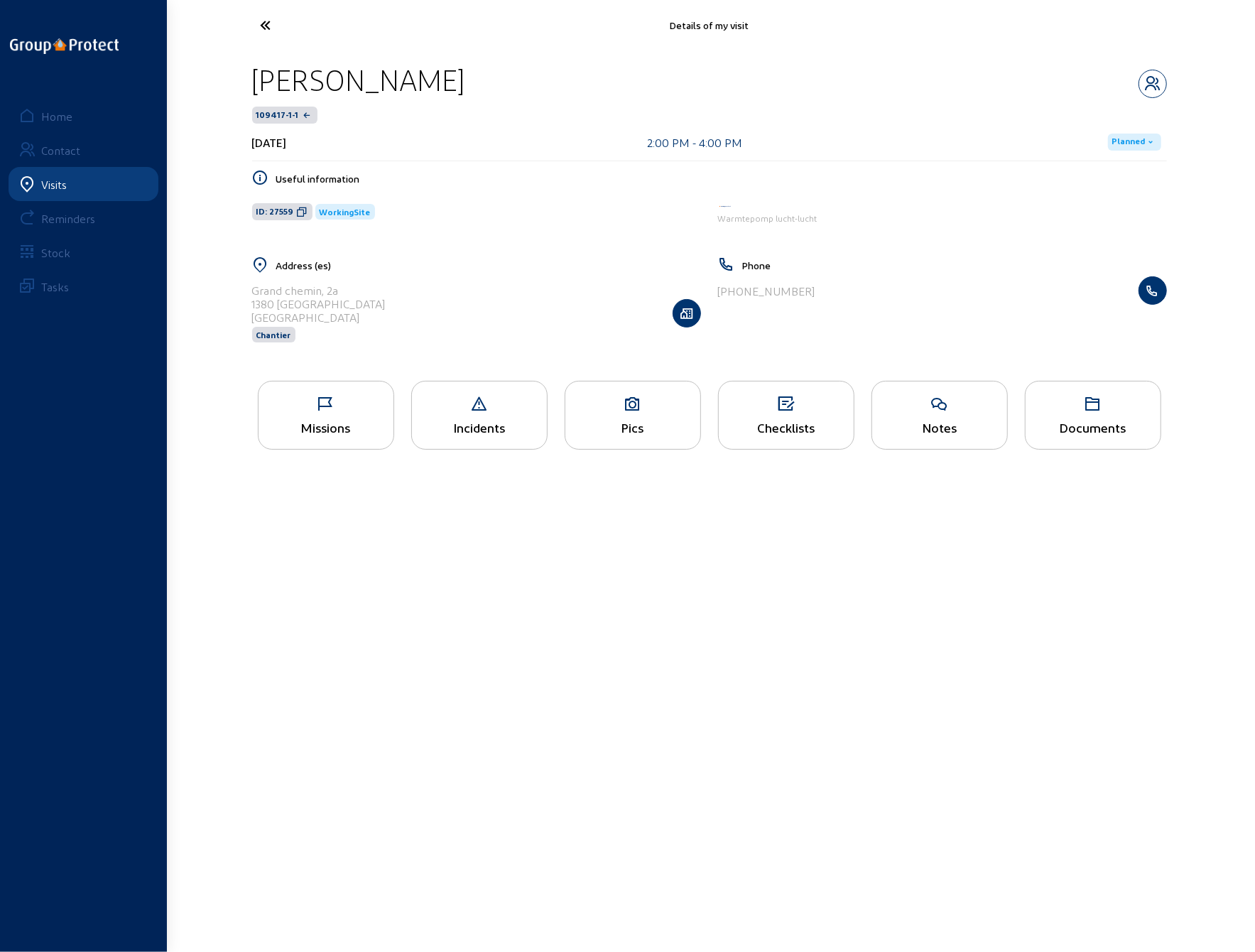
click at [263, 21] on icon at bounding box center [319, 25] width 131 height 25
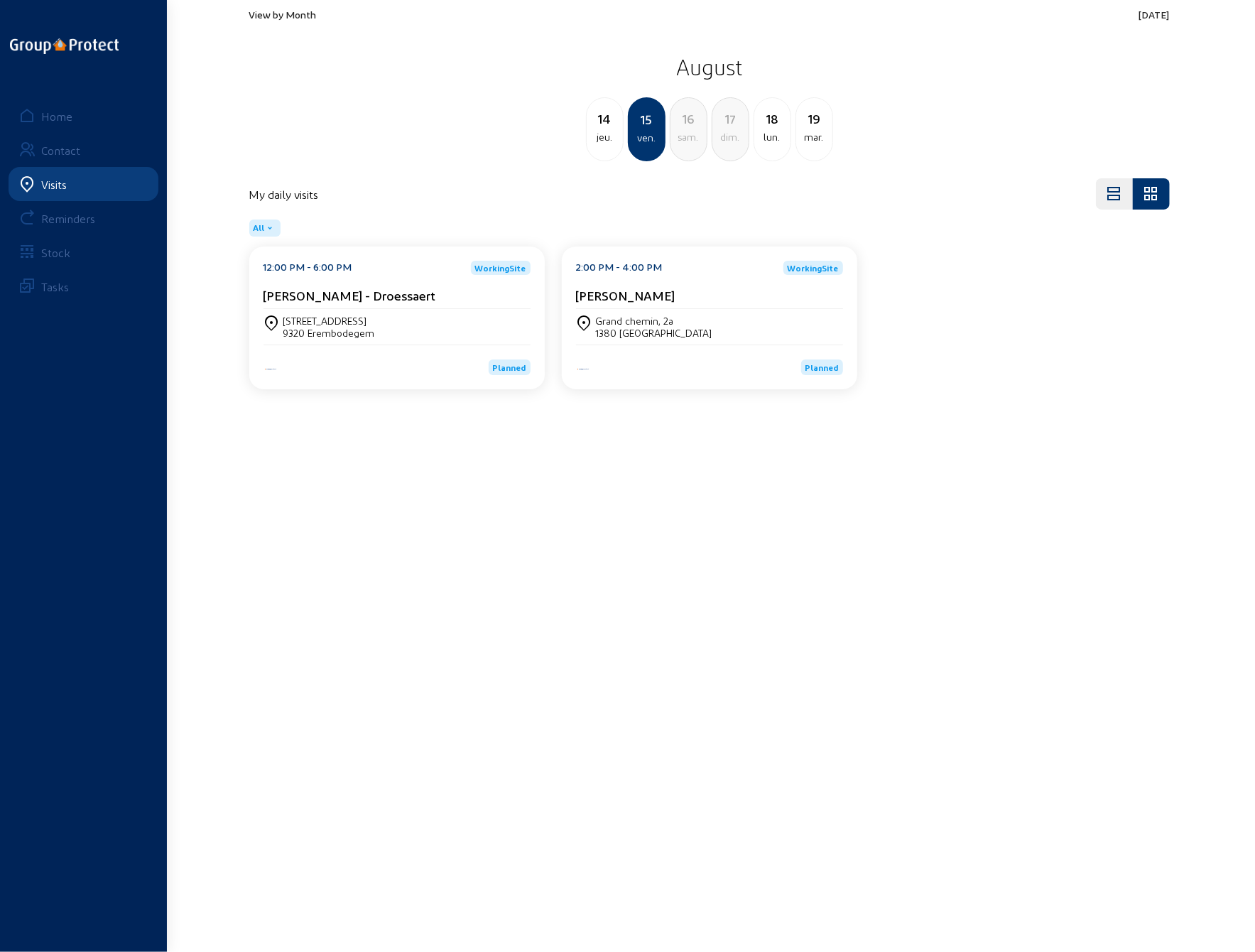
click at [332, 317] on div "[STREET_ADDRESS]" at bounding box center [330, 320] width 92 height 12
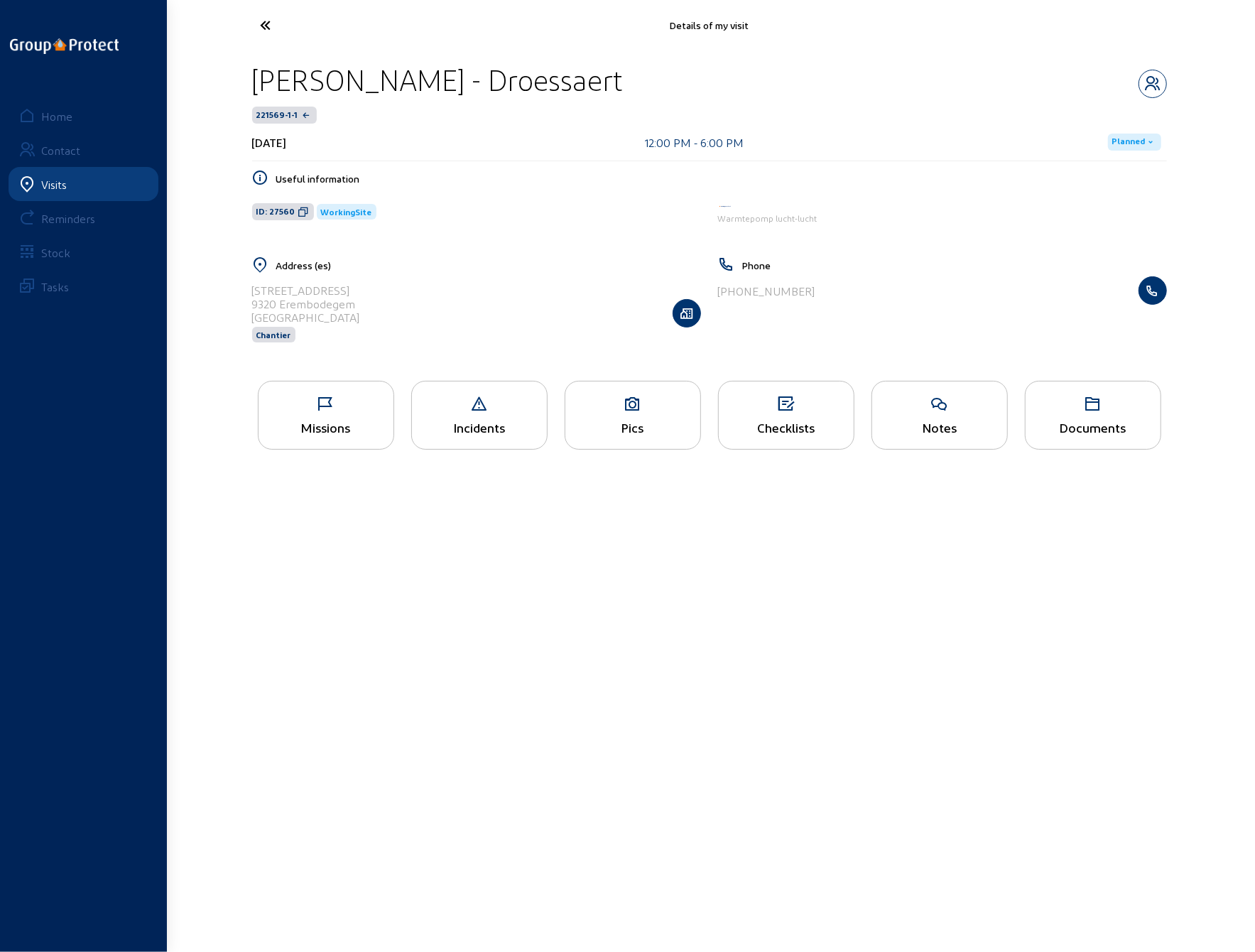
click at [333, 415] on div "Missions" at bounding box center [326, 415] width 136 height 69
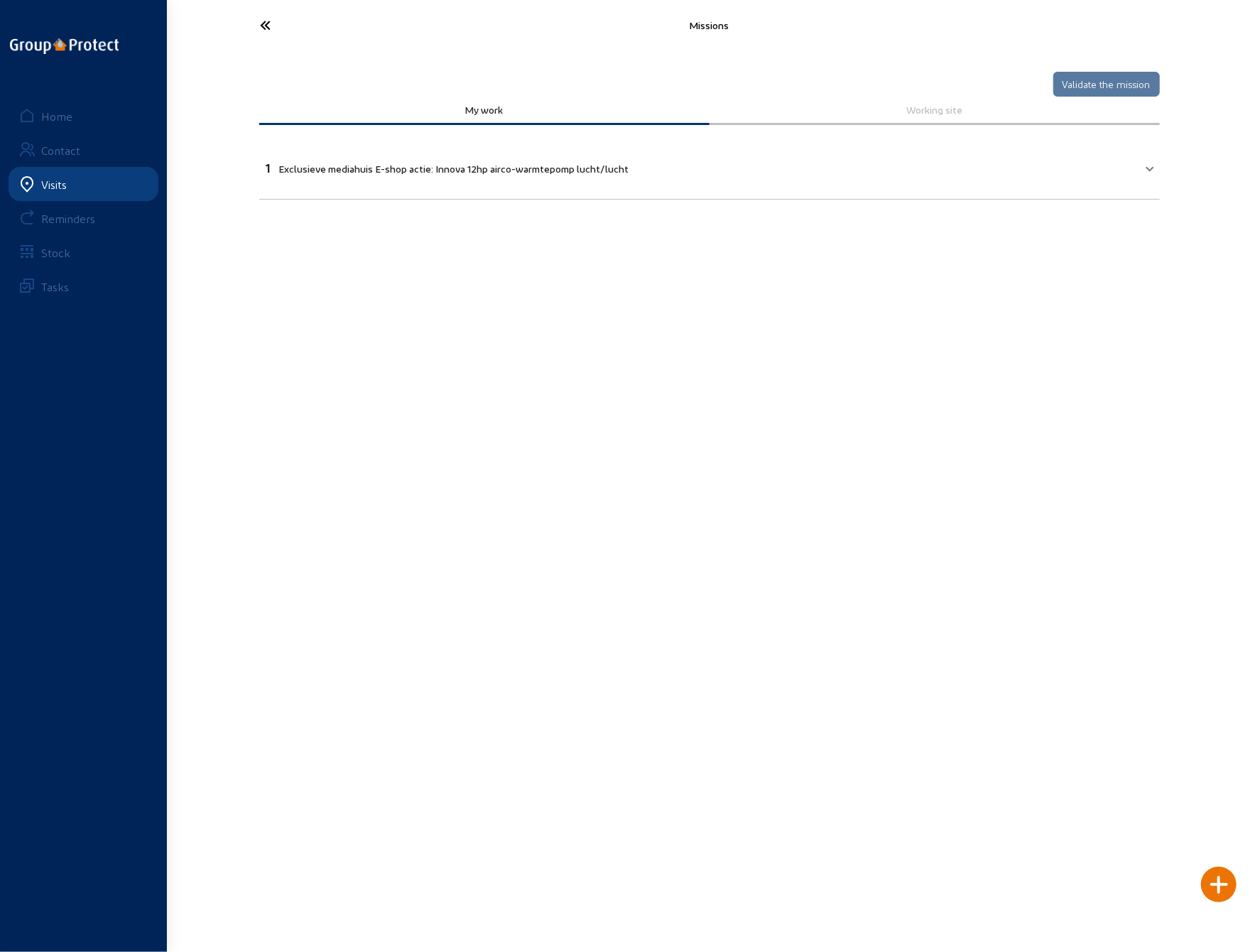
click at [269, 29] on icon at bounding box center [319, 25] width 131 height 25
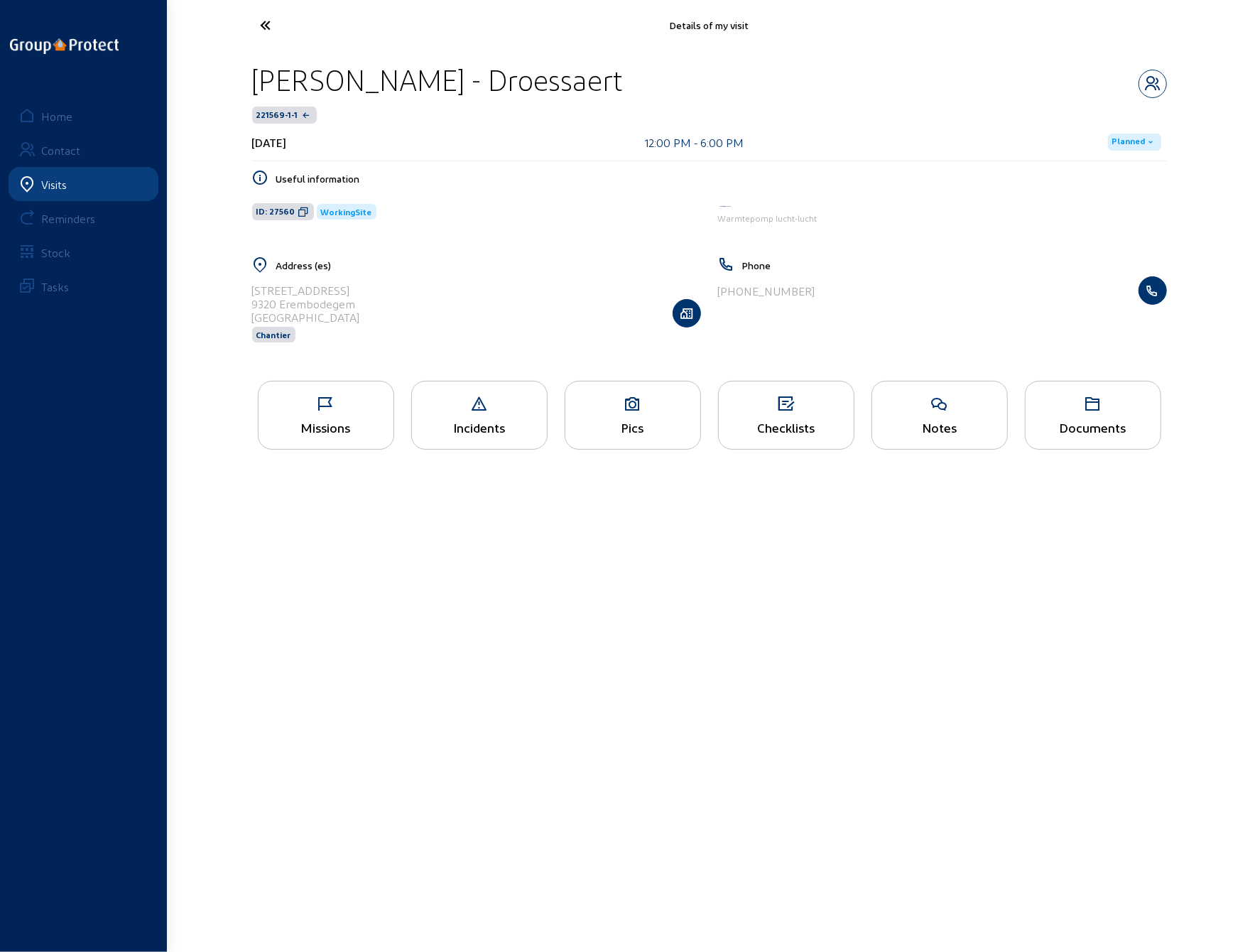
click at [261, 22] on icon at bounding box center [319, 25] width 131 height 25
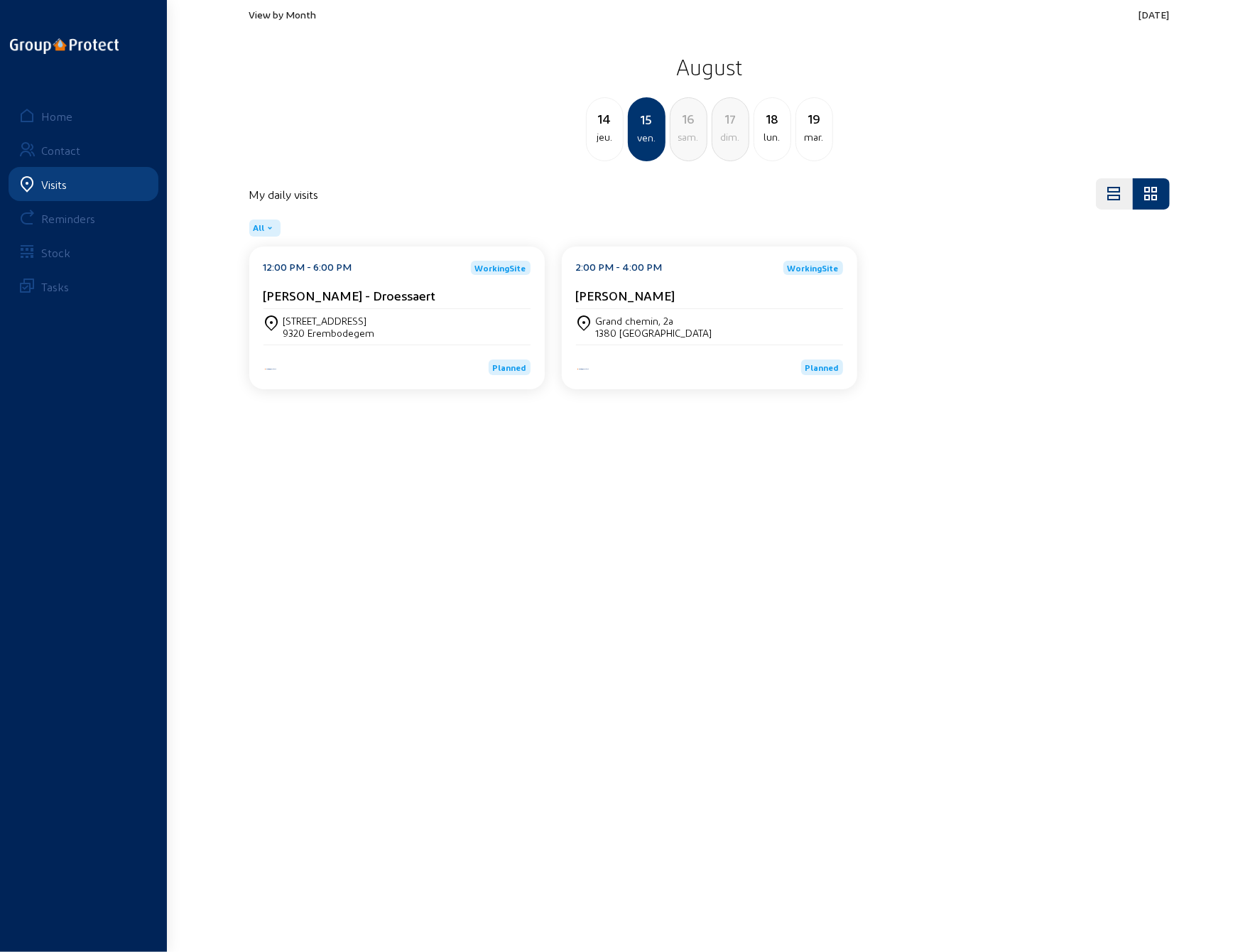
click at [276, 15] on span "View by Month" at bounding box center [283, 14] width 68 height 12
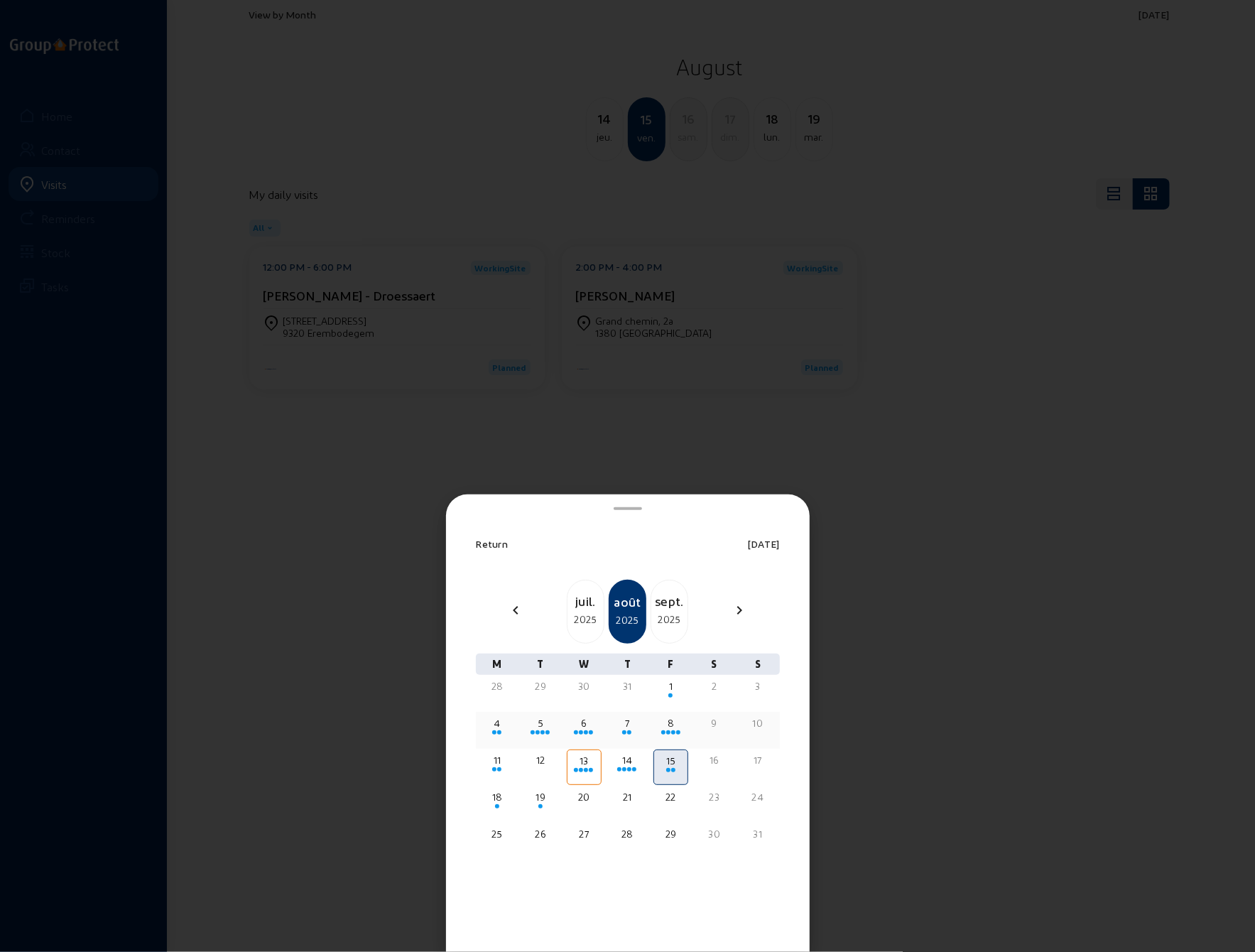
click at [670, 729] on div "8" at bounding box center [671, 724] width 32 height 14
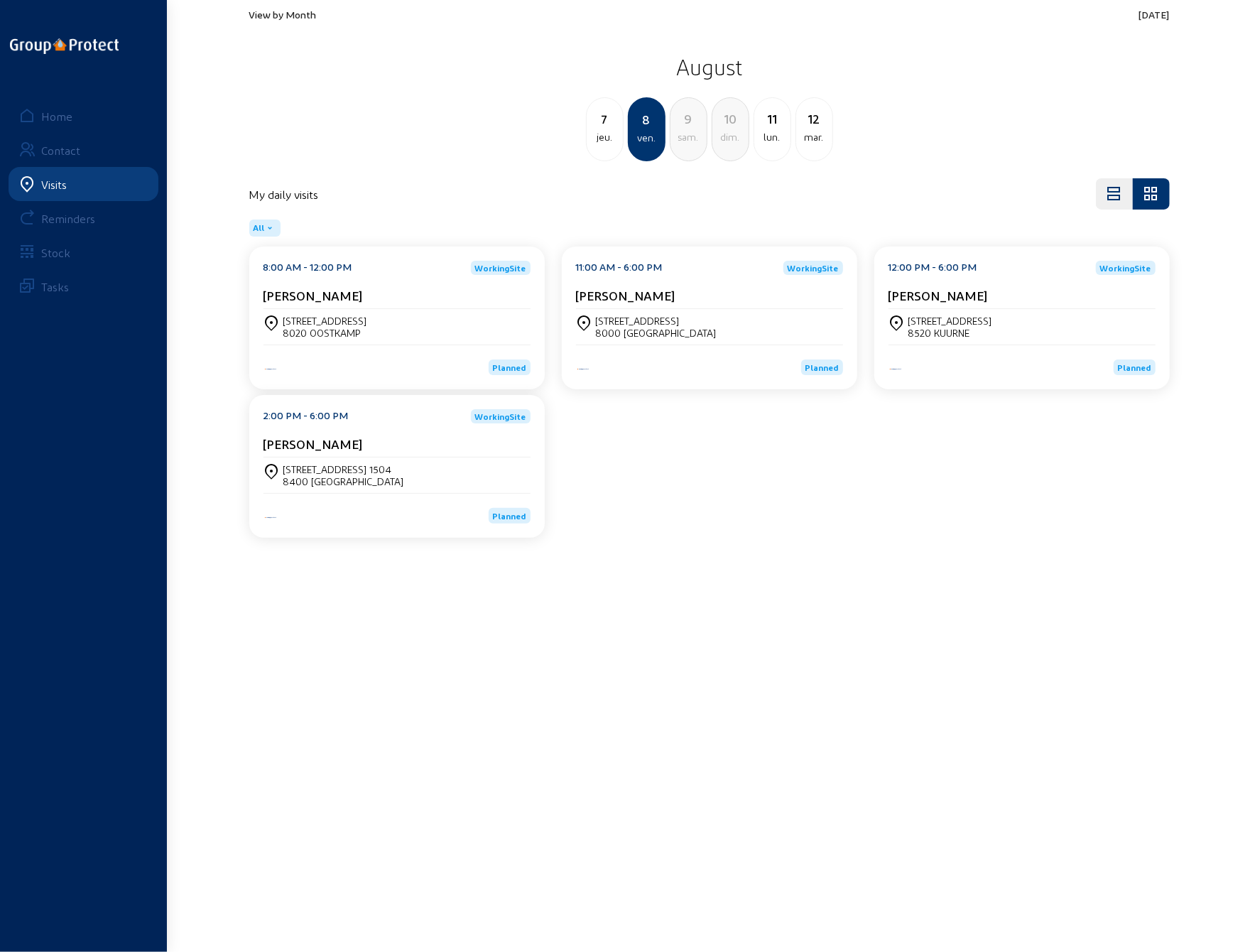
click at [601, 124] on div "7" at bounding box center [605, 119] width 36 height 20
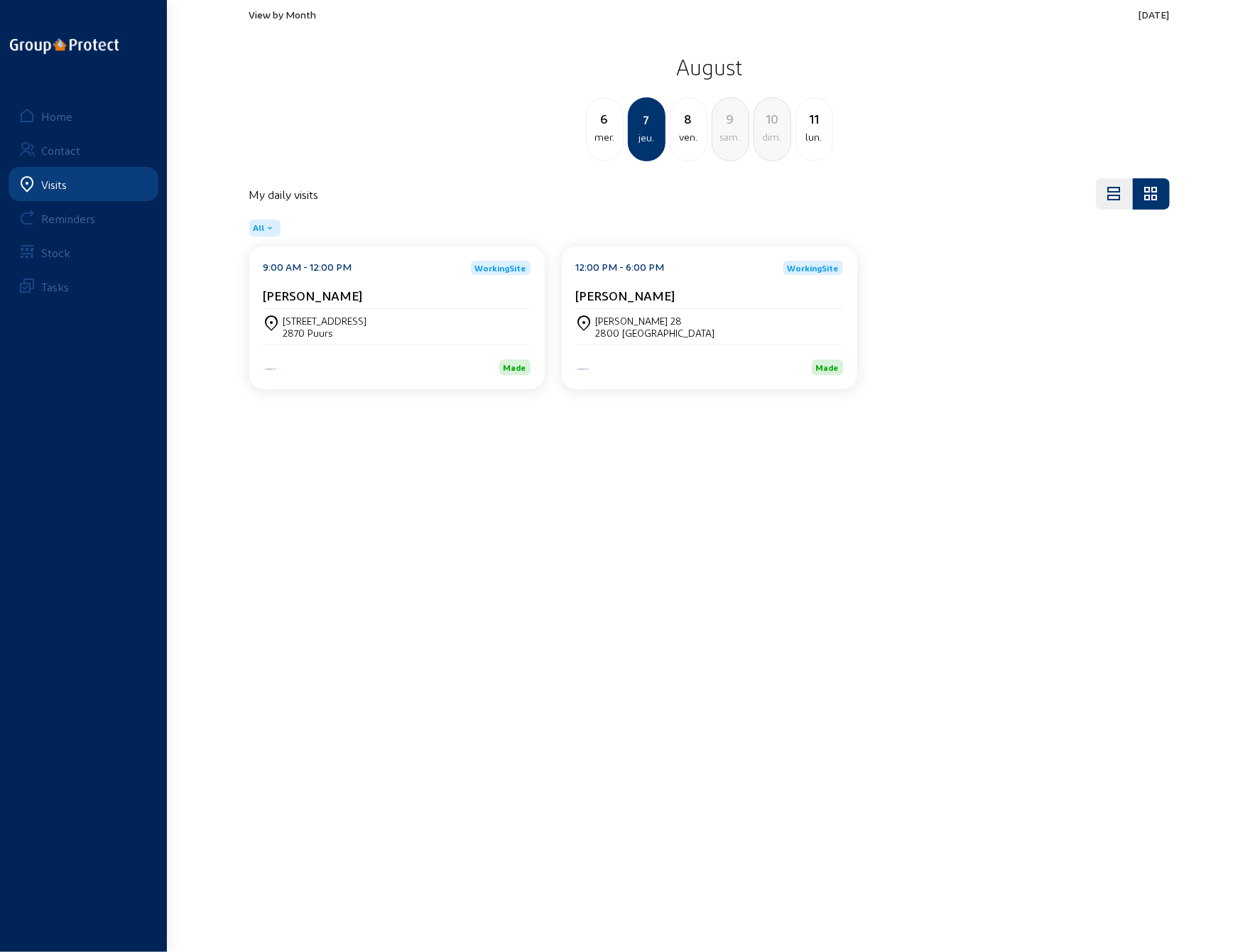
click at [597, 140] on div "mer." at bounding box center [605, 137] width 36 height 17
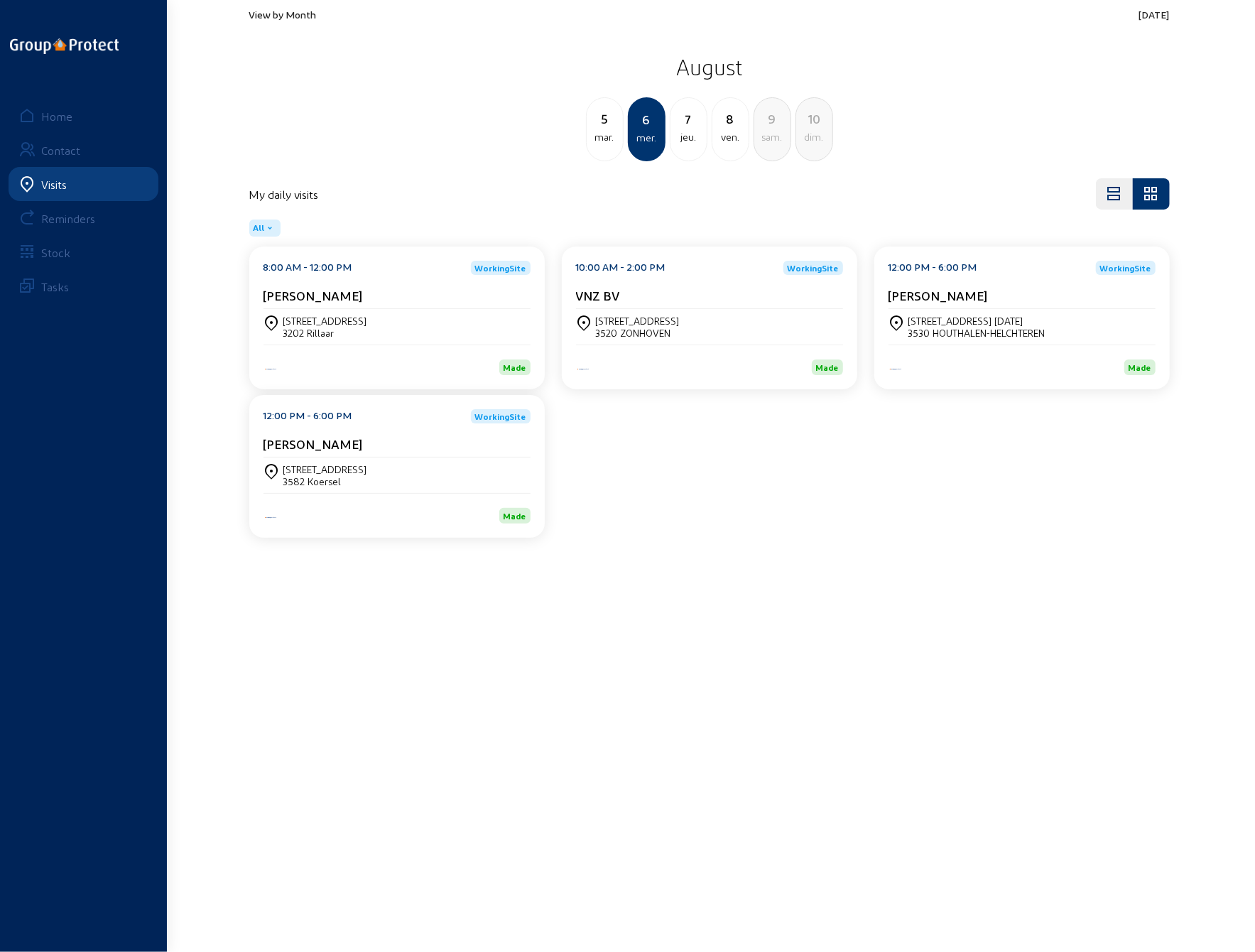
click at [651, 325] on div "[STREET_ADDRESS]" at bounding box center [638, 320] width 84 height 12
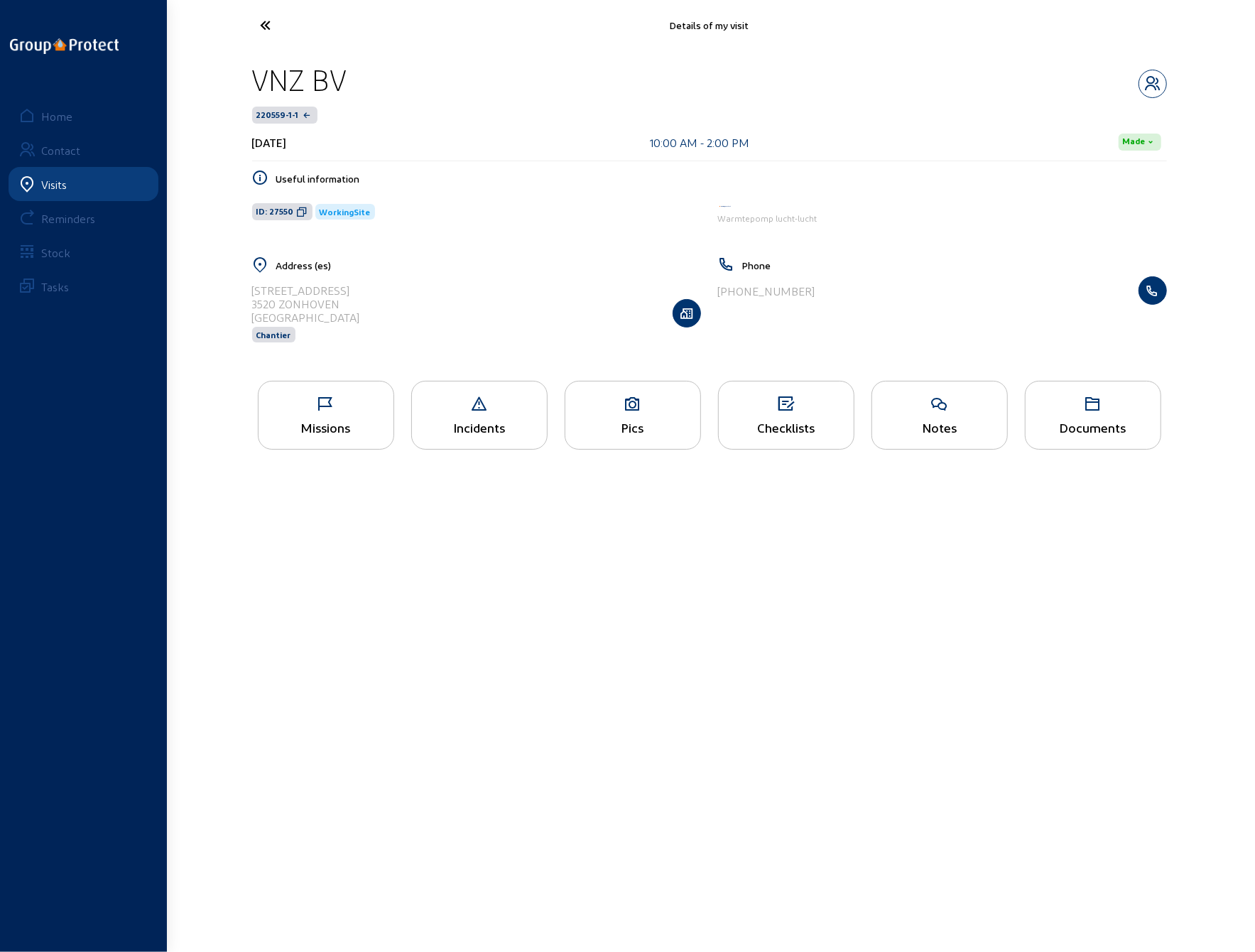
click at [631, 417] on div "Pics" at bounding box center [633, 415] width 136 height 69
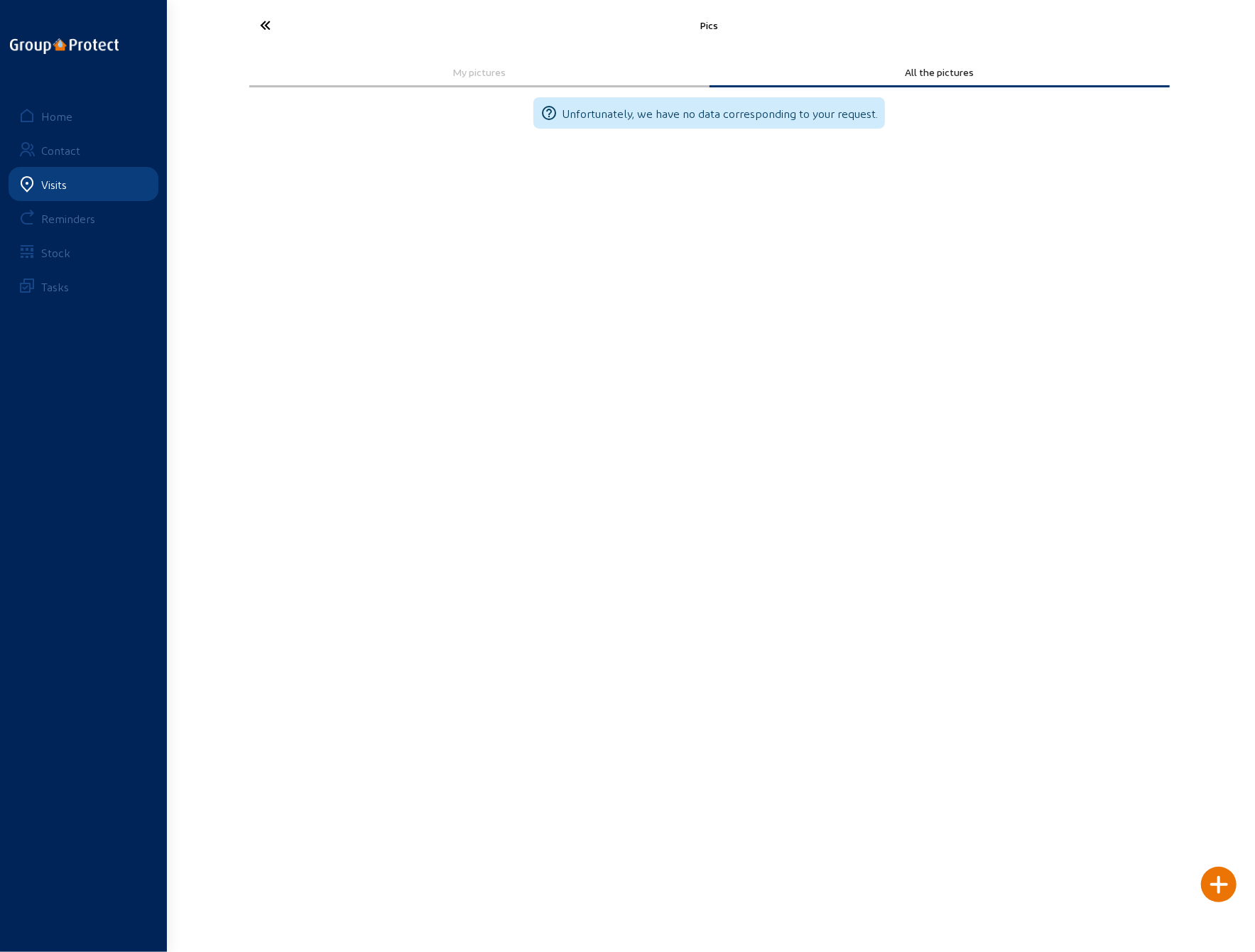
click at [269, 29] on icon at bounding box center [319, 25] width 131 height 25
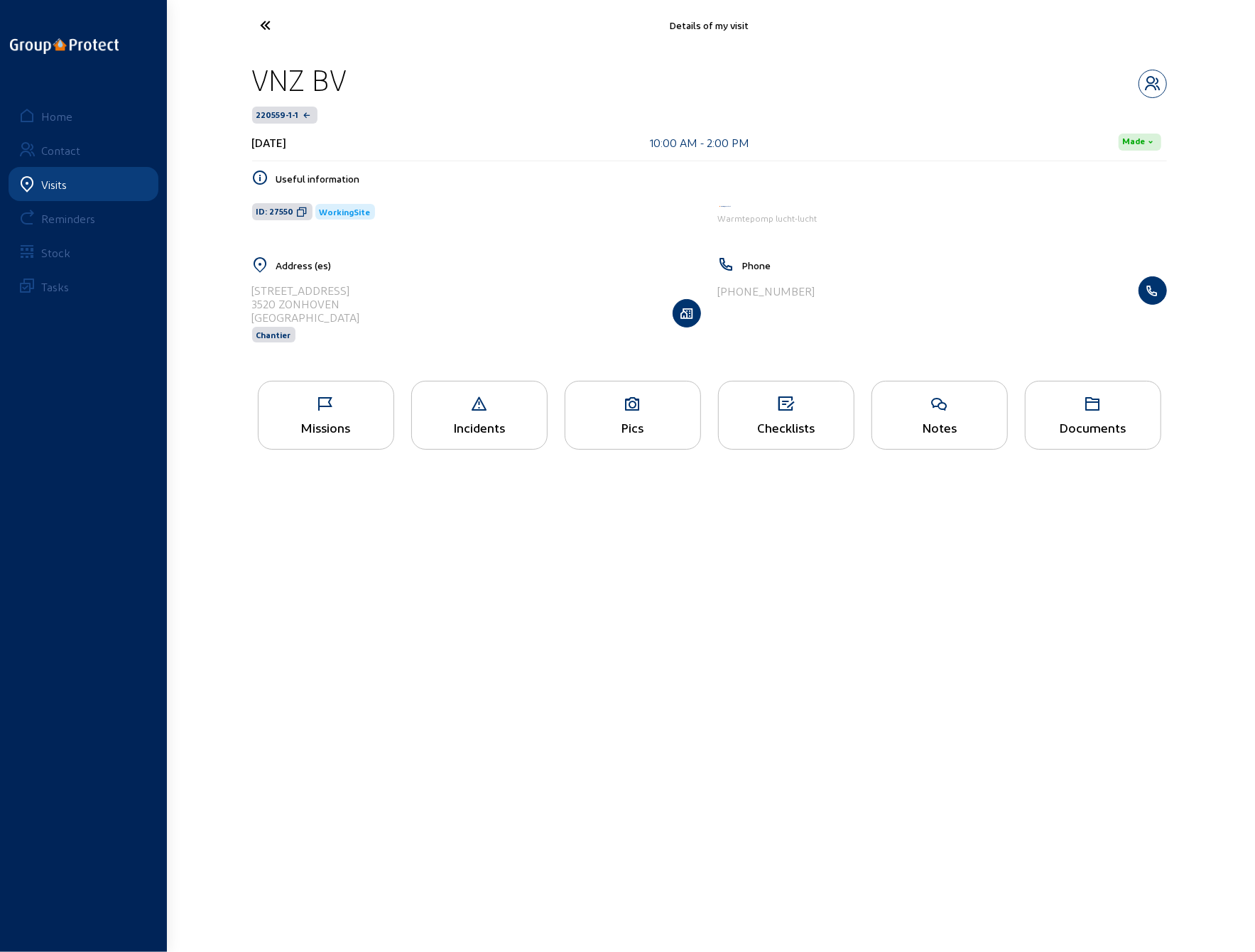
click at [267, 27] on icon at bounding box center [319, 25] width 131 height 25
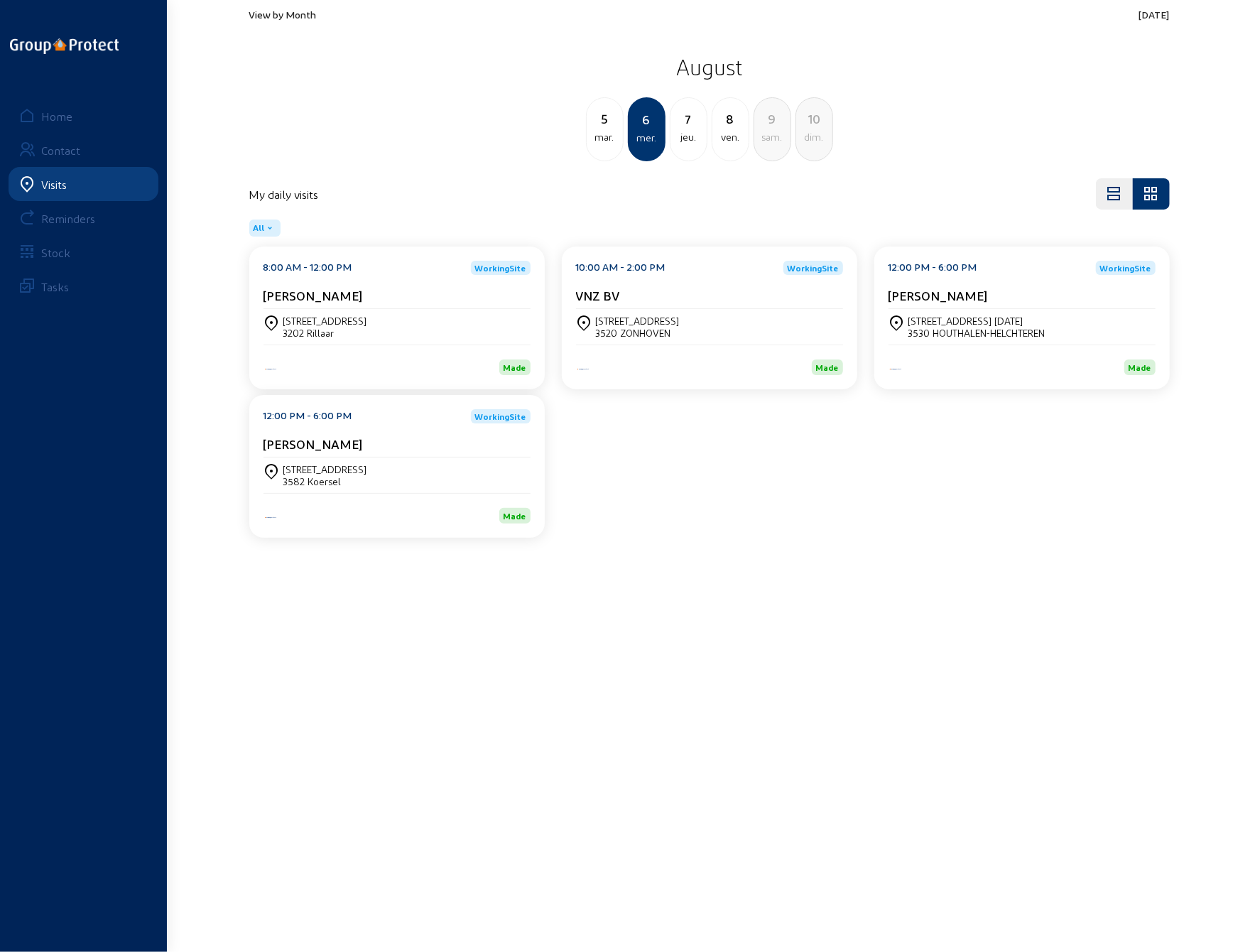
click at [975, 335] on div "3530 HOUTHALEN-HELCHTEREN" at bounding box center [977, 333] width 137 height 12
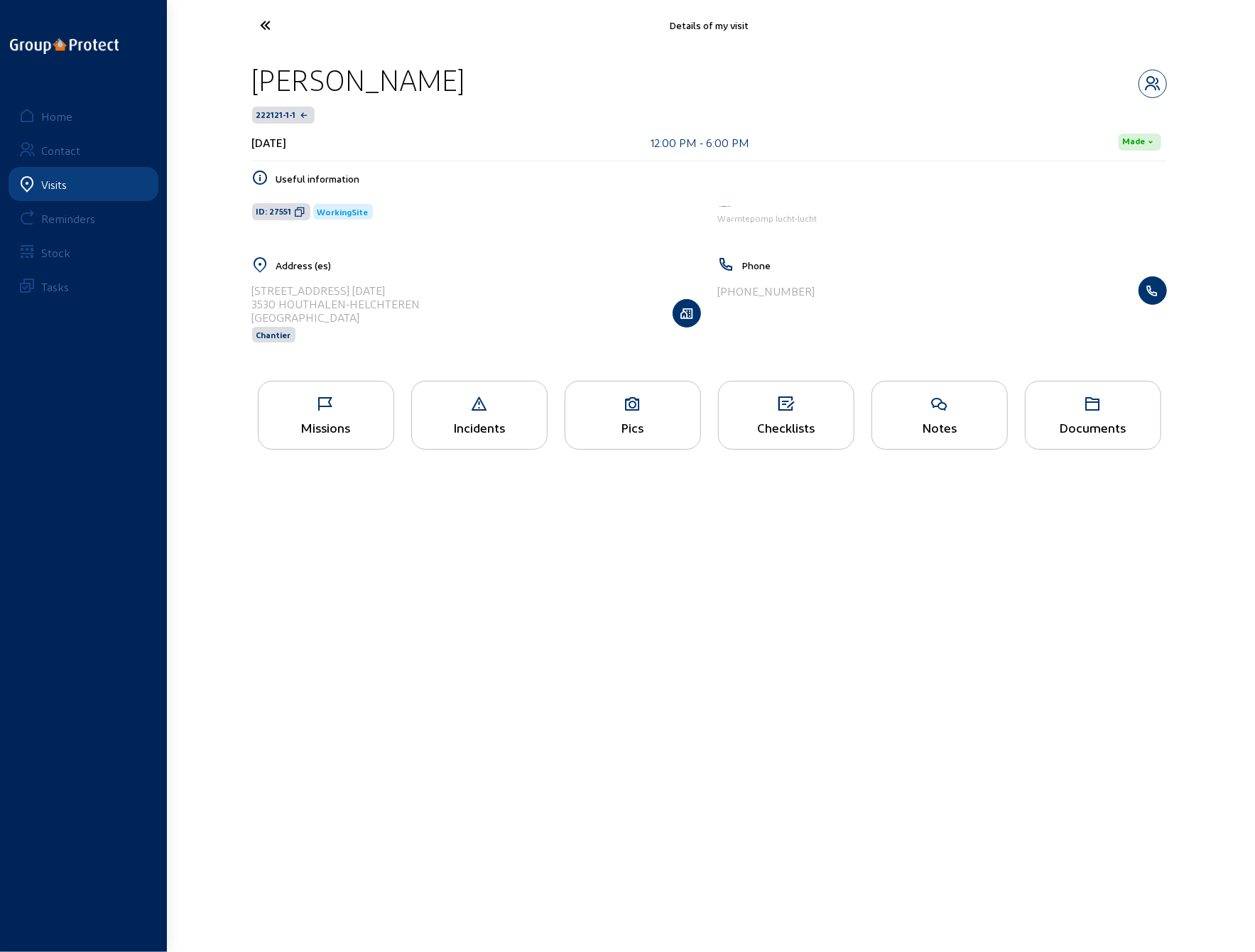
click at [632, 407] on icon at bounding box center [633, 405] width 135 height 17
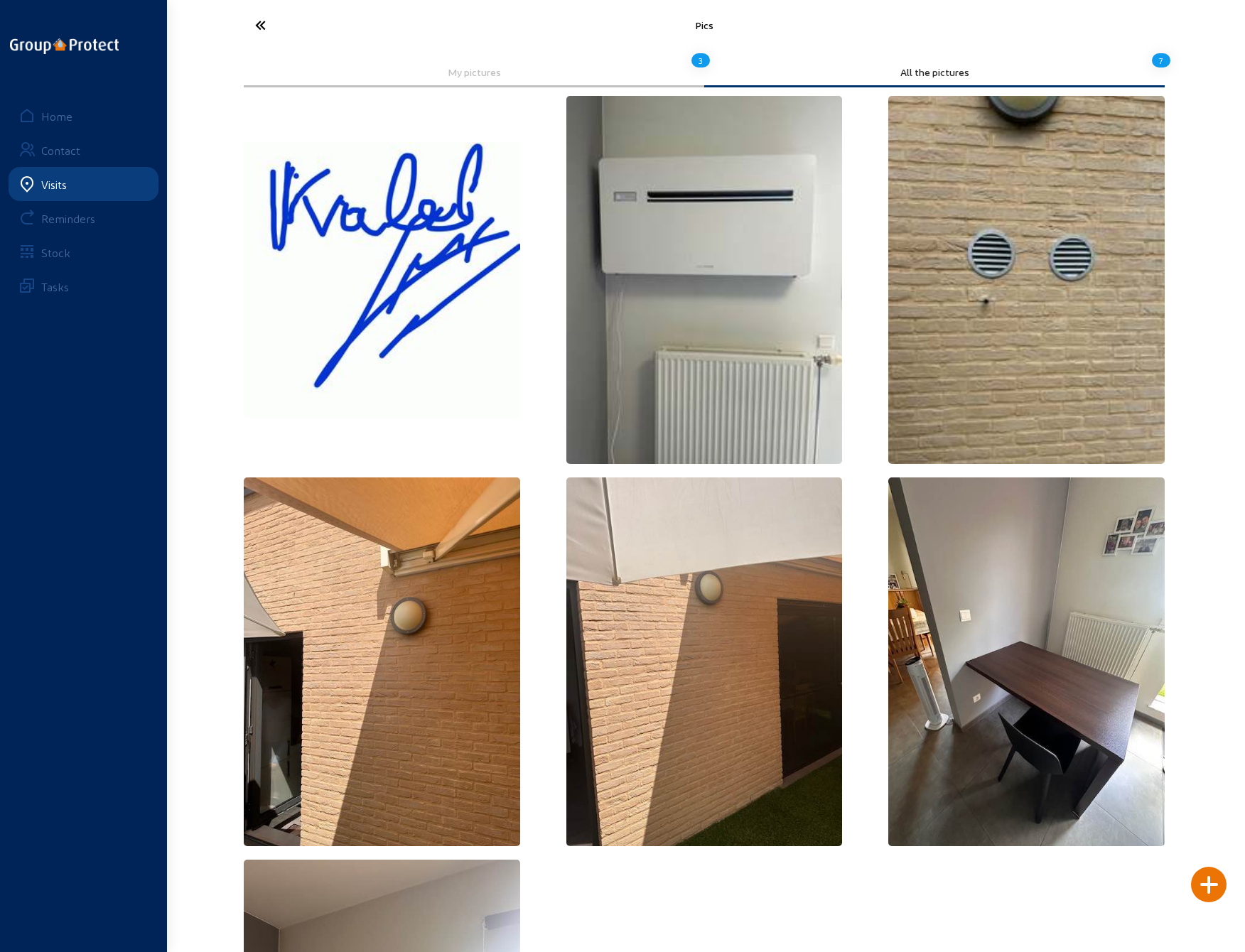
click at [261, 24] on icon at bounding box center [313, 25] width 131 height 25
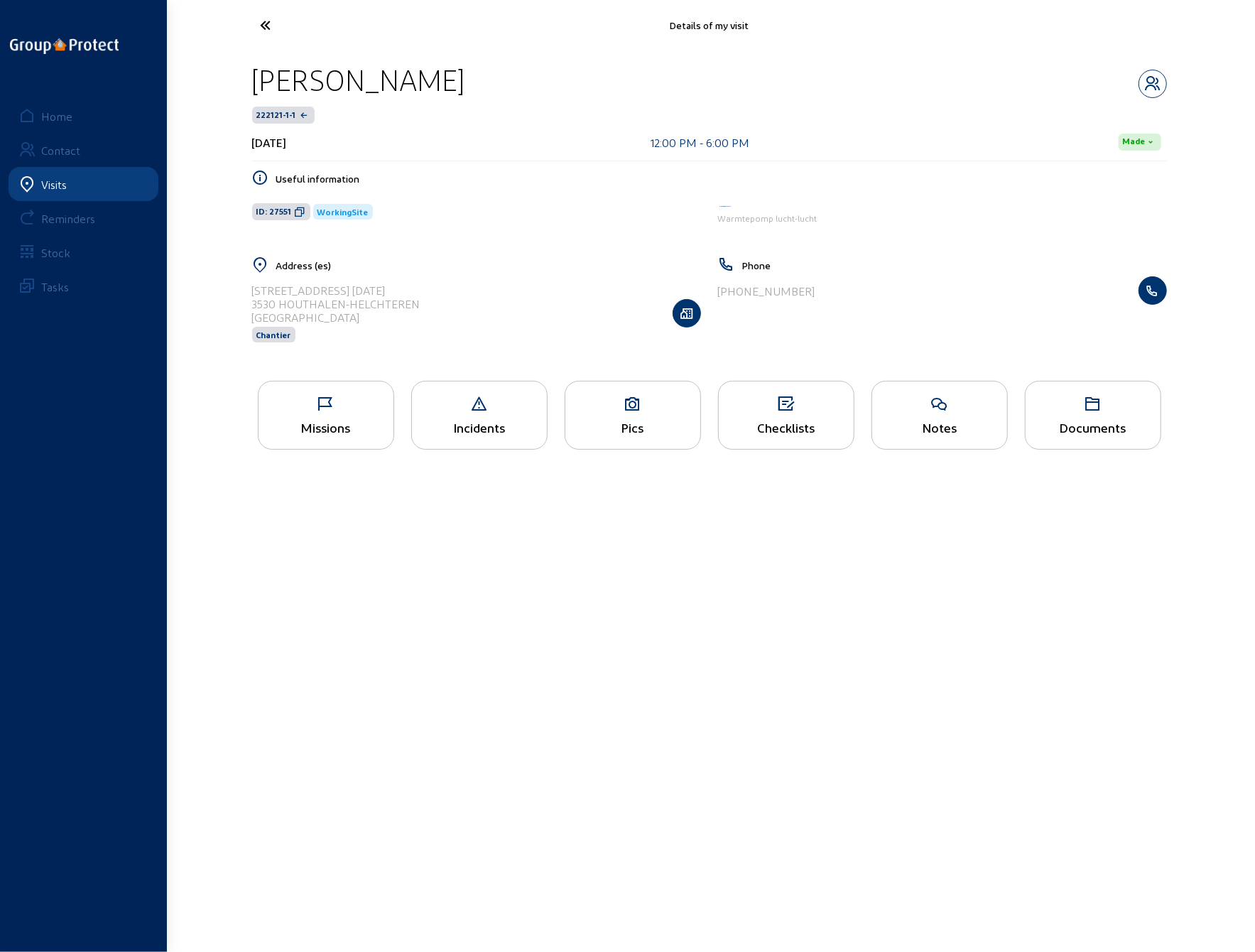
click at [260, 24] on icon at bounding box center [319, 25] width 131 height 25
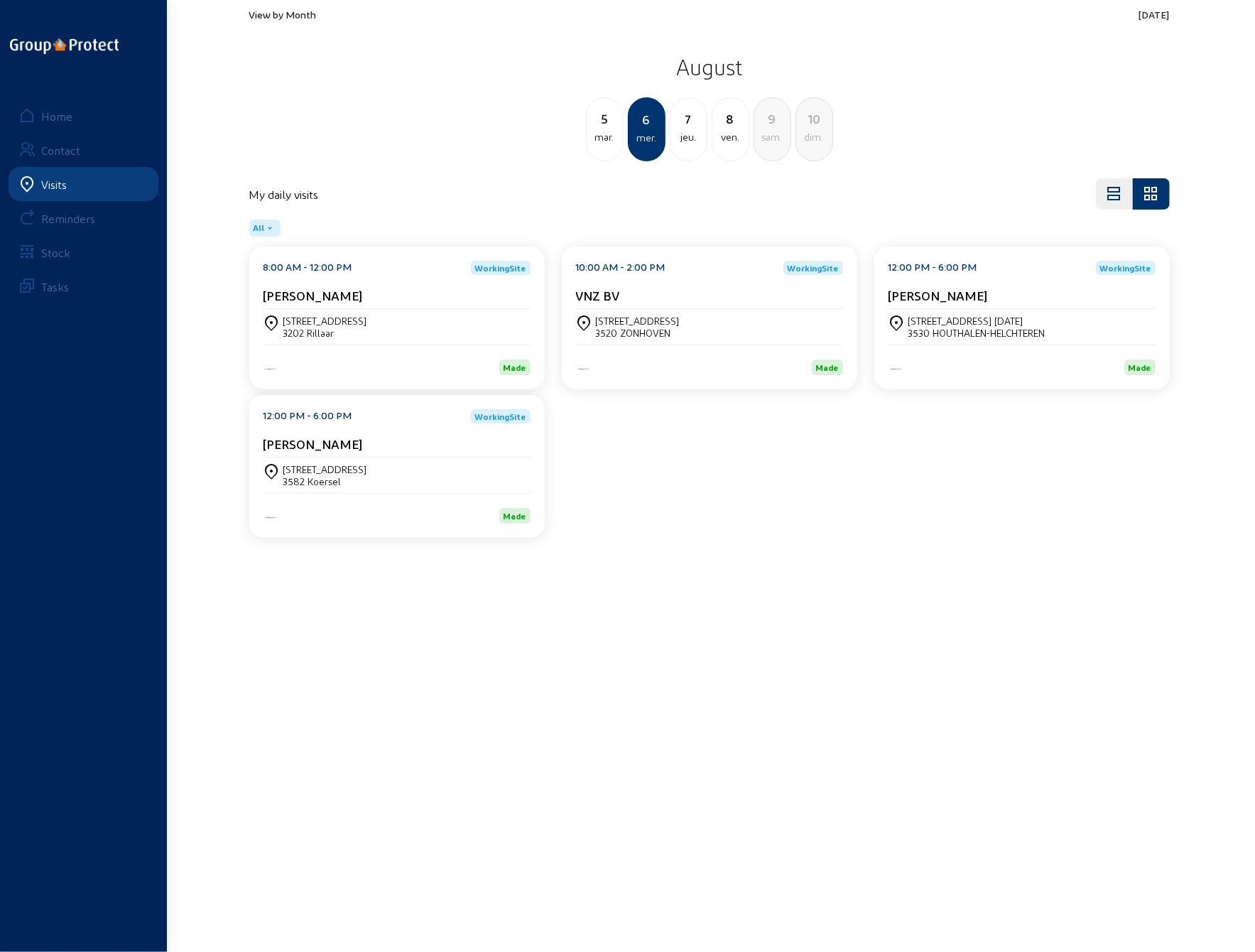
click at [357, 471] on div "[STREET_ADDRESS]" at bounding box center [325, 469] width 84 height 12
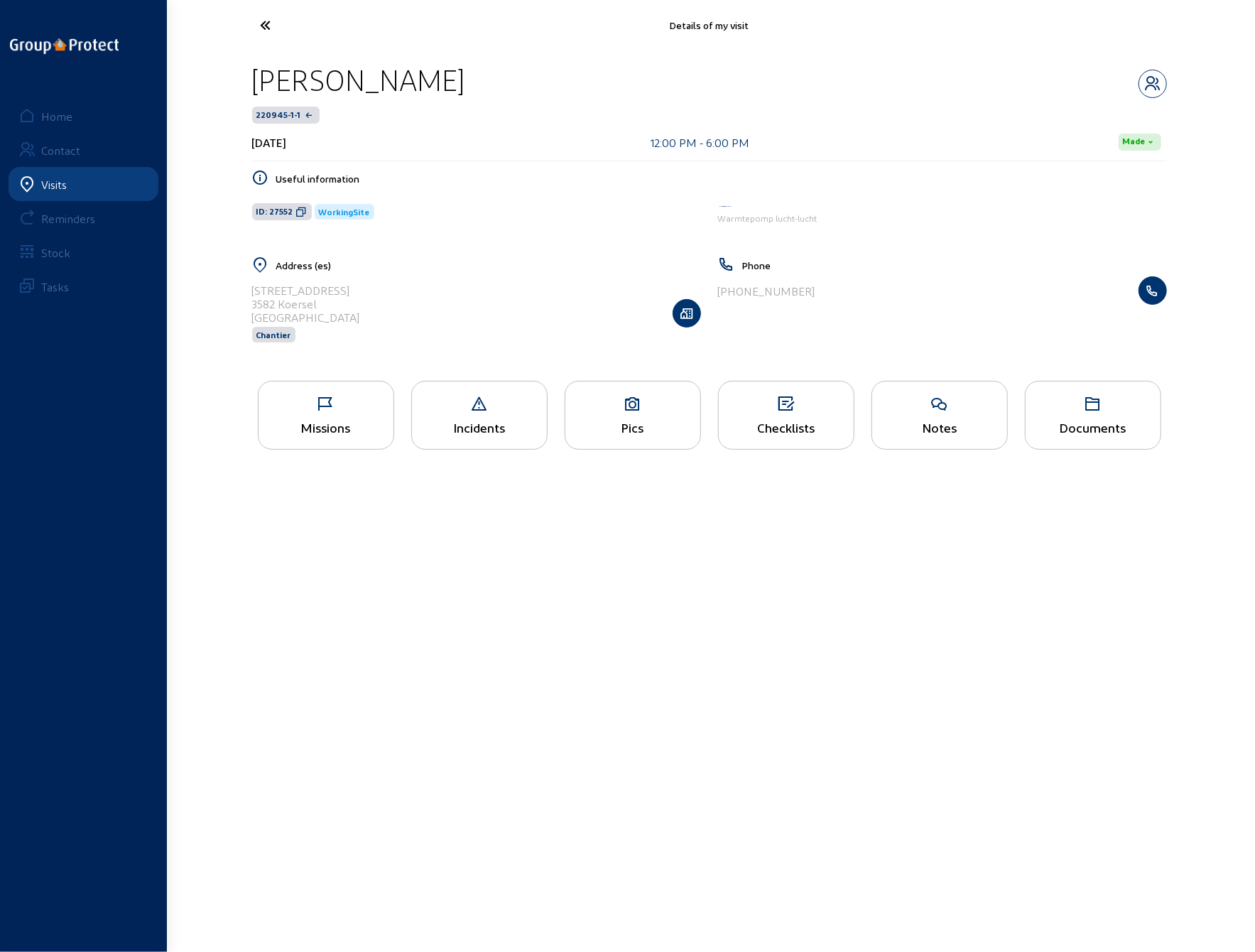
click at [624, 409] on icon at bounding box center [633, 405] width 135 height 17
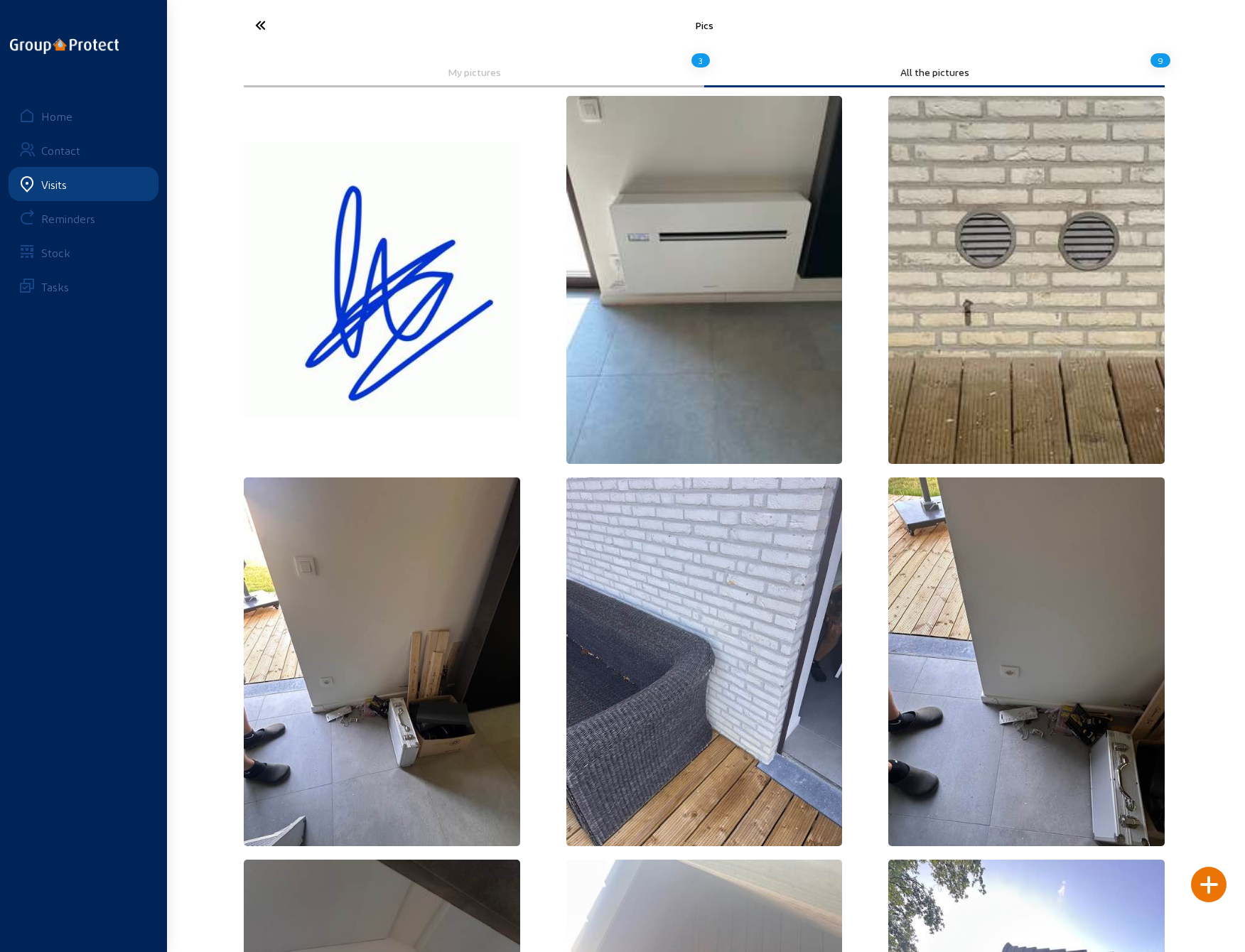
click at [253, 22] on icon at bounding box center [313, 25] width 131 height 25
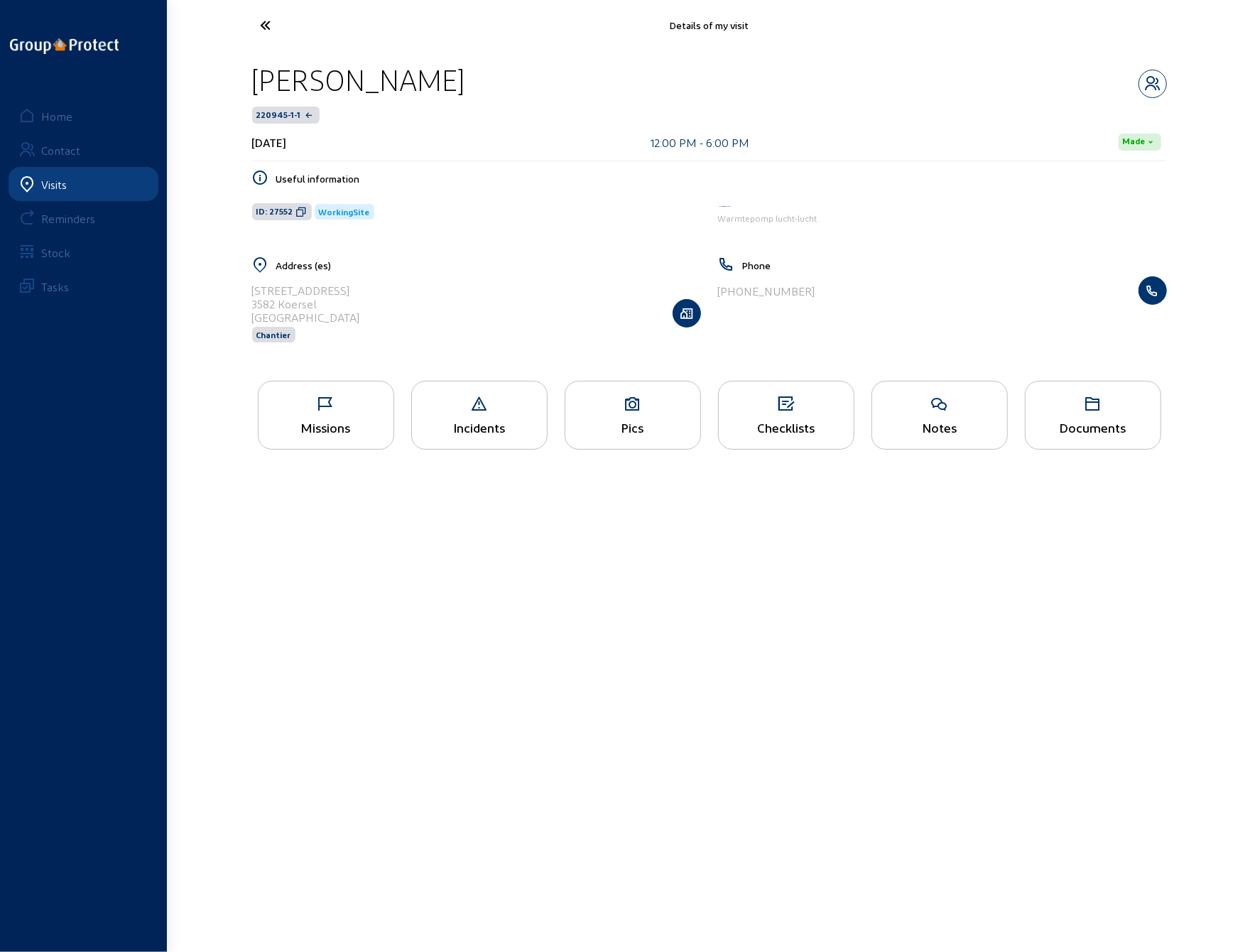
click at [268, 23] on icon at bounding box center [319, 25] width 131 height 25
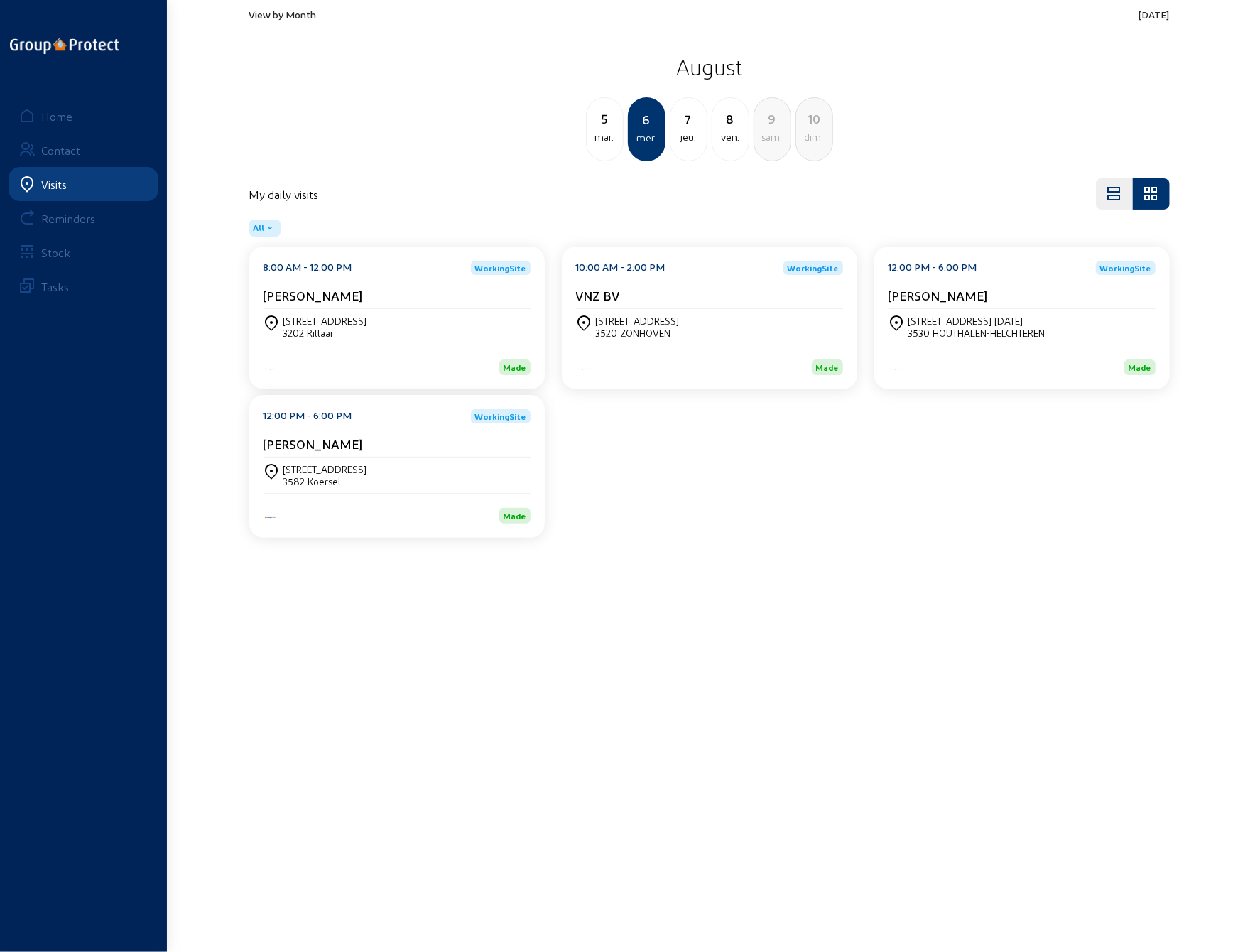
click at [307, 341] on div "[STREET_ADDRESS]" at bounding box center [397, 326] width 267 height 35
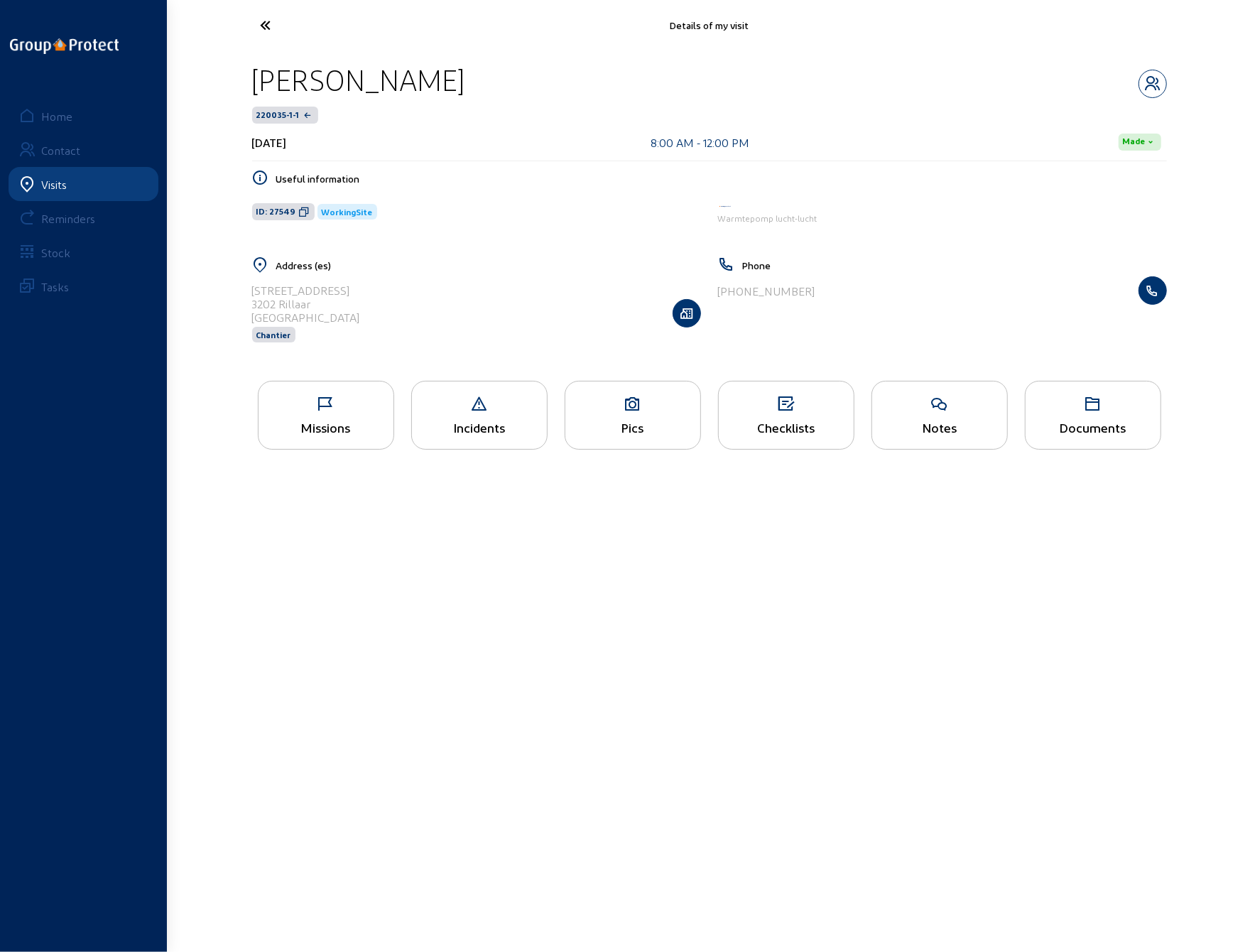
click at [625, 434] on div "Pics" at bounding box center [633, 415] width 136 height 69
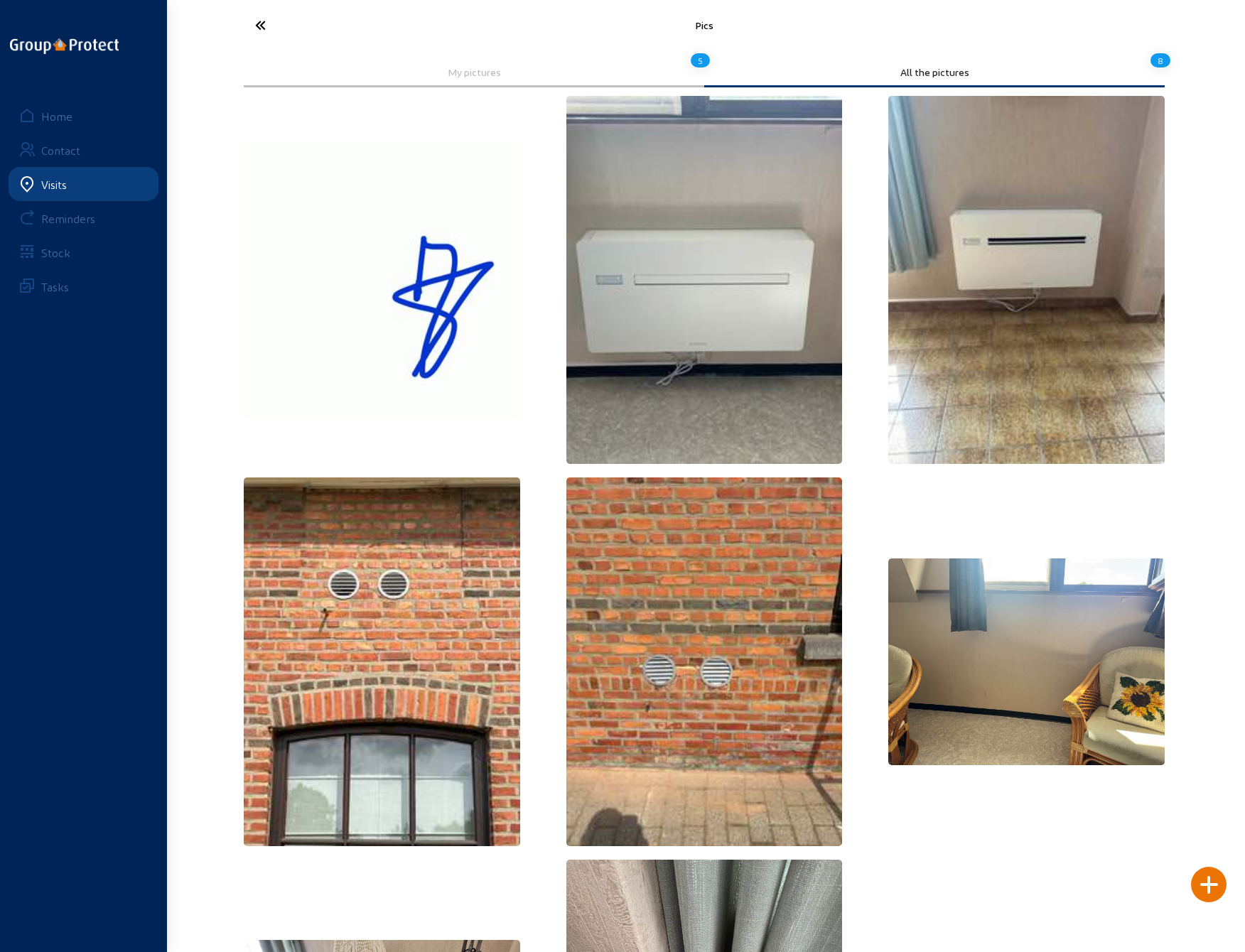
click at [262, 25] on icon at bounding box center [313, 25] width 131 height 25
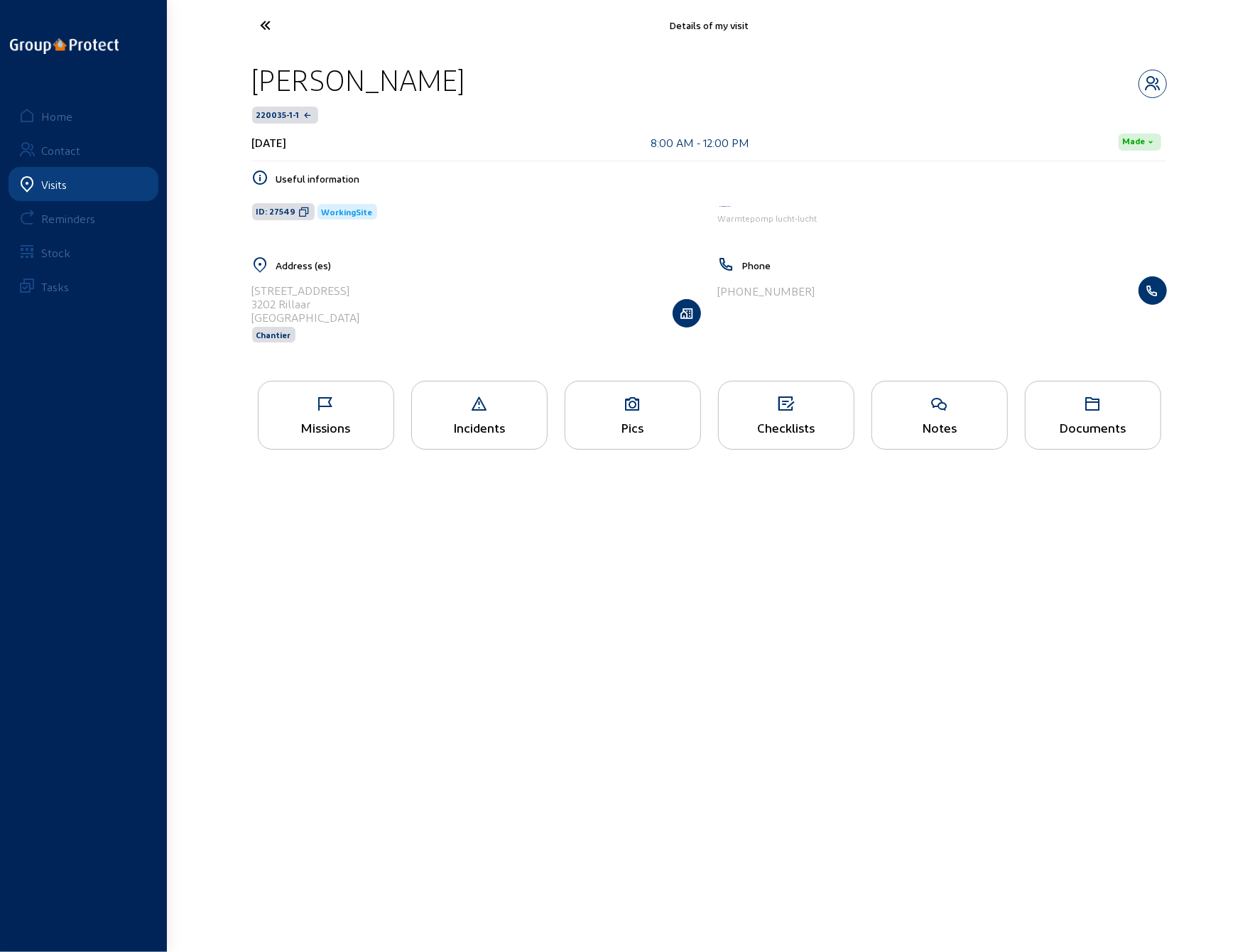
drag, startPoint x: 440, startPoint y: 80, endPoint x: 246, endPoint y: 89, distance: 194.2
click at [246, 89] on div "[PERSON_NAME] 220035-1-1 [DATE] 8:00 AM - 12:00 PM Made Useful information ID: …" at bounding box center [709, 211] width 937 height 322
drag, startPoint x: 253, startPoint y: 290, endPoint x: 336, endPoint y: 290, distance: 83.0
click at [336, 290] on div "[STREET_ADDRESS]" at bounding box center [476, 313] width 449 height 73
drag, startPoint x: 312, startPoint y: 302, endPoint x: 247, endPoint y: 300, distance: 65.0
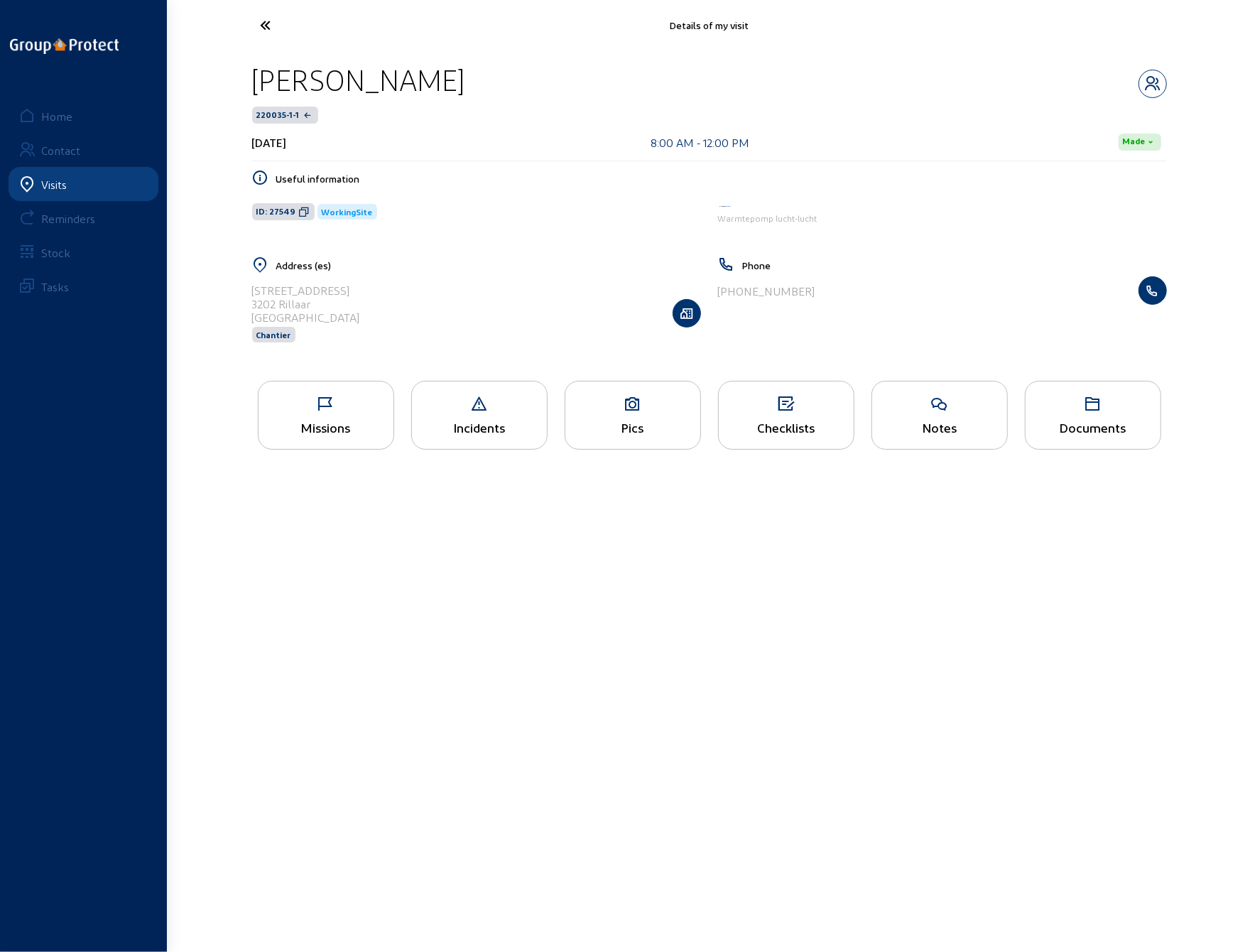
click at [247, 300] on div "Address ([GEOGRAPHIC_DATA][STREET_ADDRESS] Chantier" at bounding box center [476, 308] width 466 height 104
